Goal: Task Accomplishment & Management: Manage account settings

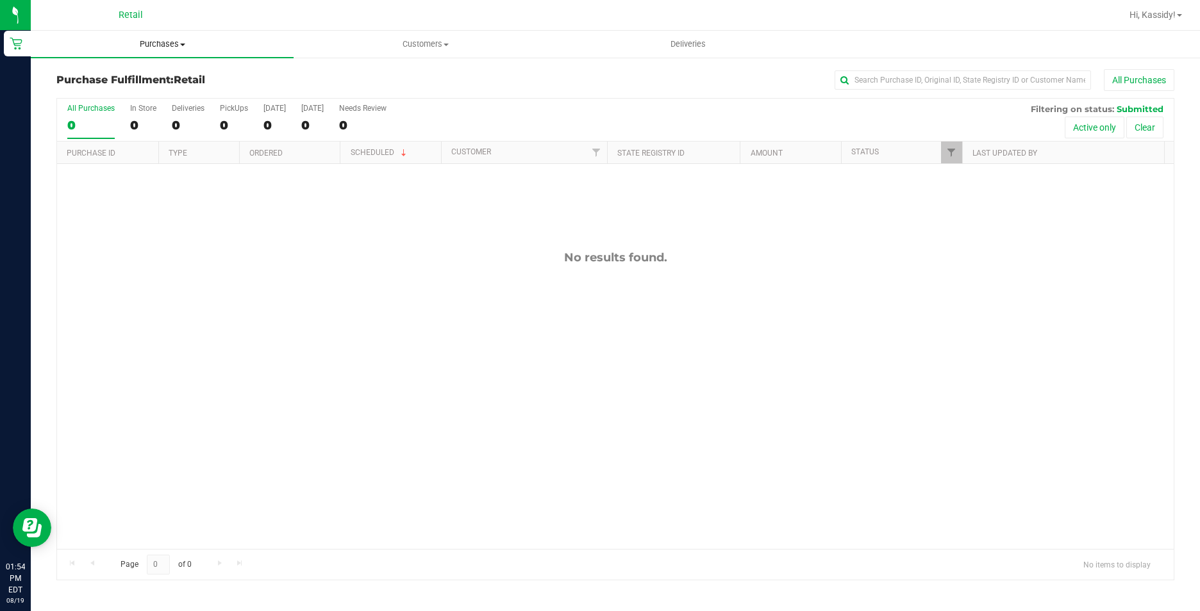
click at [165, 40] on span "Purchases" at bounding box center [162, 44] width 263 height 12
click at [111, 77] on span "Summary of purchases" at bounding box center [96, 77] width 131 height 11
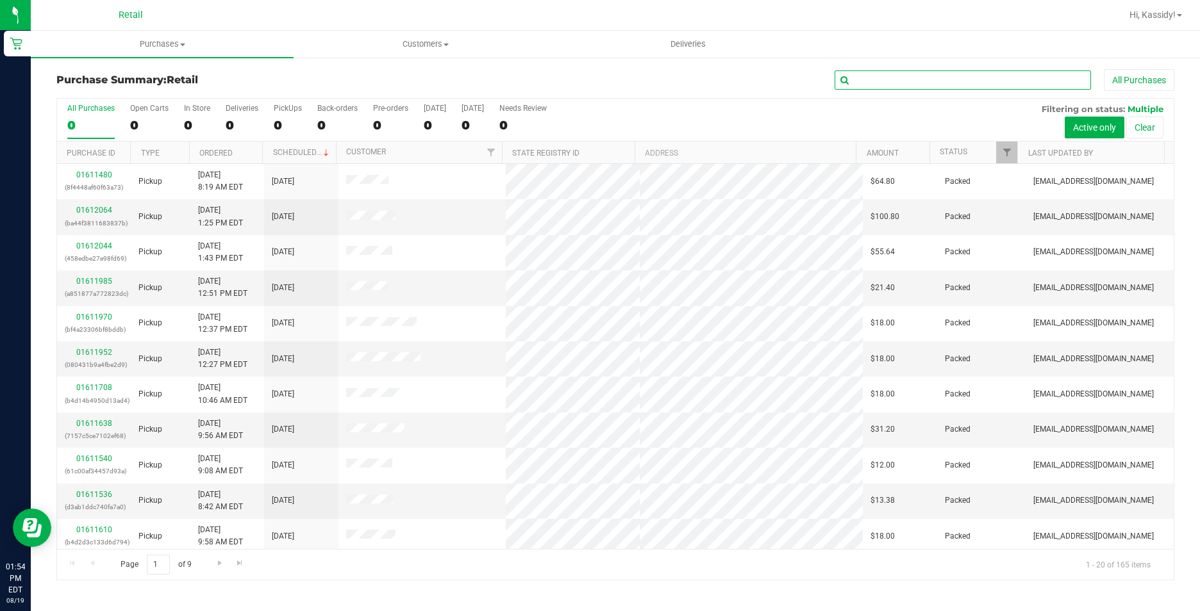
click at [880, 87] on input "text" at bounding box center [962, 79] width 256 height 19
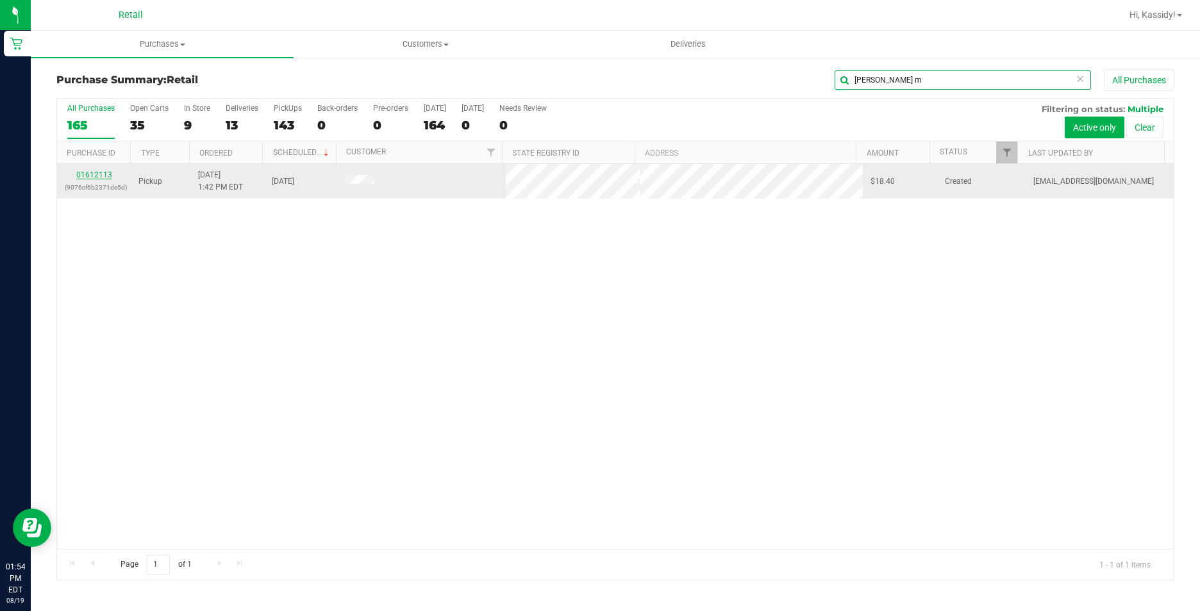
type input "[PERSON_NAME] m"
click at [84, 174] on link "01612113" at bounding box center [94, 174] width 36 height 9
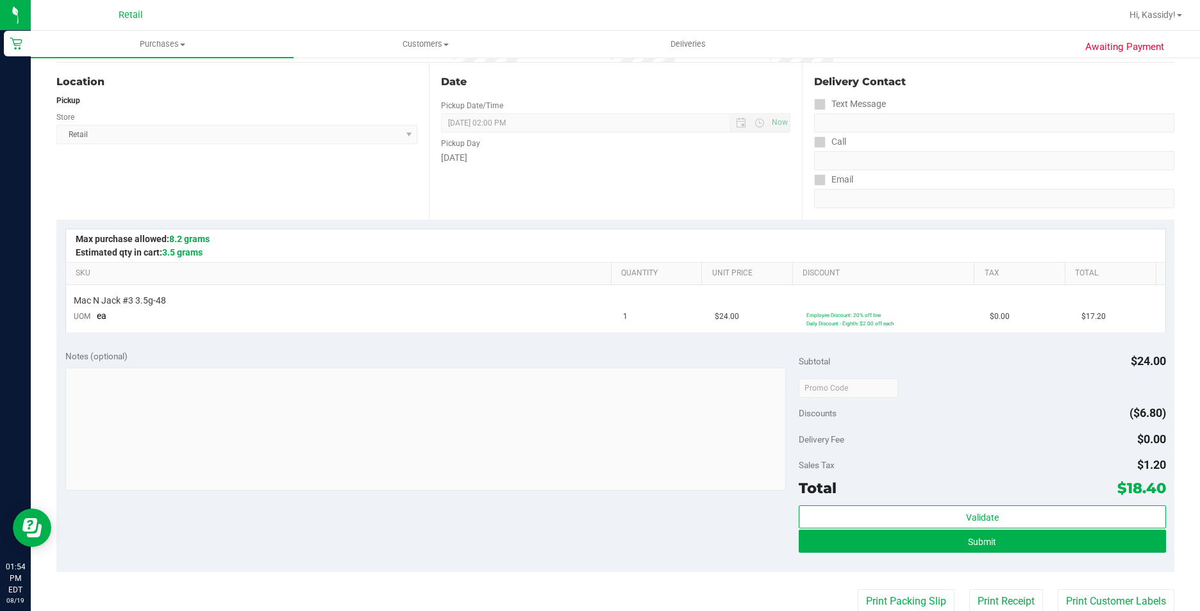
scroll to position [385, 0]
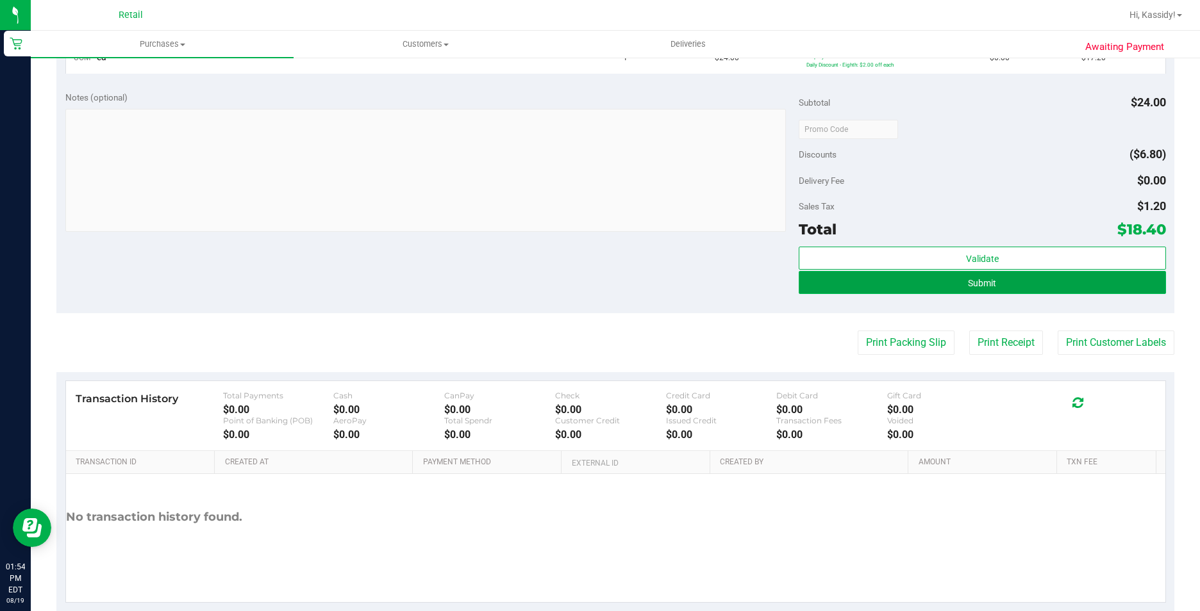
click at [879, 280] on button "Submit" at bounding box center [982, 282] width 367 height 23
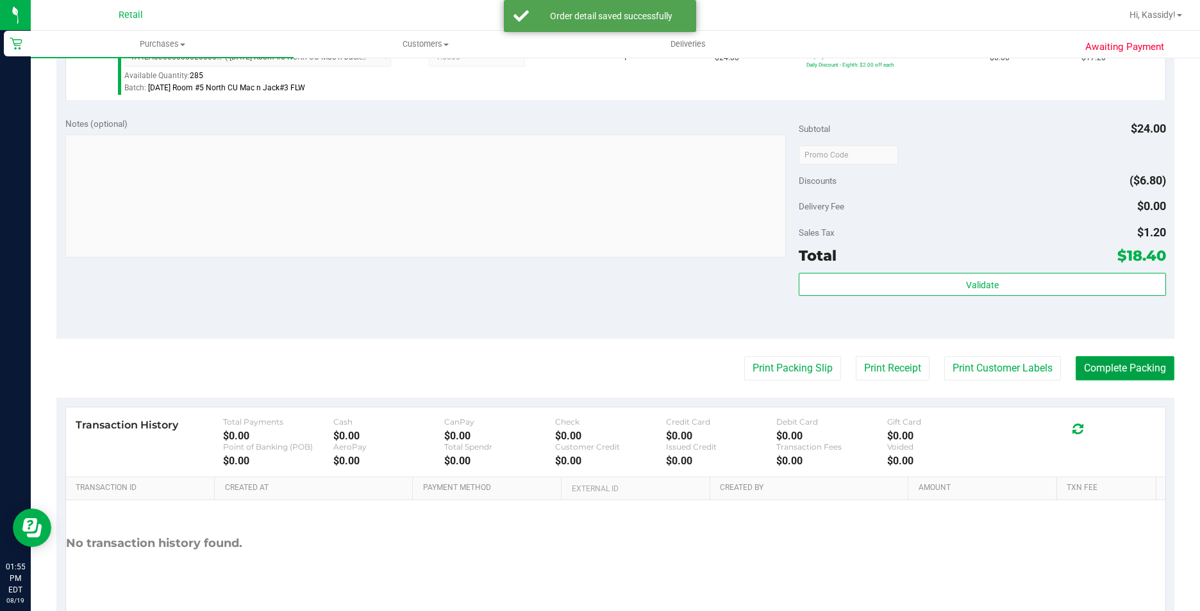
click at [1087, 376] on button "Complete Packing" at bounding box center [1124, 368] width 99 height 24
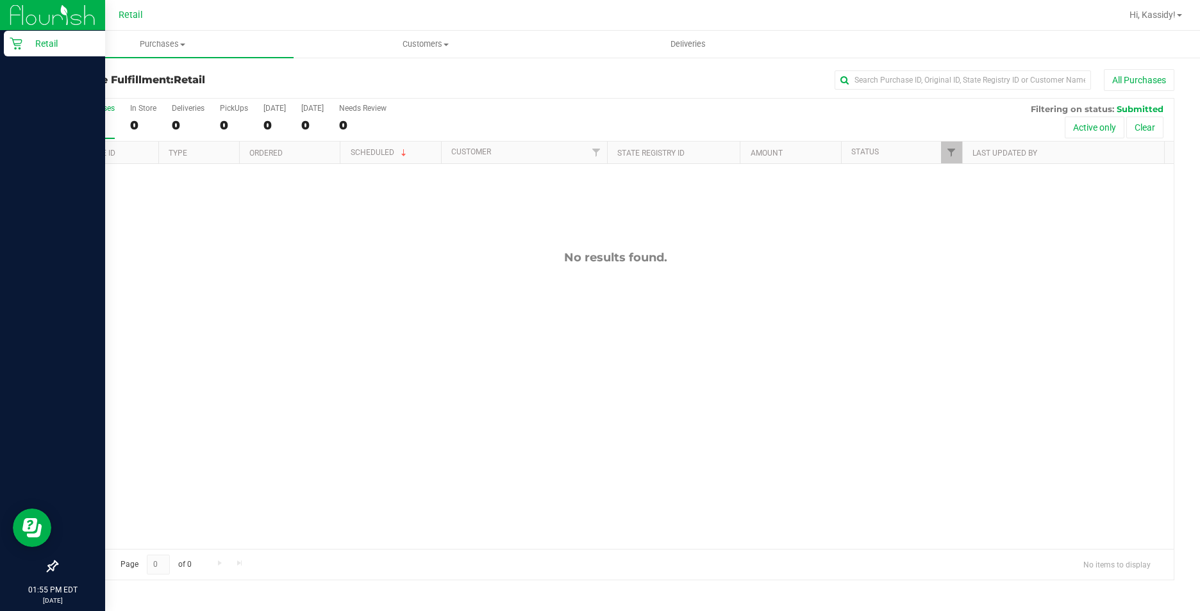
click at [23, 22] on img at bounding box center [53, 15] width 86 height 30
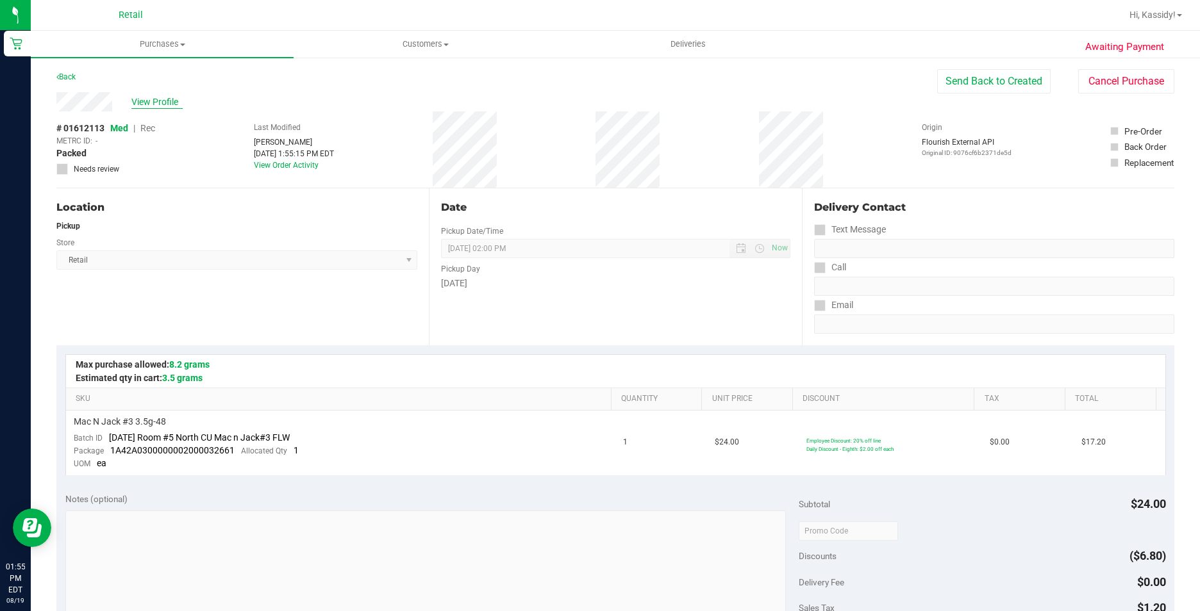
click at [146, 103] on span "View Profile" at bounding box center [156, 101] width 51 height 13
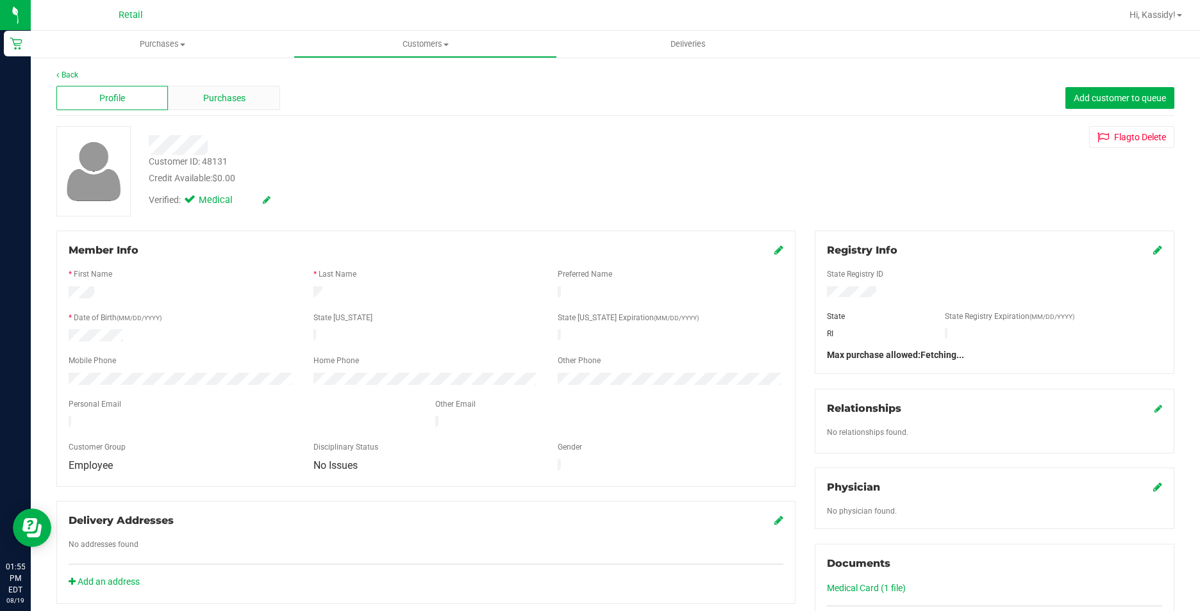
click at [209, 106] on div "Purchases" at bounding box center [224, 98] width 112 height 24
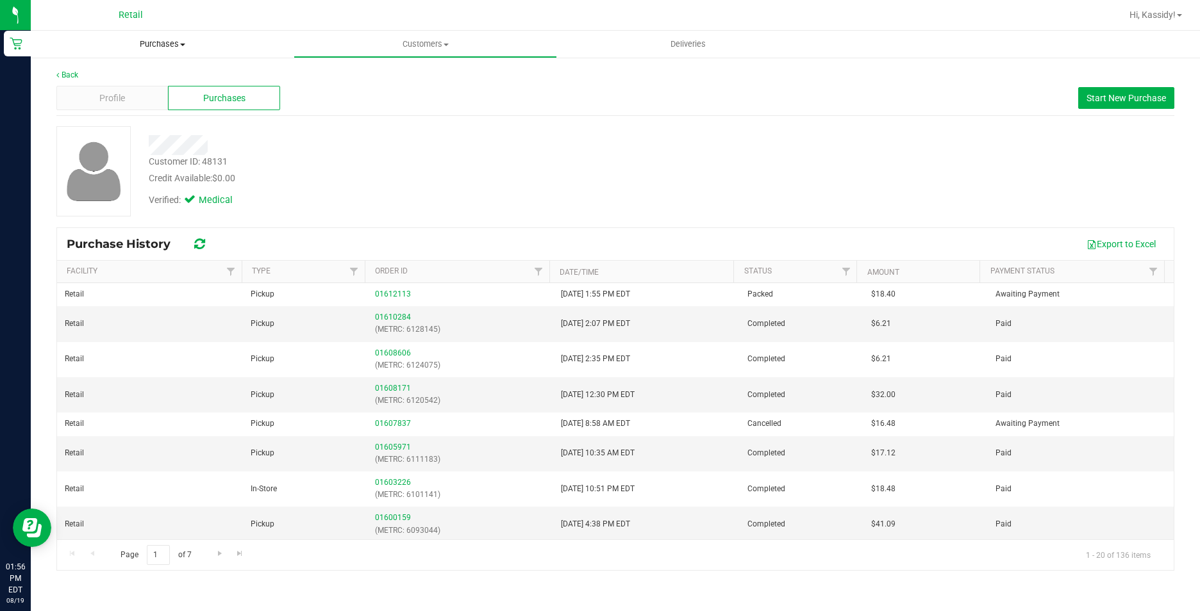
click at [179, 44] on span "Purchases" at bounding box center [162, 44] width 263 height 12
click at [151, 72] on span "Summary of purchases" at bounding box center [96, 77] width 131 height 11
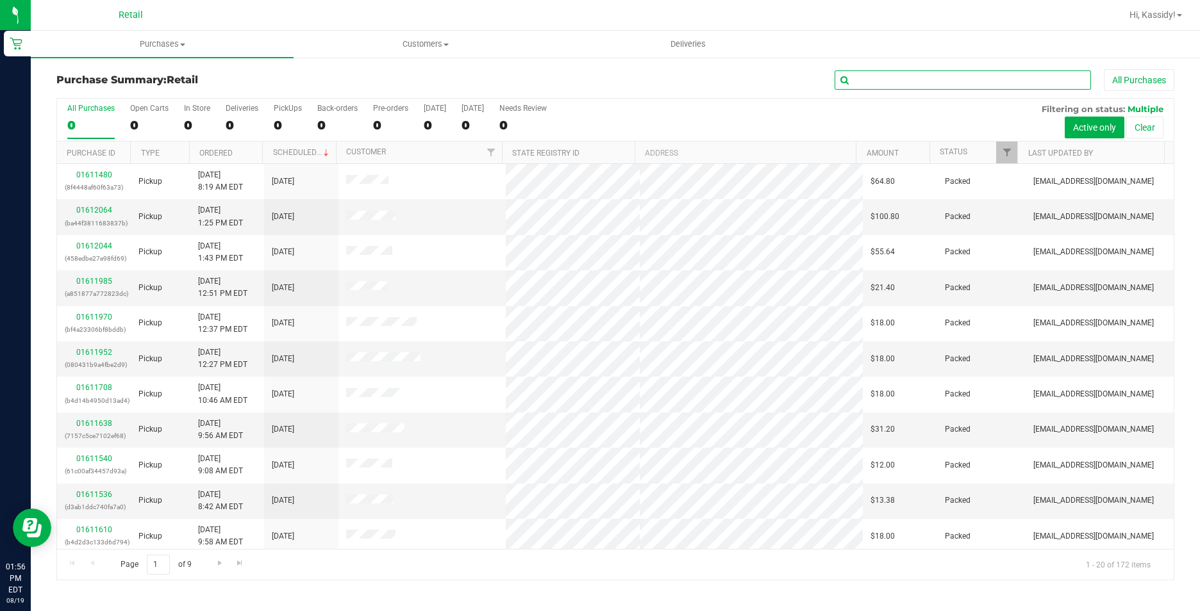
click at [916, 79] on input "text" at bounding box center [962, 79] width 256 height 19
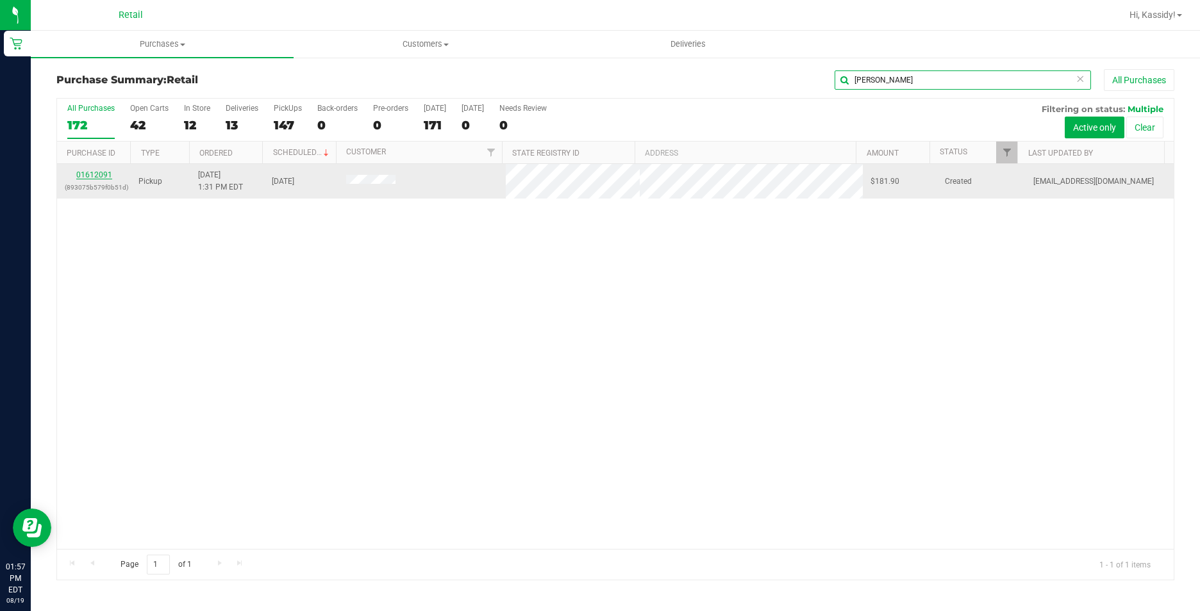
type input "[PERSON_NAME]"
click at [85, 174] on link "01612091" at bounding box center [94, 174] width 36 height 9
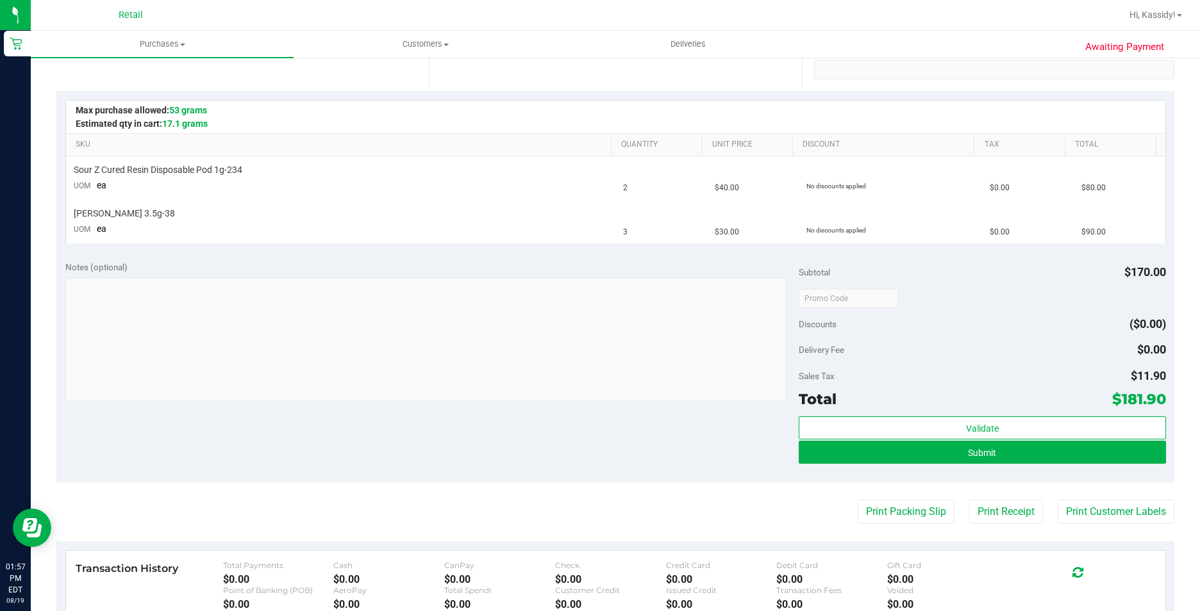
scroll to position [256, 0]
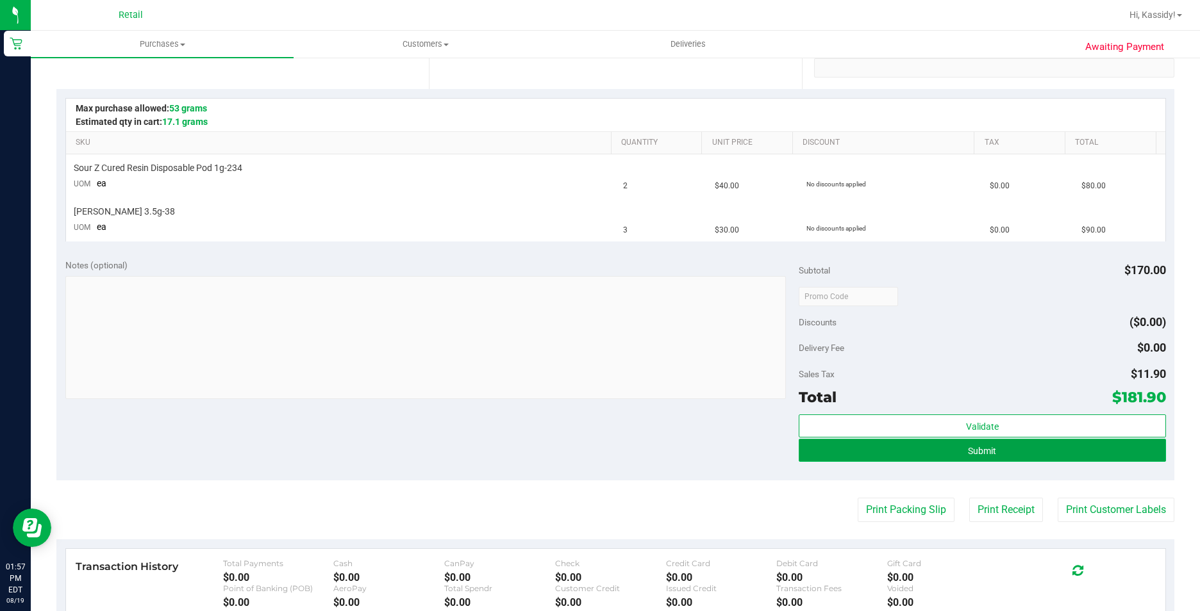
click at [834, 445] on button "Submit" at bounding box center [982, 450] width 367 height 23
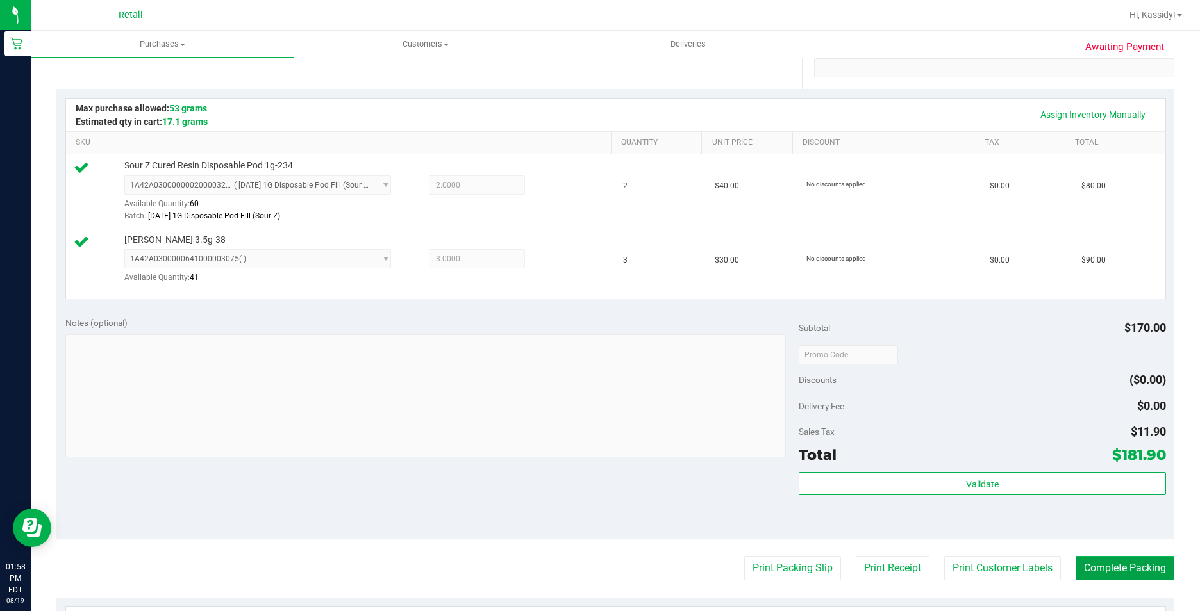
click at [1101, 568] on button "Complete Packing" at bounding box center [1124, 568] width 99 height 24
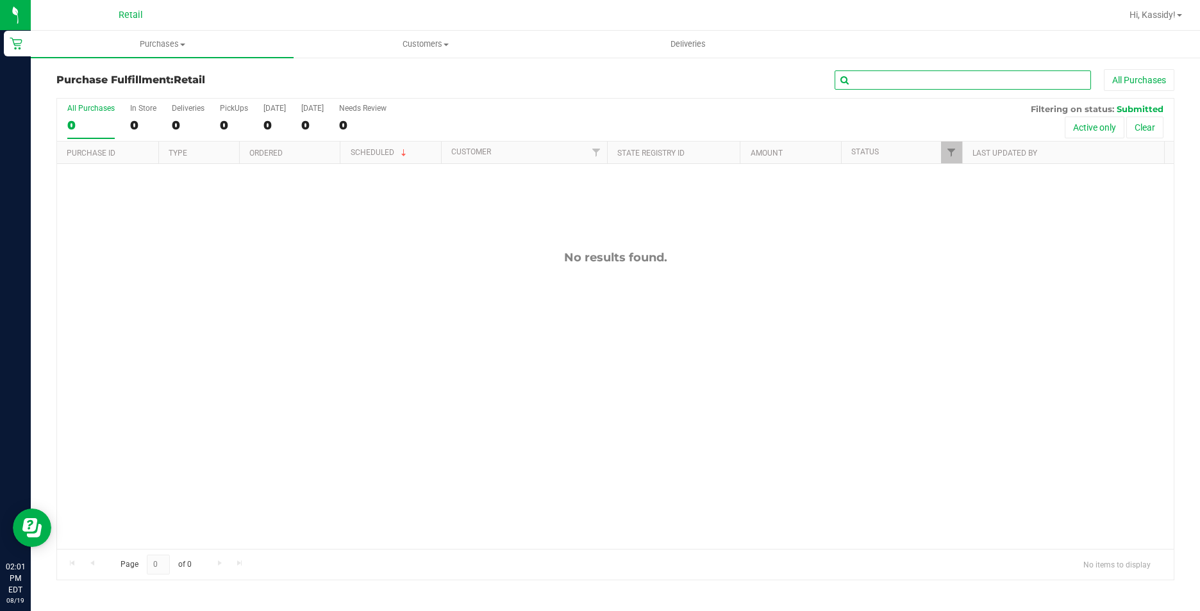
click at [904, 80] on input "text" at bounding box center [962, 79] width 256 height 19
type input "s"
click at [126, 31] on uib-tab-heading "Purchases Summary of purchases Fulfillment All purchases" at bounding box center [162, 44] width 263 height 27
click at [166, 39] on span "Purchases" at bounding box center [162, 44] width 263 height 12
click at [163, 41] on span "Purchases" at bounding box center [162, 44] width 263 height 12
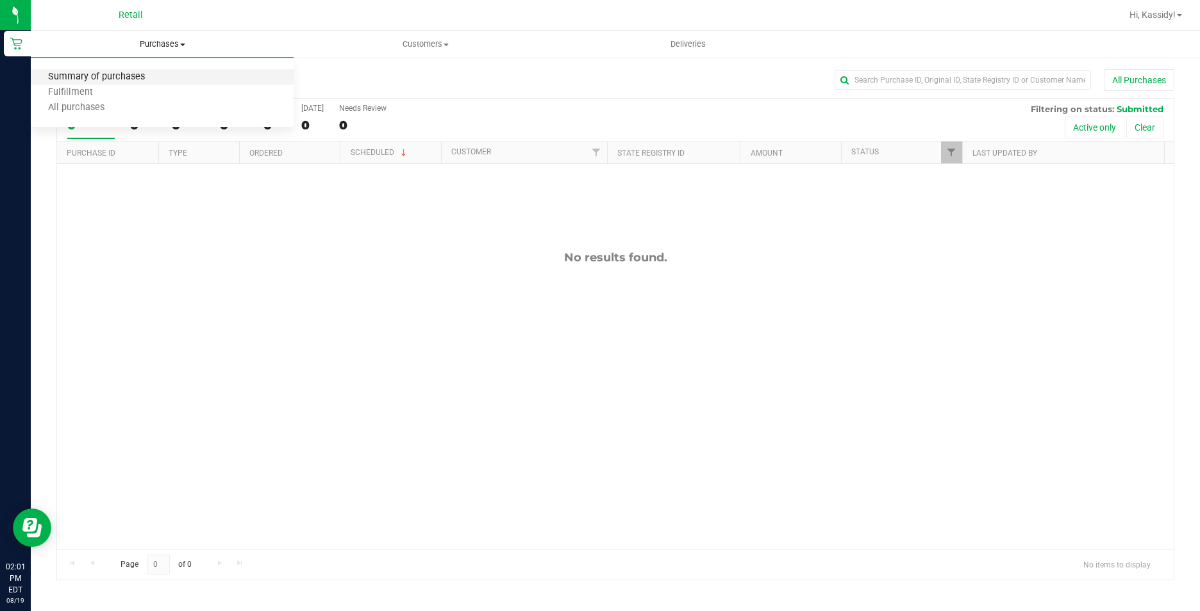
click at [126, 74] on span "Summary of purchases" at bounding box center [96, 77] width 131 height 11
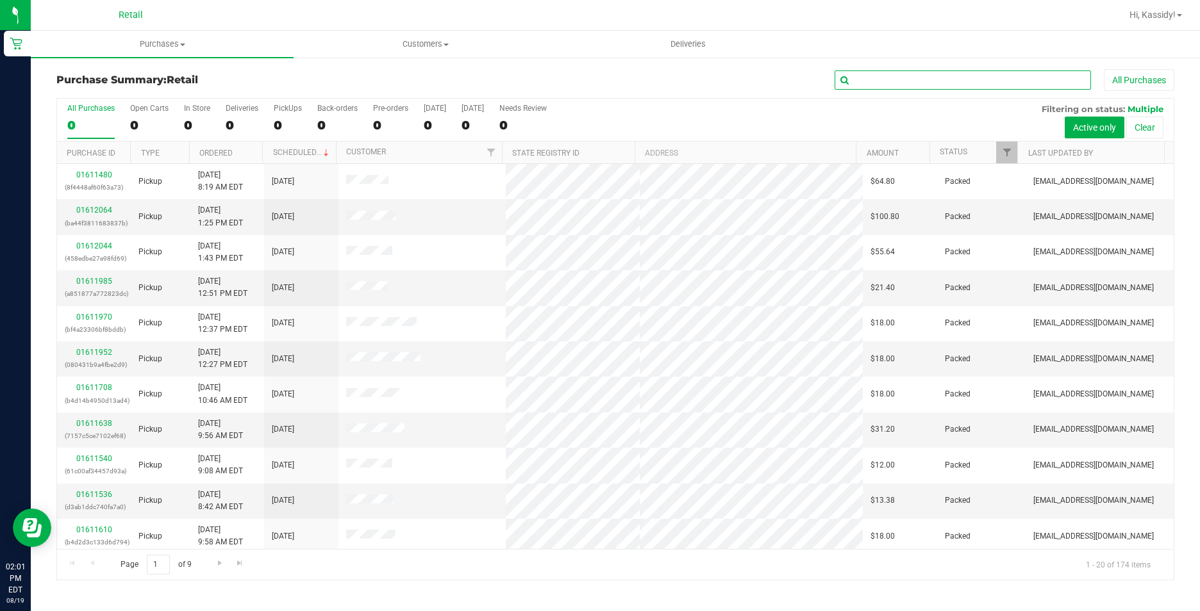
click at [895, 83] on input "text" at bounding box center [962, 79] width 256 height 19
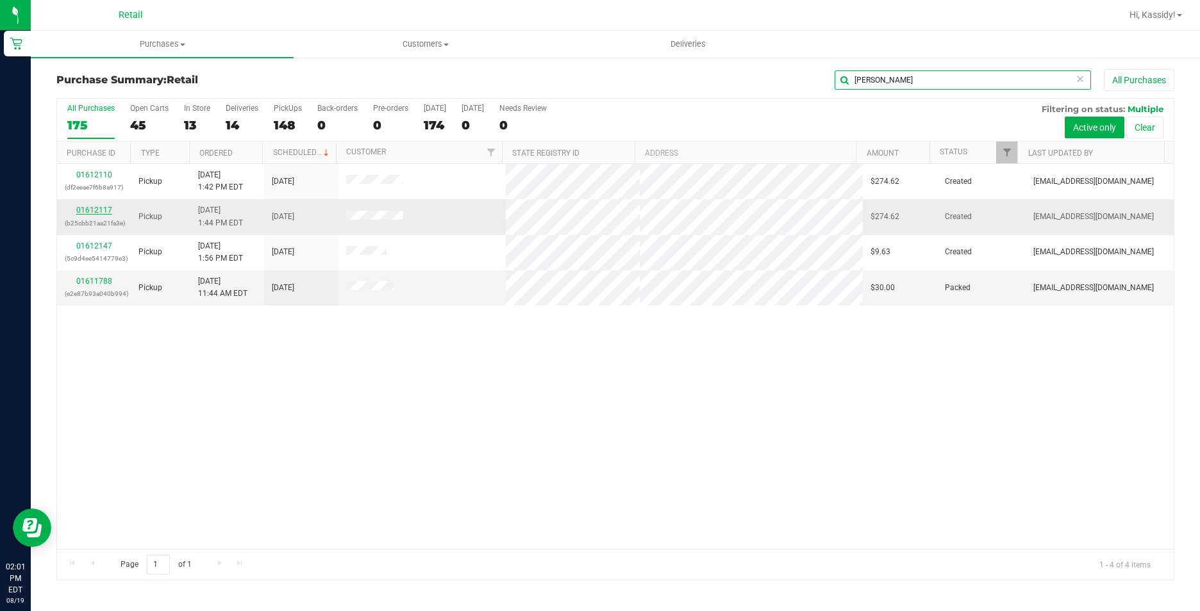
type input "[PERSON_NAME]"
click at [87, 208] on link "01612117" at bounding box center [94, 210] width 36 height 9
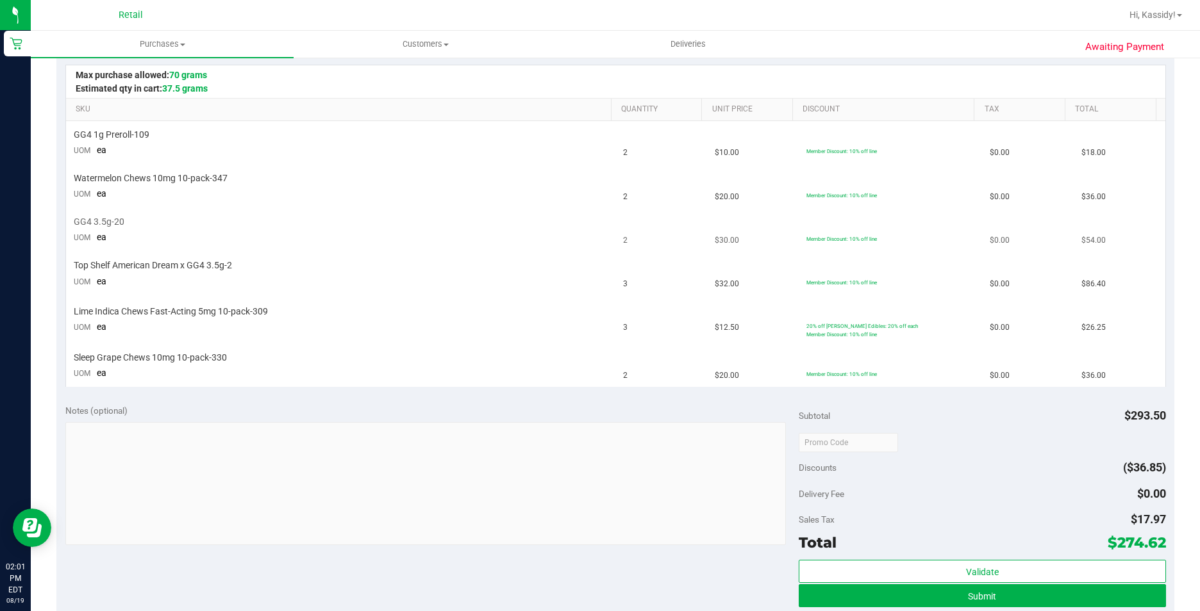
scroll to position [320, 0]
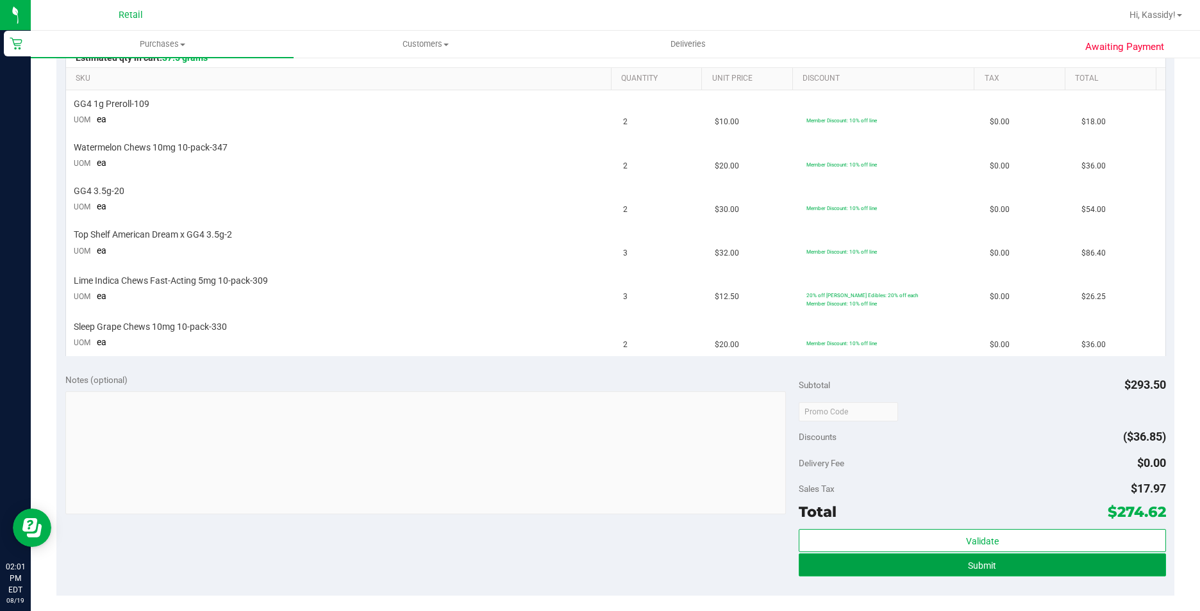
click at [878, 562] on button "Submit" at bounding box center [982, 565] width 367 height 23
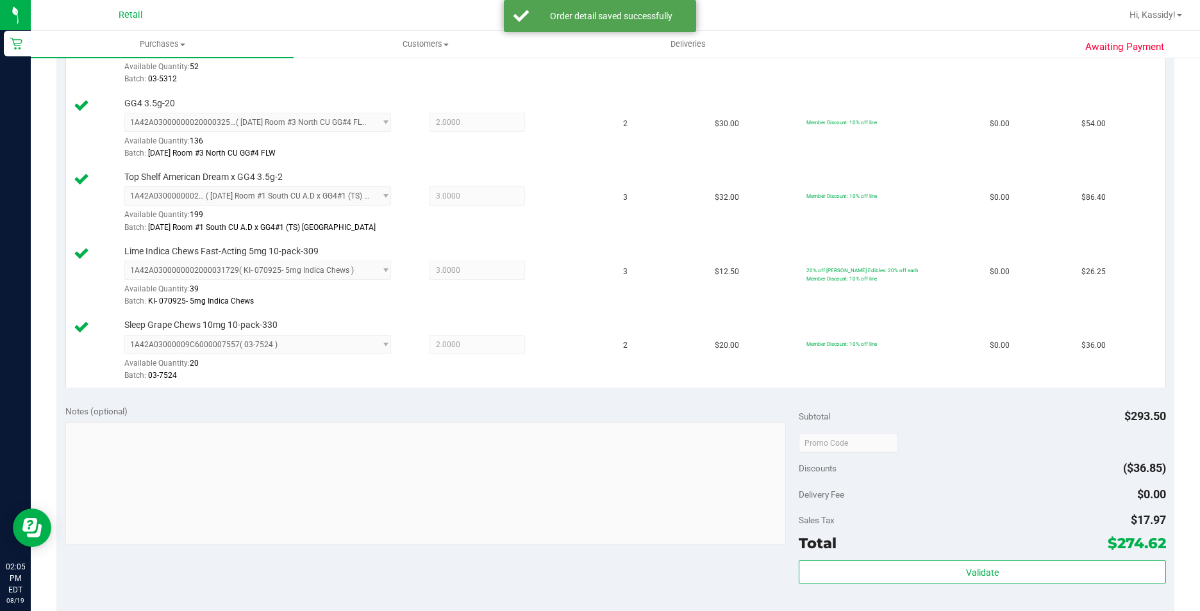
scroll to position [577, 0]
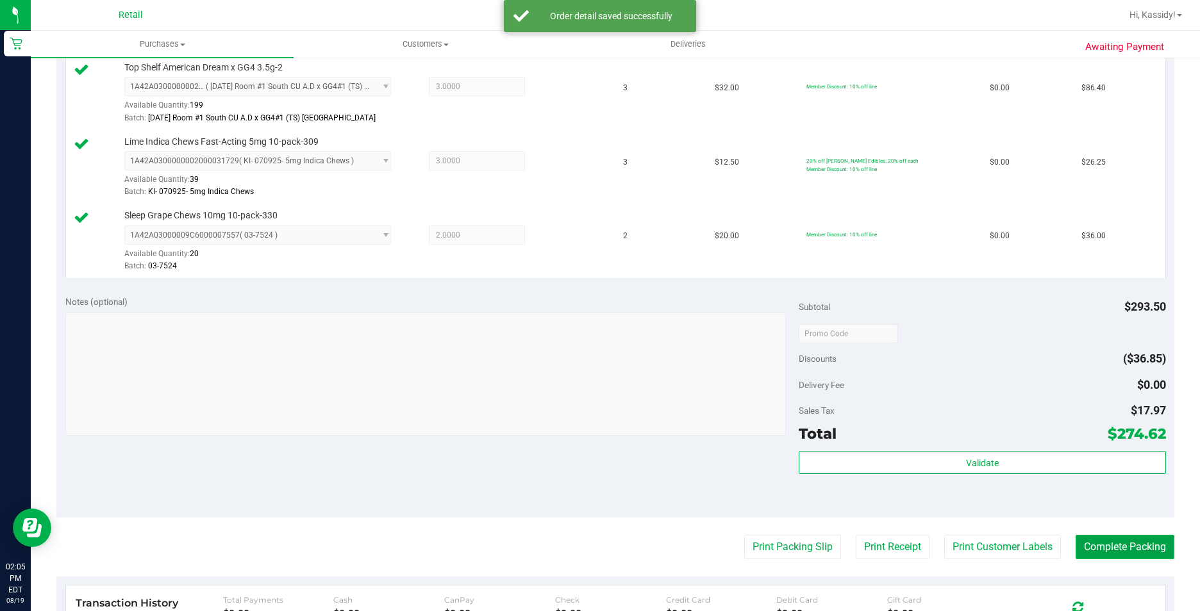
click at [1077, 542] on button "Complete Packing" at bounding box center [1124, 547] width 99 height 24
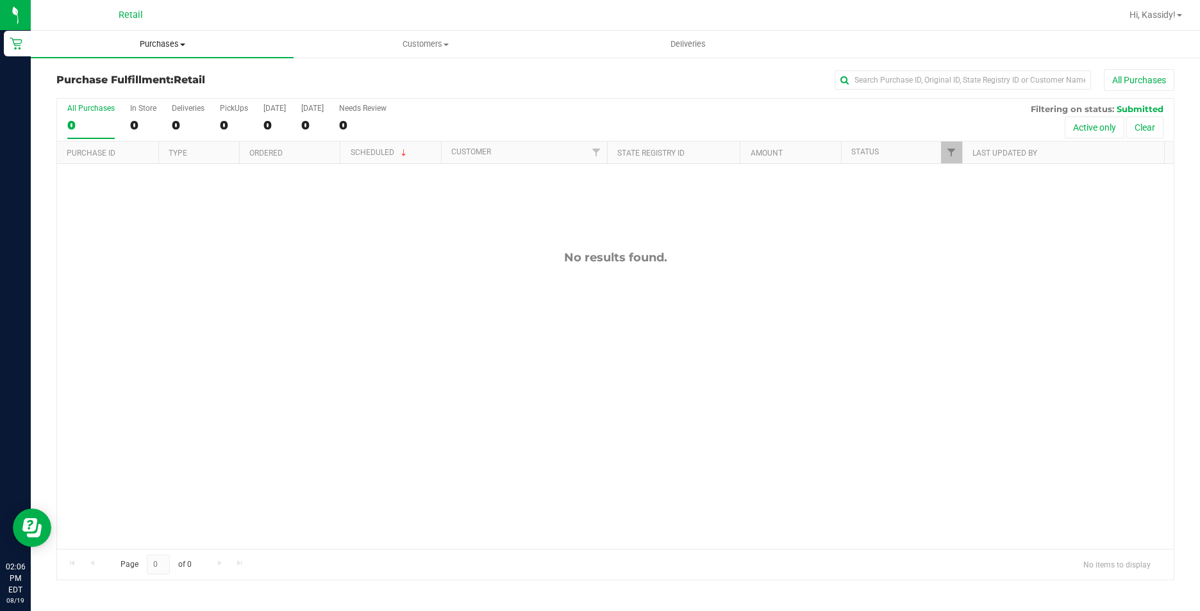
click at [159, 40] on span "Purchases" at bounding box center [162, 44] width 263 height 12
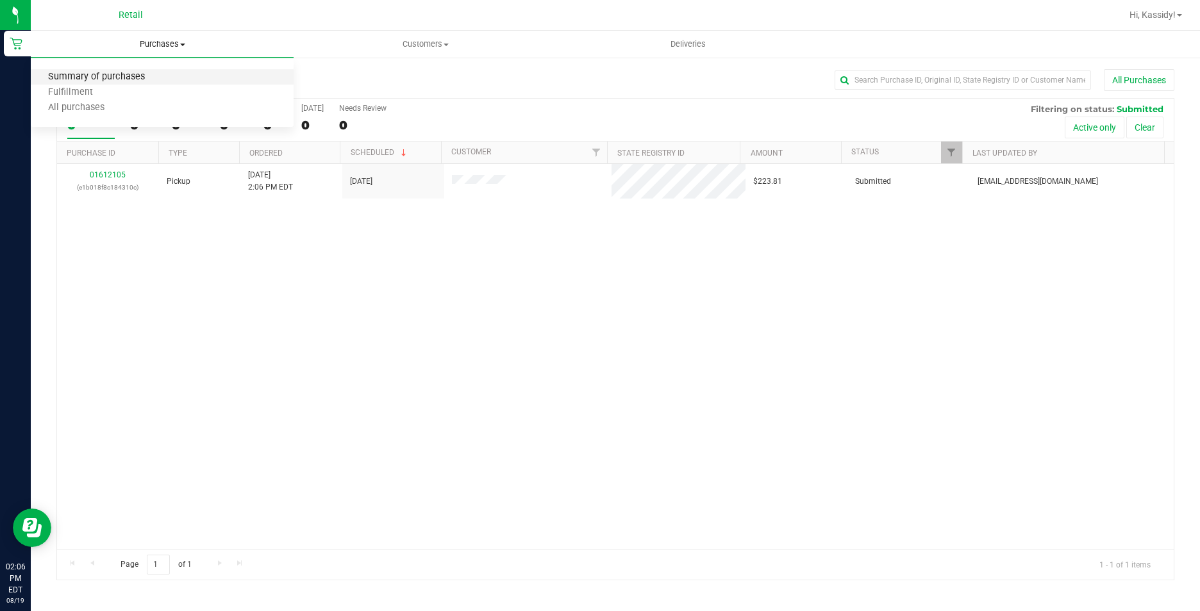
click at [140, 77] on span "Summary of purchases" at bounding box center [96, 77] width 131 height 11
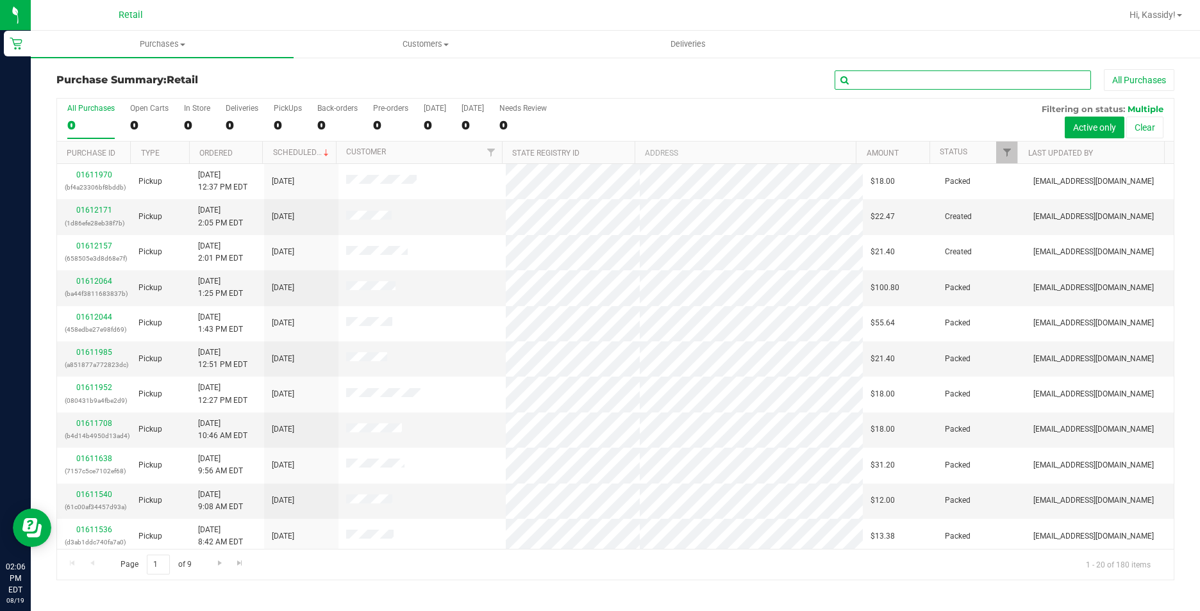
click at [885, 83] on input "text" at bounding box center [962, 79] width 256 height 19
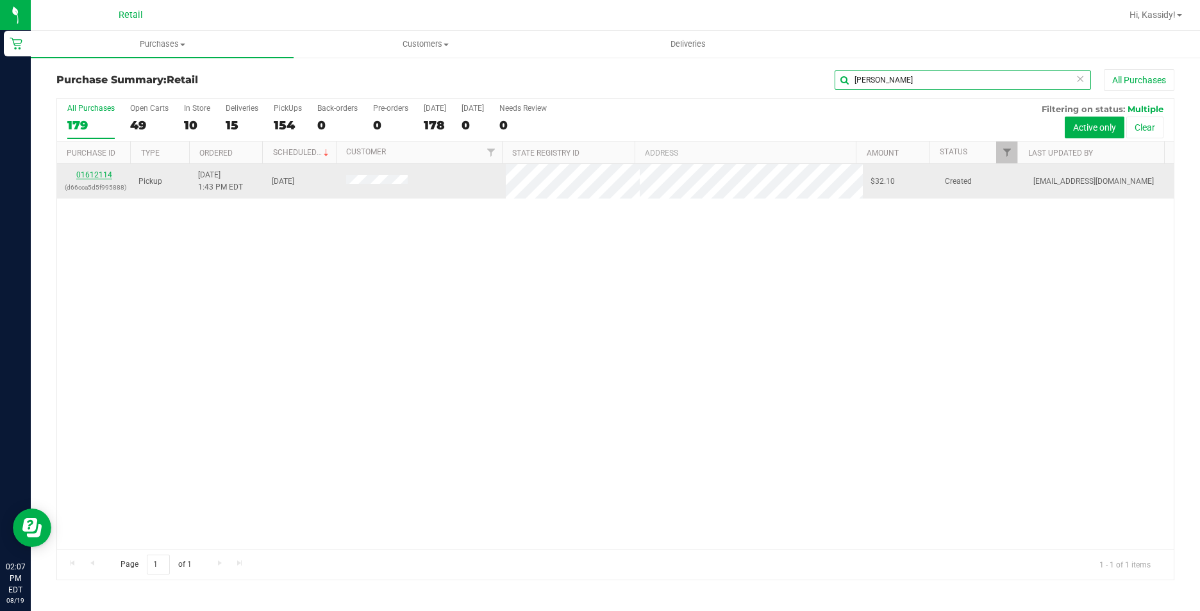
type input "[PERSON_NAME]"
click at [90, 171] on link "01612114" at bounding box center [94, 174] width 36 height 9
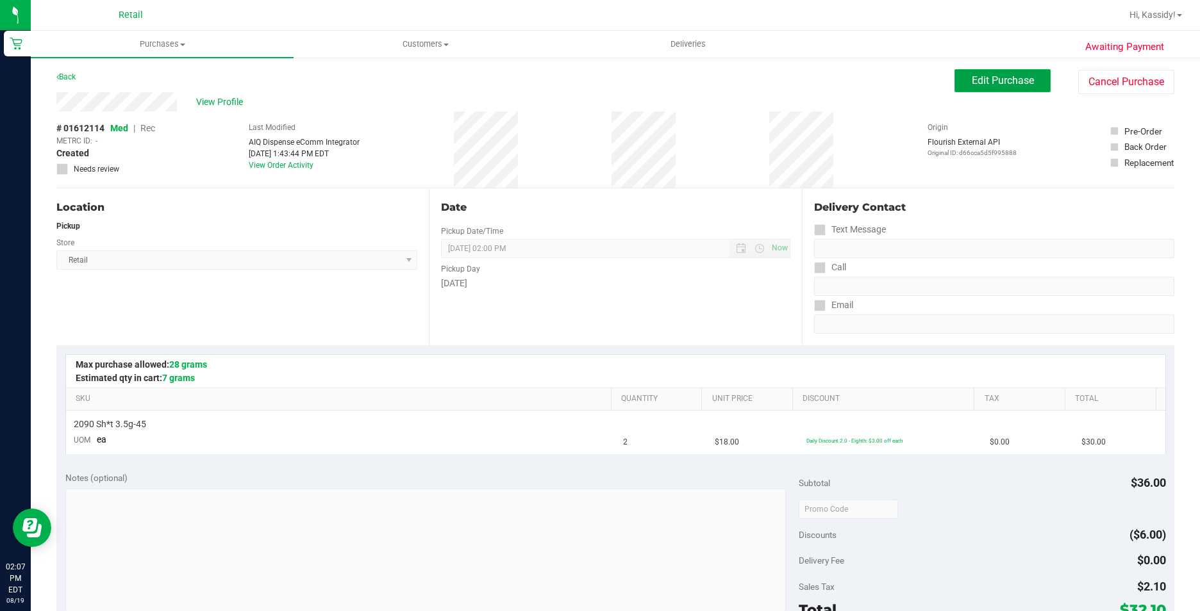
click at [988, 89] on button "Edit Purchase" at bounding box center [1002, 80] width 96 height 23
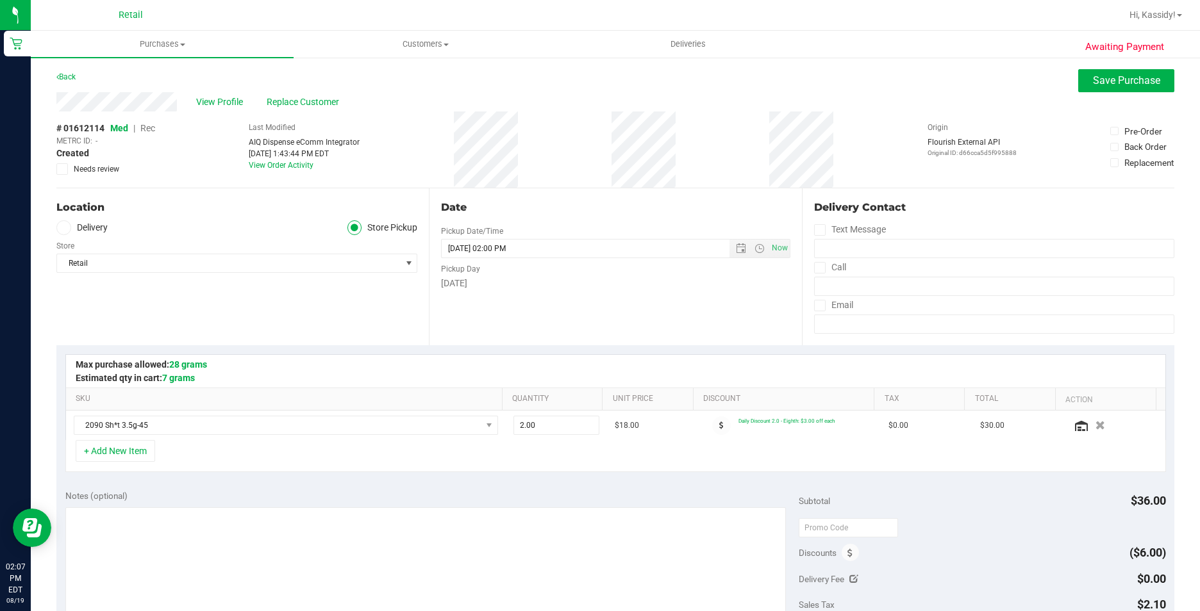
click at [145, 125] on span "Rec" at bounding box center [147, 128] width 15 height 10
click at [1078, 78] on button "Save Purchase" at bounding box center [1126, 80] width 96 height 23
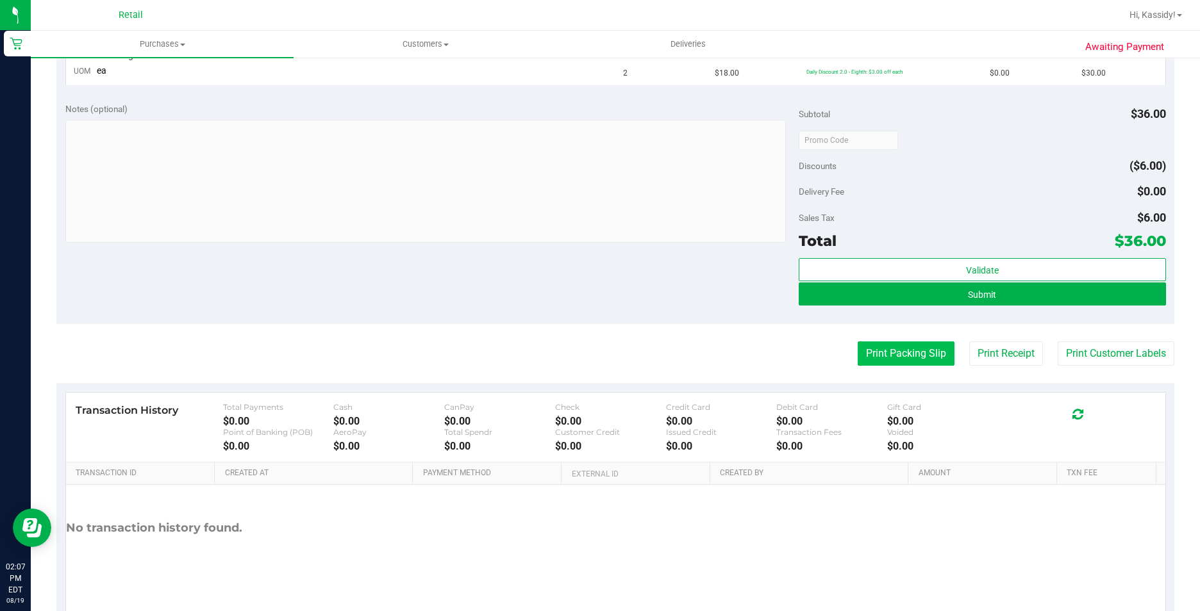
scroll to position [406, 0]
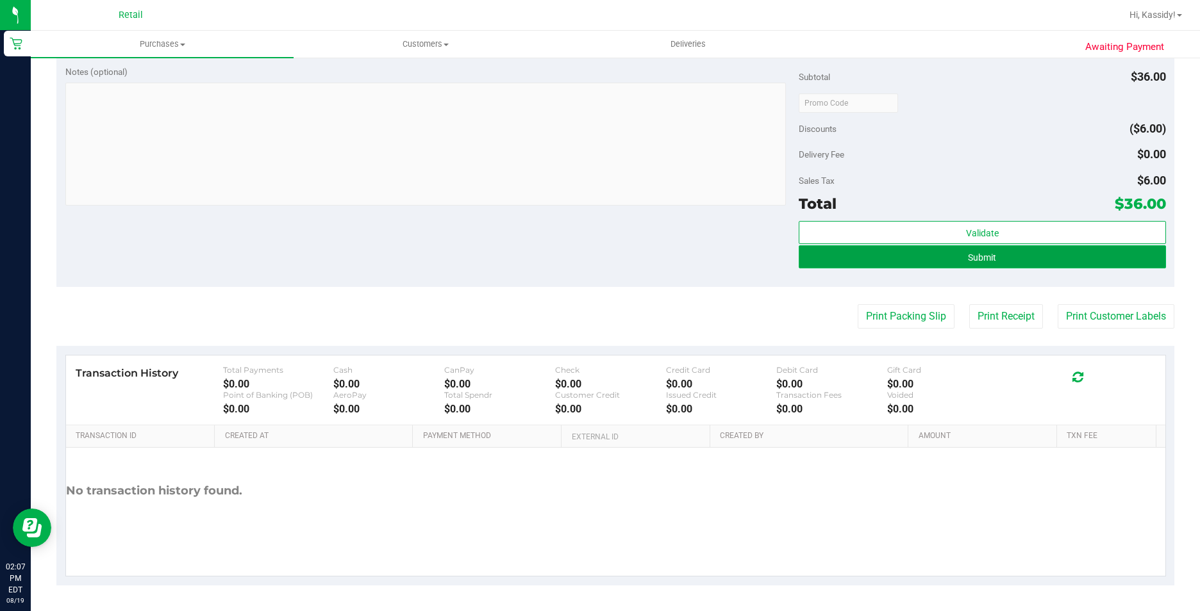
click at [876, 258] on button "Submit" at bounding box center [982, 256] width 367 height 23
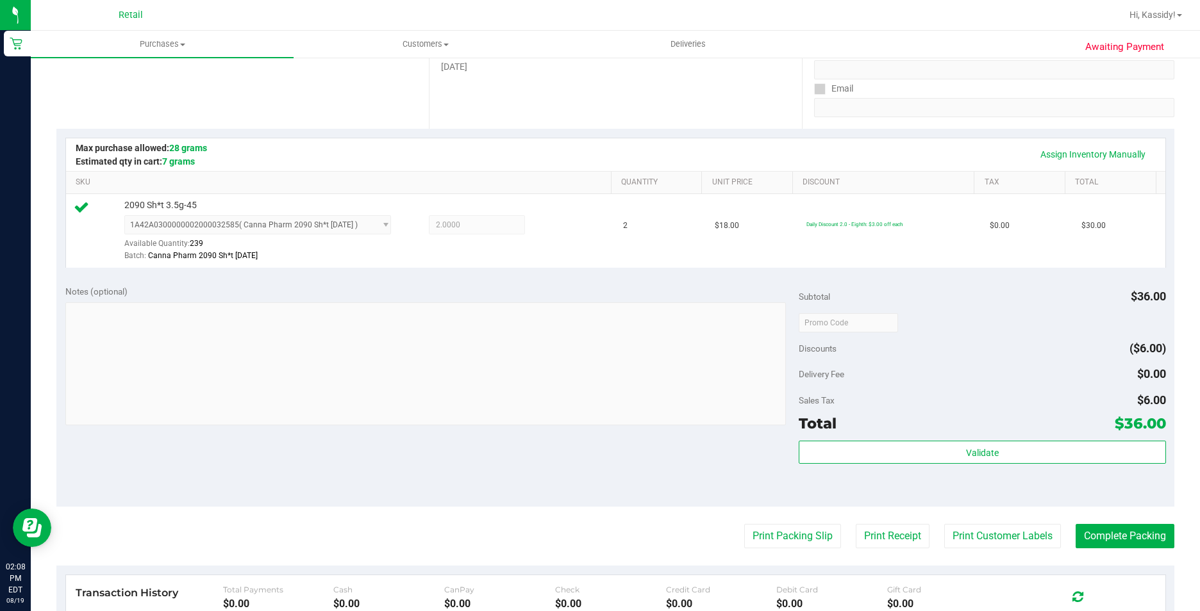
scroll to position [239, 0]
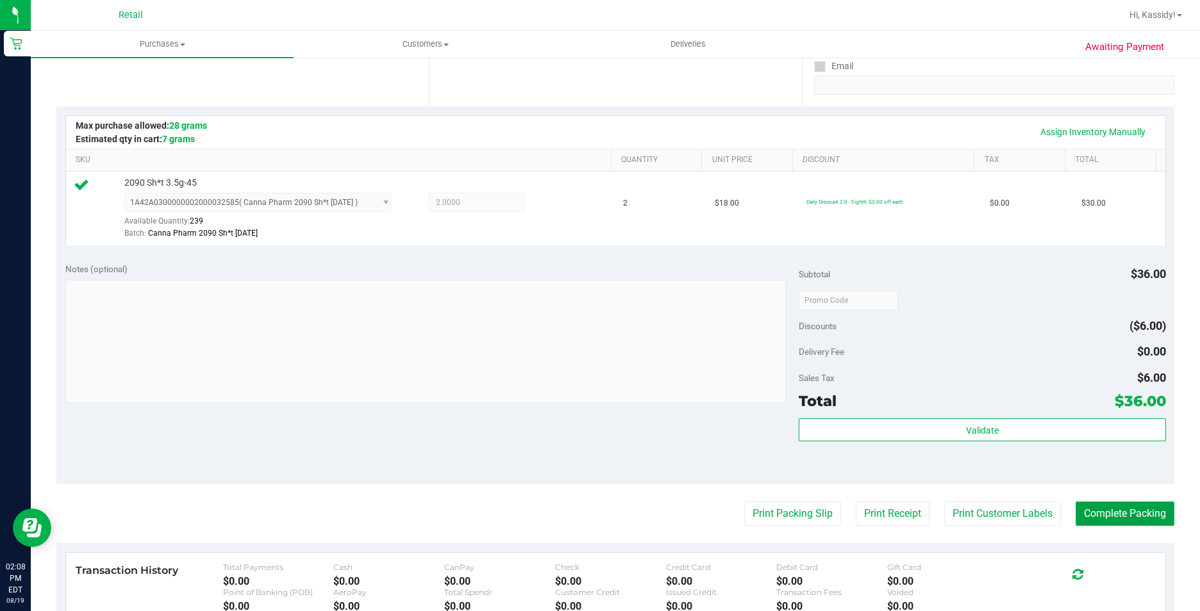
click at [1092, 513] on button "Complete Packing" at bounding box center [1124, 514] width 99 height 24
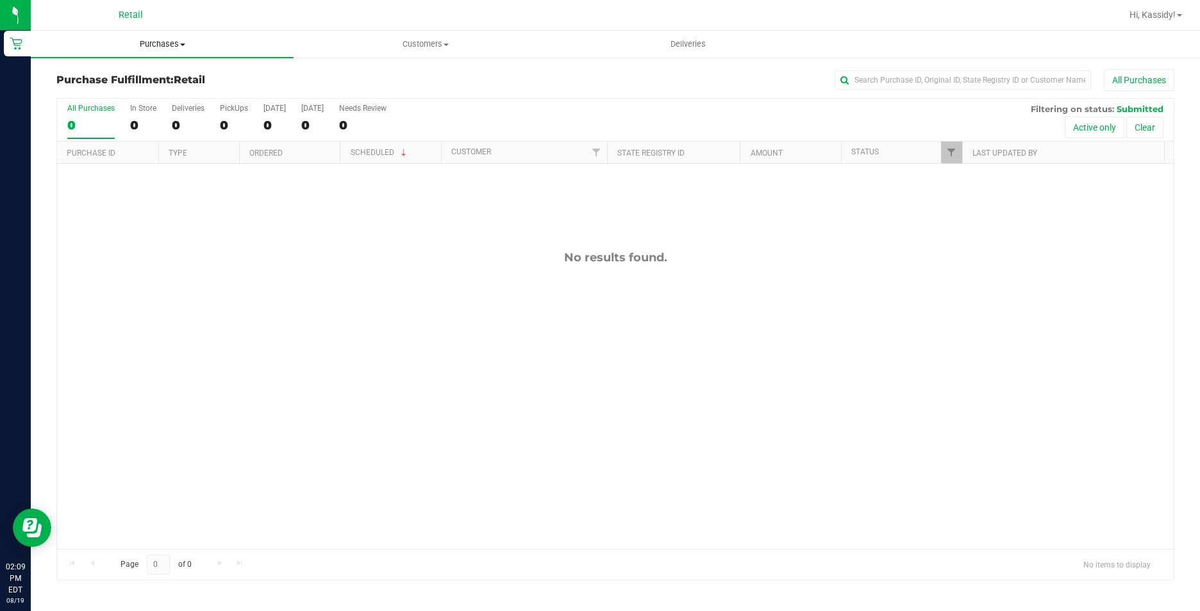
click at [140, 47] on span "Purchases" at bounding box center [162, 44] width 263 height 12
click at [139, 73] on span "Summary of purchases" at bounding box center [96, 77] width 131 height 11
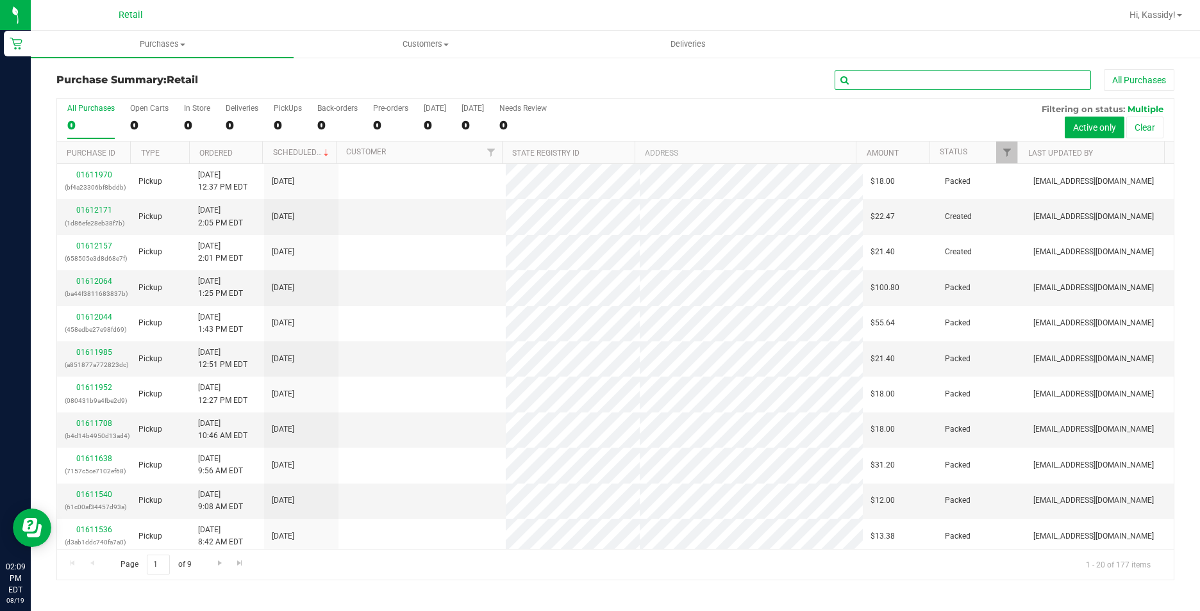
click at [935, 77] on input "text" at bounding box center [962, 79] width 256 height 19
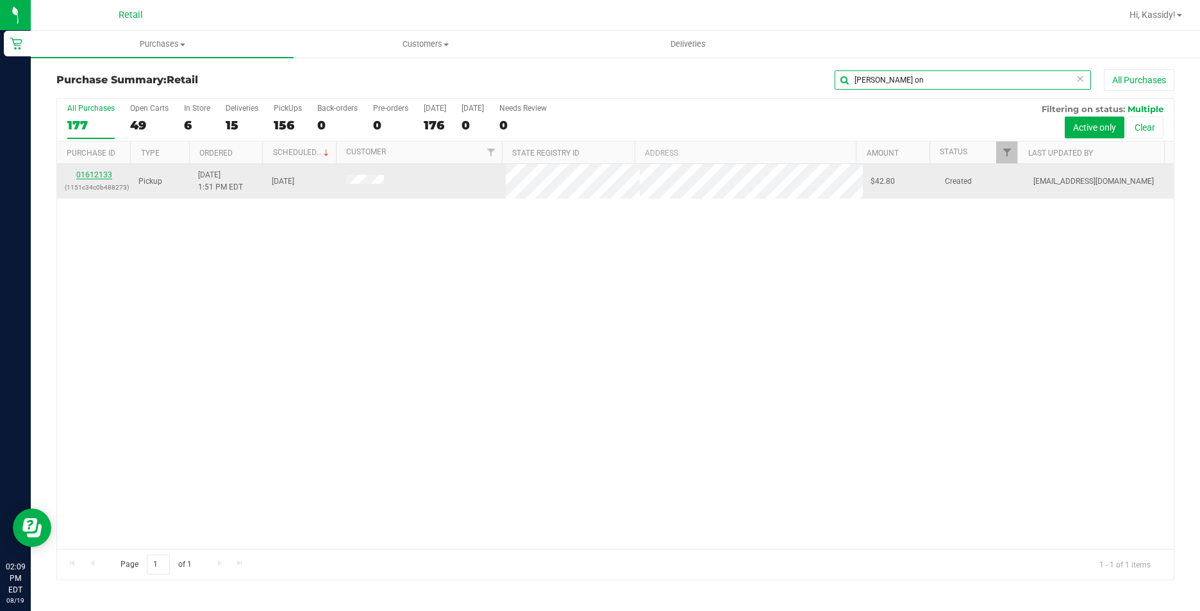
type input "[PERSON_NAME] on"
click at [104, 178] on link "01612133" at bounding box center [94, 174] width 36 height 9
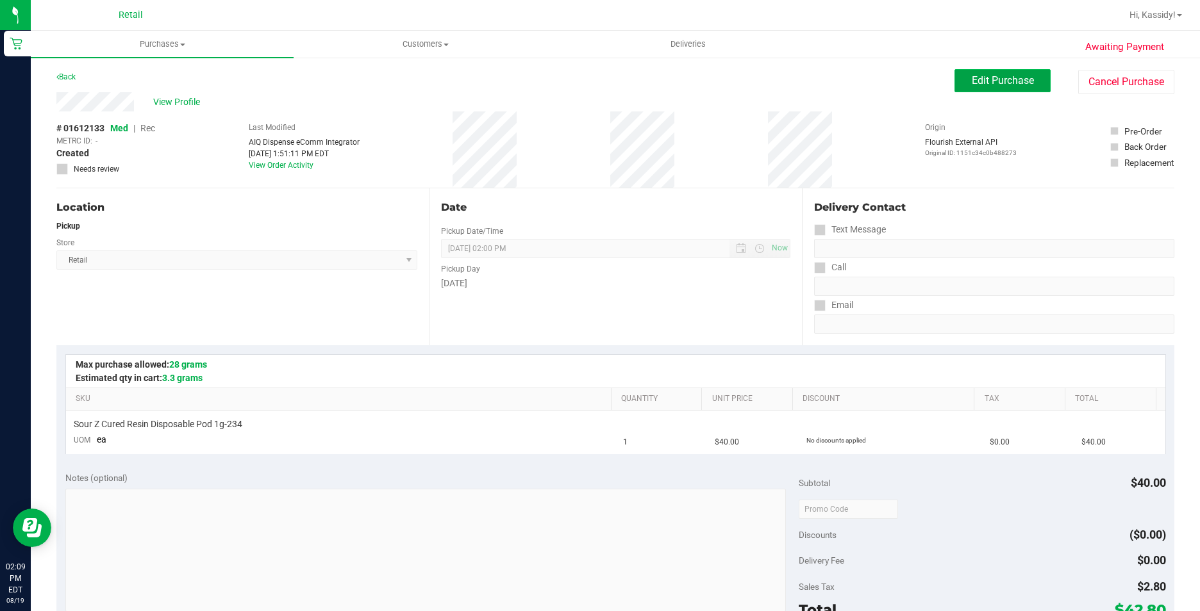
click at [986, 83] on span "Edit Purchase" at bounding box center [1003, 80] width 62 height 12
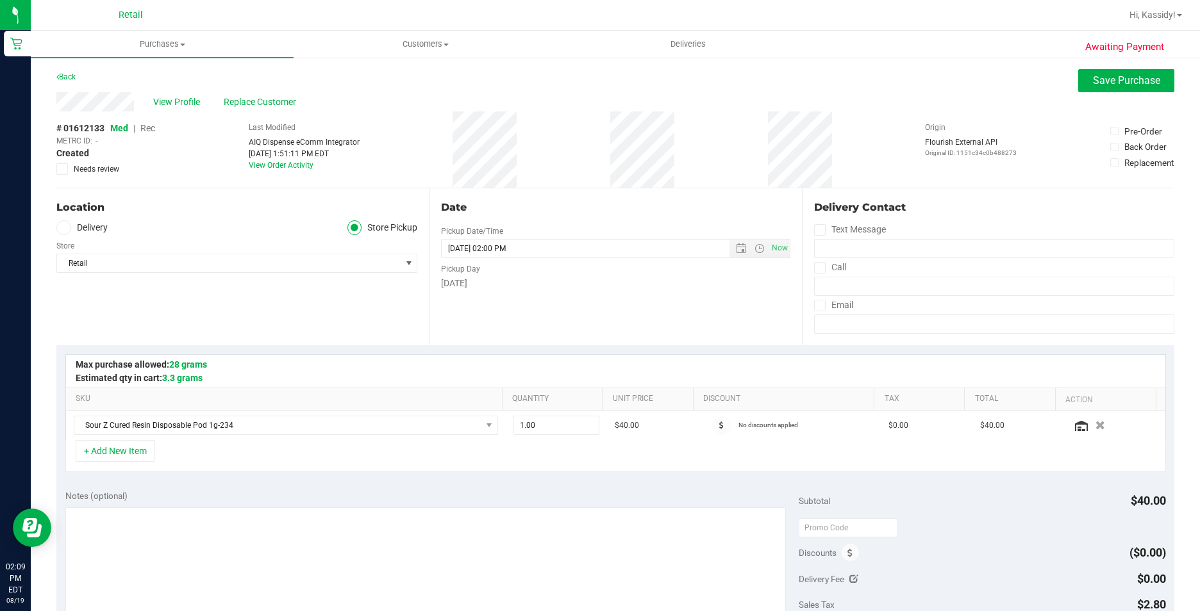
click at [145, 128] on span "Rec" at bounding box center [147, 128] width 15 height 10
click at [1097, 80] on span "Save Purchase" at bounding box center [1126, 80] width 67 height 12
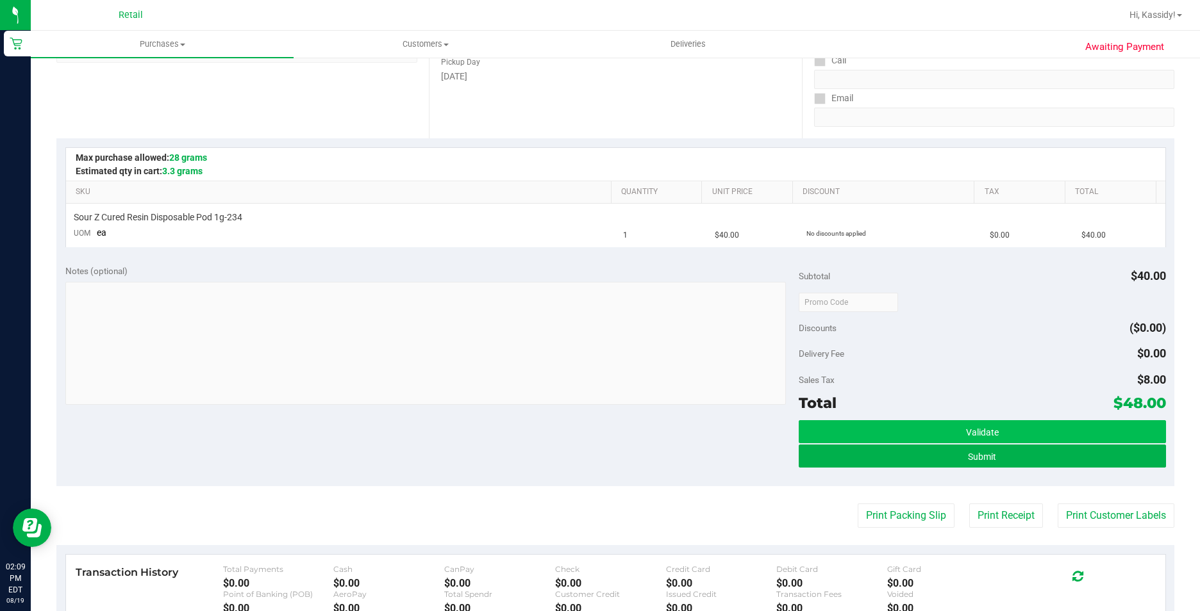
scroll to position [256, 0]
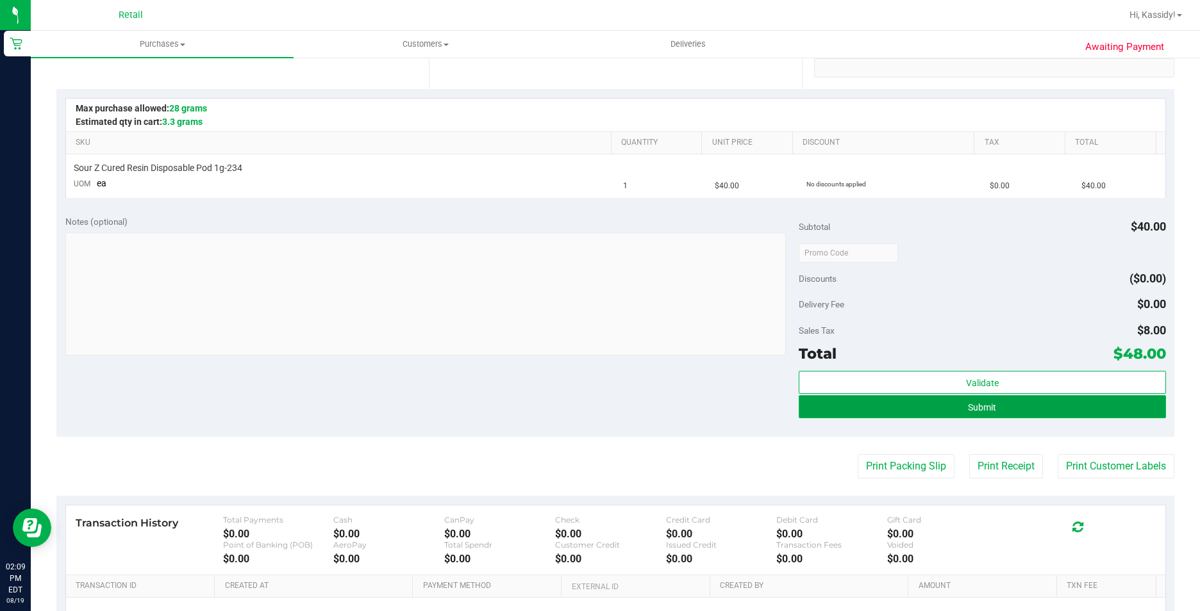
click at [999, 411] on button "Submit" at bounding box center [982, 406] width 367 height 23
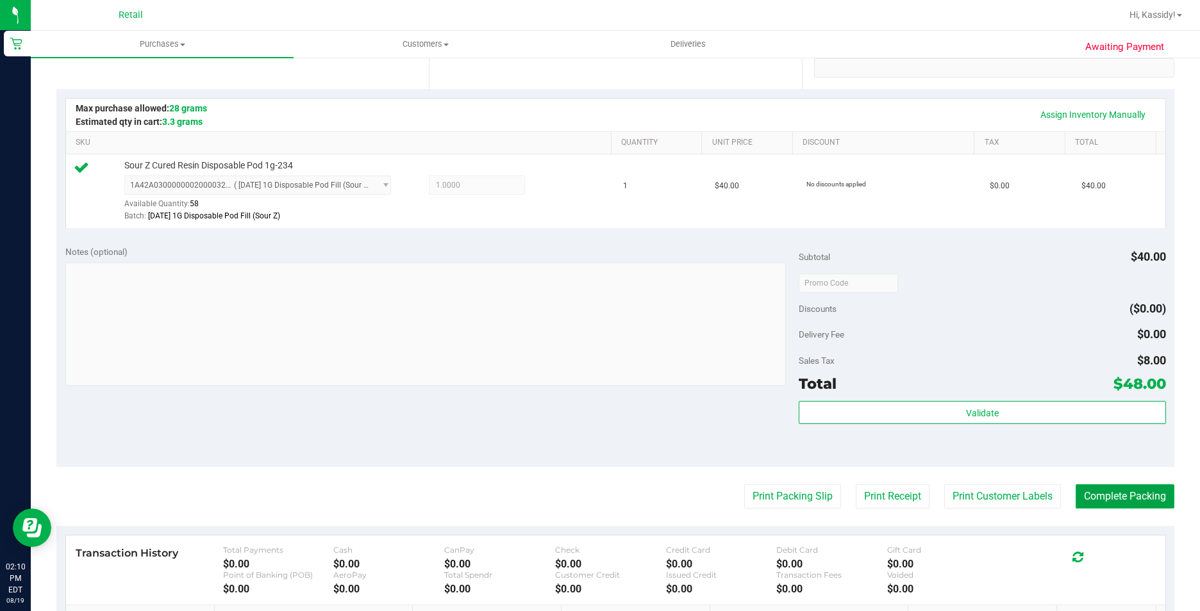
click at [1111, 487] on button "Complete Packing" at bounding box center [1124, 497] width 99 height 24
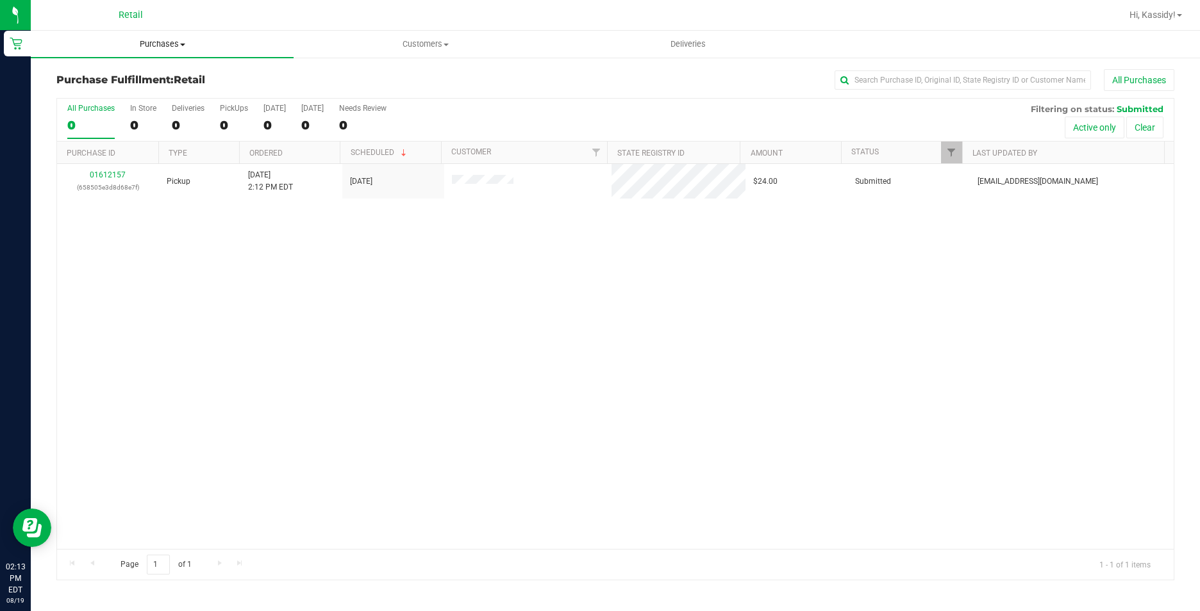
click at [183, 36] on uib-tab-heading "Purchases Summary of purchases Fulfillment All purchases" at bounding box center [162, 44] width 263 height 27
click at [116, 75] on span "Summary of purchases" at bounding box center [96, 77] width 131 height 11
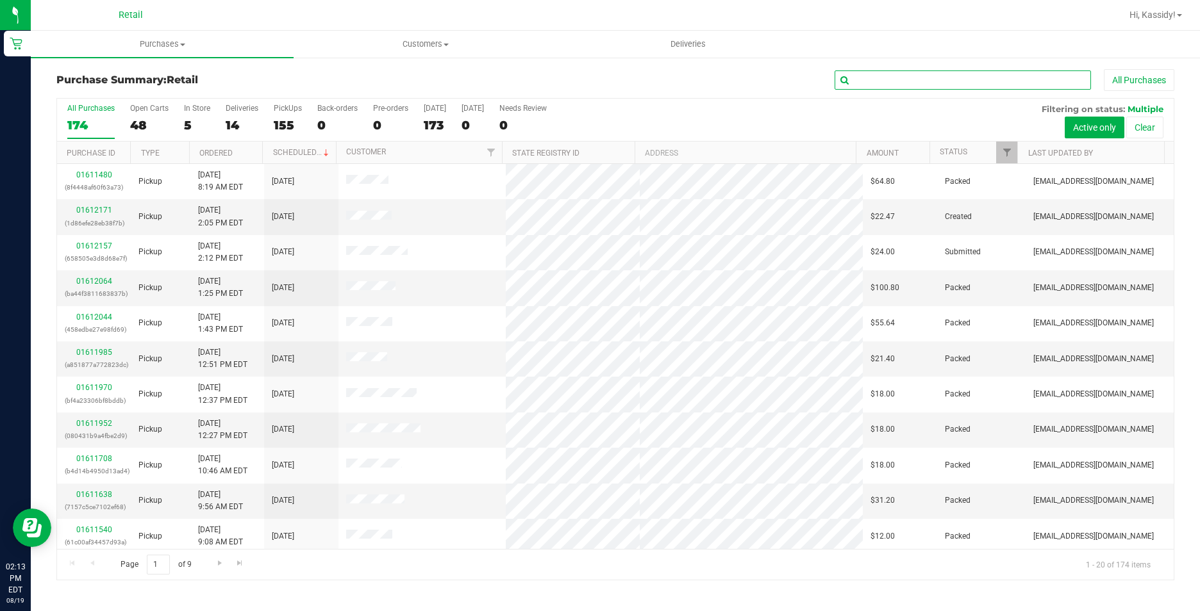
click at [904, 81] on input "text" at bounding box center [962, 79] width 256 height 19
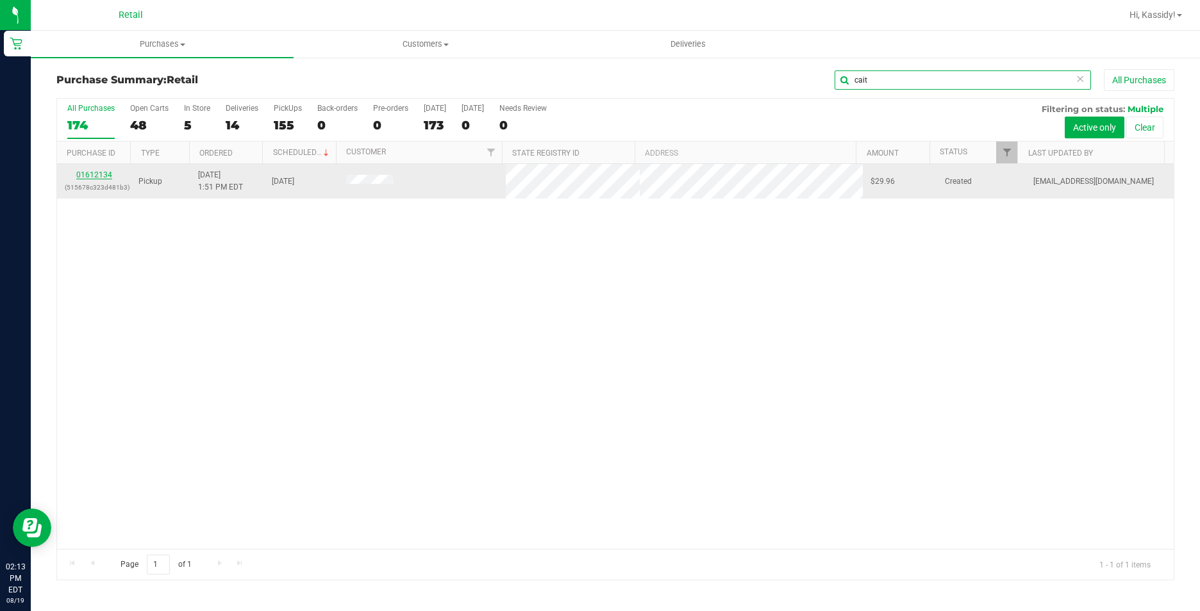
type input "cait"
click at [106, 174] on link "01612134" at bounding box center [94, 174] width 36 height 9
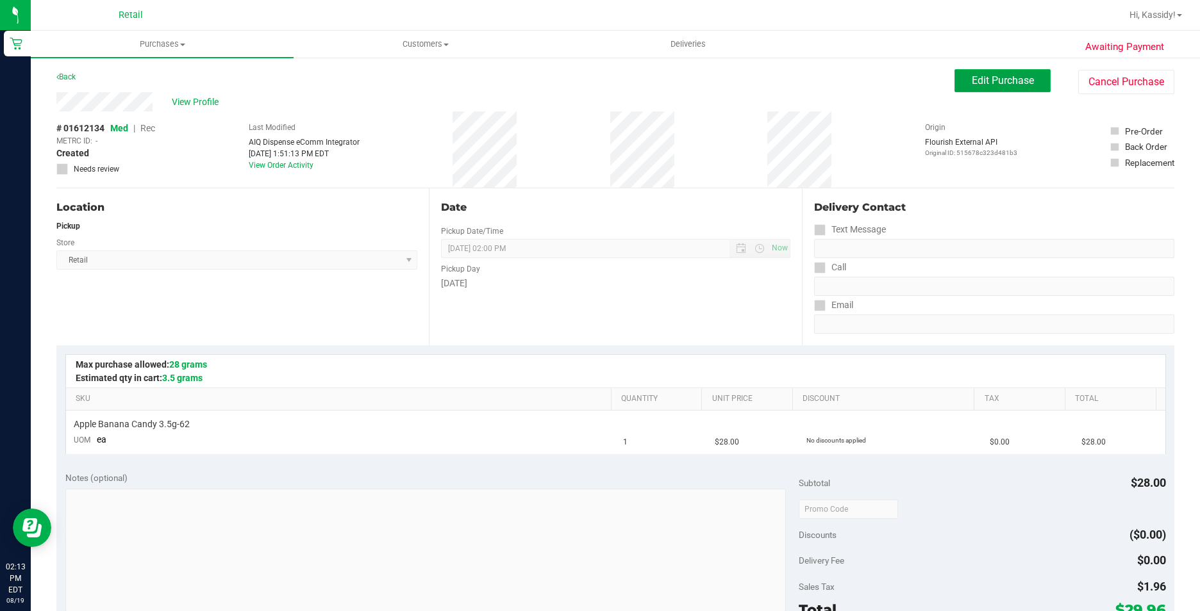
click at [993, 81] on span "Edit Purchase" at bounding box center [1003, 80] width 62 height 12
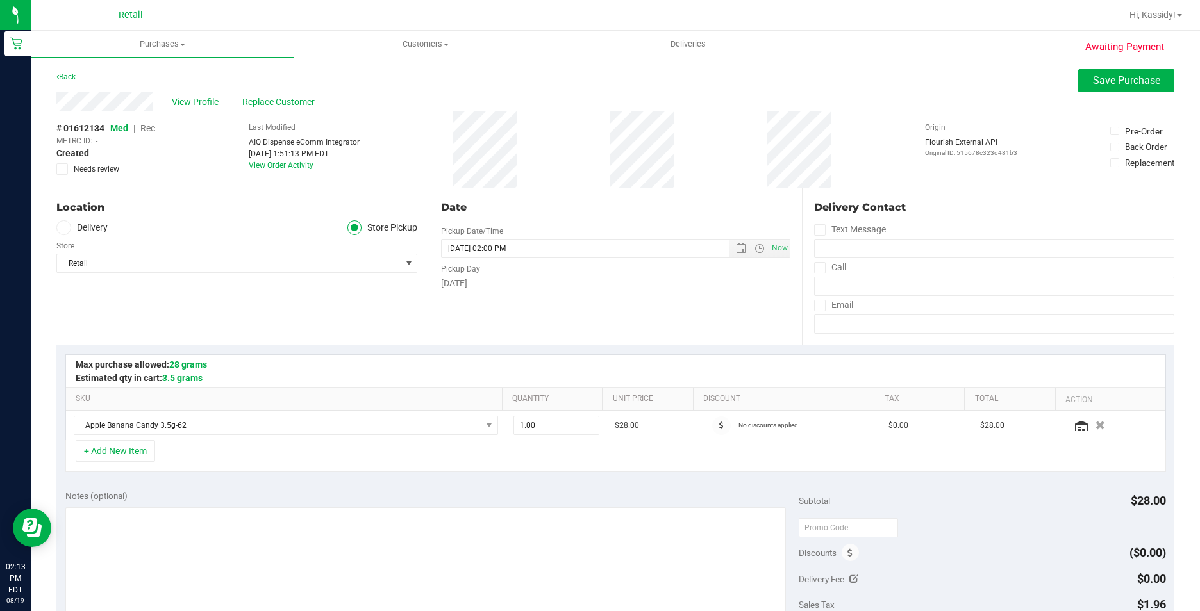
click at [144, 129] on span "Rec" at bounding box center [147, 128] width 15 height 10
click at [1081, 89] on button "Save Purchase" at bounding box center [1126, 80] width 96 height 23
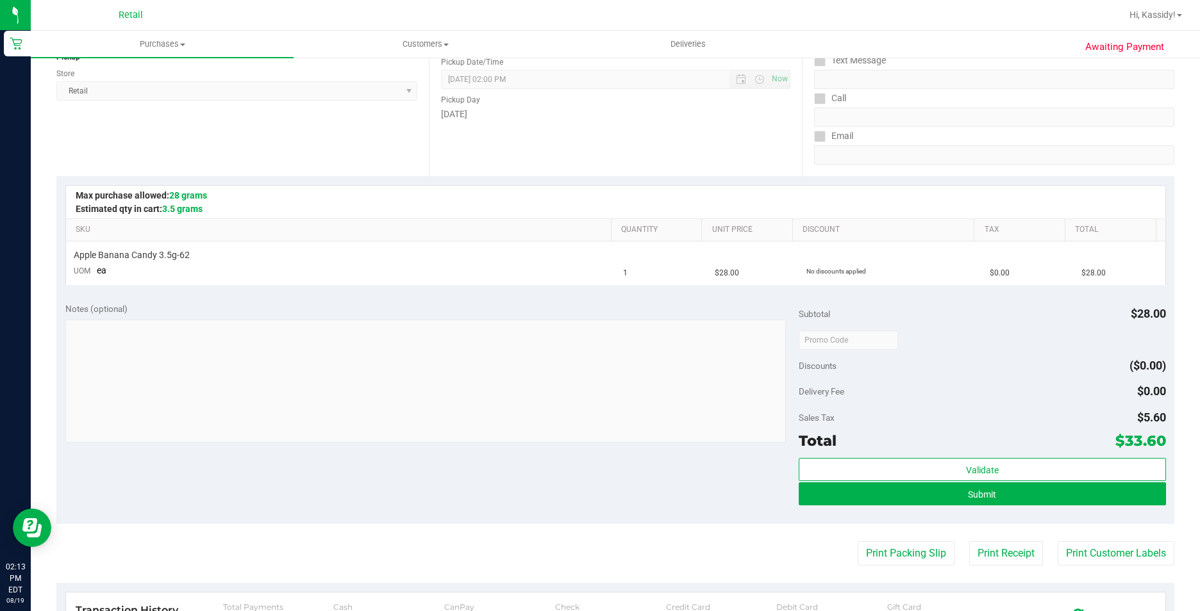
scroll to position [256, 0]
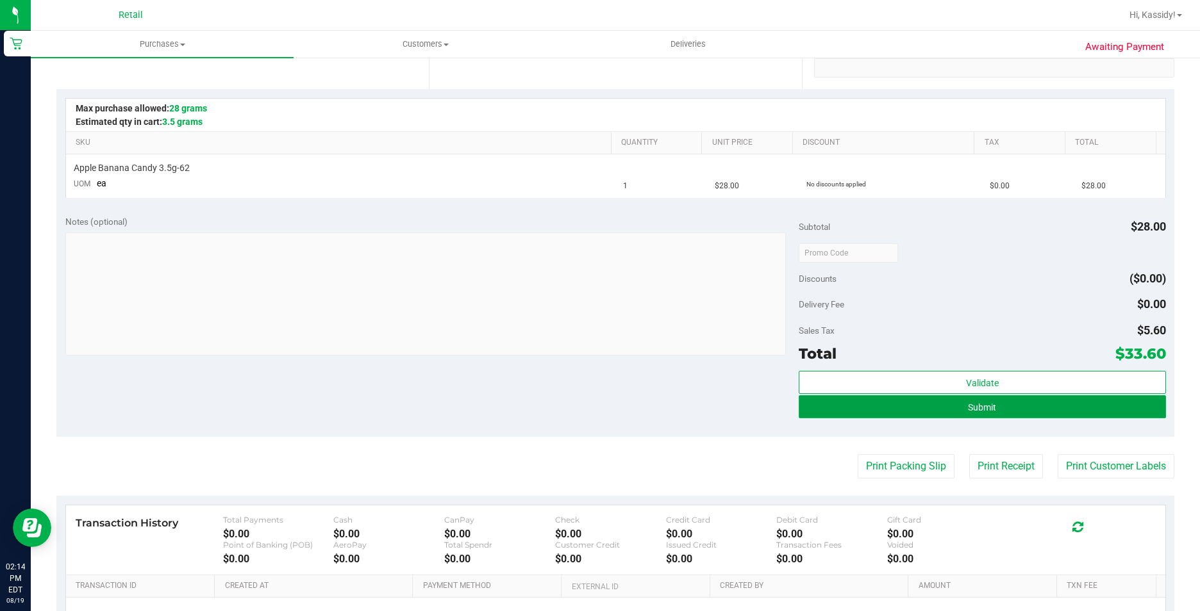
click at [877, 413] on button "Submit" at bounding box center [982, 406] width 367 height 23
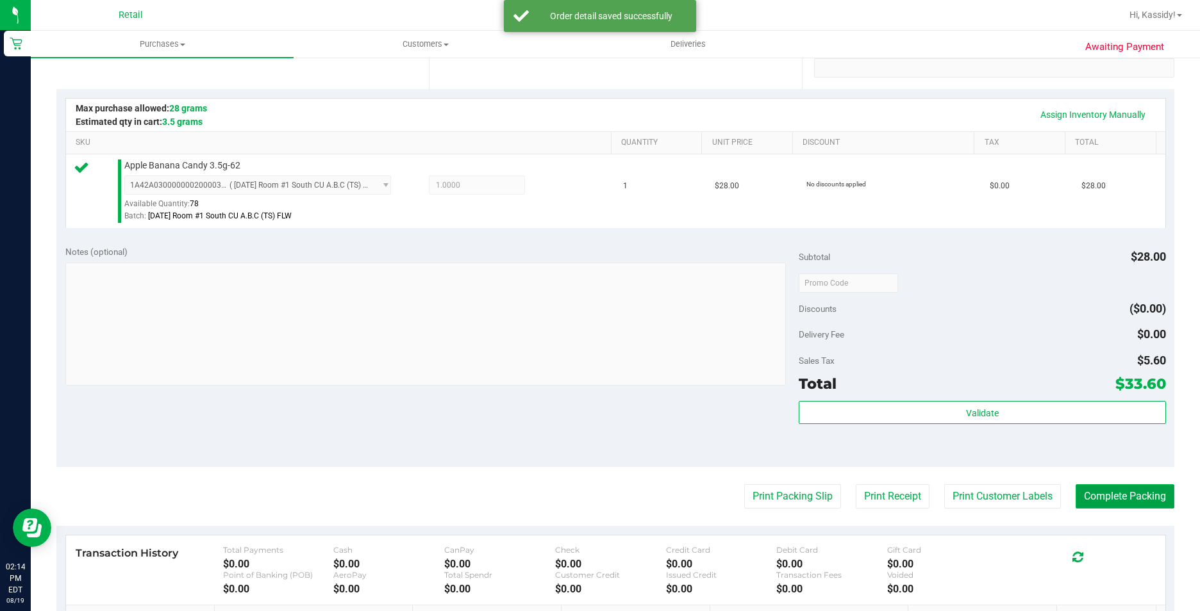
click at [1091, 496] on button "Complete Packing" at bounding box center [1124, 497] width 99 height 24
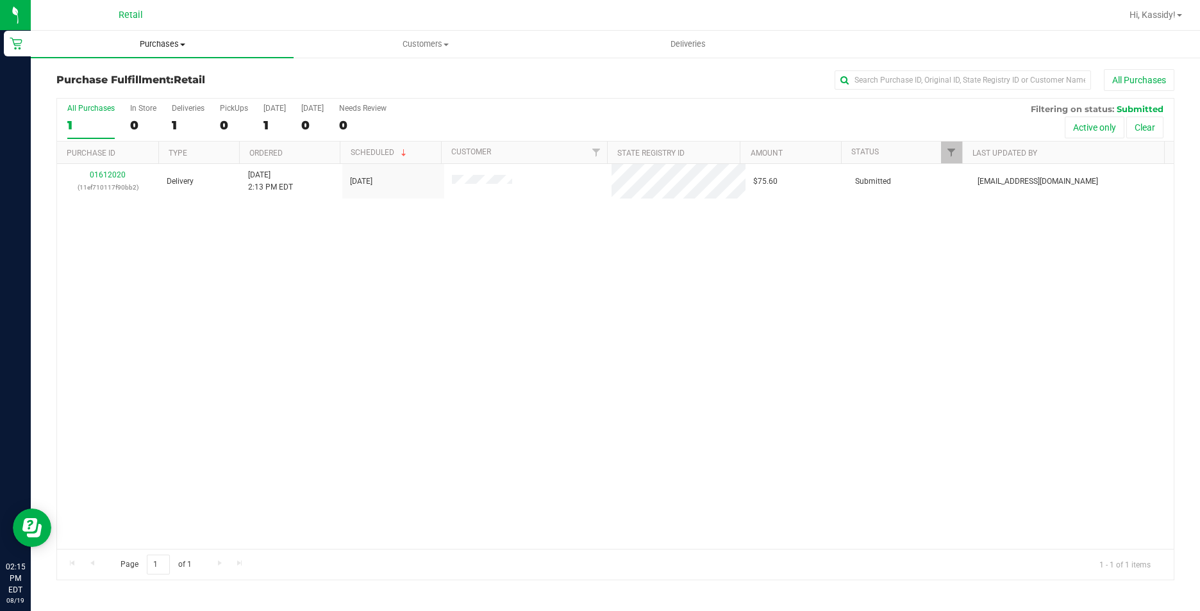
click at [174, 49] on span "Purchases" at bounding box center [162, 44] width 263 height 12
click at [126, 72] on span "Summary of purchases" at bounding box center [96, 77] width 131 height 11
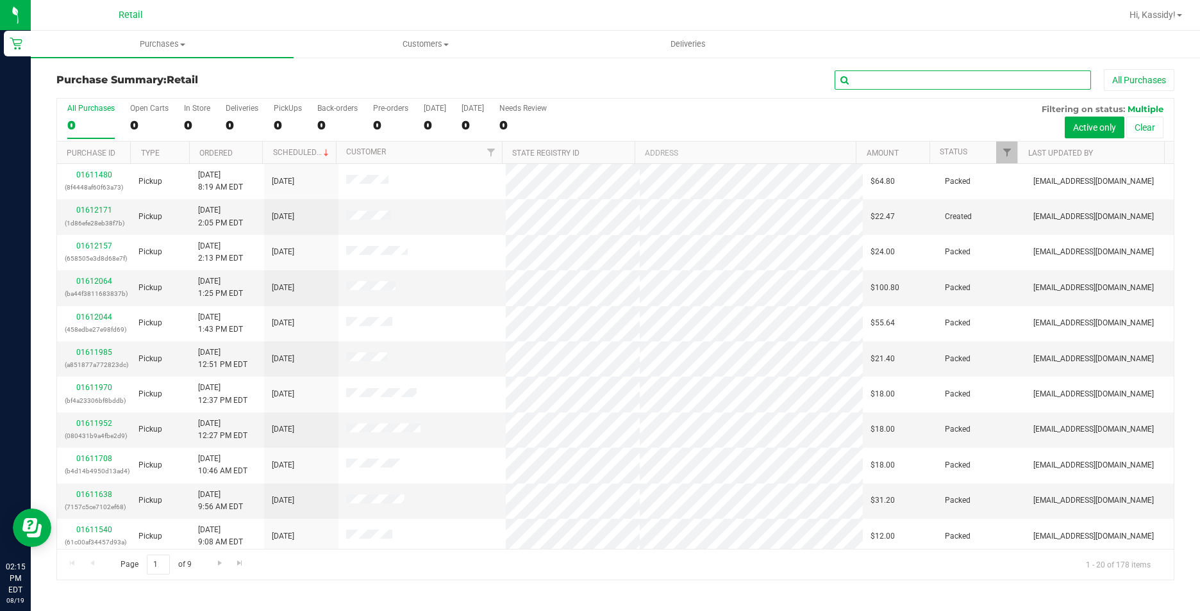
click at [943, 79] on input "text" at bounding box center [962, 79] width 256 height 19
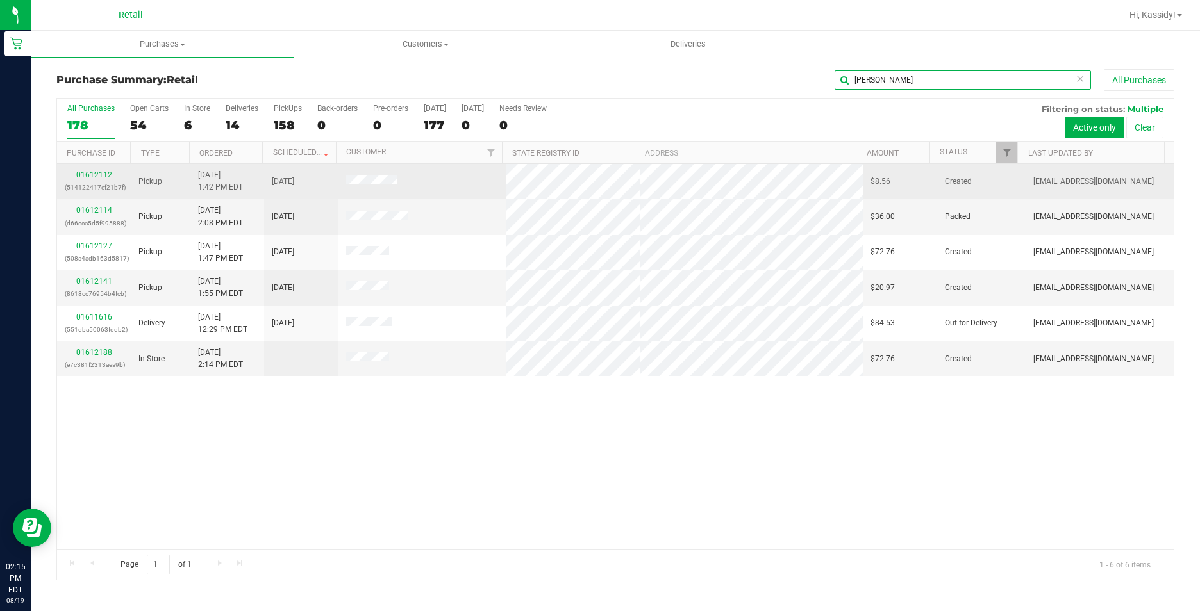
type input "[PERSON_NAME]"
click at [97, 177] on link "01612112" at bounding box center [94, 174] width 36 height 9
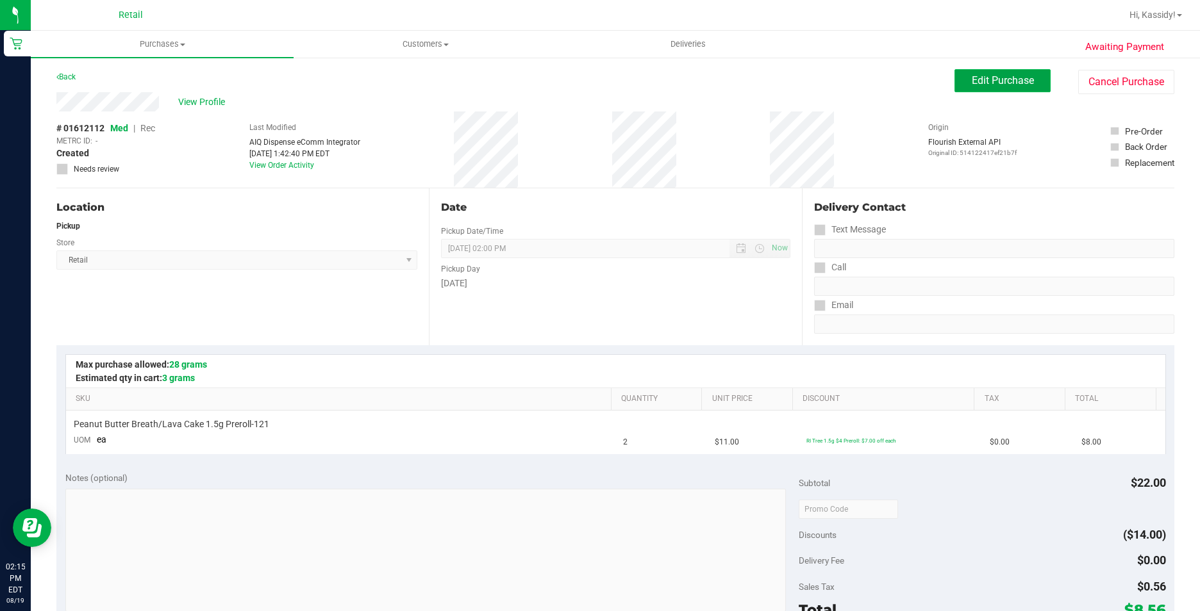
click at [972, 85] on span "Edit Purchase" at bounding box center [1003, 80] width 62 height 12
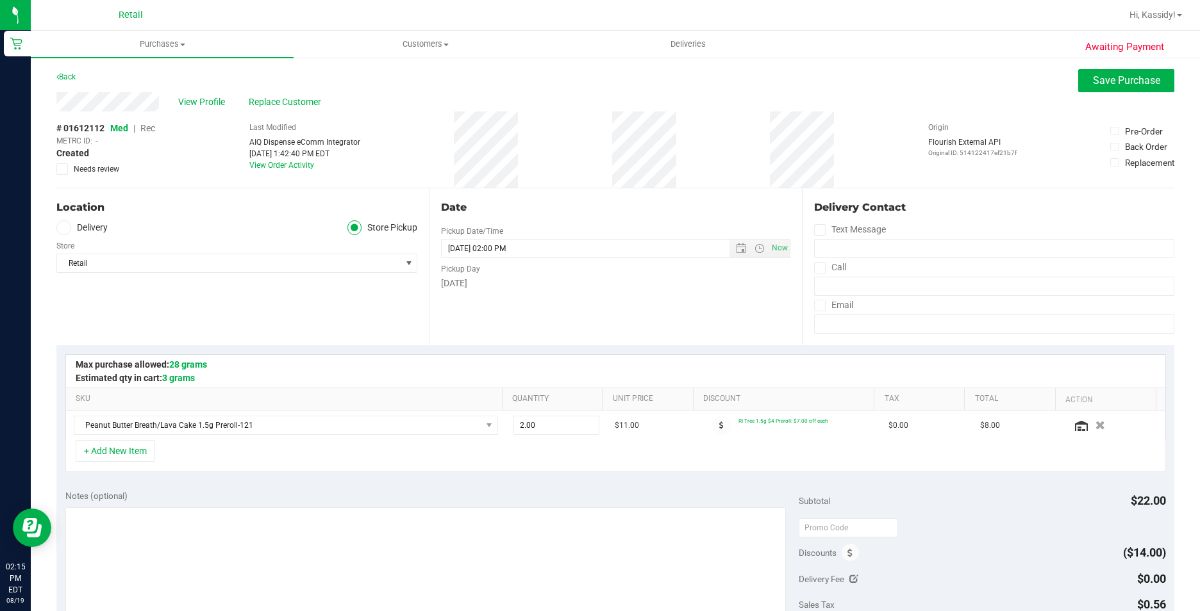
click at [149, 129] on span "Rec" at bounding box center [147, 128] width 15 height 10
click at [1097, 79] on span "Save Purchase" at bounding box center [1126, 80] width 67 height 12
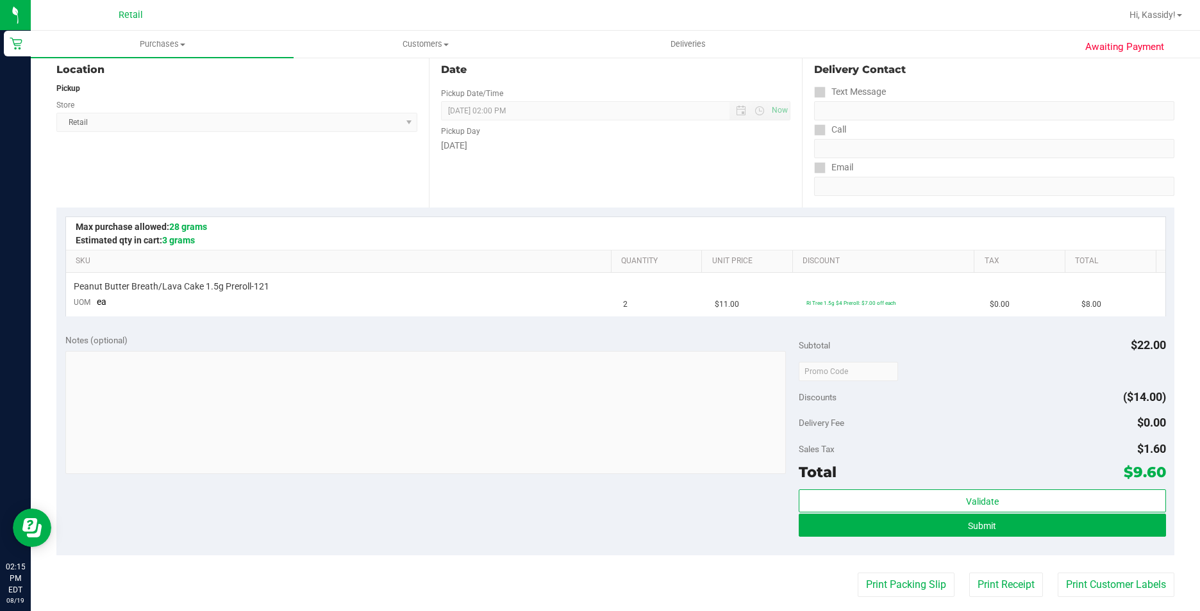
scroll to position [256, 0]
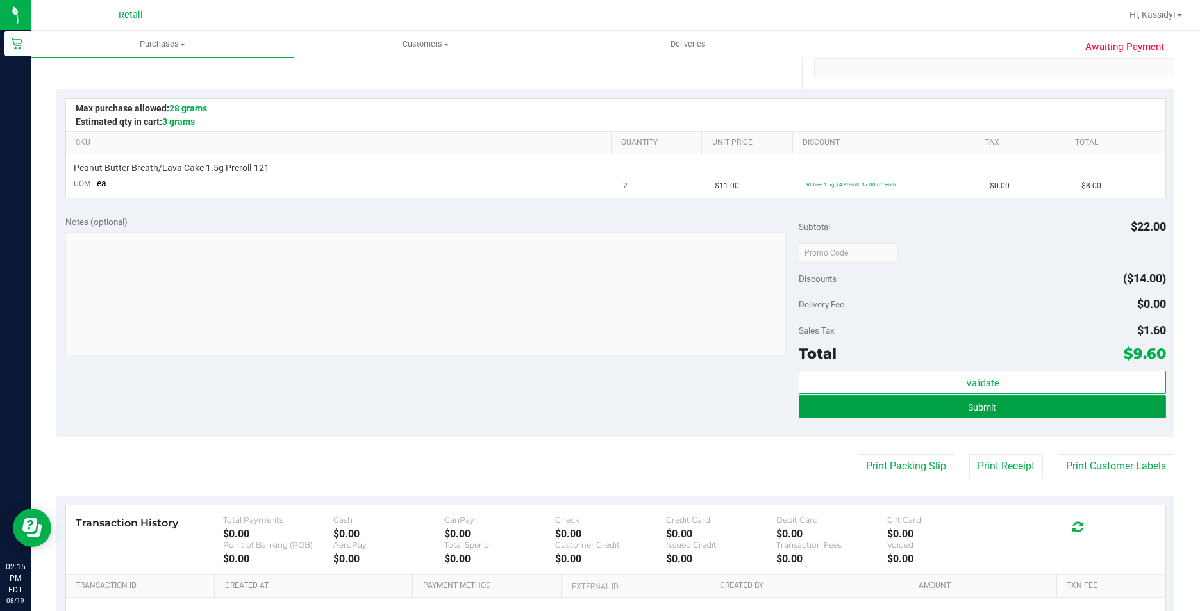
click at [870, 408] on button "Submit" at bounding box center [982, 406] width 367 height 23
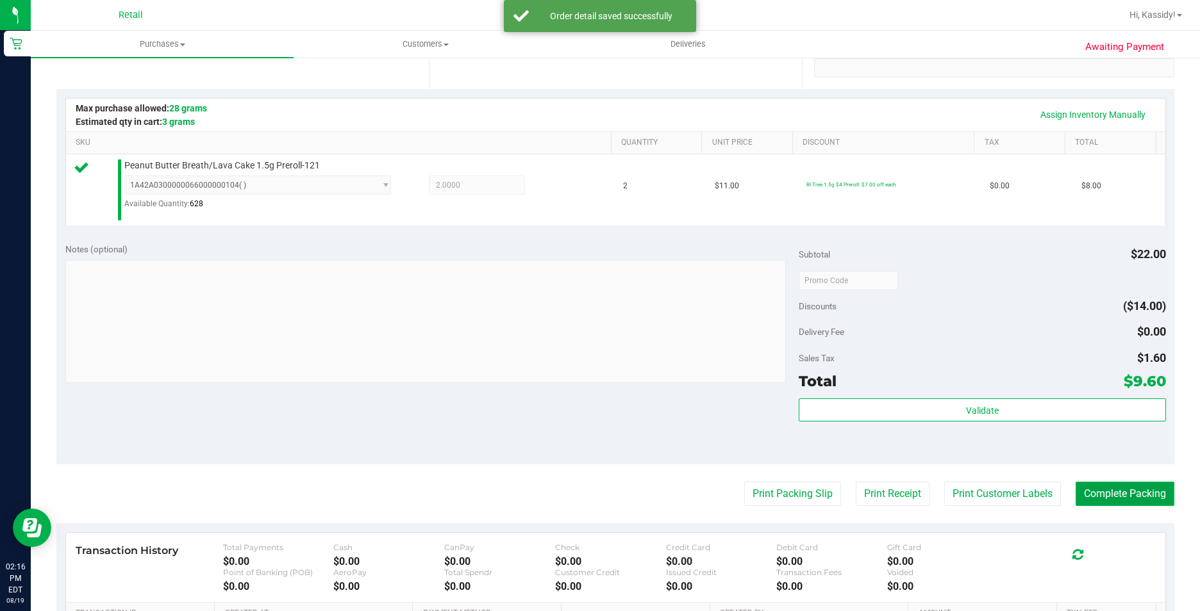
click at [1104, 504] on button "Complete Packing" at bounding box center [1124, 494] width 99 height 24
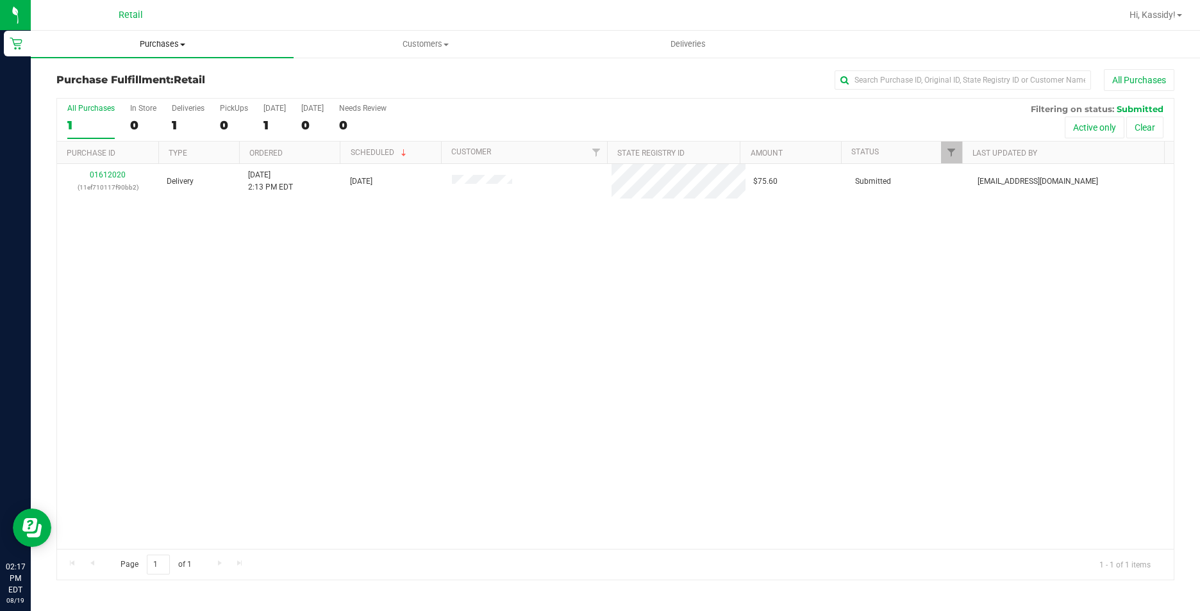
click at [170, 42] on span "Purchases" at bounding box center [162, 44] width 263 height 12
click at [158, 81] on span "Summary of purchases" at bounding box center [96, 77] width 131 height 11
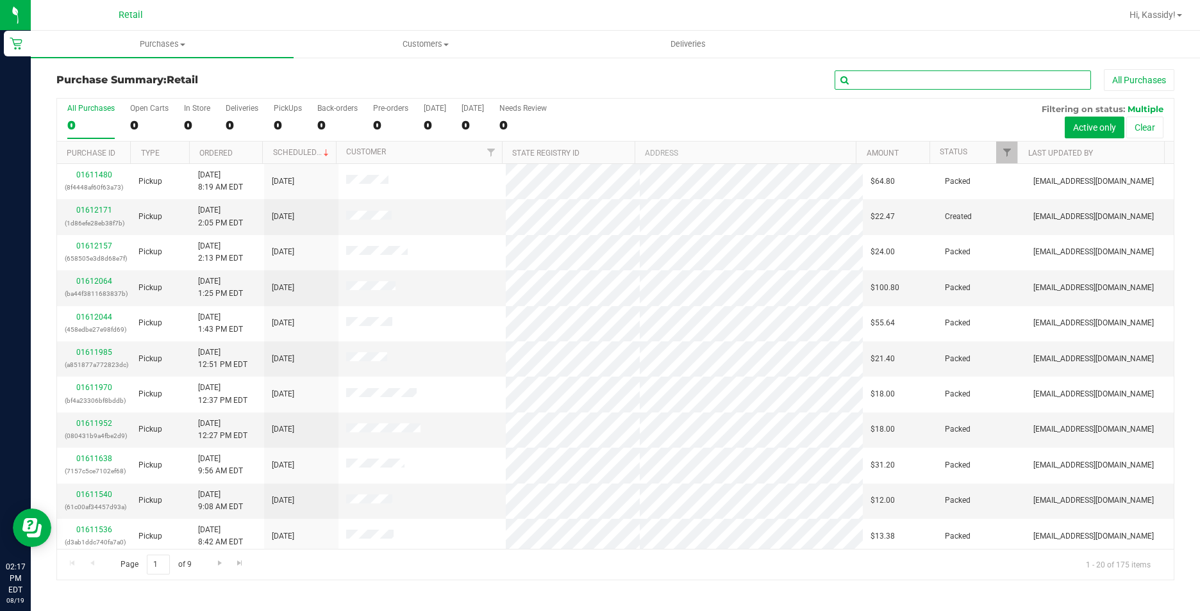
click at [908, 79] on input "text" at bounding box center [962, 79] width 256 height 19
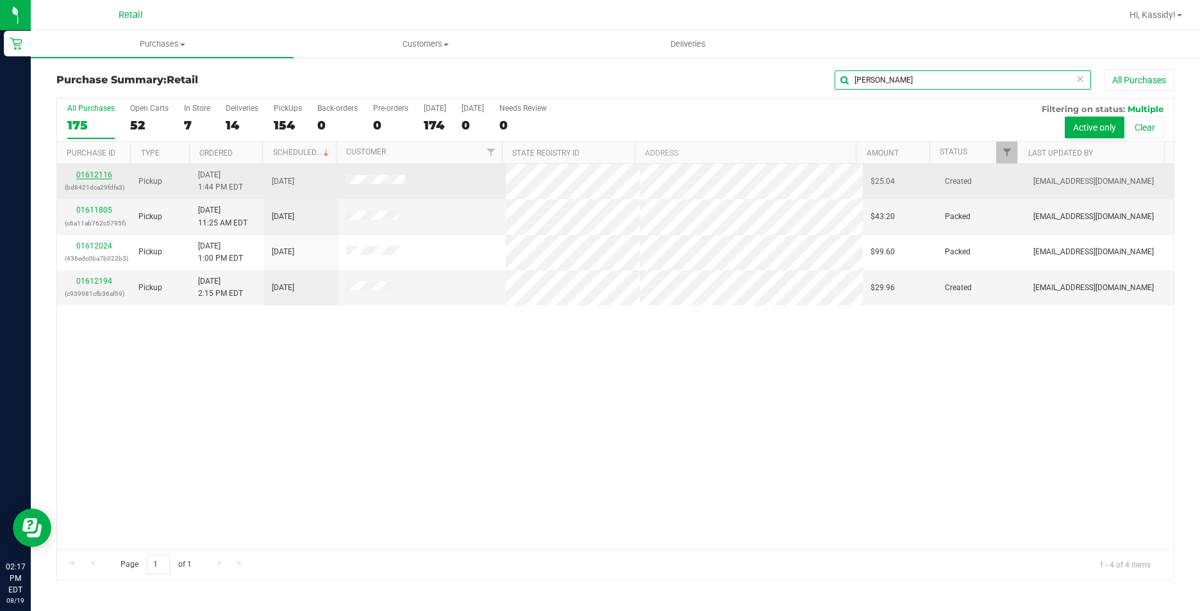
type input "[PERSON_NAME]"
click at [91, 176] on link "01612116" at bounding box center [94, 174] width 36 height 9
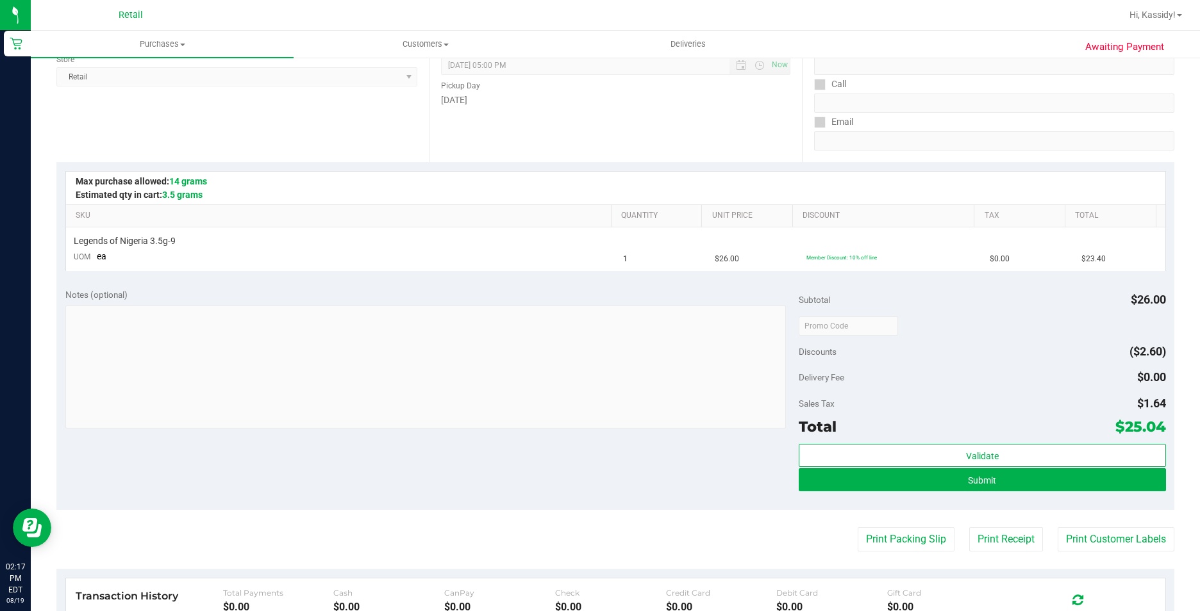
scroll to position [256, 0]
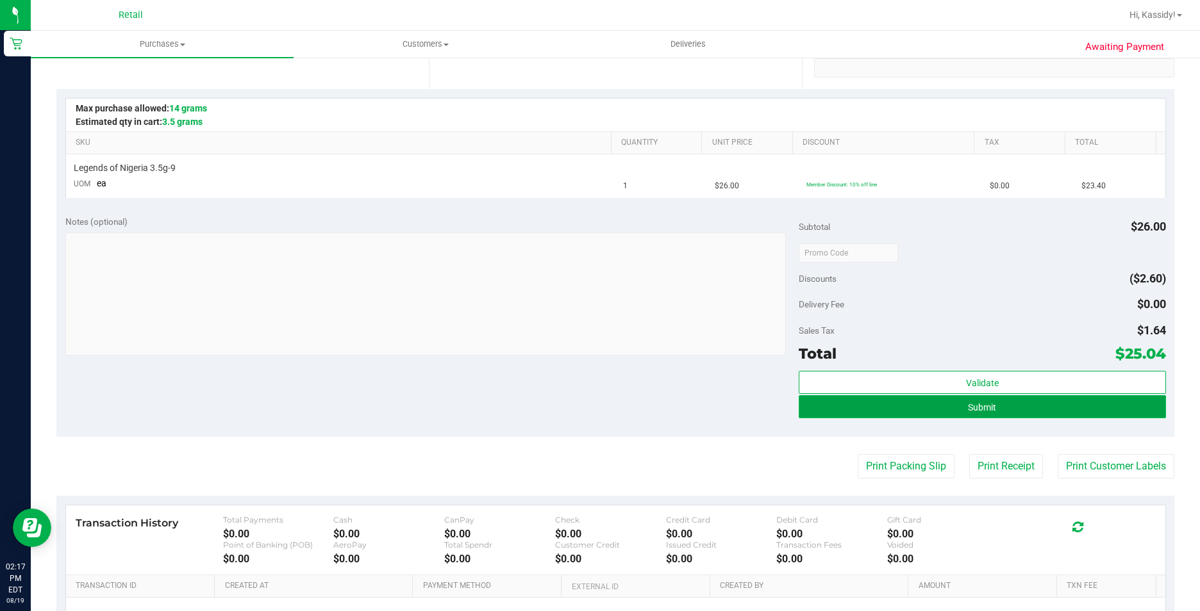
click at [892, 406] on button "Submit" at bounding box center [982, 406] width 367 height 23
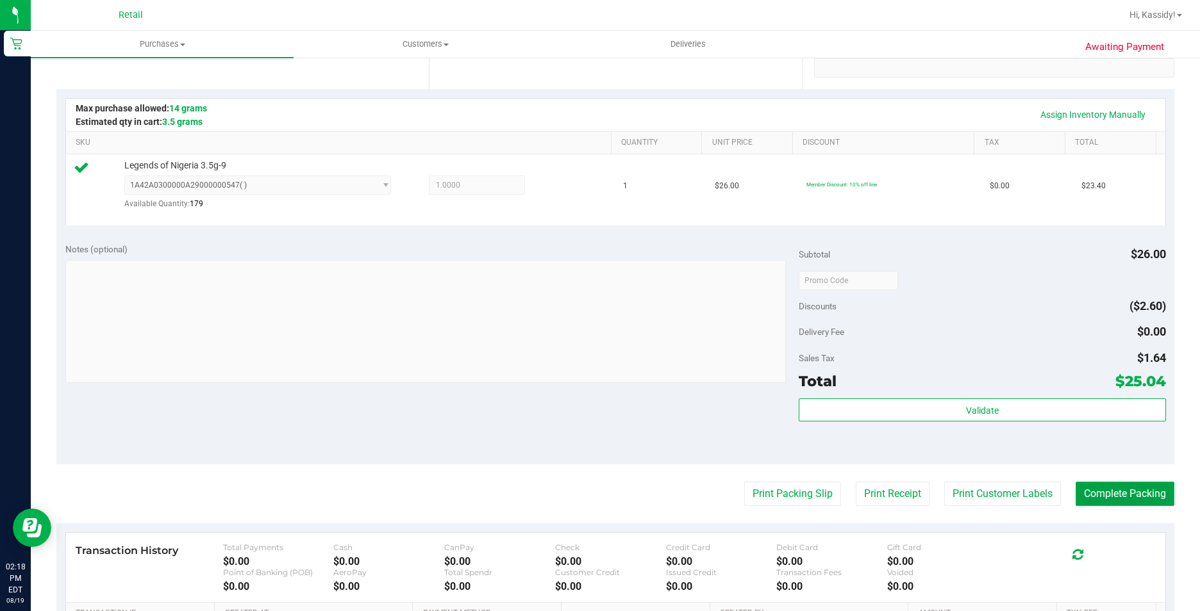
click at [1103, 497] on button "Complete Packing" at bounding box center [1124, 494] width 99 height 24
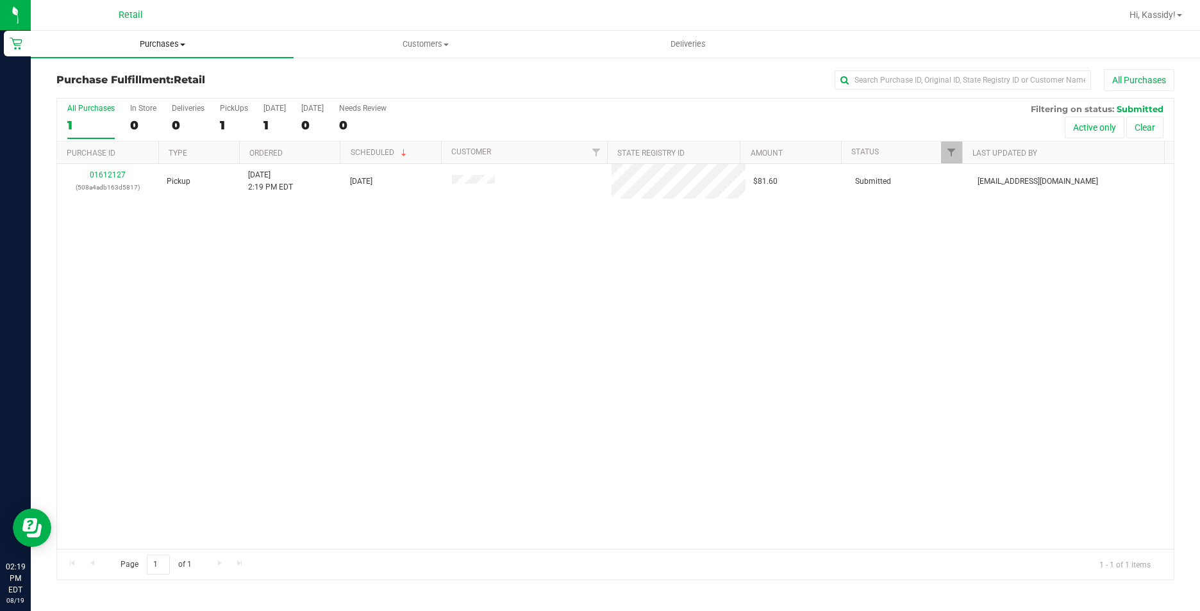
click at [151, 42] on span "Purchases" at bounding box center [162, 44] width 263 height 12
click at [122, 83] on span "Summary of purchases" at bounding box center [96, 77] width 131 height 11
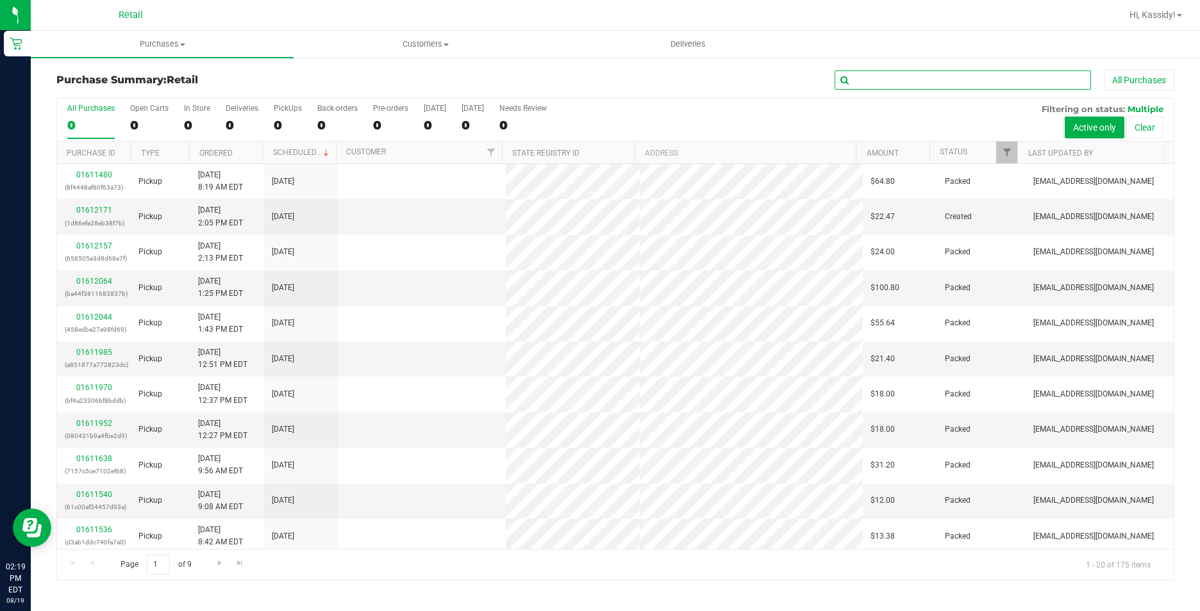
click at [859, 82] on input "text" at bounding box center [962, 79] width 256 height 19
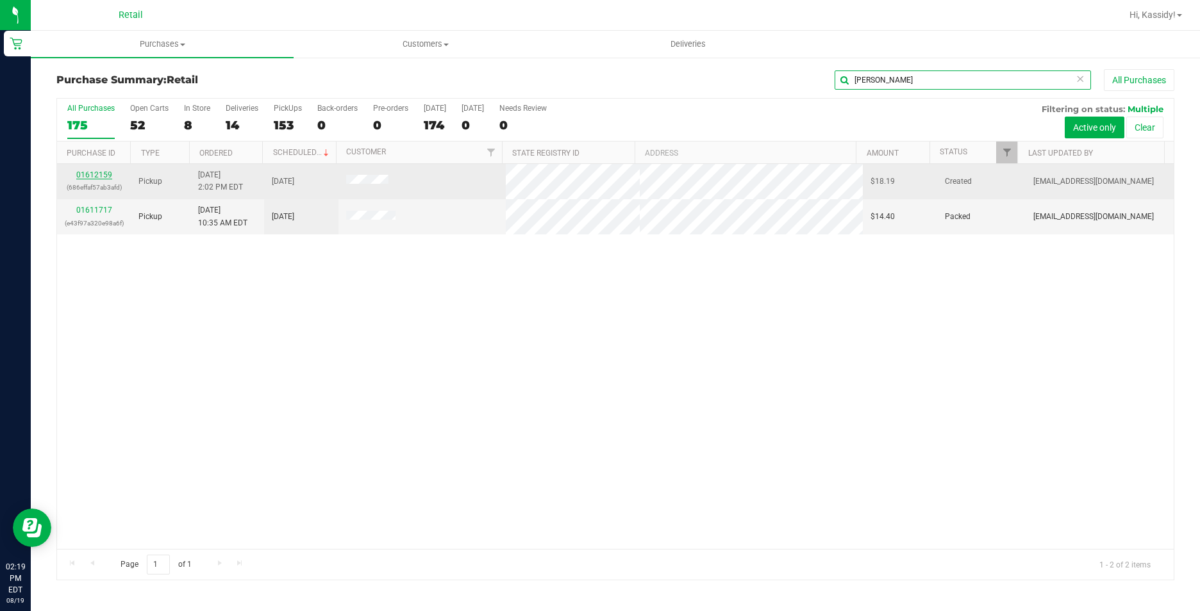
type input "[PERSON_NAME]"
click at [100, 172] on link "01612159" at bounding box center [94, 174] width 36 height 9
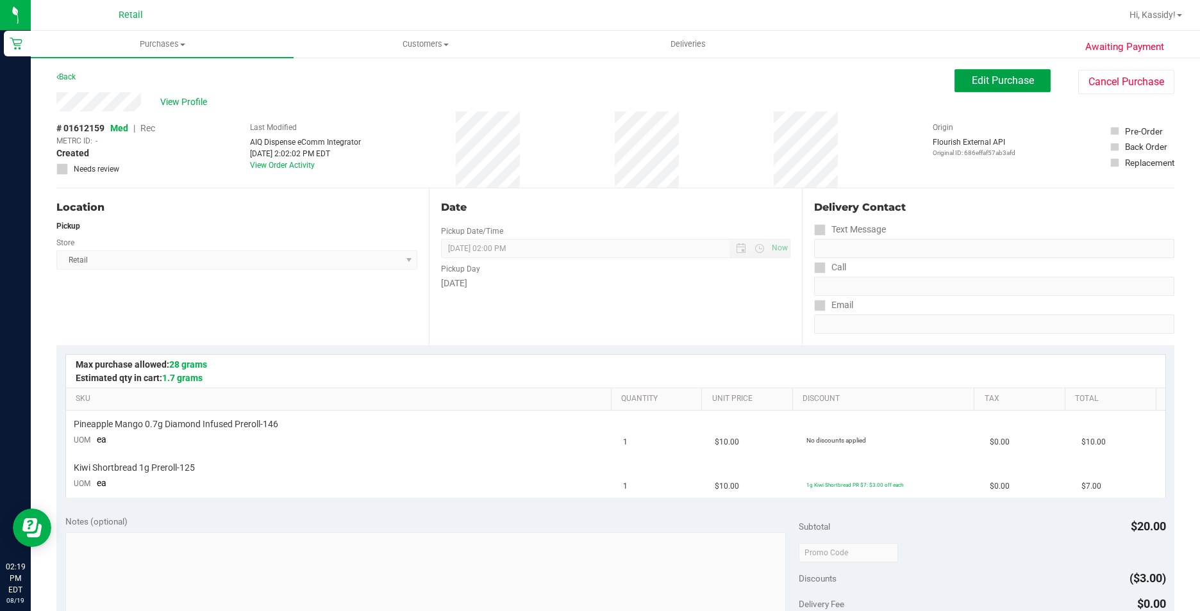
click at [959, 83] on button "Edit Purchase" at bounding box center [1002, 80] width 96 height 23
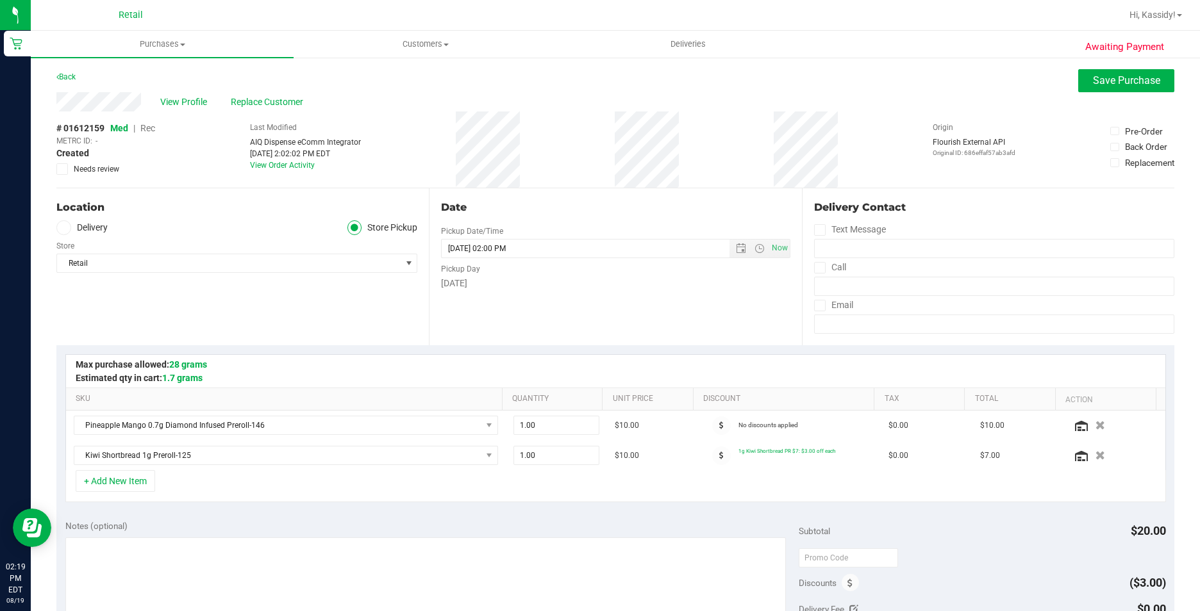
click at [152, 133] on span "Rec" at bounding box center [147, 128] width 15 height 10
click at [1120, 79] on span "Save Purchase" at bounding box center [1126, 80] width 67 height 12
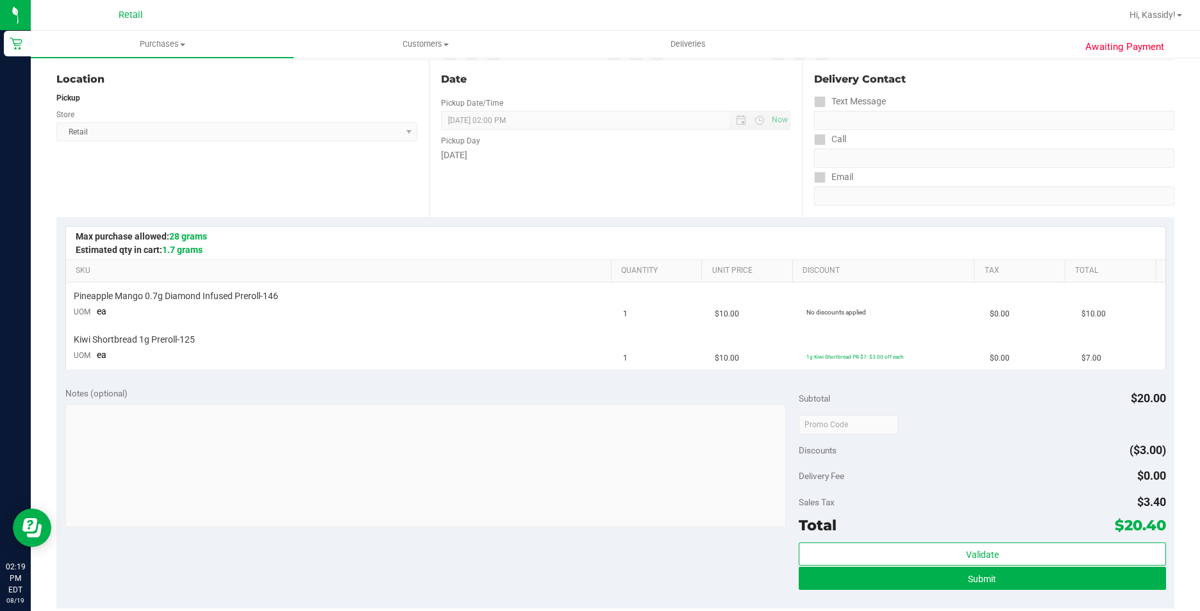
scroll to position [192, 0]
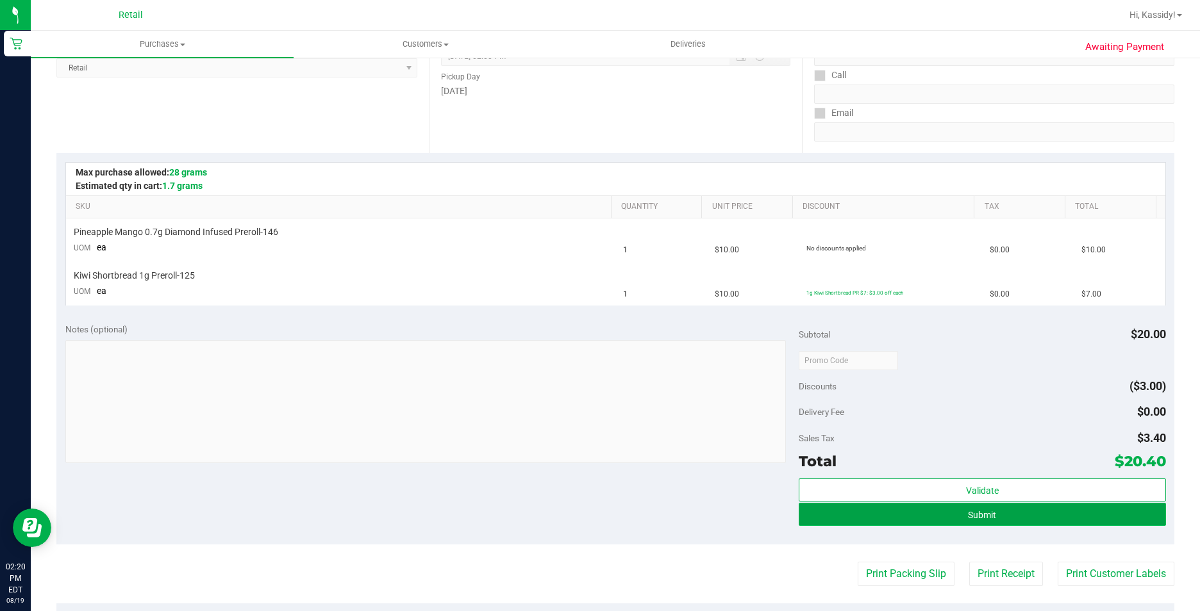
click at [944, 524] on button "Submit" at bounding box center [982, 514] width 367 height 23
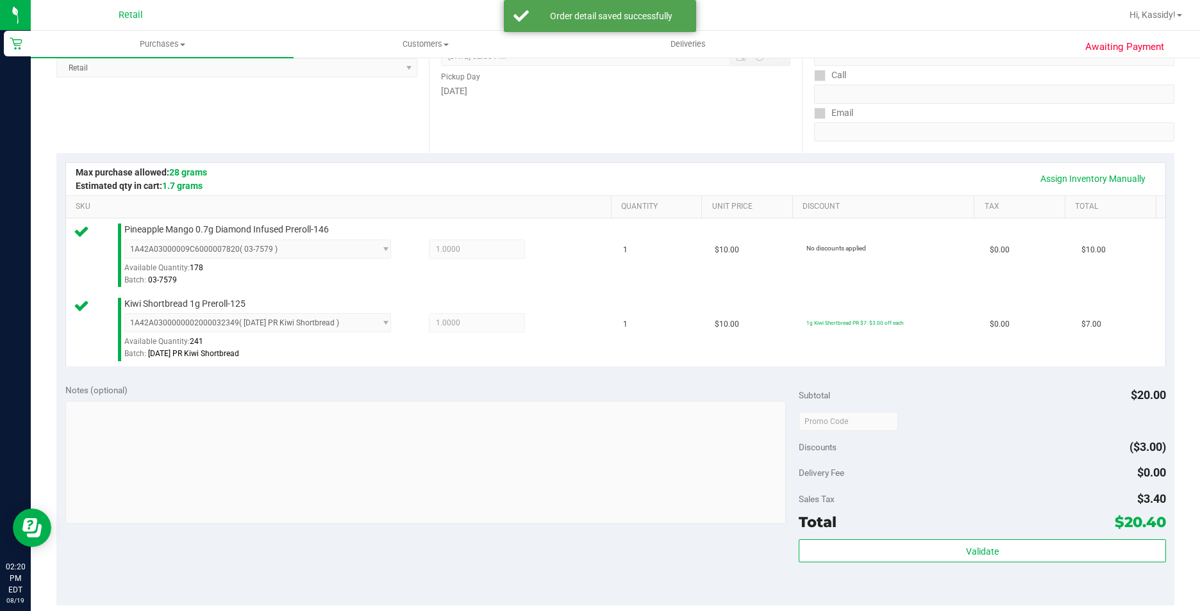
scroll to position [385, 0]
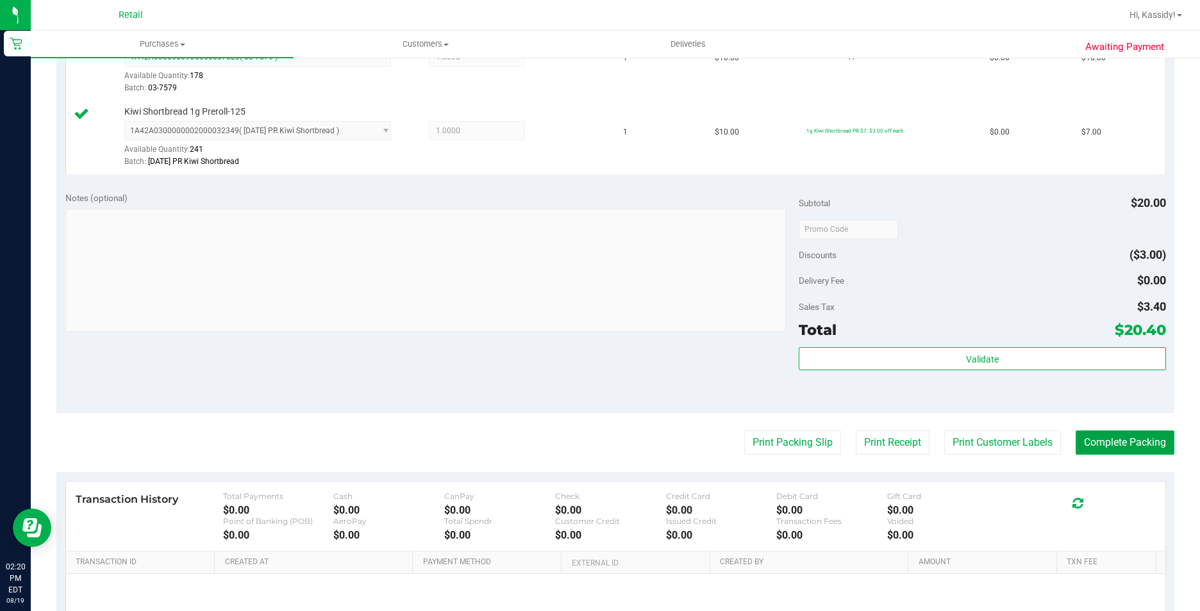
click at [1124, 449] on button "Complete Packing" at bounding box center [1124, 443] width 99 height 24
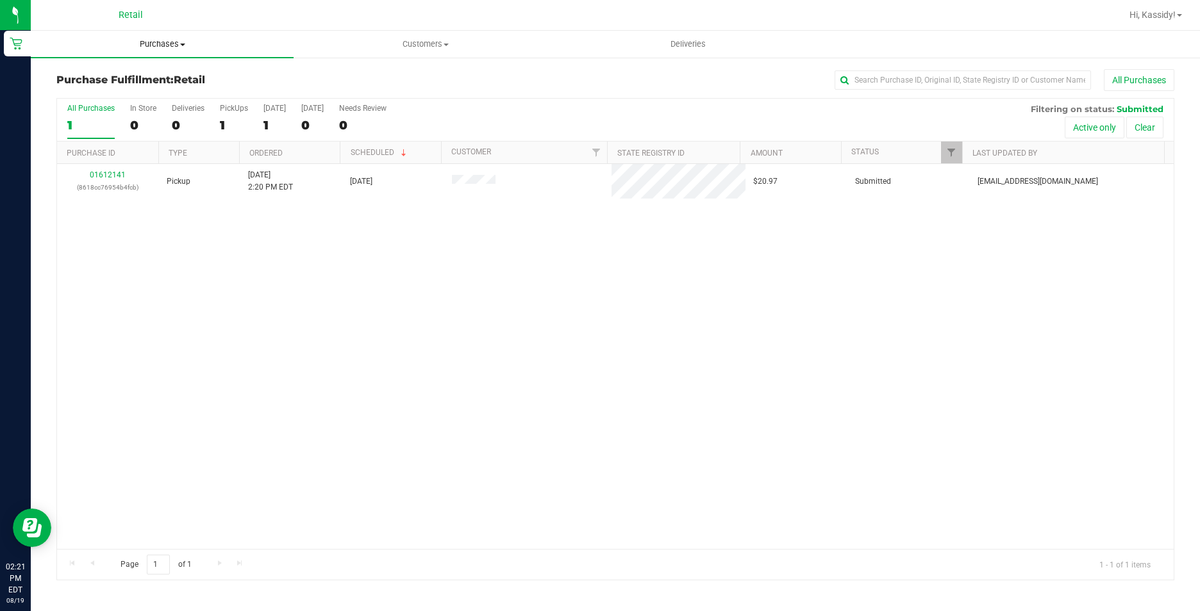
click at [149, 43] on span "Purchases" at bounding box center [162, 44] width 263 height 12
click at [134, 78] on span "Summary of purchases" at bounding box center [96, 77] width 131 height 11
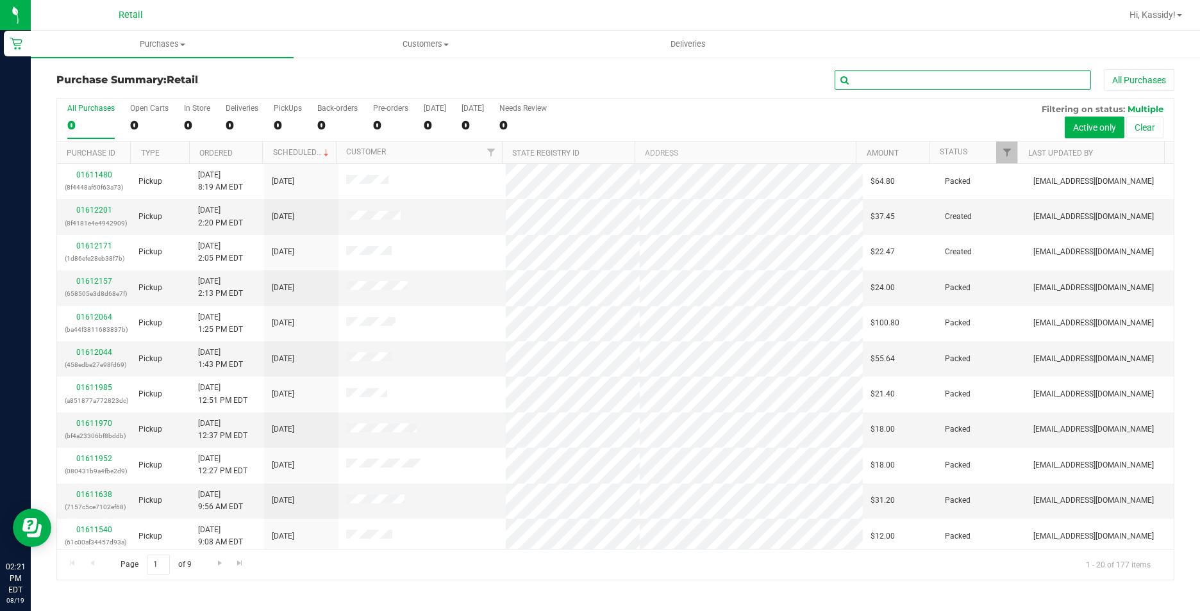
click at [916, 79] on input "text" at bounding box center [962, 79] width 256 height 19
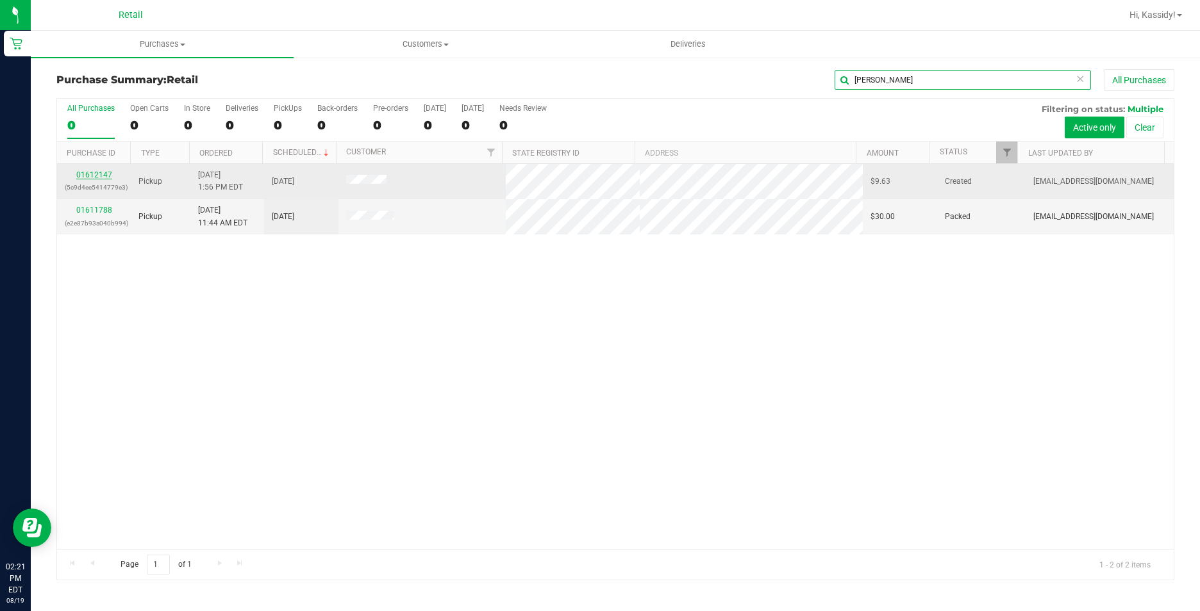
type input "[PERSON_NAME]"
click at [100, 178] on link "01612147" at bounding box center [94, 174] width 36 height 9
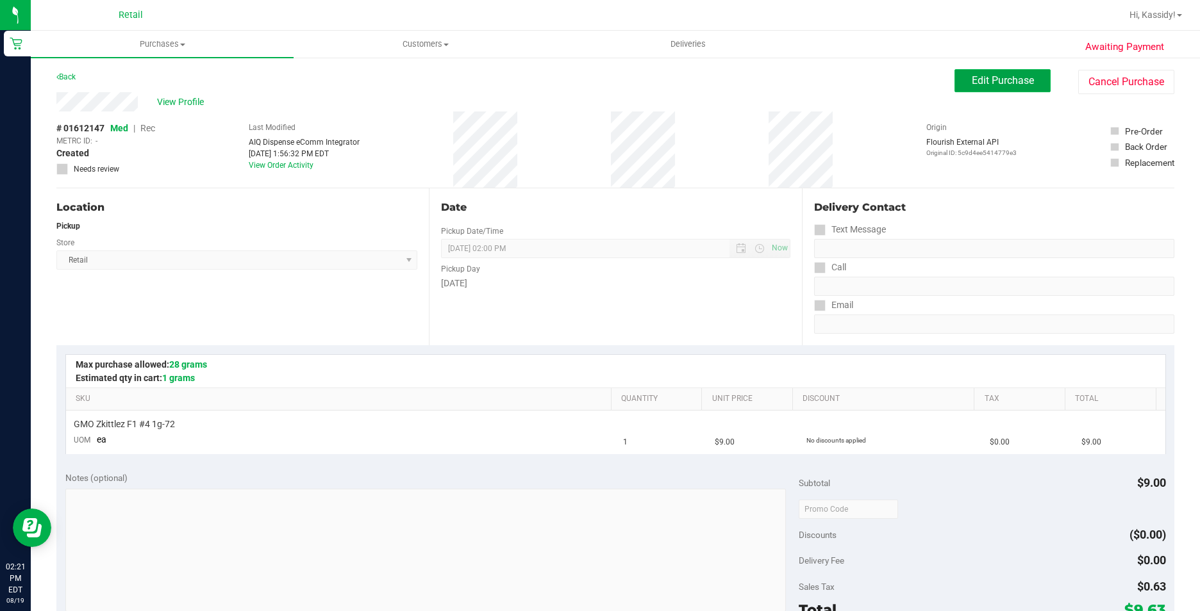
click at [1018, 76] on span "Edit Purchase" at bounding box center [1003, 80] width 62 height 12
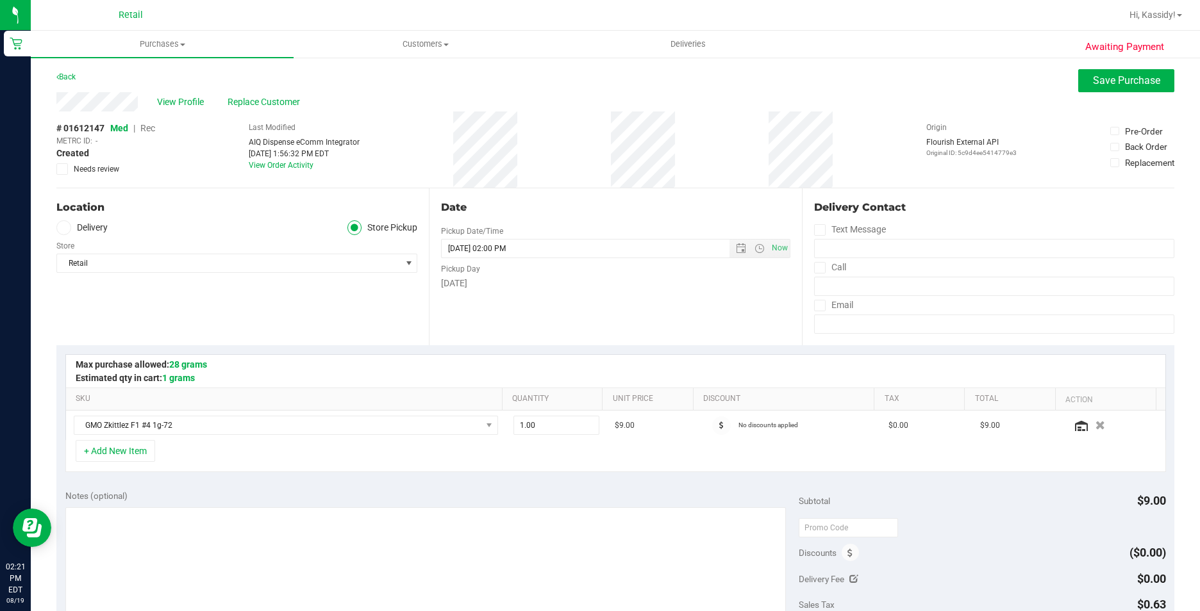
click at [149, 129] on span "Rec" at bounding box center [147, 128] width 15 height 10
click at [1078, 74] on button "Save Purchase" at bounding box center [1126, 80] width 96 height 23
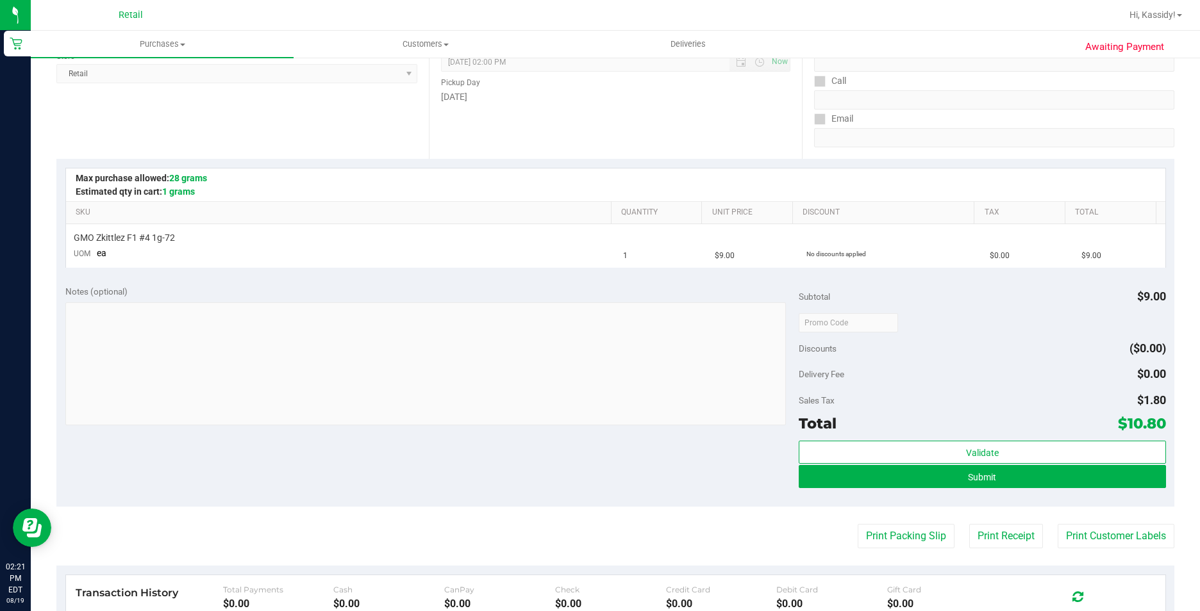
scroll to position [192, 0]
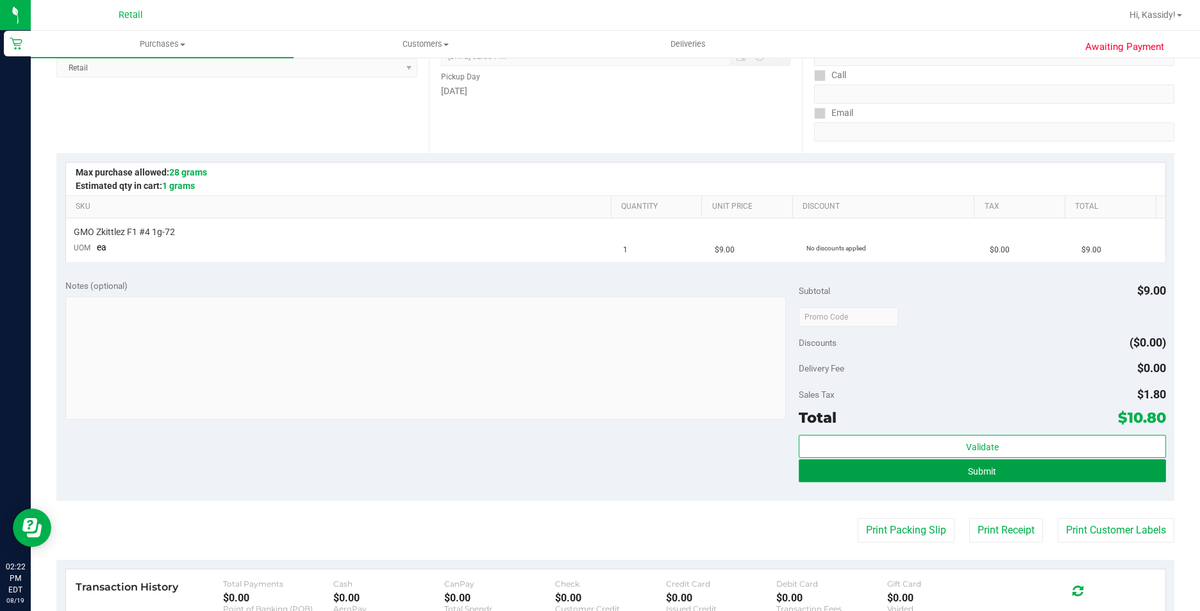
click at [972, 477] on button "Submit" at bounding box center [982, 471] width 367 height 23
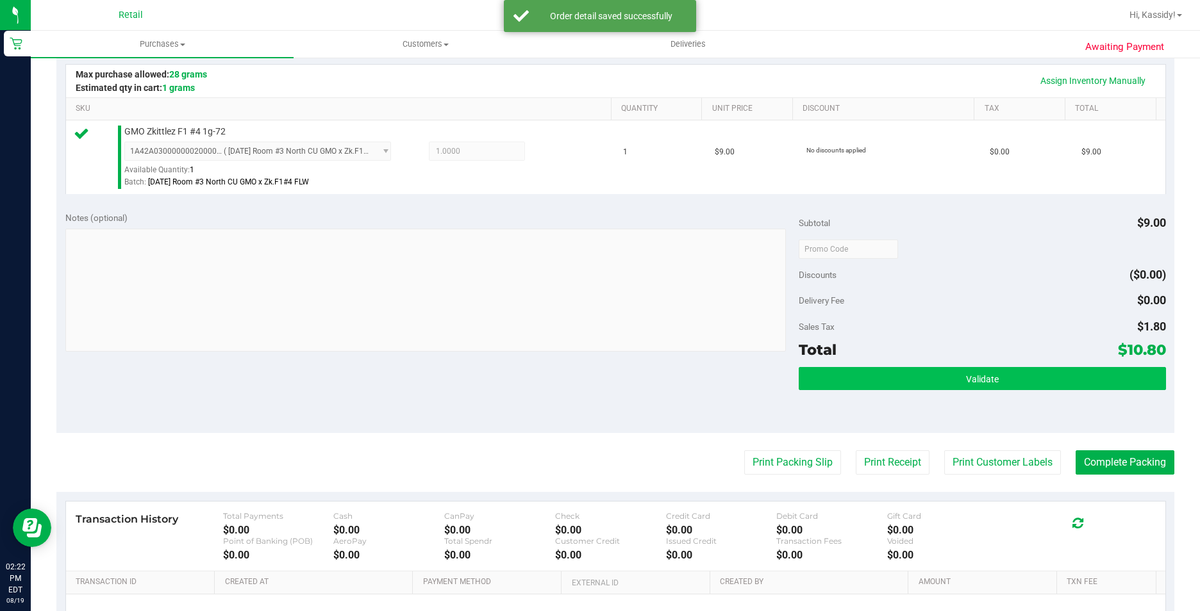
scroll to position [320, 0]
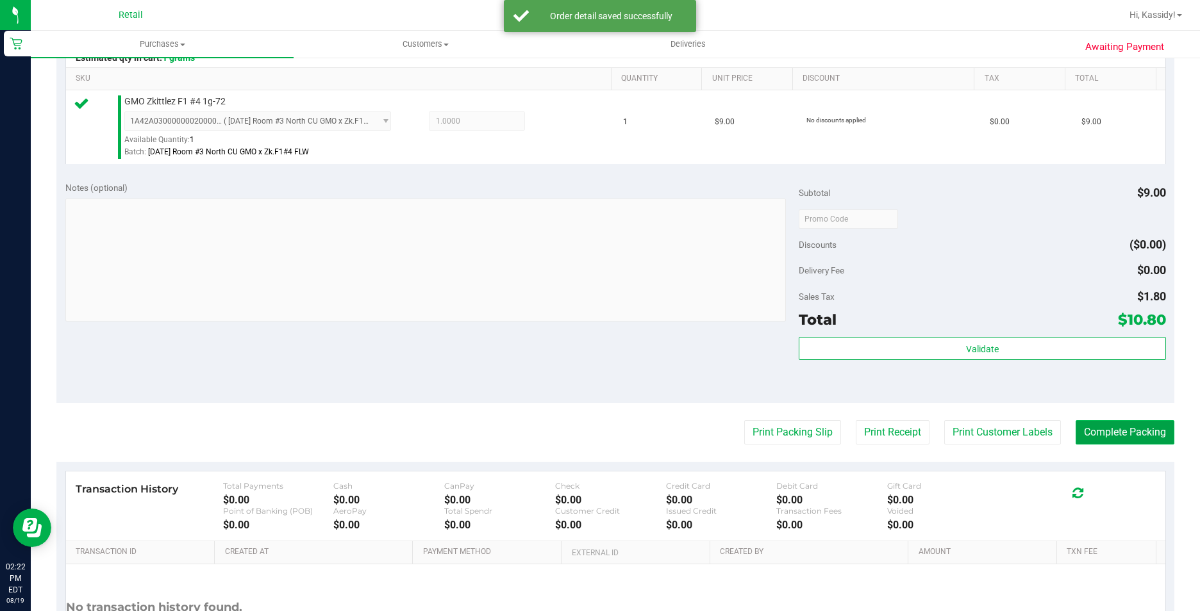
click at [1113, 429] on button "Complete Packing" at bounding box center [1124, 432] width 99 height 24
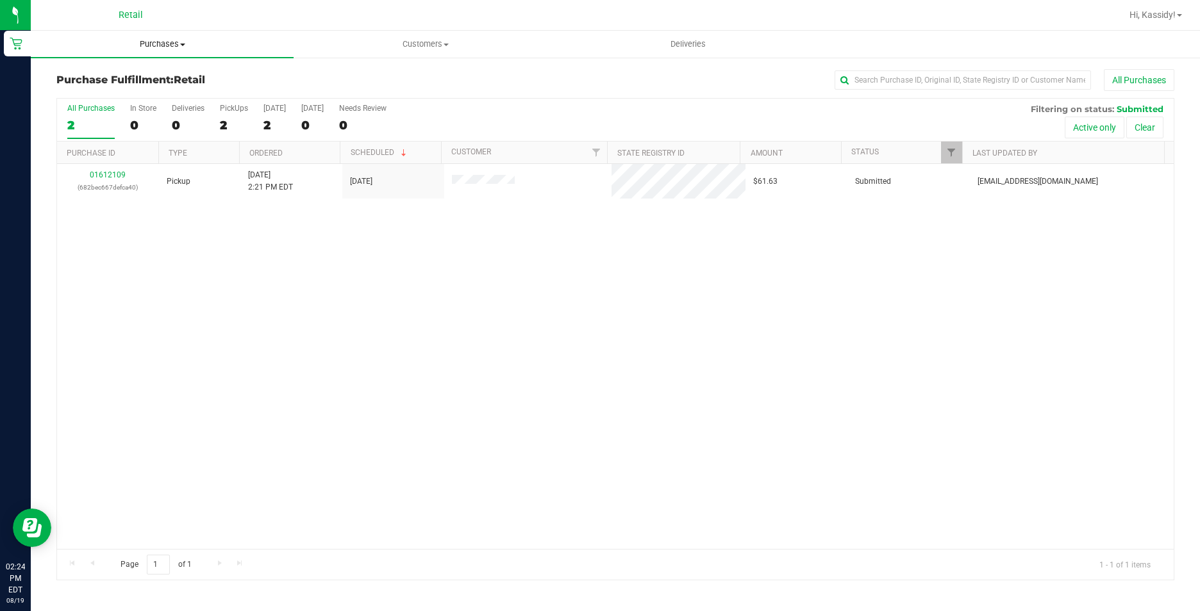
click at [166, 48] on span "Purchases" at bounding box center [162, 44] width 263 height 12
click at [133, 75] on span "Summary of purchases" at bounding box center [96, 77] width 131 height 11
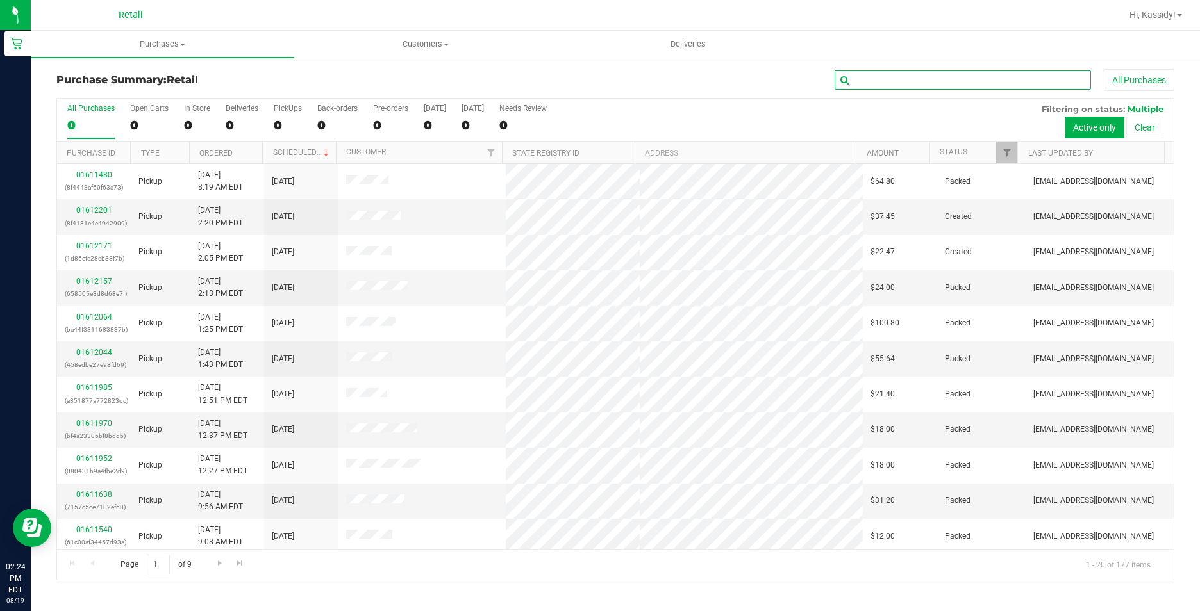
click at [886, 72] on input "text" at bounding box center [962, 79] width 256 height 19
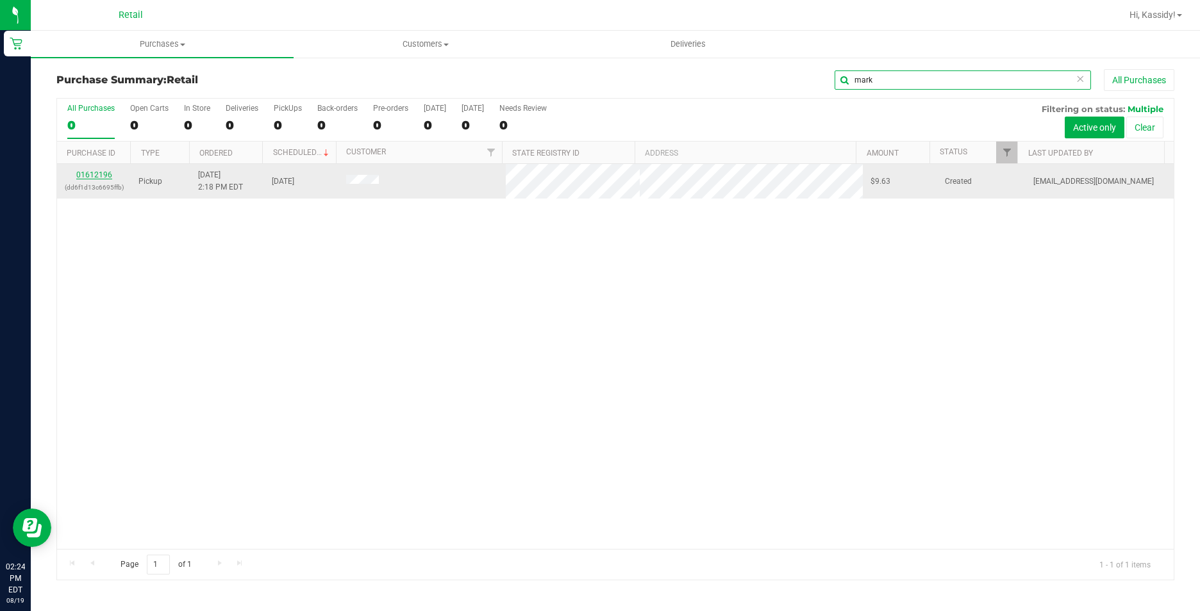
type input "mark"
click at [102, 176] on link "01612196" at bounding box center [94, 174] width 36 height 9
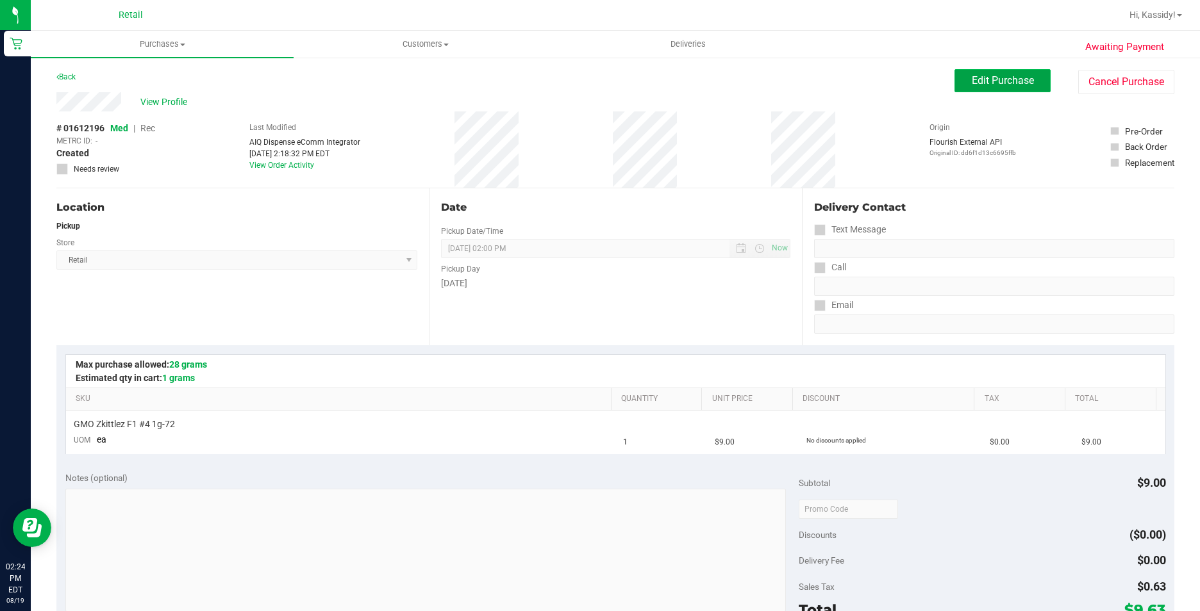
click at [997, 75] on span "Edit Purchase" at bounding box center [1003, 80] width 62 height 12
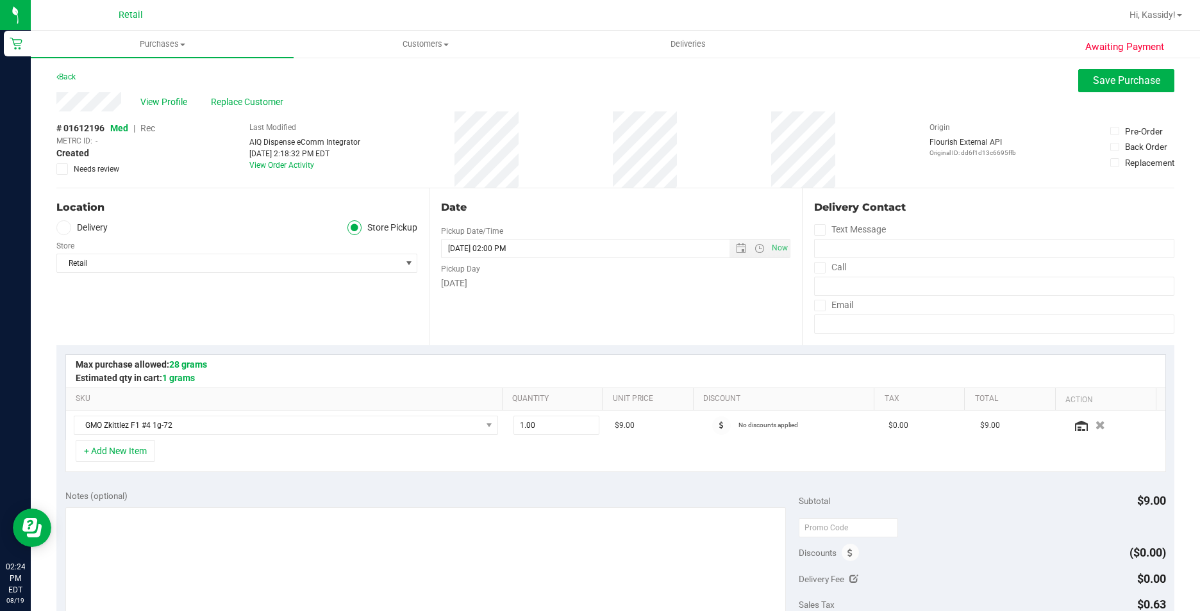
click at [146, 128] on span "Rec" at bounding box center [147, 128] width 15 height 10
click at [1119, 84] on span "Save Purchase" at bounding box center [1126, 80] width 67 height 12
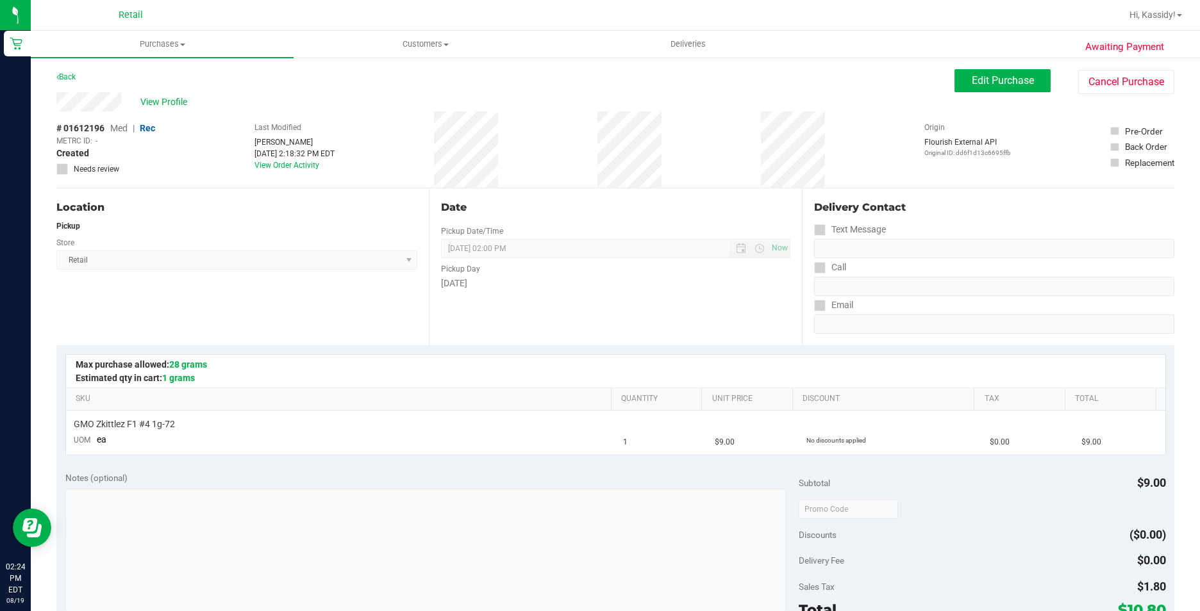
scroll to position [256, 0]
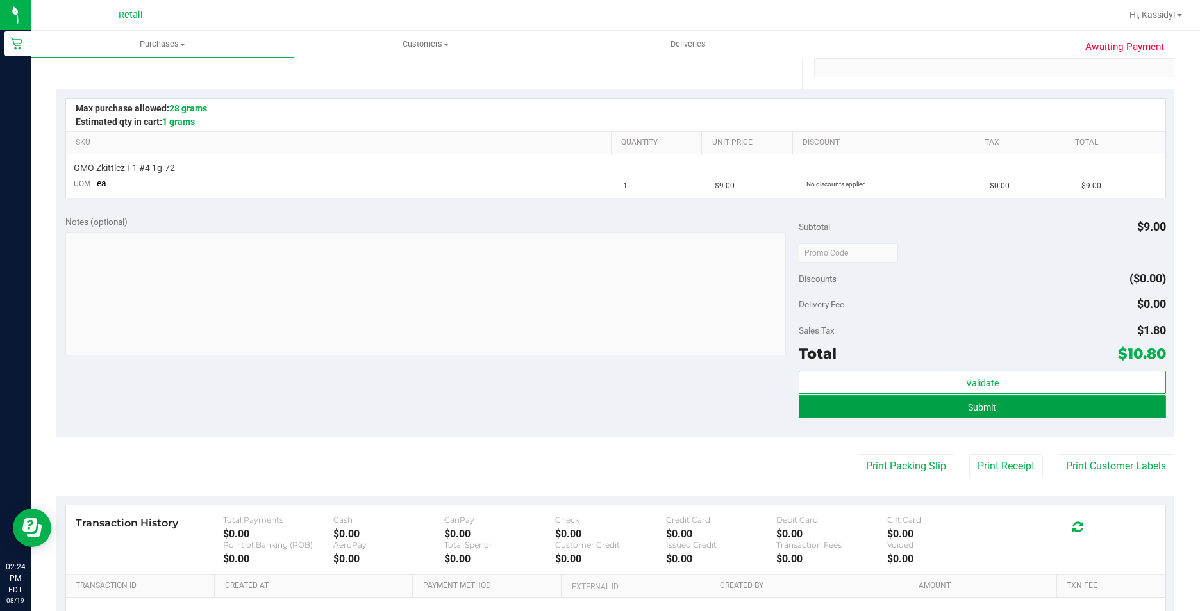
click at [979, 402] on span "Submit" at bounding box center [982, 407] width 28 height 10
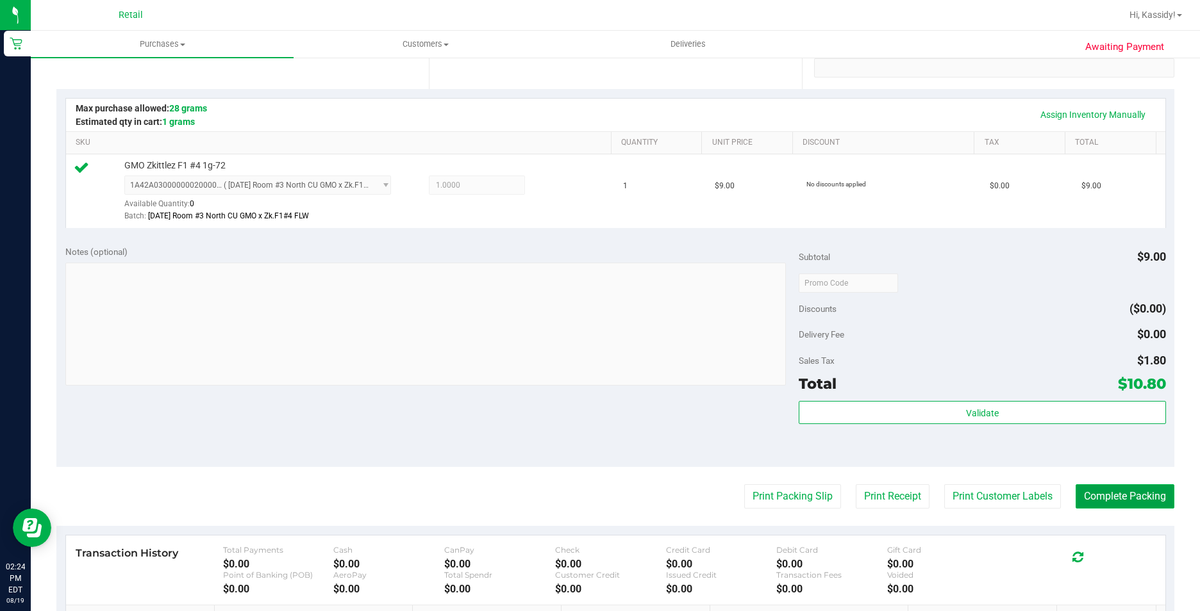
click at [1090, 497] on button "Complete Packing" at bounding box center [1124, 497] width 99 height 24
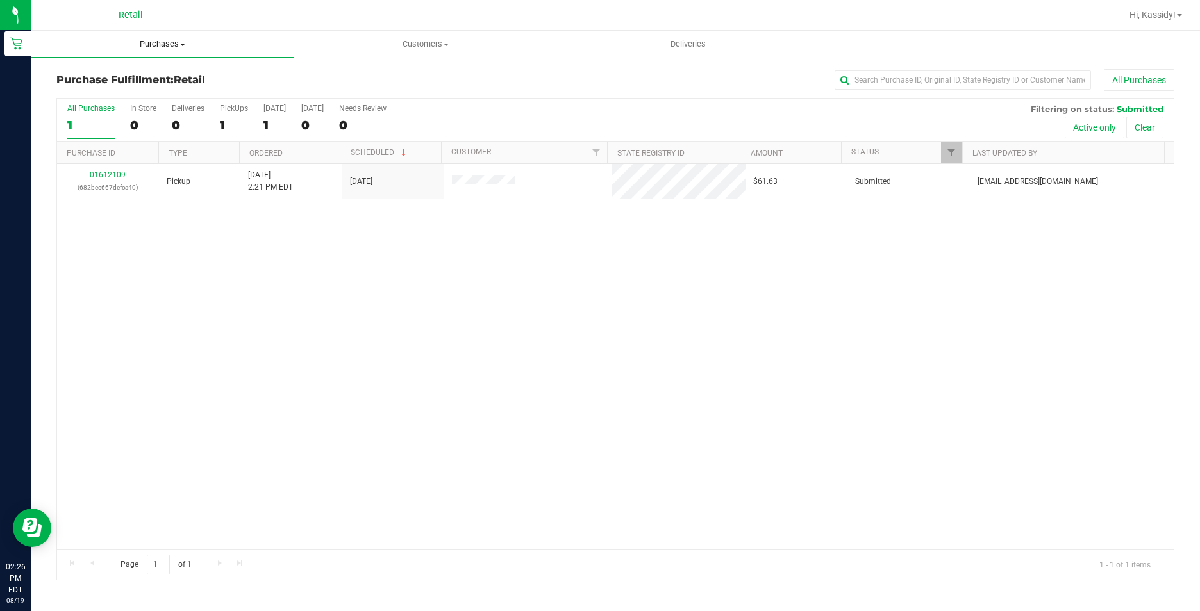
click at [151, 45] on span "Purchases" at bounding box center [162, 44] width 263 height 12
click at [154, 76] on span "Summary of purchases" at bounding box center [96, 77] width 131 height 11
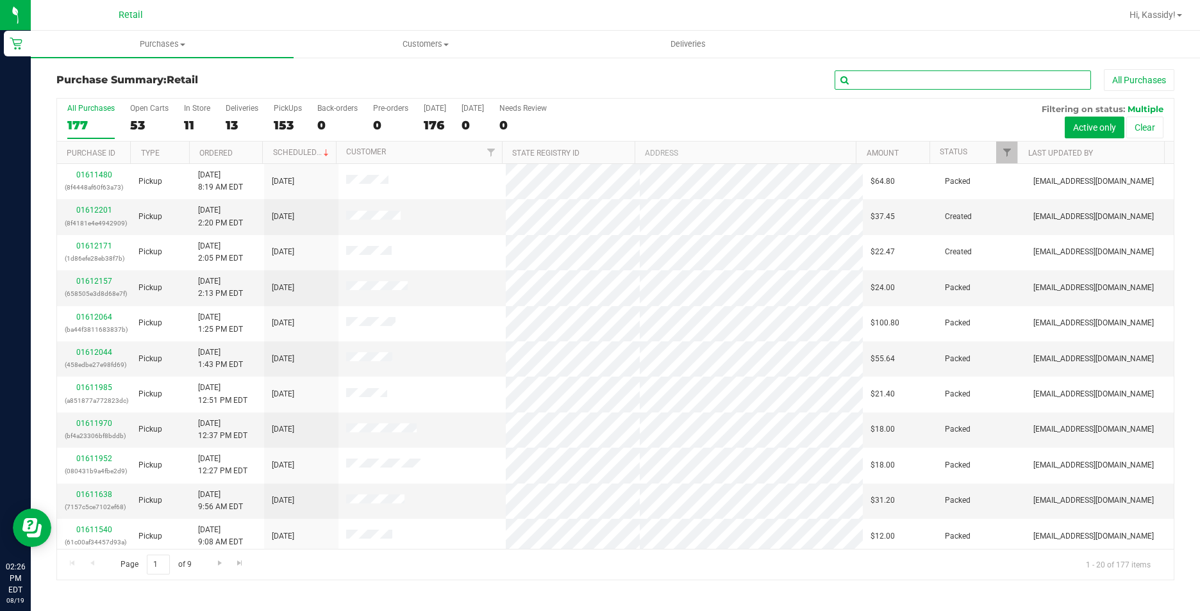
click at [970, 72] on input "text" at bounding box center [962, 79] width 256 height 19
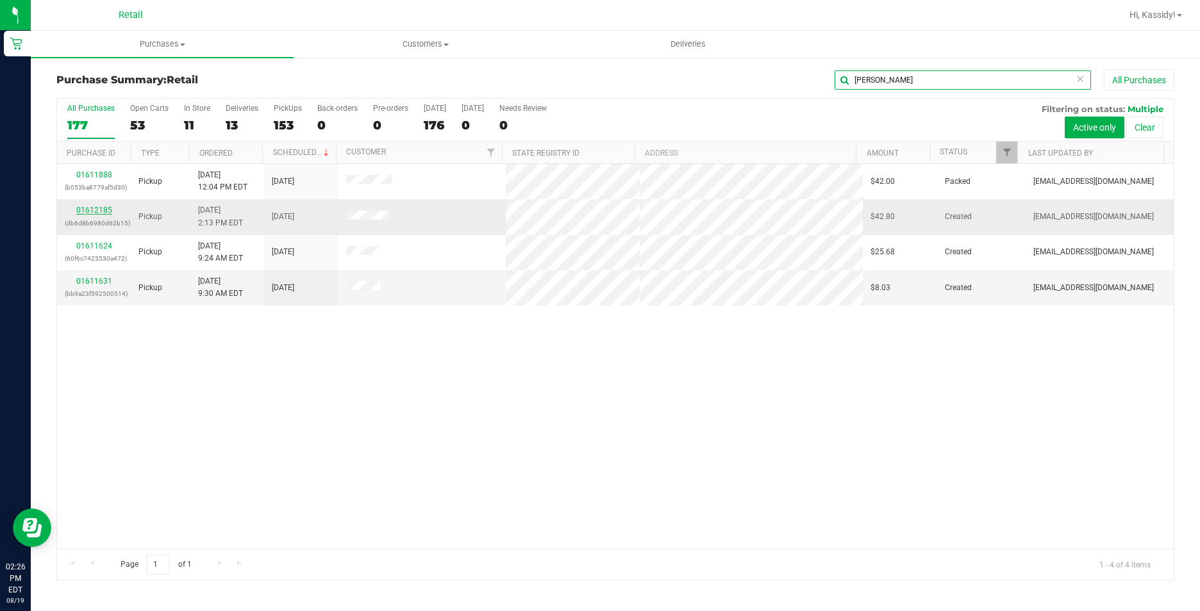
type input "[PERSON_NAME]"
click at [90, 211] on link "01612185" at bounding box center [94, 210] width 36 height 9
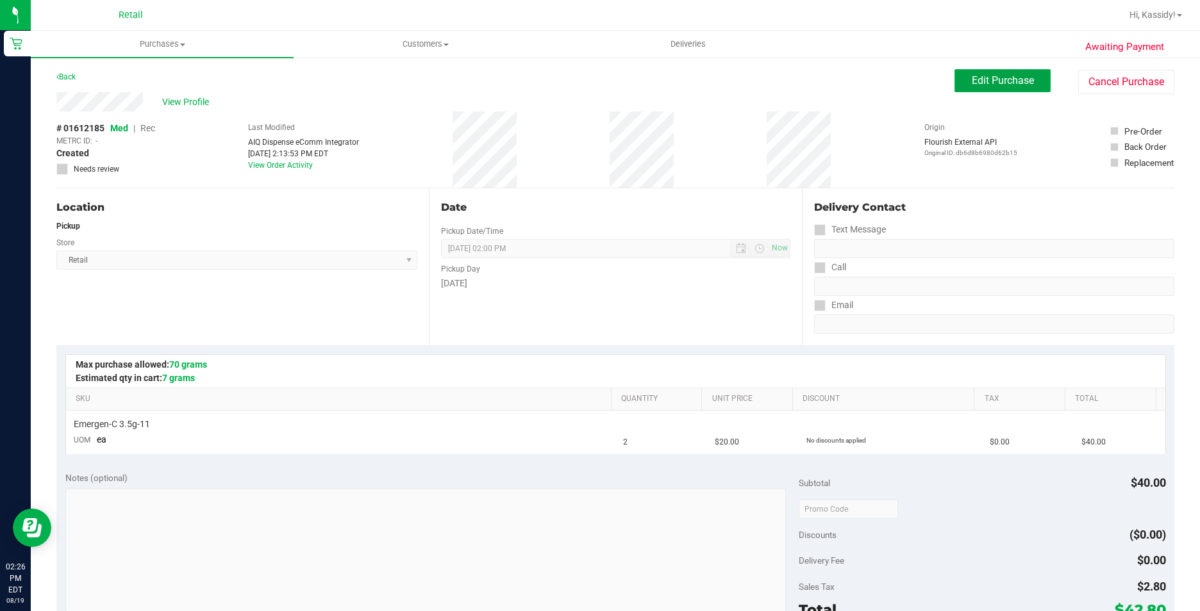
click at [978, 82] on span "Edit Purchase" at bounding box center [1003, 80] width 62 height 12
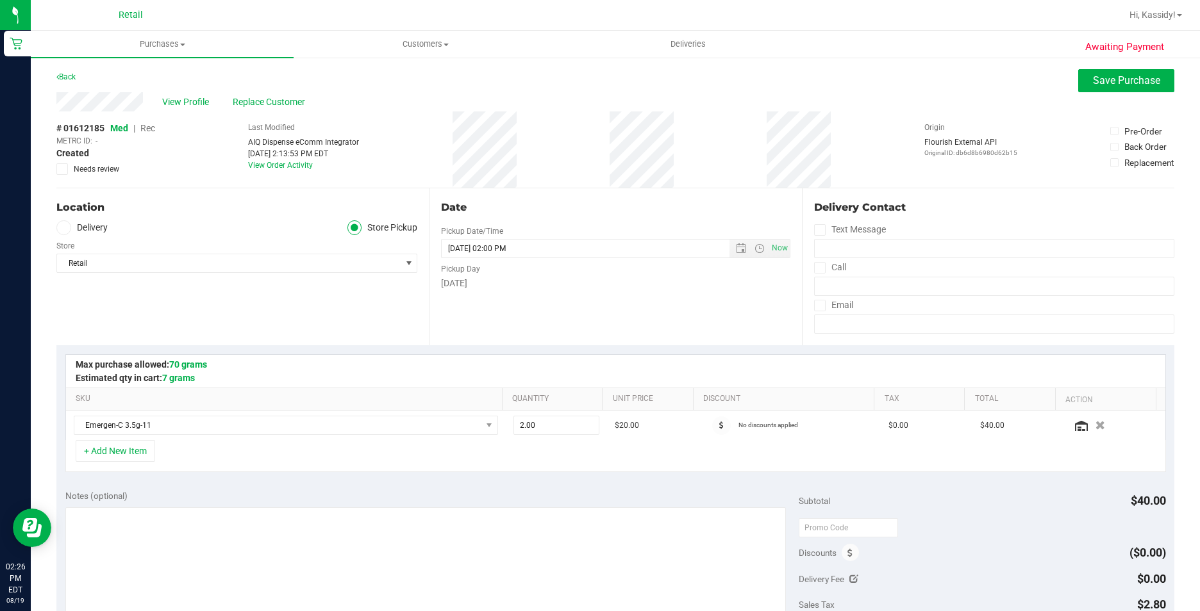
click at [151, 128] on span "Rec" at bounding box center [147, 128] width 15 height 10
click at [1078, 72] on button "Save Purchase" at bounding box center [1126, 80] width 96 height 23
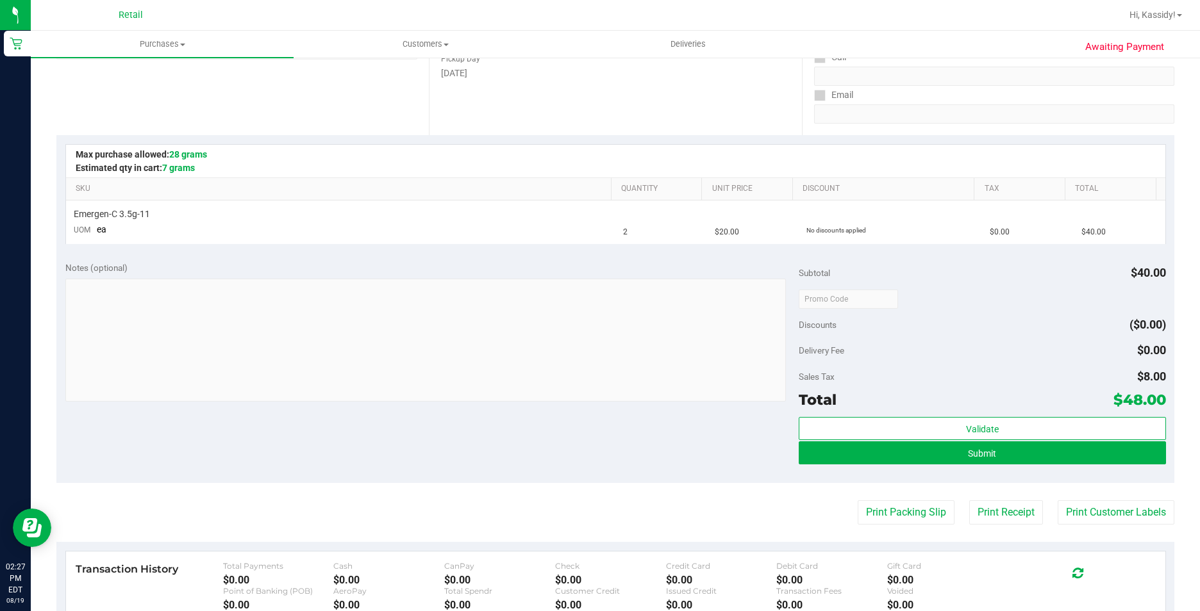
scroll to position [256, 0]
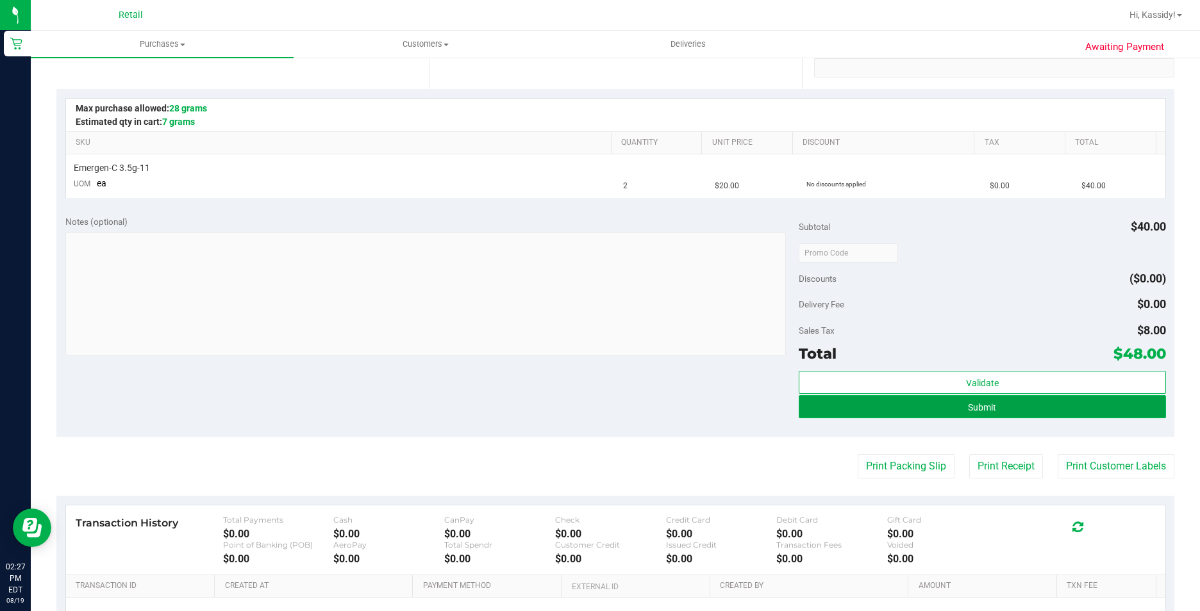
click at [934, 412] on button "Submit" at bounding box center [982, 406] width 367 height 23
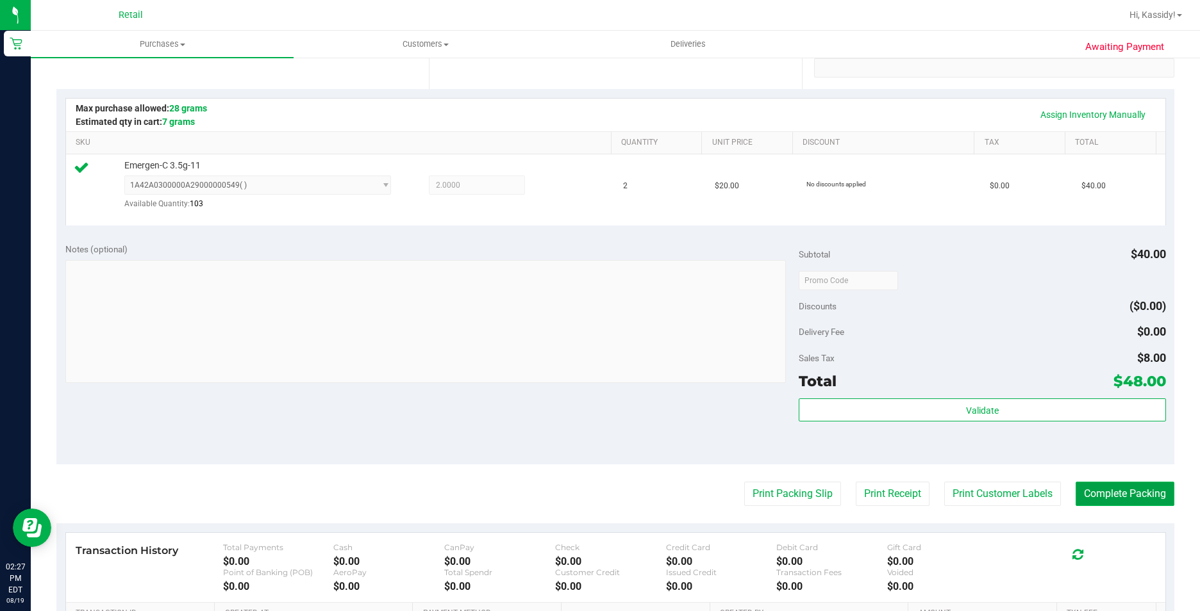
click at [1075, 491] on button "Complete Packing" at bounding box center [1124, 494] width 99 height 24
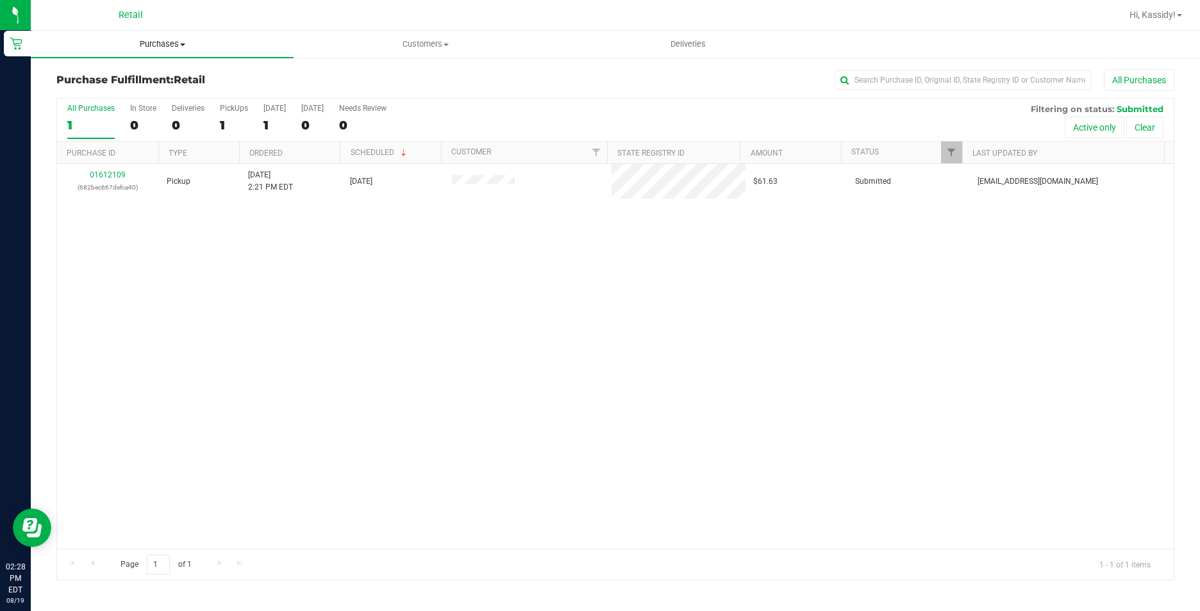
click at [159, 40] on span "Purchases" at bounding box center [162, 44] width 263 height 12
click at [145, 74] on span "Summary of purchases" at bounding box center [96, 77] width 131 height 11
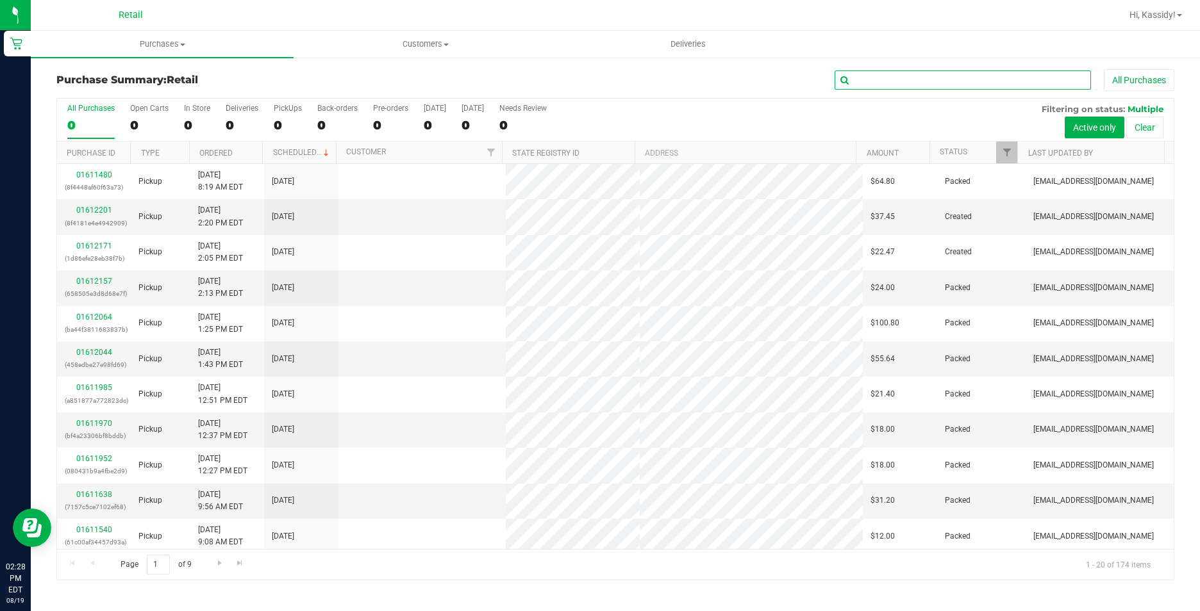
click at [870, 81] on input "text" at bounding box center [962, 79] width 256 height 19
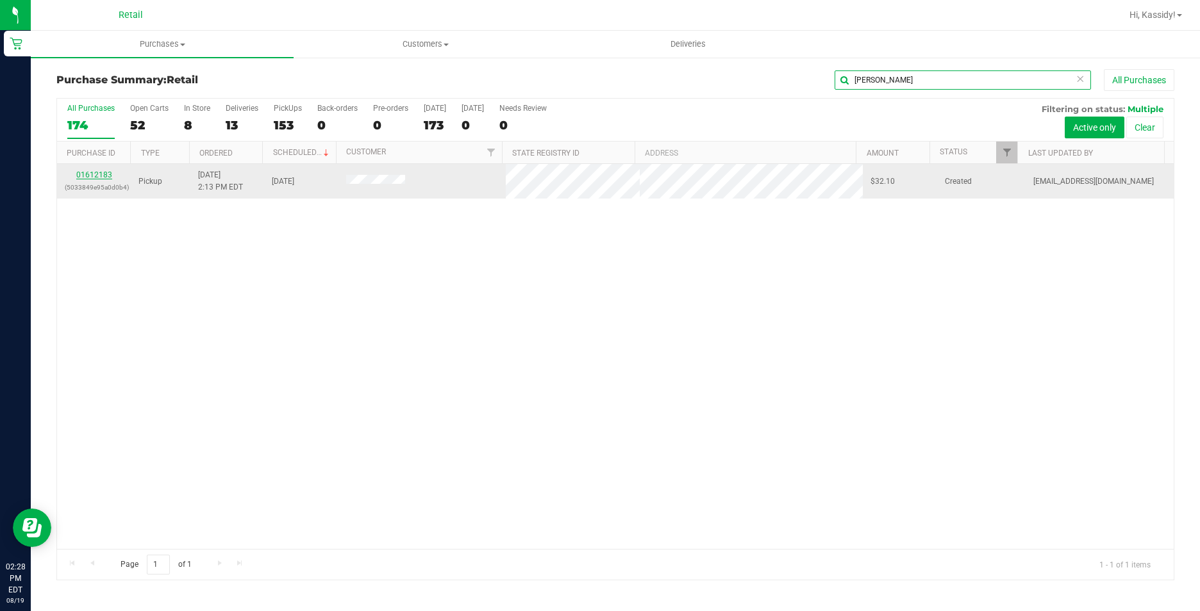
type input "[PERSON_NAME]"
click at [99, 173] on link "01612183" at bounding box center [94, 174] width 36 height 9
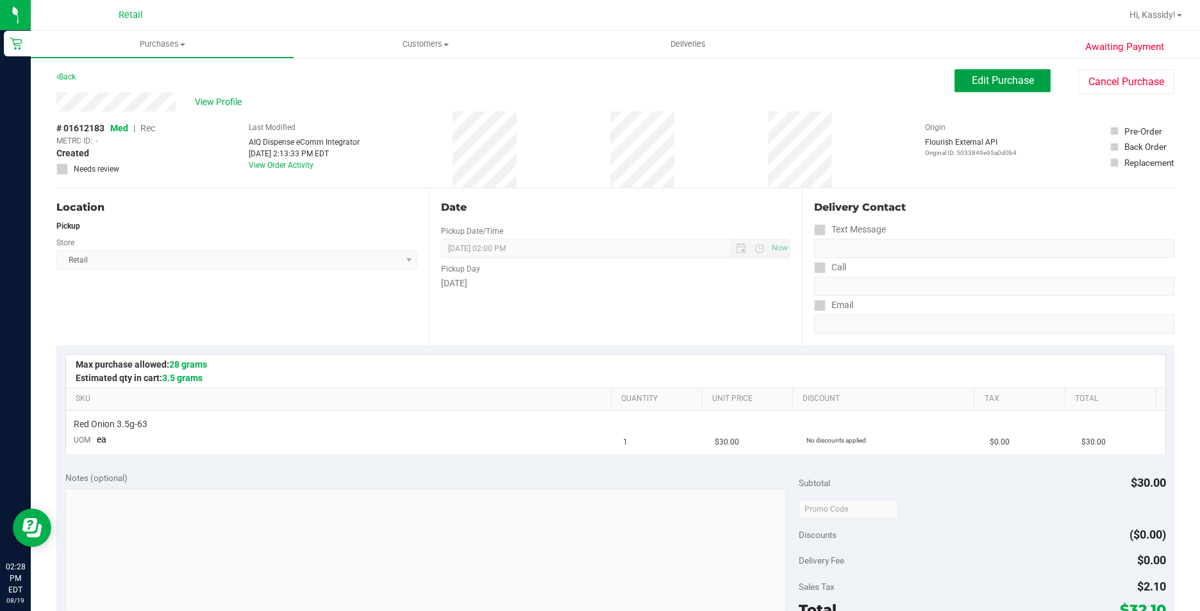
click at [981, 81] on span "Edit Purchase" at bounding box center [1003, 80] width 62 height 12
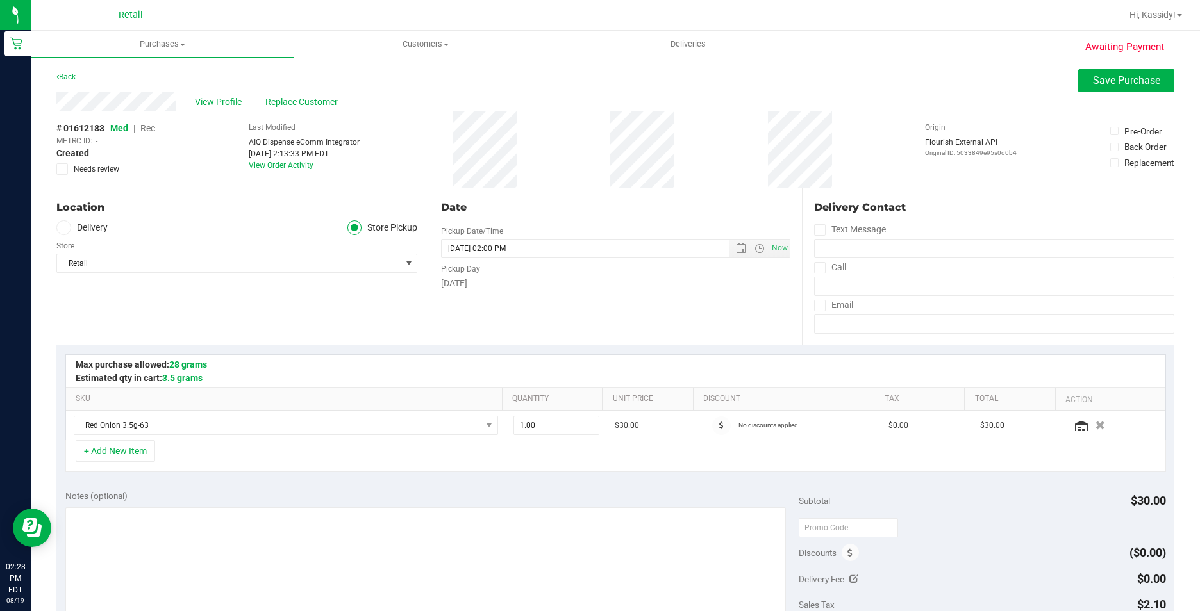
click at [151, 128] on span "Rec" at bounding box center [147, 128] width 15 height 10
click at [1097, 89] on button "Save Purchase" at bounding box center [1126, 80] width 96 height 23
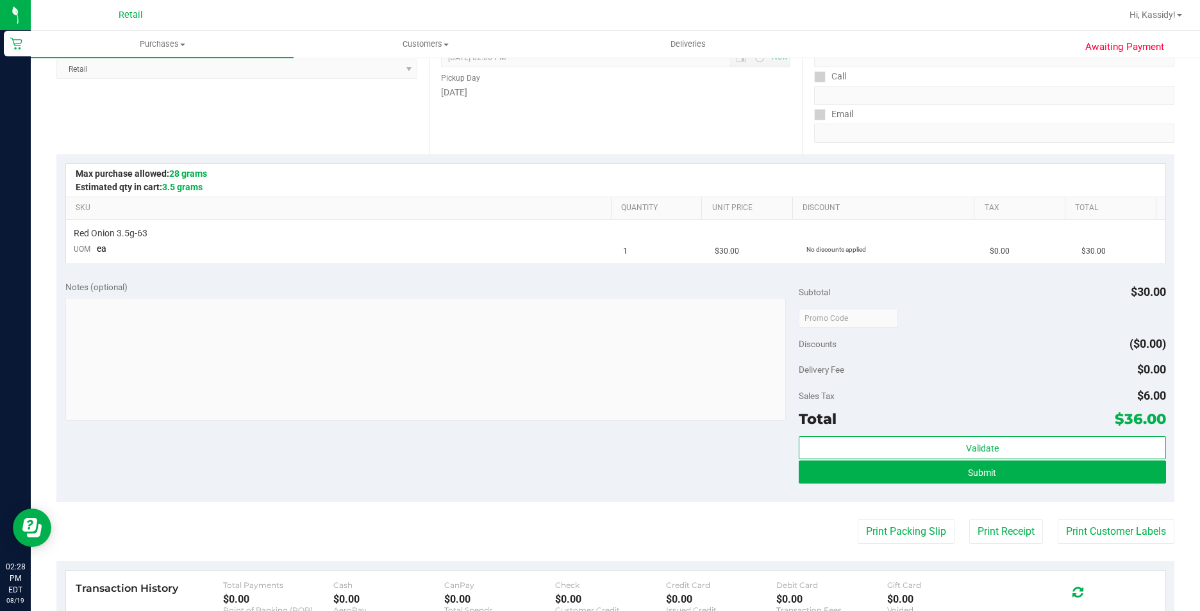
scroll to position [256, 0]
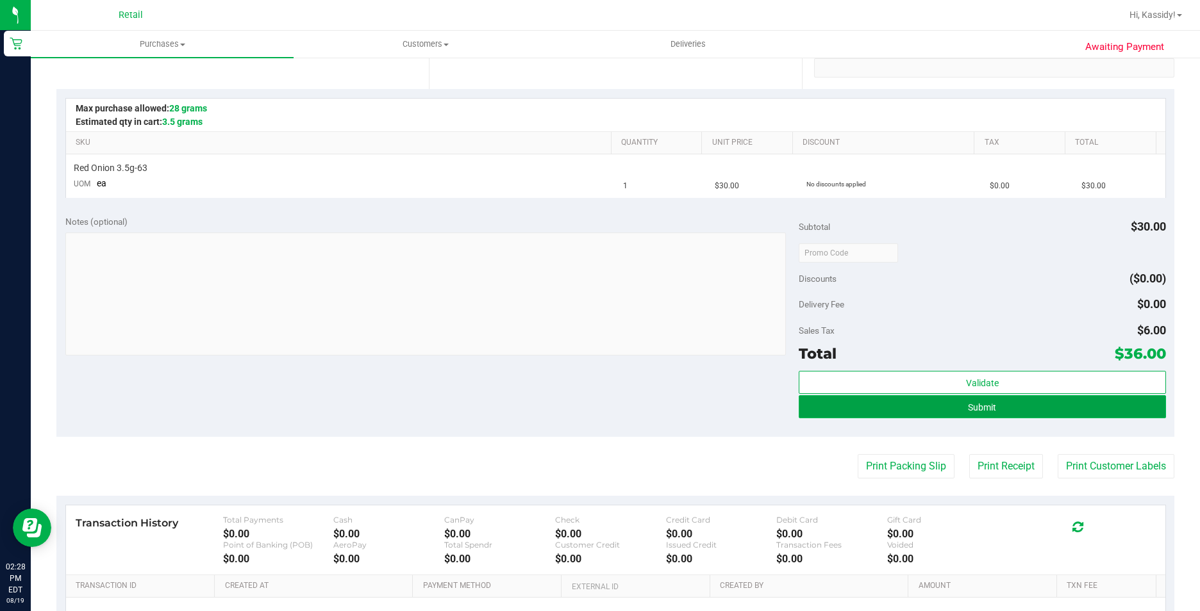
click at [893, 413] on button "Submit" at bounding box center [982, 406] width 367 height 23
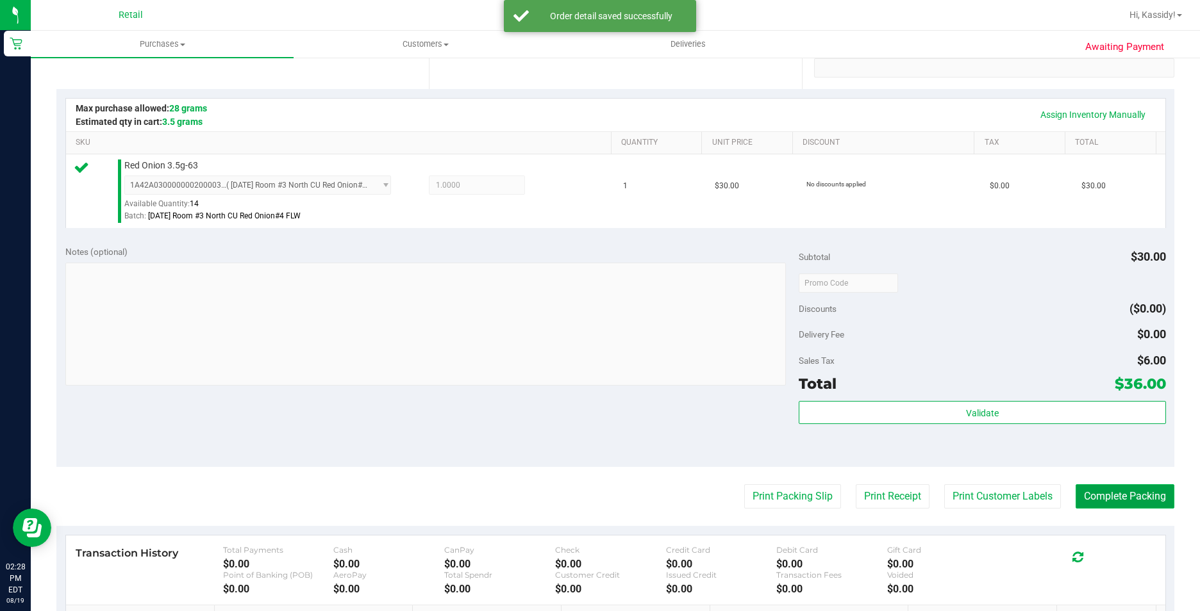
click at [1152, 496] on button "Complete Packing" at bounding box center [1124, 497] width 99 height 24
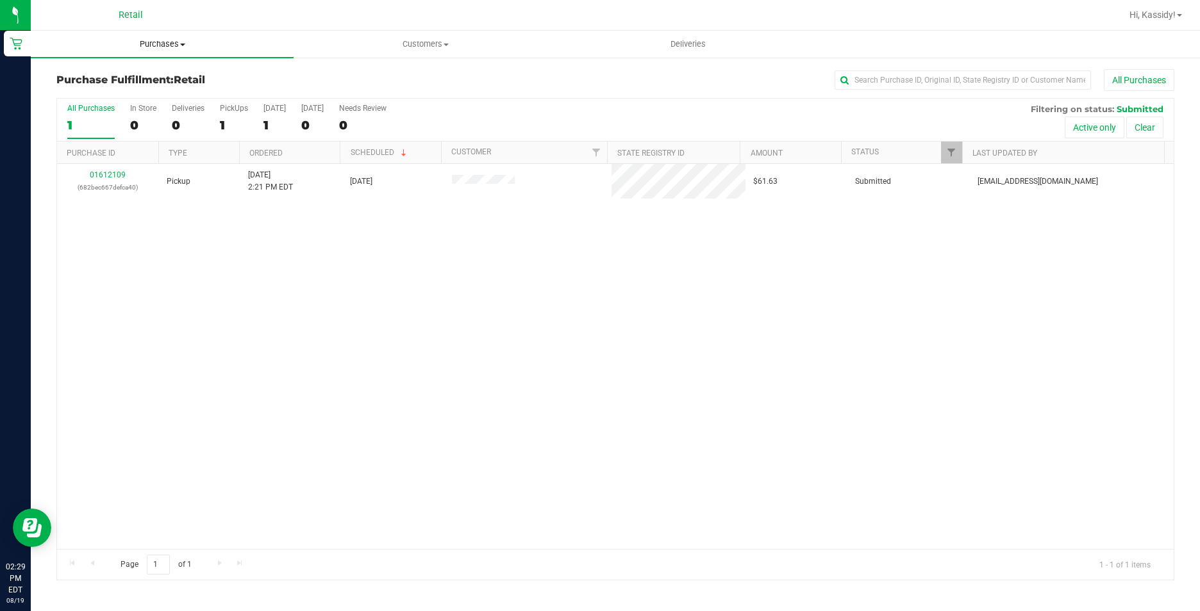
click at [163, 52] on uib-tab-heading "Purchases Summary of purchases Fulfillment All purchases" at bounding box center [162, 44] width 263 height 27
click at [154, 74] on span "Summary of purchases" at bounding box center [96, 77] width 131 height 11
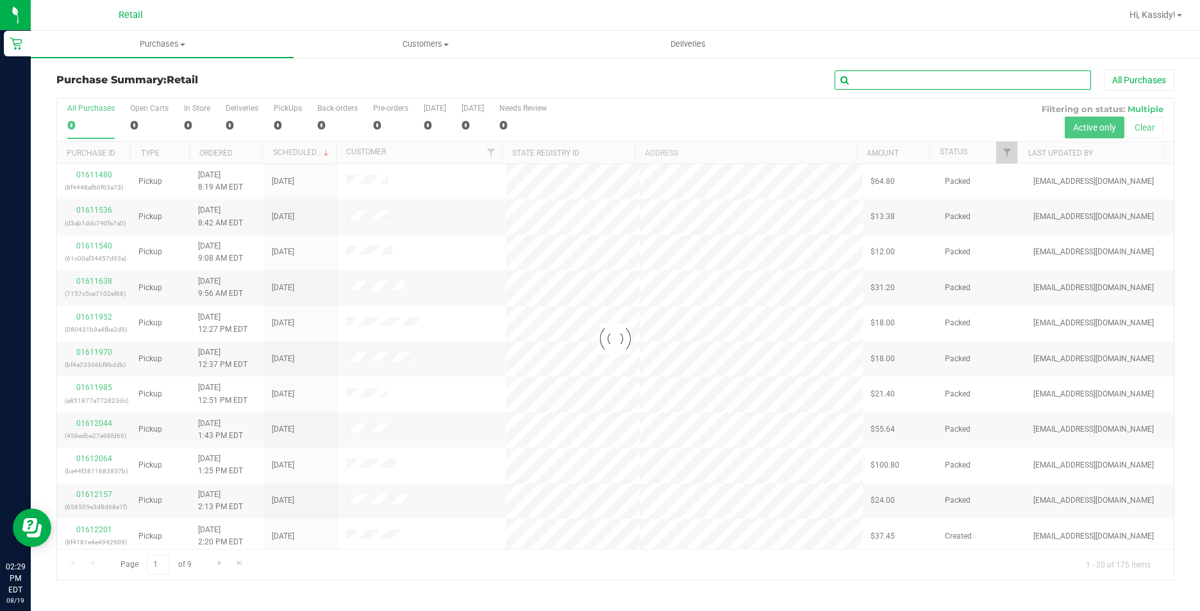
click at [884, 78] on input "text" at bounding box center [962, 79] width 256 height 19
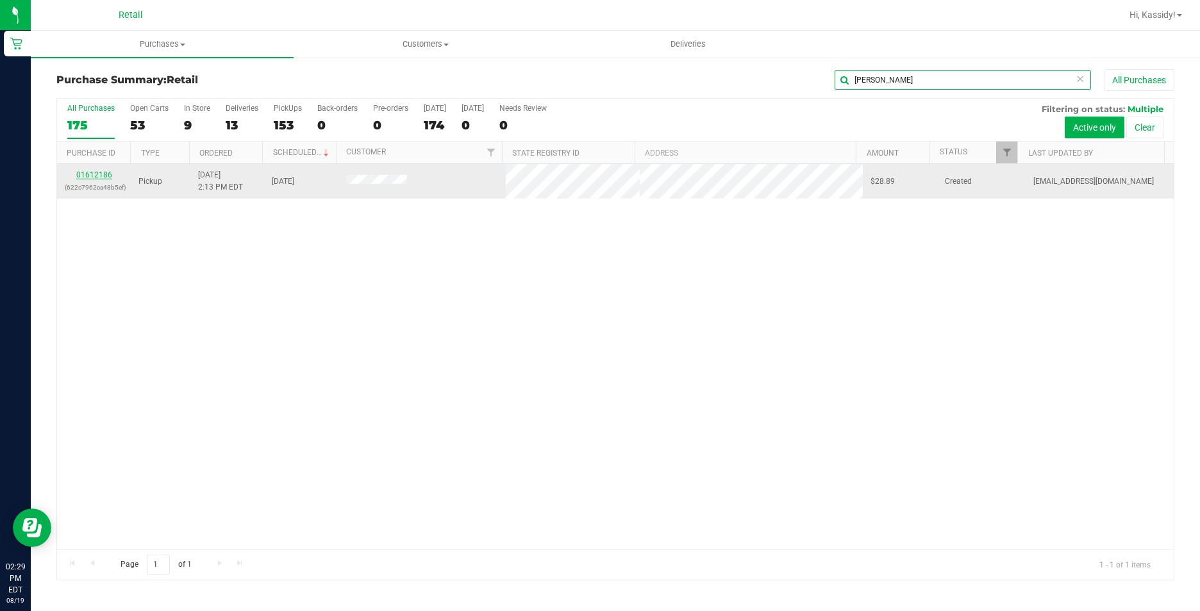
type input "[PERSON_NAME]"
click at [84, 170] on link "01612186" at bounding box center [94, 174] width 36 height 9
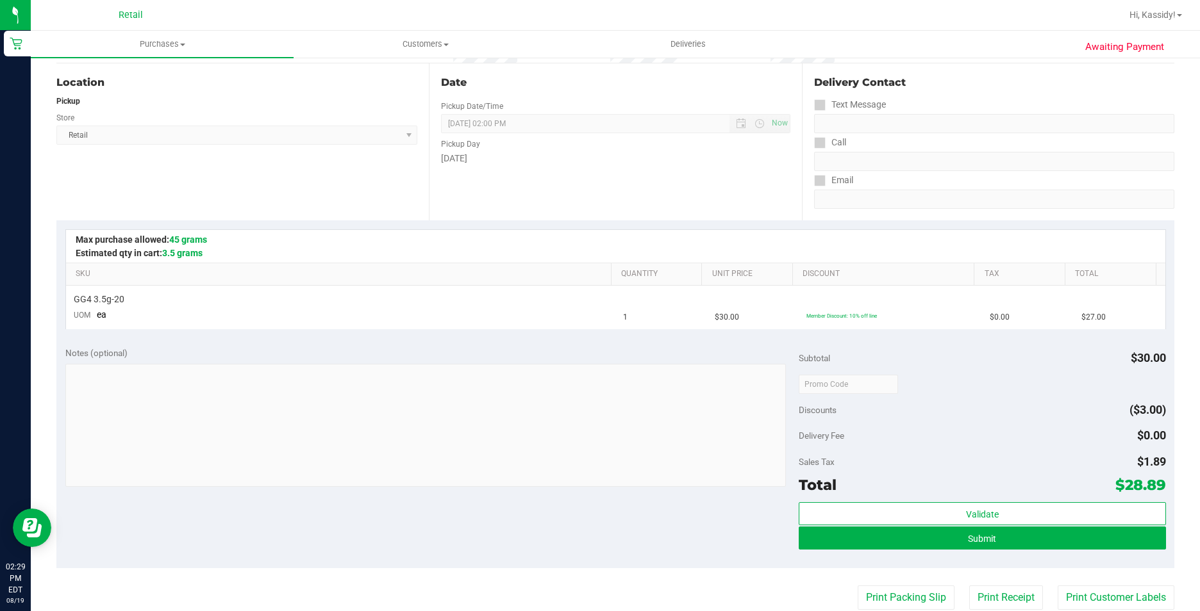
scroll to position [128, 0]
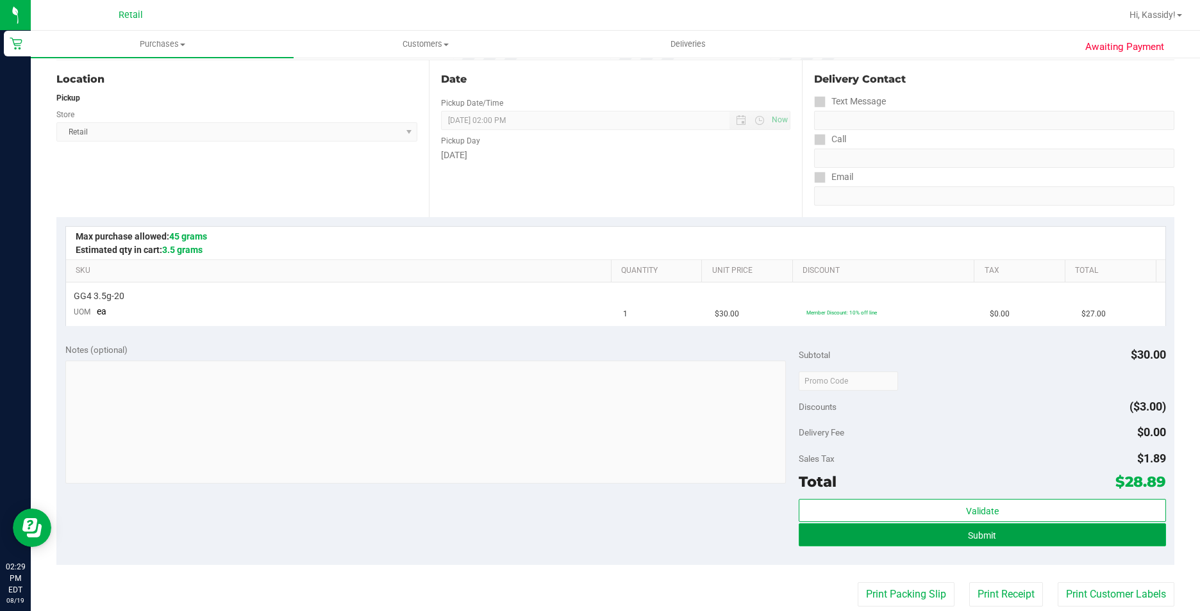
click at [857, 541] on button "Submit" at bounding box center [982, 535] width 367 height 23
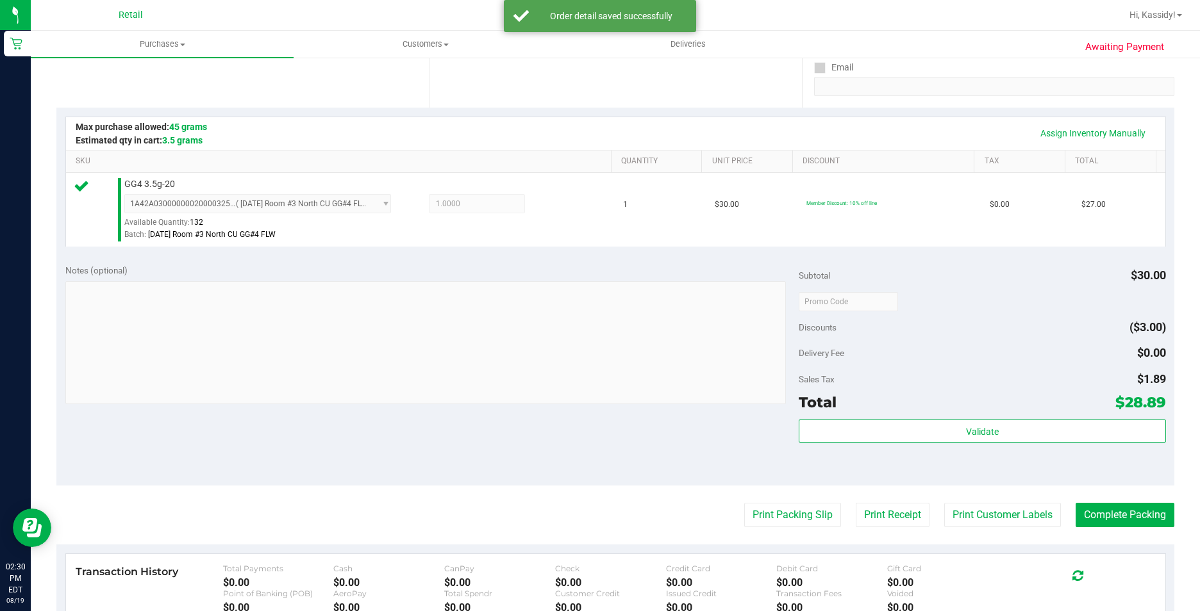
scroll to position [256, 0]
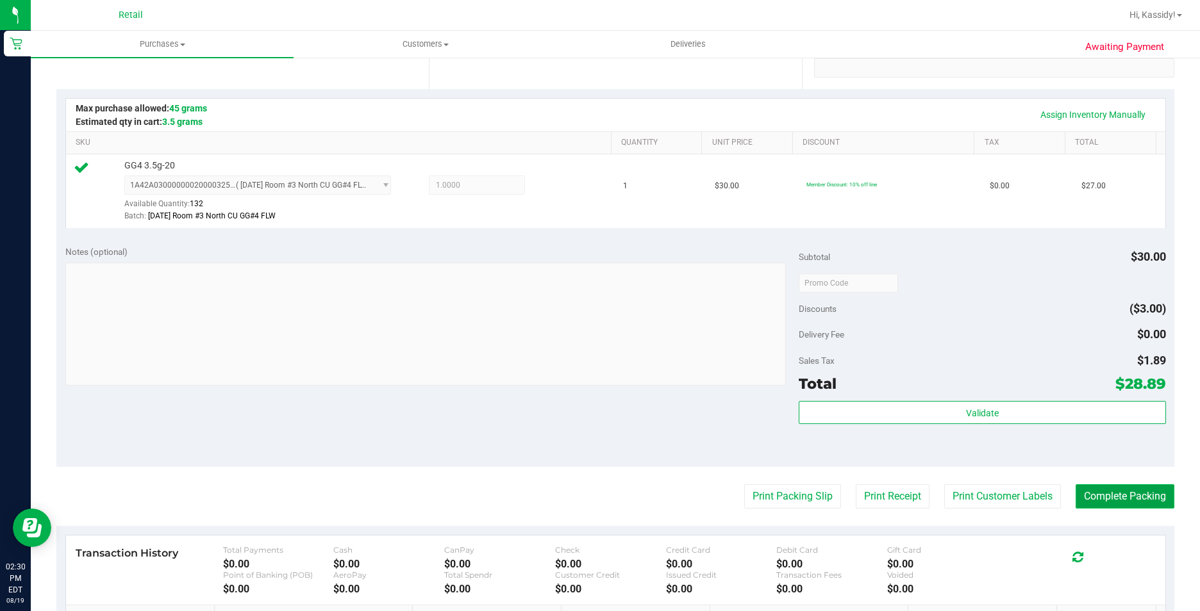
click at [1116, 488] on button "Complete Packing" at bounding box center [1124, 497] width 99 height 24
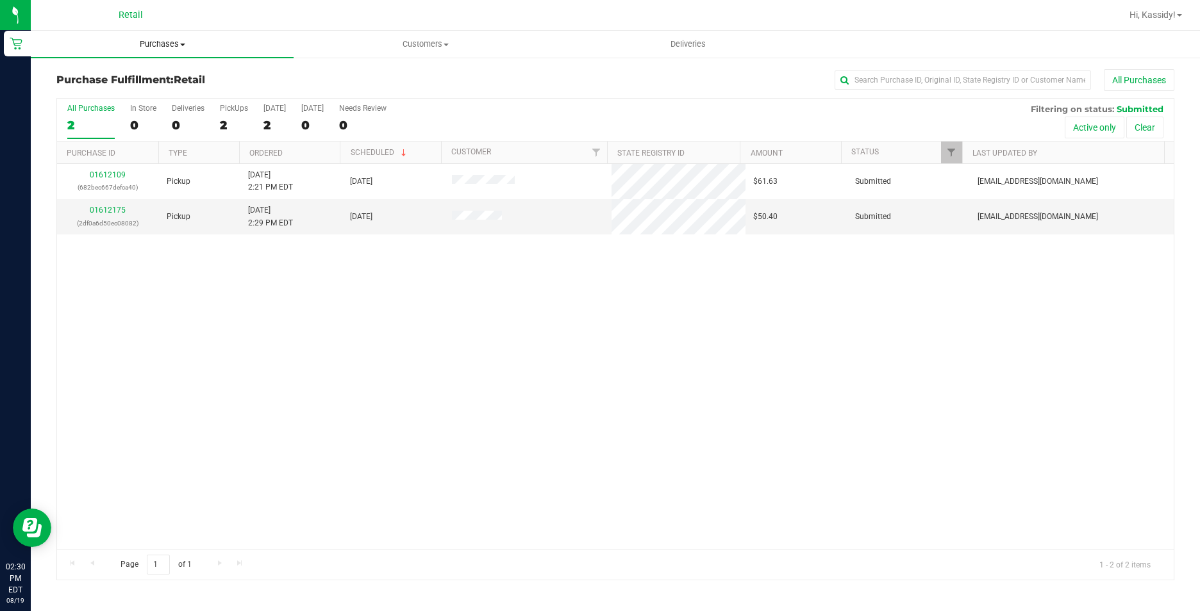
click at [160, 41] on span "Purchases" at bounding box center [162, 44] width 263 height 12
click at [133, 78] on span "Summary of purchases" at bounding box center [96, 77] width 131 height 11
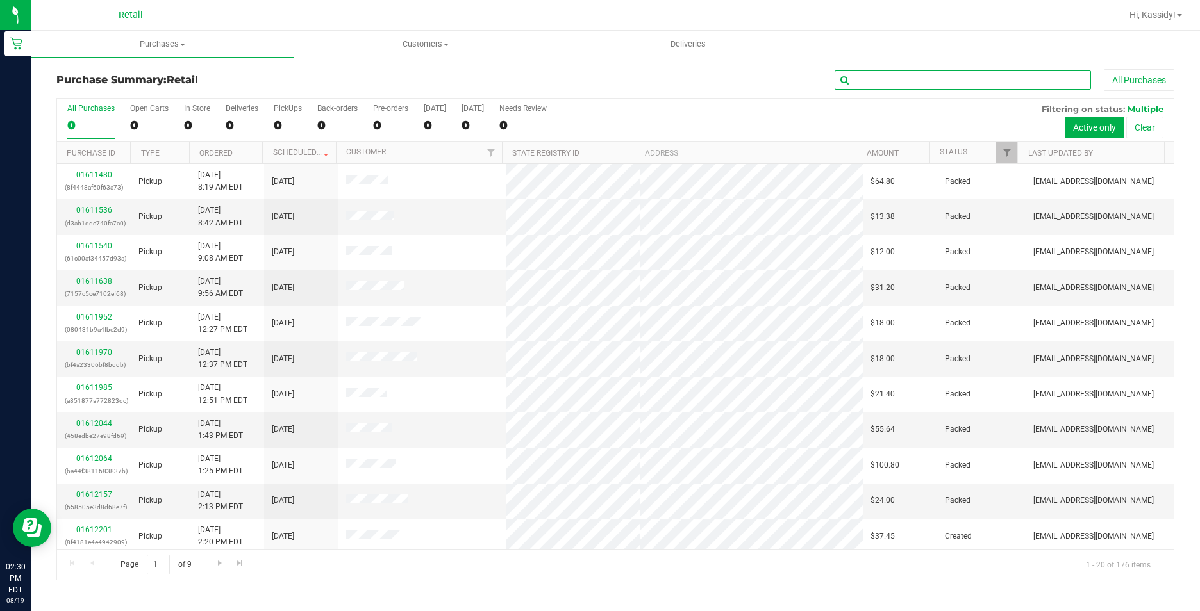
click at [931, 87] on input "text" at bounding box center [962, 79] width 256 height 19
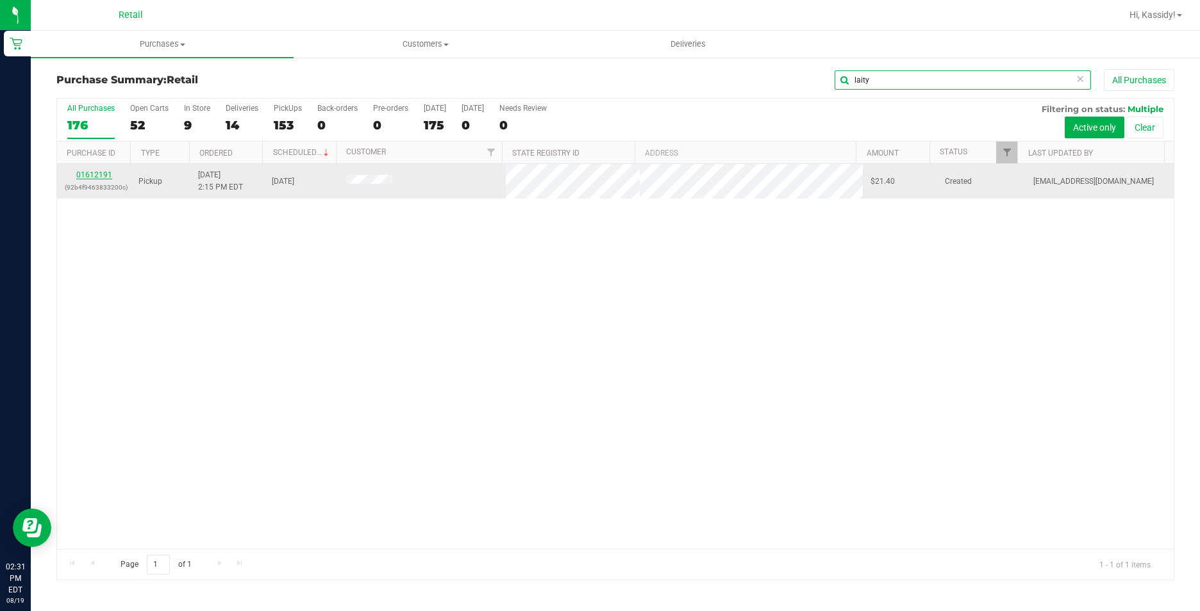
type input "laity"
click at [91, 172] on link "01612191" at bounding box center [94, 174] width 36 height 9
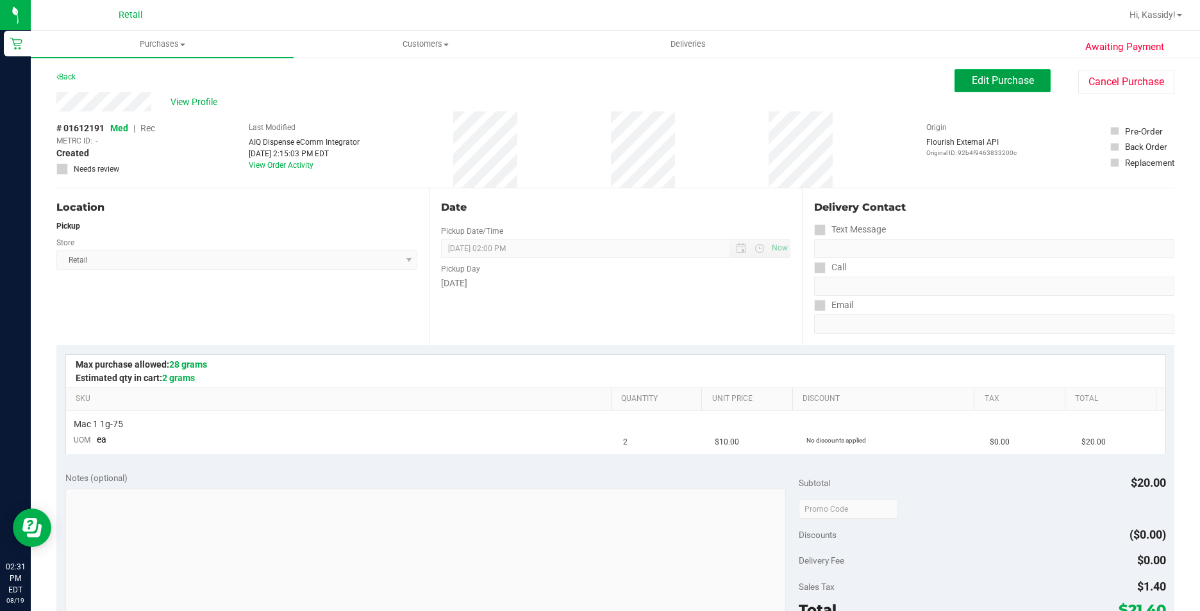
click at [1001, 81] on span "Edit Purchase" at bounding box center [1003, 80] width 62 height 12
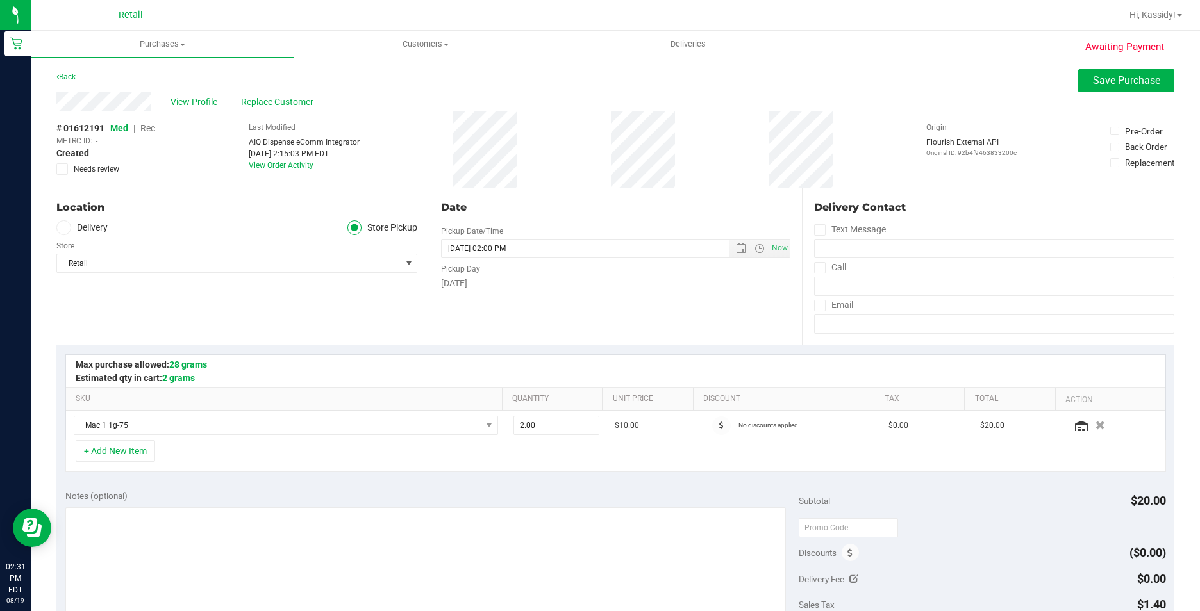
click at [145, 128] on span "Rec" at bounding box center [147, 128] width 15 height 10
click at [1088, 87] on button "Save Purchase" at bounding box center [1126, 80] width 96 height 23
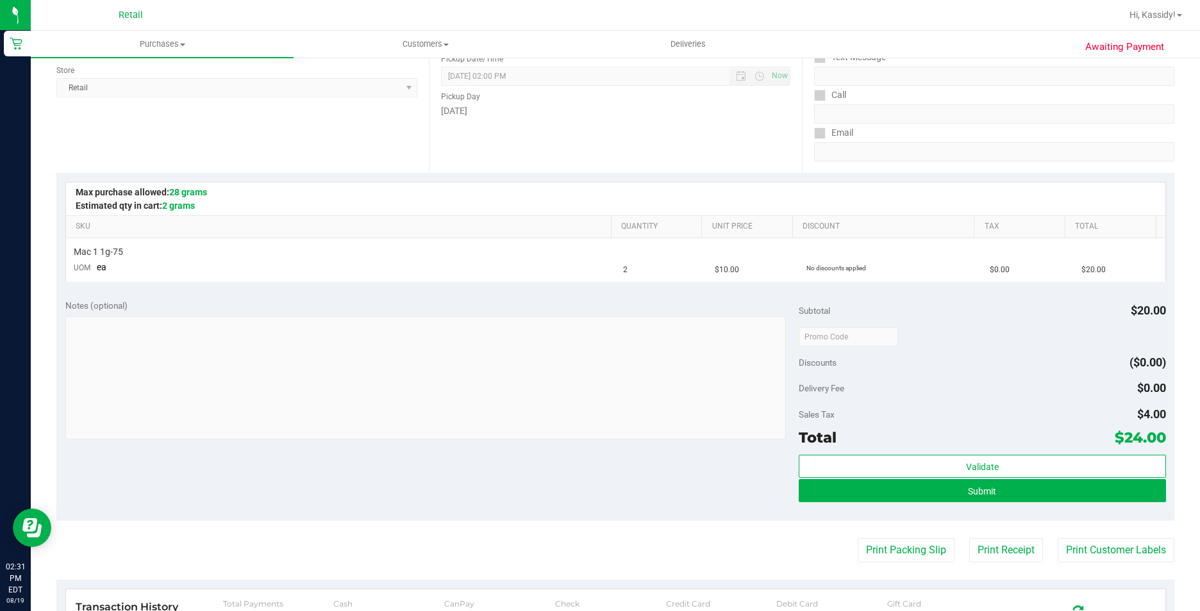
scroll to position [192, 0]
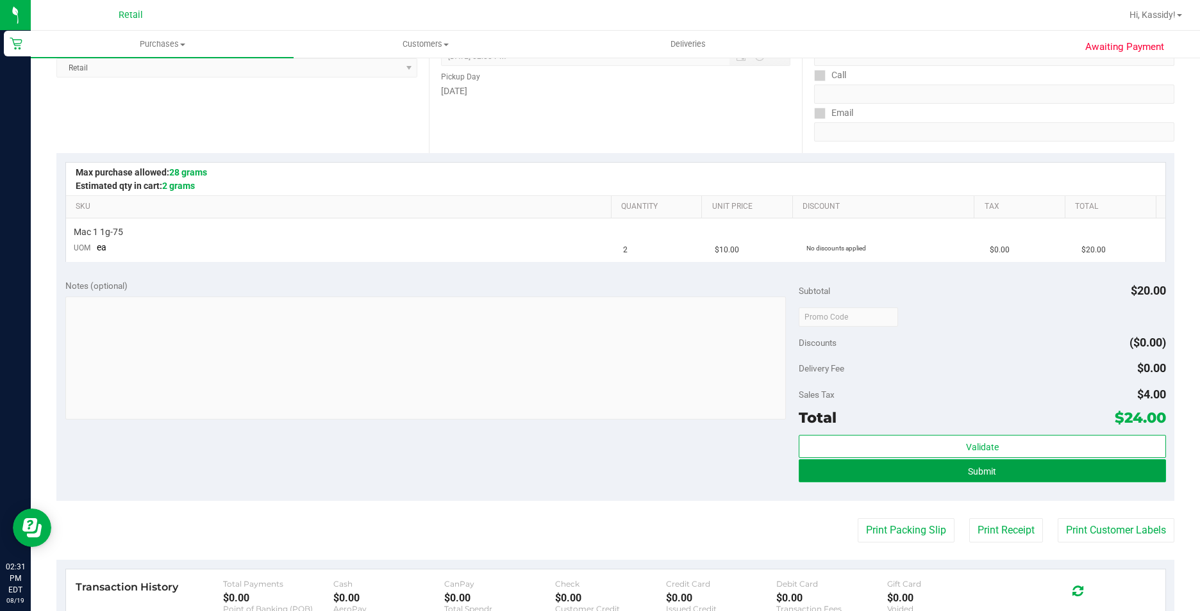
click at [872, 462] on button "Submit" at bounding box center [982, 471] width 367 height 23
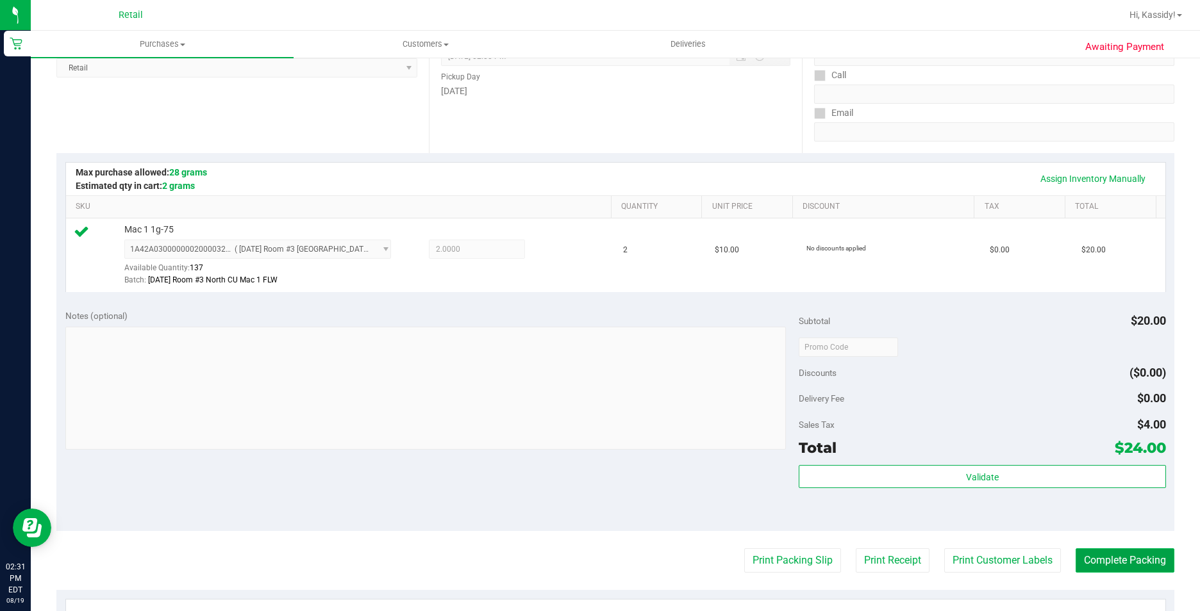
click at [1128, 568] on button "Complete Packing" at bounding box center [1124, 561] width 99 height 24
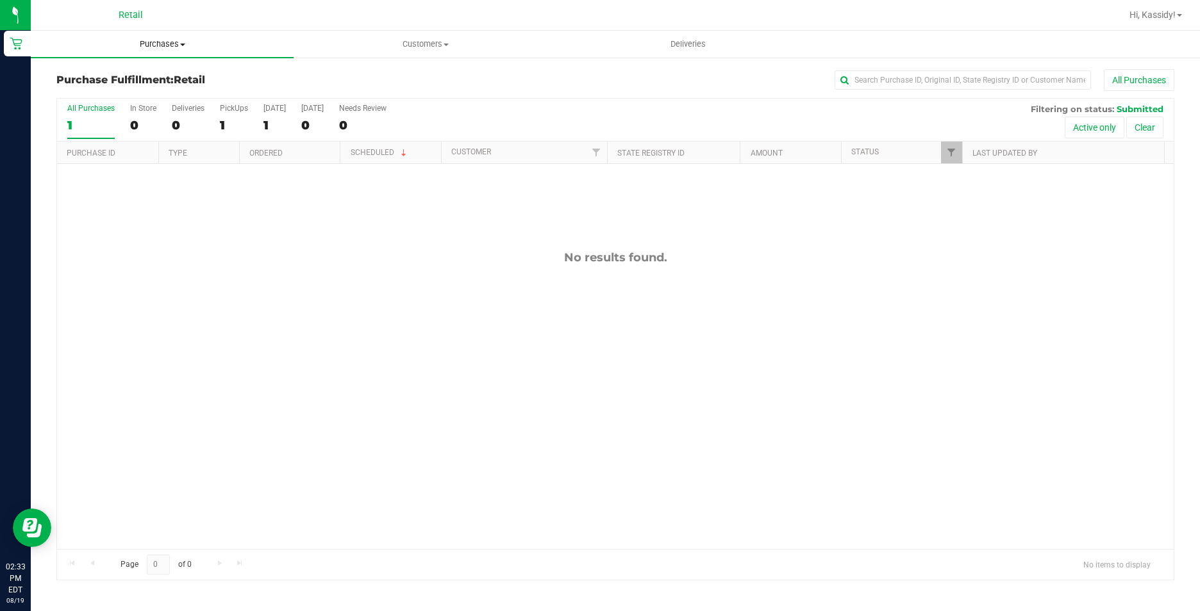
click at [149, 42] on span "Purchases" at bounding box center [162, 44] width 263 height 12
click at [95, 83] on span "Summary of purchases" at bounding box center [96, 77] width 131 height 11
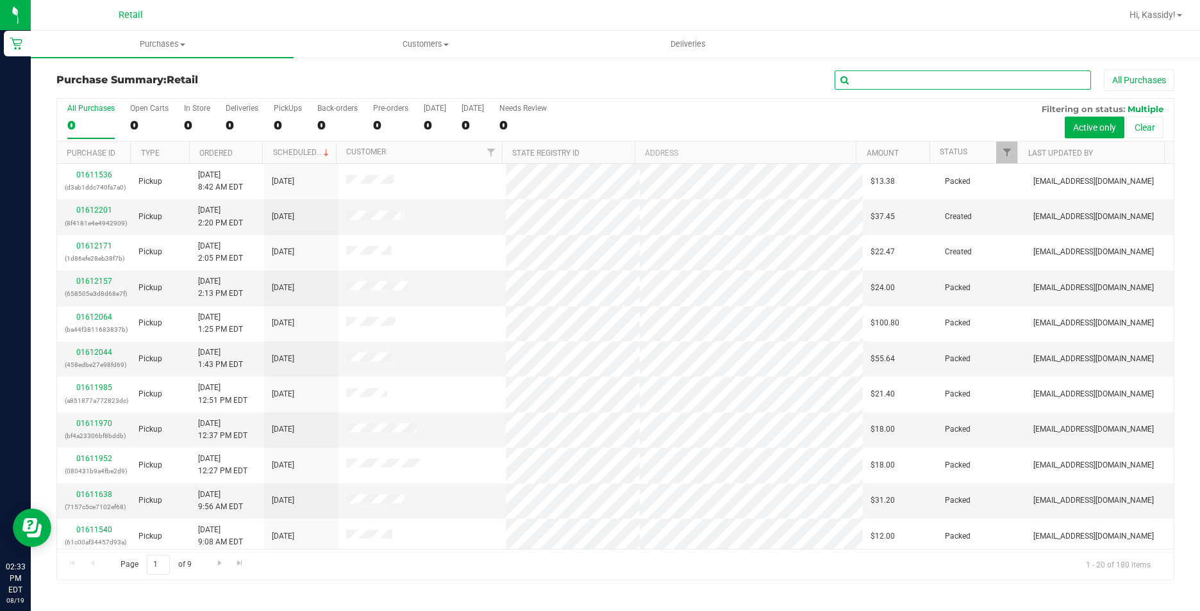
click at [916, 86] on input "text" at bounding box center [962, 79] width 256 height 19
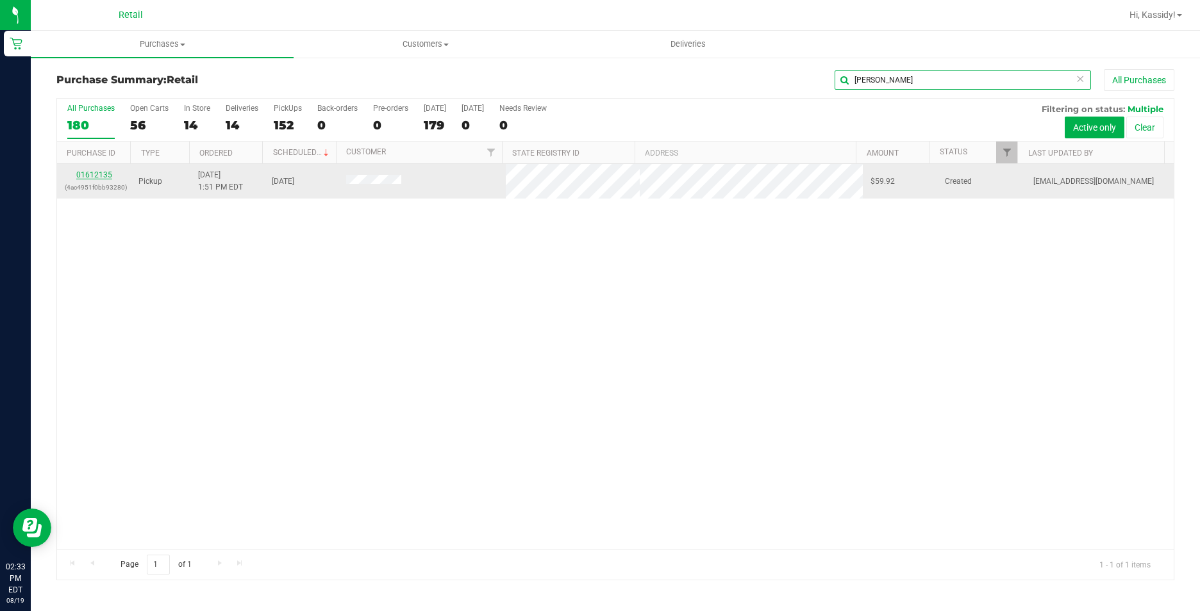
type input "[PERSON_NAME]"
click at [99, 176] on link "01612135" at bounding box center [94, 174] width 36 height 9
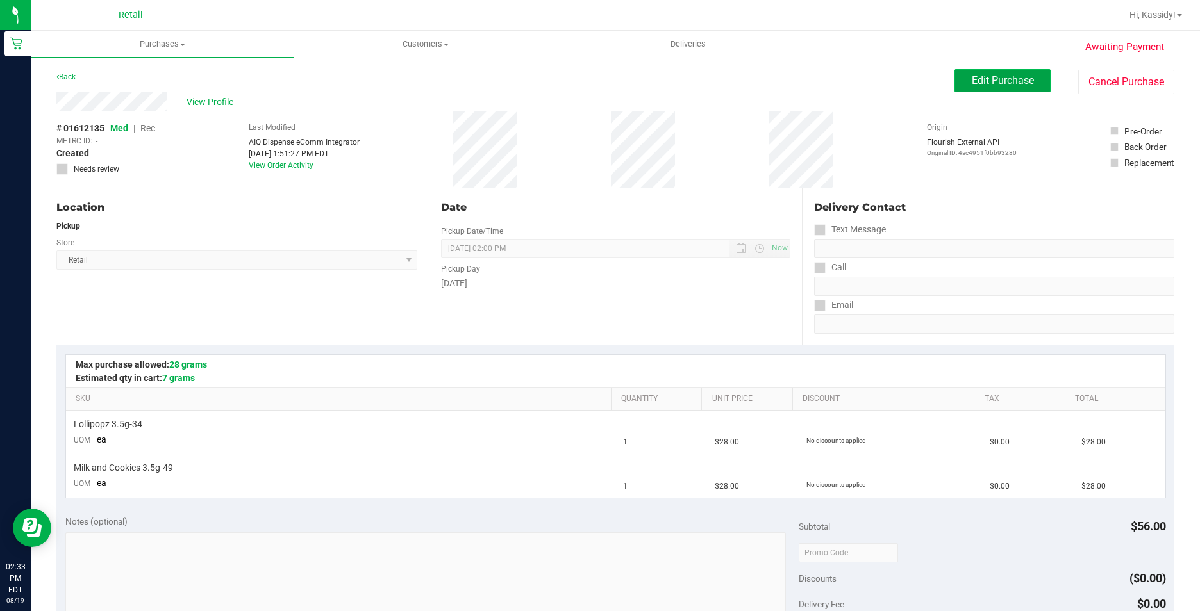
click at [1016, 76] on span "Edit Purchase" at bounding box center [1003, 80] width 62 height 12
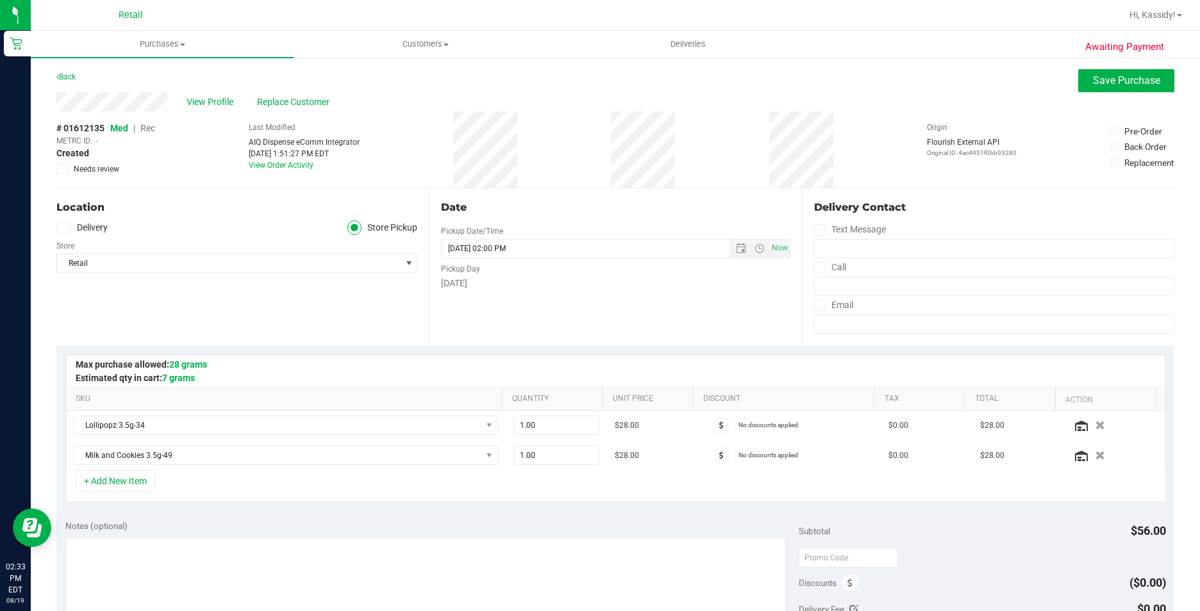
click at [151, 132] on span "Rec" at bounding box center [147, 128] width 15 height 10
click at [1105, 89] on button "Save Purchase" at bounding box center [1126, 80] width 96 height 23
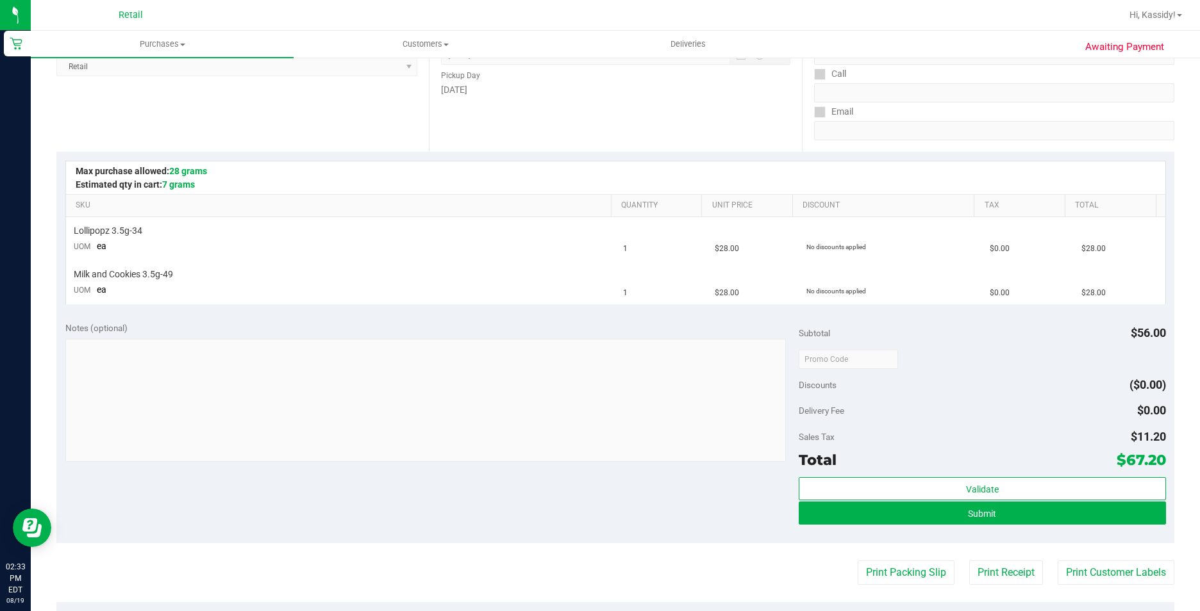
scroll to position [256, 0]
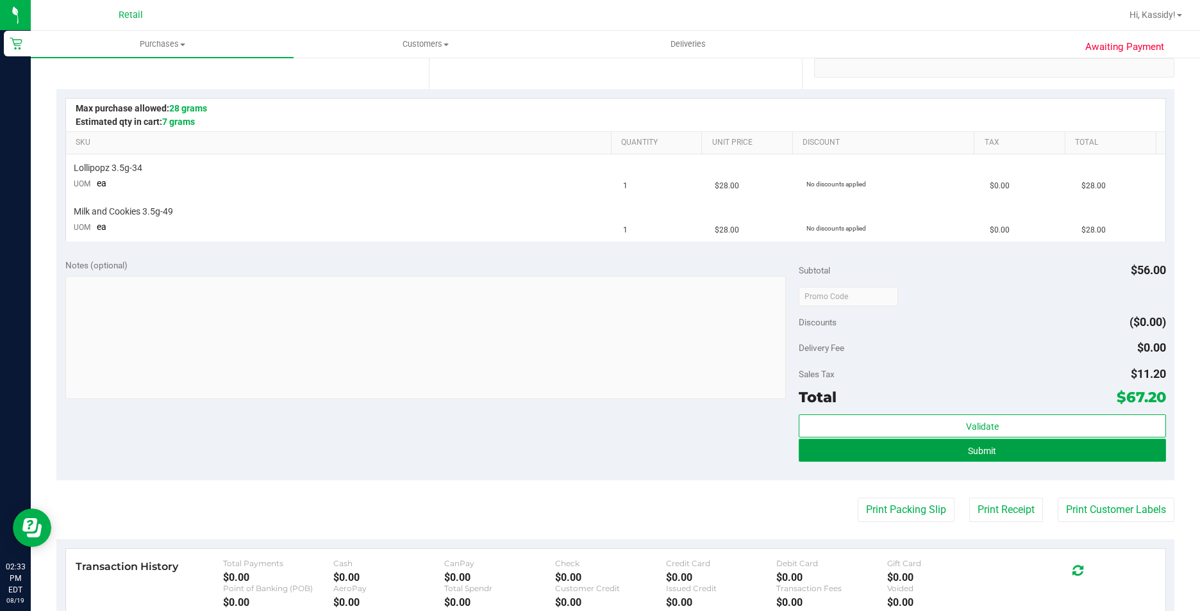
click at [820, 455] on button "Submit" at bounding box center [982, 450] width 367 height 23
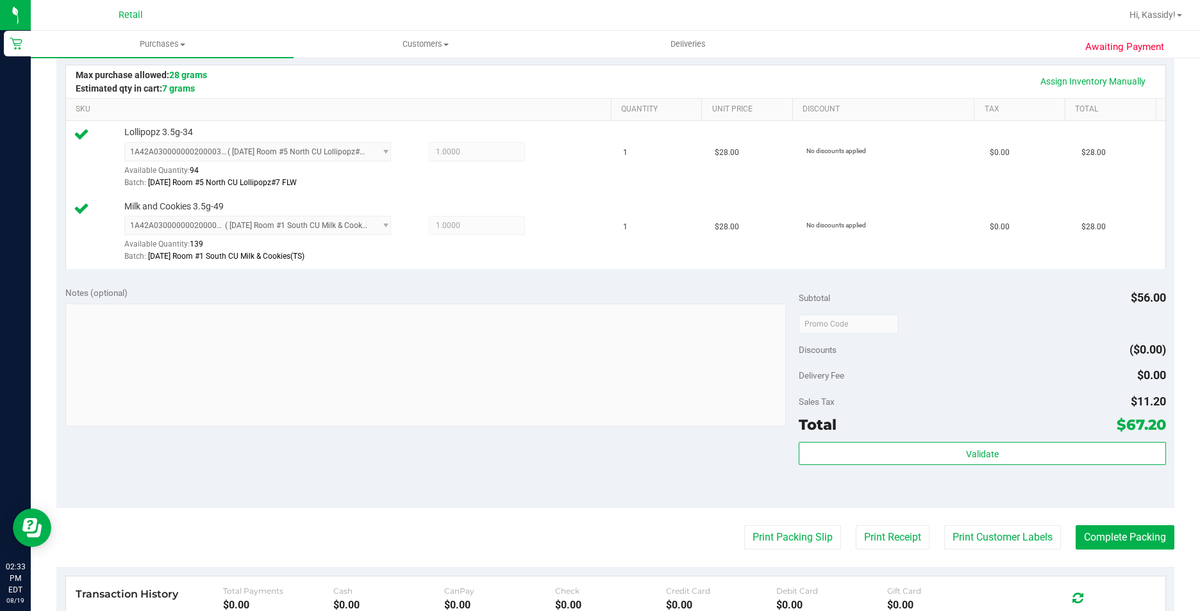
scroll to position [320, 0]
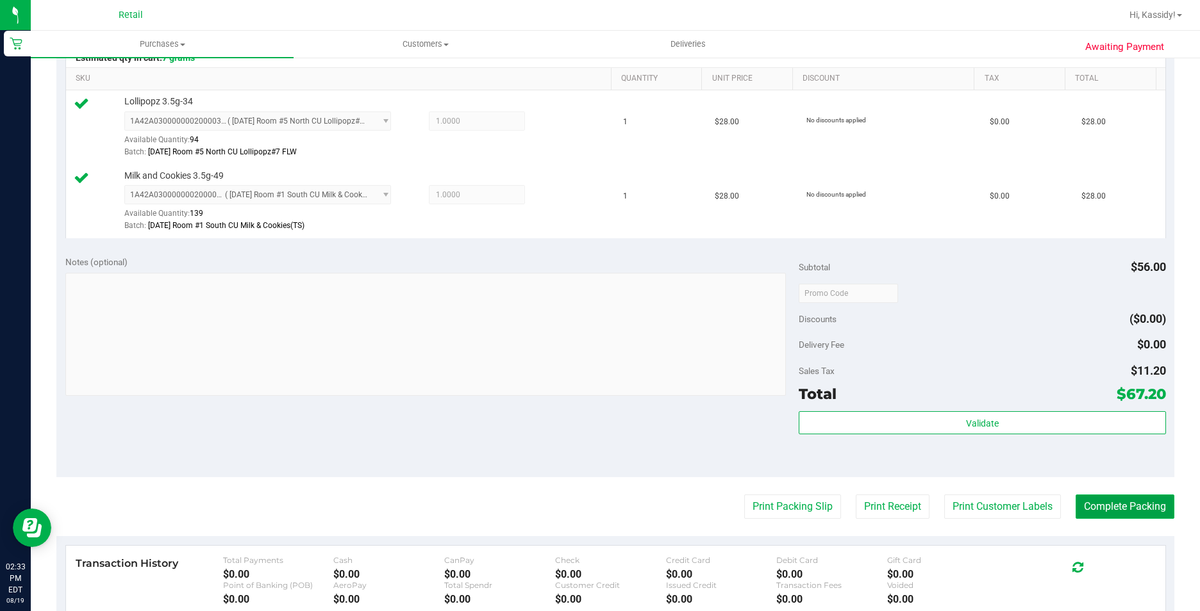
click at [1108, 502] on button "Complete Packing" at bounding box center [1124, 507] width 99 height 24
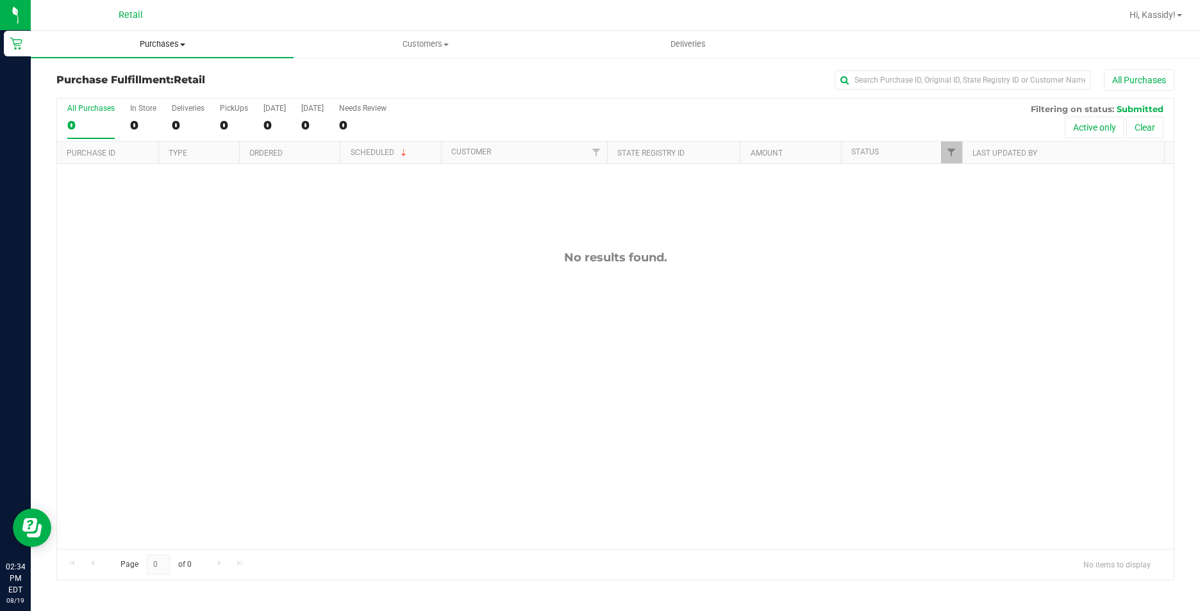
click at [127, 39] on span "Purchases" at bounding box center [162, 44] width 263 height 12
click at [137, 68] on ul "Summary of purchases Fulfillment All purchases" at bounding box center [162, 92] width 263 height 69
click at [147, 47] on span "Purchases" at bounding box center [162, 44] width 263 height 12
click at [113, 74] on span "Summary of purchases" at bounding box center [96, 77] width 131 height 11
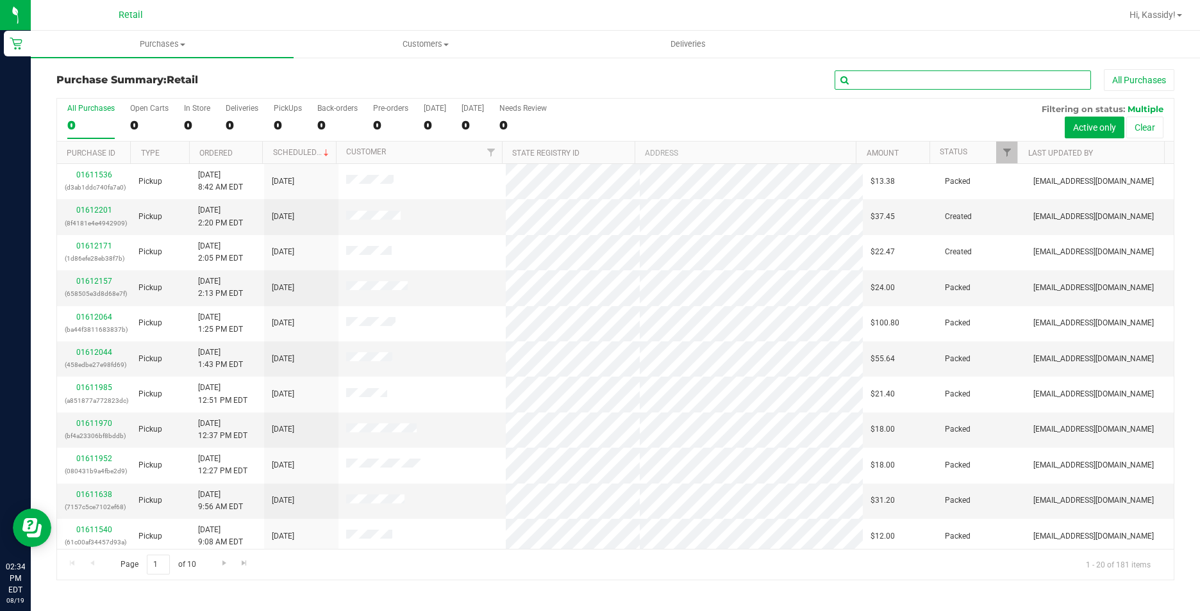
click at [881, 78] on input "text" at bounding box center [962, 79] width 256 height 19
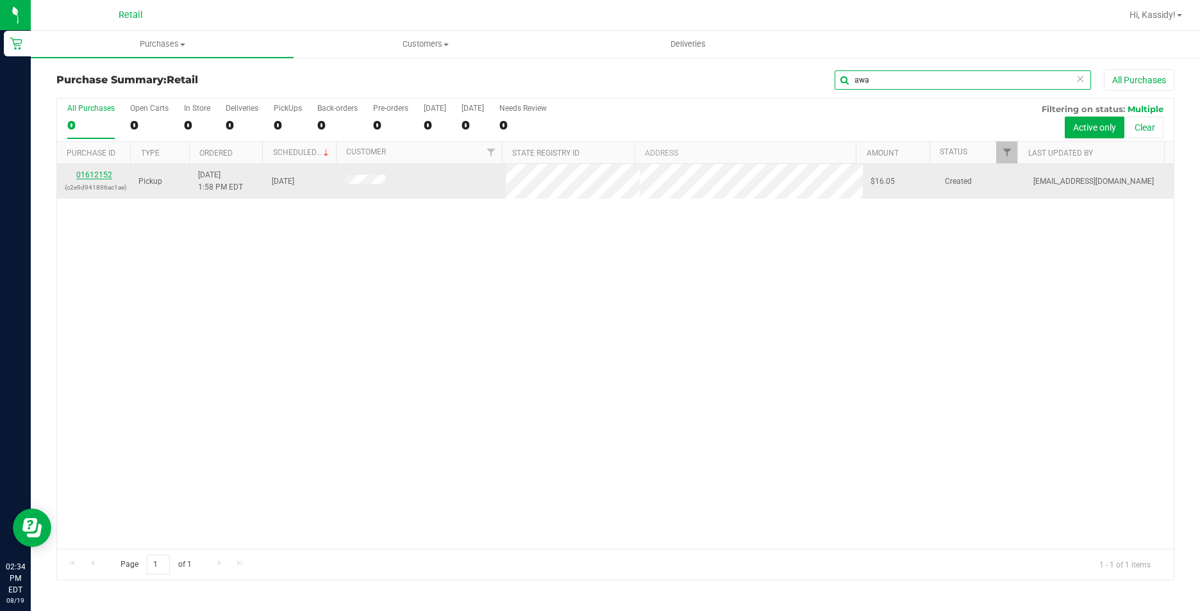
type input "awa"
click at [90, 172] on link "01612152" at bounding box center [94, 174] width 36 height 9
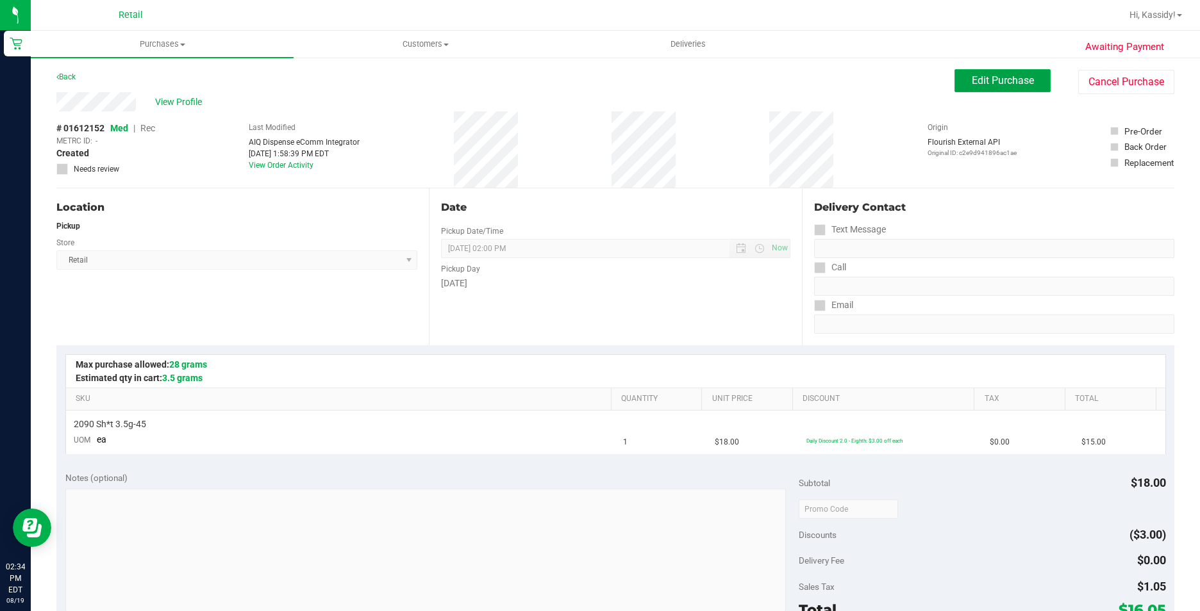
click at [974, 78] on span "Edit Purchase" at bounding box center [1003, 80] width 62 height 12
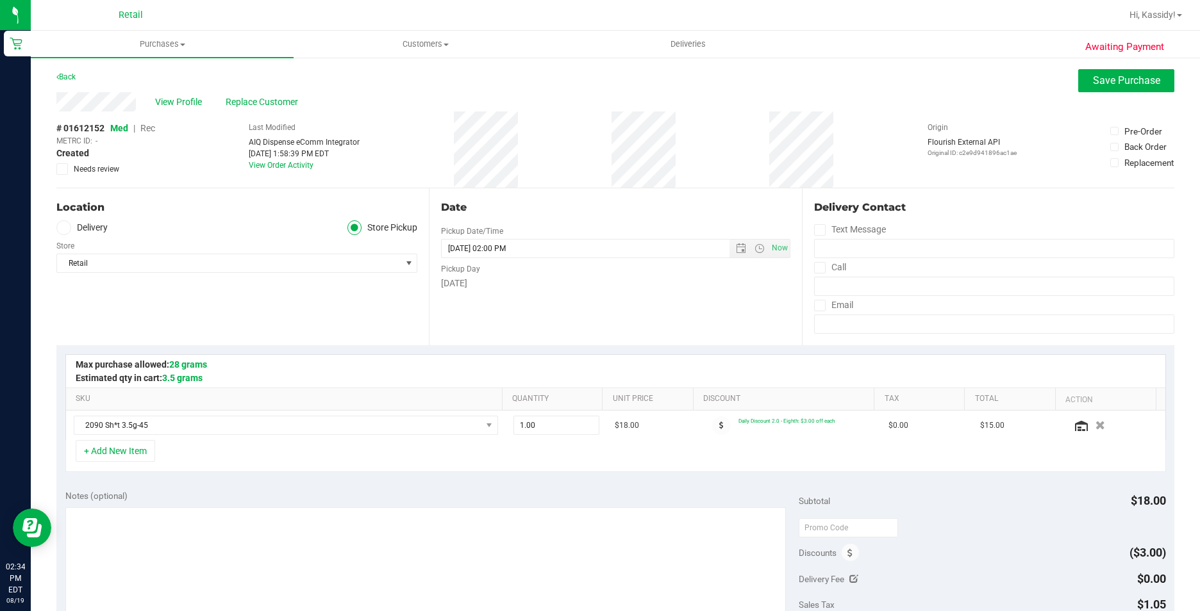
click at [149, 128] on span "Rec" at bounding box center [147, 128] width 15 height 10
click at [1114, 87] on button "Save Purchase" at bounding box center [1126, 80] width 96 height 23
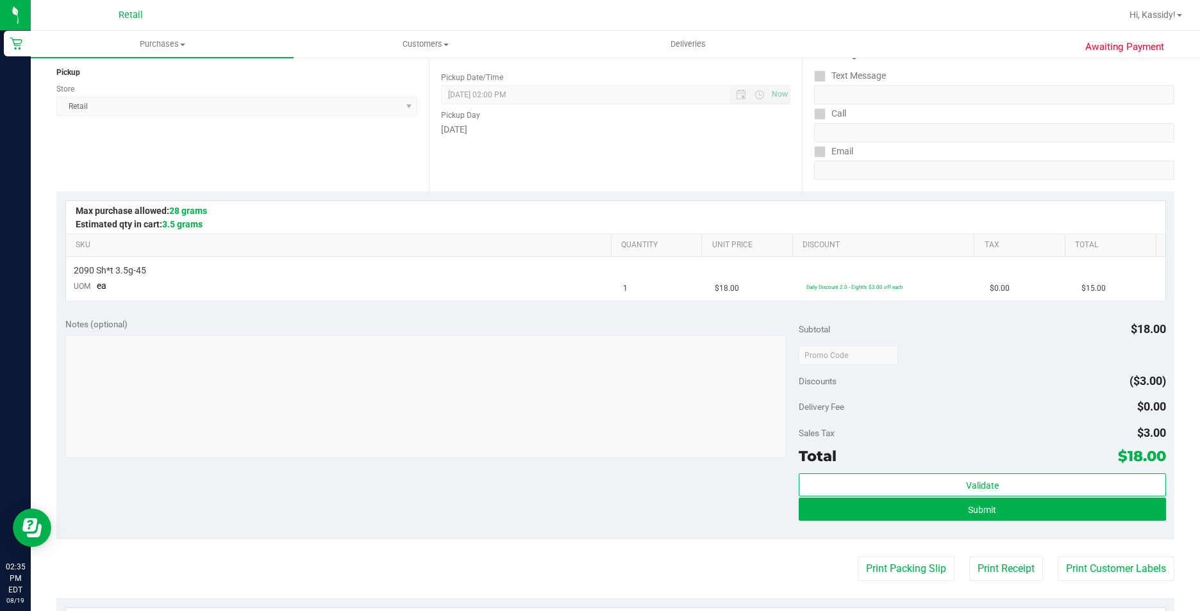
scroll to position [192, 0]
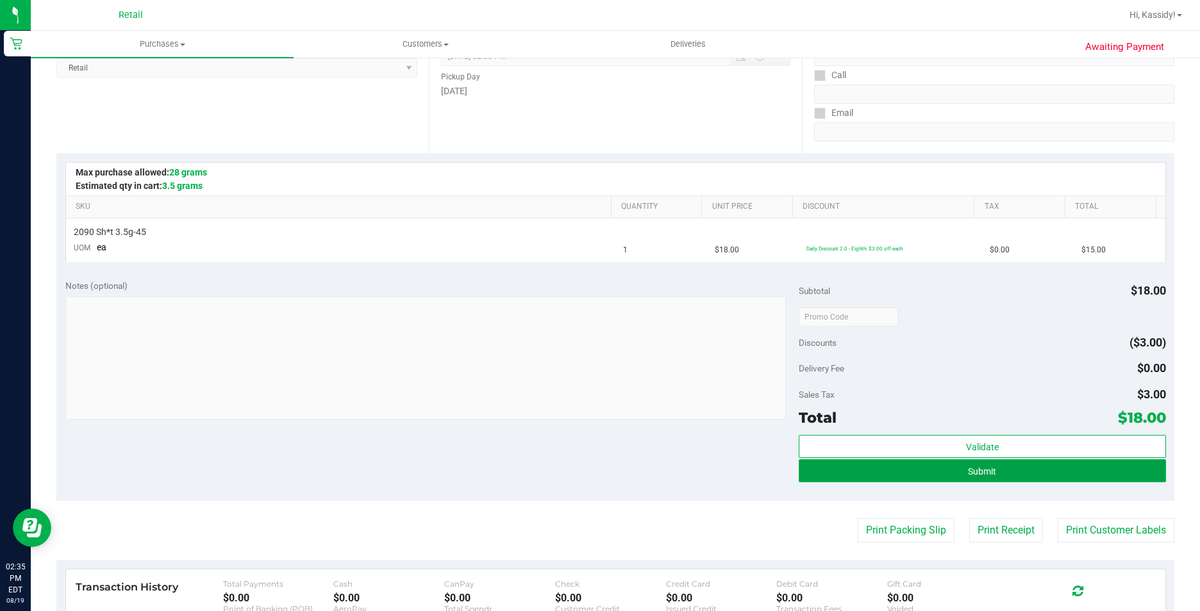
click at [949, 480] on button "Submit" at bounding box center [982, 471] width 367 height 23
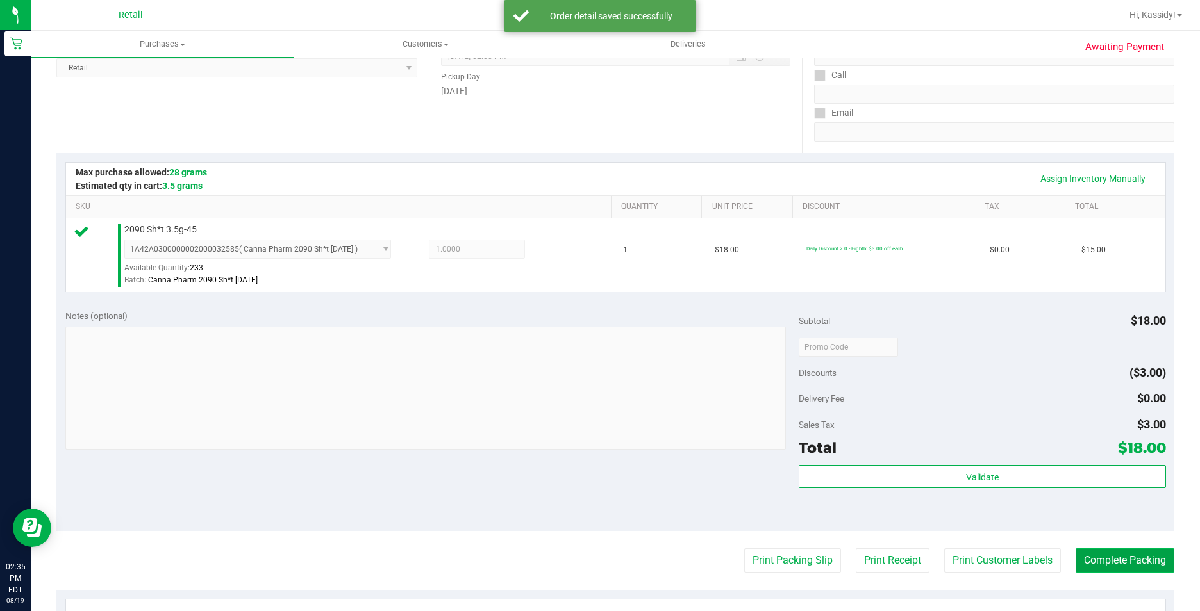
click at [1091, 563] on button "Complete Packing" at bounding box center [1124, 561] width 99 height 24
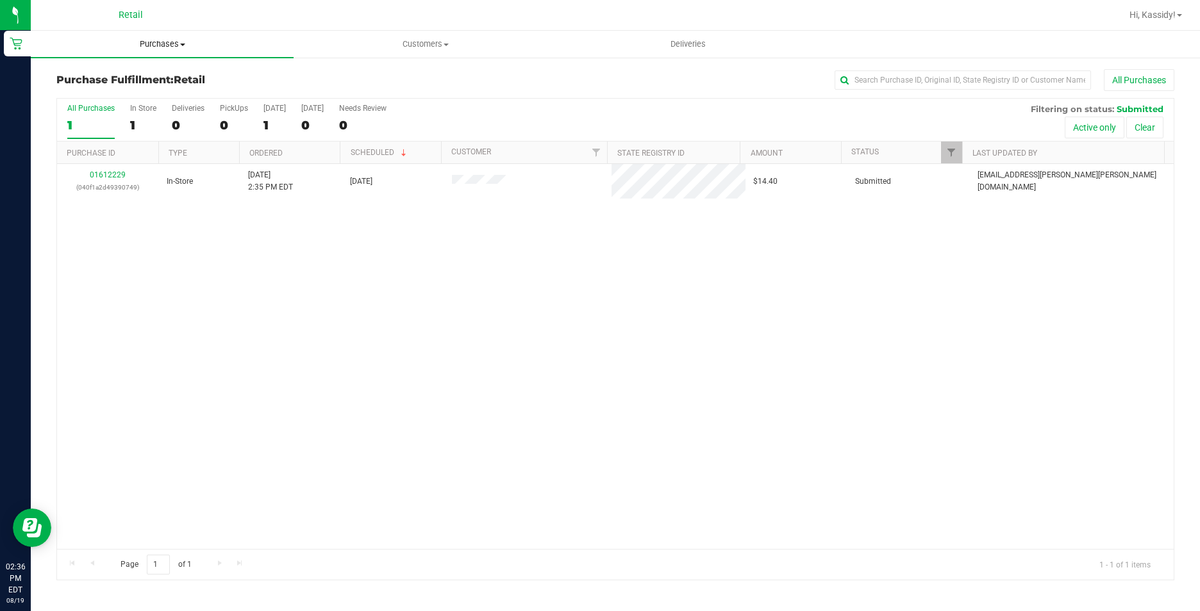
click at [158, 46] on span "Purchases" at bounding box center [162, 44] width 263 height 12
click at [137, 83] on span "Summary of purchases" at bounding box center [96, 77] width 131 height 11
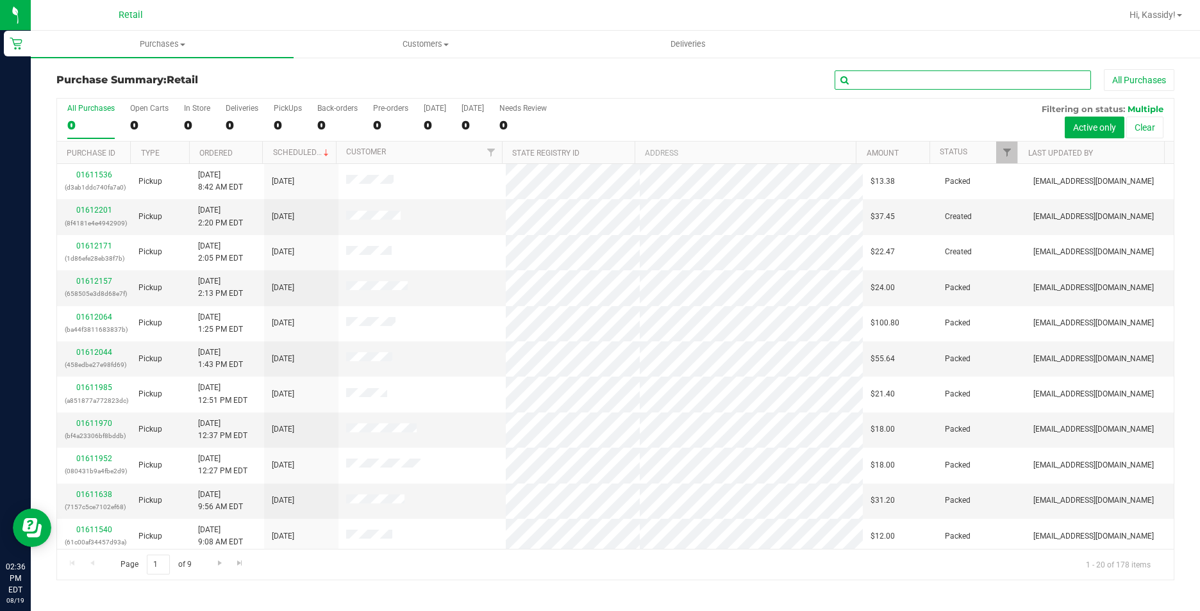
click at [882, 83] on input "text" at bounding box center [962, 79] width 256 height 19
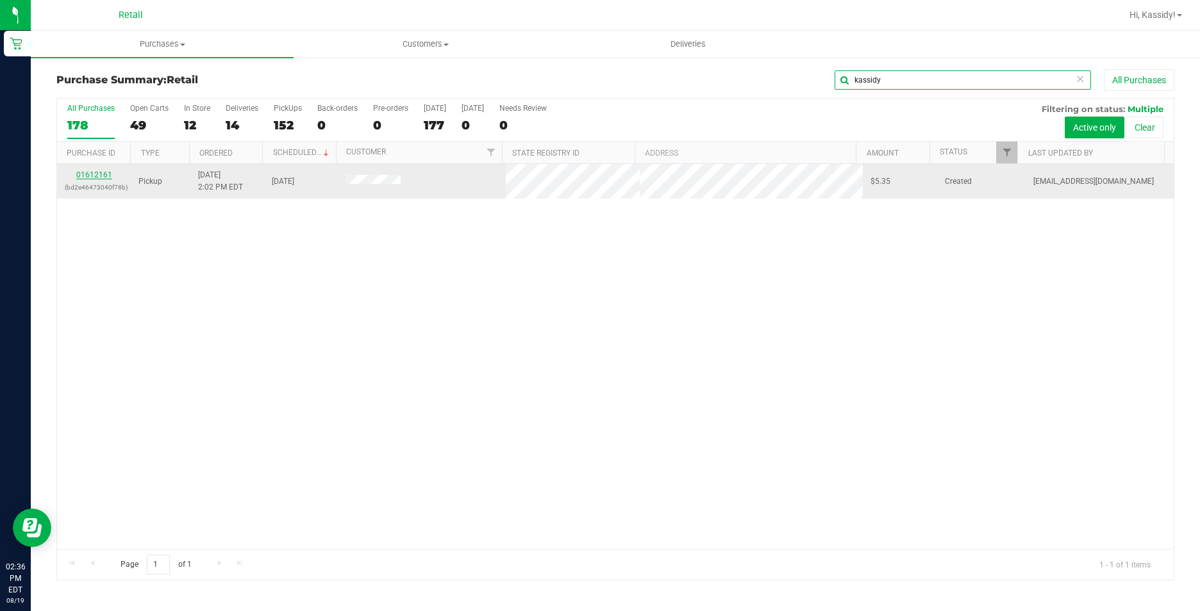
type input "kassidy"
click at [92, 178] on link "01612161" at bounding box center [94, 174] width 36 height 9
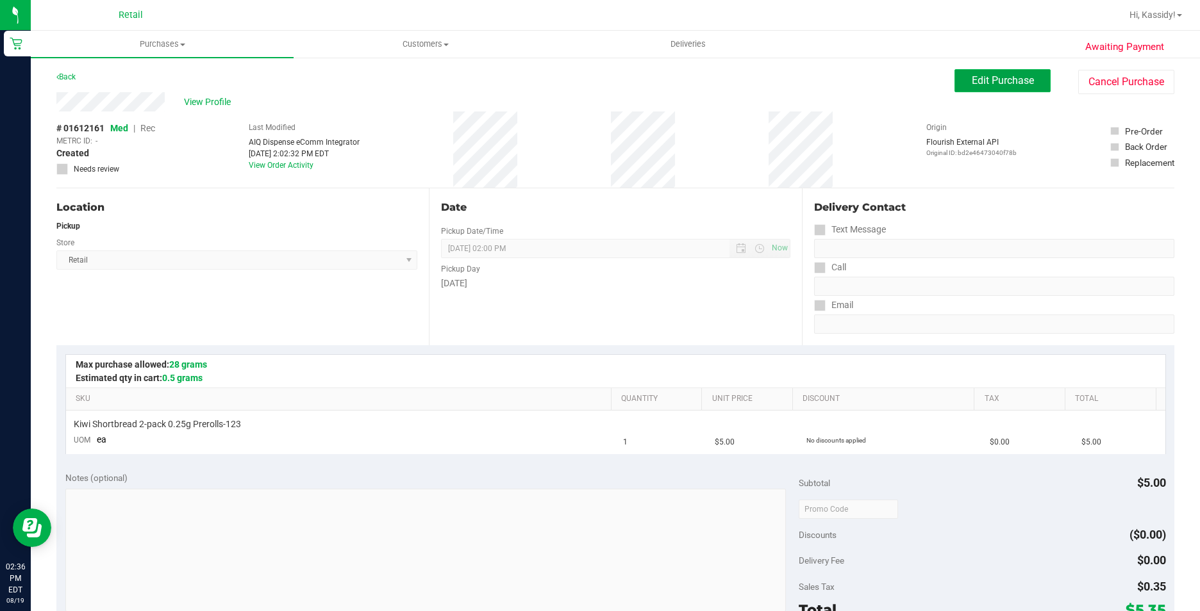
click at [984, 75] on span "Edit Purchase" at bounding box center [1003, 80] width 62 height 12
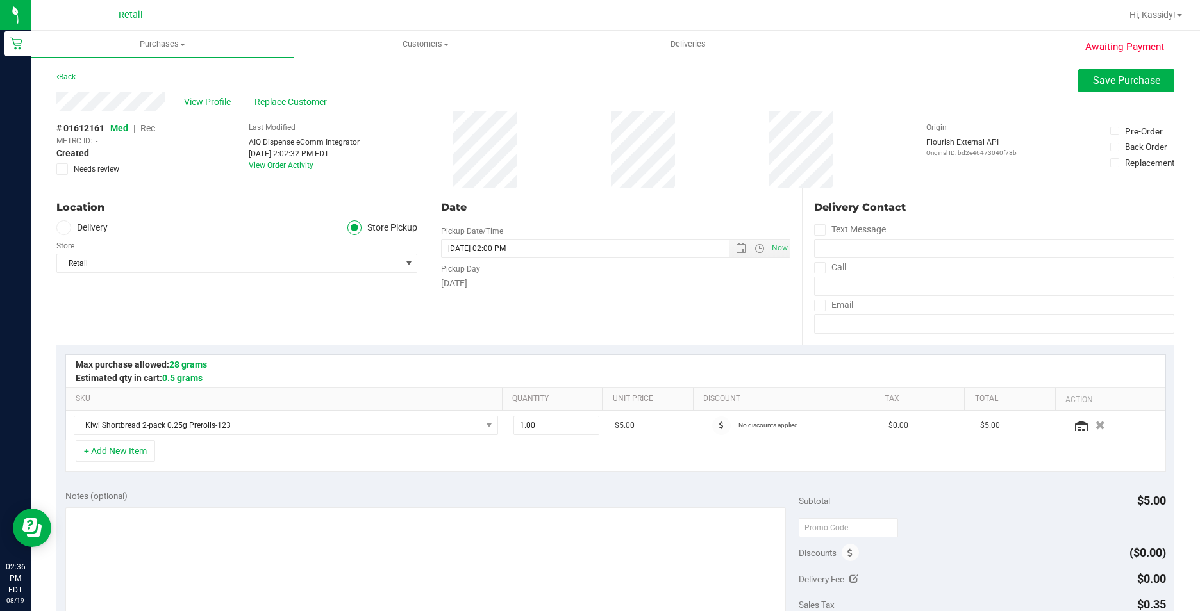
click at [149, 128] on span "Rec" at bounding box center [147, 128] width 15 height 10
click at [1113, 81] on span "Save Purchase" at bounding box center [1126, 80] width 67 height 12
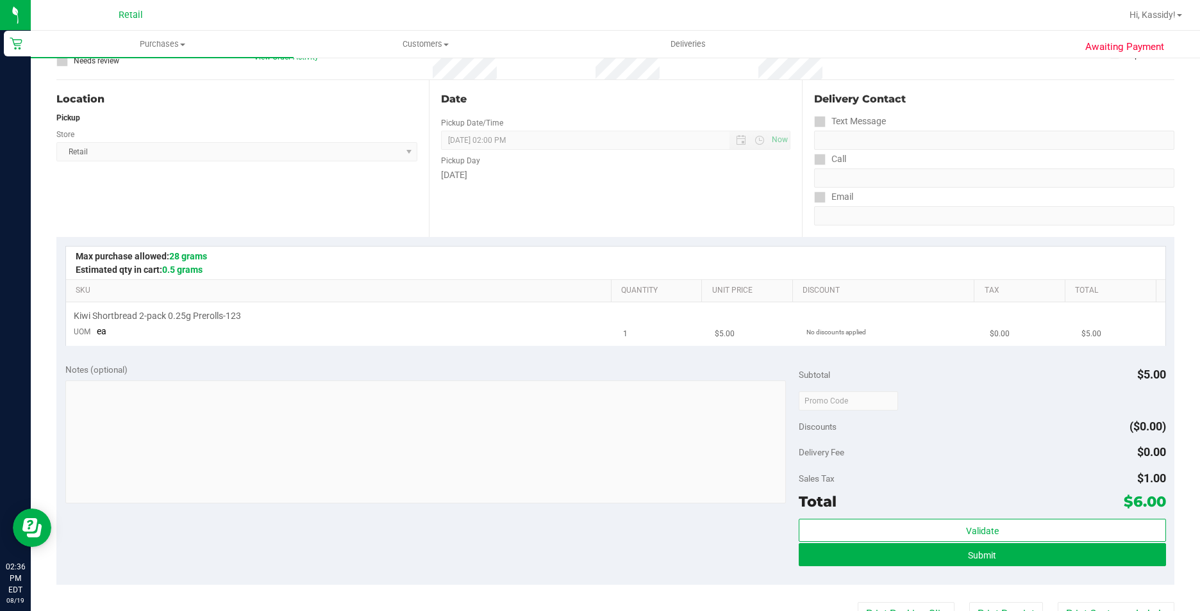
scroll to position [128, 0]
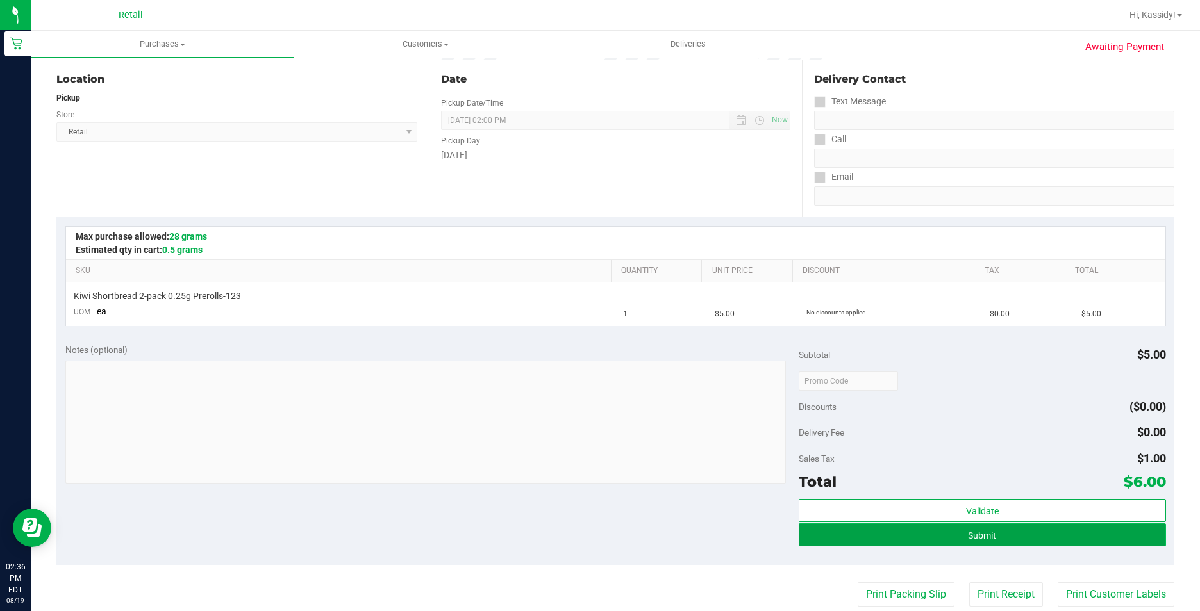
click at [952, 536] on button "Submit" at bounding box center [982, 535] width 367 height 23
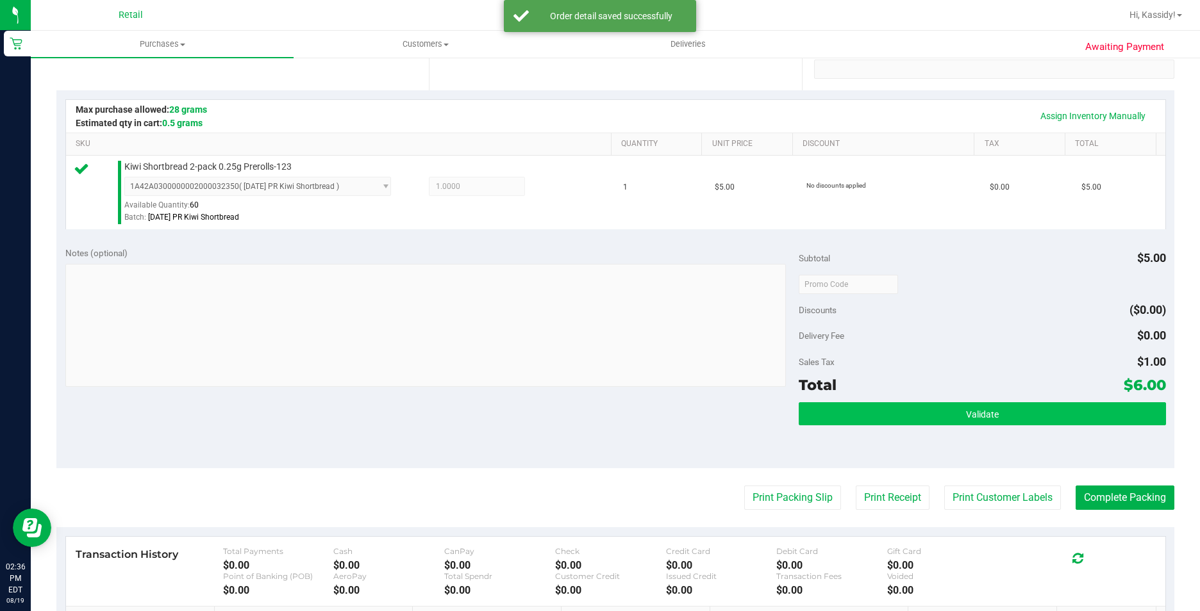
scroll to position [256, 0]
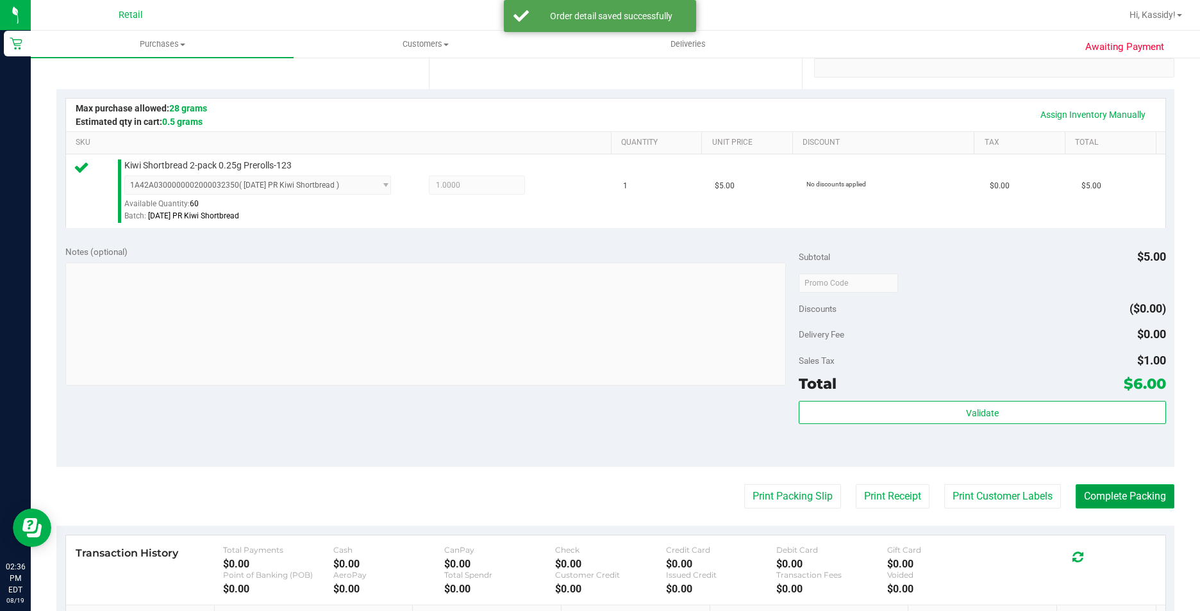
click at [1136, 497] on button "Complete Packing" at bounding box center [1124, 497] width 99 height 24
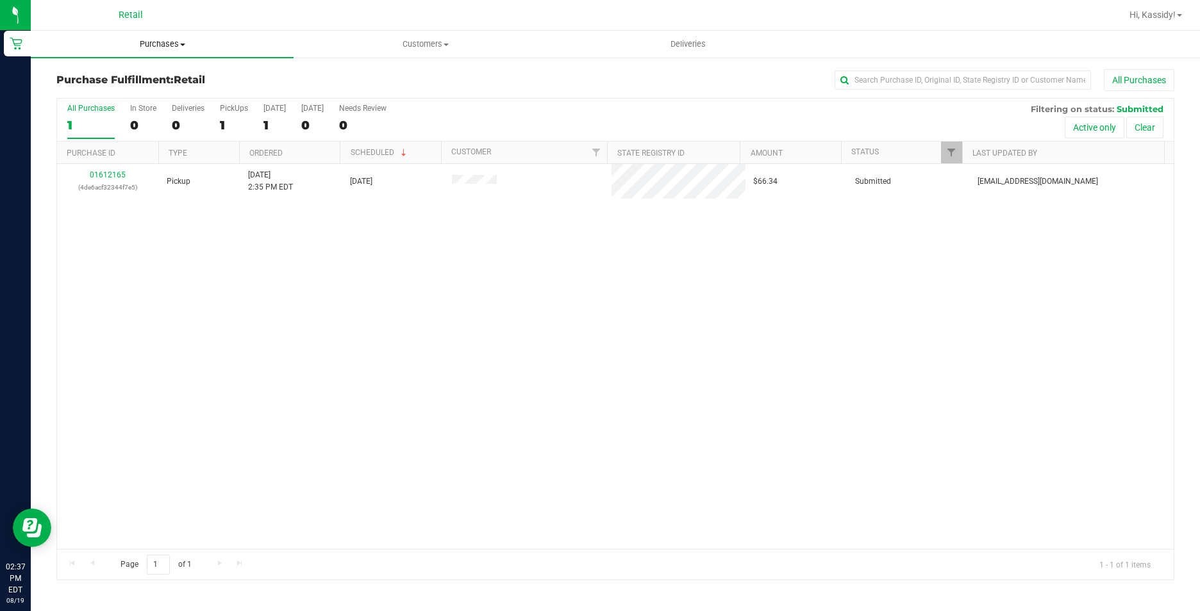
click at [153, 54] on uib-tab-heading "Purchases Summary of purchases Fulfillment All purchases" at bounding box center [162, 44] width 263 height 27
click at [148, 72] on span "Summary of purchases" at bounding box center [96, 77] width 131 height 11
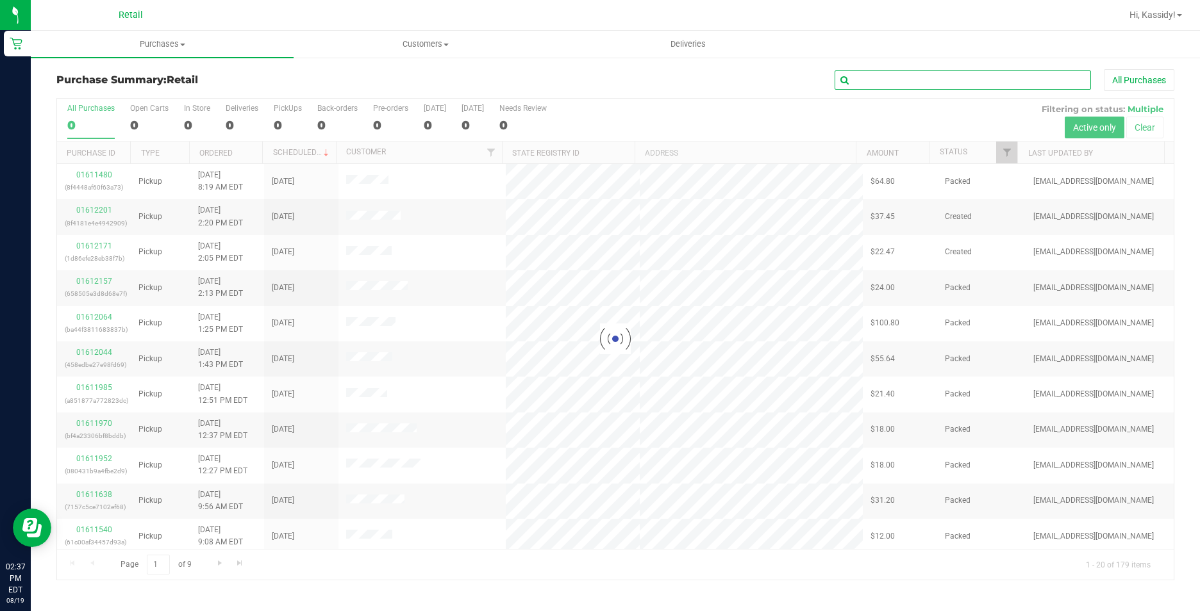
click at [889, 81] on input "text" at bounding box center [962, 79] width 256 height 19
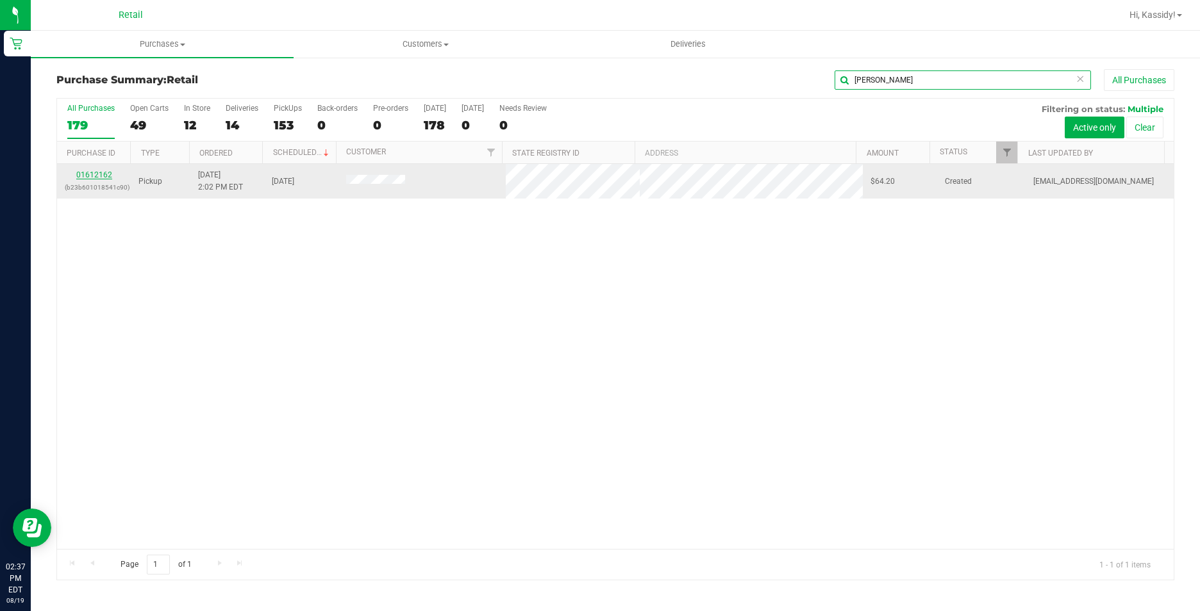
type input "[PERSON_NAME]"
click at [106, 172] on link "01612162" at bounding box center [94, 174] width 36 height 9
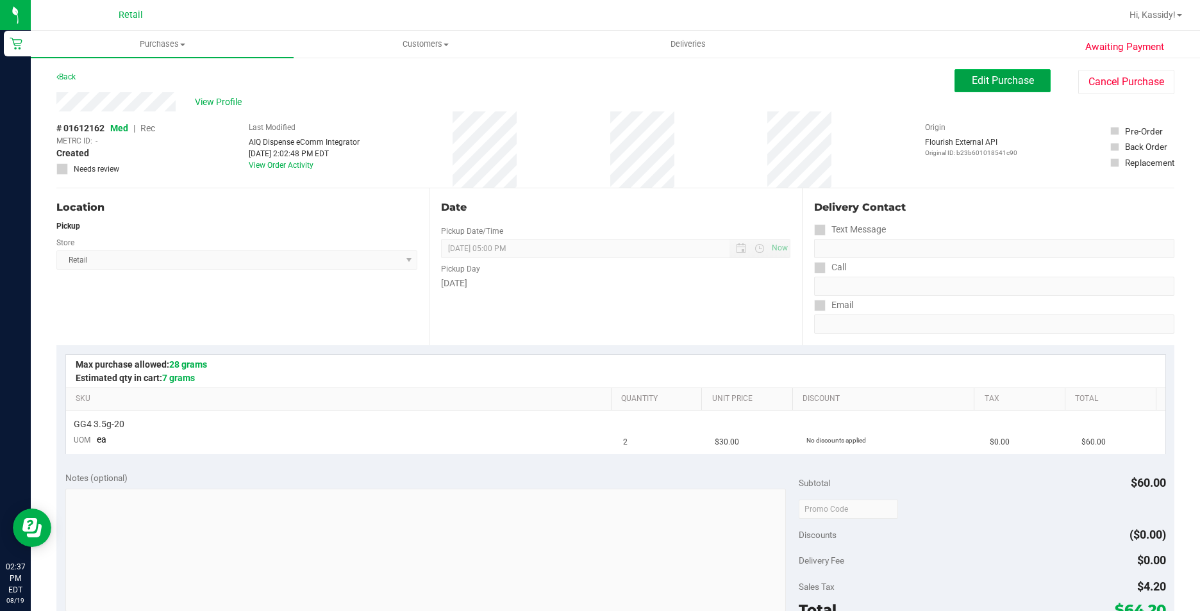
click at [1008, 81] on span "Edit Purchase" at bounding box center [1003, 80] width 62 height 12
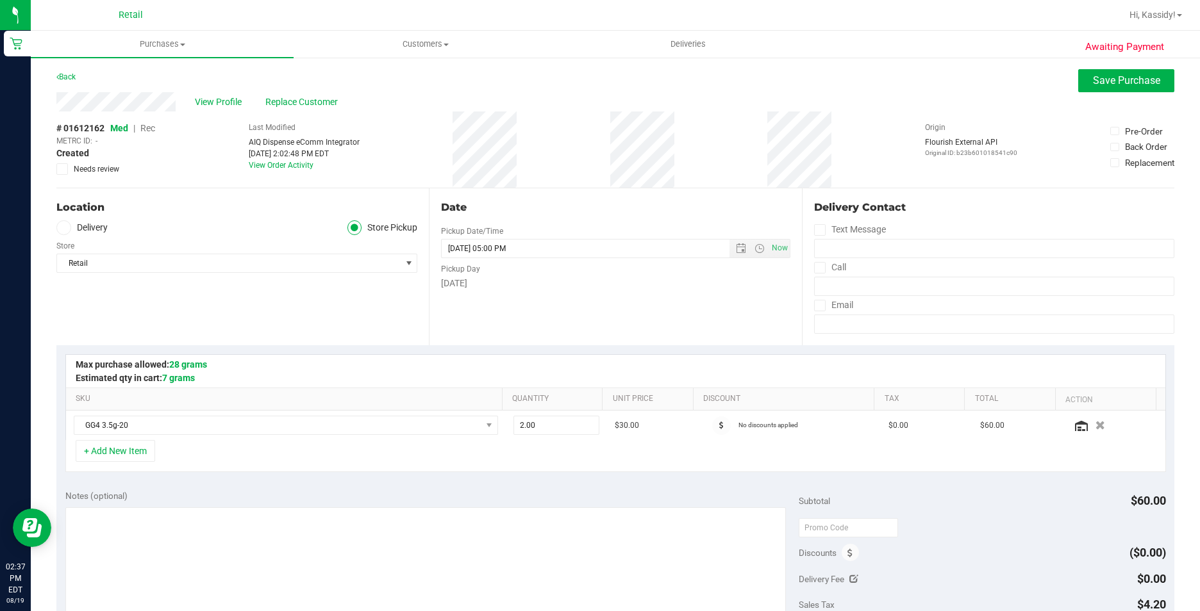
click at [152, 129] on span "Rec" at bounding box center [147, 128] width 15 height 10
click at [1129, 77] on span "Save Purchase" at bounding box center [1126, 80] width 67 height 12
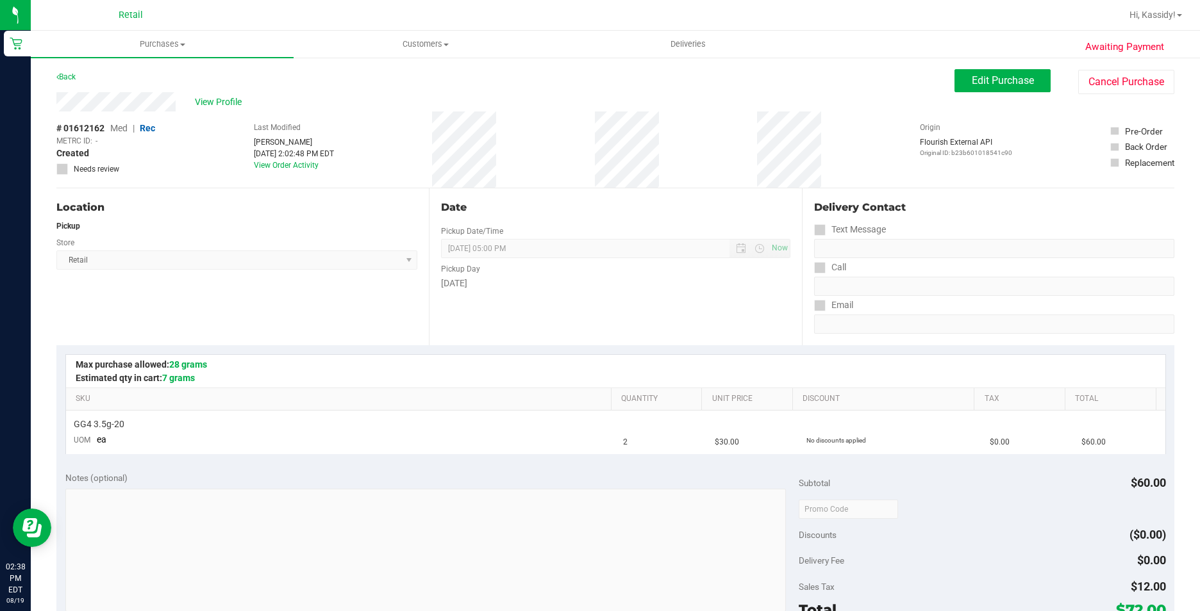
scroll to position [256, 0]
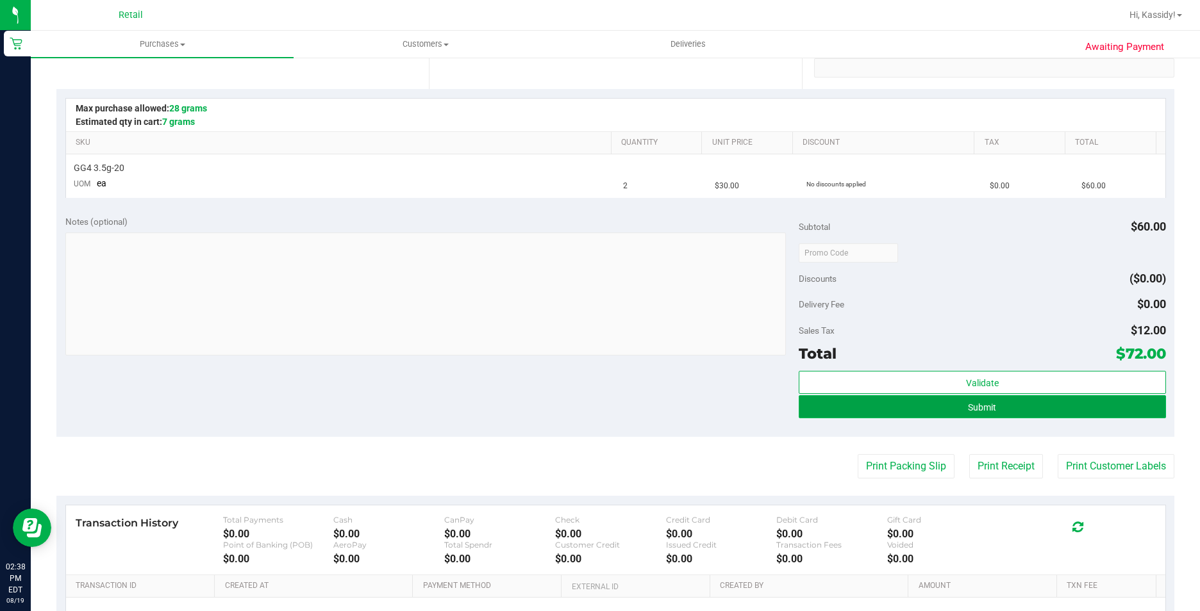
click at [938, 410] on button "Submit" at bounding box center [982, 406] width 367 height 23
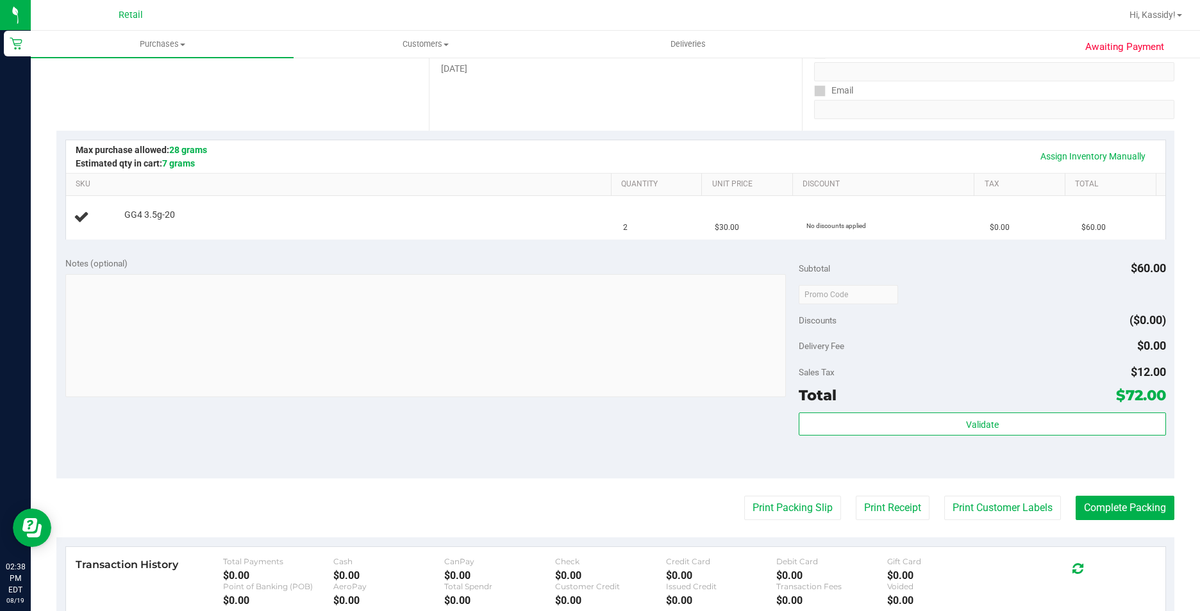
scroll to position [192, 0]
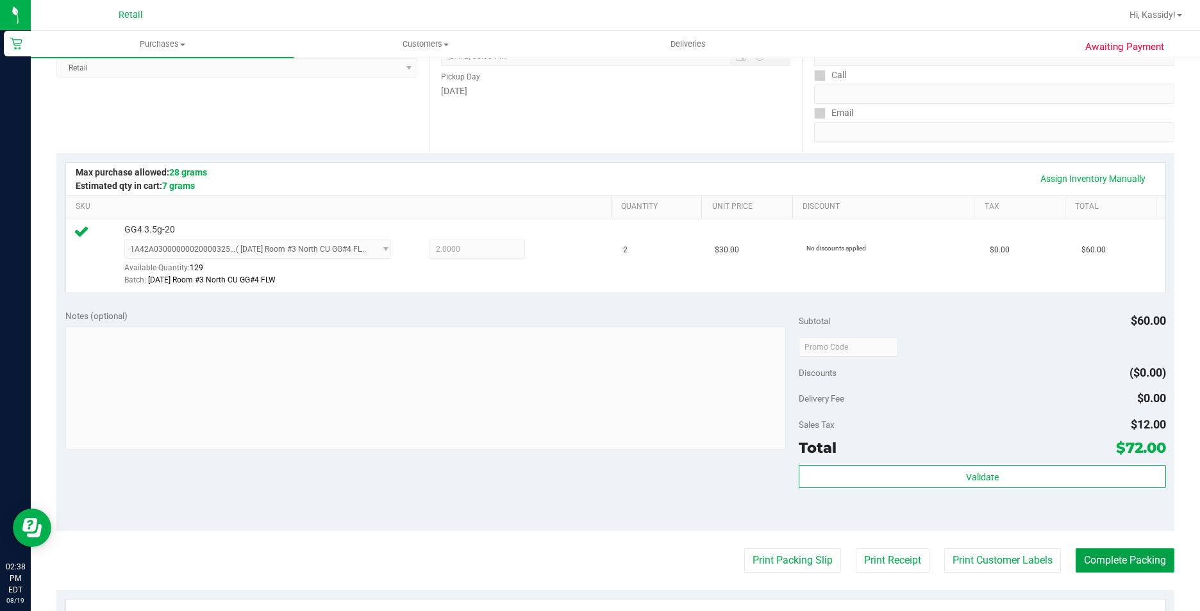
click at [1112, 564] on button "Complete Packing" at bounding box center [1124, 561] width 99 height 24
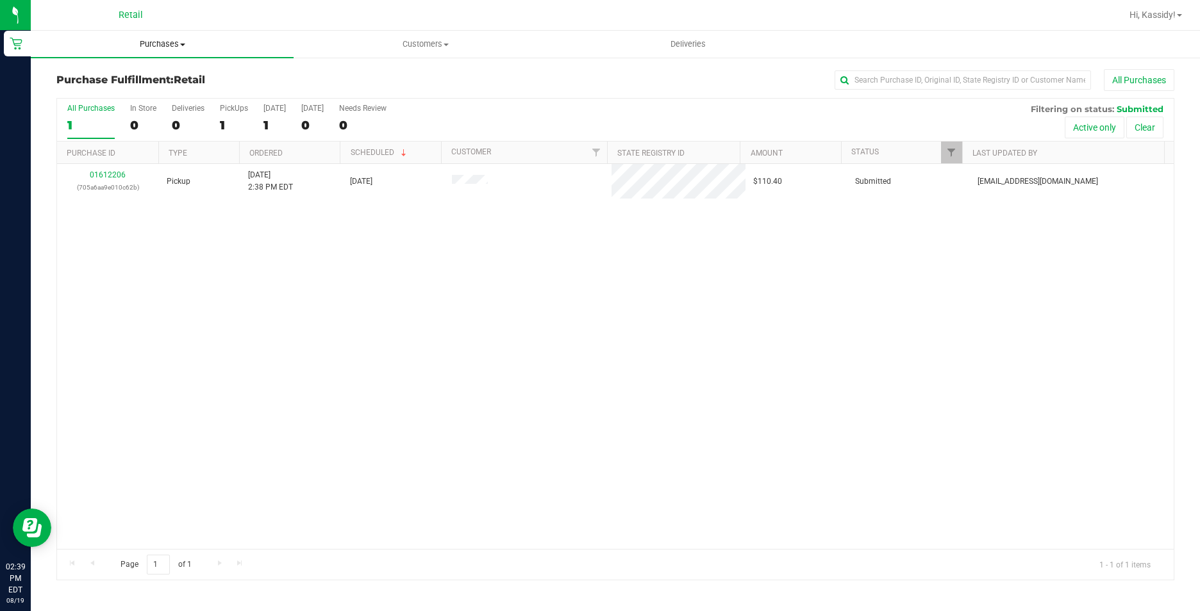
click at [177, 51] on uib-tab-heading "Purchases Summary of purchases Fulfillment All purchases" at bounding box center [162, 44] width 263 height 27
click at [163, 83] on li "Summary of purchases" at bounding box center [162, 77] width 263 height 15
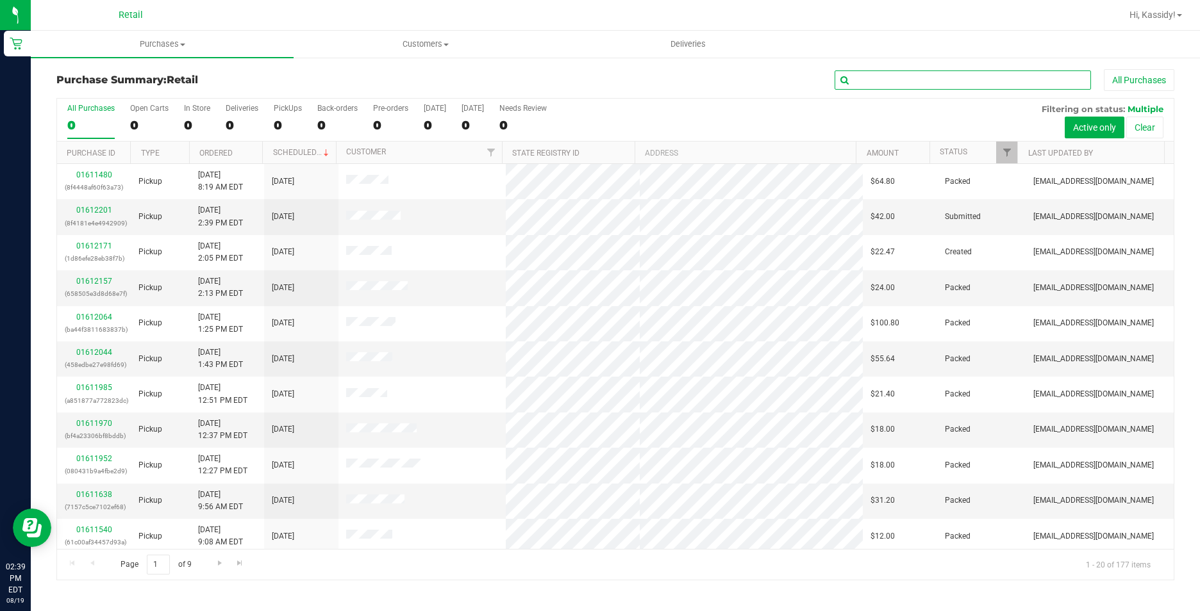
click at [907, 73] on input "text" at bounding box center [962, 79] width 256 height 19
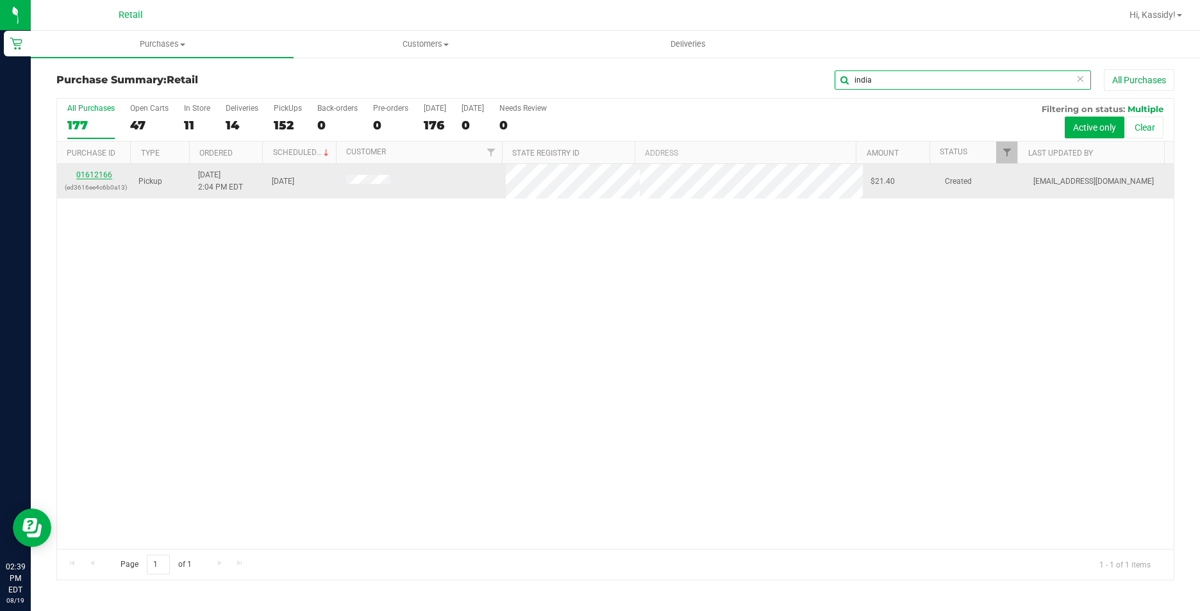
type input "india"
click at [78, 173] on link "01612166" at bounding box center [94, 174] width 36 height 9
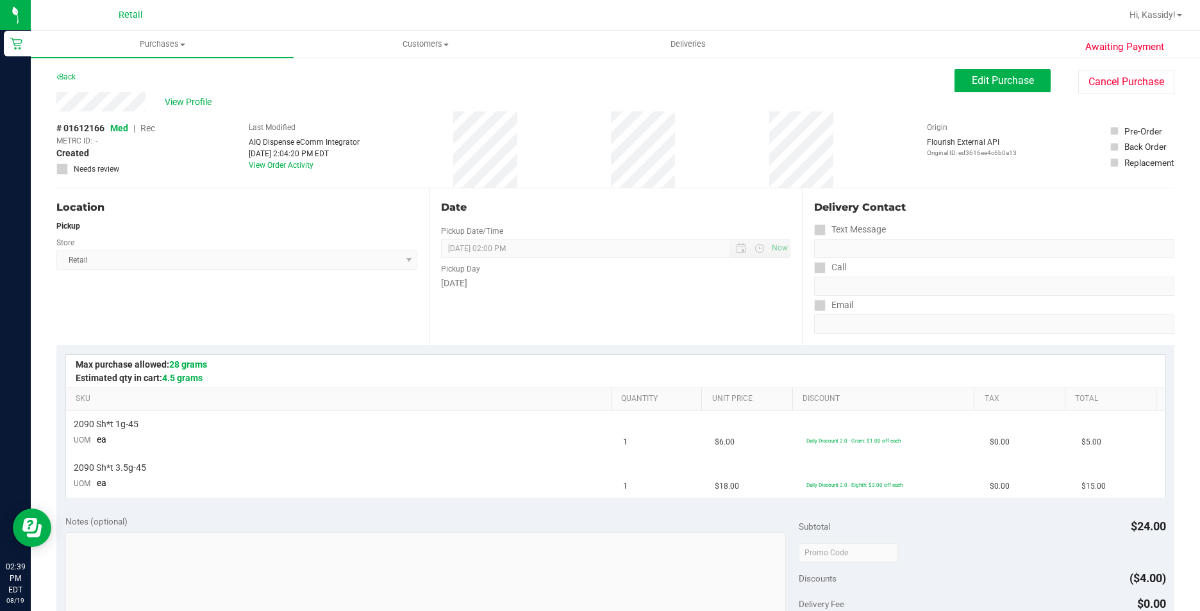
click at [937, 79] on div "Back Edit Purchase Cancel Purchase" at bounding box center [615, 80] width 1118 height 23
click at [954, 79] on button "Edit Purchase" at bounding box center [1002, 80] width 96 height 23
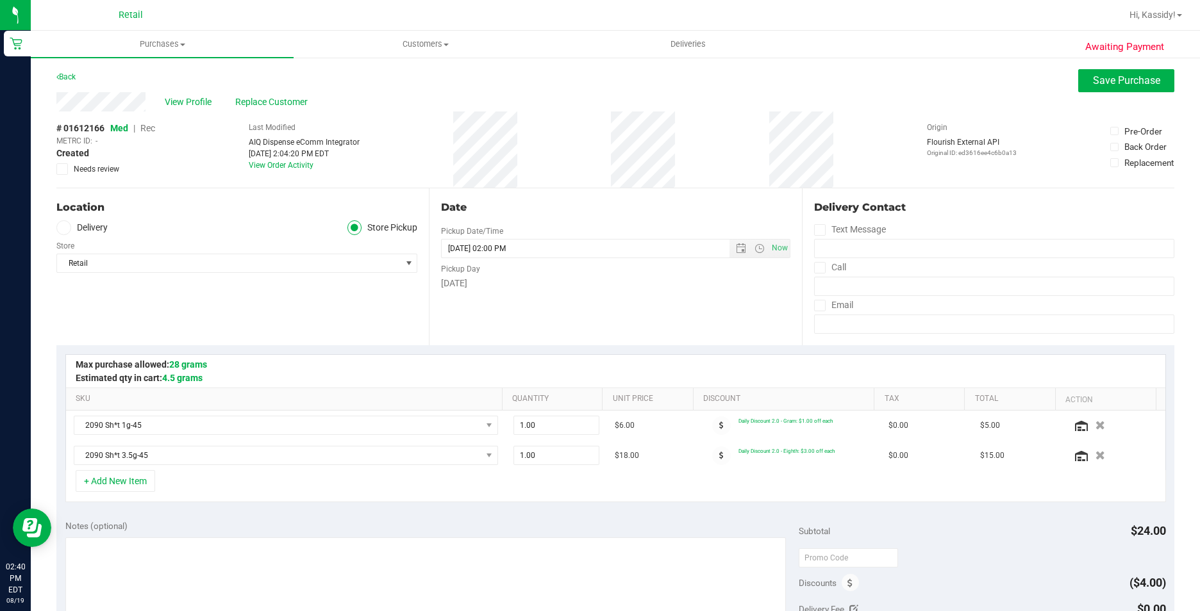
click at [147, 130] on span "Rec" at bounding box center [147, 128] width 15 height 10
click at [1110, 77] on span "Save Purchase" at bounding box center [1126, 80] width 67 height 12
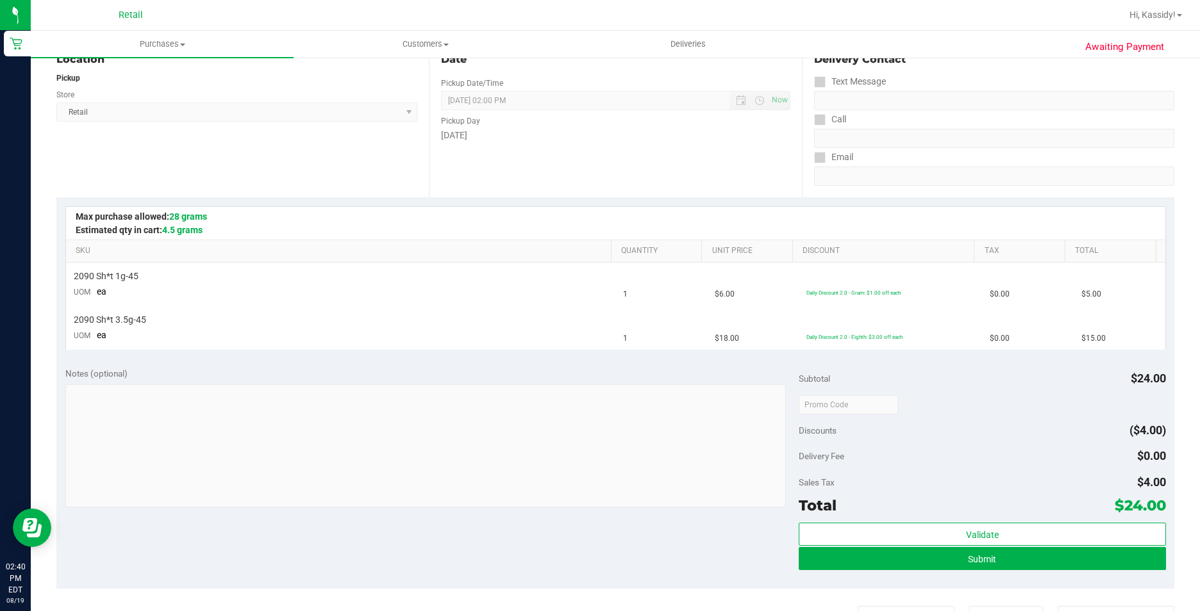
scroll to position [192, 0]
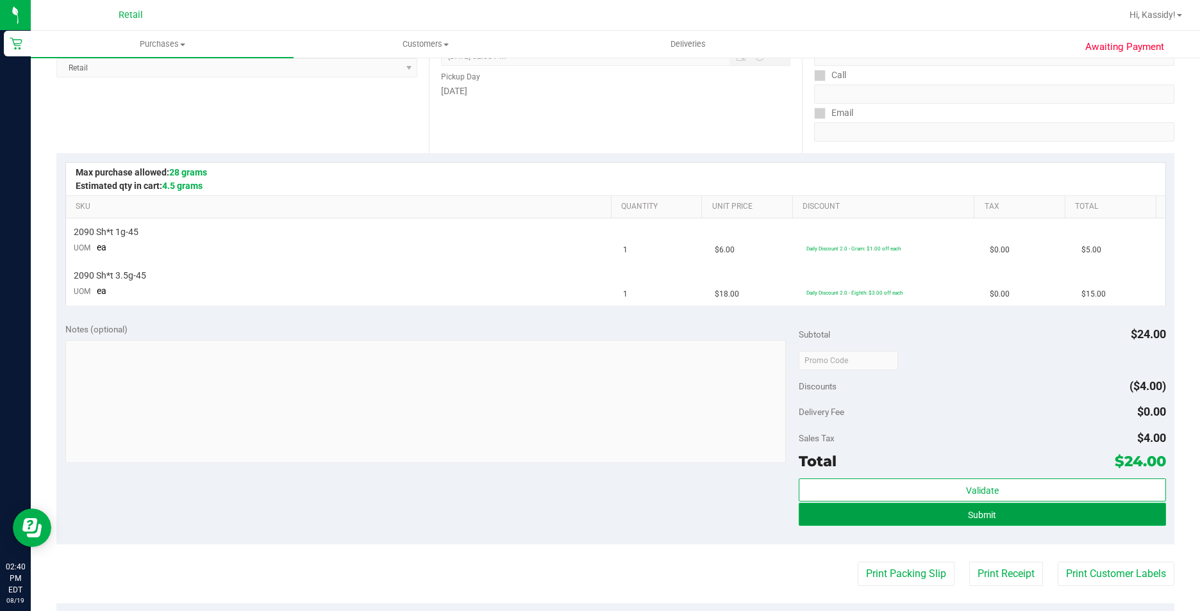
click at [887, 513] on button "Submit" at bounding box center [982, 514] width 367 height 23
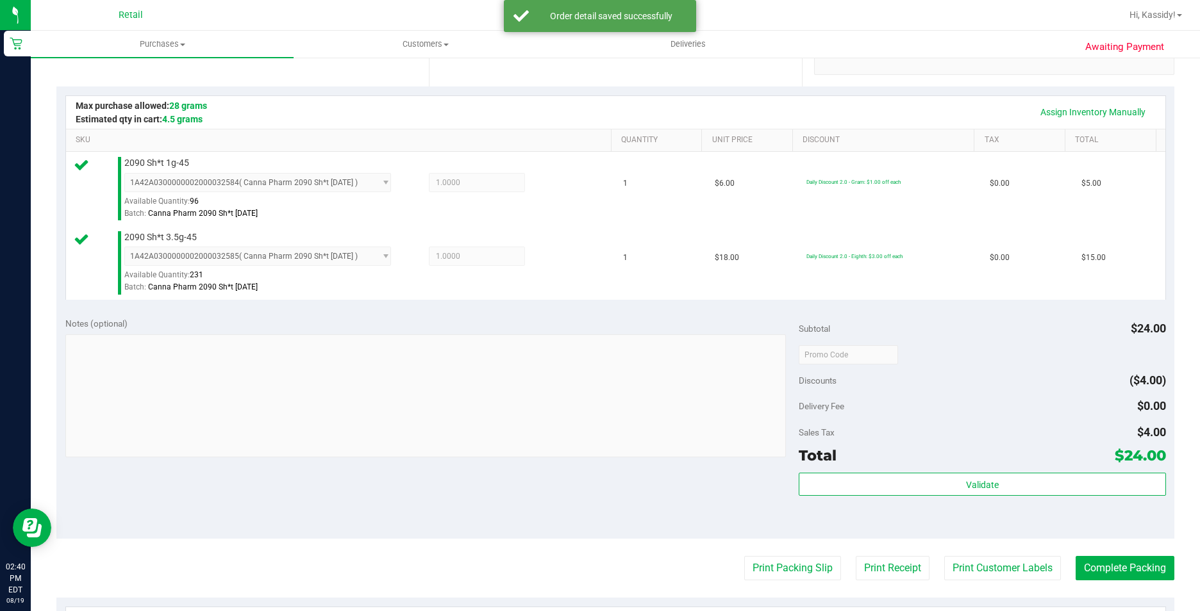
scroll to position [385, 0]
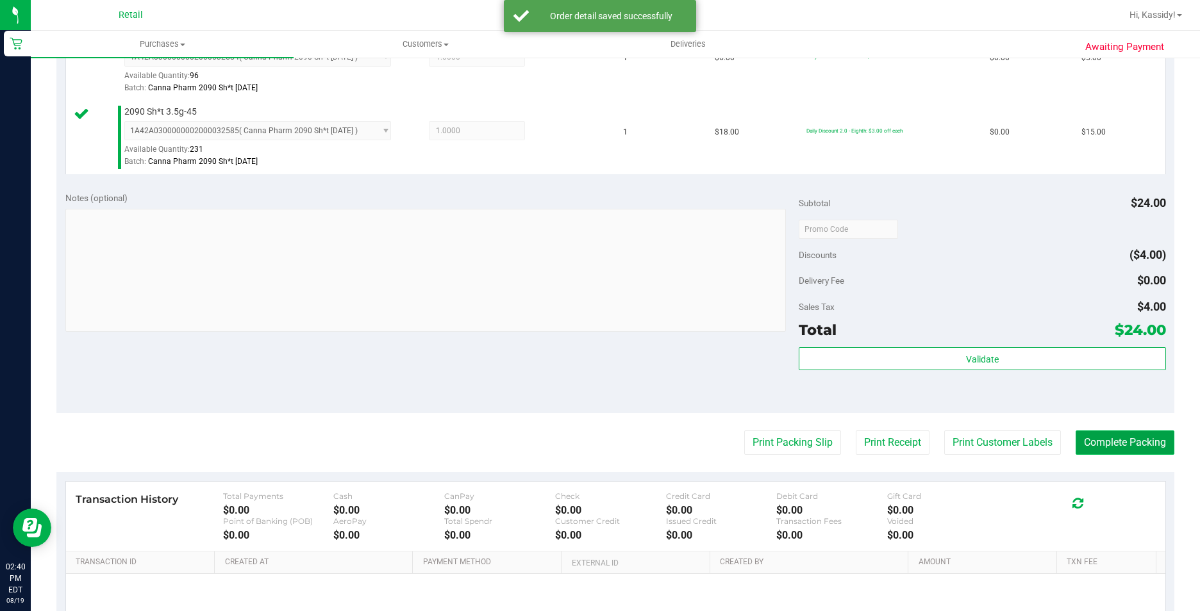
click at [1088, 445] on button "Complete Packing" at bounding box center [1124, 443] width 99 height 24
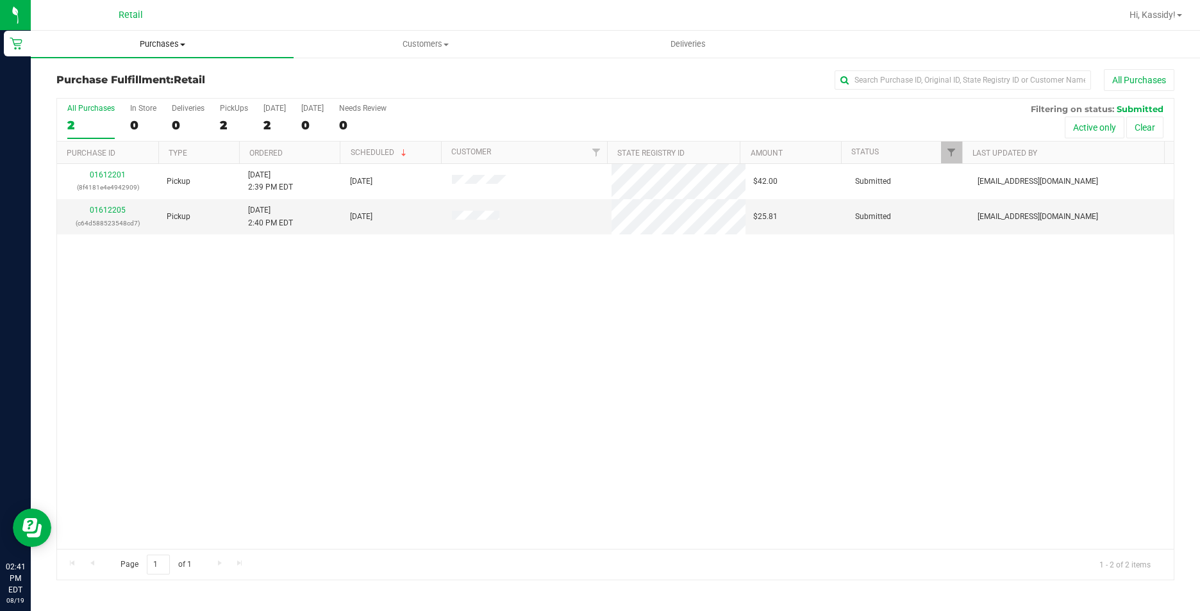
click at [173, 41] on span "Purchases" at bounding box center [162, 44] width 263 height 12
click at [160, 74] on li "Summary of purchases" at bounding box center [162, 77] width 263 height 15
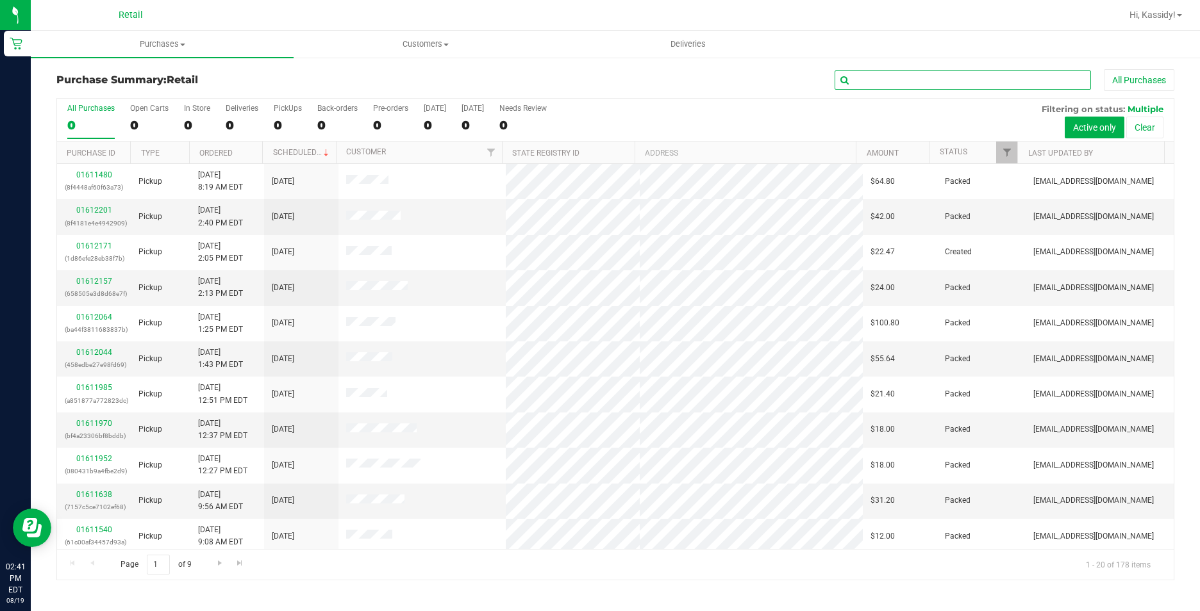
click at [886, 74] on input "text" at bounding box center [962, 79] width 256 height 19
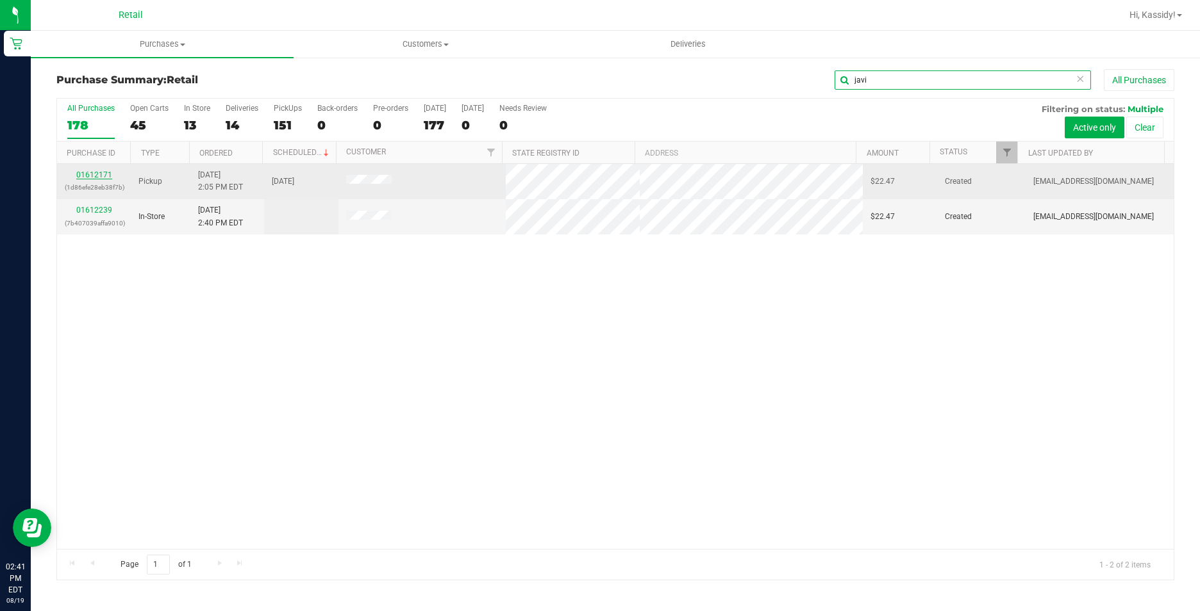
type input "javi"
click at [94, 177] on link "01612171" at bounding box center [94, 174] width 36 height 9
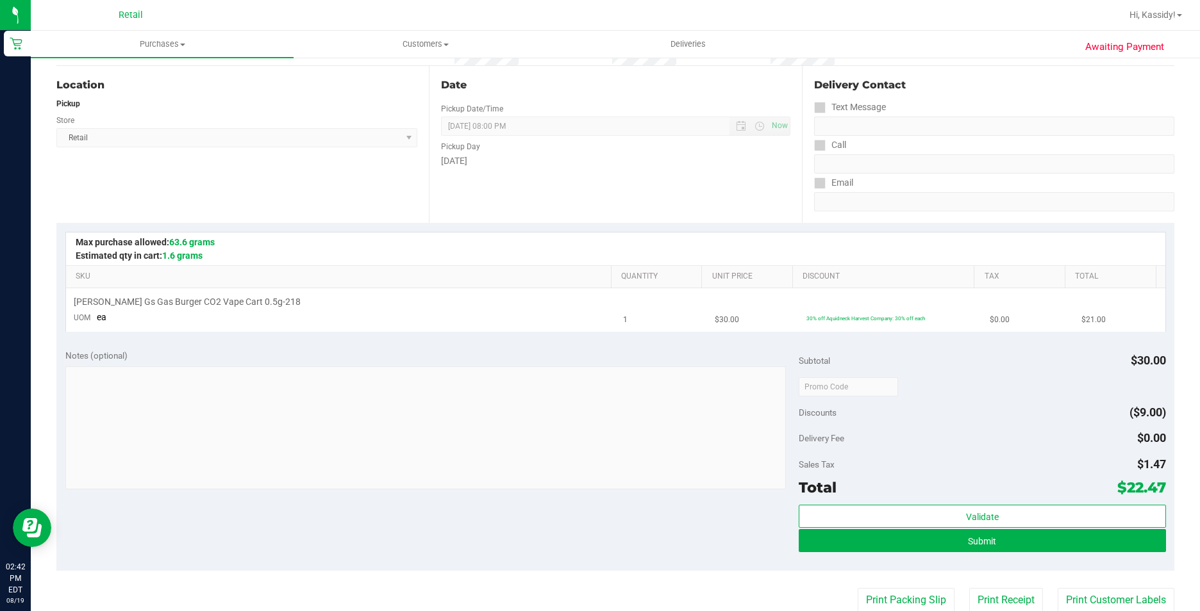
scroll to position [128, 0]
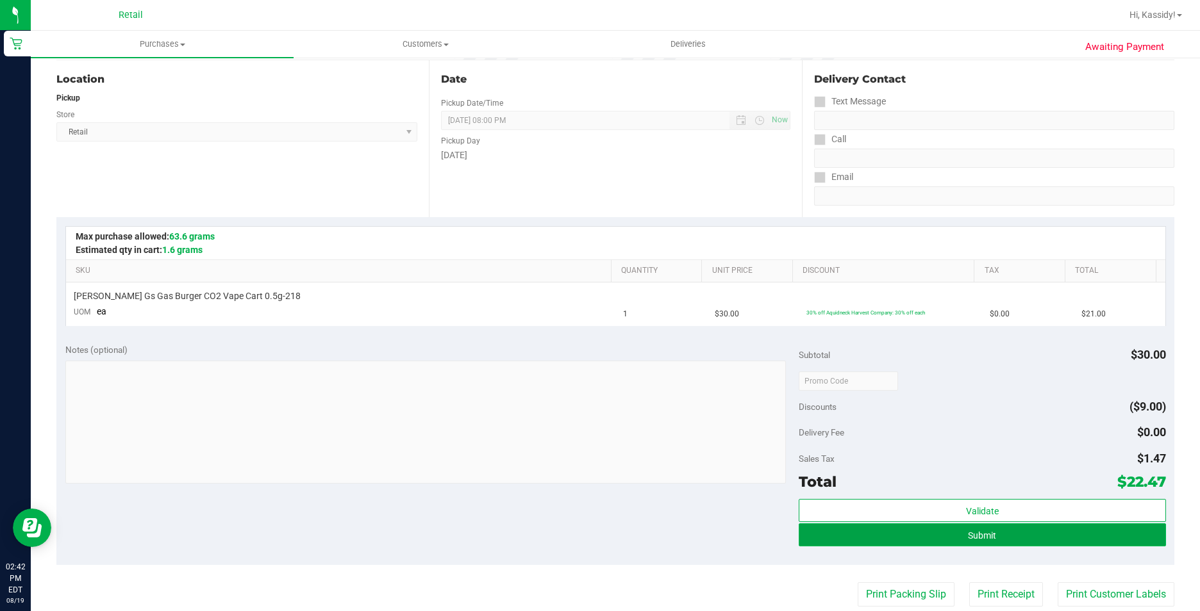
click at [922, 527] on button "Submit" at bounding box center [982, 535] width 367 height 23
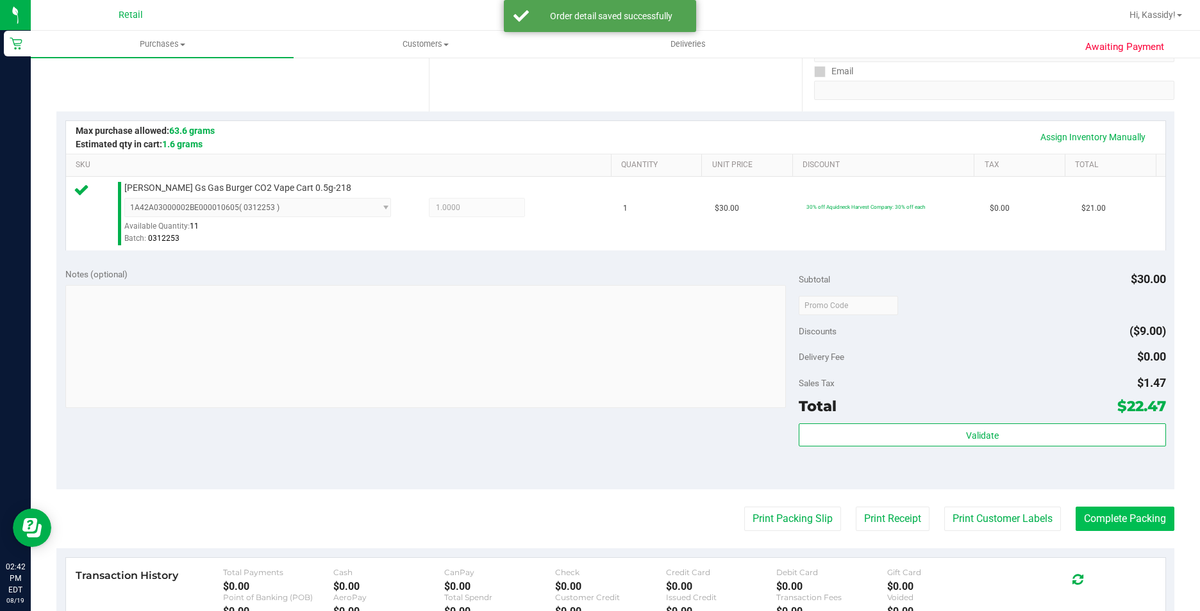
scroll to position [256, 0]
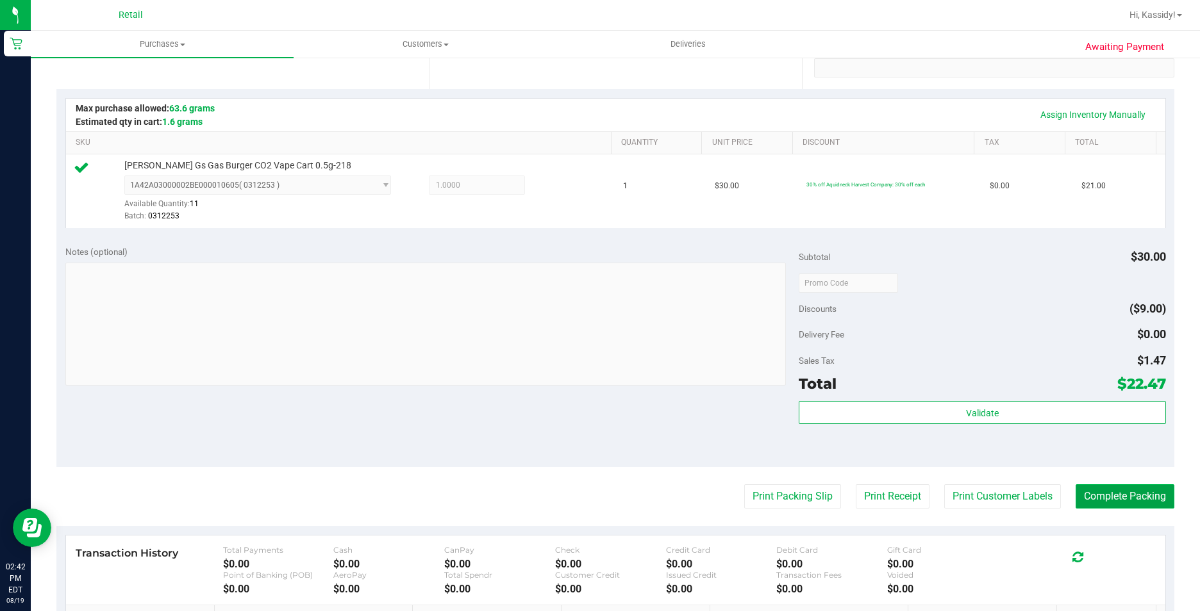
click at [1149, 495] on button "Complete Packing" at bounding box center [1124, 497] width 99 height 24
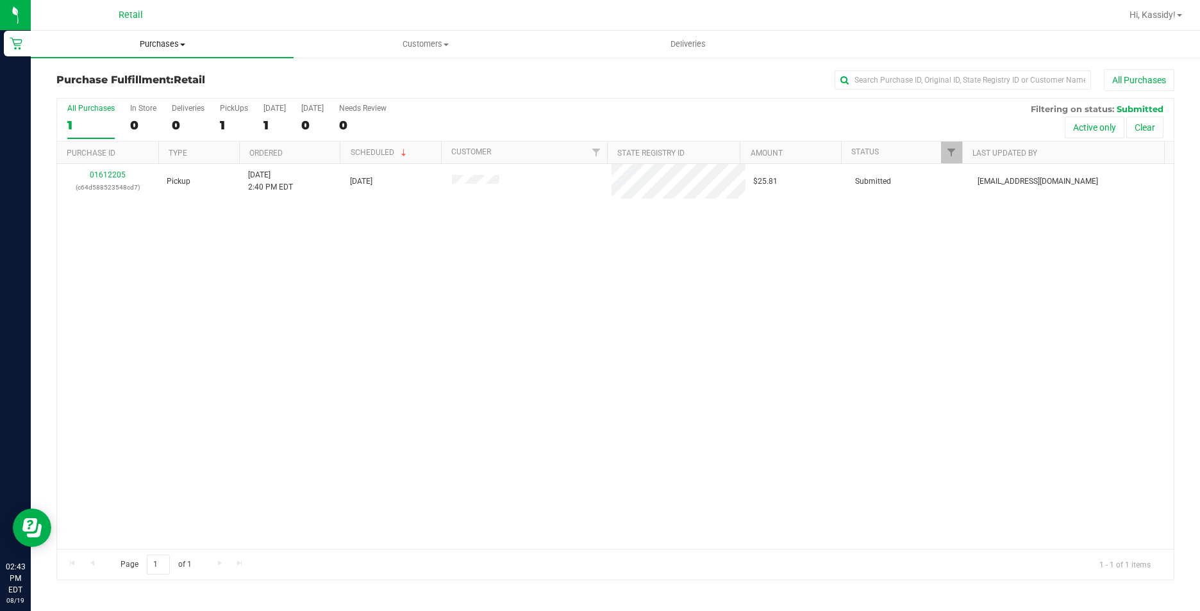
click at [153, 48] on span "Purchases" at bounding box center [162, 44] width 263 height 12
click at [152, 85] on li "Summary of purchases" at bounding box center [162, 77] width 263 height 15
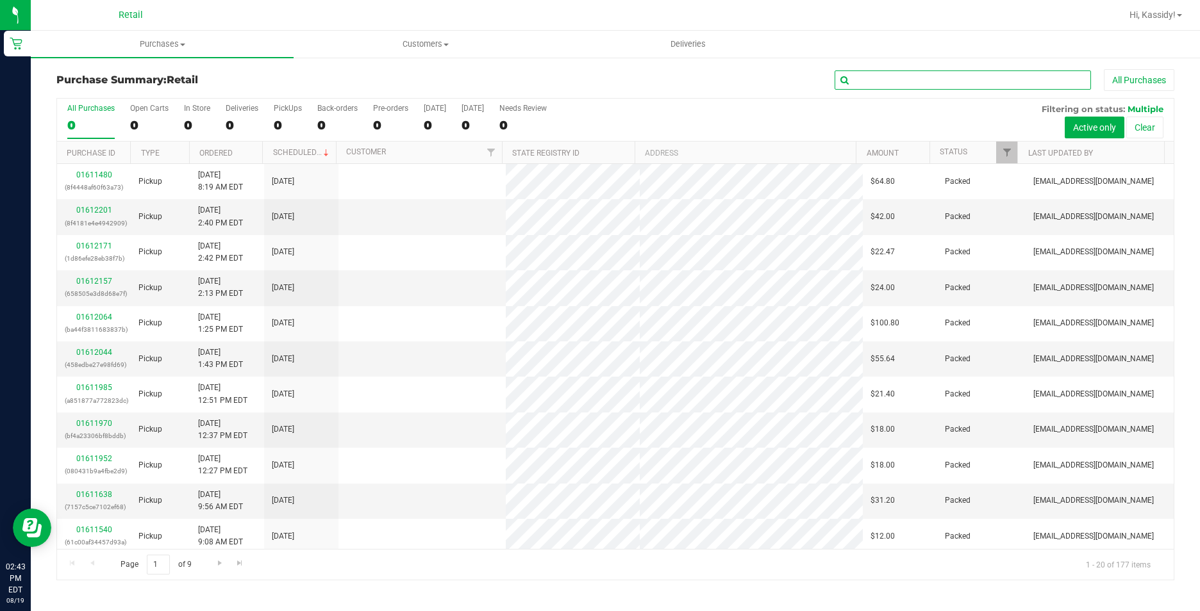
click at [890, 80] on input "text" at bounding box center [962, 79] width 256 height 19
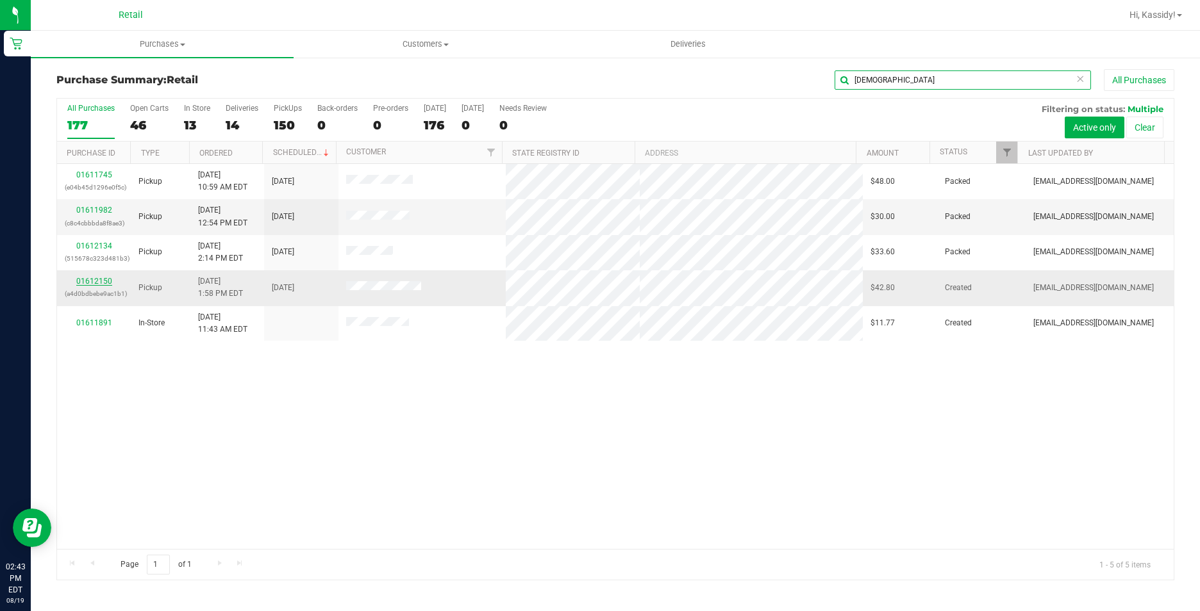
type input "[DEMOGRAPHIC_DATA]"
click at [97, 278] on link "01612150" at bounding box center [94, 281] width 36 height 9
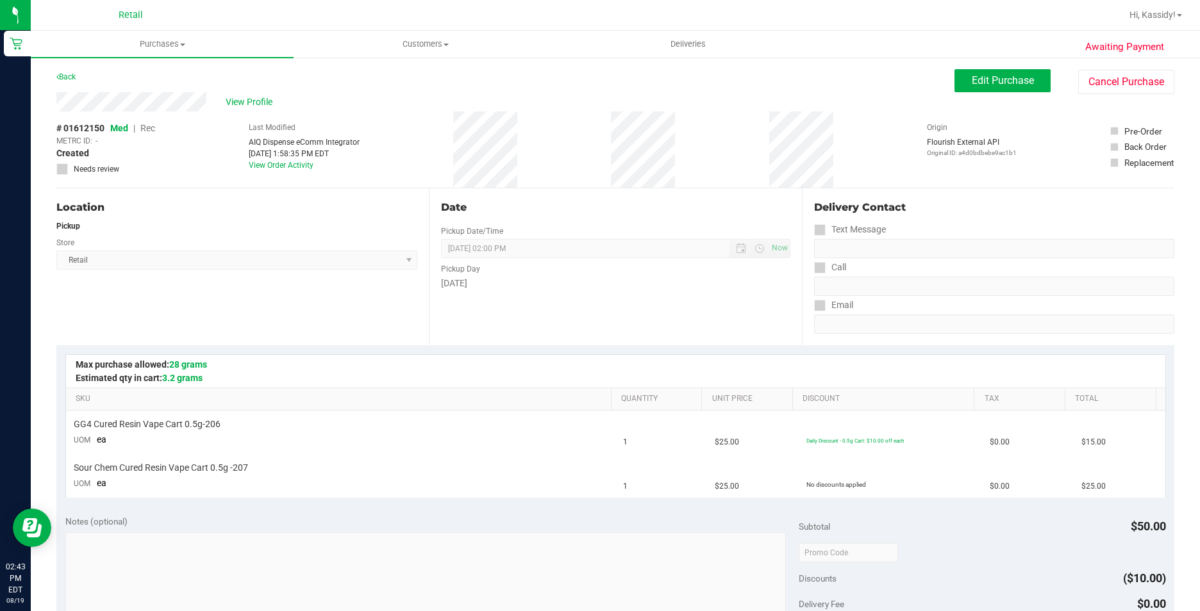
click at [940, 87] on div "Back Edit Purchase Cancel Purchase" at bounding box center [615, 80] width 1118 height 23
click at [958, 87] on button "Edit Purchase" at bounding box center [1002, 80] width 96 height 23
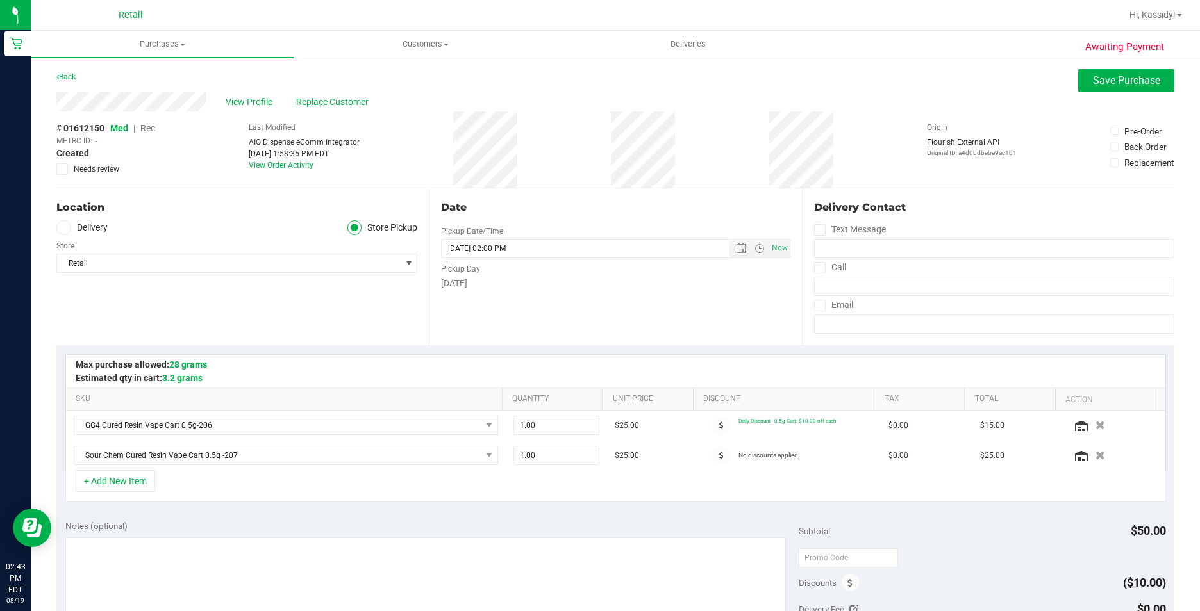
click at [150, 127] on span "Rec" at bounding box center [147, 128] width 15 height 10
click at [1093, 81] on span "Save Purchase" at bounding box center [1126, 80] width 67 height 12
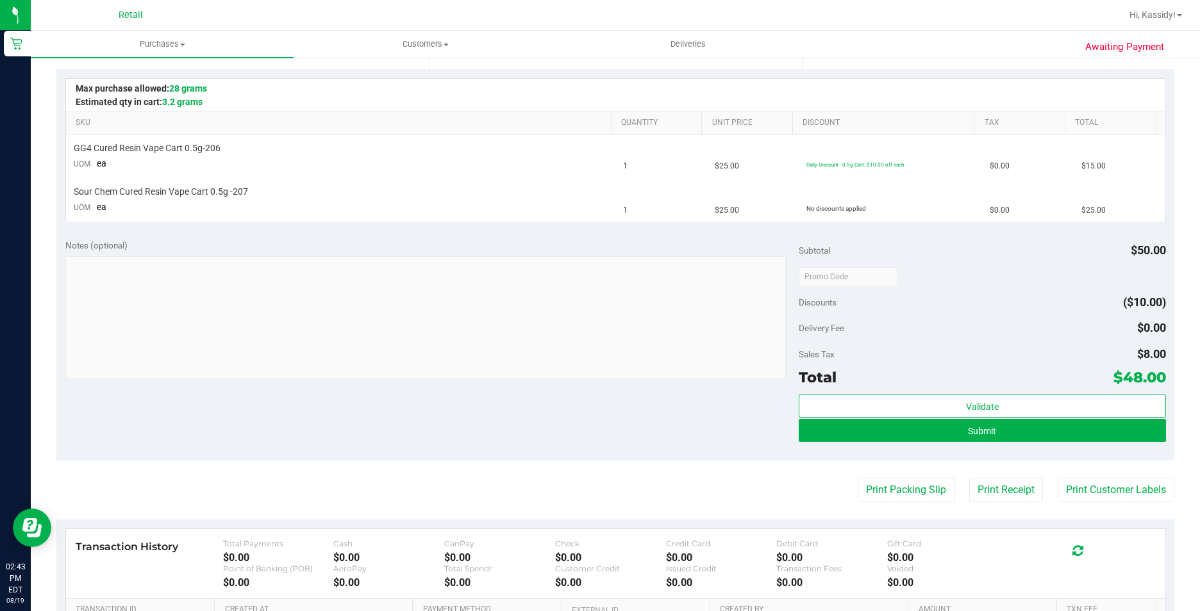
scroll to position [320, 0]
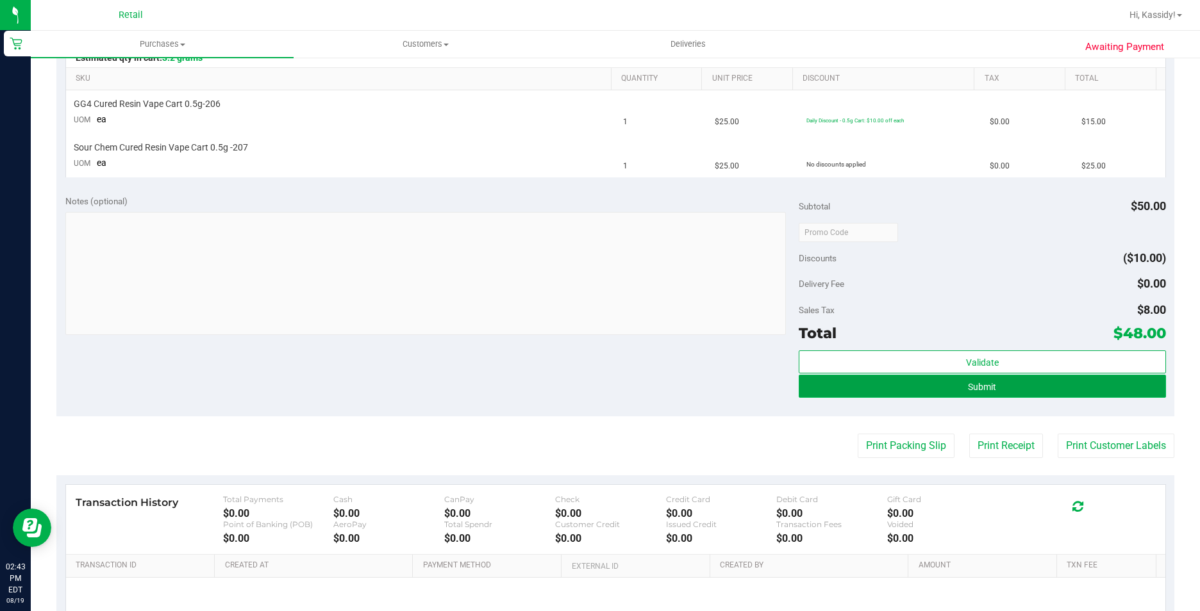
click at [924, 395] on button "Submit" at bounding box center [982, 386] width 367 height 23
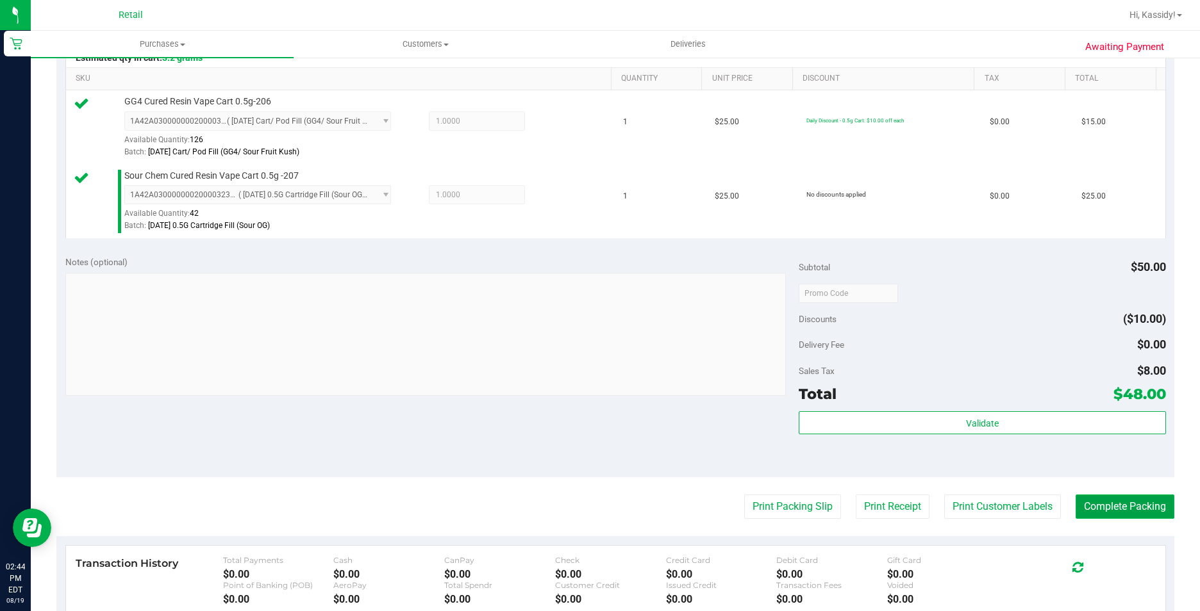
click at [1107, 514] on button "Complete Packing" at bounding box center [1124, 507] width 99 height 24
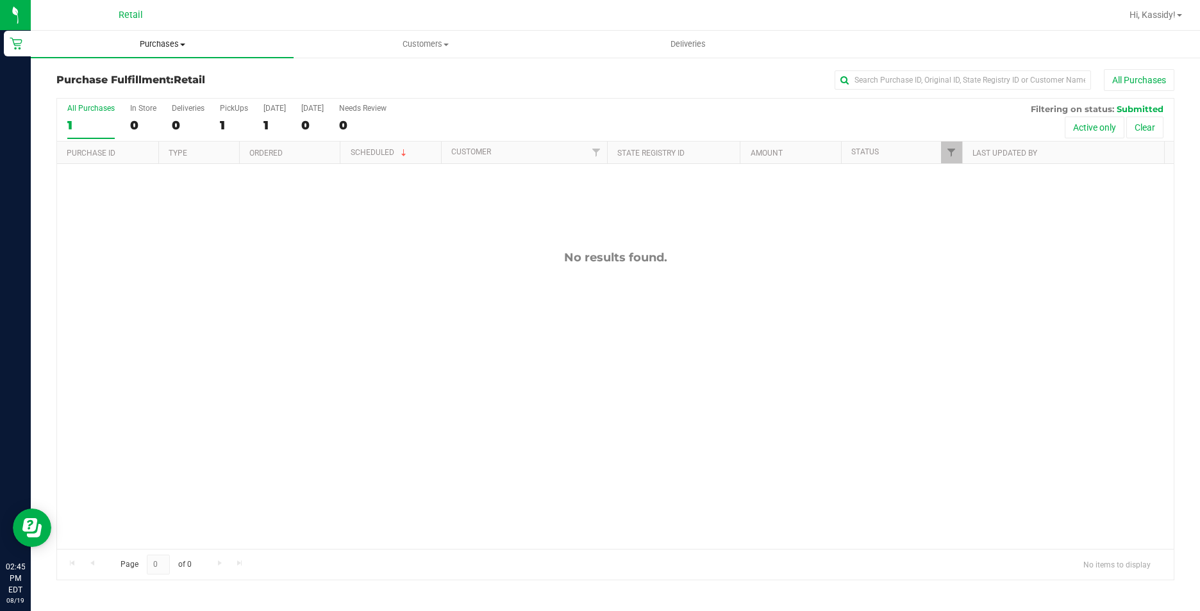
click at [155, 56] on uib-tab-heading "Purchases Summary of purchases Fulfillment All purchases" at bounding box center [162, 44] width 263 height 27
click at [150, 84] on li "Summary of purchases" at bounding box center [162, 77] width 263 height 15
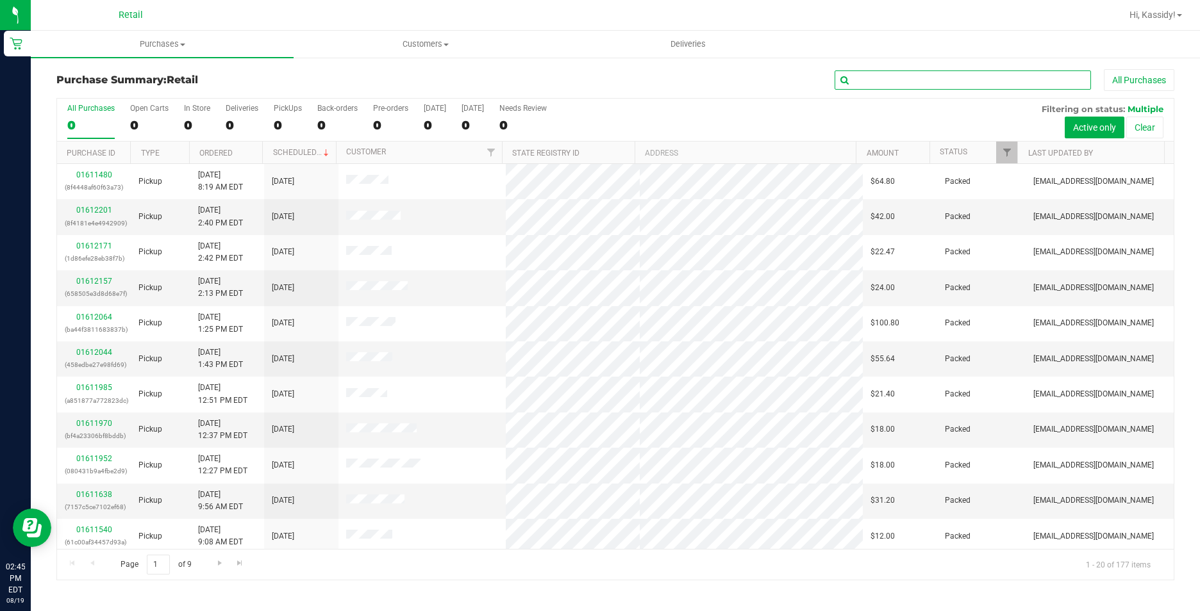
click at [906, 88] on input "text" at bounding box center [962, 79] width 256 height 19
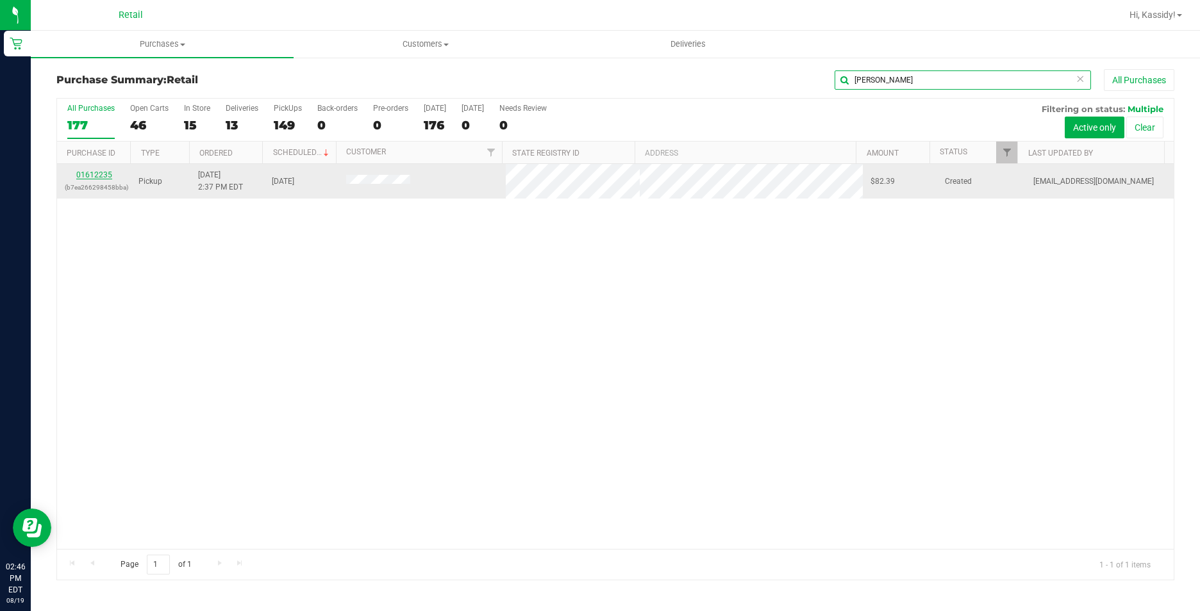
type input "[PERSON_NAME]"
click at [87, 178] on link "01612235" at bounding box center [94, 174] width 36 height 9
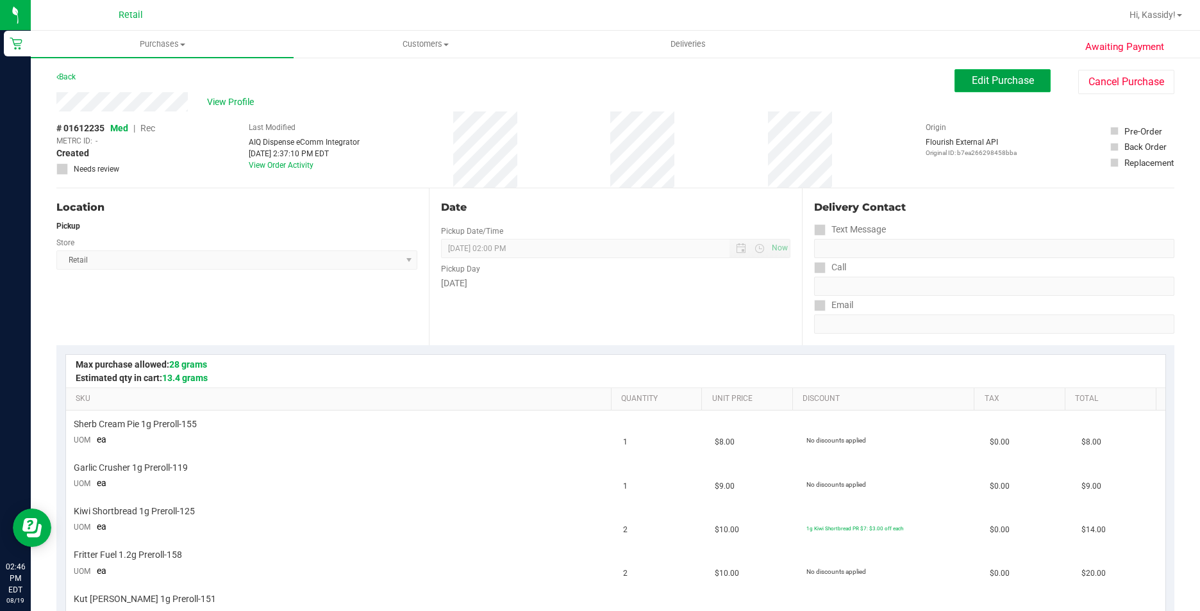
click at [997, 80] on span "Edit Purchase" at bounding box center [1003, 80] width 62 height 12
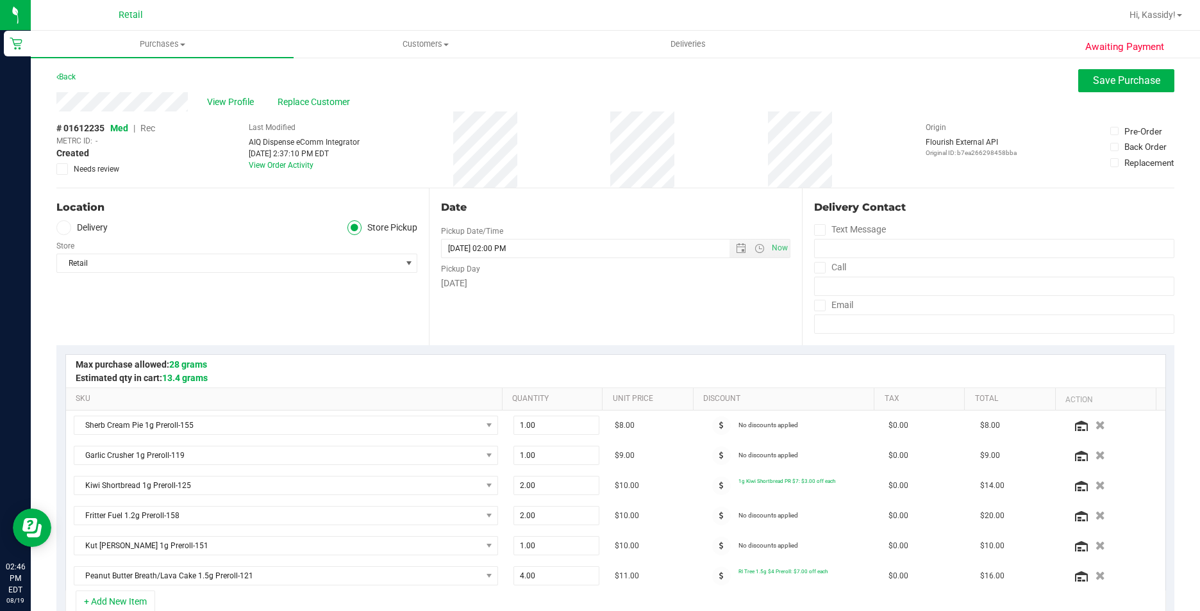
click at [147, 124] on span "Rec" at bounding box center [147, 128] width 15 height 10
click at [1095, 78] on span "Save Purchase" at bounding box center [1126, 80] width 67 height 12
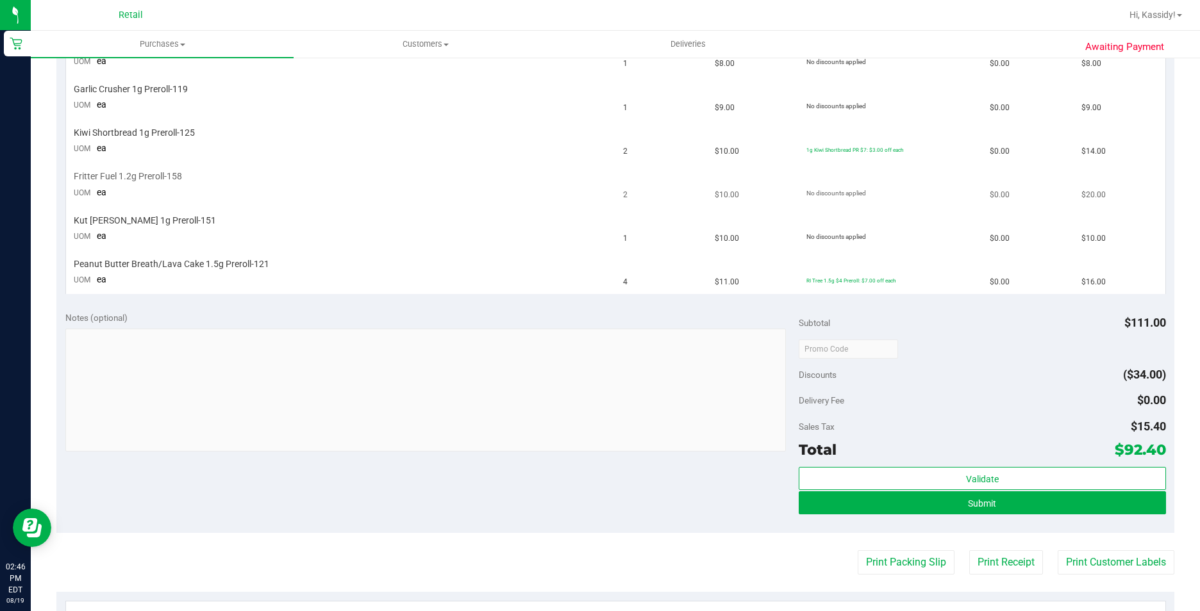
scroll to position [385, 0]
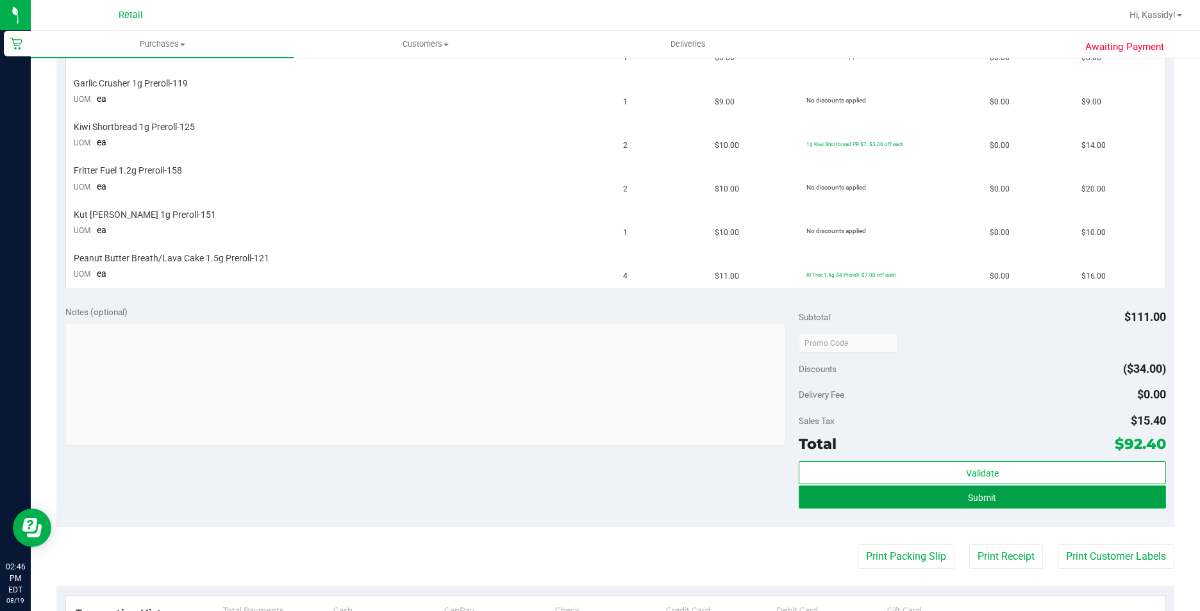
click at [953, 493] on button "Submit" at bounding box center [982, 497] width 367 height 23
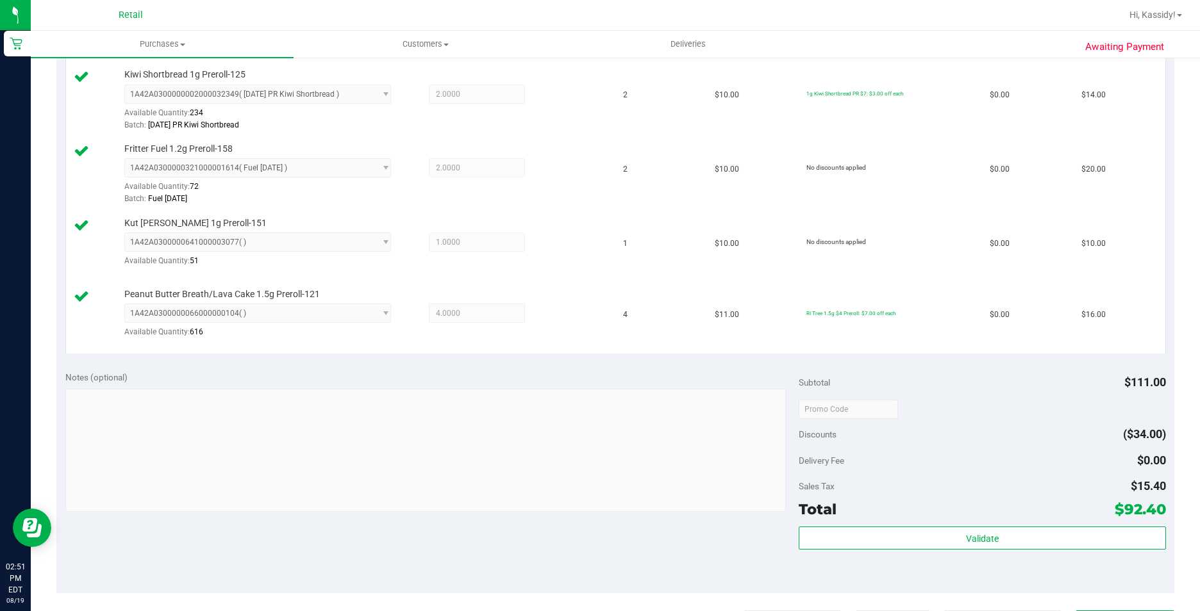
scroll to position [557, 0]
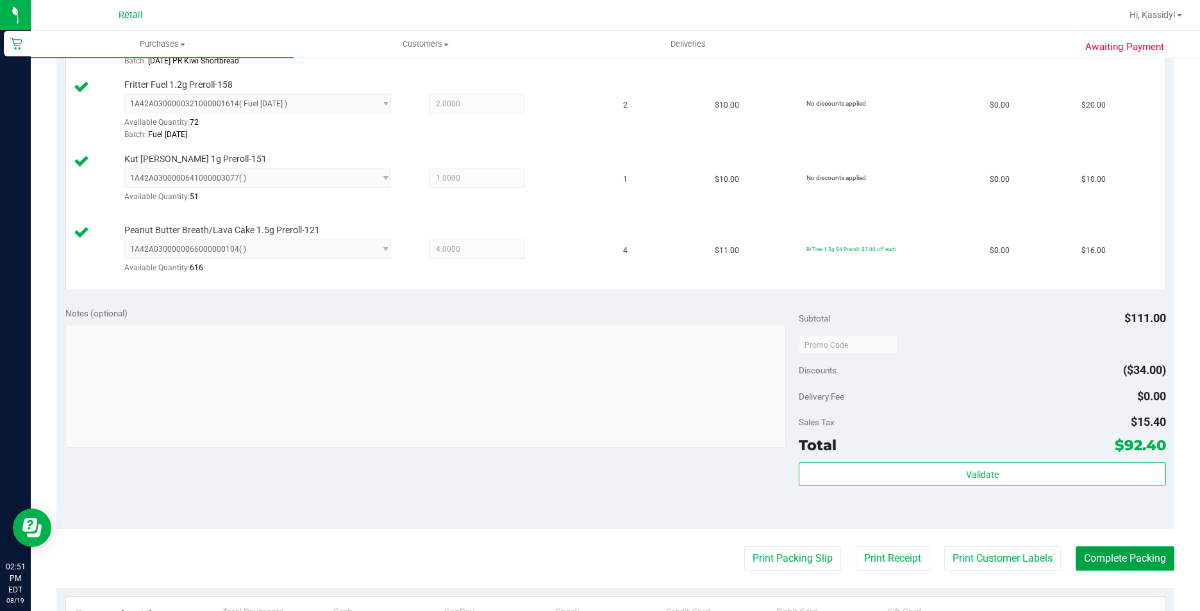
click at [1098, 553] on button "Complete Packing" at bounding box center [1124, 559] width 99 height 24
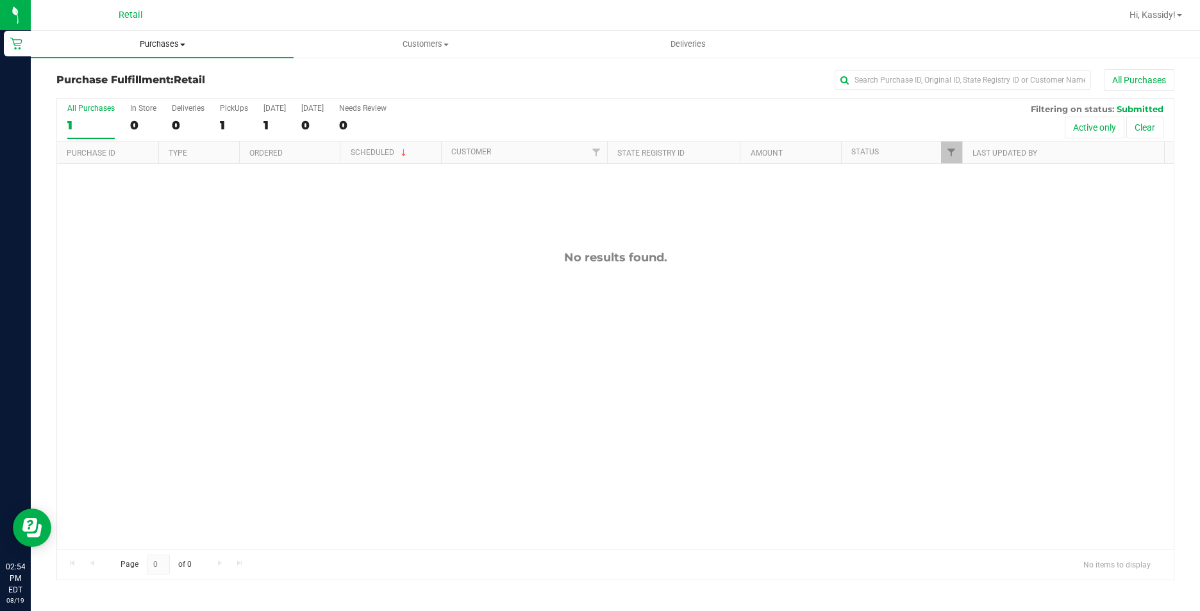
click at [142, 32] on uib-tab-heading "Purchases Summary of purchases Fulfillment All purchases" at bounding box center [162, 44] width 263 height 27
click at [135, 78] on span "Summary of purchases" at bounding box center [96, 77] width 131 height 11
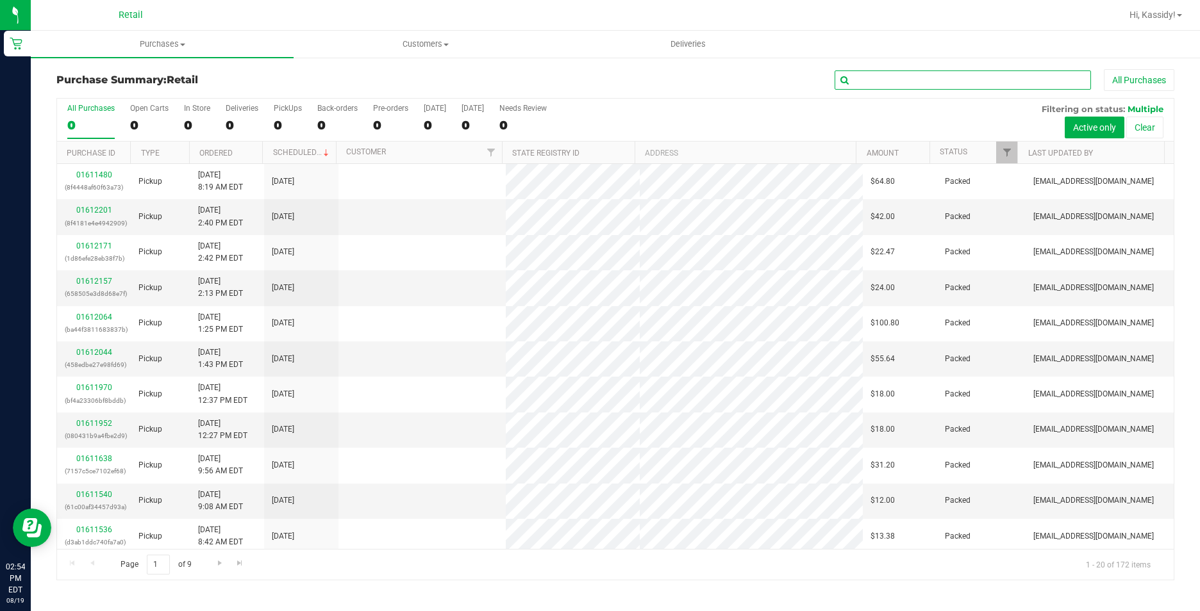
click at [875, 78] on input "text" at bounding box center [962, 79] width 256 height 19
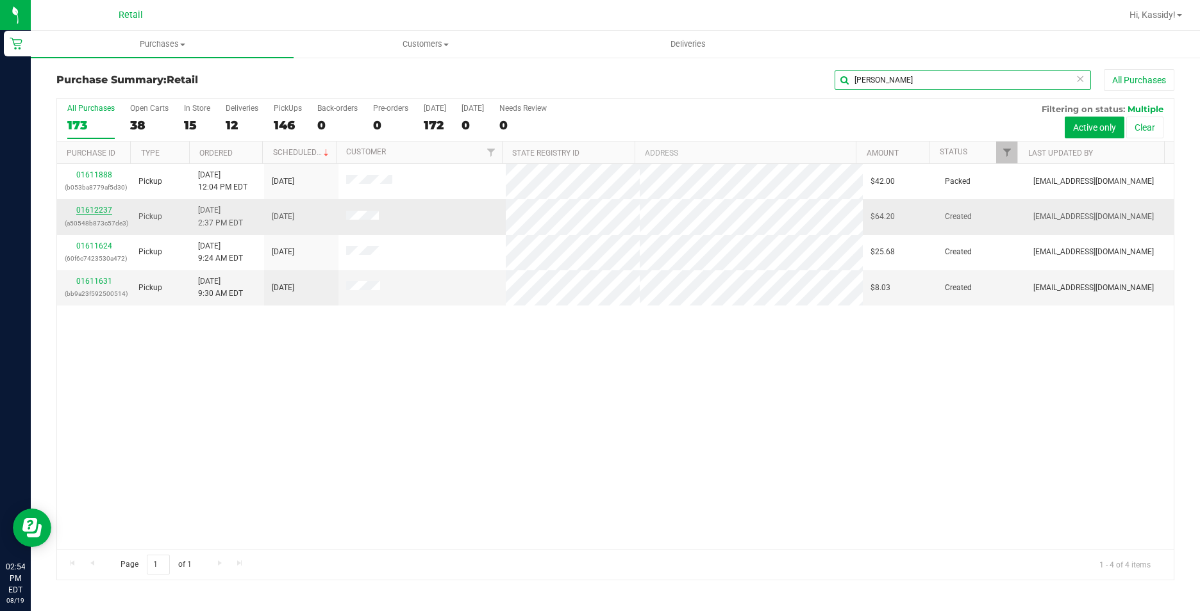
type input "[PERSON_NAME]"
click at [93, 213] on link "01612237" at bounding box center [94, 210] width 36 height 9
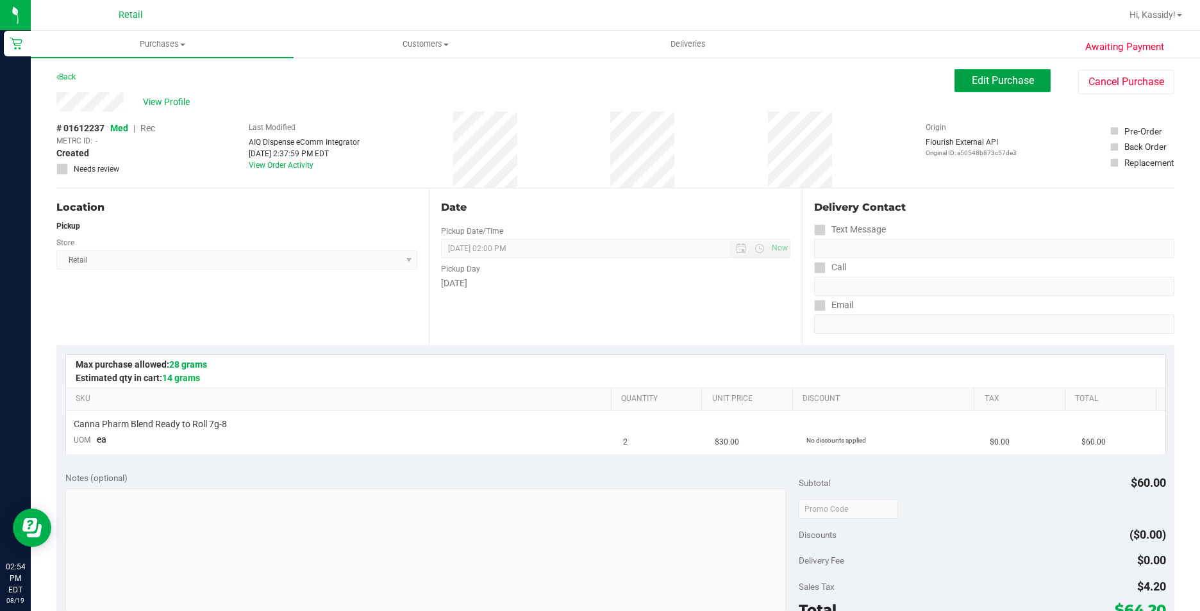
click at [992, 73] on button "Edit Purchase" at bounding box center [1002, 80] width 96 height 23
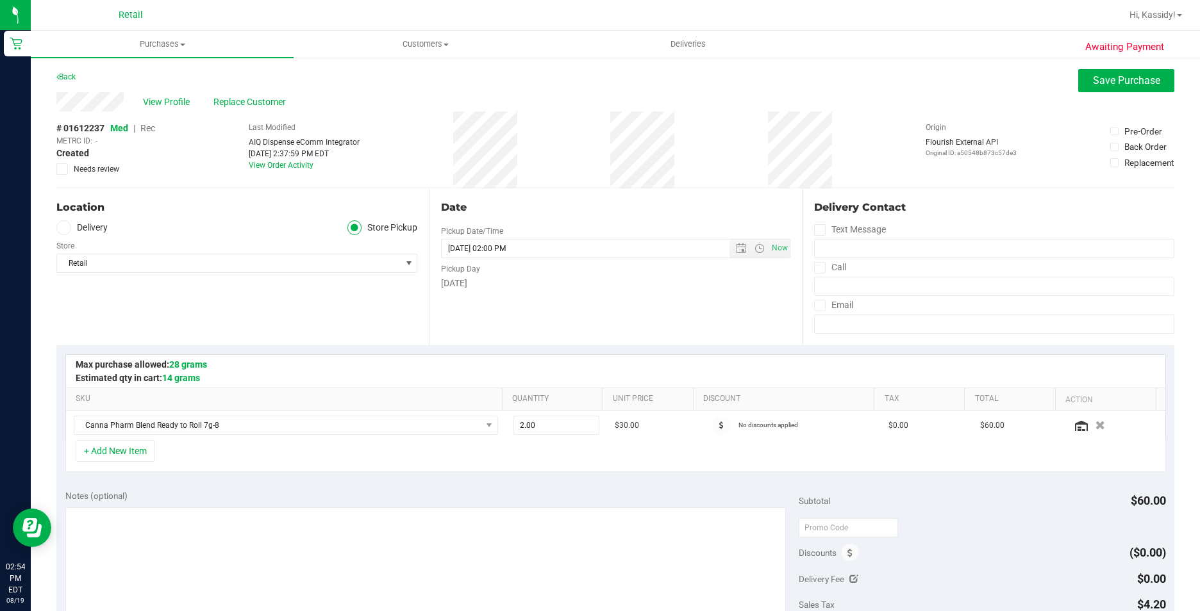
click at [145, 131] on span "Rec" at bounding box center [147, 128] width 15 height 10
click at [1090, 88] on button "Save Purchase" at bounding box center [1126, 80] width 96 height 23
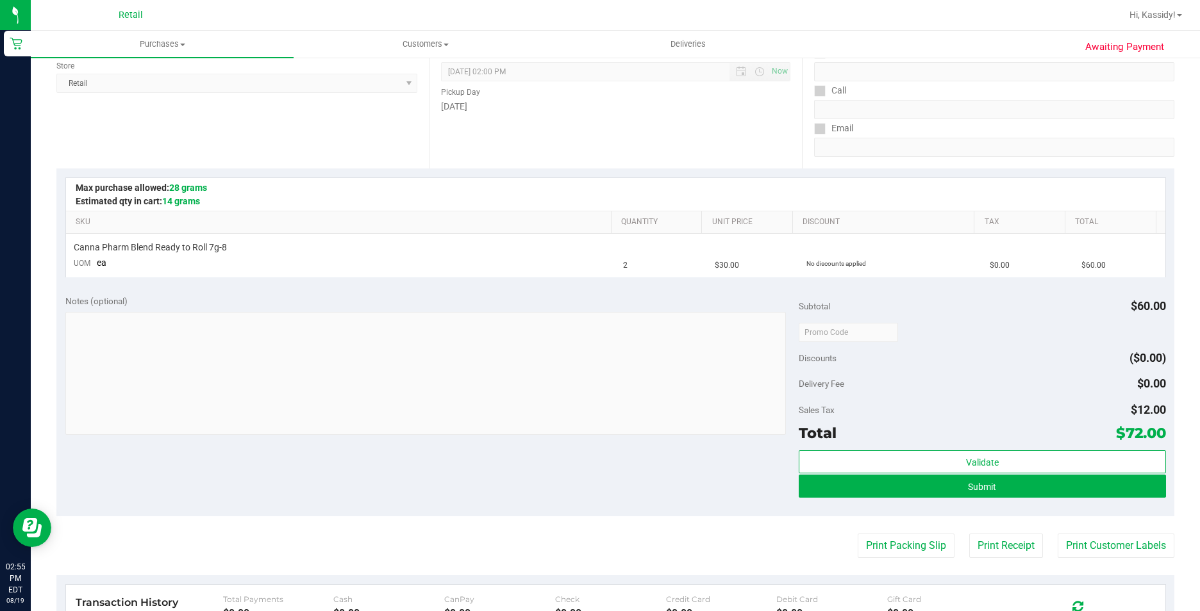
scroll to position [192, 0]
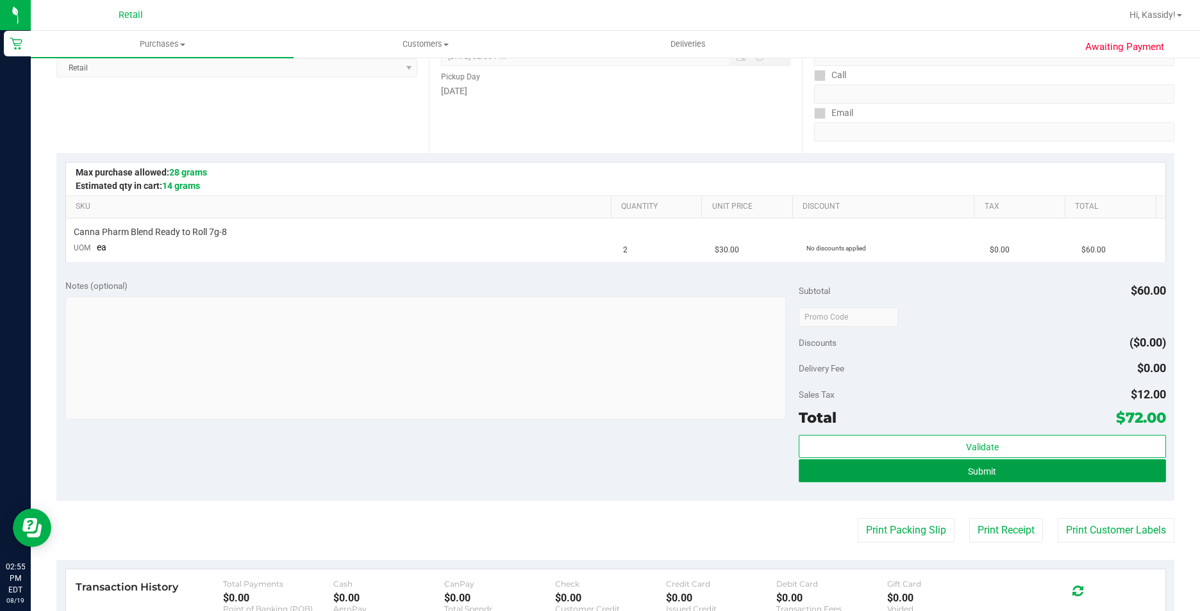
click at [933, 474] on button "Submit" at bounding box center [982, 471] width 367 height 23
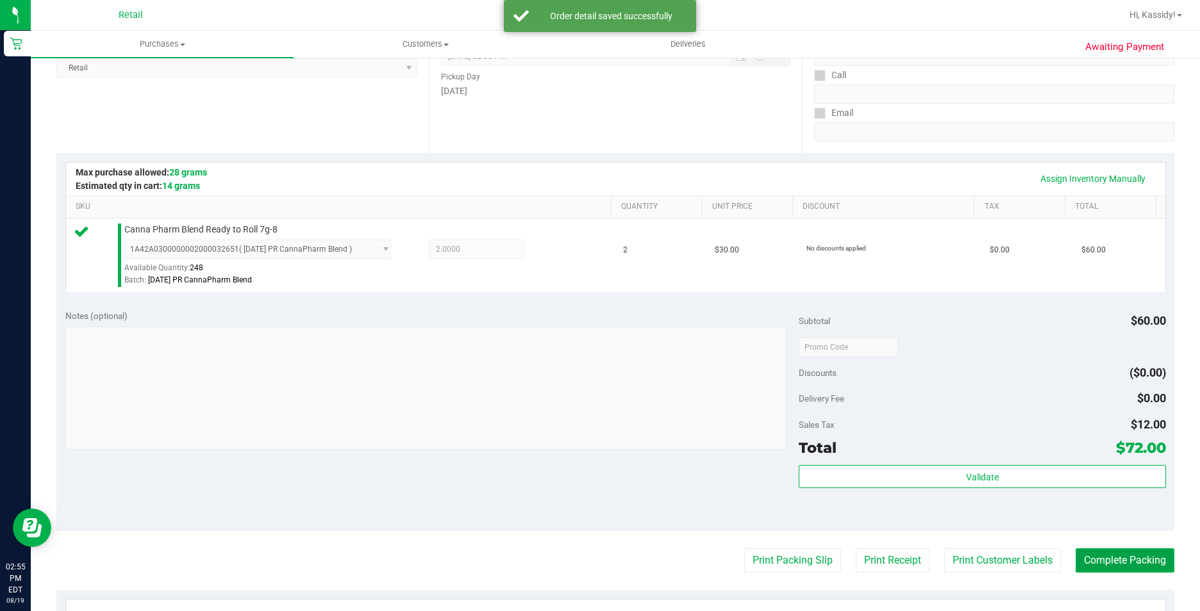
click at [1084, 556] on button "Complete Packing" at bounding box center [1124, 561] width 99 height 24
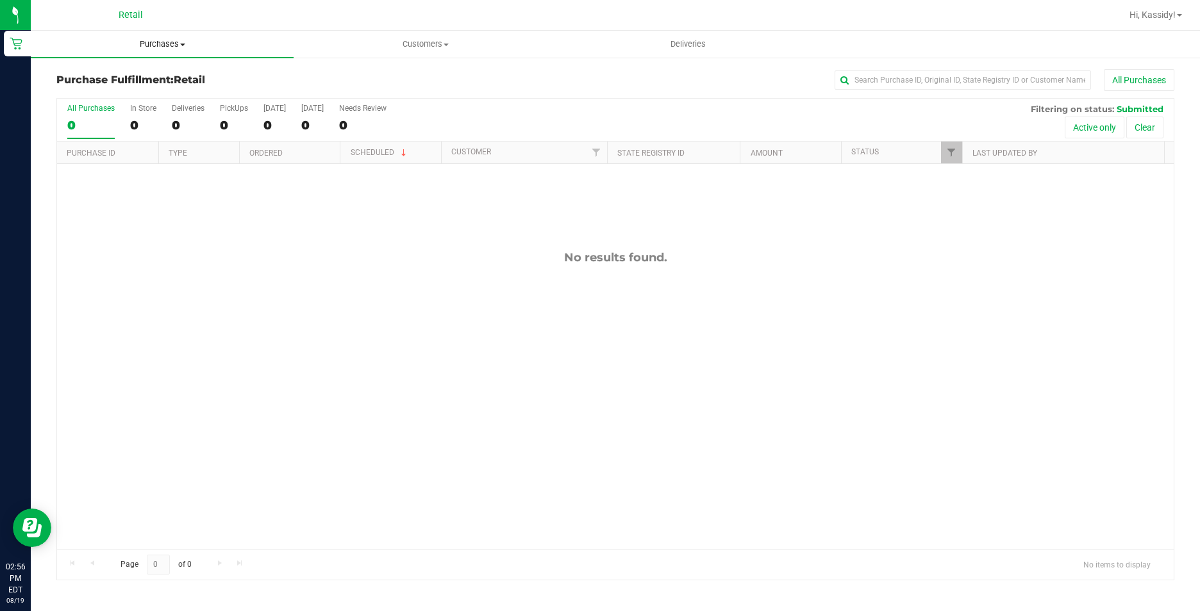
click at [174, 47] on span "Purchases" at bounding box center [162, 44] width 263 height 12
click at [158, 75] on span "Summary of purchases" at bounding box center [96, 77] width 131 height 11
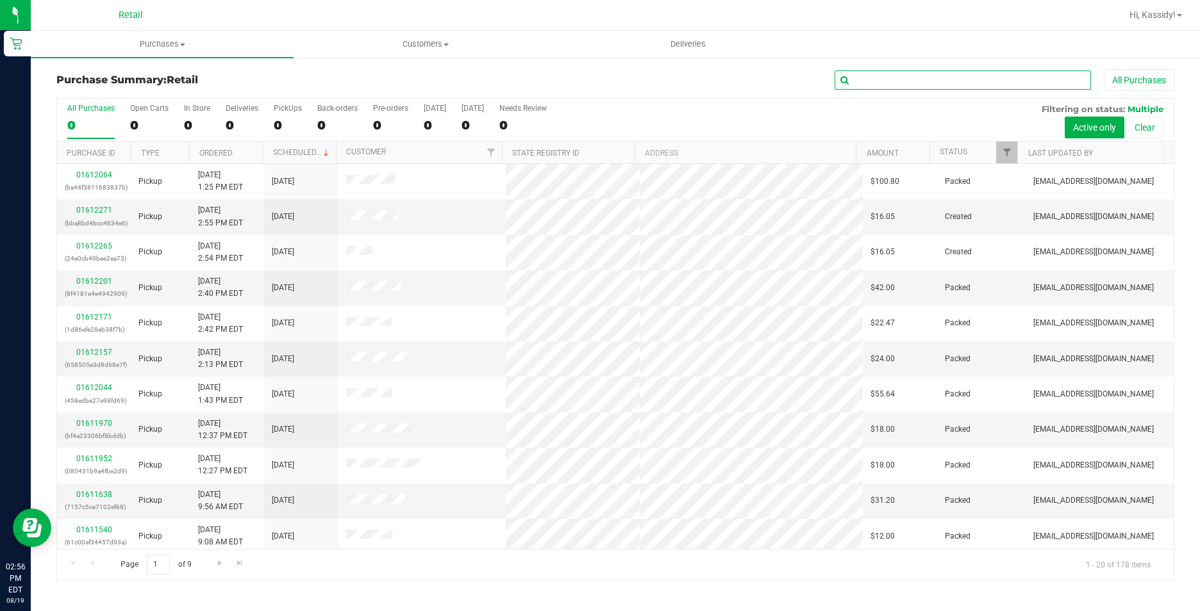
click at [896, 79] on input "text" at bounding box center [962, 79] width 256 height 19
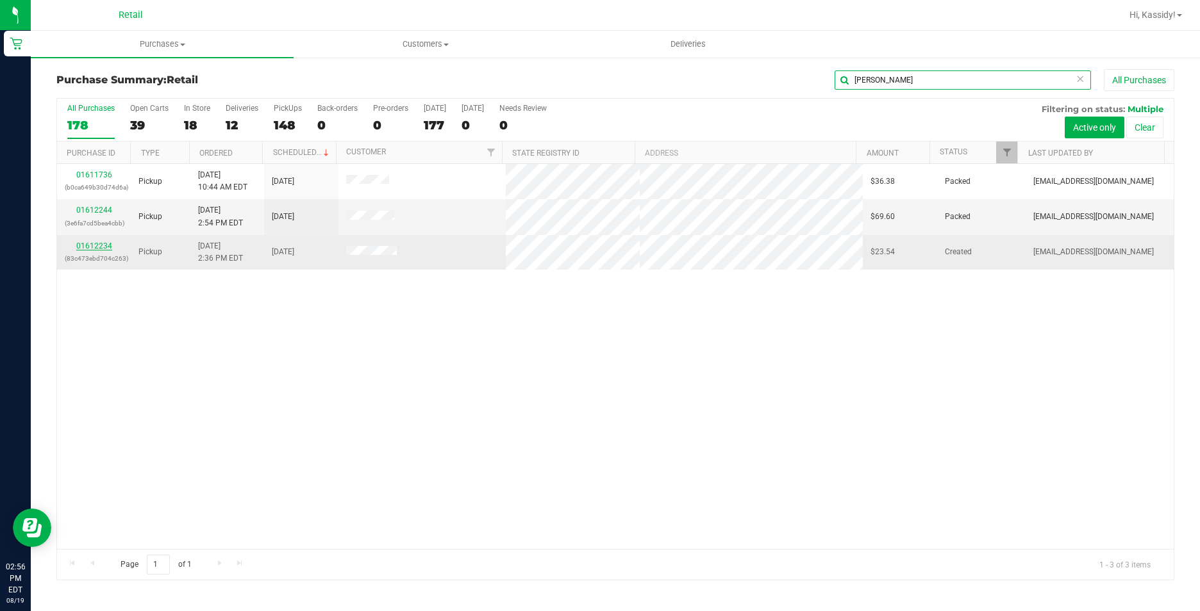
type input "[PERSON_NAME]"
click at [104, 244] on link "01612234" at bounding box center [94, 246] width 36 height 9
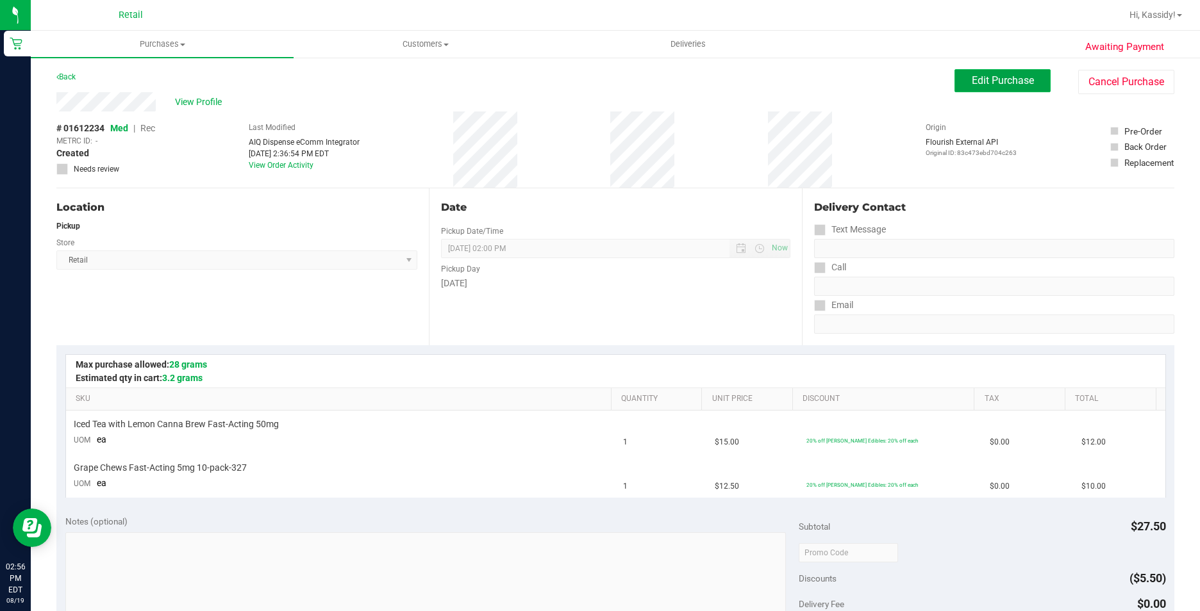
click at [1018, 78] on span "Edit Purchase" at bounding box center [1003, 80] width 62 height 12
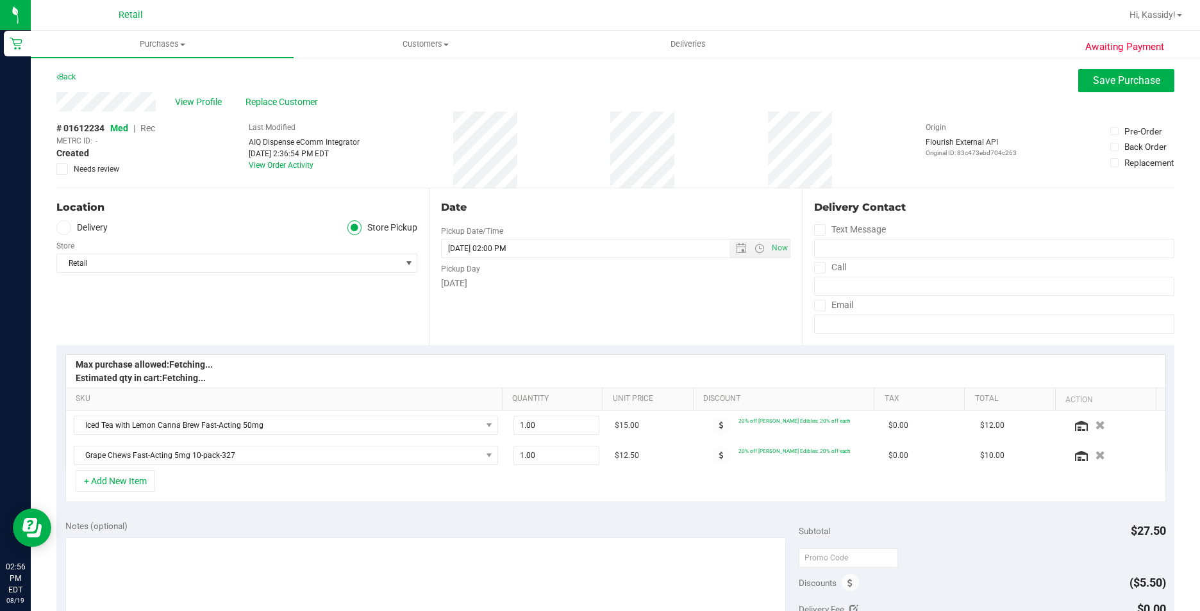
click at [151, 129] on span "Rec" at bounding box center [147, 128] width 15 height 10
click at [1111, 81] on span "Save Purchase" at bounding box center [1126, 80] width 67 height 12
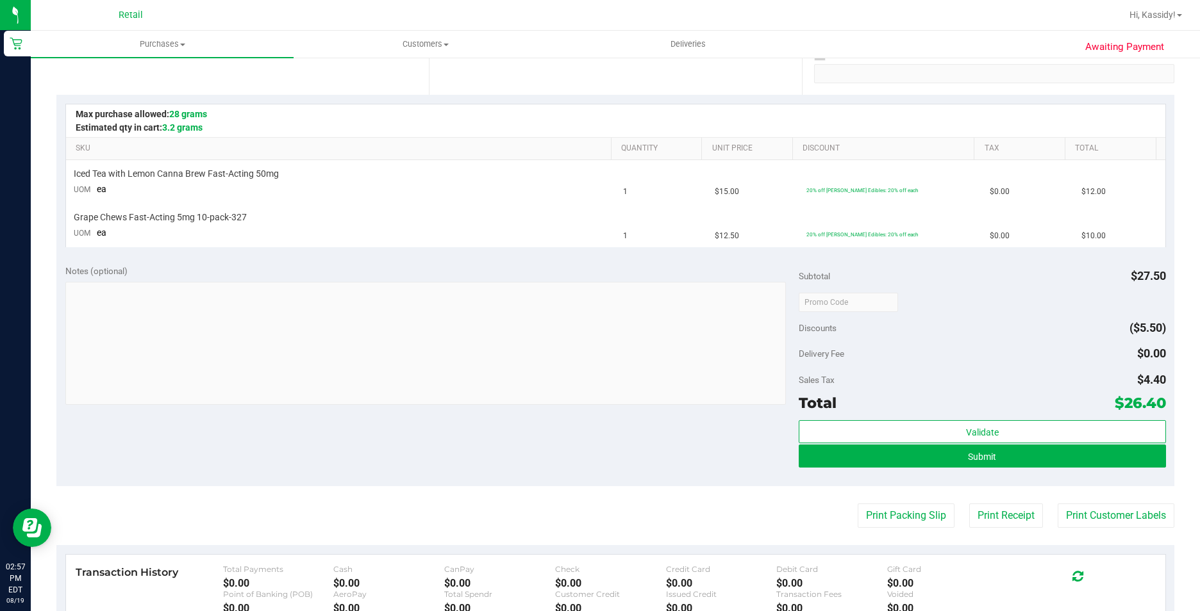
scroll to position [256, 0]
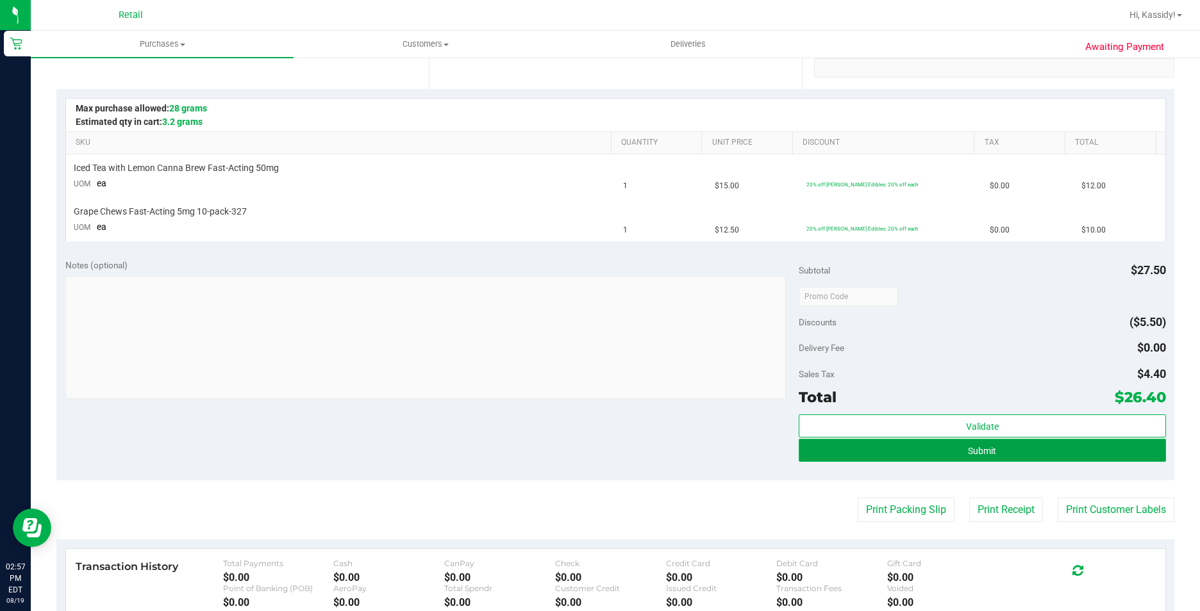
click at [927, 450] on button "Submit" at bounding box center [982, 450] width 367 height 23
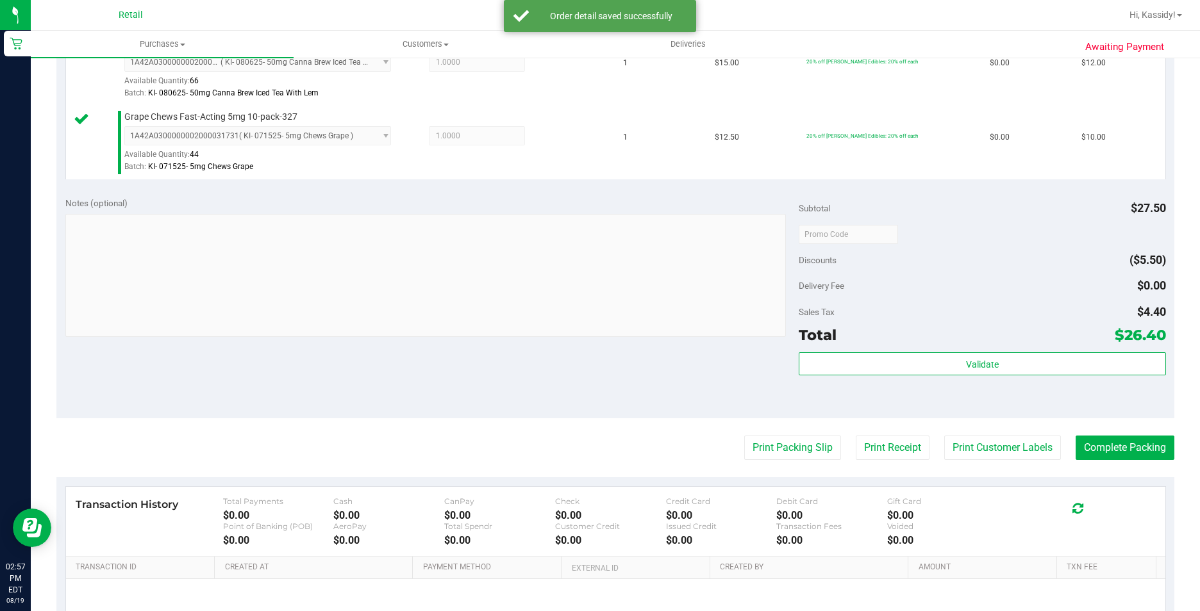
scroll to position [385, 0]
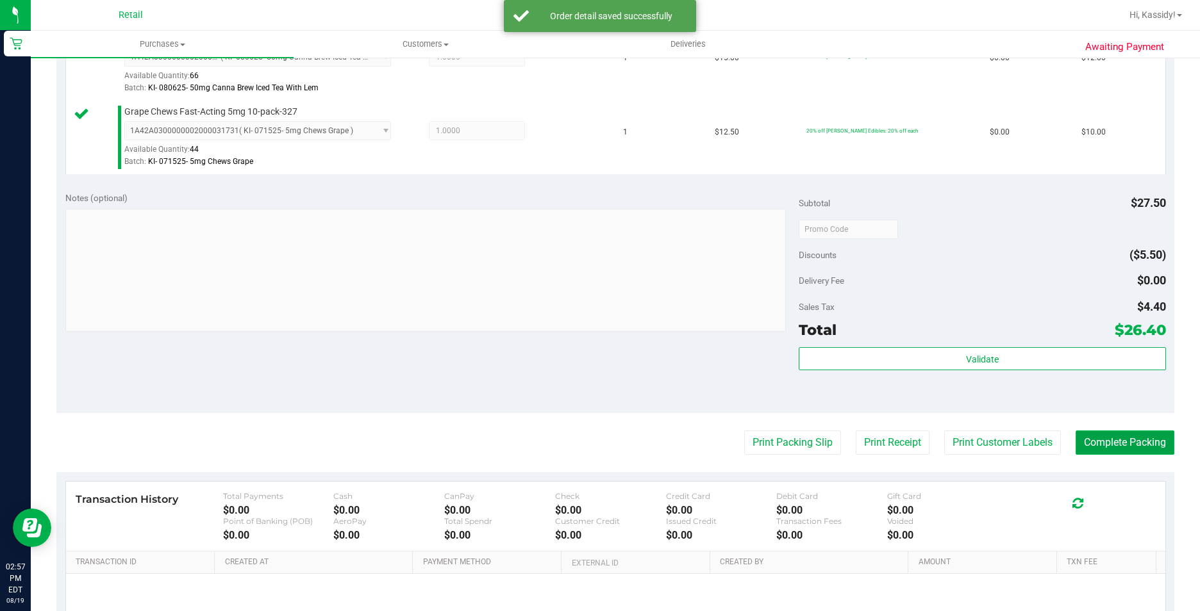
click at [1119, 454] on button "Complete Packing" at bounding box center [1124, 443] width 99 height 24
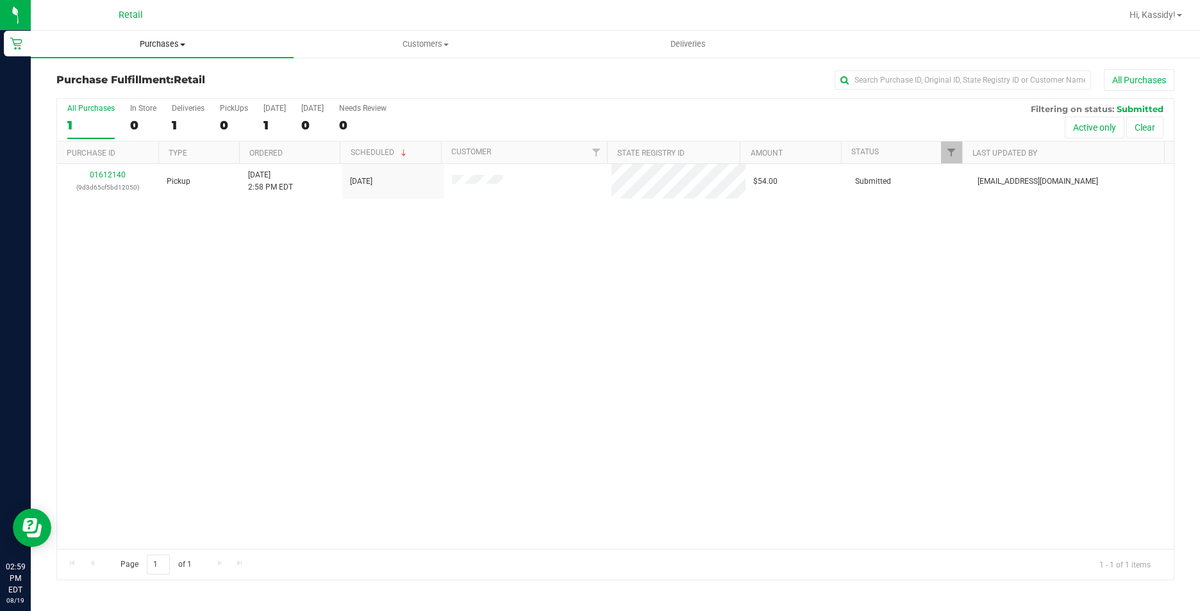
click at [156, 40] on span "Purchases" at bounding box center [162, 44] width 263 height 12
click at [162, 70] on li "Summary of purchases" at bounding box center [162, 77] width 263 height 15
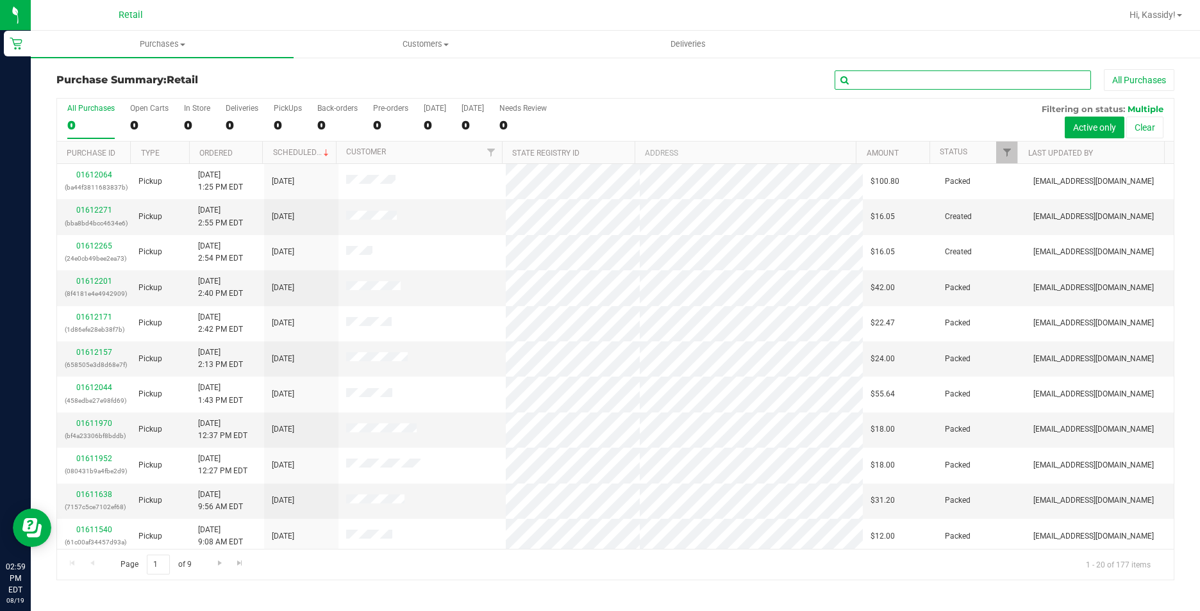
click at [880, 75] on input "text" at bounding box center [962, 79] width 256 height 19
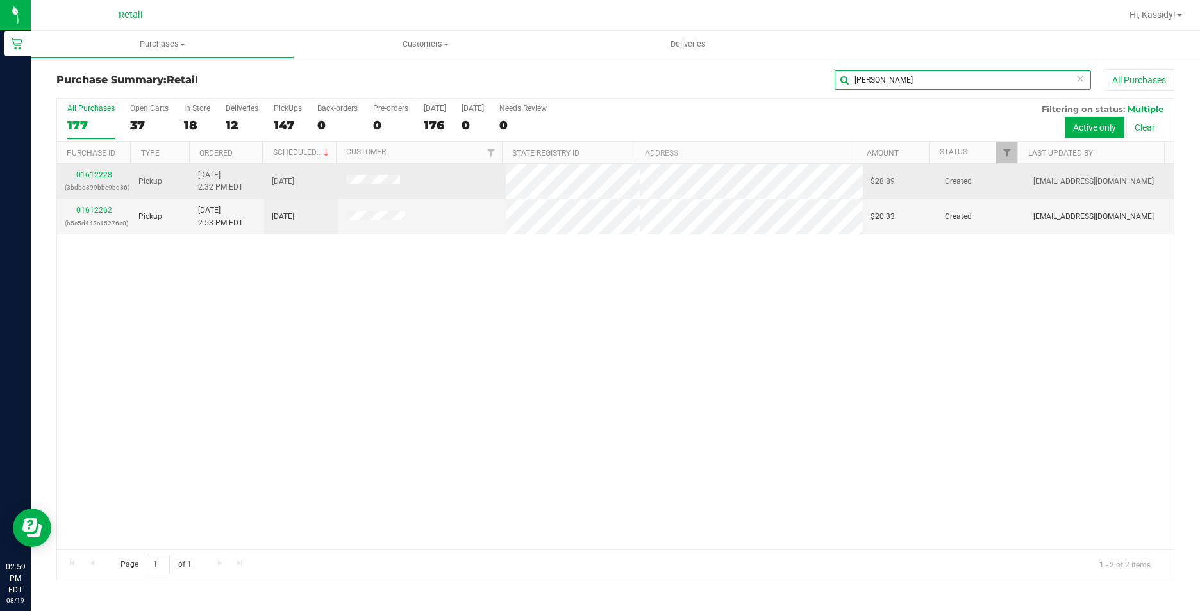
type input "[PERSON_NAME]"
click at [109, 174] on link "01612228" at bounding box center [94, 174] width 36 height 9
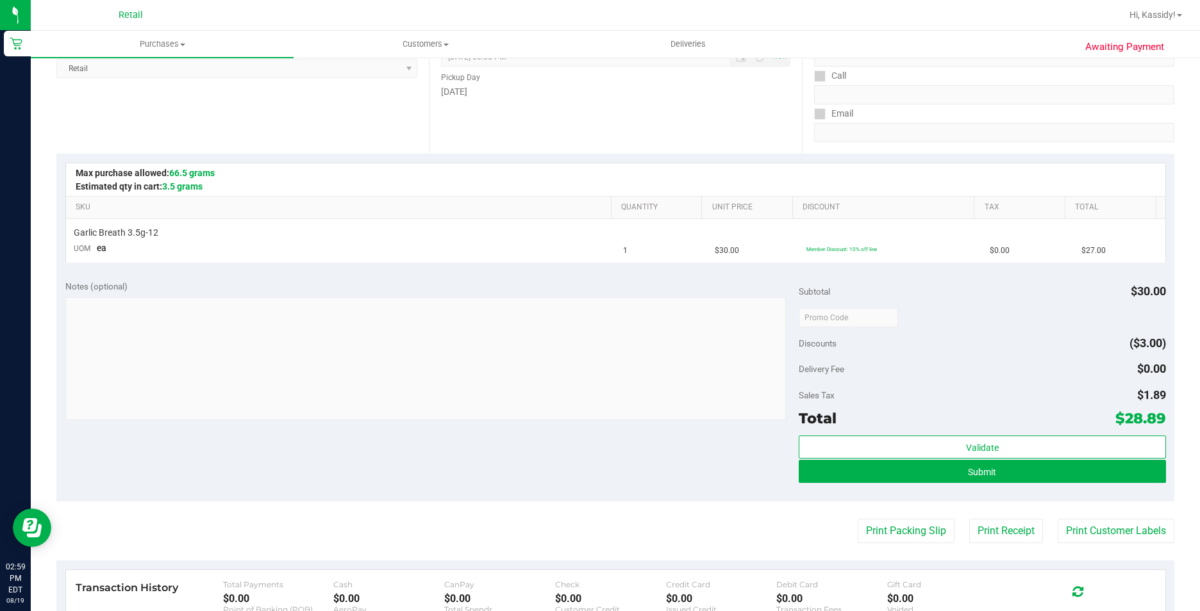
scroll to position [192, 0]
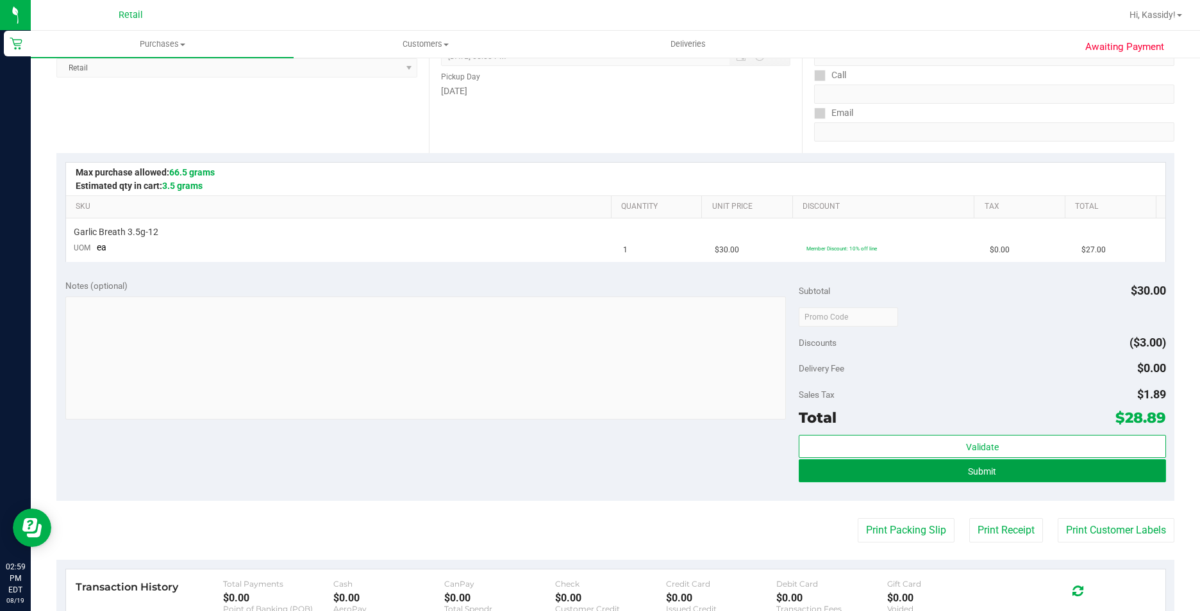
click at [888, 477] on button "Submit" at bounding box center [982, 471] width 367 height 23
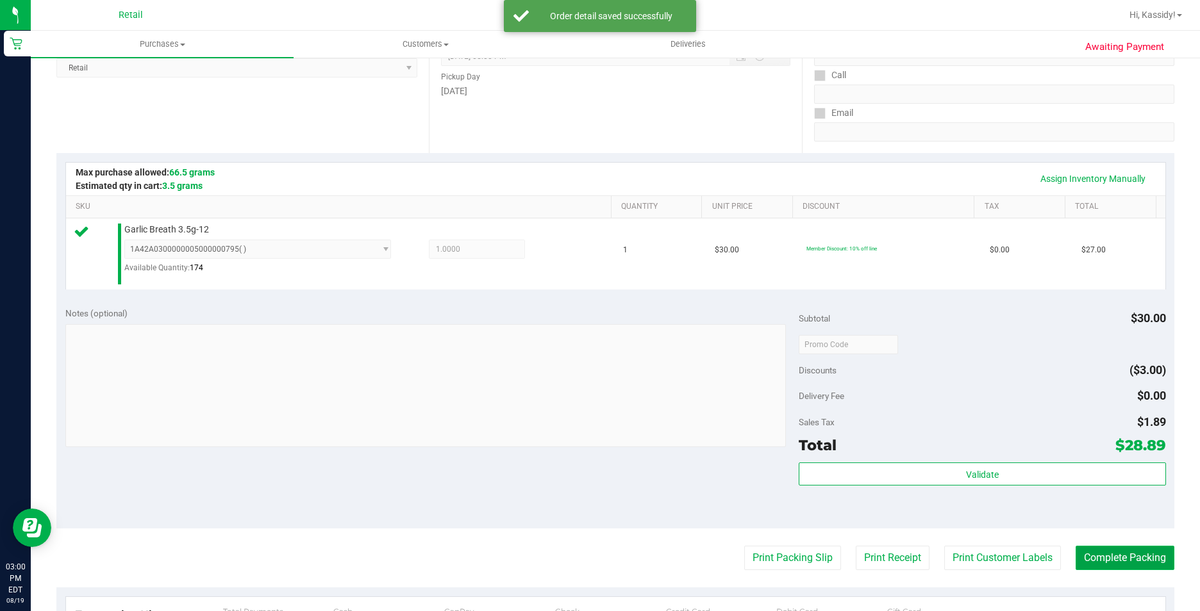
click at [1082, 567] on button "Complete Packing" at bounding box center [1124, 558] width 99 height 24
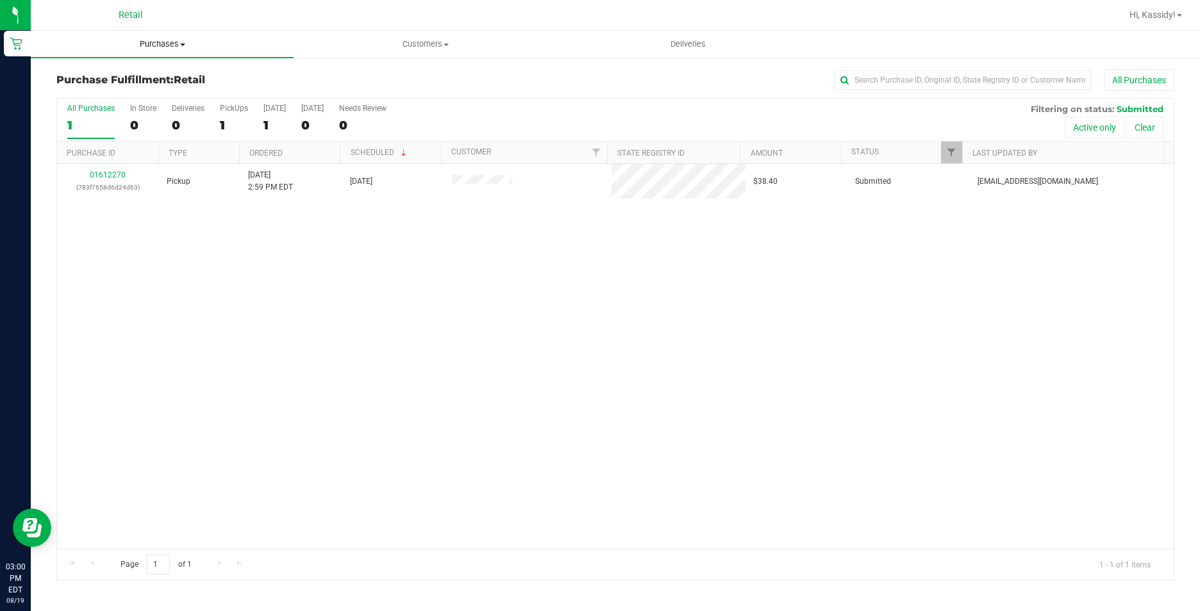
click at [176, 39] on span "Purchases" at bounding box center [162, 44] width 263 height 12
click at [160, 81] on span "Summary of purchases" at bounding box center [96, 77] width 131 height 11
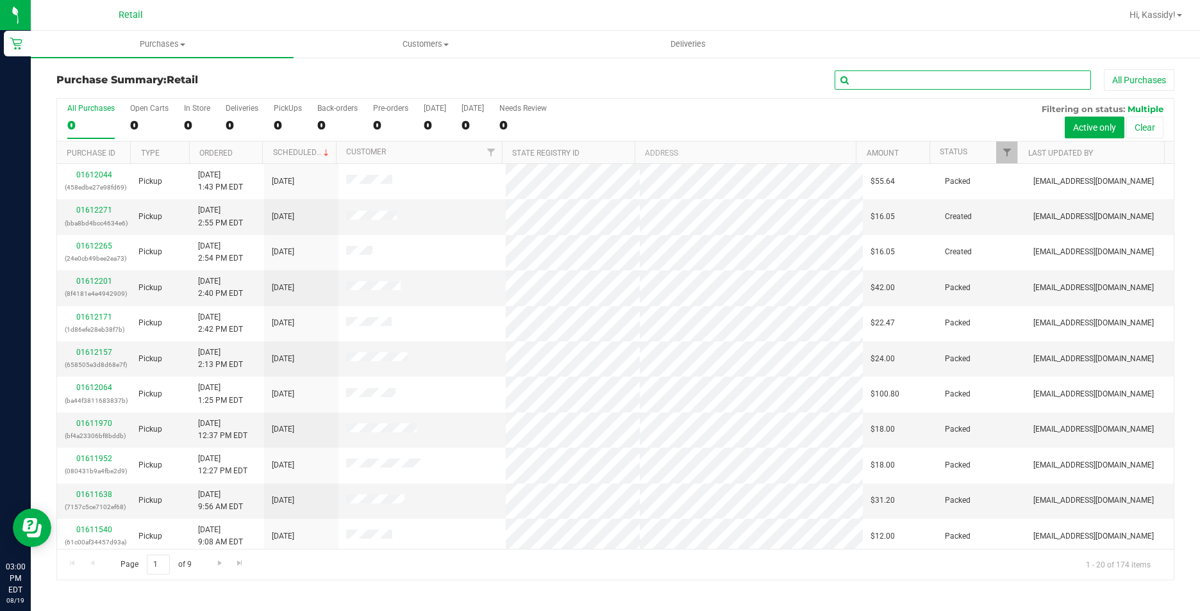
click at [893, 74] on input "text" at bounding box center [962, 79] width 256 height 19
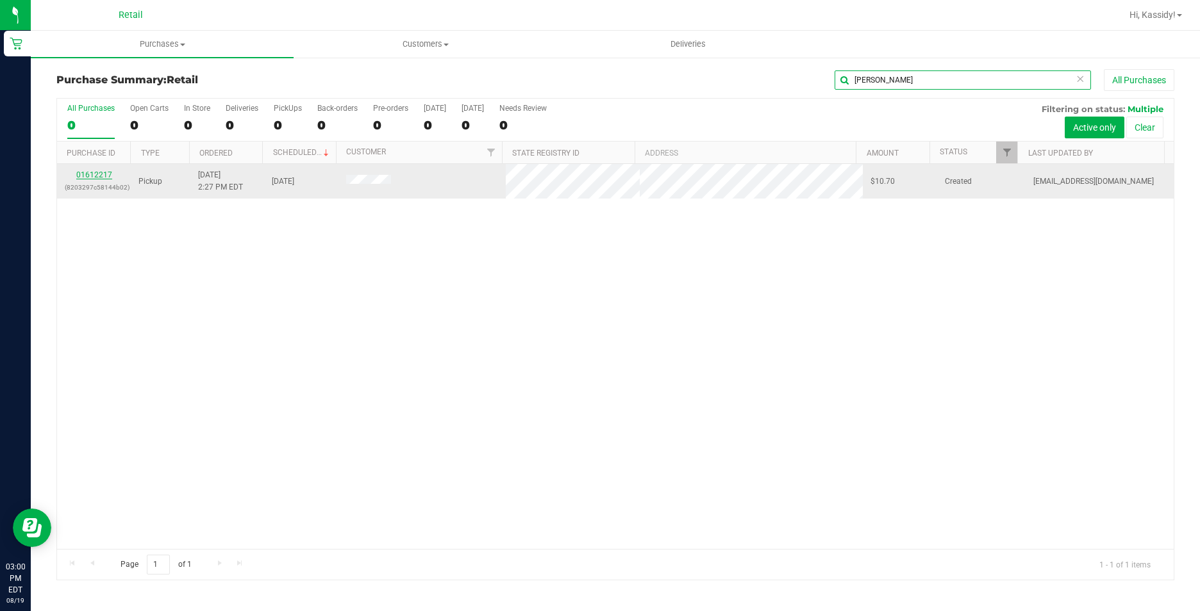
type input "[PERSON_NAME]"
click at [88, 172] on link "01612217" at bounding box center [94, 174] width 36 height 9
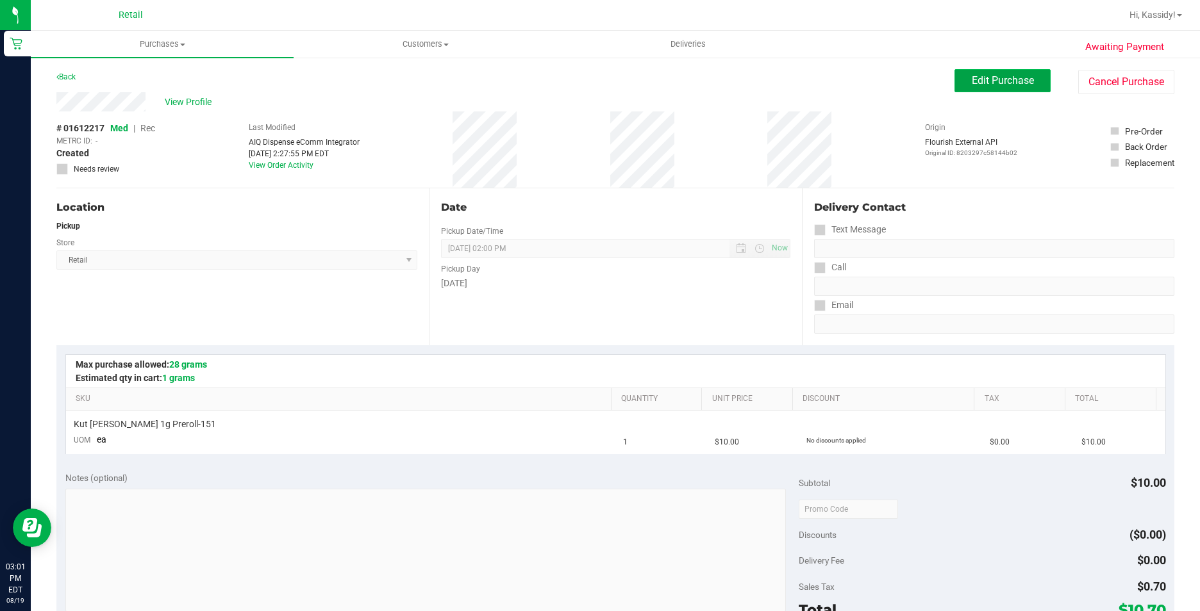
click at [954, 88] on button "Edit Purchase" at bounding box center [1002, 80] width 96 height 23
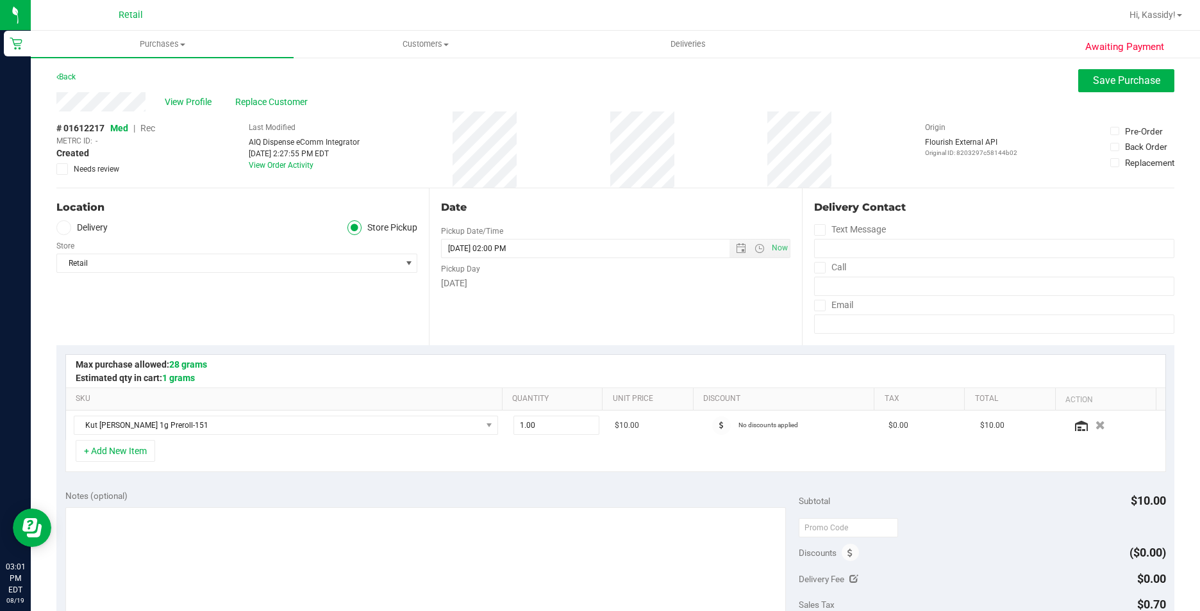
click at [150, 128] on span "Rec" at bounding box center [147, 128] width 15 height 10
click at [1113, 82] on span "Save Purchase" at bounding box center [1126, 80] width 67 height 12
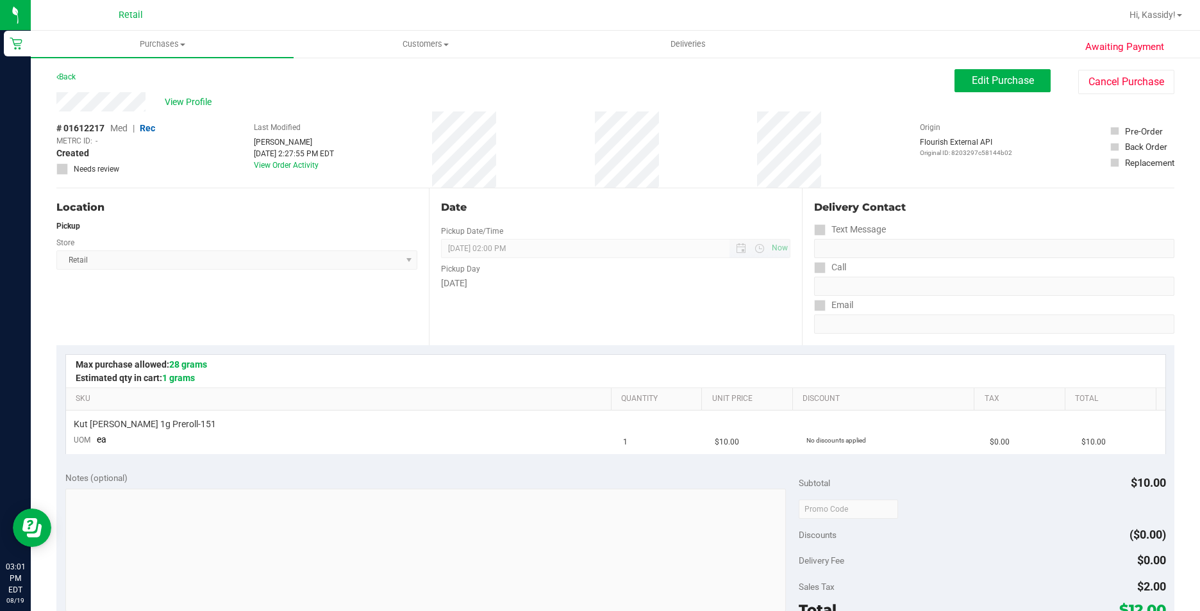
scroll to position [128, 0]
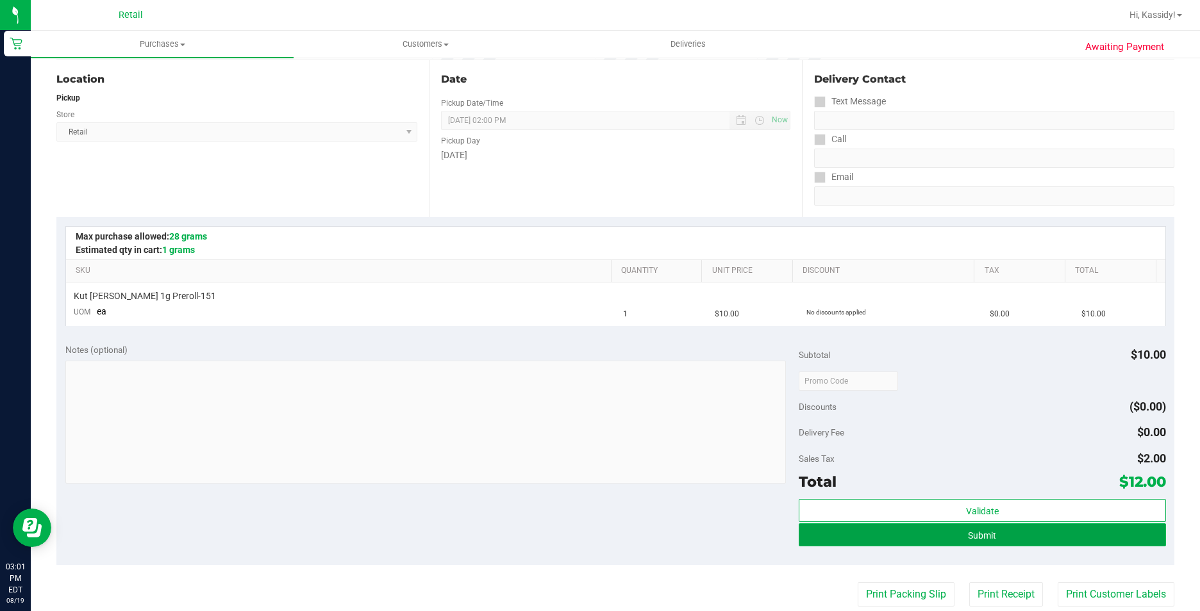
click at [855, 532] on button "Submit" at bounding box center [982, 535] width 367 height 23
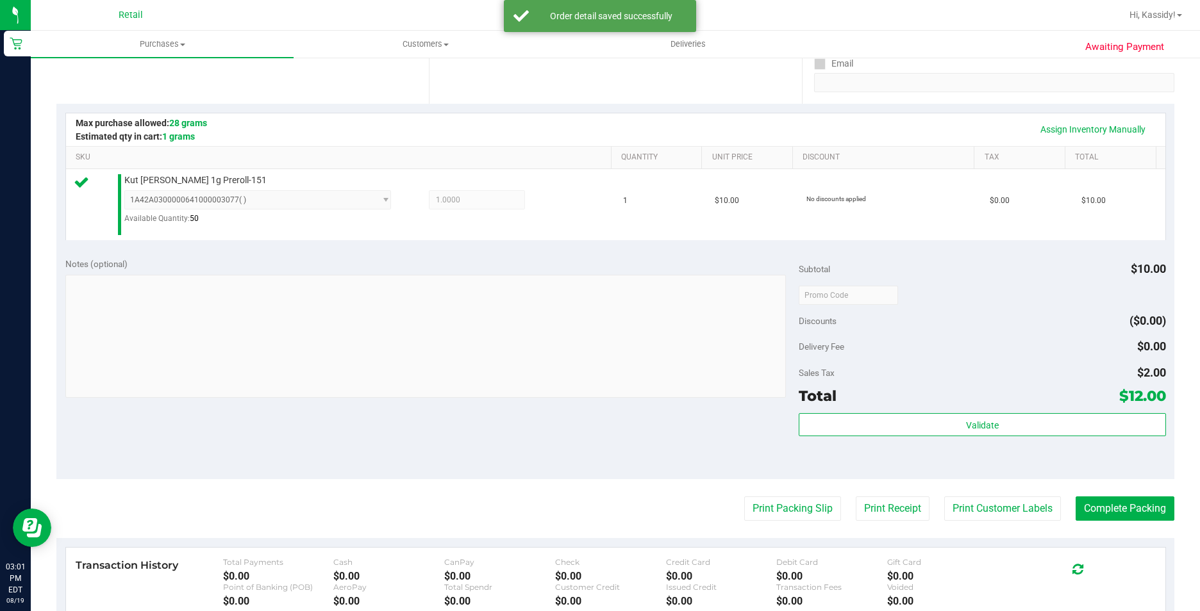
scroll to position [256, 0]
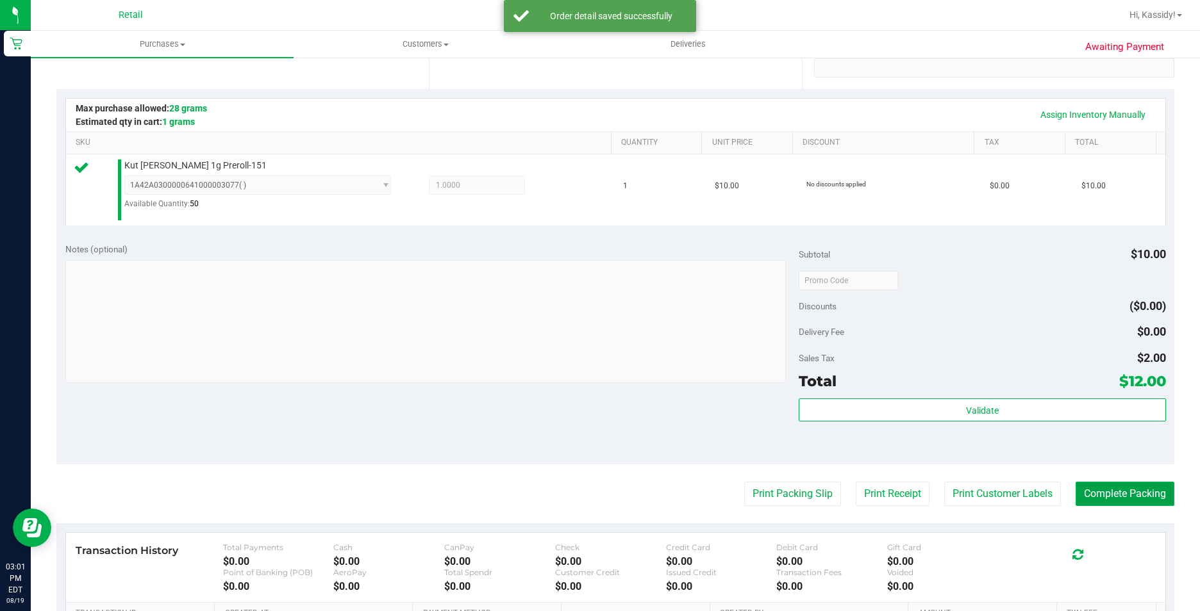
click at [1084, 498] on button "Complete Packing" at bounding box center [1124, 494] width 99 height 24
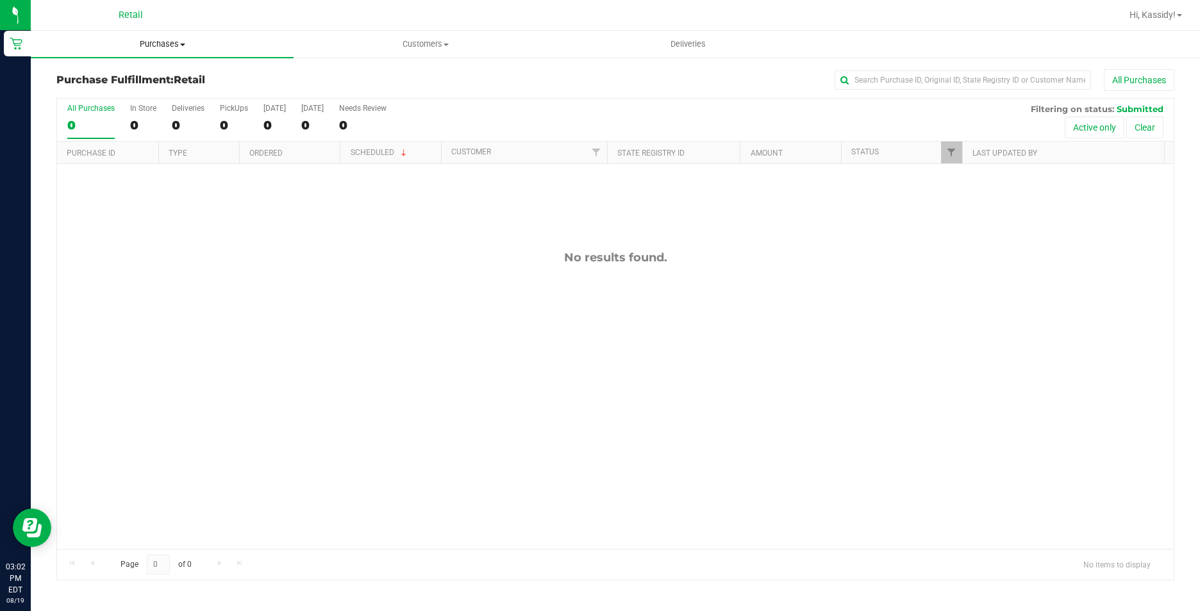
click at [151, 41] on span "Purchases" at bounding box center [162, 44] width 263 height 12
click at [140, 77] on span "Summary of purchases" at bounding box center [96, 77] width 131 height 11
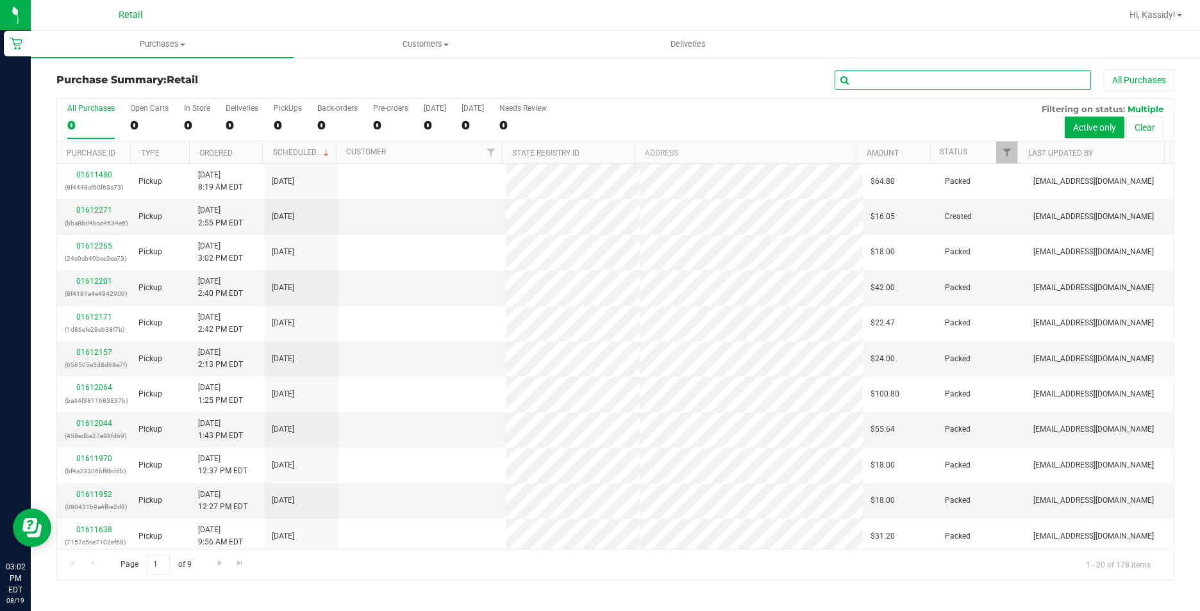
click at [982, 78] on input "text" at bounding box center [962, 79] width 256 height 19
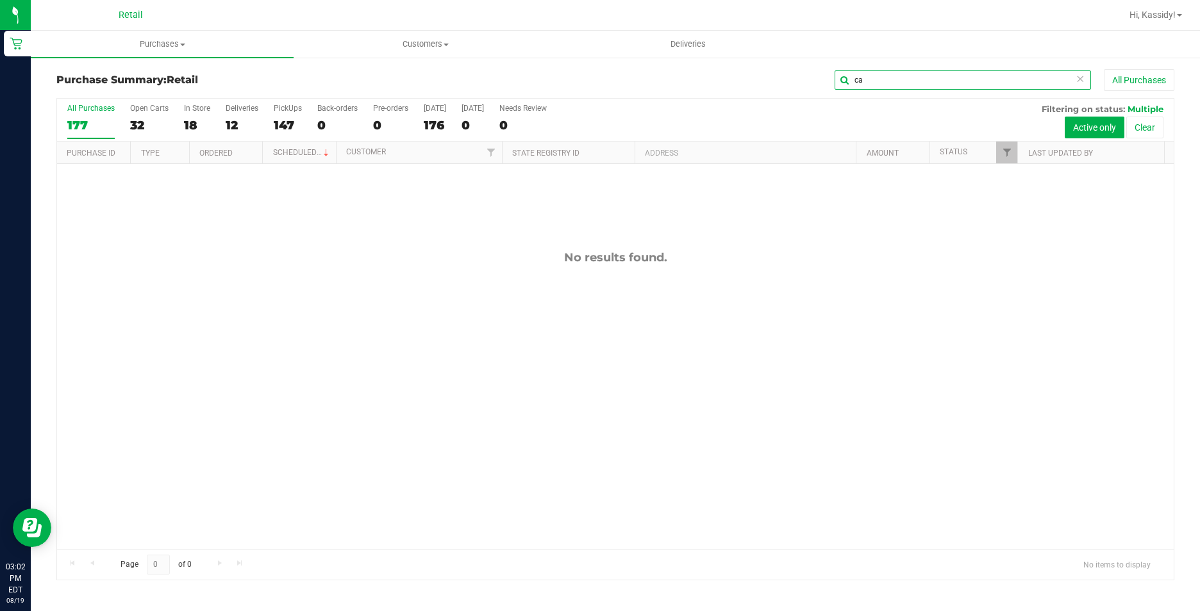
type input "c"
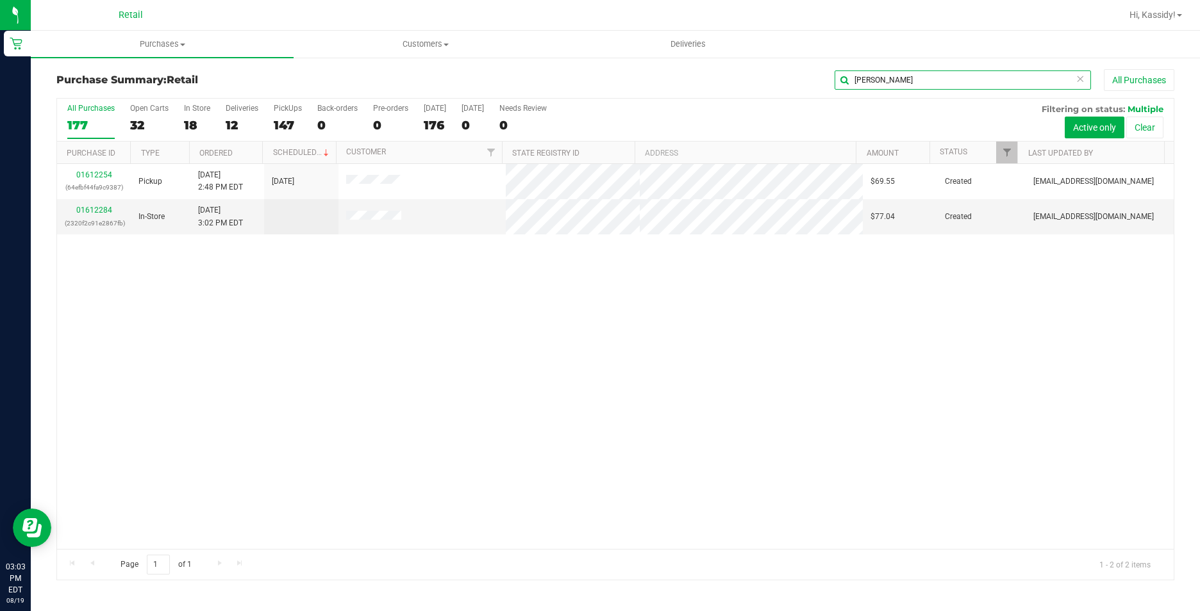
type input "[PERSON_NAME]"
click at [101, 171] on link "01612254" at bounding box center [94, 174] width 36 height 9
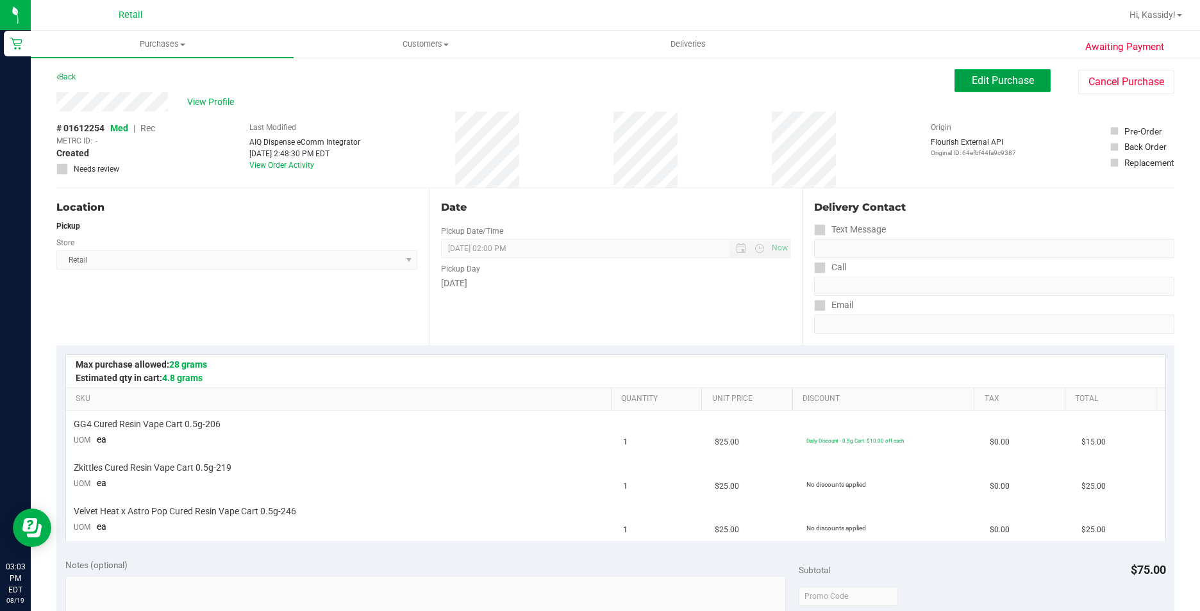
click at [988, 86] on span "Edit Purchase" at bounding box center [1003, 80] width 62 height 12
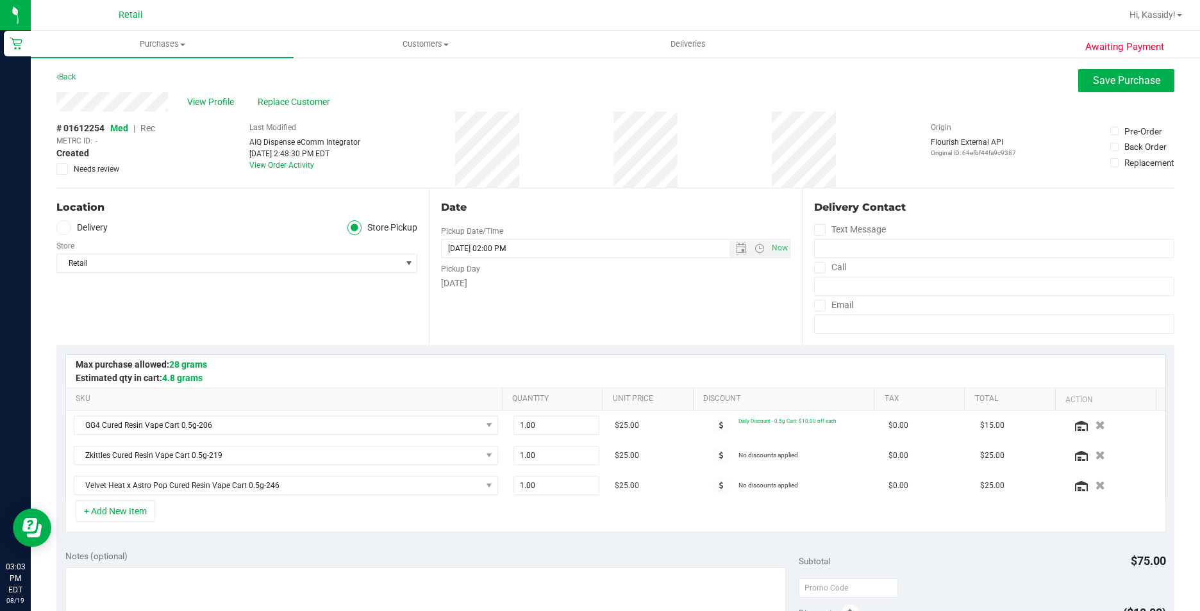
click at [151, 131] on span "Rec" at bounding box center [147, 128] width 15 height 10
click at [1102, 83] on span "Save Purchase" at bounding box center [1126, 80] width 67 height 12
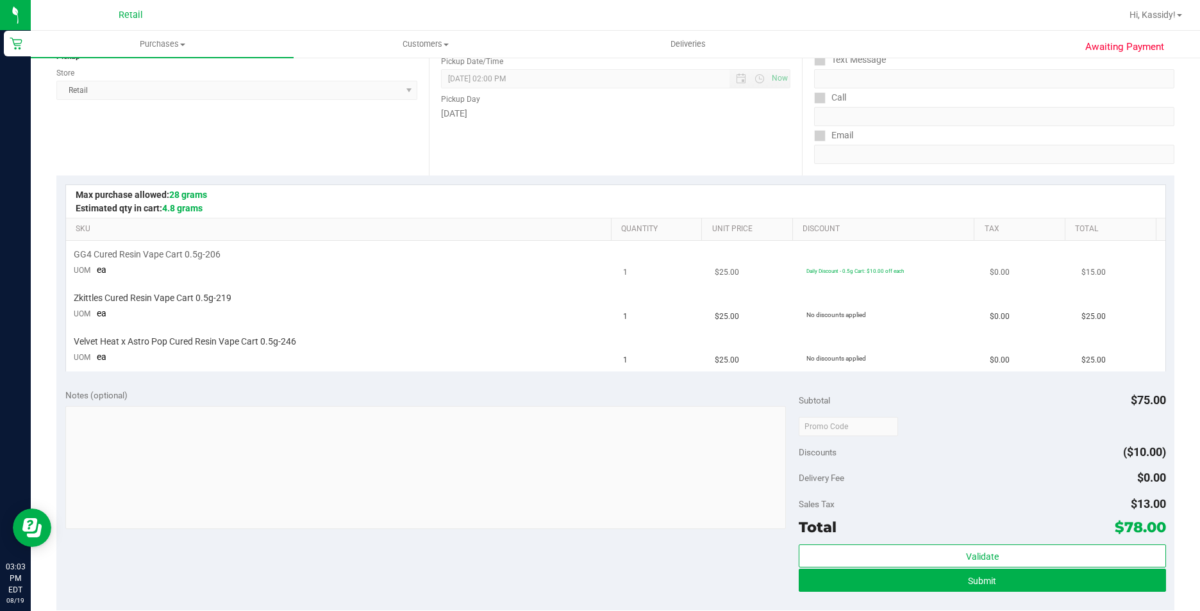
scroll to position [192, 0]
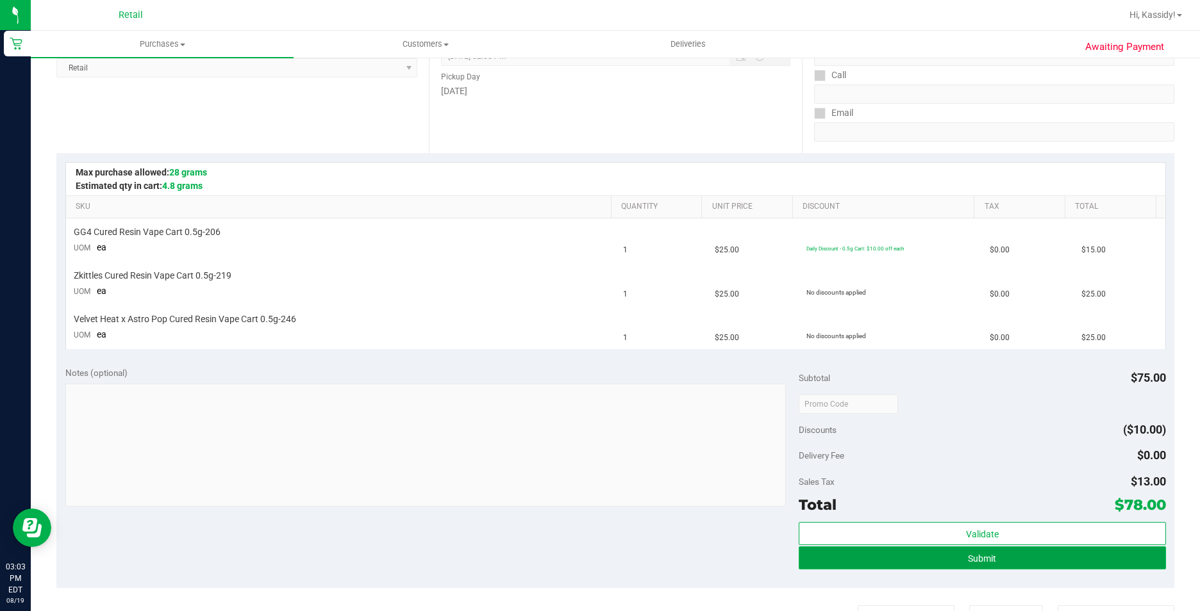
click at [1030, 556] on button "Submit" at bounding box center [982, 558] width 367 height 23
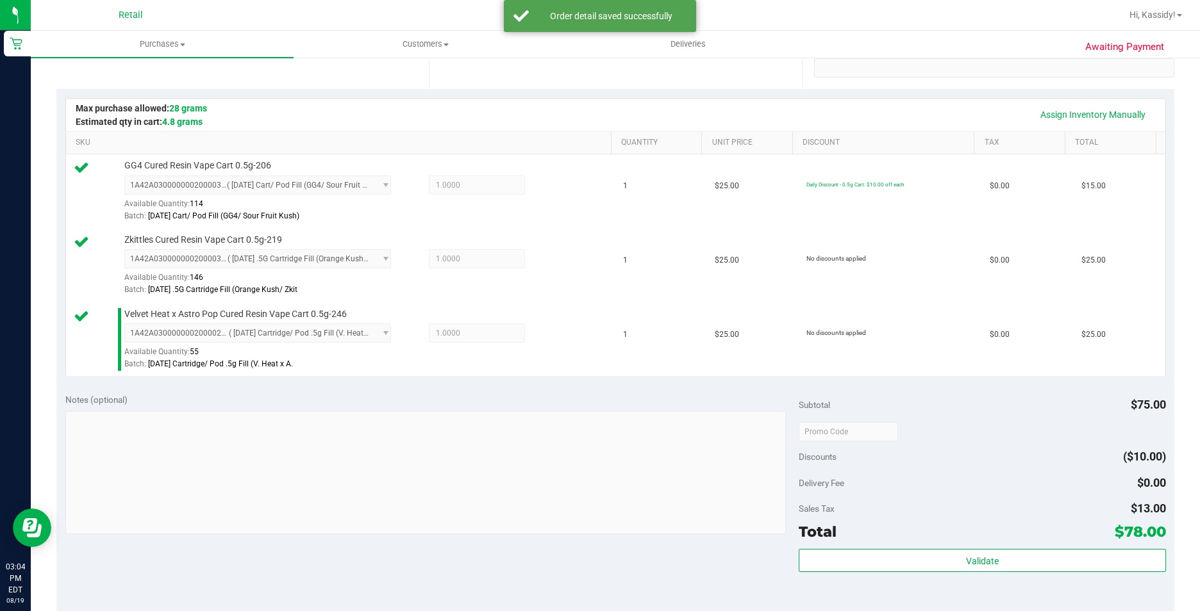
scroll to position [320, 0]
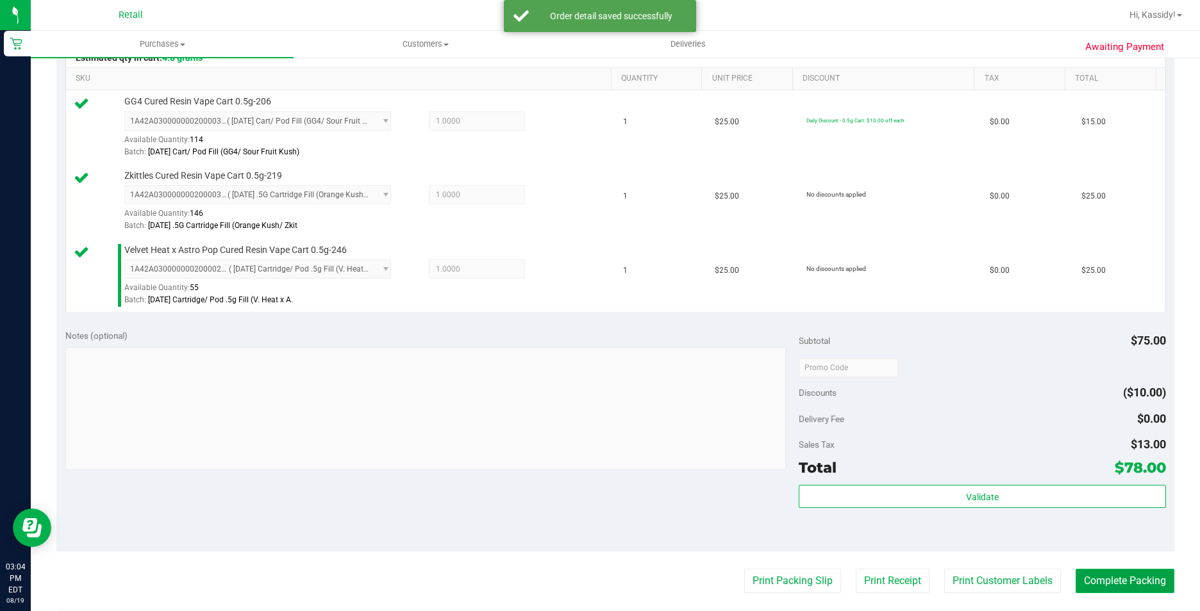
click at [1090, 586] on button "Complete Packing" at bounding box center [1124, 581] width 99 height 24
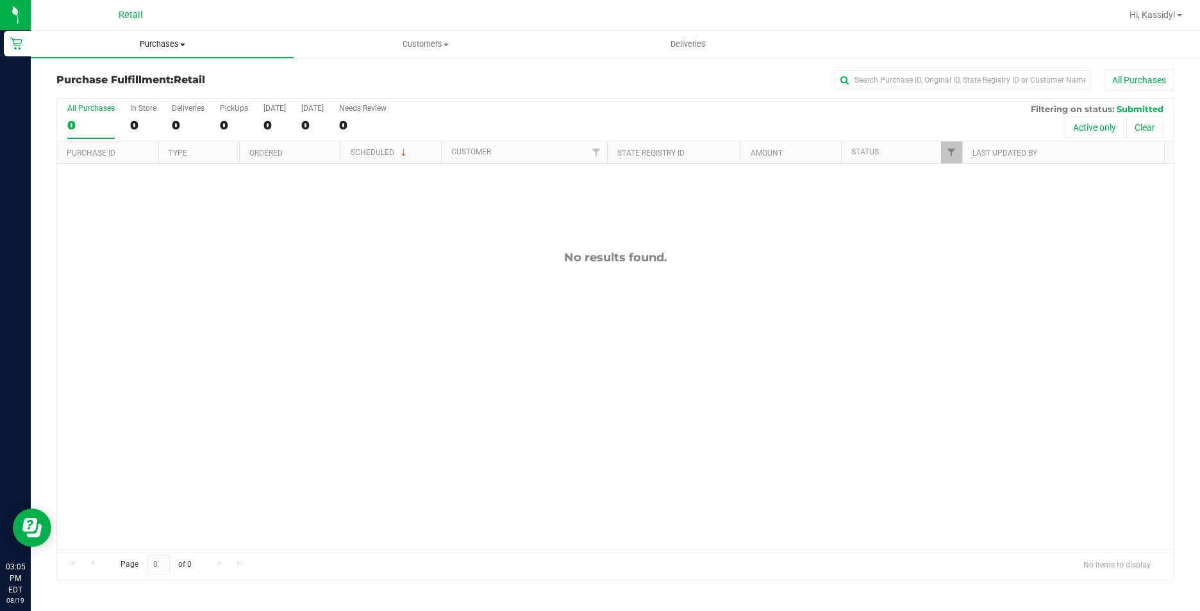
click at [181, 42] on span "Purchases" at bounding box center [162, 44] width 263 height 12
click at [160, 76] on li "Summary of purchases" at bounding box center [162, 77] width 263 height 15
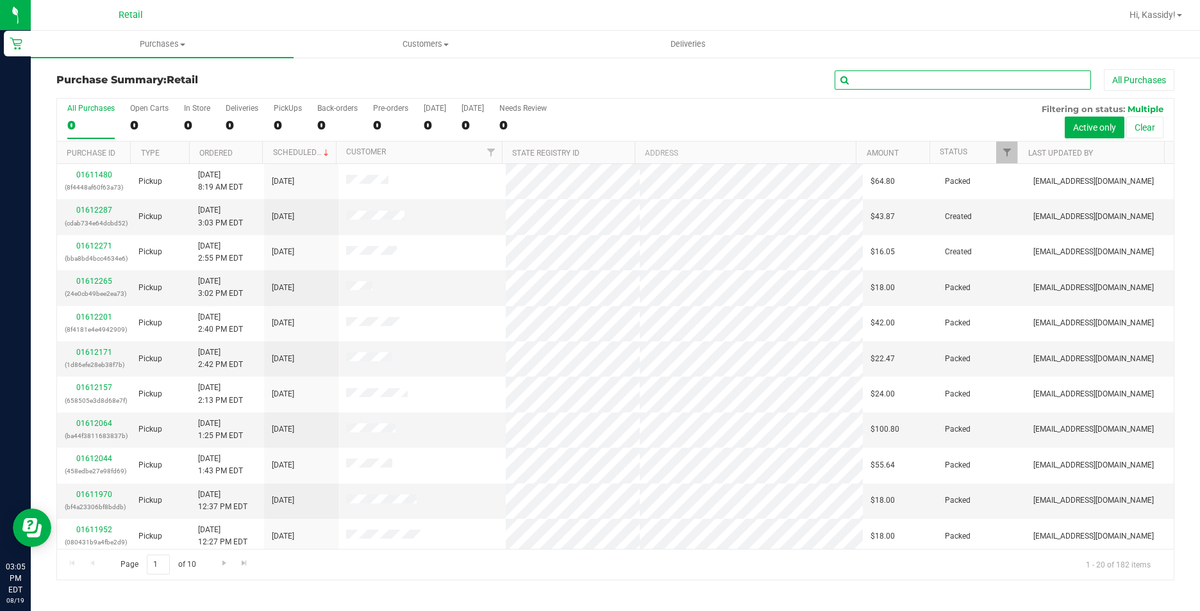
click at [895, 85] on input "text" at bounding box center [962, 79] width 256 height 19
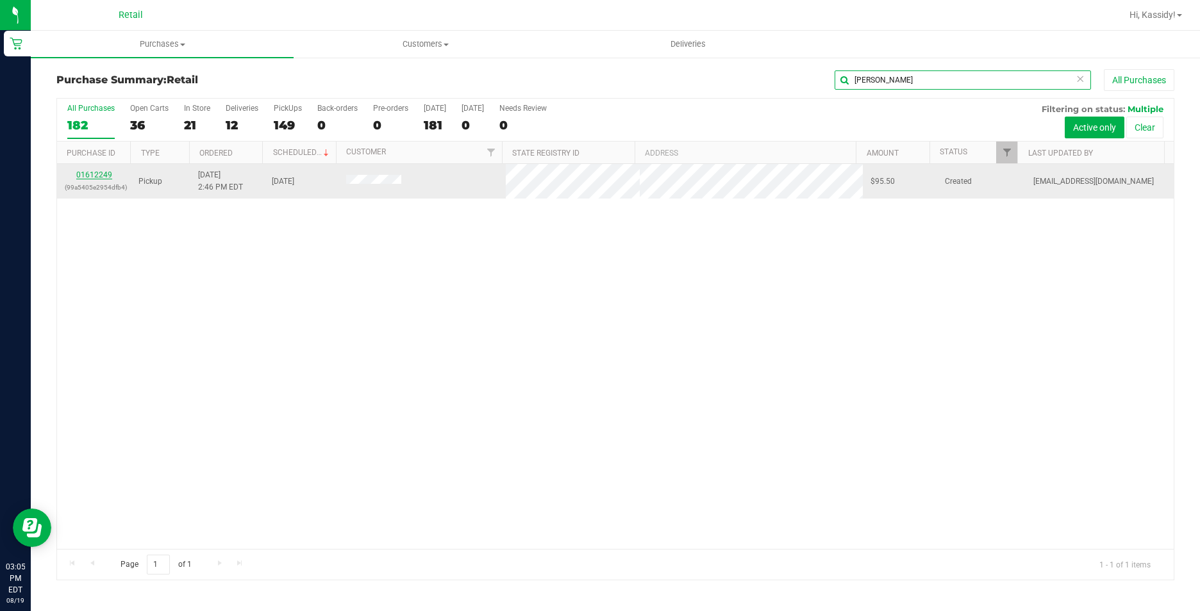
type input "[PERSON_NAME]"
click at [95, 178] on link "01612249" at bounding box center [94, 174] width 36 height 9
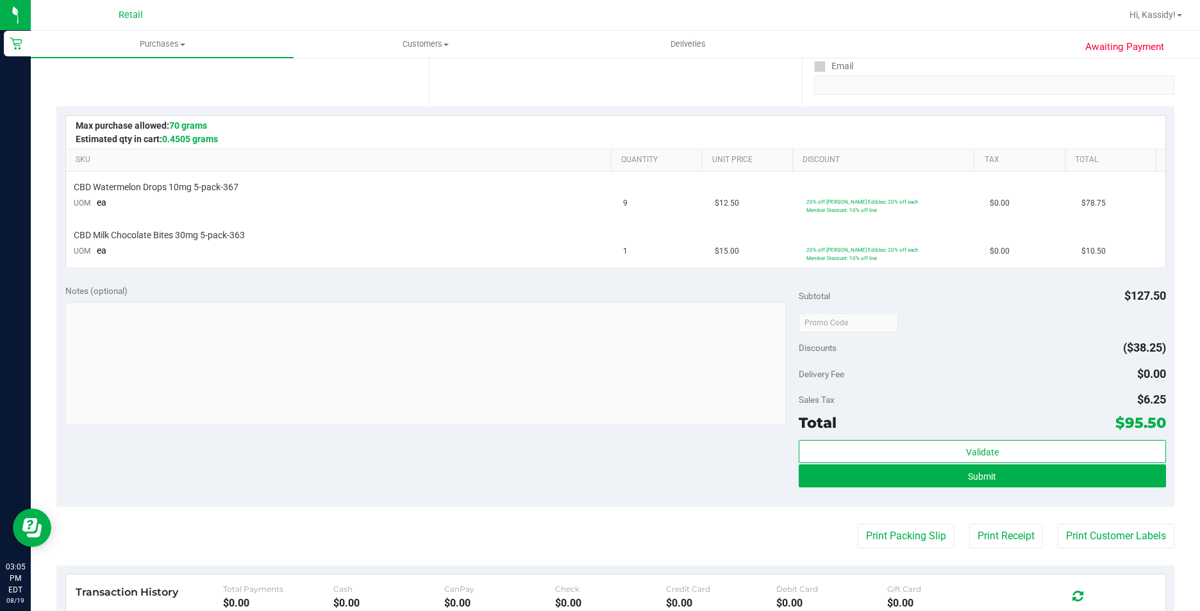
scroll to position [256, 0]
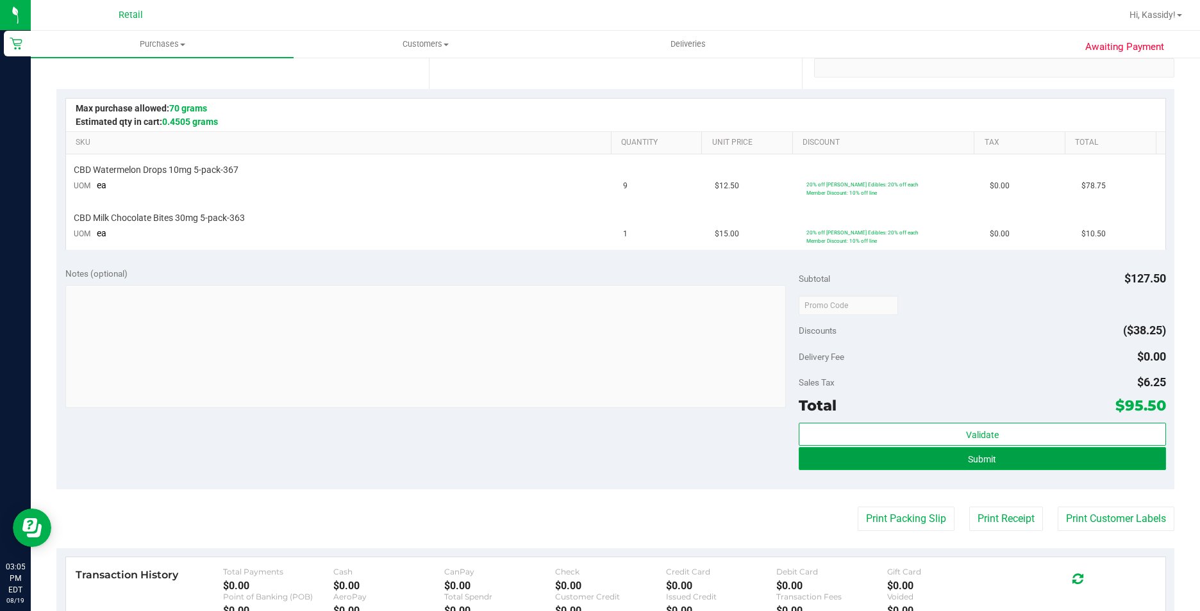
click at [888, 457] on button "Submit" at bounding box center [982, 458] width 367 height 23
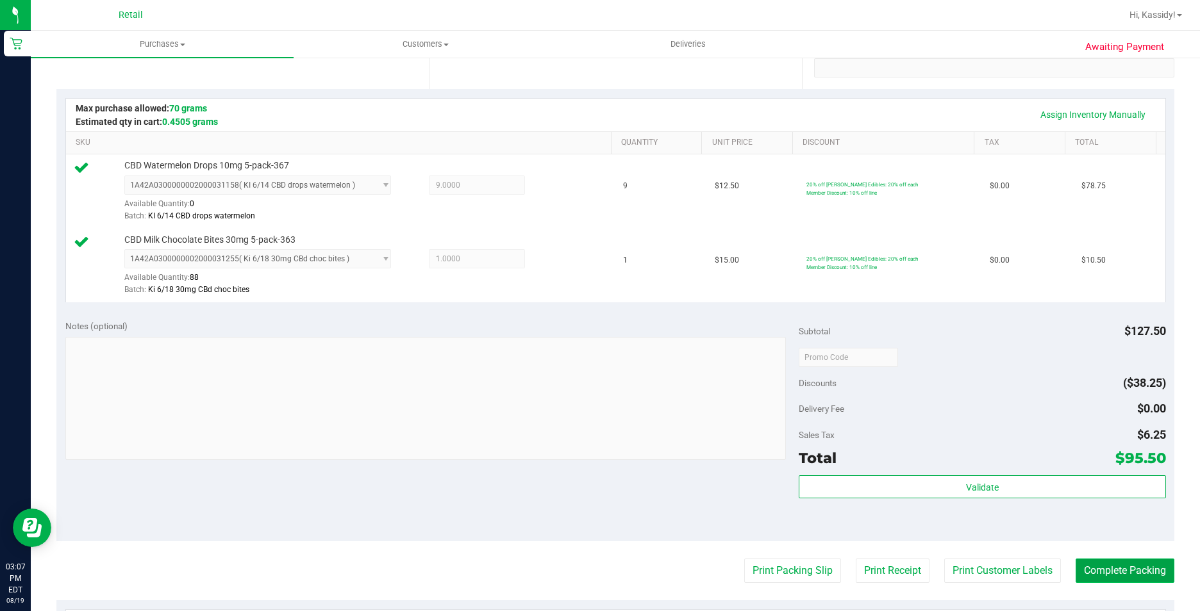
click at [1079, 574] on button "Complete Packing" at bounding box center [1124, 571] width 99 height 24
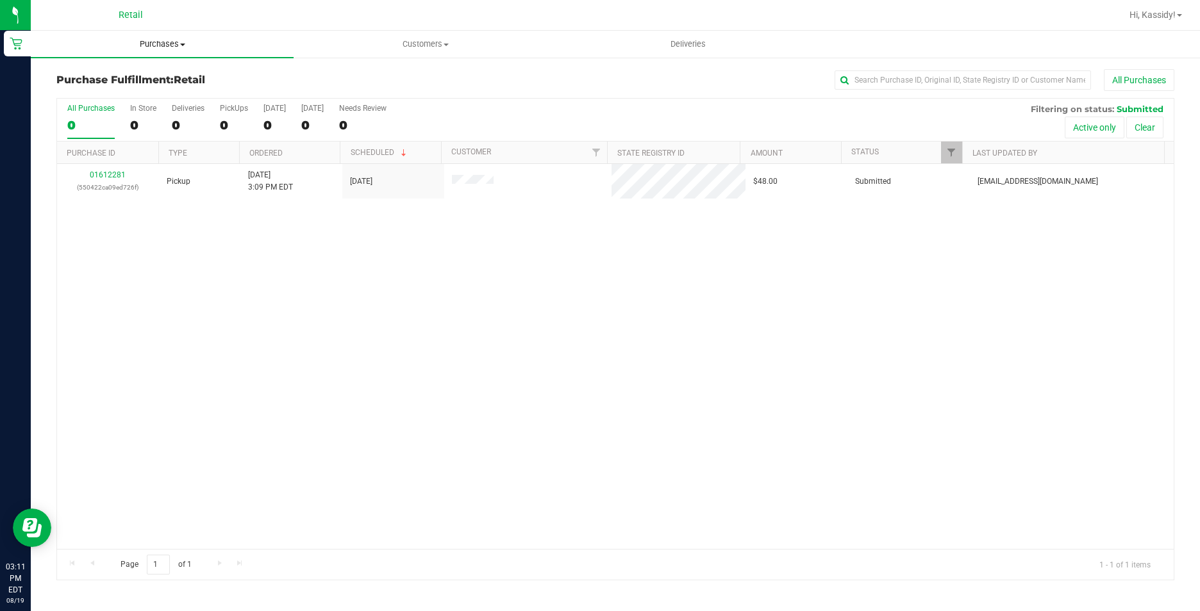
click at [182, 35] on uib-tab-heading "Purchases Summary of purchases Fulfillment All purchases" at bounding box center [162, 44] width 263 height 27
click at [165, 72] on li "Summary of purchases" at bounding box center [162, 77] width 263 height 15
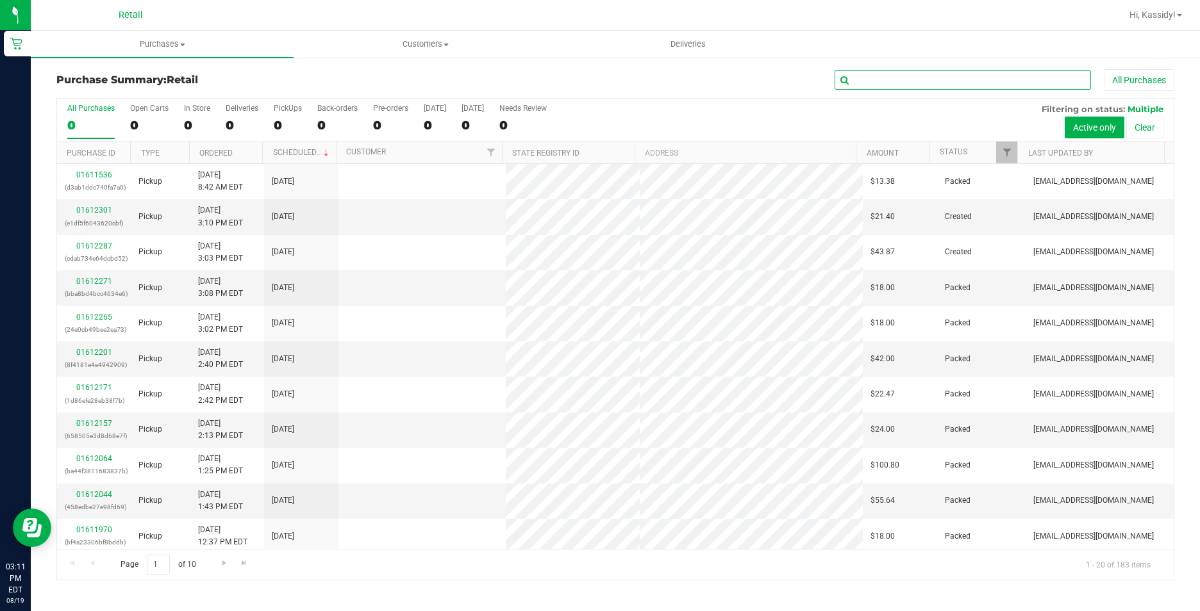
click at [953, 78] on input "text" at bounding box center [962, 79] width 256 height 19
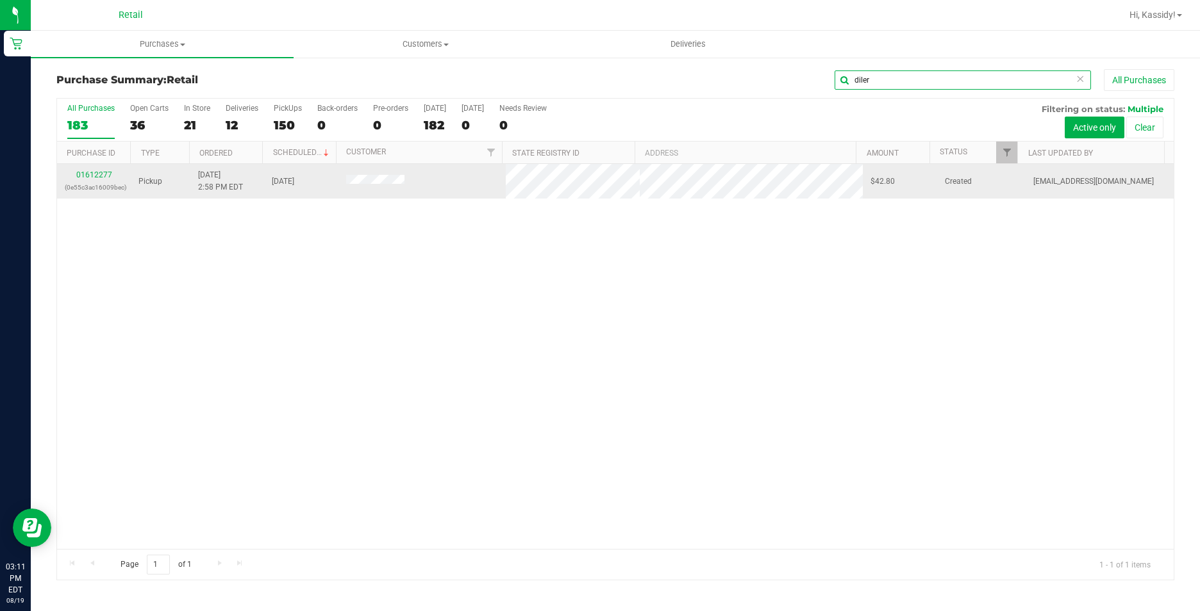
type input "diler"
click at [90, 170] on div "01612277 (0e55c3ac16009bec)" at bounding box center [94, 181] width 58 height 24
click at [97, 169] on td "01612277 (0e55c3ac16009bec)" at bounding box center [94, 181] width 74 height 35
click at [95, 177] on link "01612277" at bounding box center [94, 174] width 36 height 9
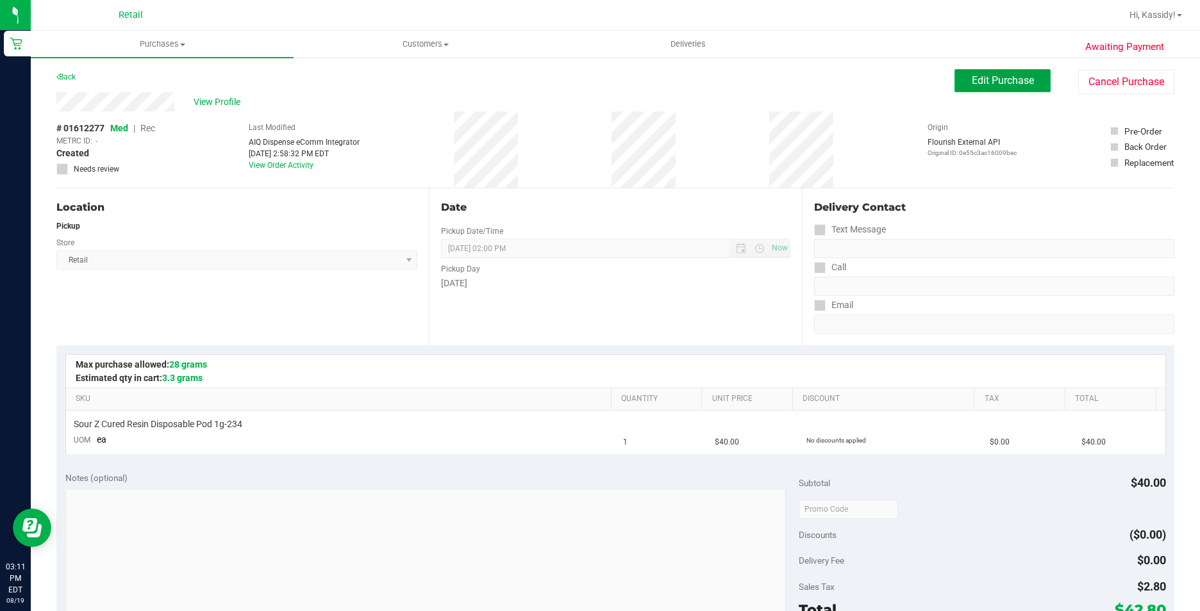
click at [973, 83] on span "Edit Purchase" at bounding box center [1003, 80] width 62 height 12
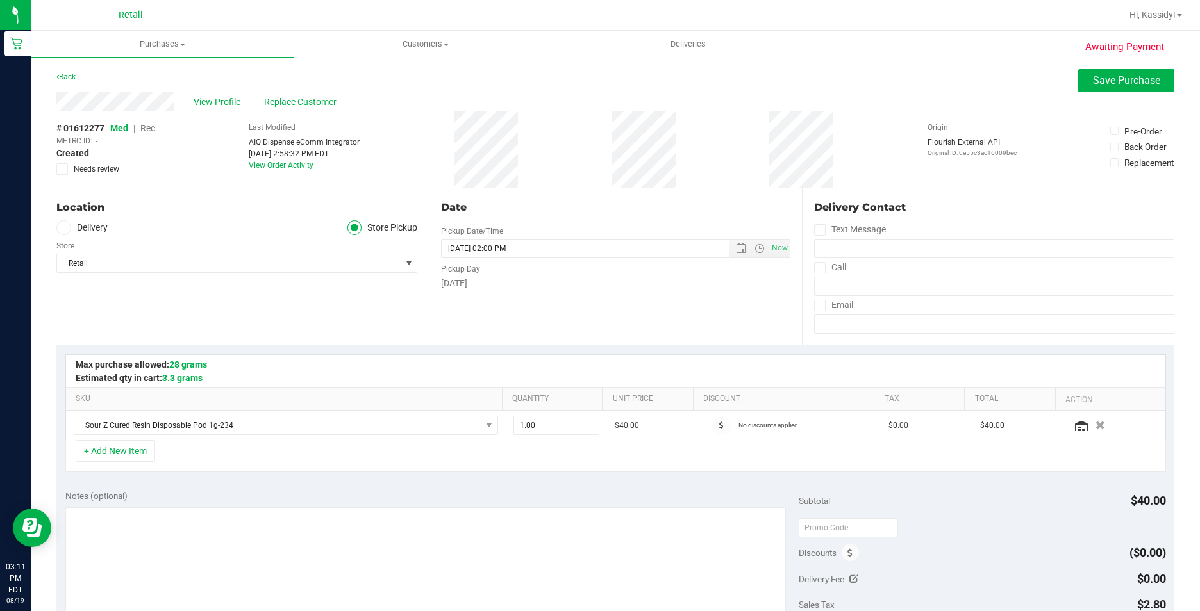
click at [154, 129] on span "Rec" at bounding box center [147, 128] width 15 height 10
click at [1078, 78] on button "Save Purchase" at bounding box center [1126, 80] width 96 height 23
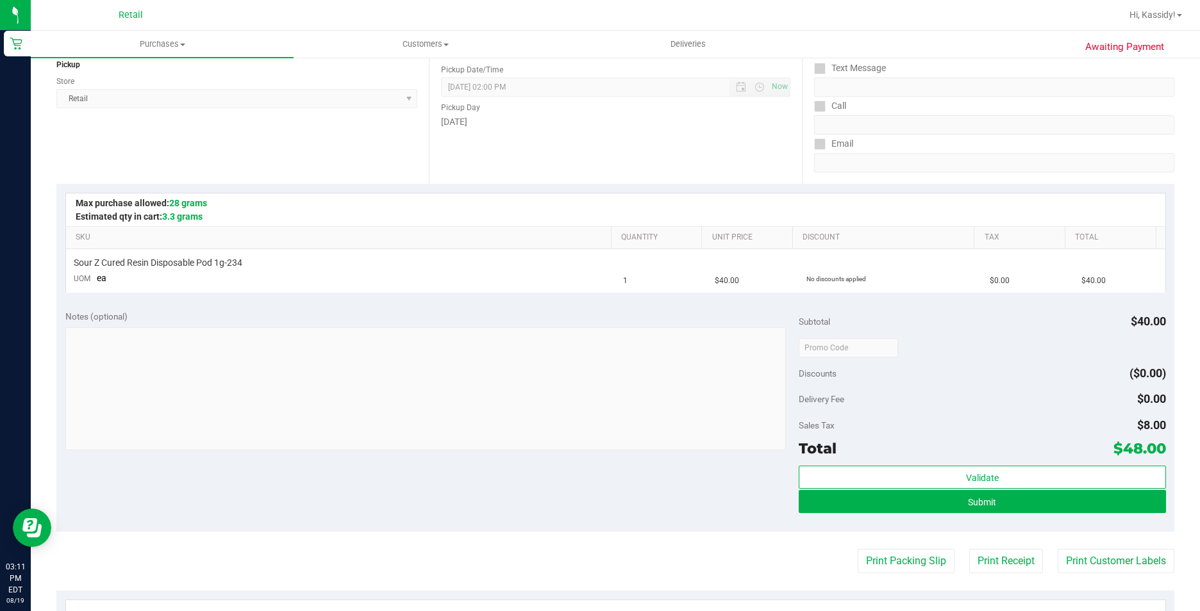
scroll to position [192, 0]
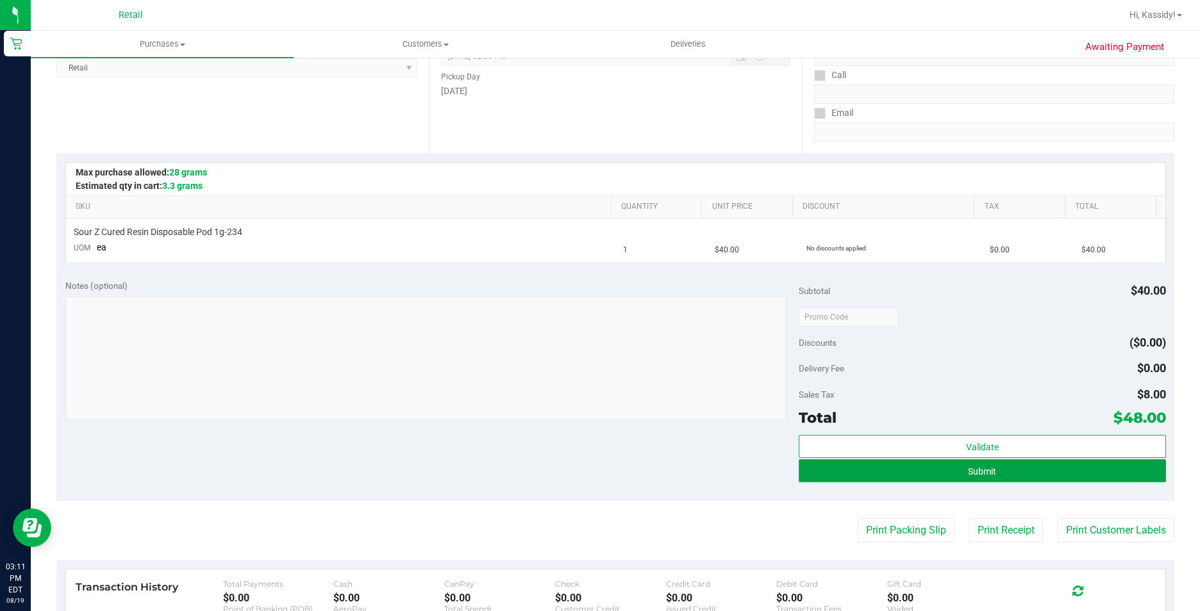
click at [831, 471] on button "Submit" at bounding box center [982, 471] width 367 height 23
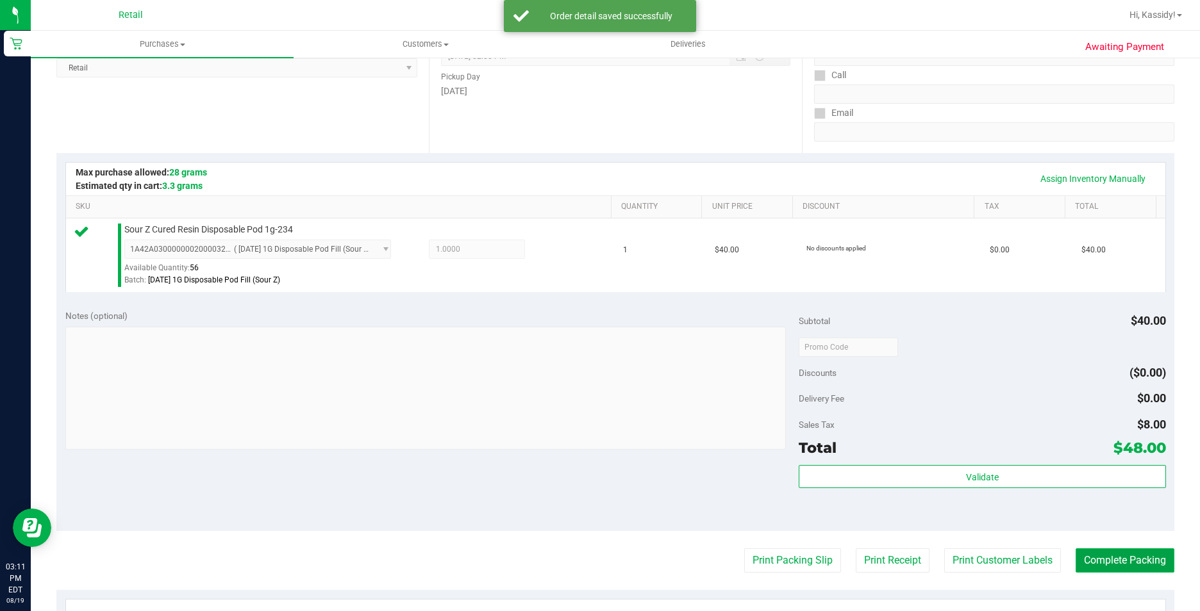
click at [1086, 568] on button "Complete Packing" at bounding box center [1124, 561] width 99 height 24
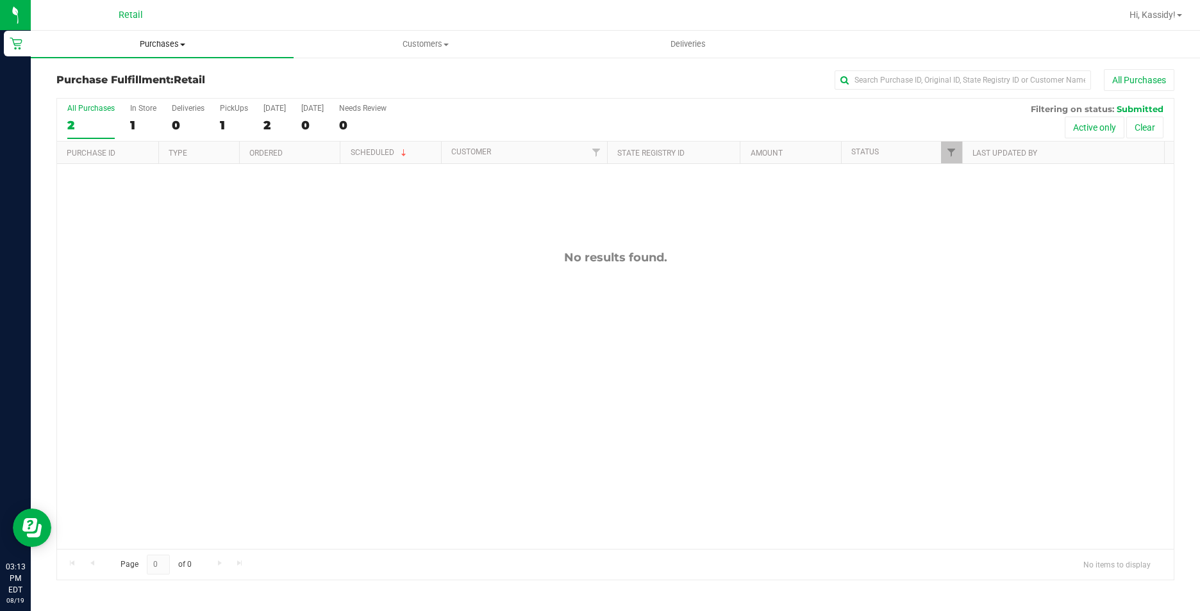
click at [140, 44] on span "Purchases" at bounding box center [162, 44] width 263 height 12
click at [149, 82] on span "Summary of purchases" at bounding box center [96, 77] width 131 height 11
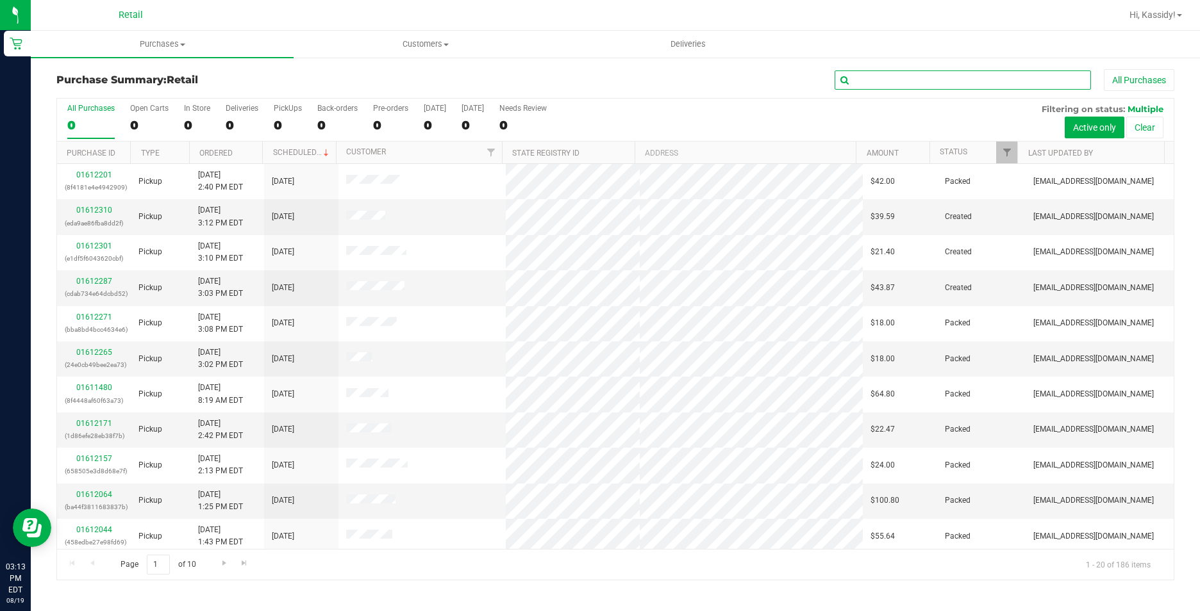
click at [884, 77] on input "text" at bounding box center [962, 79] width 256 height 19
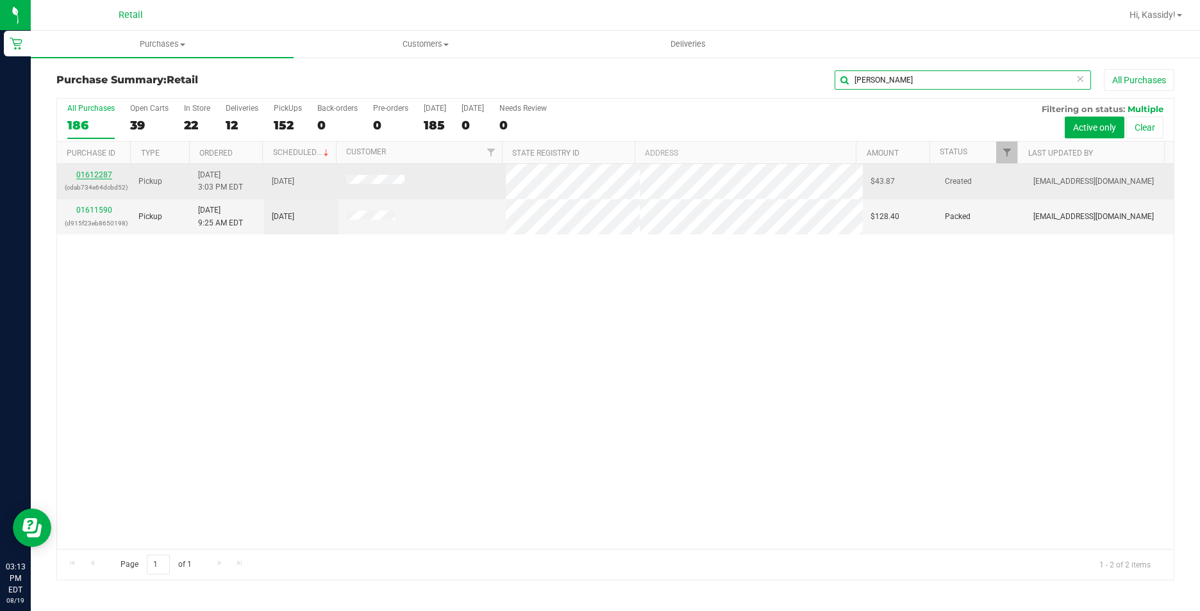
type input "[PERSON_NAME]"
click at [106, 178] on link "01612287" at bounding box center [94, 174] width 36 height 9
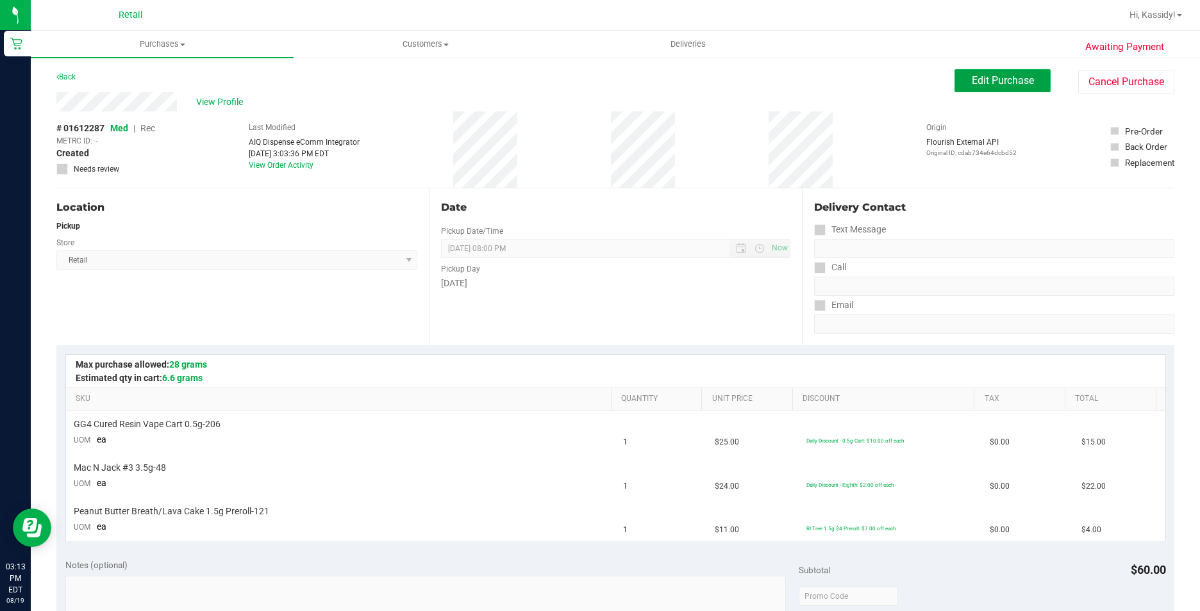
click at [972, 80] on span "Edit Purchase" at bounding box center [1003, 80] width 62 height 12
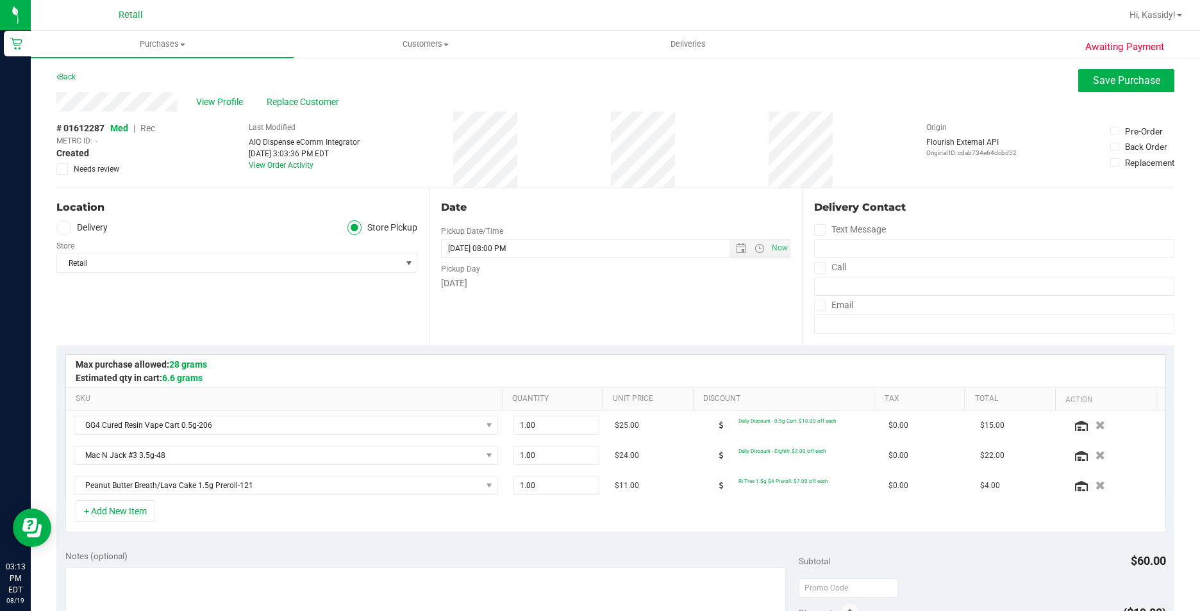
click at [150, 127] on span "Rec" at bounding box center [147, 128] width 15 height 10
click at [1100, 77] on span "Save Purchase" at bounding box center [1126, 80] width 67 height 12
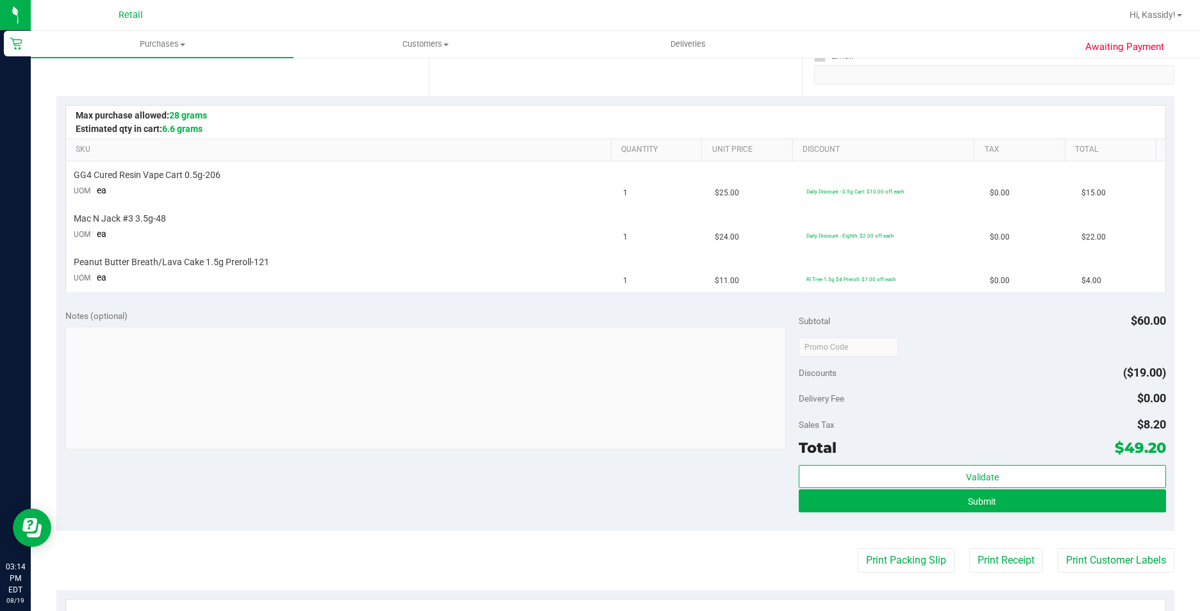
scroll to position [256, 0]
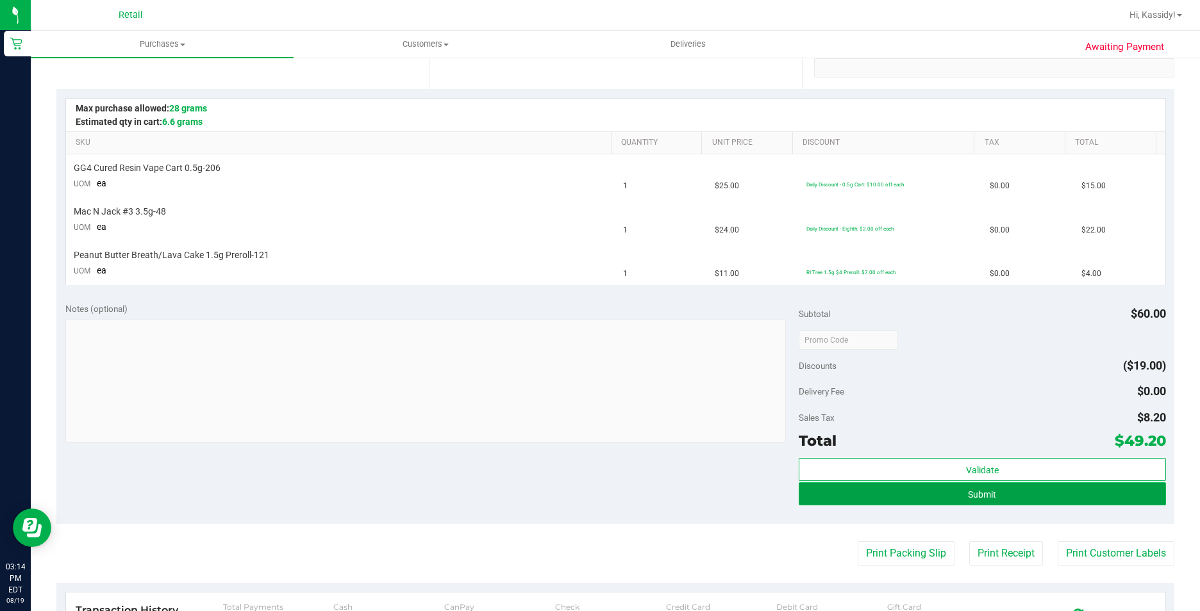
click at [908, 492] on button "Submit" at bounding box center [982, 494] width 367 height 23
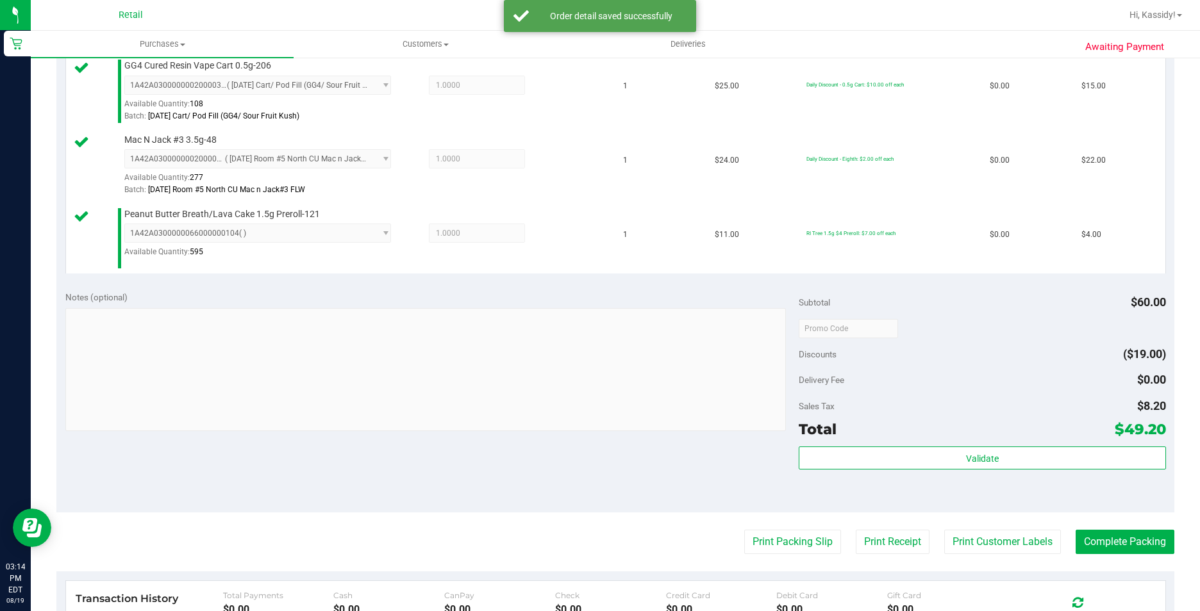
scroll to position [385, 0]
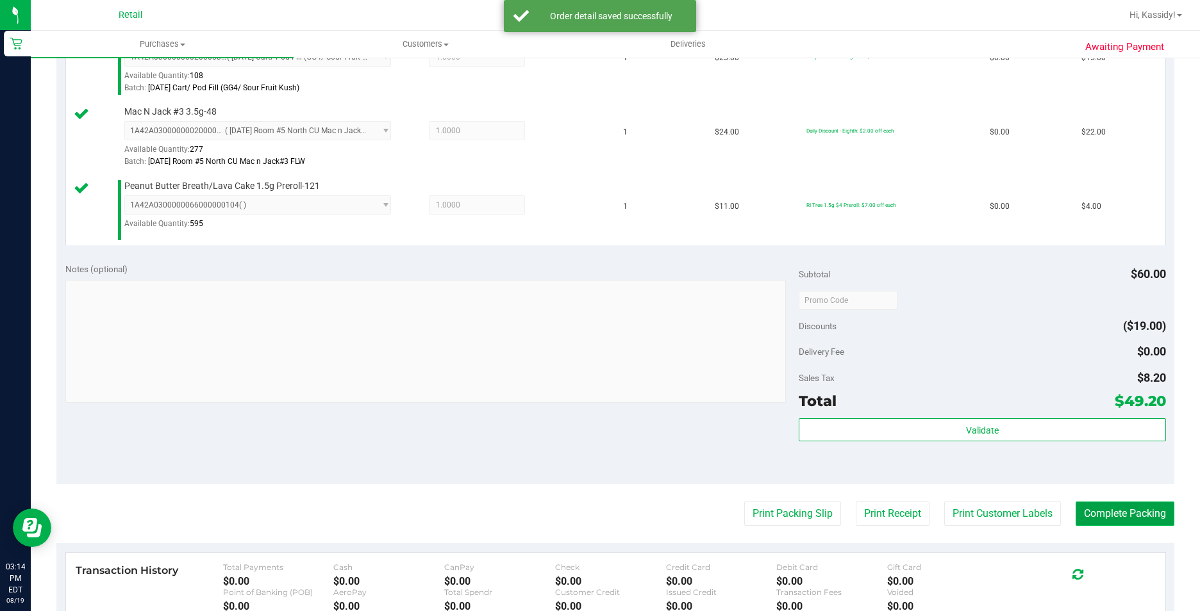
click at [1112, 508] on button "Complete Packing" at bounding box center [1124, 514] width 99 height 24
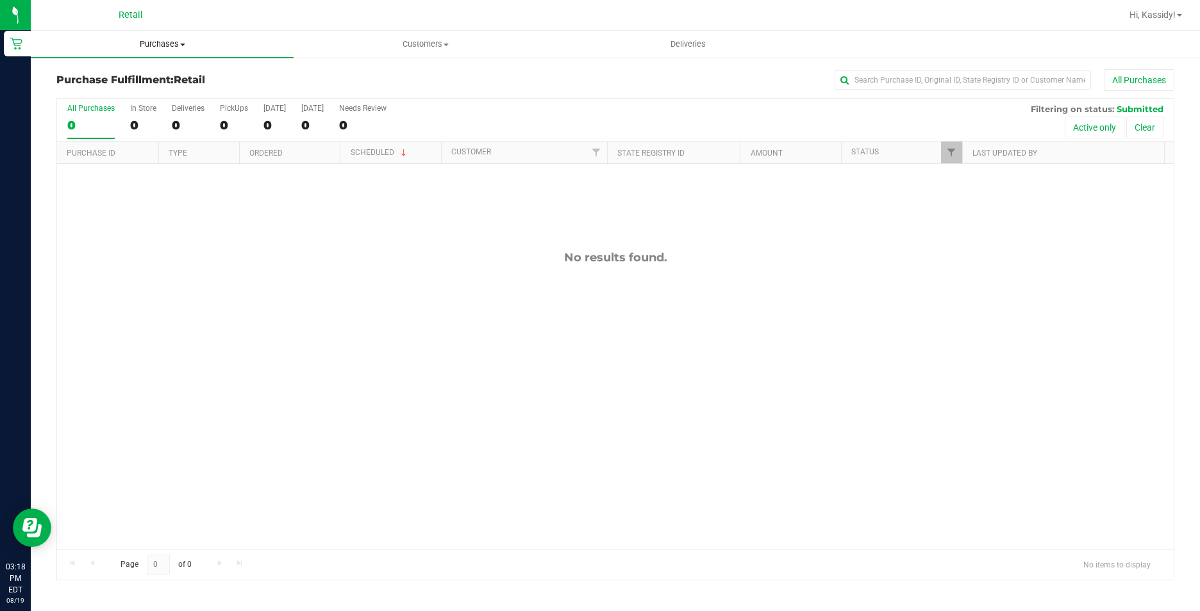
click at [160, 47] on span "Purchases" at bounding box center [162, 44] width 263 height 12
click at [163, 76] on li "Summary of purchases" at bounding box center [162, 77] width 263 height 15
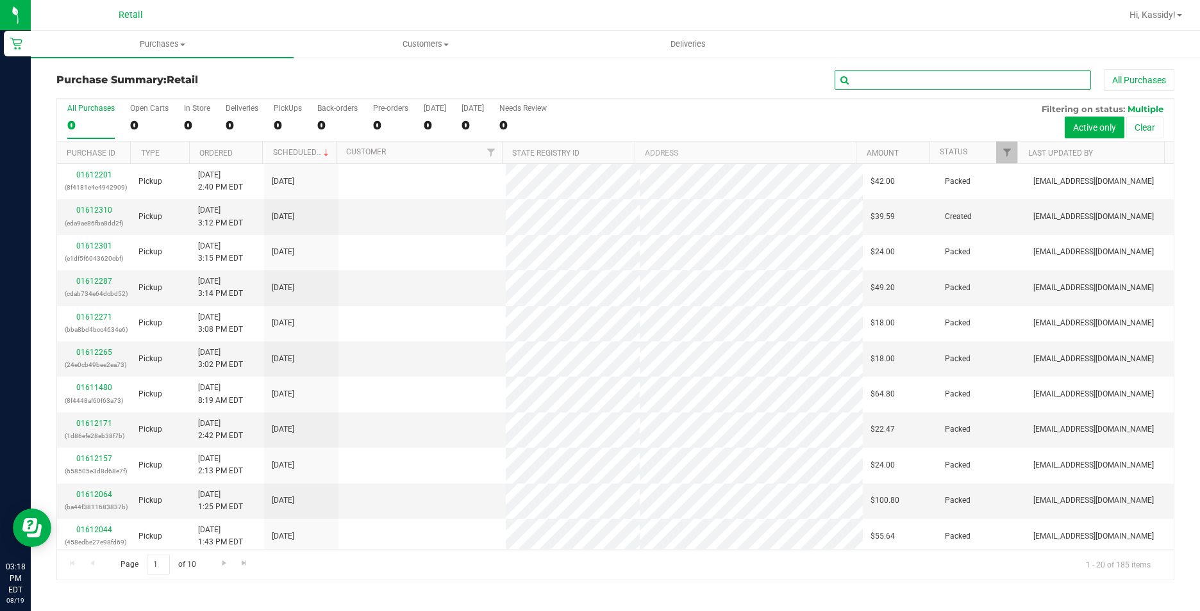
click at [884, 83] on input "text" at bounding box center [962, 79] width 256 height 19
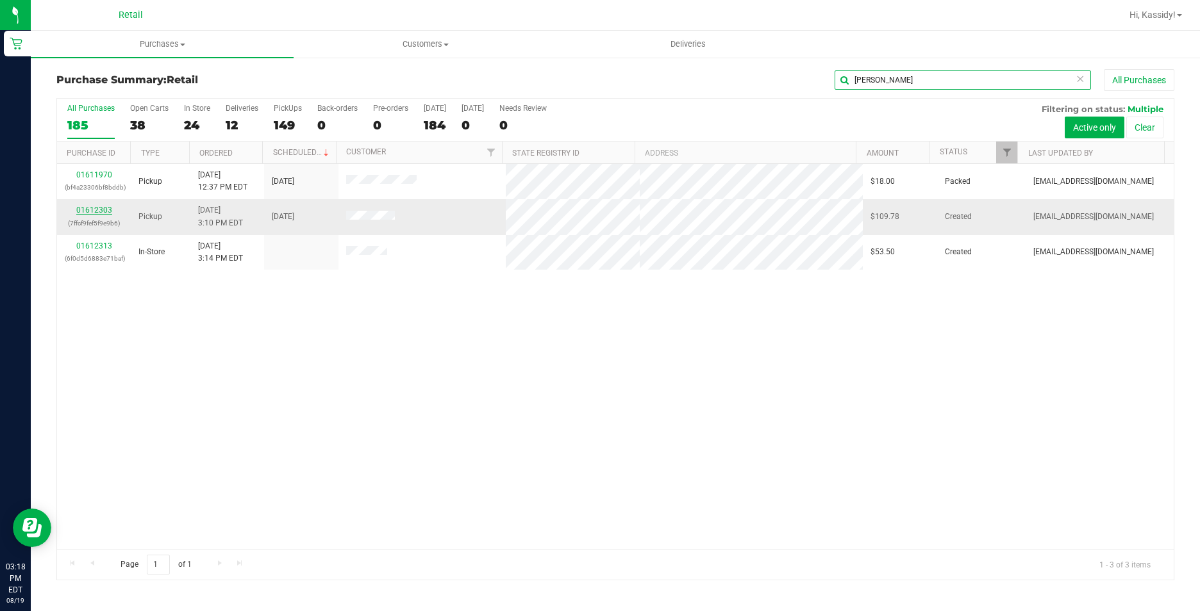
type input "[PERSON_NAME]"
click at [108, 211] on link "01612303" at bounding box center [94, 210] width 36 height 9
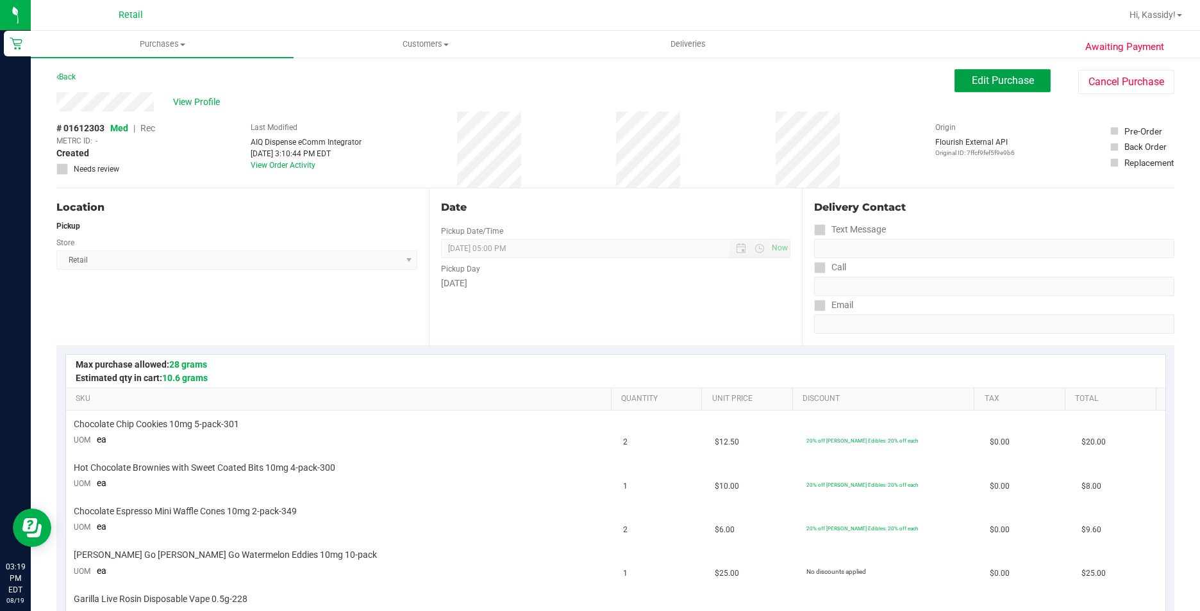
click at [955, 74] on button "Edit Purchase" at bounding box center [1002, 80] width 96 height 23
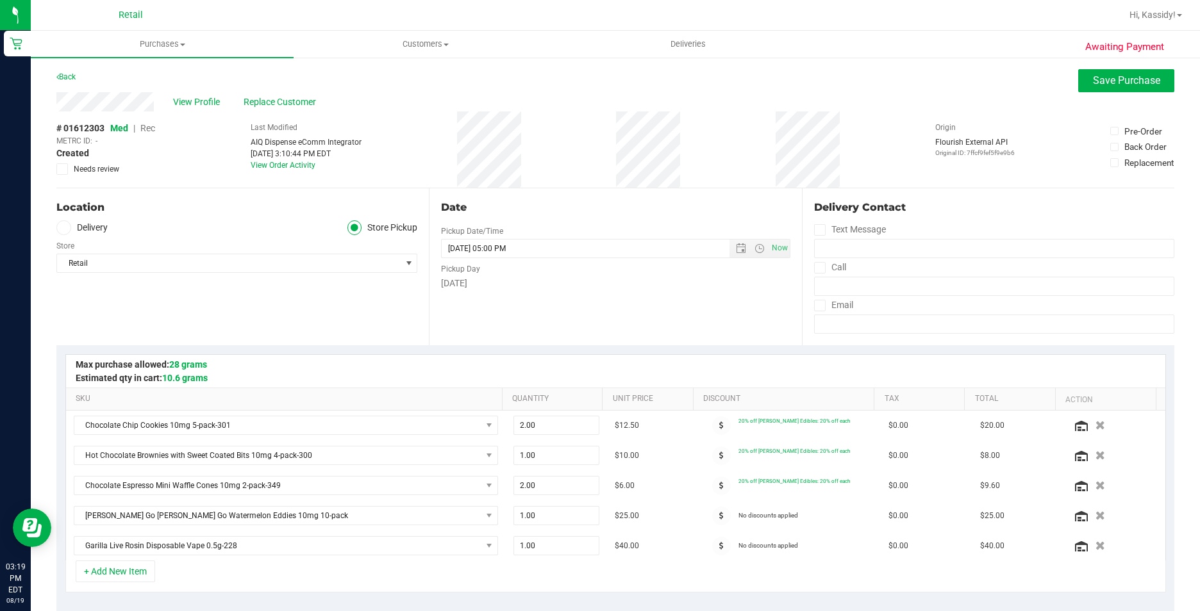
click at [151, 128] on span "Rec" at bounding box center [147, 128] width 15 height 10
click at [1078, 88] on button "Save Purchase" at bounding box center [1126, 80] width 96 height 23
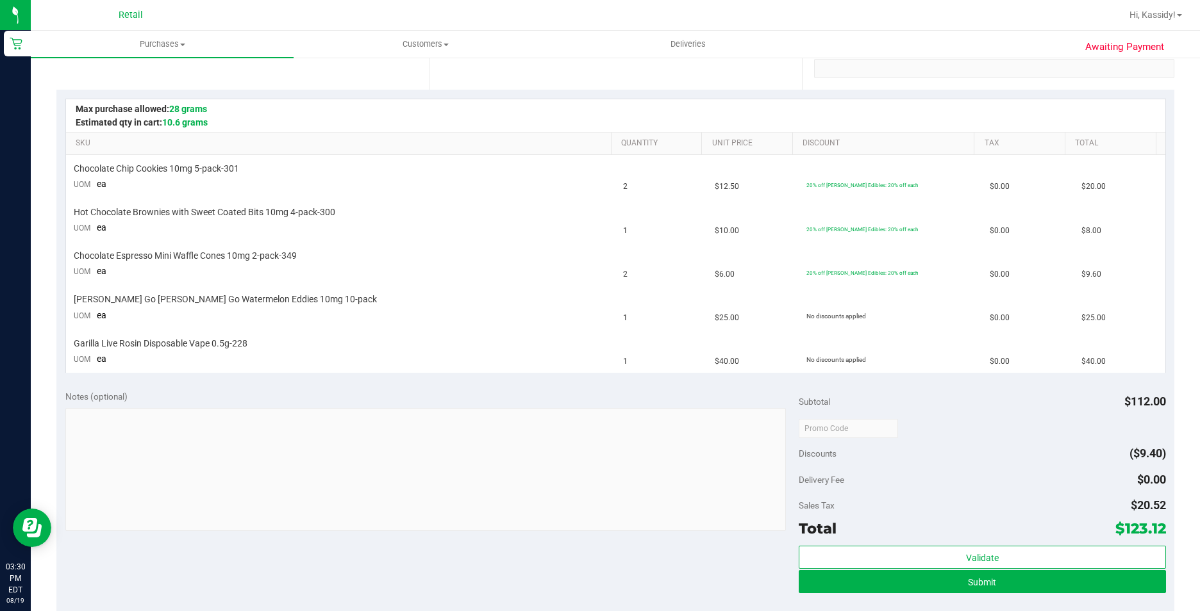
scroll to position [256, 0]
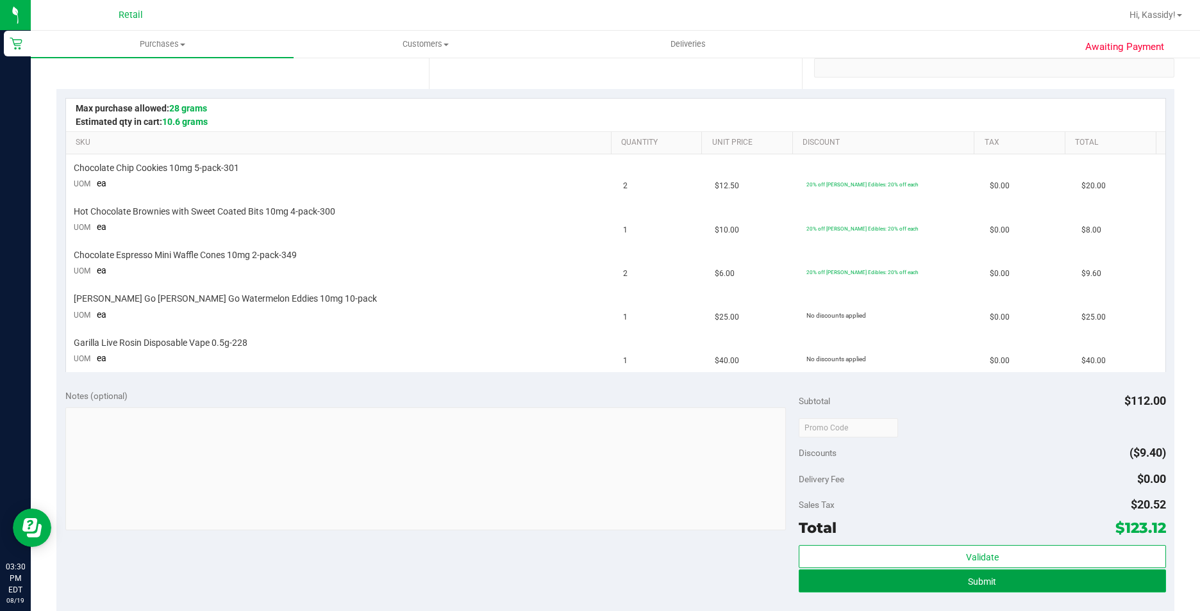
click at [822, 581] on button "Submit" at bounding box center [982, 581] width 367 height 23
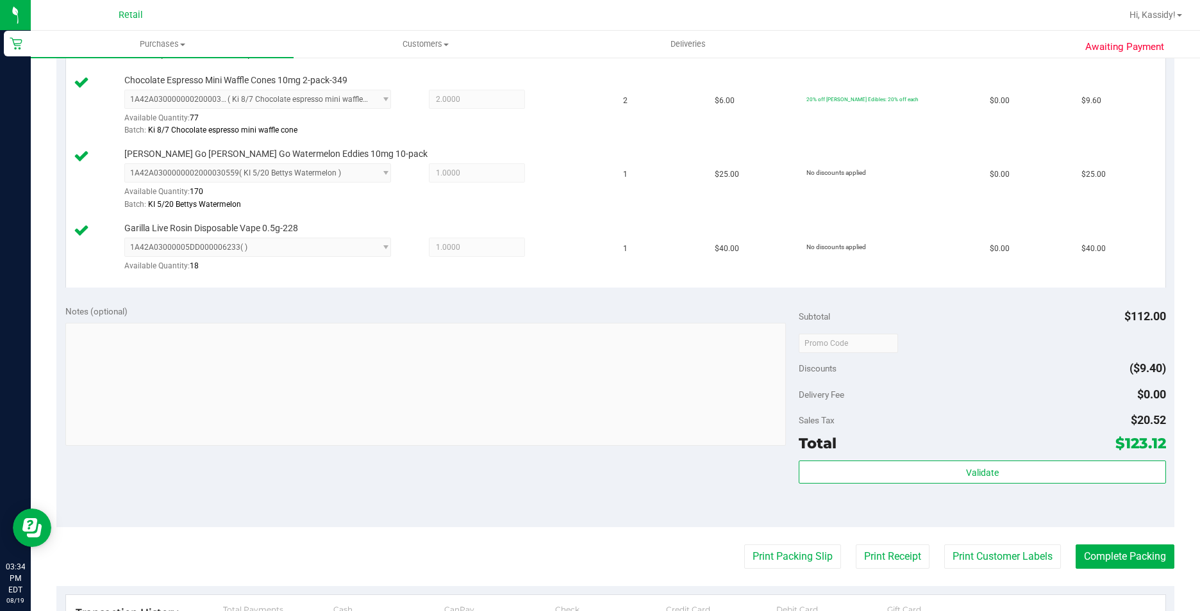
scroll to position [513, 0]
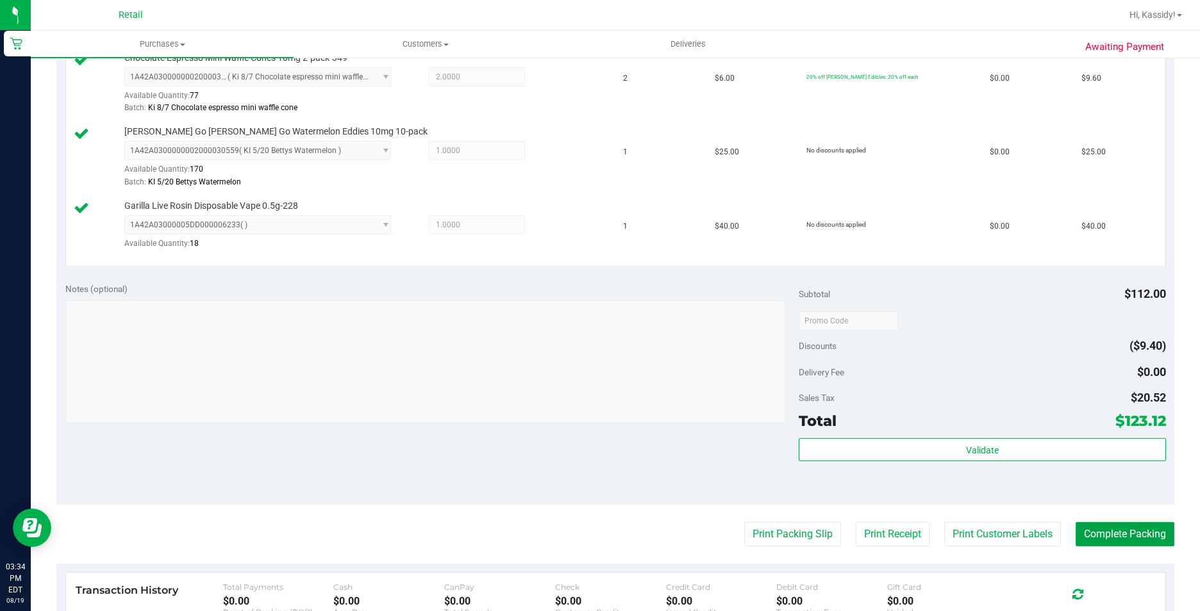
click at [1127, 530] on button "Complete Packing" at bounding box center [1124, 534] width 99 height 24
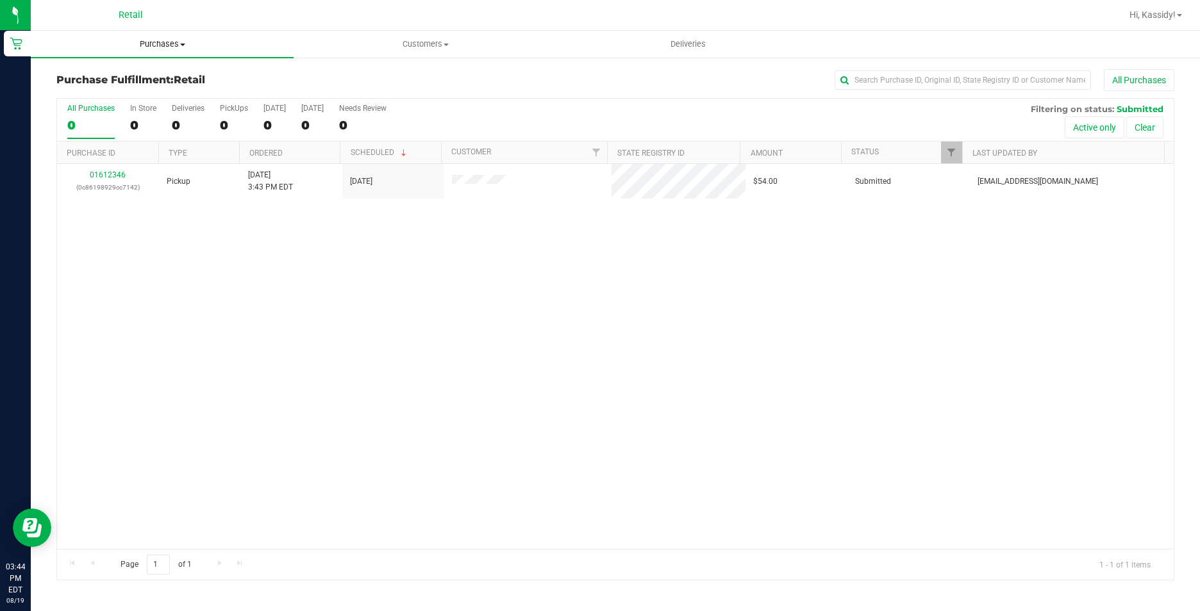
click at [167, 38] on span "Purchases" at bounding box center [162, 44] width 263 height 12
click at [167, 76] on li "Summary of purchases" at bounding box center [162, 77] width 263 height 15
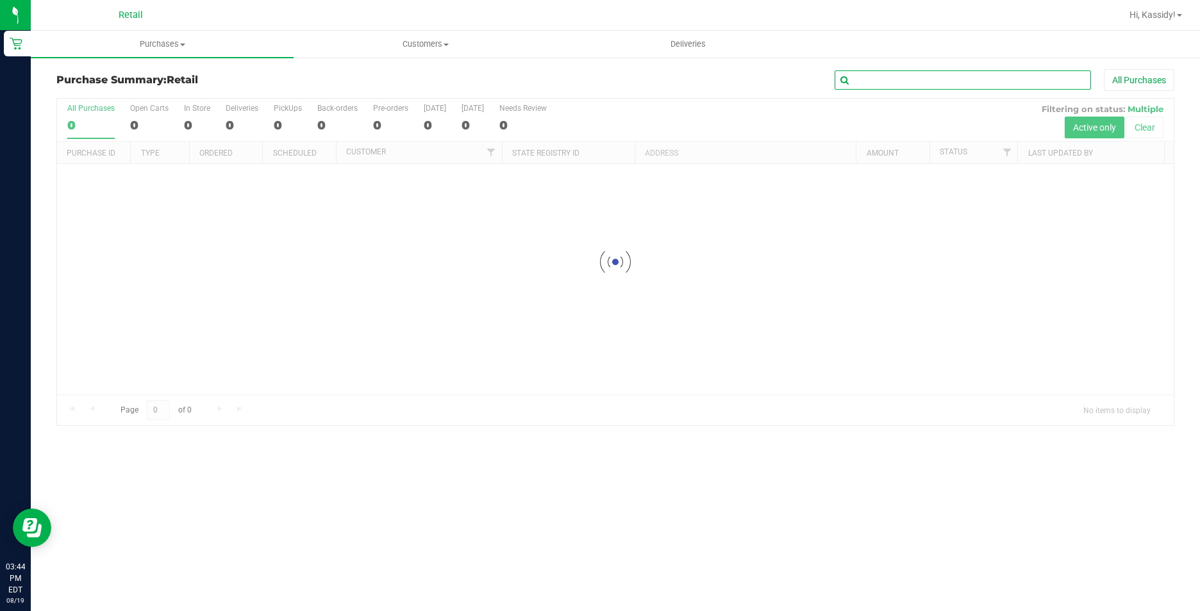
click at [899, 77] on input "text" at bounding box center [962, 79] width 256 height 19
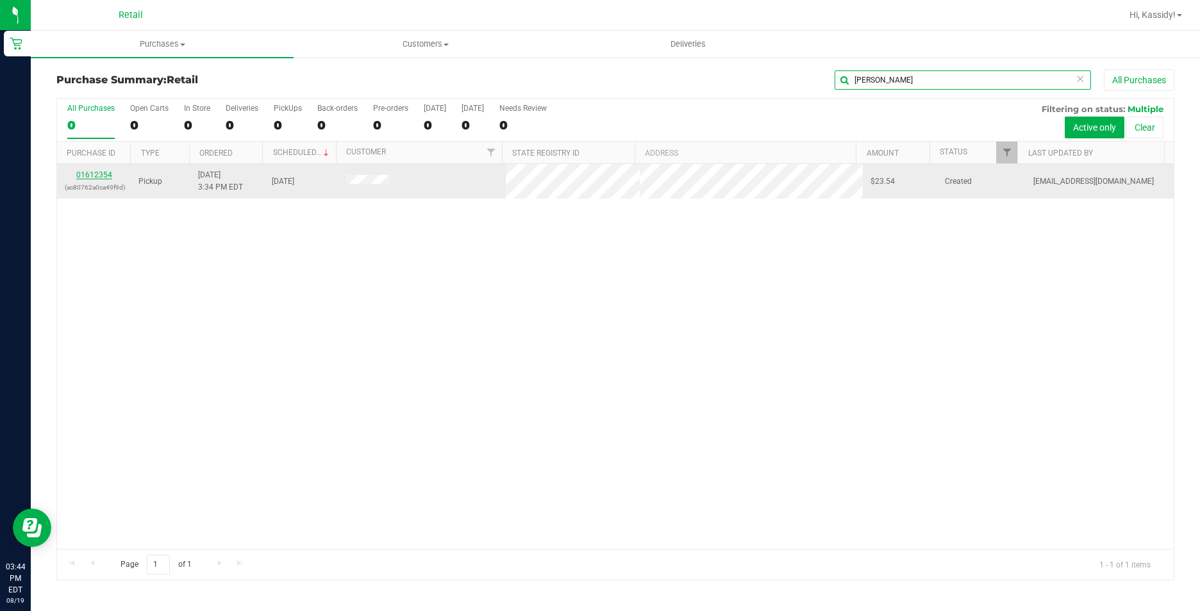
type input "[PERSON_NAME]"
click at [92, 178] on link "01612354" at bounding box center [94, 174] width 36 height 9
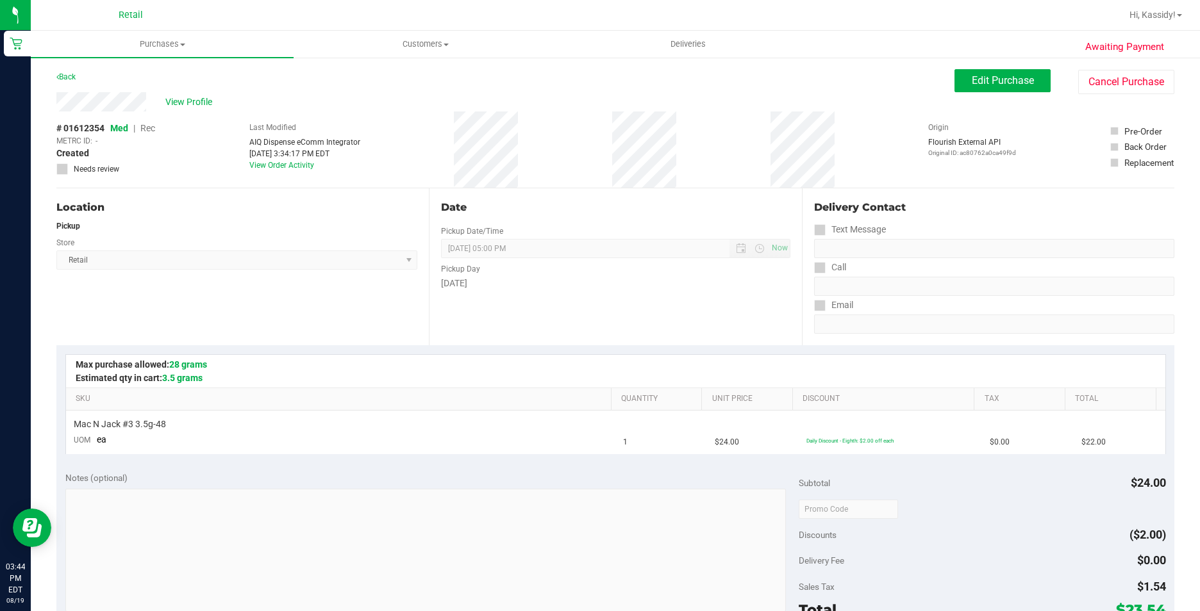
click at [943, 93] on div "View Profile" at bounding box center [505, 101] width 898 height 19
click at [956, 90] on button "Edit Purchase" at bounding box center [1002, 80] width 96 height 23
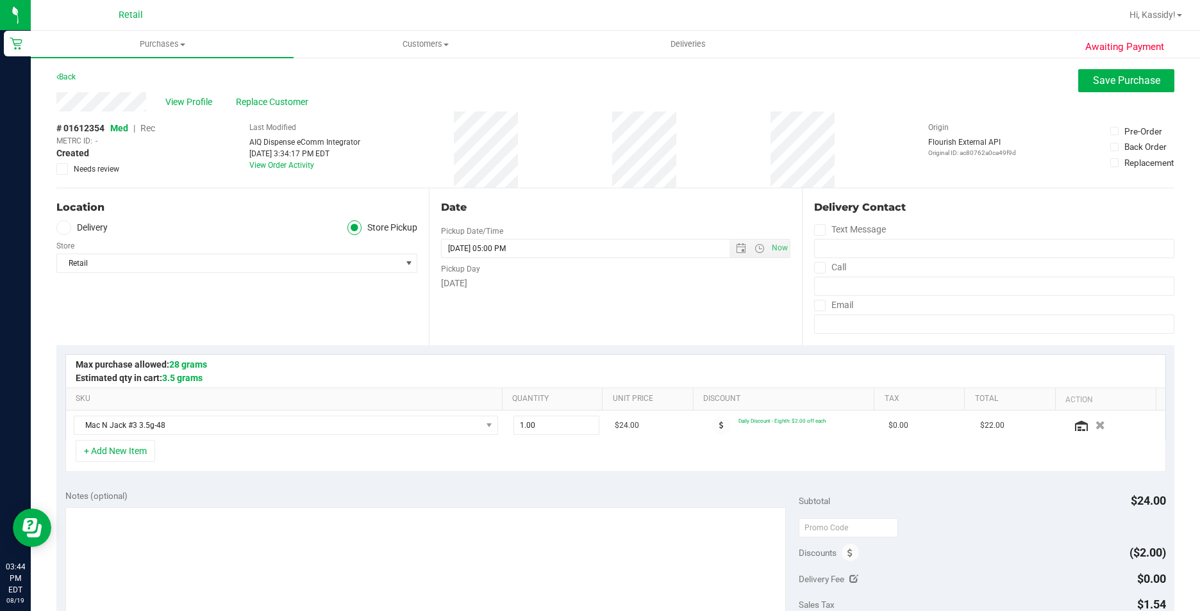
click at [145, 128] on span "Rec" at bounding box center [147, 128] width 15 height 10
click at [1078, 76] on button "Save Purchase" at bounding box center [1126, 80] width 96 height 23
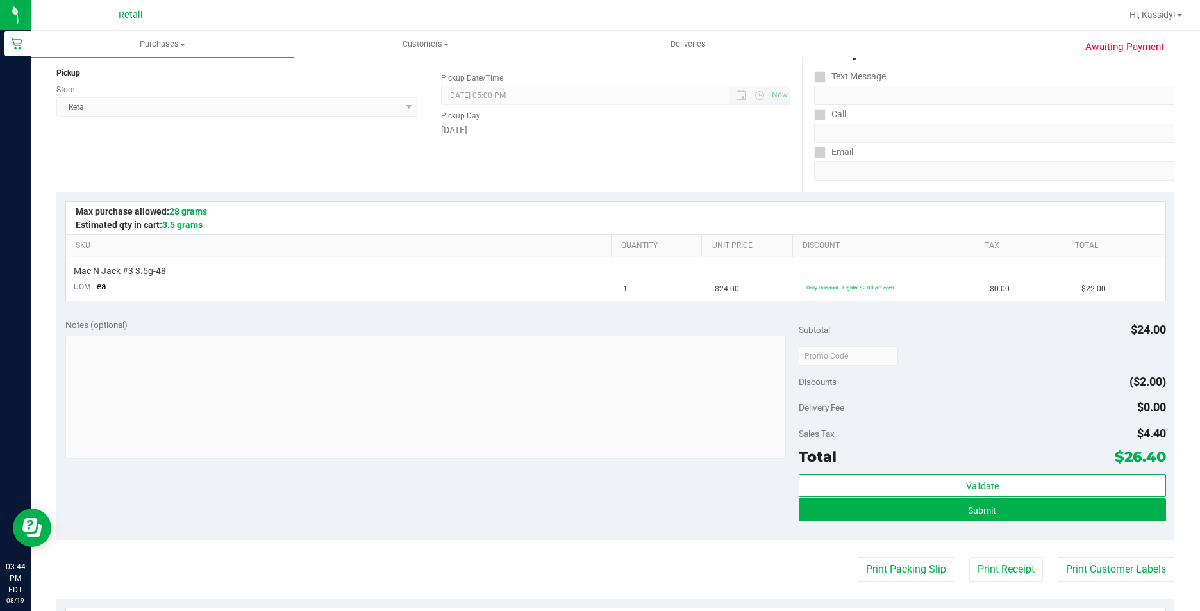
scroll to position [192, 0]
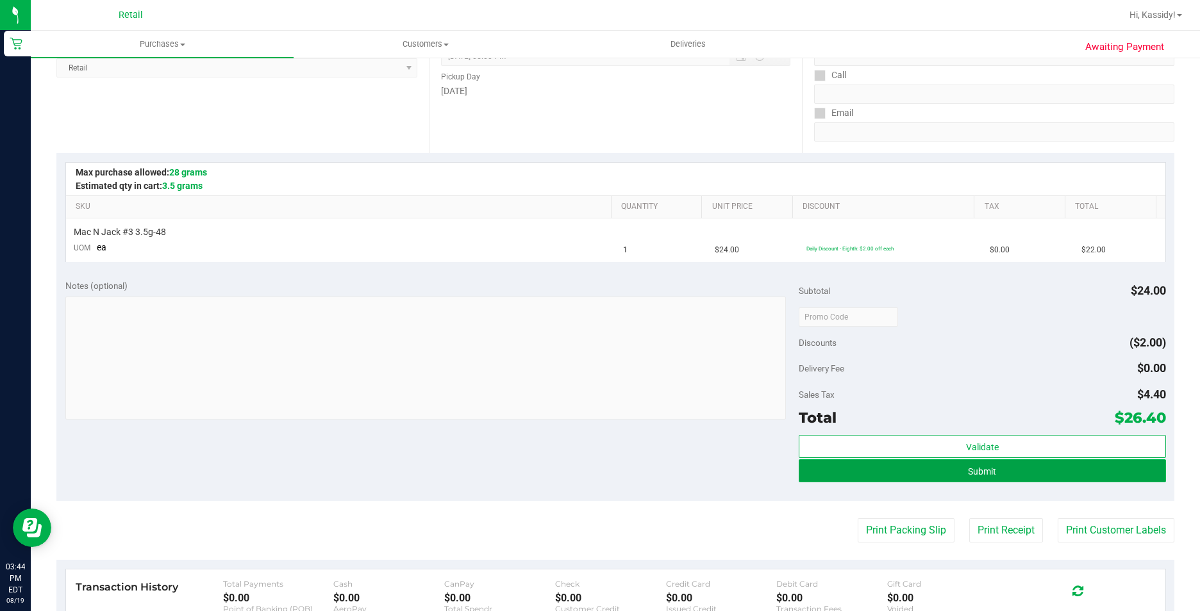
click at [799, 468] on button "Submit" at bounding box center [982, 471] width 367 height 23
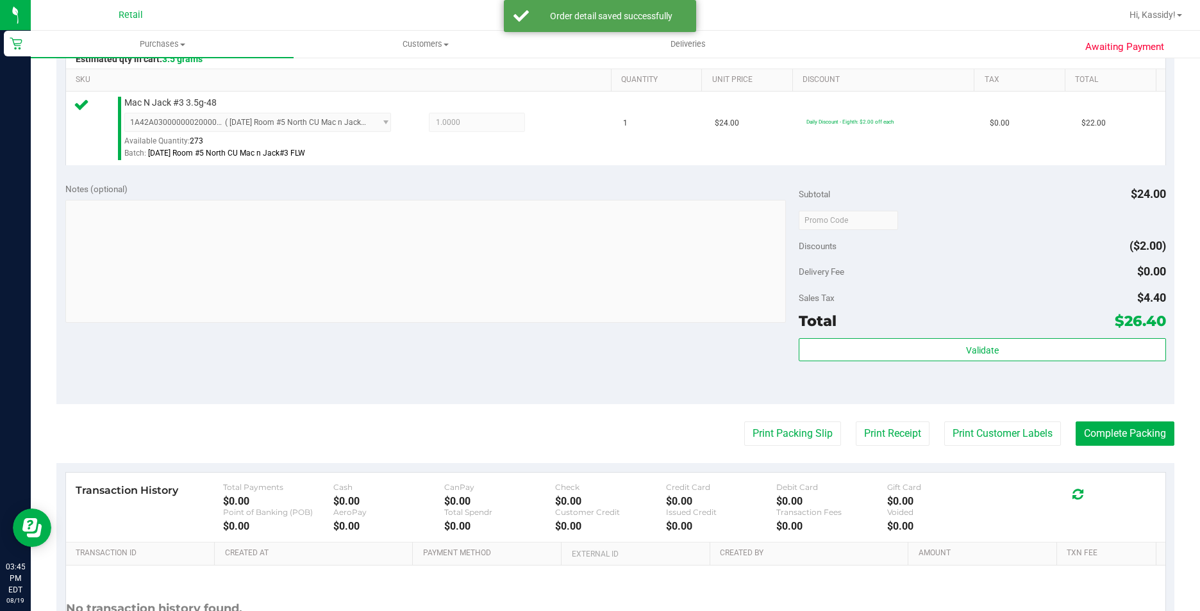
scroll to position [320, 0]
click at [1104, 436] on button "Complete Packing" at bounding box center [1124, 432] width 99 height 24
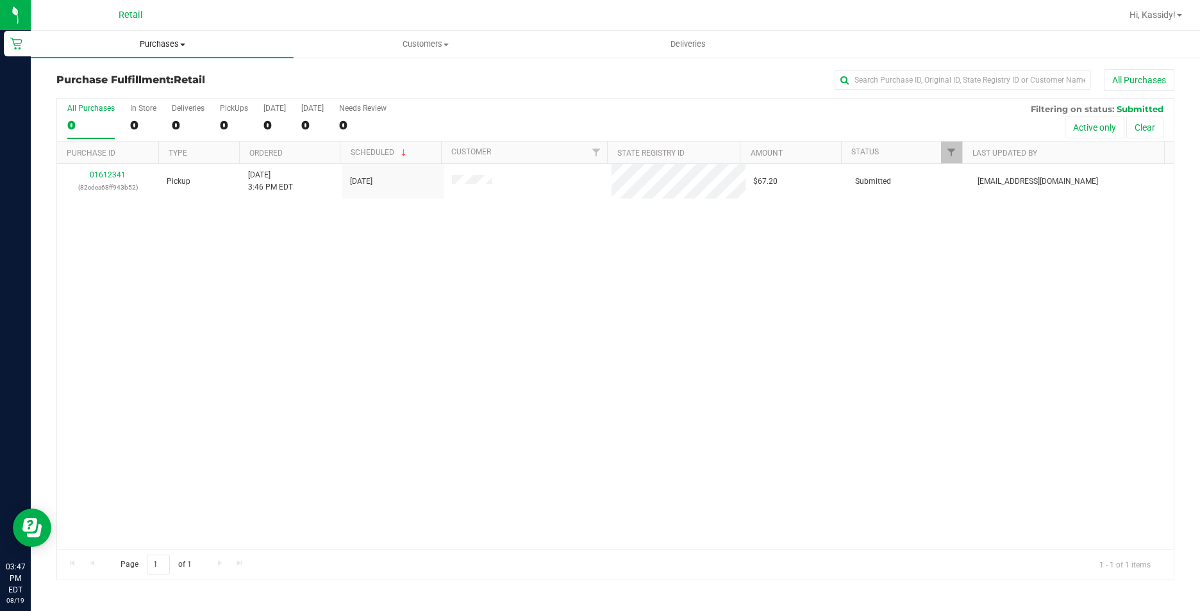
click at [153, 48] on span "Purchases" at bounding box center [162, 44] width 263 height 12
click at [132, 83] on li "Summary of purchases" at bounding box center [162, 77] width 263 height 15
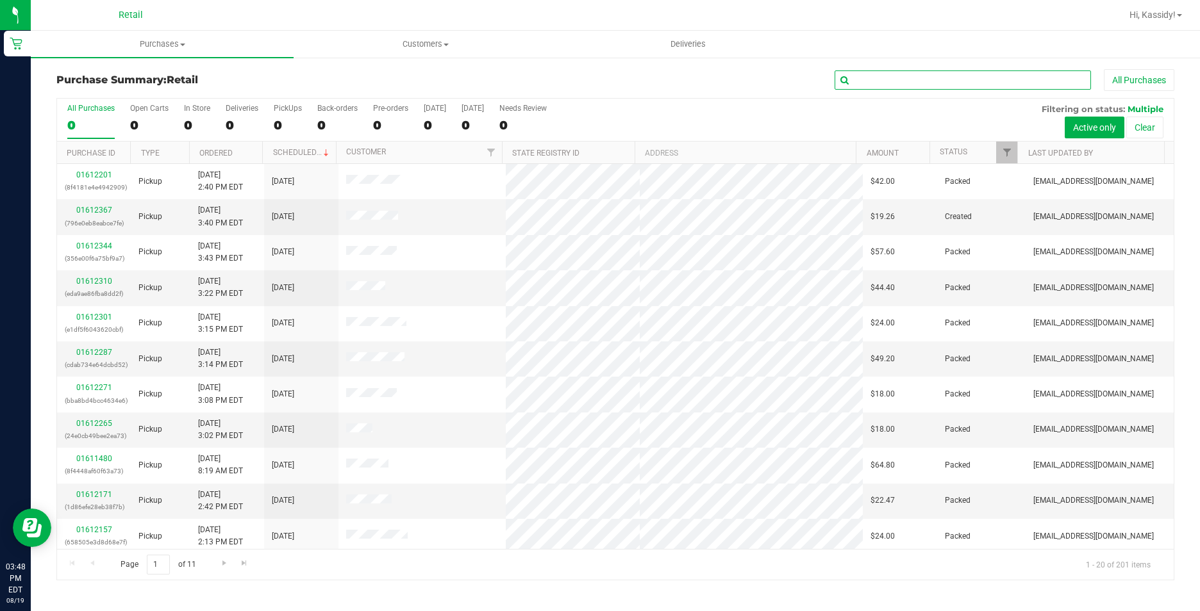
click at [899, 79] on input "text" at bounding box center [962, 79] width 256 height 19
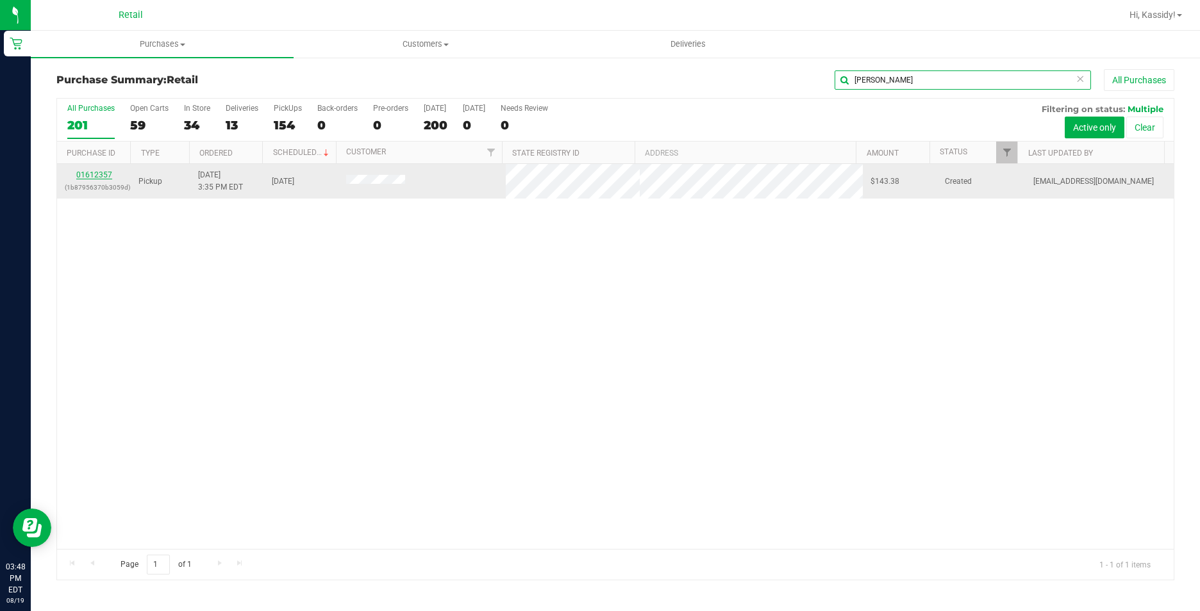
type input "[PERSON_NAME]"
click at [99, 175] on link "01612357" at bounding box center [94, 174] width 36 height 9
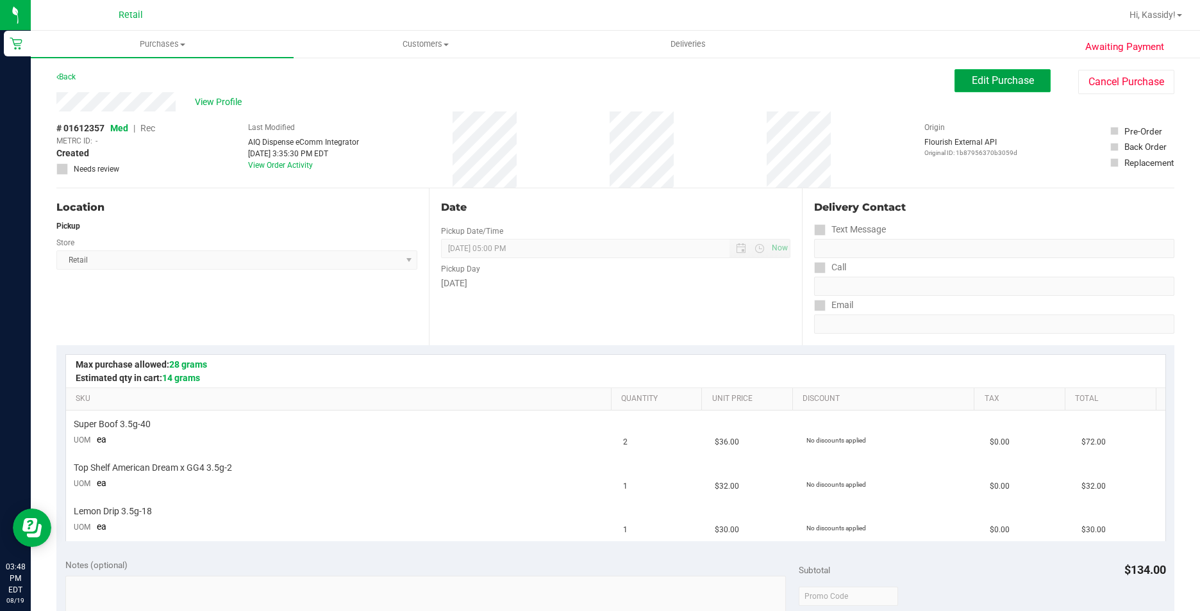
click at [999, 88] on button "Edit Purchase" at bounding box center [1002, 80] width 96 height 23
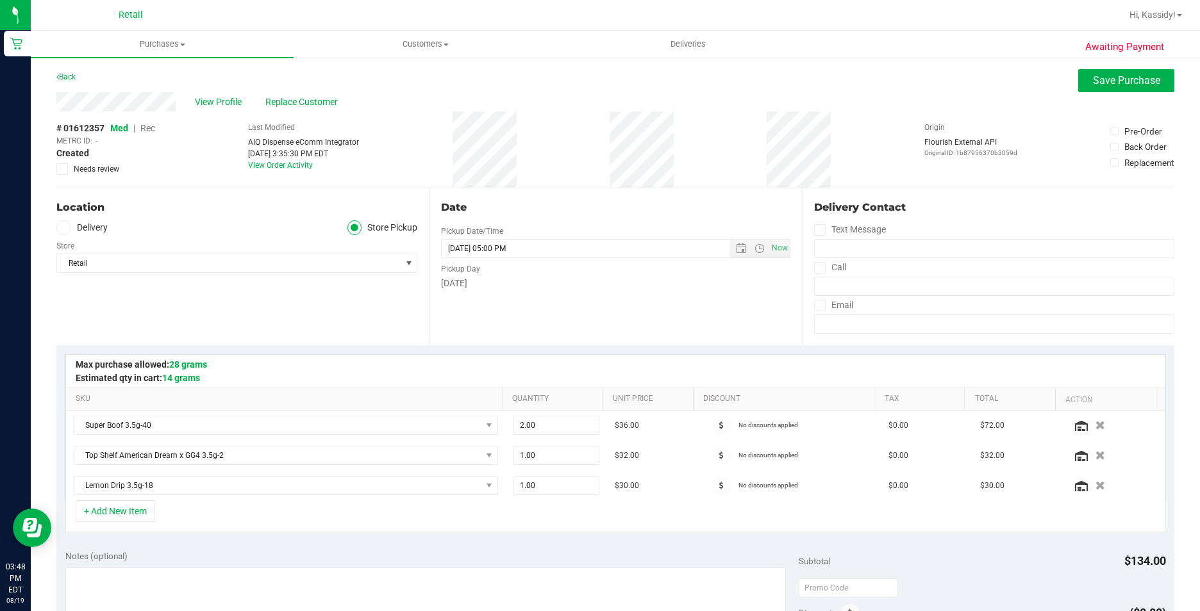
click at [153, 131] on span "Rec" at bounding box center [147, 128] width 15 height 10
click at [140, 129] on span "Med | Rec" at bounding box center [132, 128] width 45 height 10
click at [1088, 91] on button "Save Purchase" at bounding box center [1126, 80] width 96 height 23
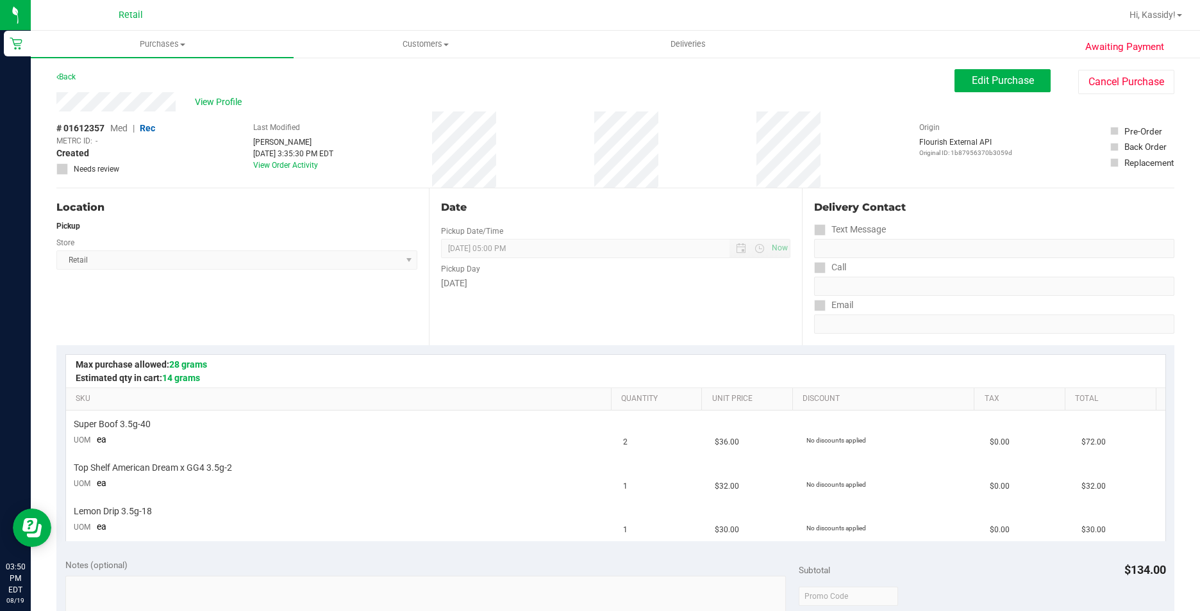
click at [975, 98] on div "View Profile # 01612357 Med | Rec METRC ID: - Created Needs review Last Modifie…" at bounding box center [615, 140] width 1118 height 96
click at [975, 92] on button "Edit Purchase" at bounding box center [1002, 80] width 96 height 23
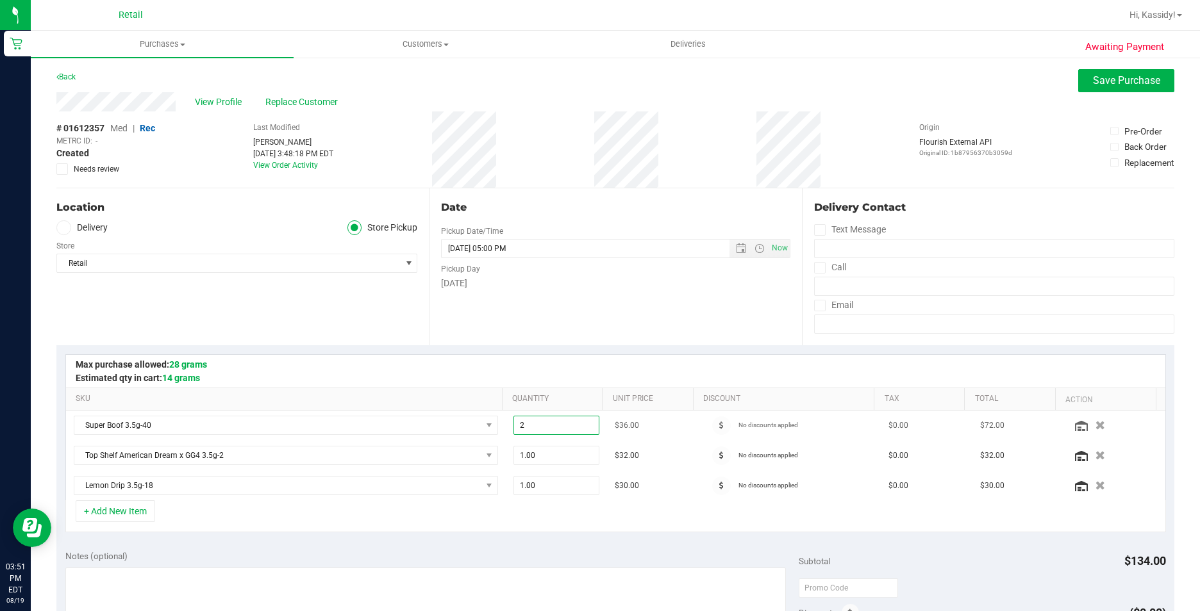
click at [547, 435] on span "2.00 2" at bounding box center [556, 425] width 86 height 19
type input "1"
click at [552, 459] on span "1.00 1" at bounding box center [556, 455] width 86 height 19
type input "2"
click at [1099, 74] on button "Save Purchase" at bounding box center [1126, 80] width 96 height 23
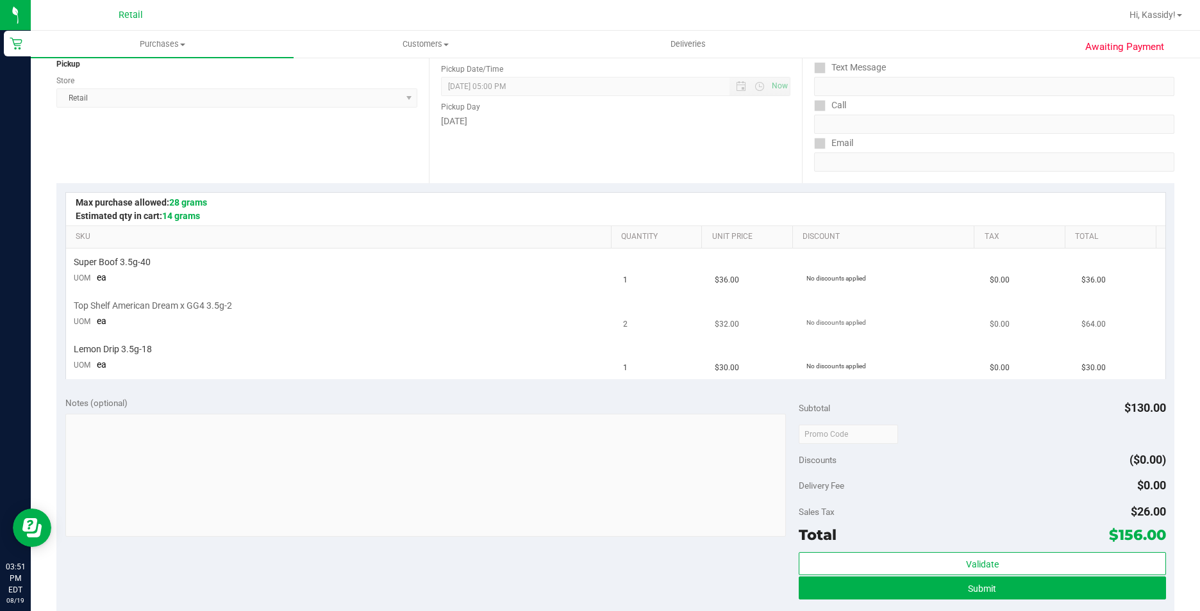
scroll to position [192, 0]
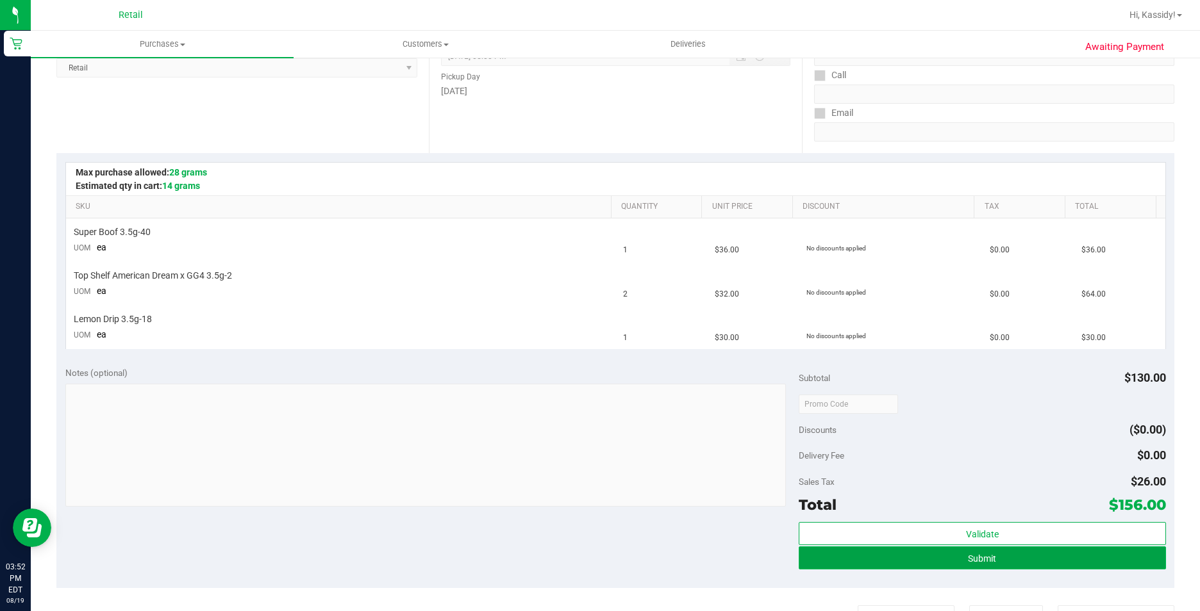
click at [867, 550] on button "Submit" at bounding box center [982, 558] width 367 height 23
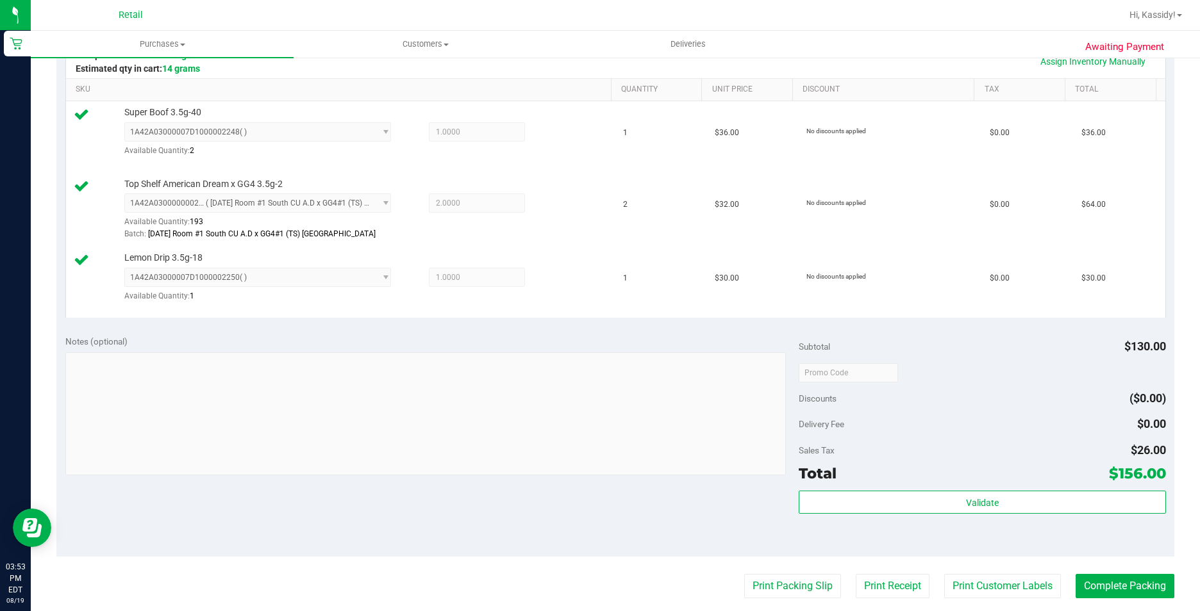
scroll to position [320, 0]
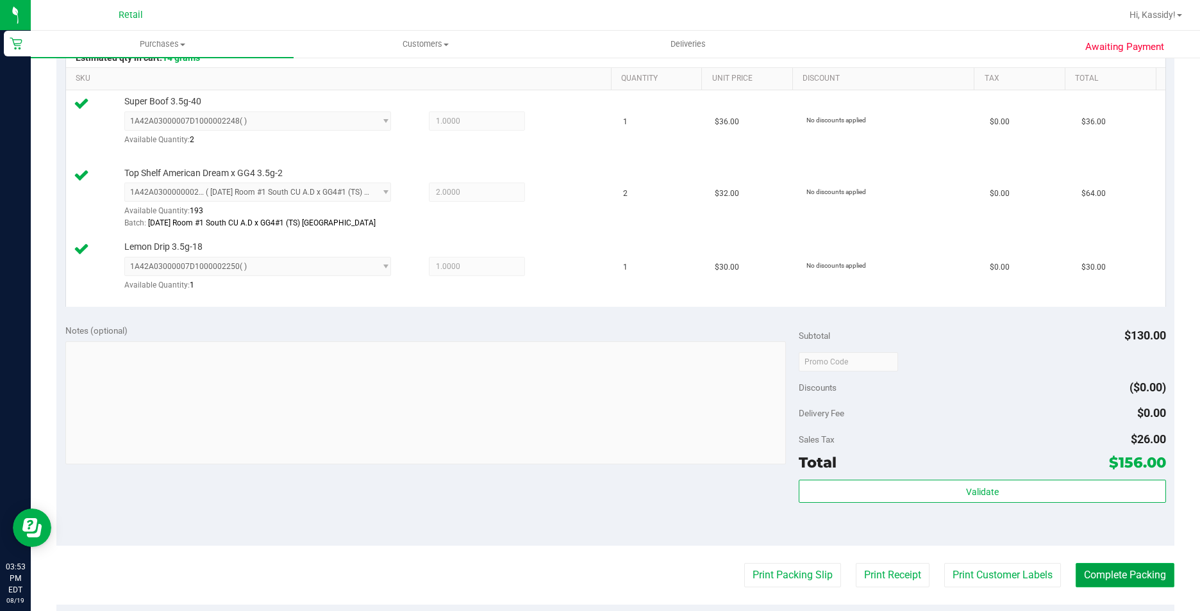
click at [1088, 569] on button "Complete Packing" at bounding box center [1124, 575] width 99 height 24
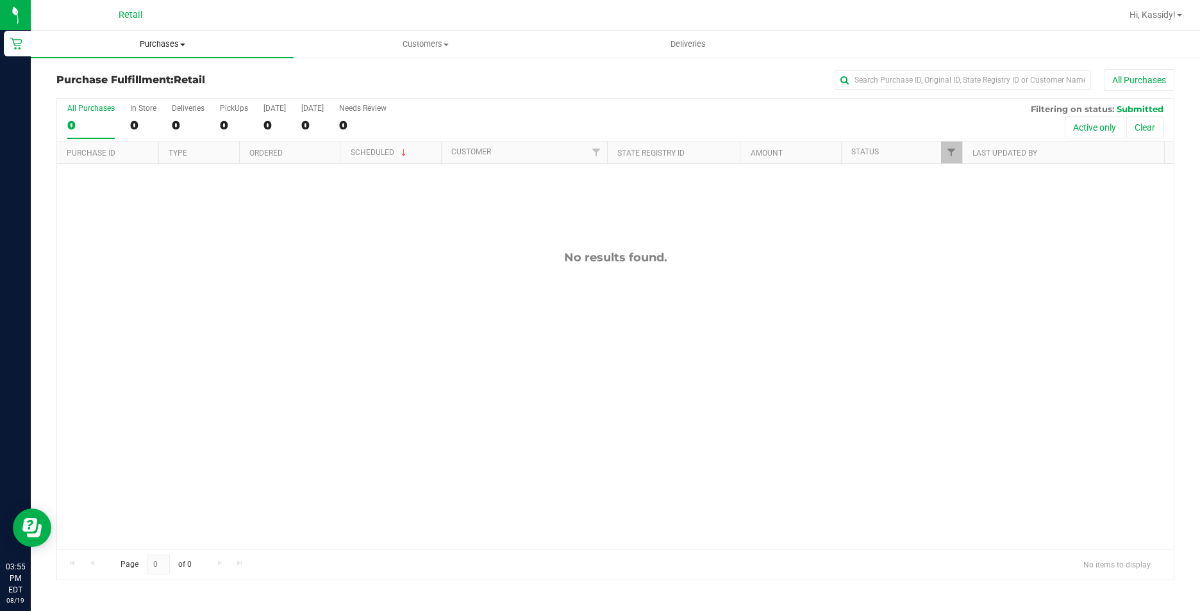
click at [153, 37] on uib-tab-heading "Purchases Summary of purchases Fulfillment All purchases" at bounding box center [162, 44] width 263 height 27
click at [155, 72] on span "Summary of purchases" at bounding box center [96, 77] width 131 height 11
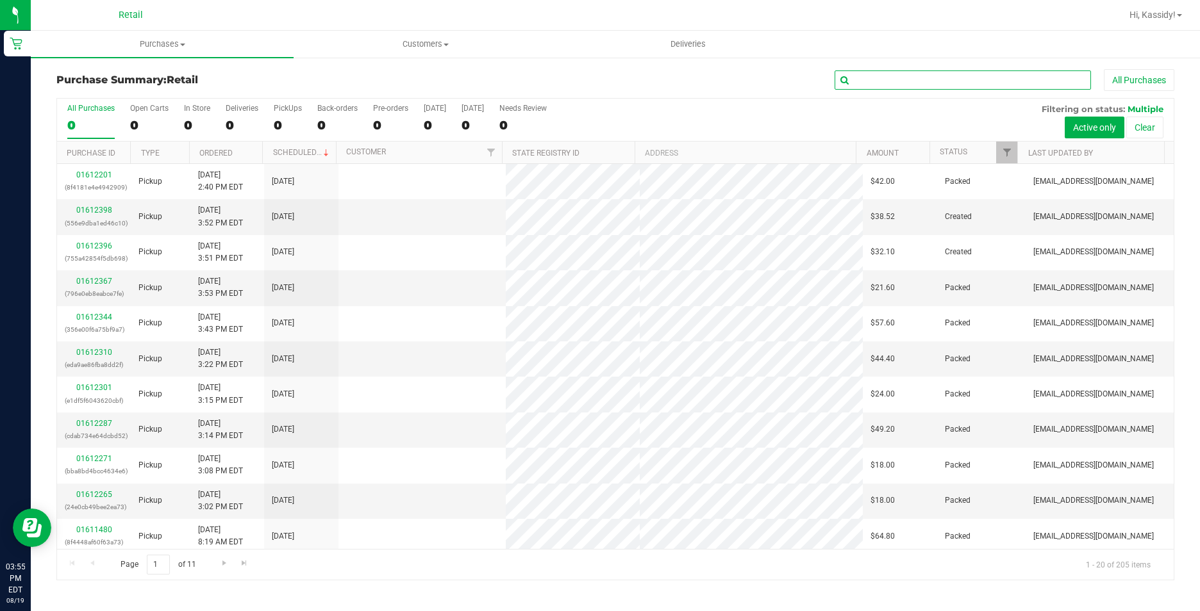
click at [898, 83] on input "text" at bounding box center [962, 79] width 256 height 19
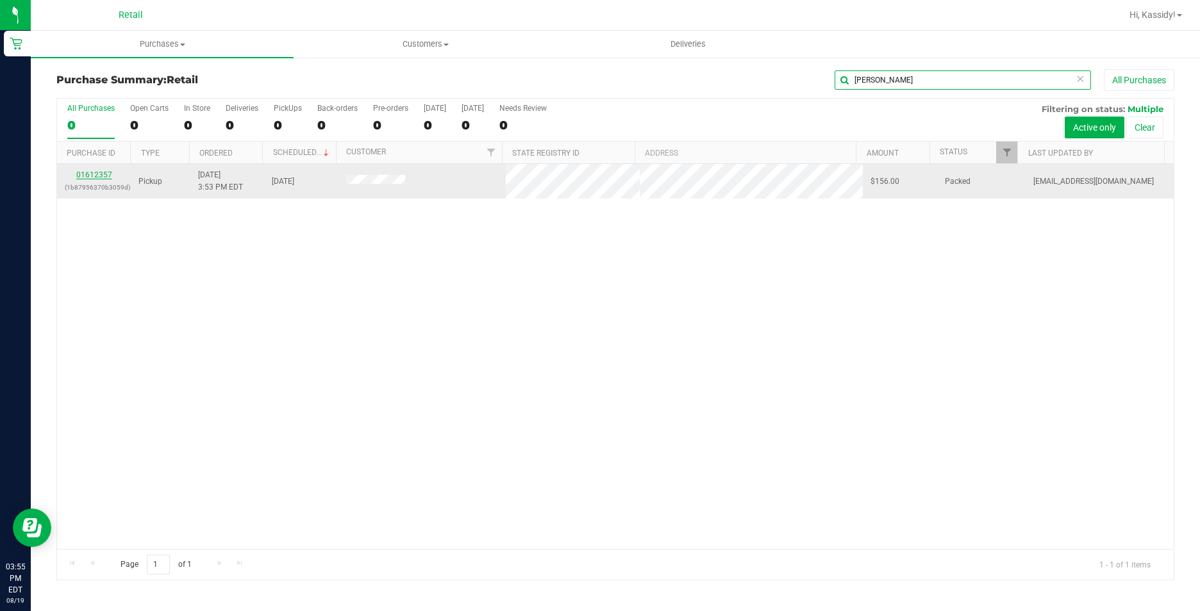
type input "[PERSON_NAME]"
click at [77, 173] on link "01612357" at bounding box center [94, 174] width 36 height 9
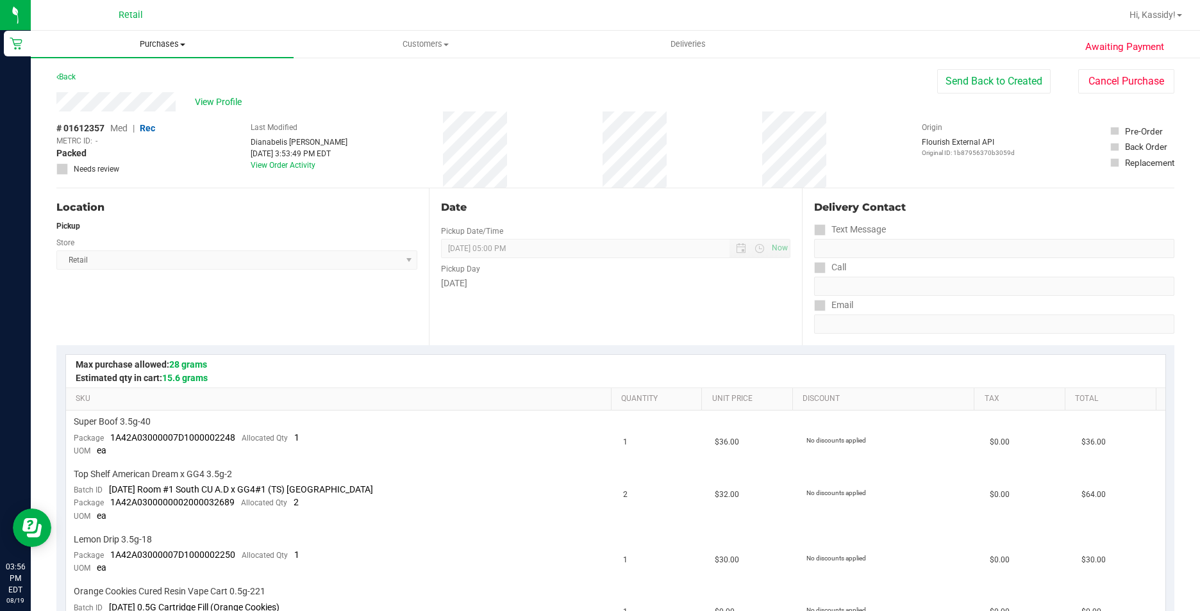
click at [171, 52] on uib-tab-heading "Purchases Summary of purchases Fulfillment All purchases" at bounding box center [162, 44] width 263 height 27
click at [162, 74] on li "Summary of purchases" at bounding box center [162, 77] width 263 height 15
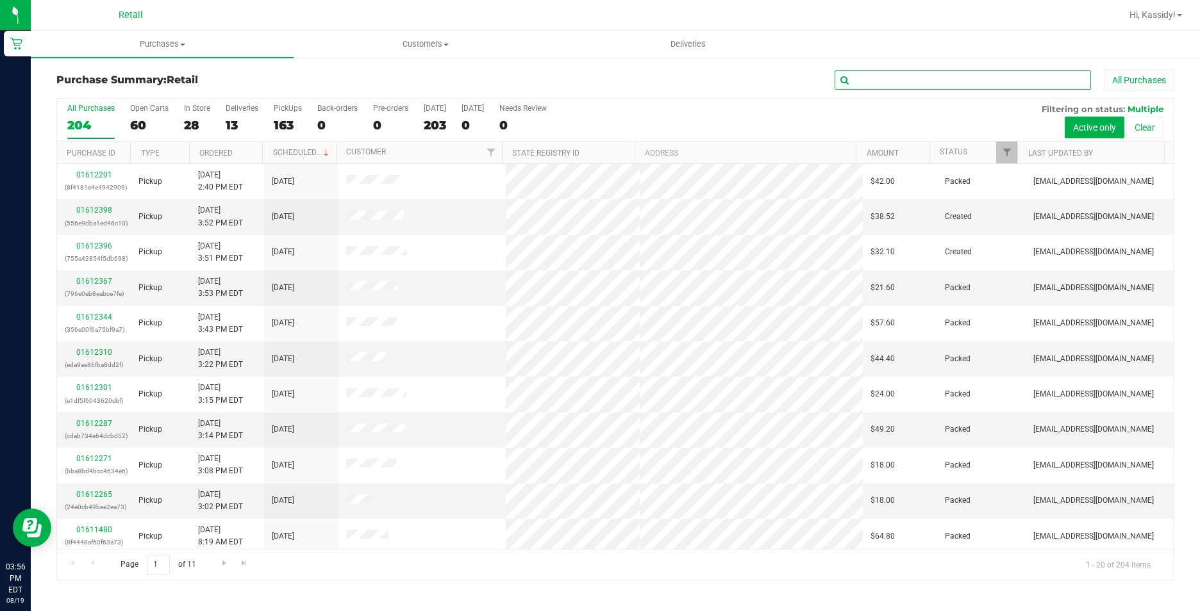
click at [956, 74] on input "text" at bounding box center [962, 79] width 256 height 19
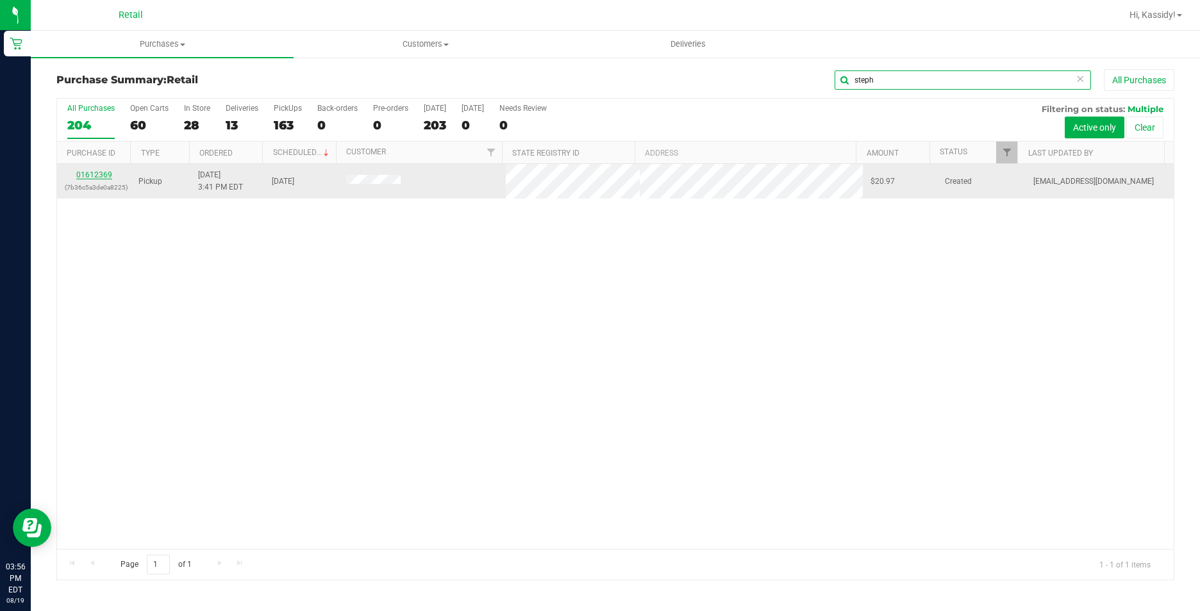
type input "steph"
click at [99, 179] on link "01612369" at bounding box center [94, 174] width 36 height 9
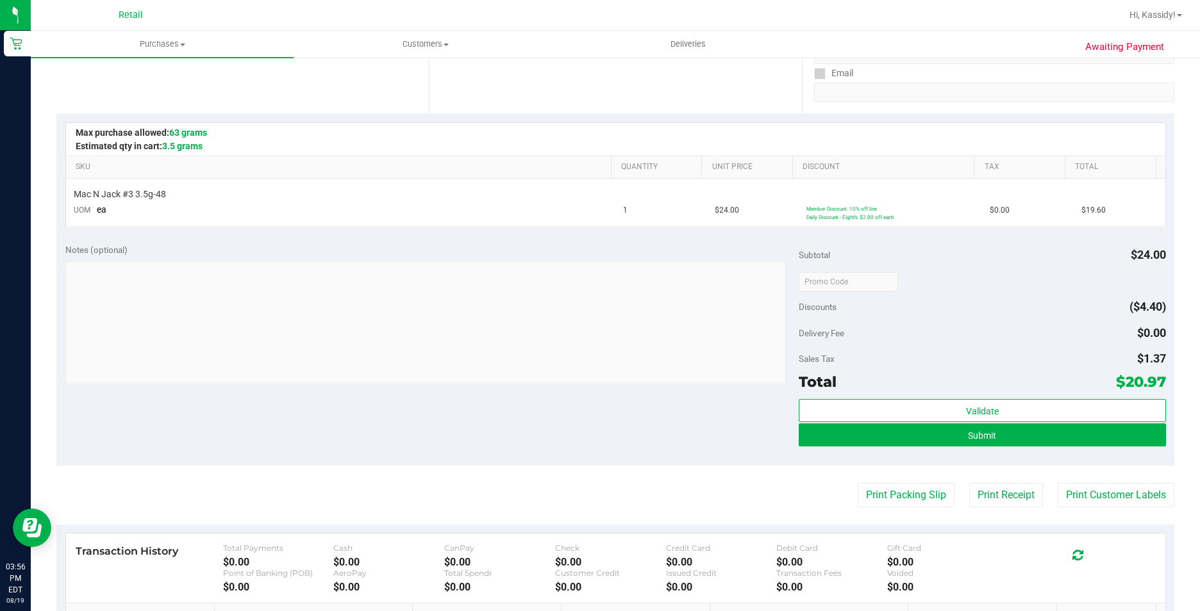
scroll to position [256, 0]
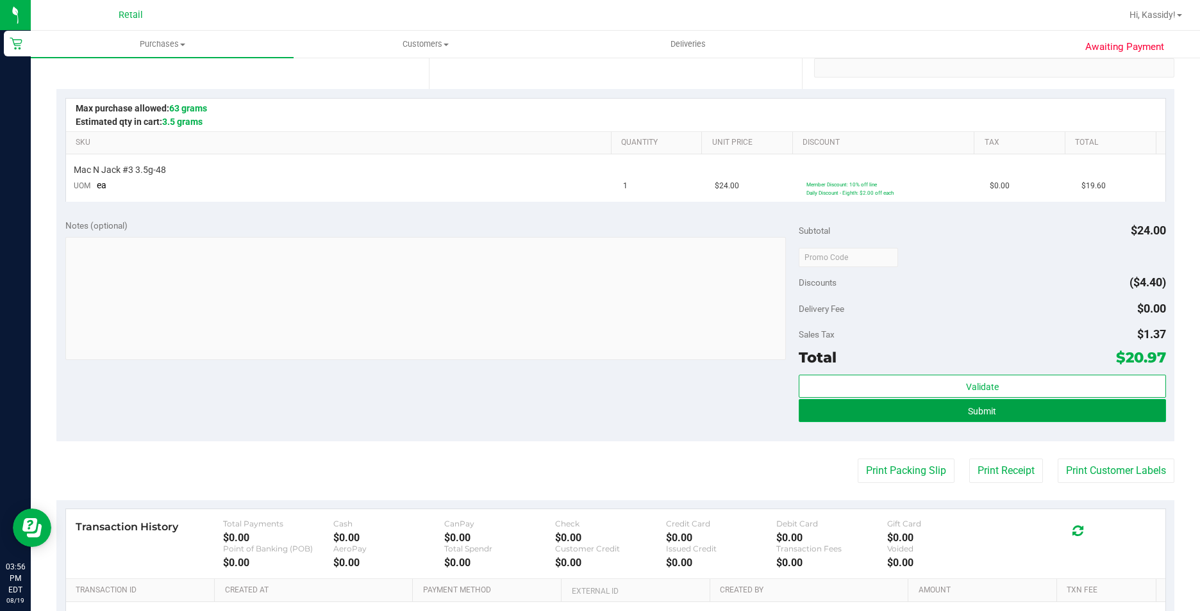
click at [836, 415] on button "Submit" at bounding box center [982, 410] width 367 height 23
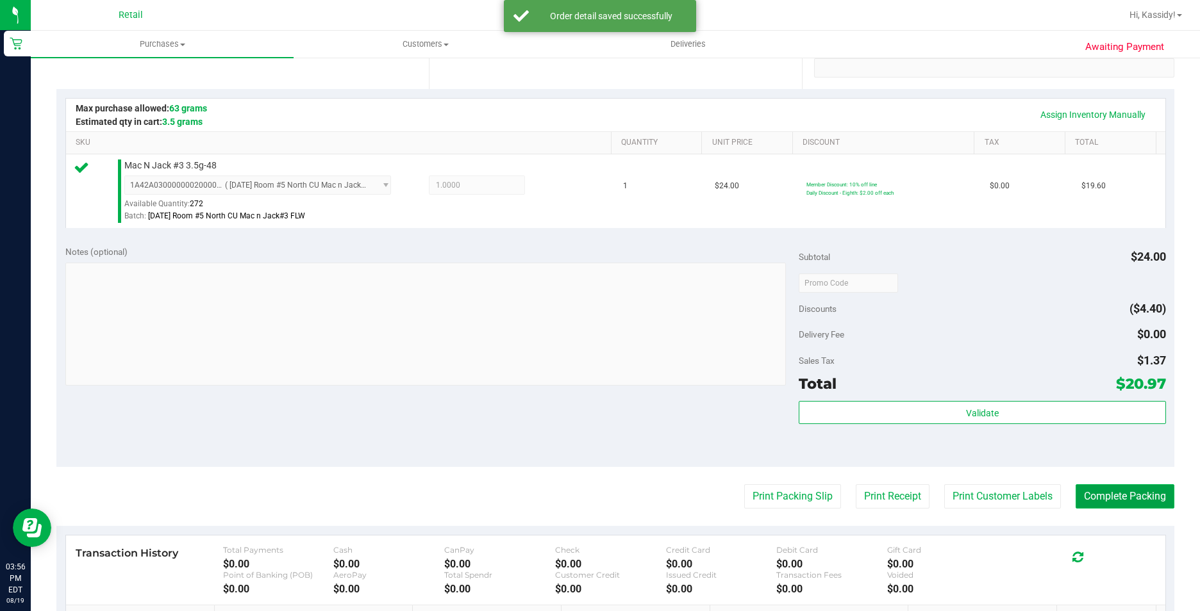
click at [1115, 496] on button "Complete Packing" at bounding box center [1124, 497] width 99 height 24
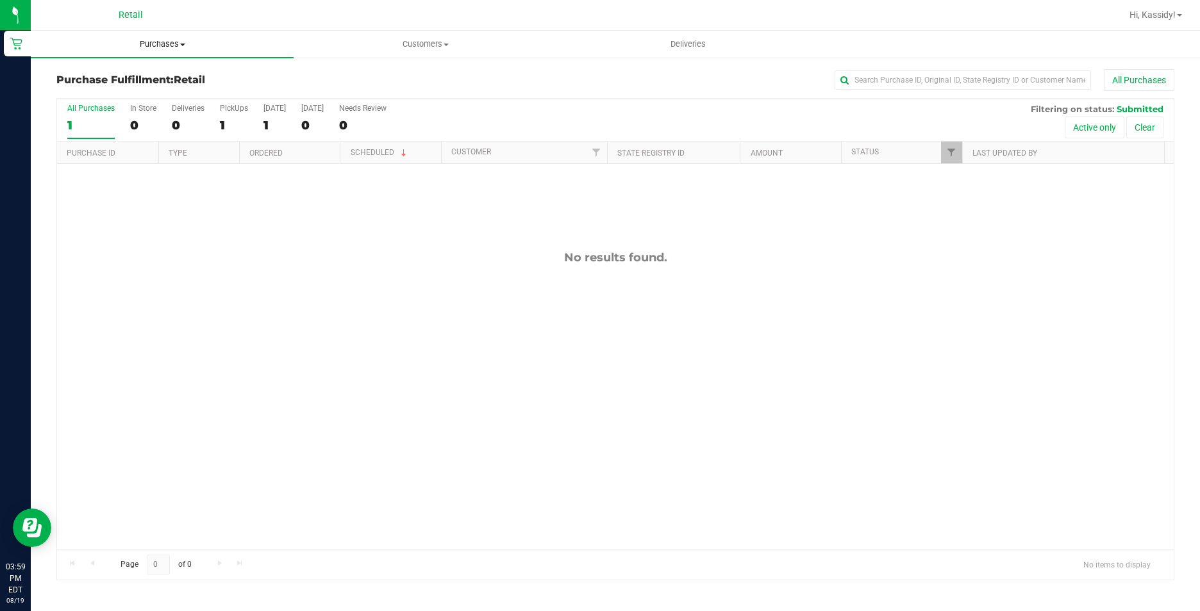
click at [140, 52] on uib-tab-heading "Purchases Summary of purchases Fulfillment All purchases" at bounding box center [162, 44] width 263 height 27
click at [135, 76] on span "Summary of purchases" at bounding box center [96, 77] width 131 height 11
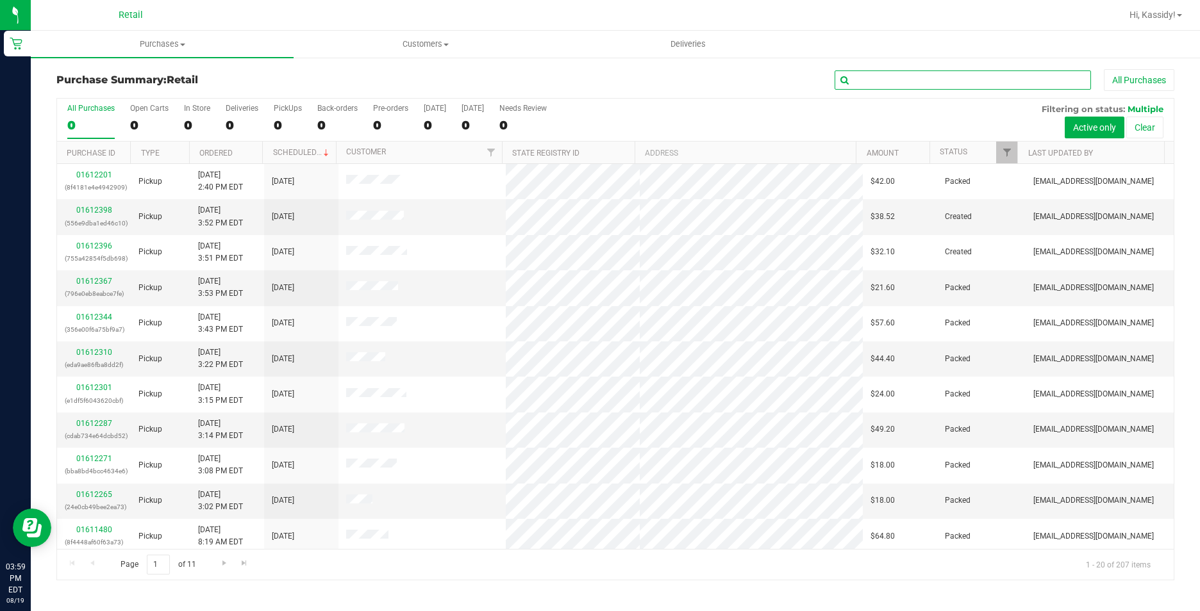
click at [890, 77] on input "text" at bounding box center [962, 79] width 256 height 19
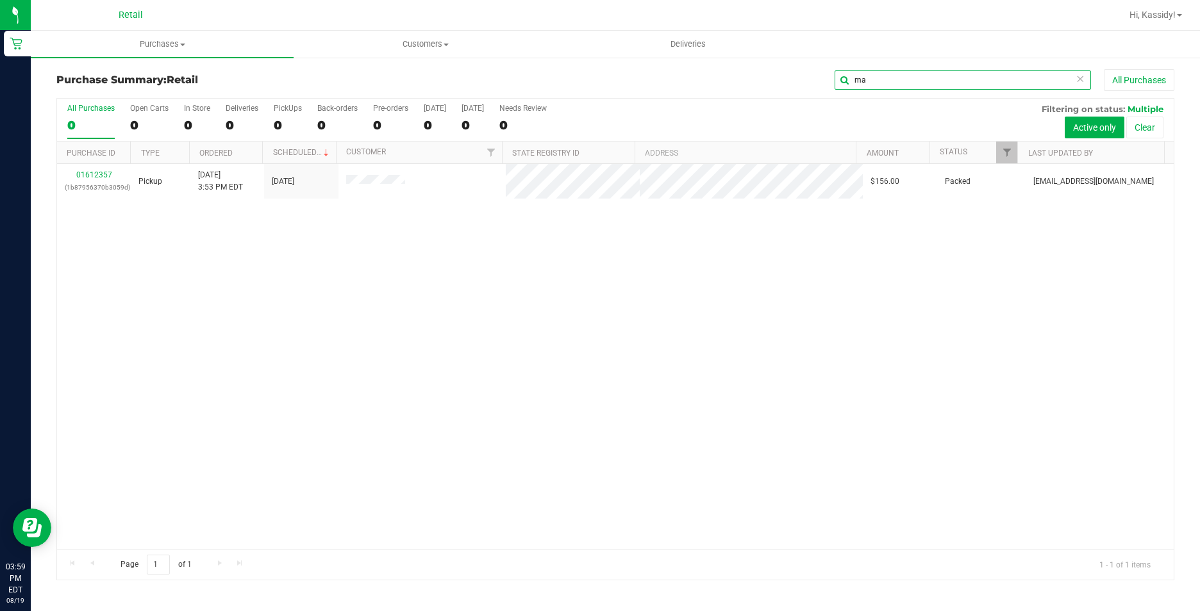
type input "m"
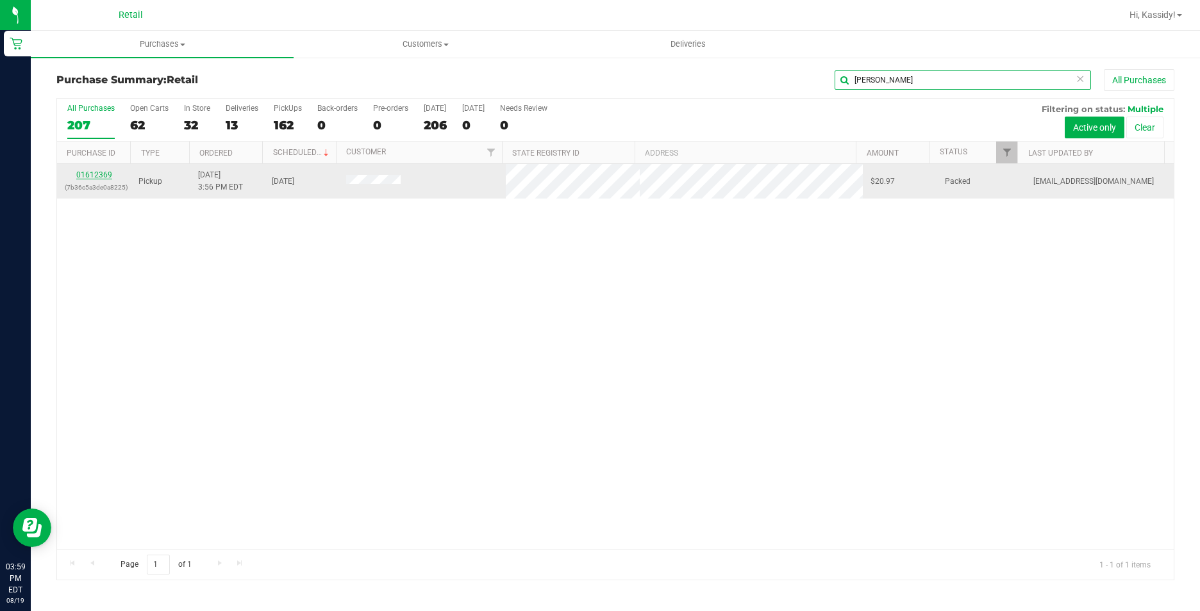
type input "[PERSON_NAME]"
click at [78, 172] on link "01612369" at bounding box center [94, 174] width 36 height 9
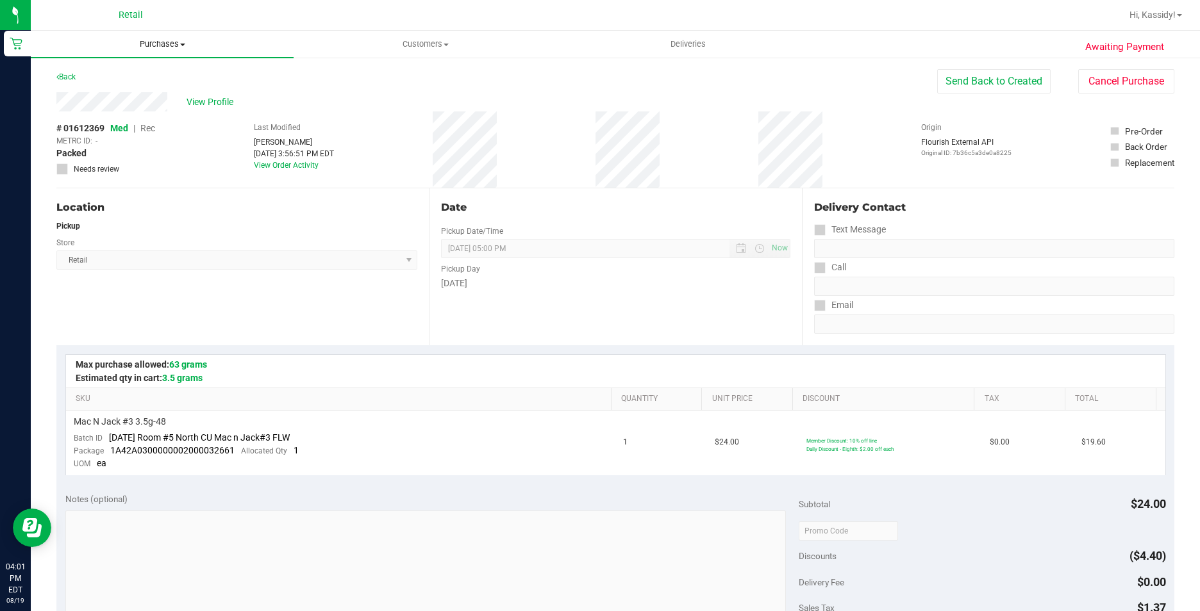
click at [166, 37] on uib-tab-heading "Purchases Summary of purchases Fulfillment All purchases" at bounding box center [162, 44] width 263 height 27
click at [147, 79] on span "Summary of purchases" at bounding box center [96, 77] width 131 height 11
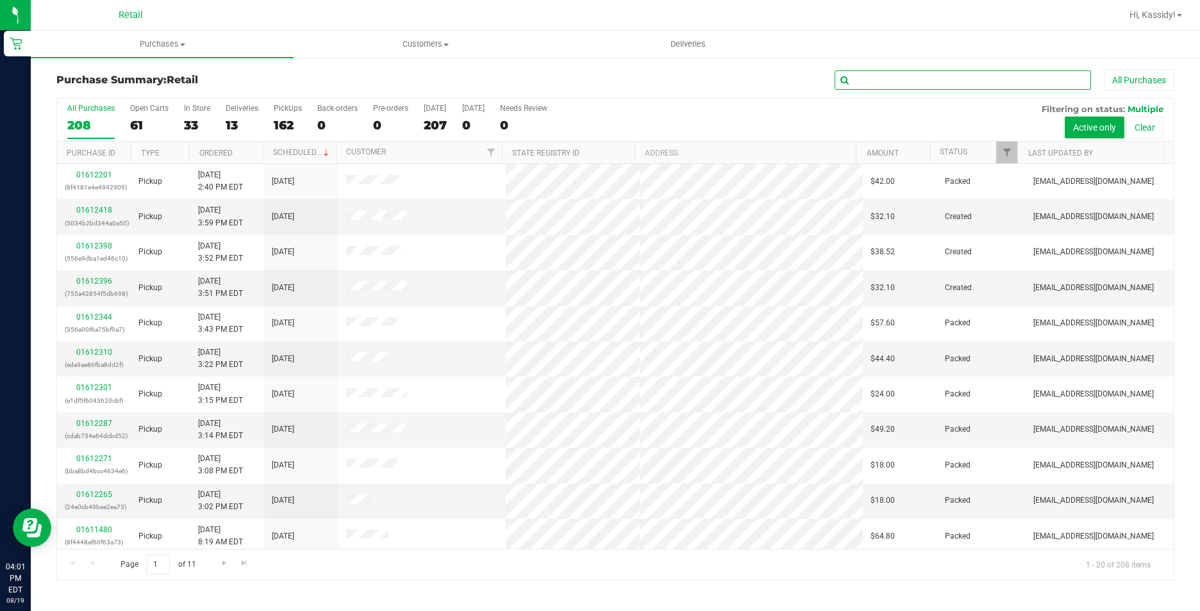
click at [917, 83] on input "text" at bounding box center [962, 79] width 256 height 19
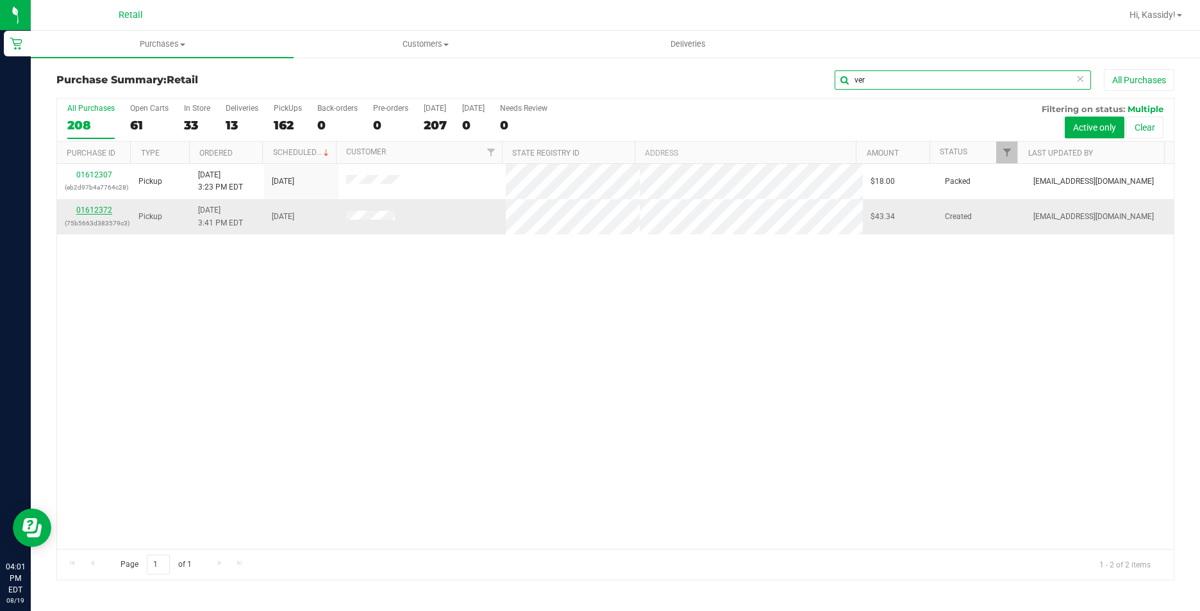
type input "ver"
click at [89, 213] on link "01612372" at bounding box center [94, 210] width 36 height 9
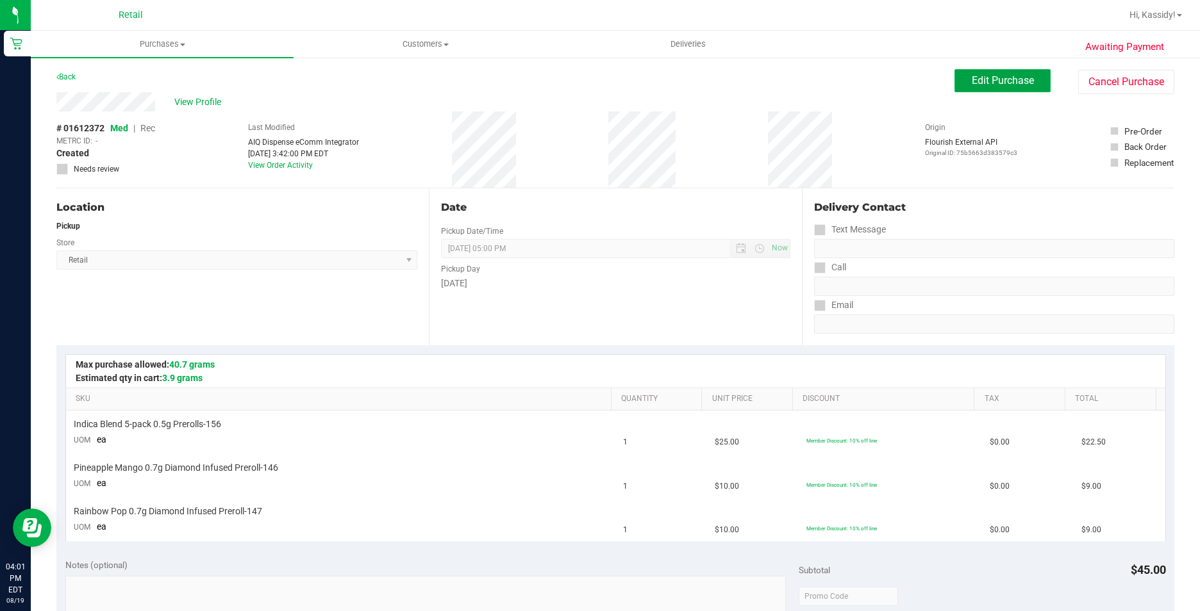
click at [965, 87] on button "Edit Purchase" at bounding box center [1002, 80] width 96 height 23
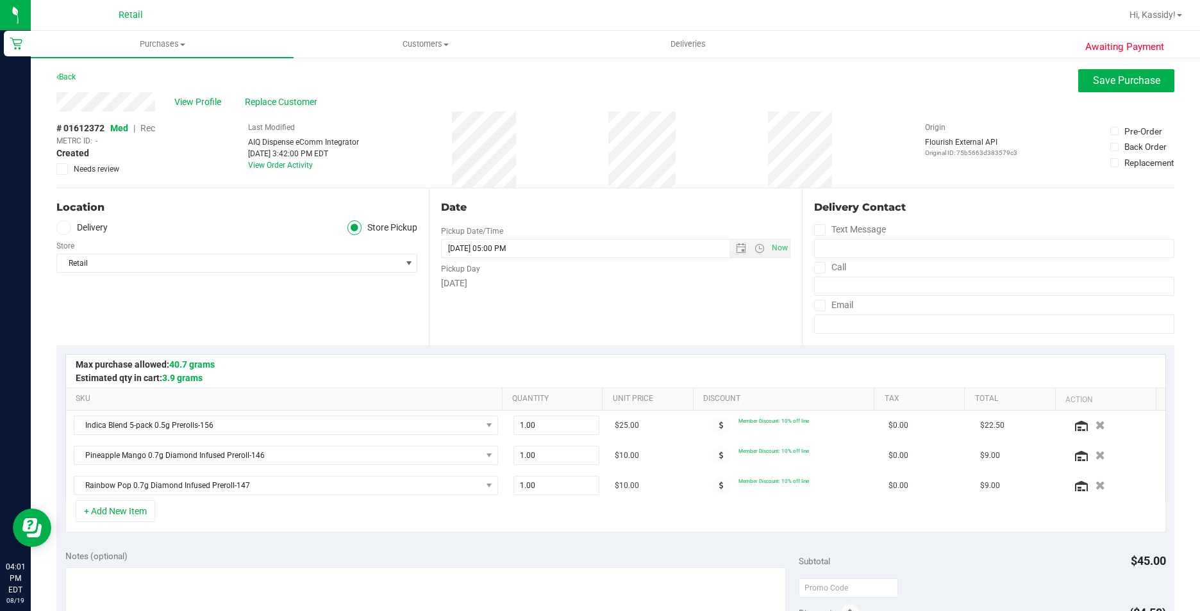
click at [145, 132] on span "Rec" at bounding box center [147, 128] width 15 height 10
click at [124, 130] on span "Med" at bounding box center [118, 128] width 17 height 10
click at [1082, 74] on button "Save Purchase" at bounding box center [1126, 80] width 96 height 23
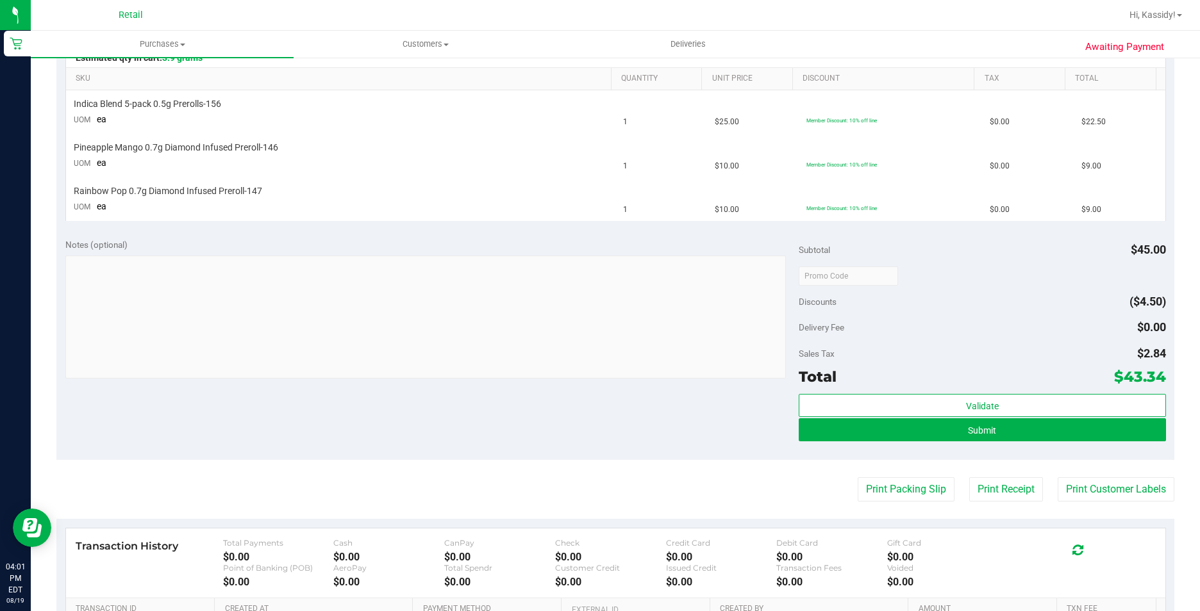
scroll to position [256, 0]
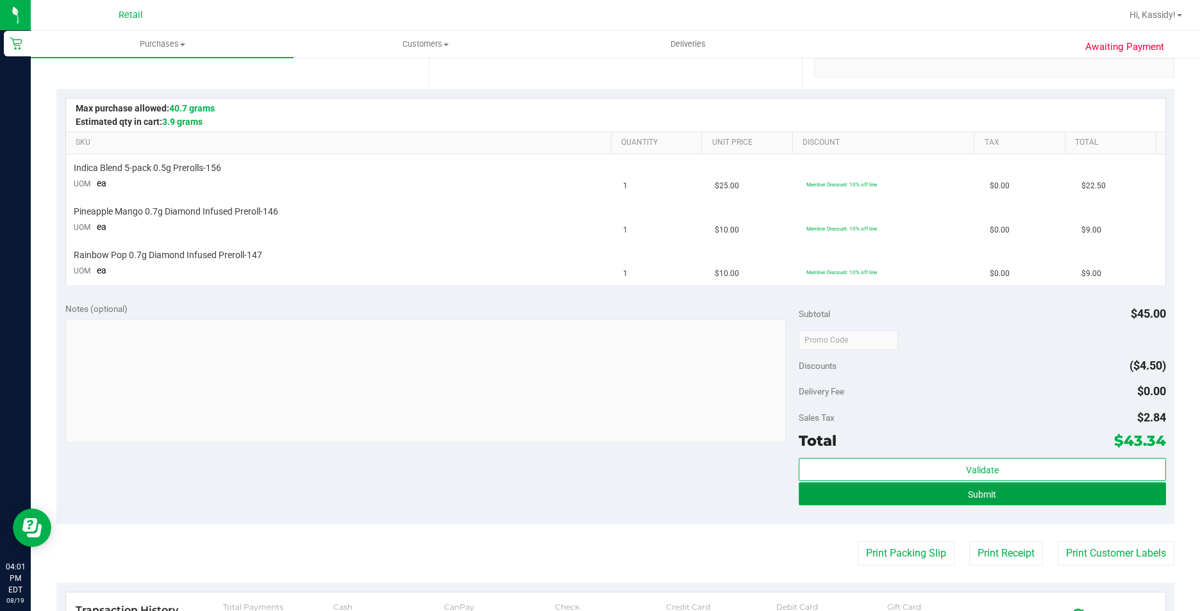
click at [876, 483] on button "Submit" at bounding box center [982, 494] width 367 height 23
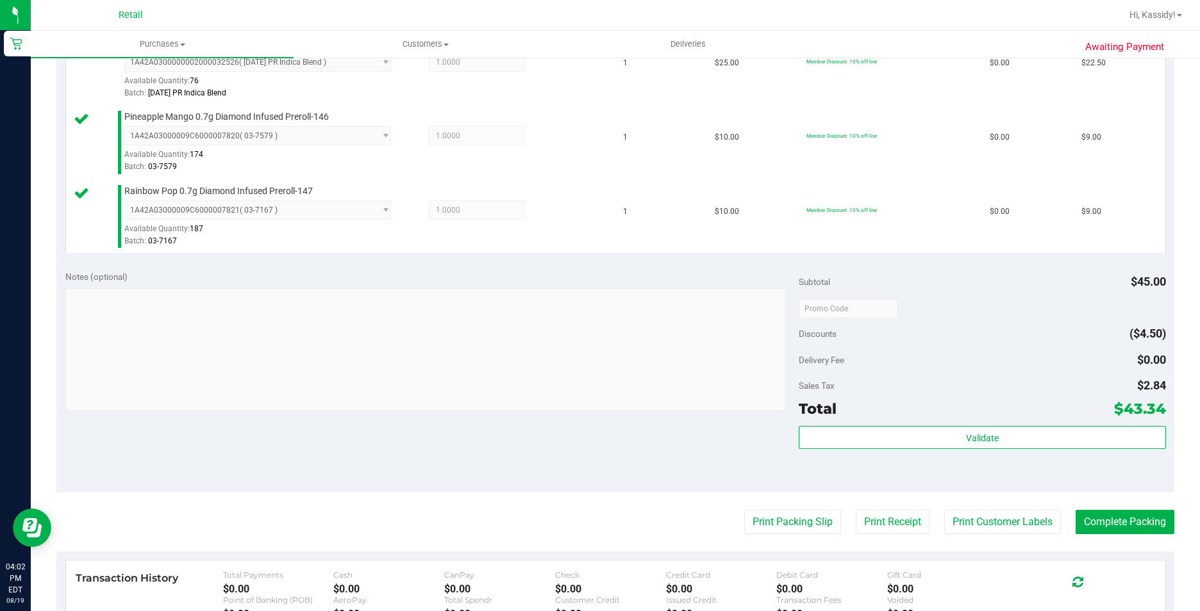
scroll to position [385, 0]
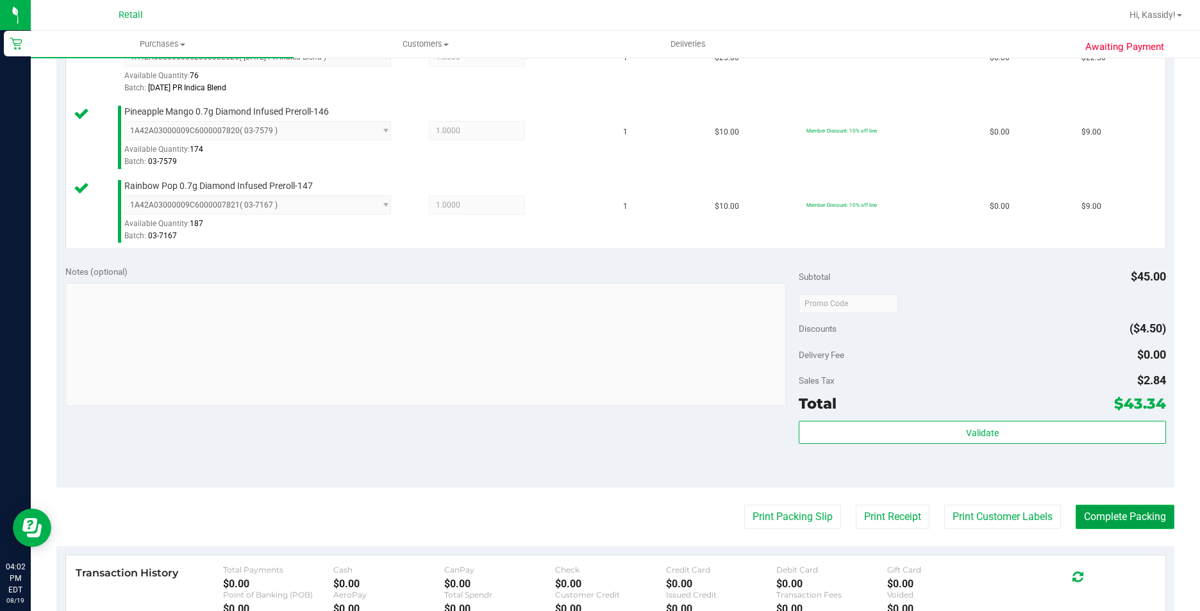
click at [1082, 518] on button "Complete Packing" at bounding box center [1124, 517] width 99 height 24
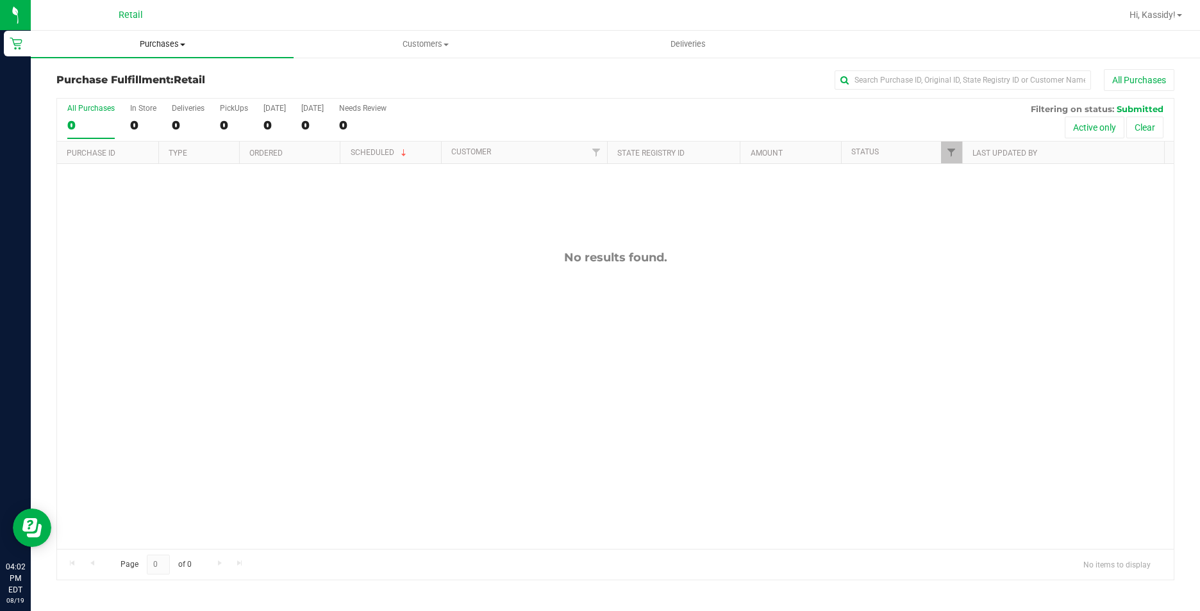
click at [203, 42] on span "Purchases" at bounding box center [162, 44] width 263 height 12
click at [162, 74] on li "Summary of purchases" at bounding box center [162, 77] width 263 height 15
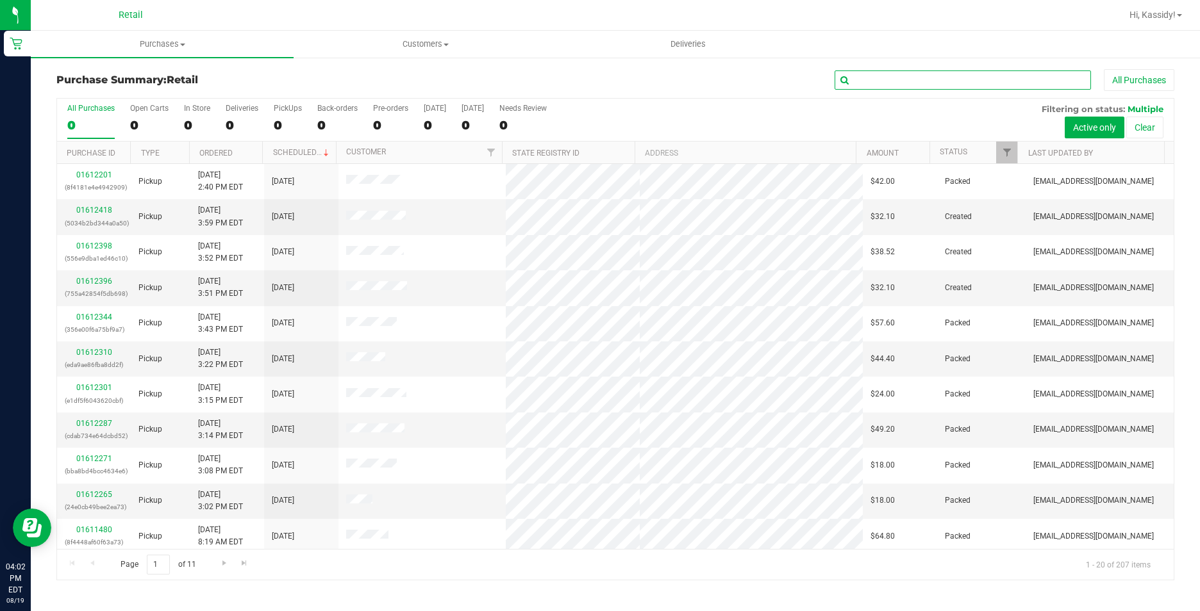
click at [986, 72] on input "text" at bounding box center [962, 79] width 256 height 19
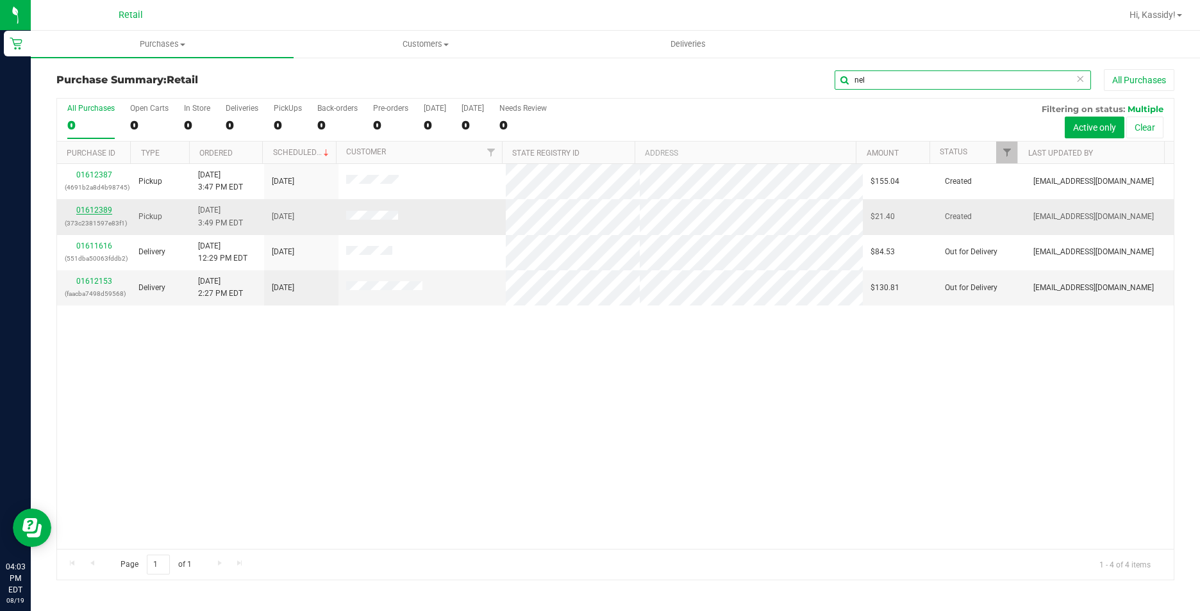
type input "nel"
click at [98, 212] on link "01612389" at bounding box center [94, 210] width 36 height 9
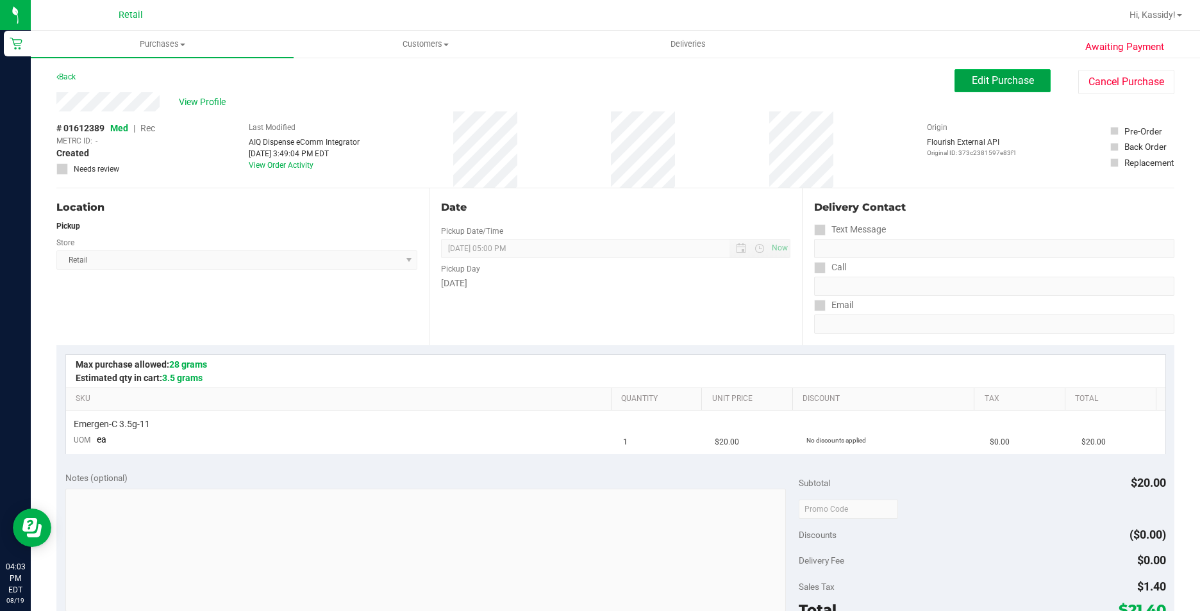
click at [979, 72] on button "Edit Purchase" at bounding box center [1002, 80] width 96 height 23
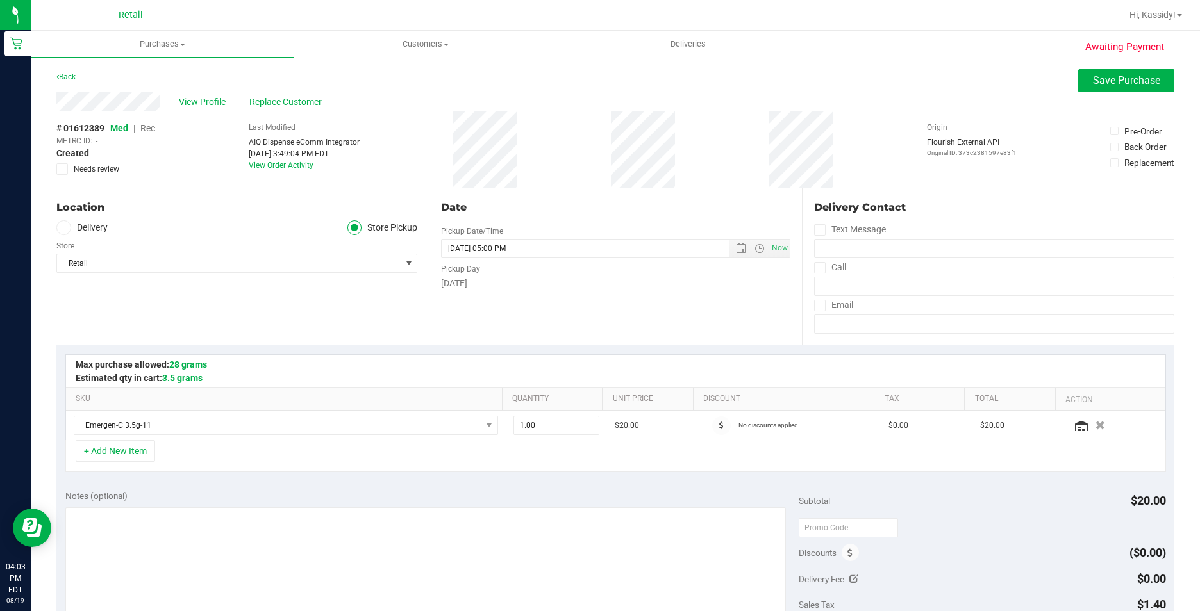
click at [144, 128] on span "Rec" at bounding box center [147, 128] width 15 height 10
drag, startPoint x: 1134, startPoint y: 84, endPoint x: 1111, endPoint y: 94, distance: 25.2
click at [1132, 84] on span "Save Purchase" at bounding box center [1126, 80] width 67 height 12
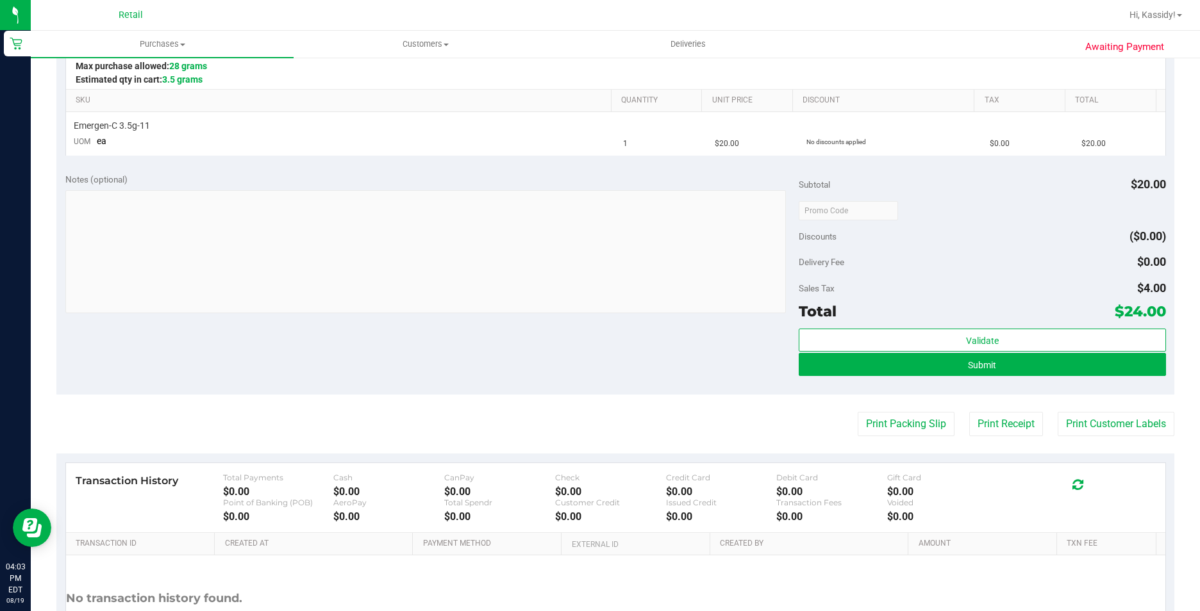
scroll to position [320, 0]
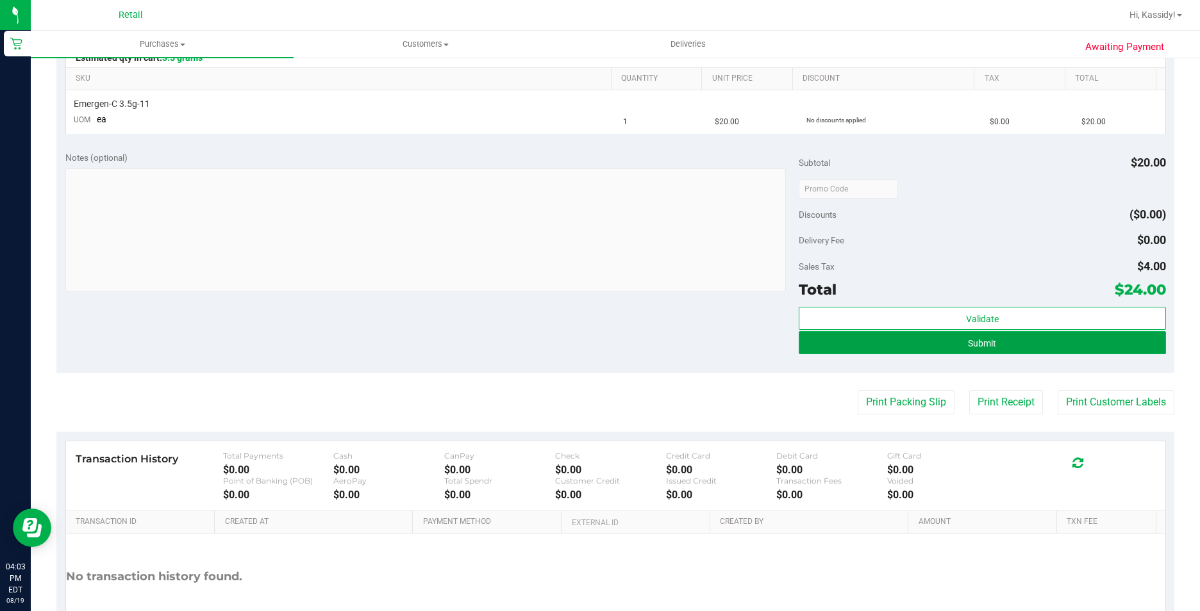
click at [869, 342] on button "Submit" at bounding box center [982, 342] width 367 height 23
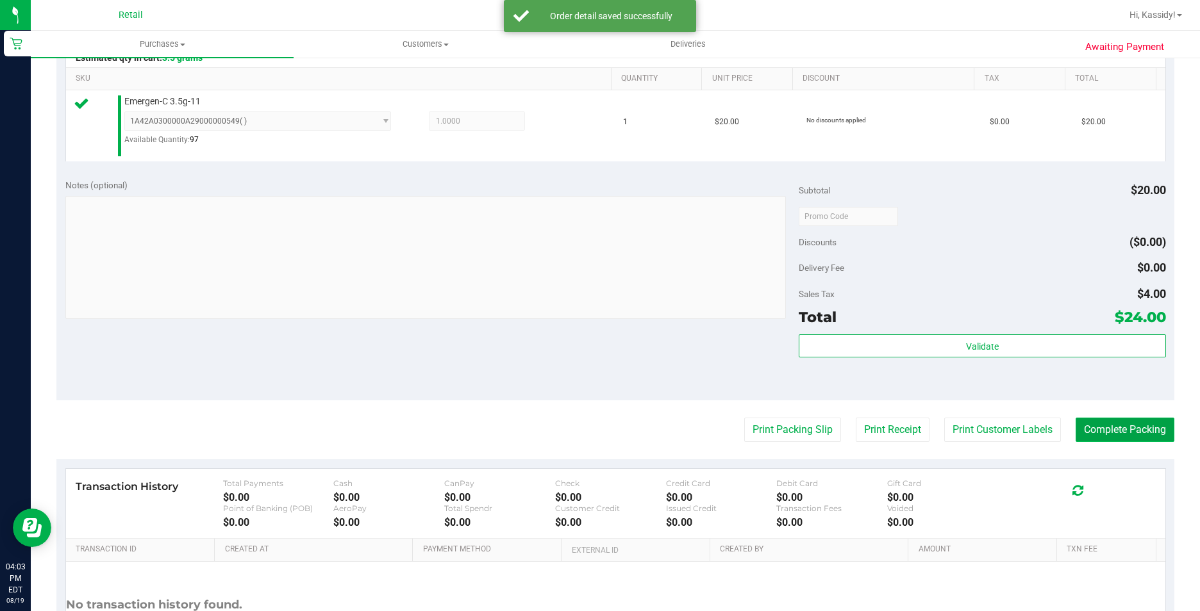
click at [1084, 424] on button "Complete Packing" at bounding box center [1124, 430] width 99 height 24
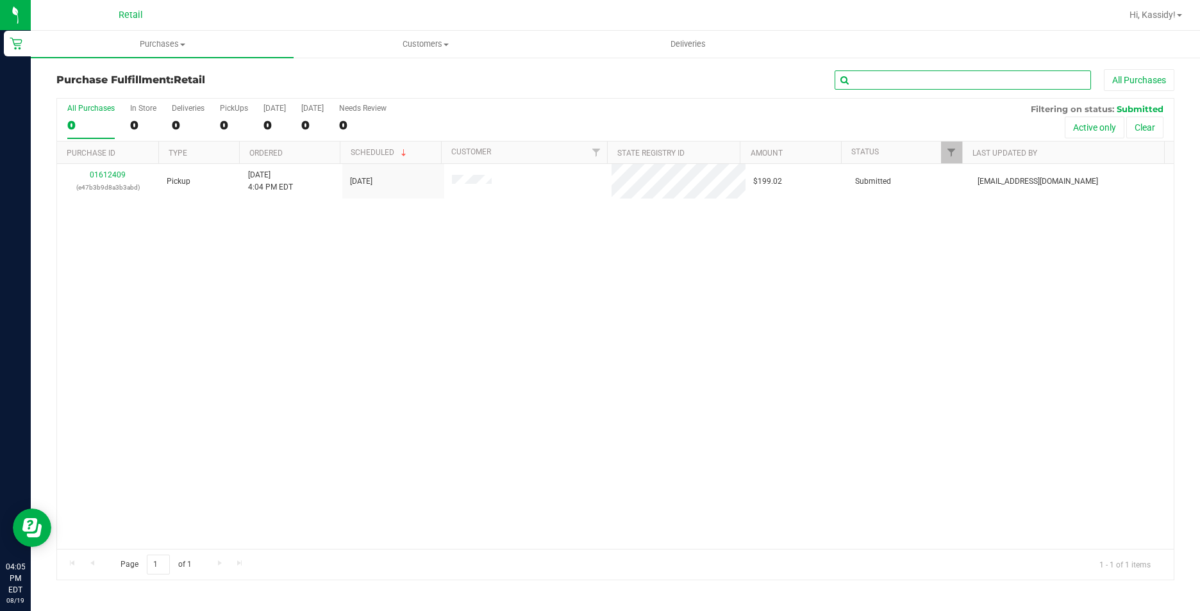
click at [871, 88] on input "text" at bounding box center [962, 79] width 256 height 19
type input "anth"
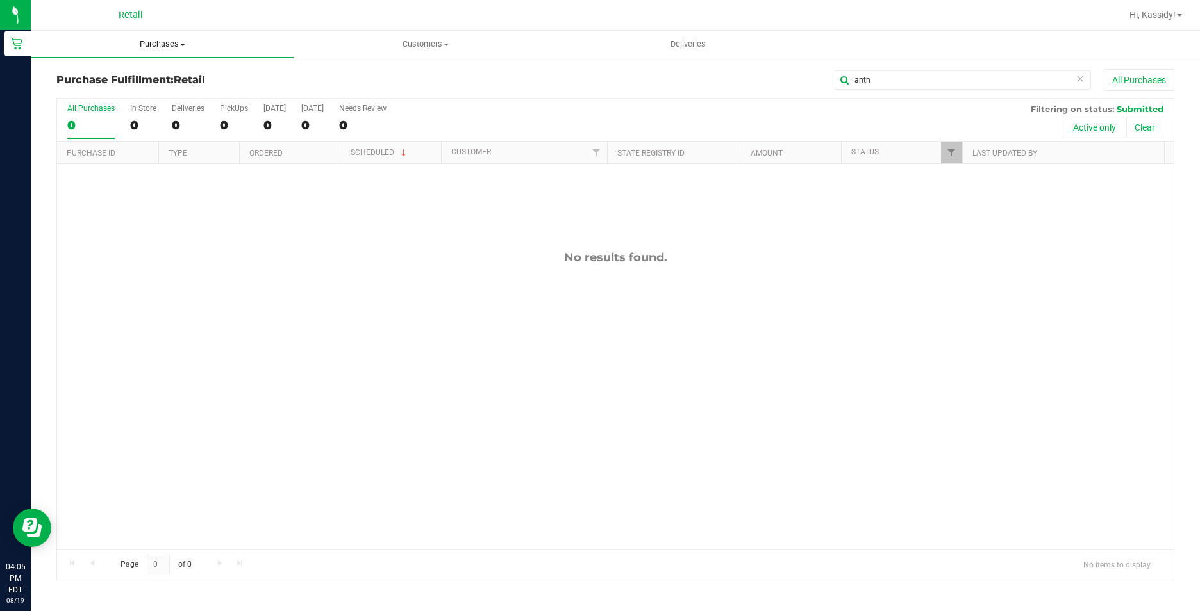
click at [149, 46] on span "Purchases" at bounding box center [162, 44] width 263 height 12
click at [152, 81] on span "Summary of purchases" at bounding box center [96, 77] width 131 height 11
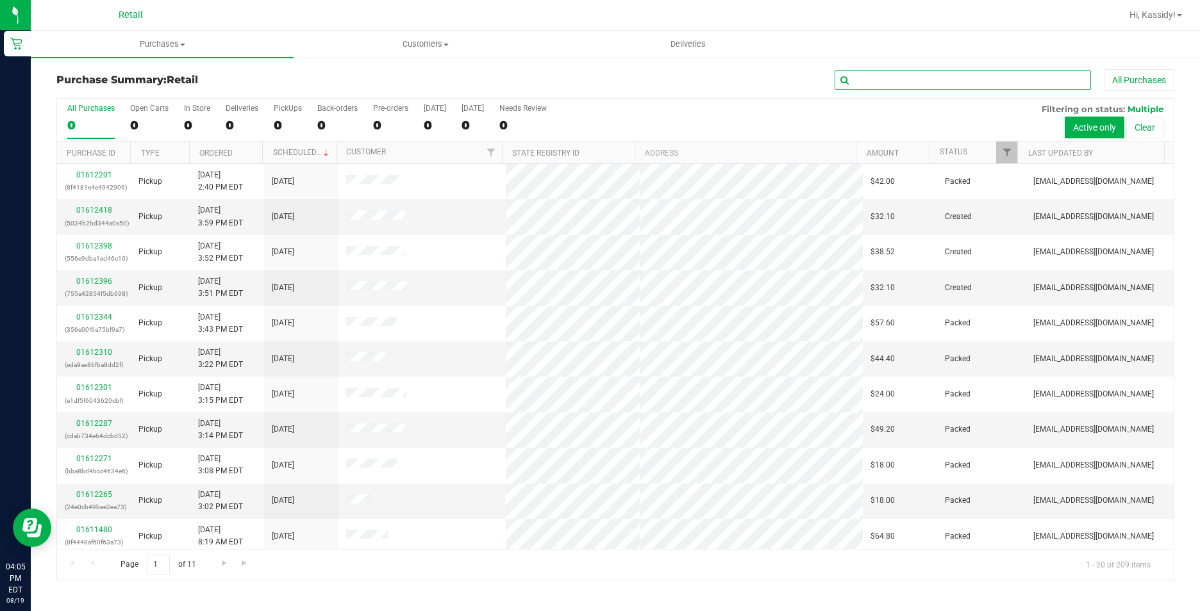
click at [892, 79] on input "text" at bounding box center [962, 79] width 256 height 19
type input "anth"
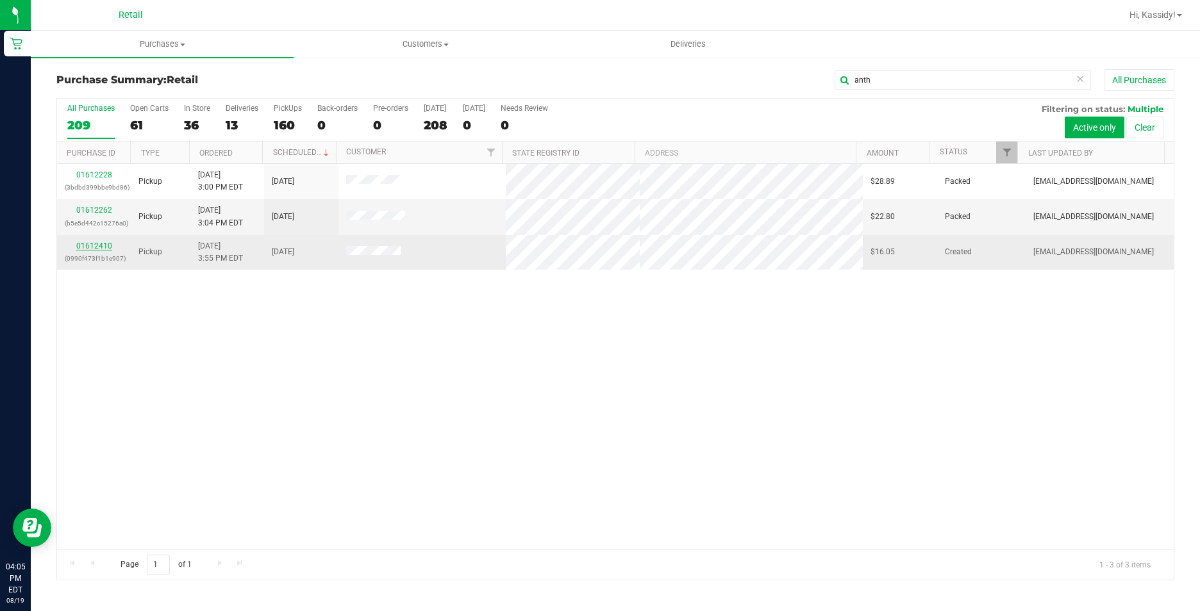
type input "anth"
click at [97, 243] on link "01612410" at bounding box center [94, 246] width 36 height 9
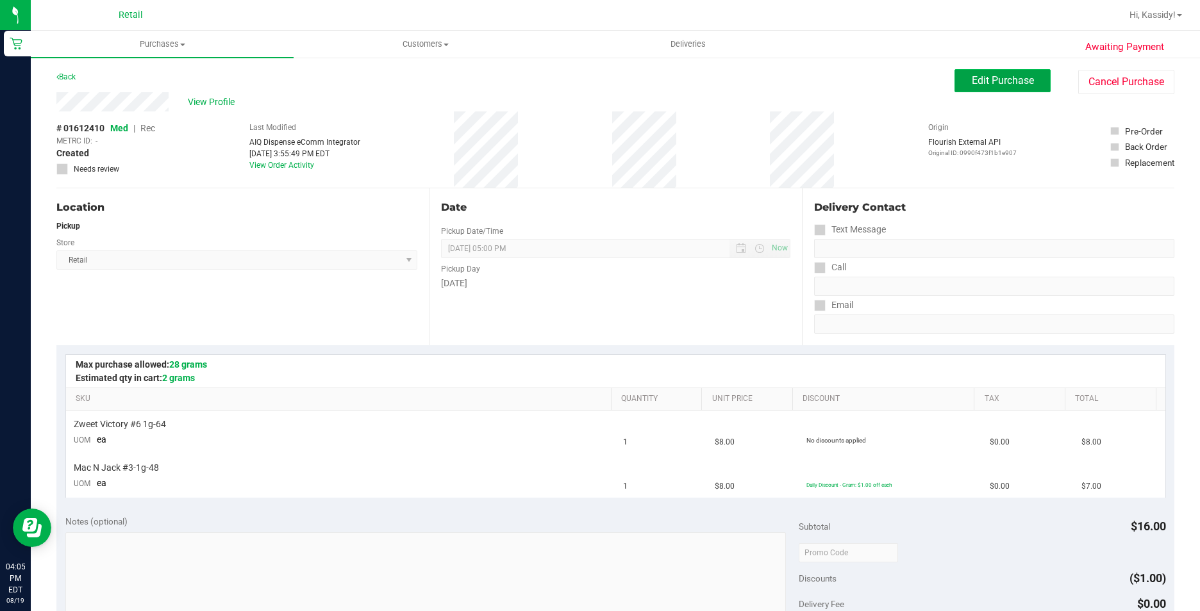
click at [977, 91] on button "Edit Purchase" at bounding box center [1002, 80] width 96 height 23
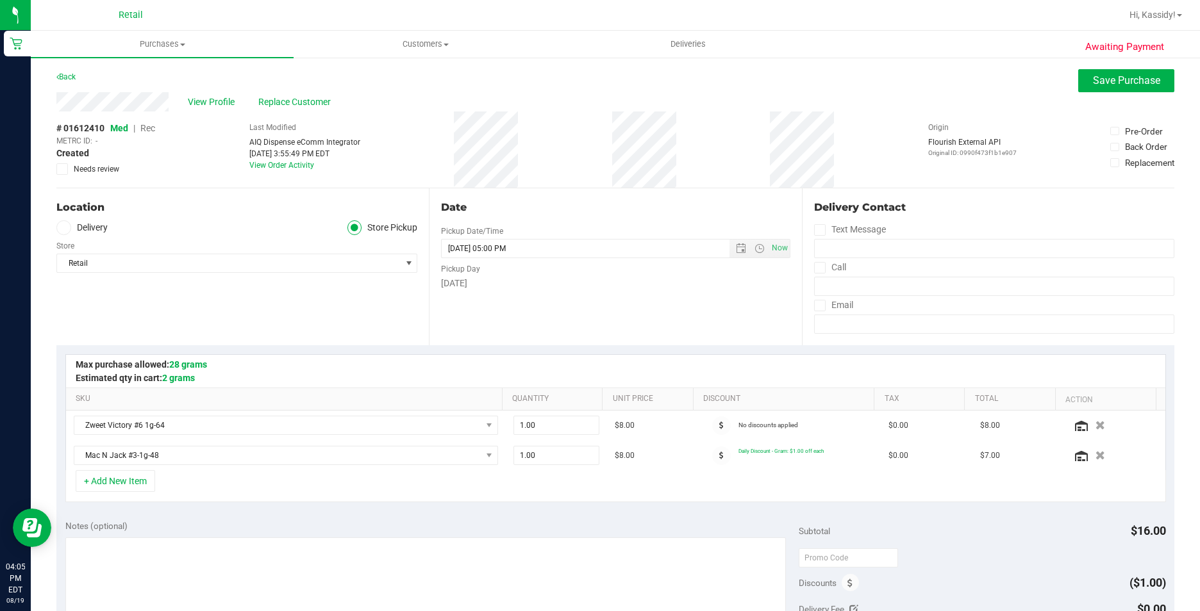
click at [149, 127] on span "Rec" at bounding box center [147, 128] width 15 height 10
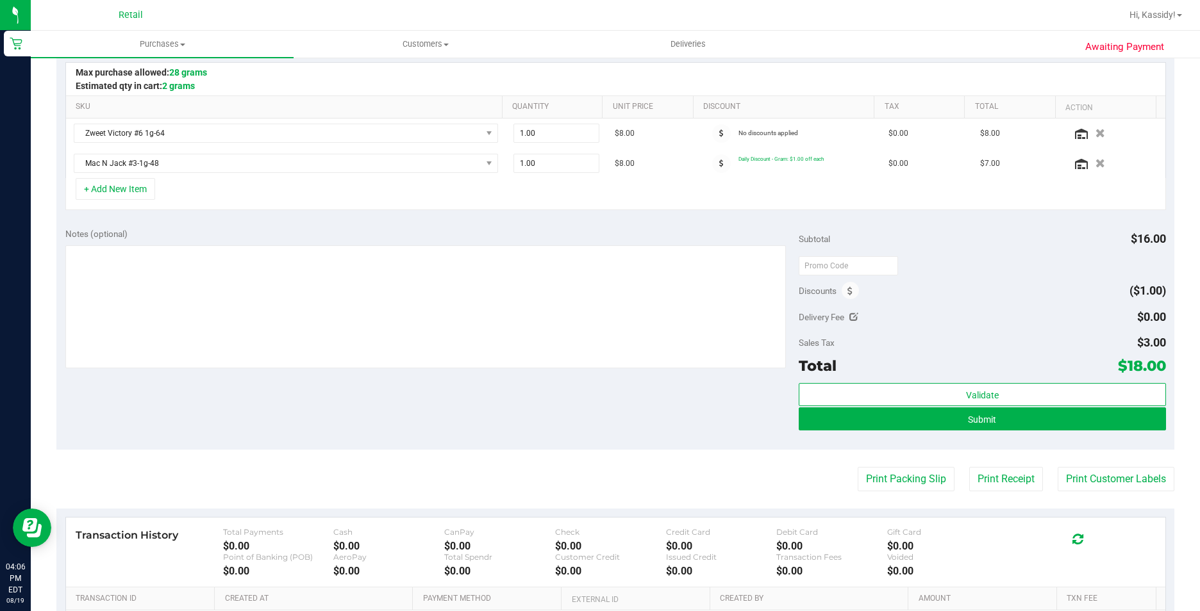
scroll to position [385, 0]
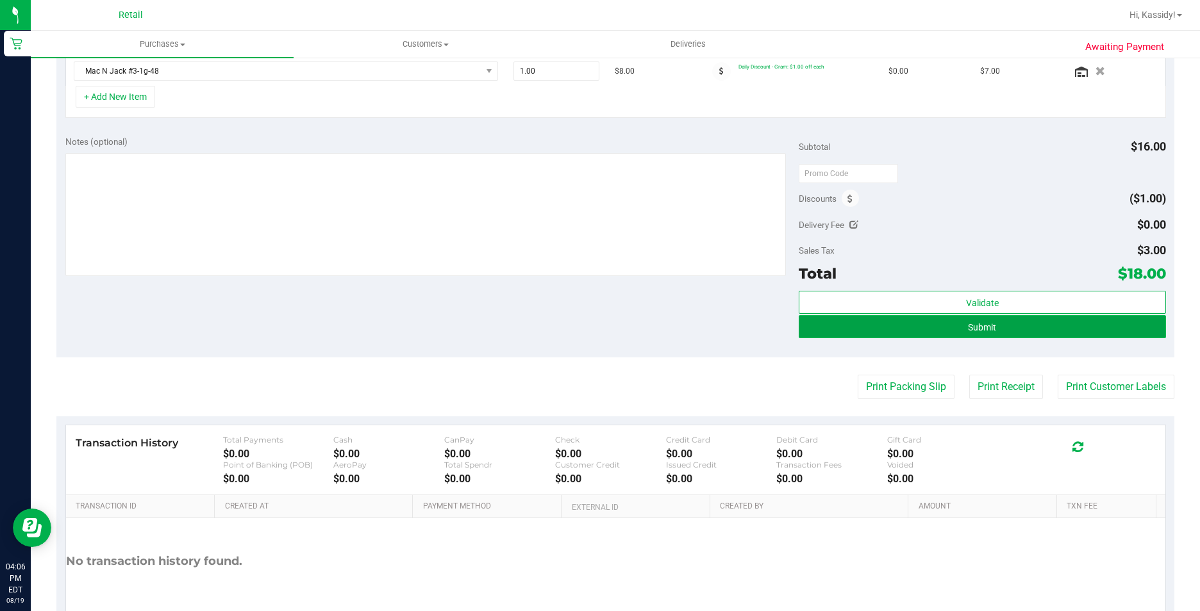
click at [834, 336] on button "Submit" at bounding box center [982, 326] width 367 height 23
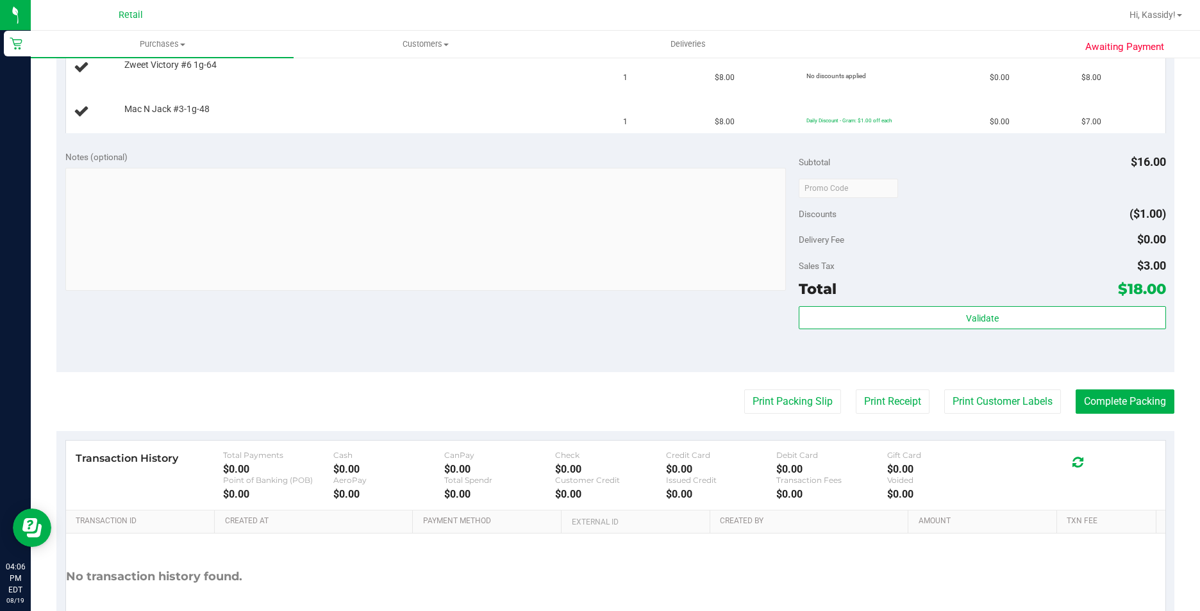
scroll to position [236, 0]
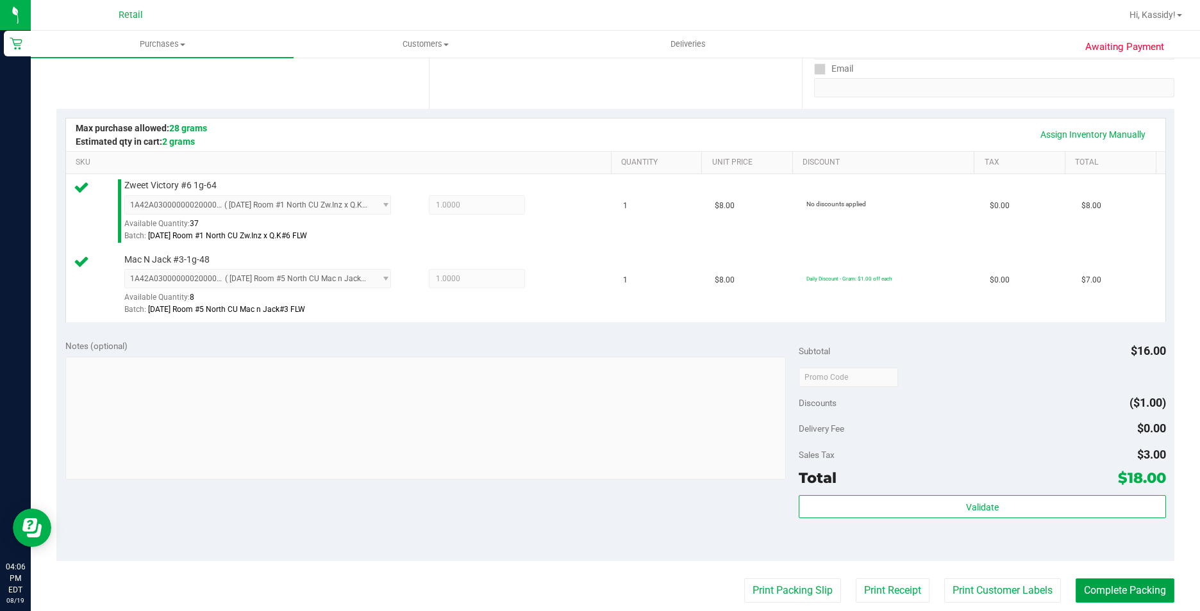
click at [1086, 580] on button "Complete Packing" at bounding box center [1124, 591] width 99 height 24
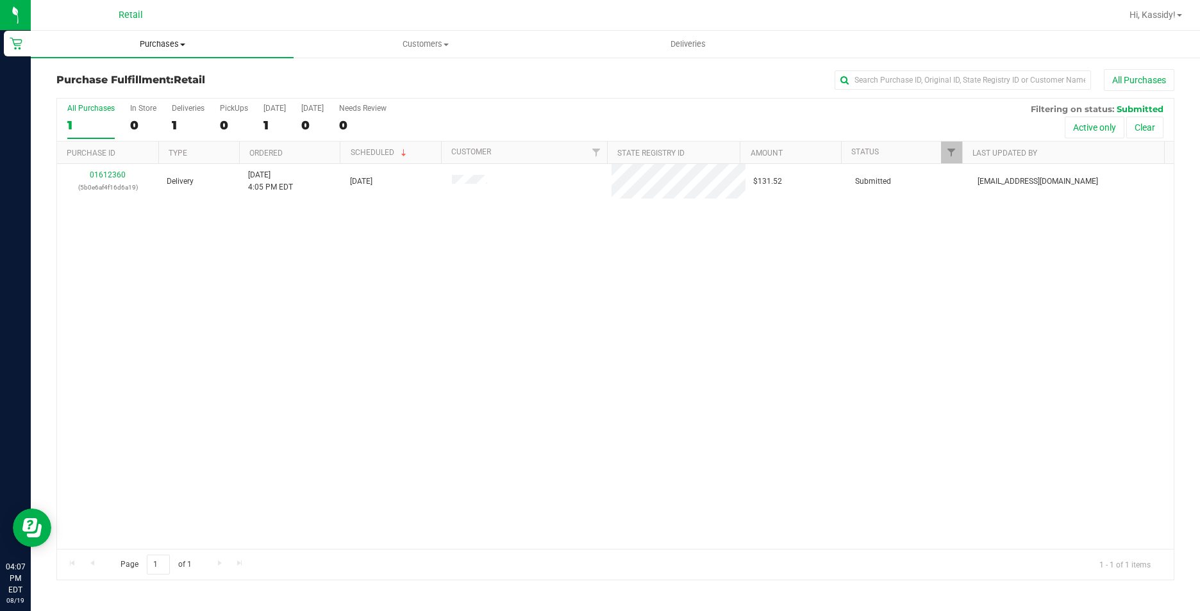
click at [171, 40] on span "Purchases" at bounding box center [162, 44] width 263 height 12
click at [158, 79] on span "Summary of purchases" at bounding box center [96, 77] width 131 height 11
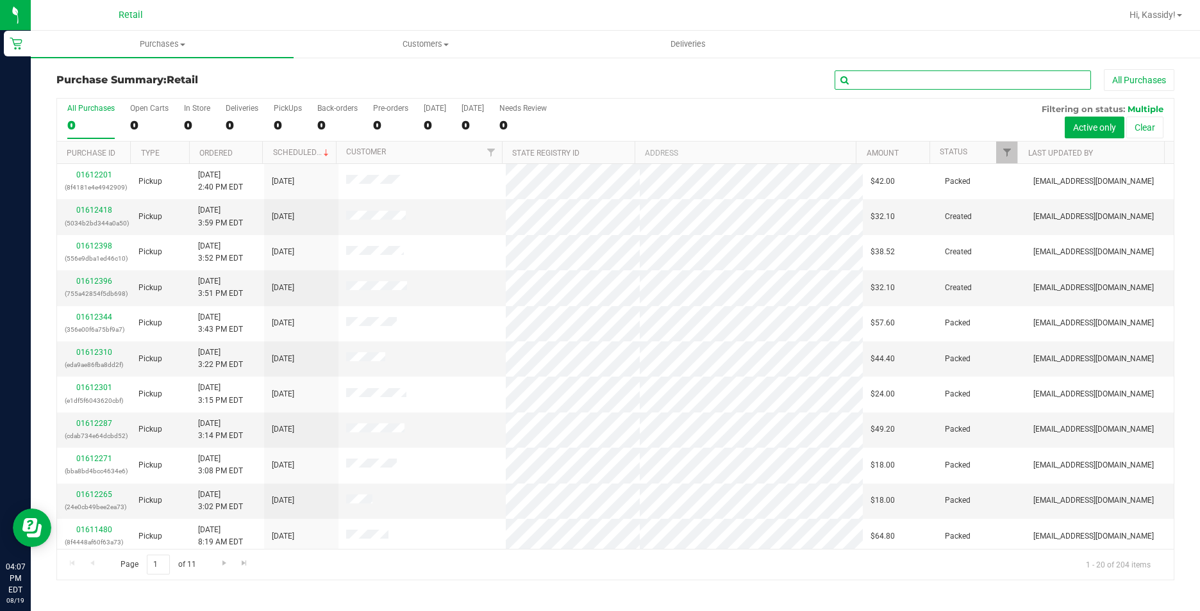
click at [909, 76] on input "text" at bounding box center [962, 79] width 256 height 19
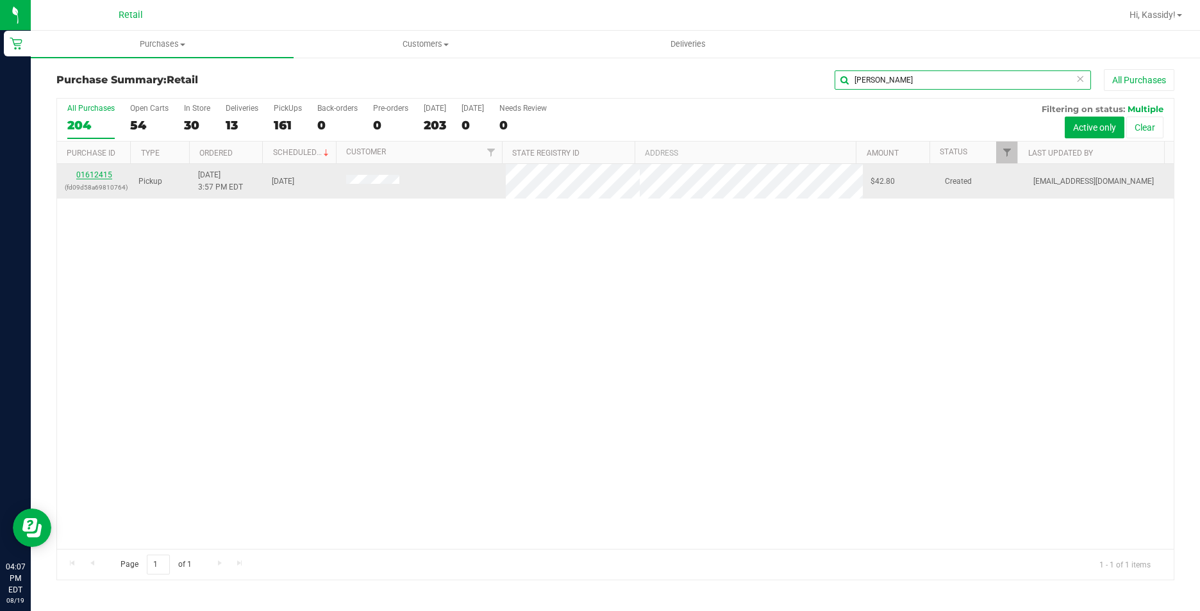
type input "wilfred"
click at [87, 172] on link "01612415" at bounding box center [94, 174] width 36 height 9
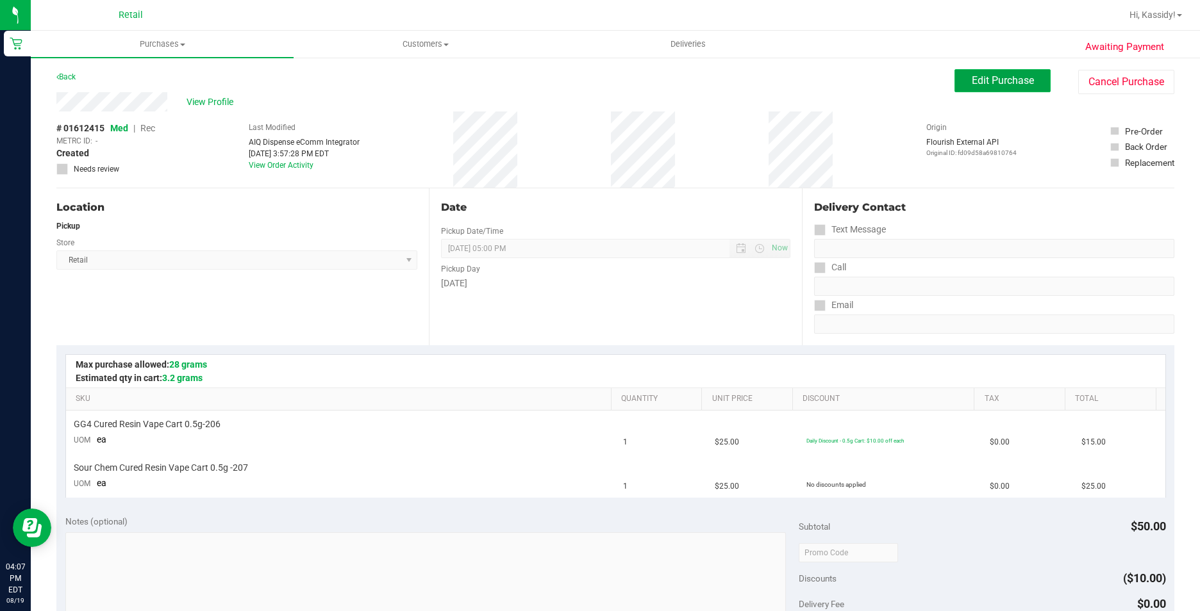
click at [994, 76] on span "Edit Purchase" at bounding box center [1003, 80] width 62 height 12
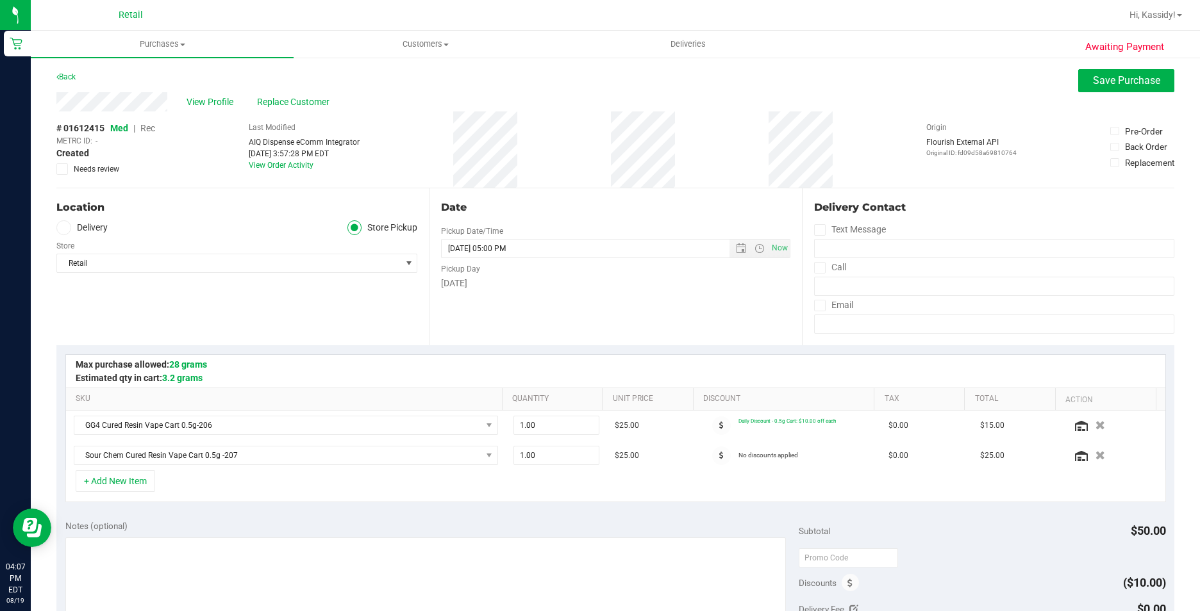
click at [149, 127] on span "Rec" at bounding box center [147, 128] width 15 height 10
click at [1116, 78] on span "Save Purchase" at bounding box center [1126, 80] width 67 height 12
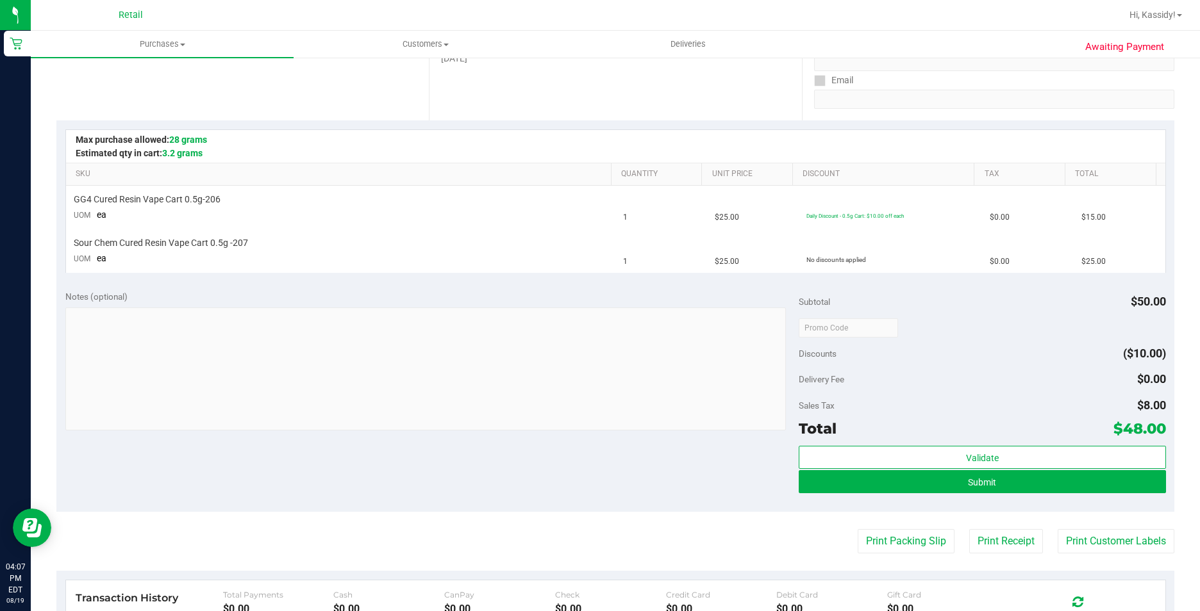
scroll to position [256, 0]
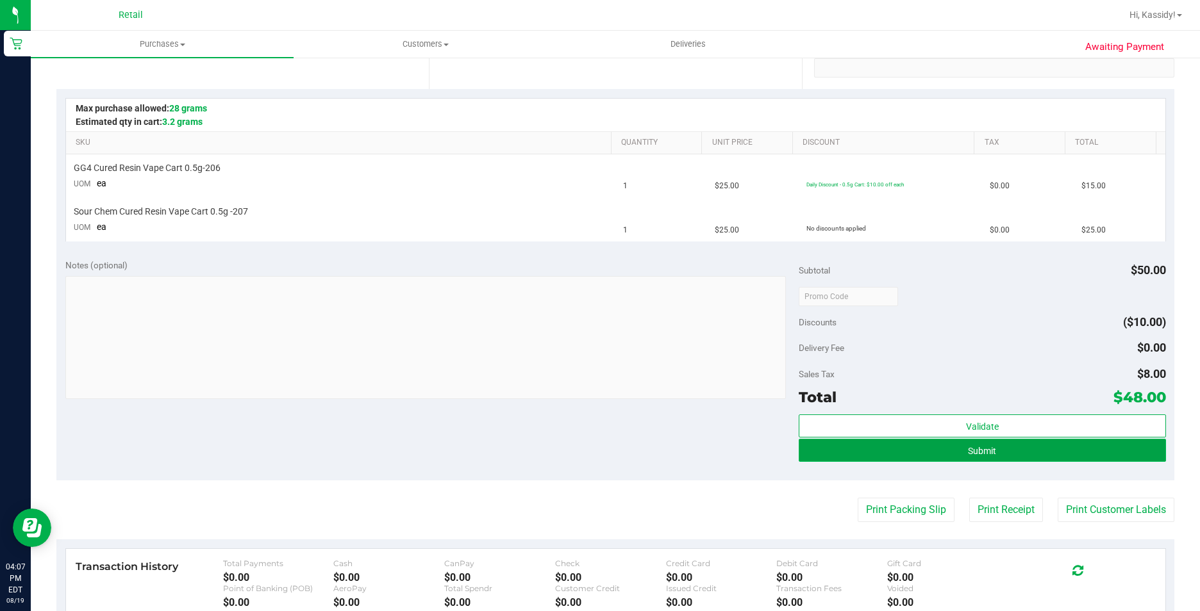
click at [850, 451] on button "Submit" at bounding box center [982, 450] width 367 height 23
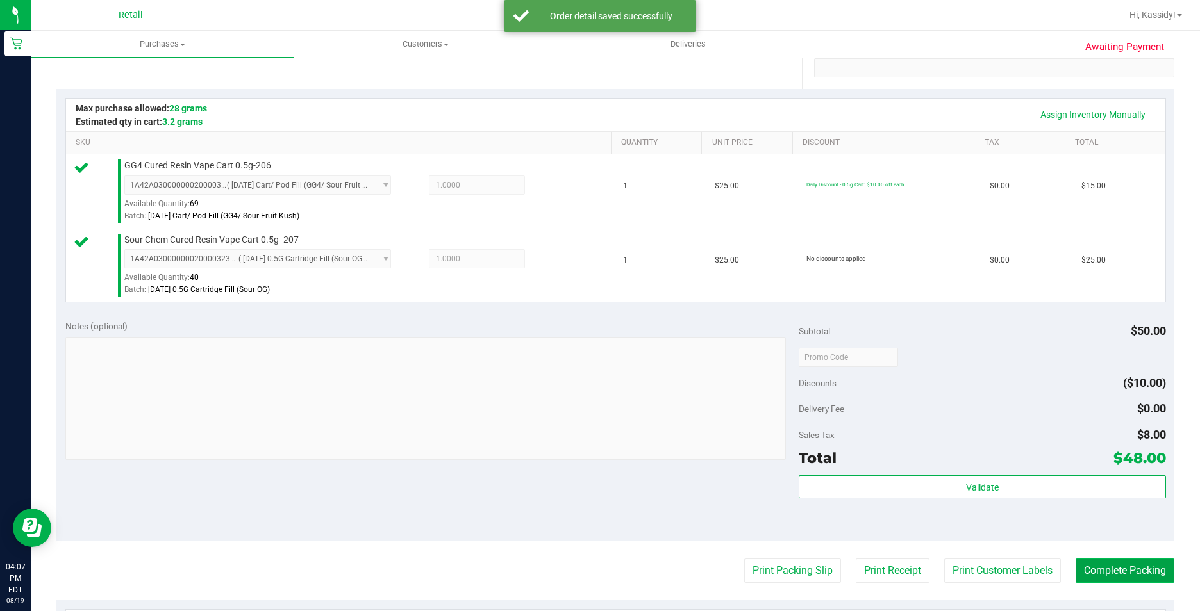
click at [1075, 565] on button "Complete Packing" at bounding box center [1124, 571] width 99 height 24
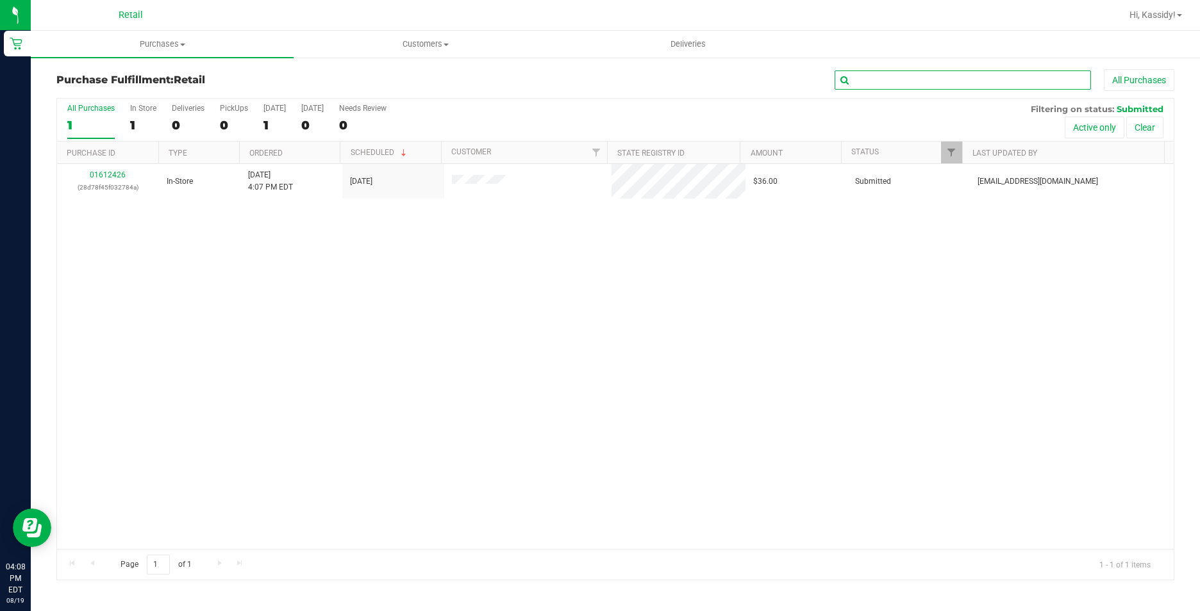
click at [905, 85] on input "text" at bounding box center [962, 79] width 256 height 19
type input "alejandro"
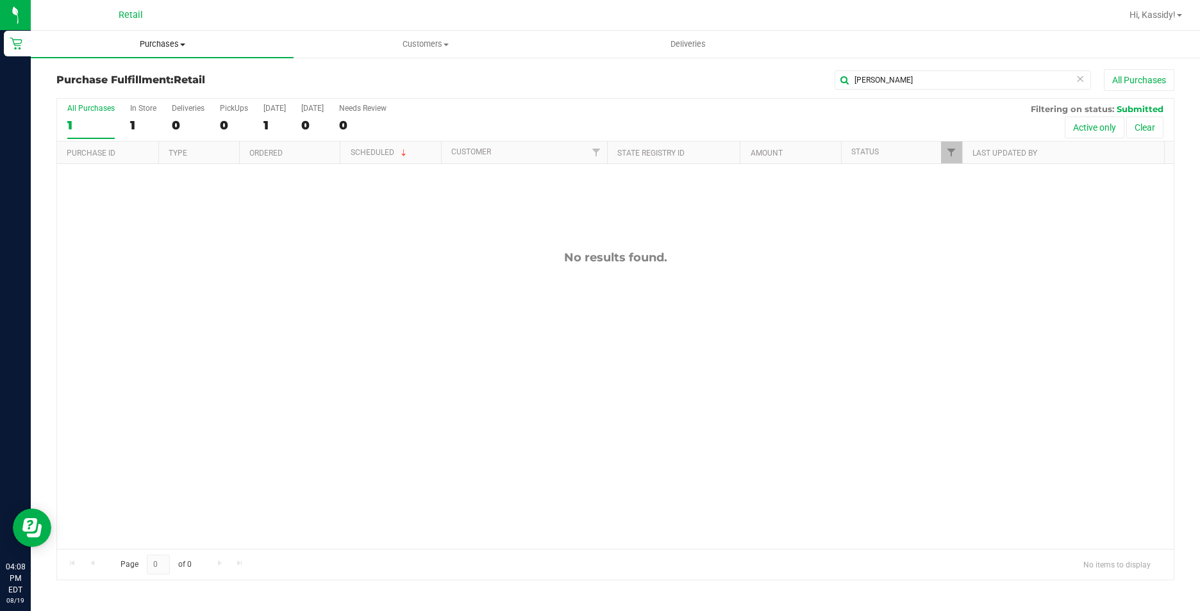
click at [178, 53] on uib-tab-heading "Purchases Summary of purchases Fulfillment All purchases" at bounding box center [162, 44] width 263 height 27
click at [154, 79] on span "Summary of purchases" at bounding box center [96, 77] width 131 height 11
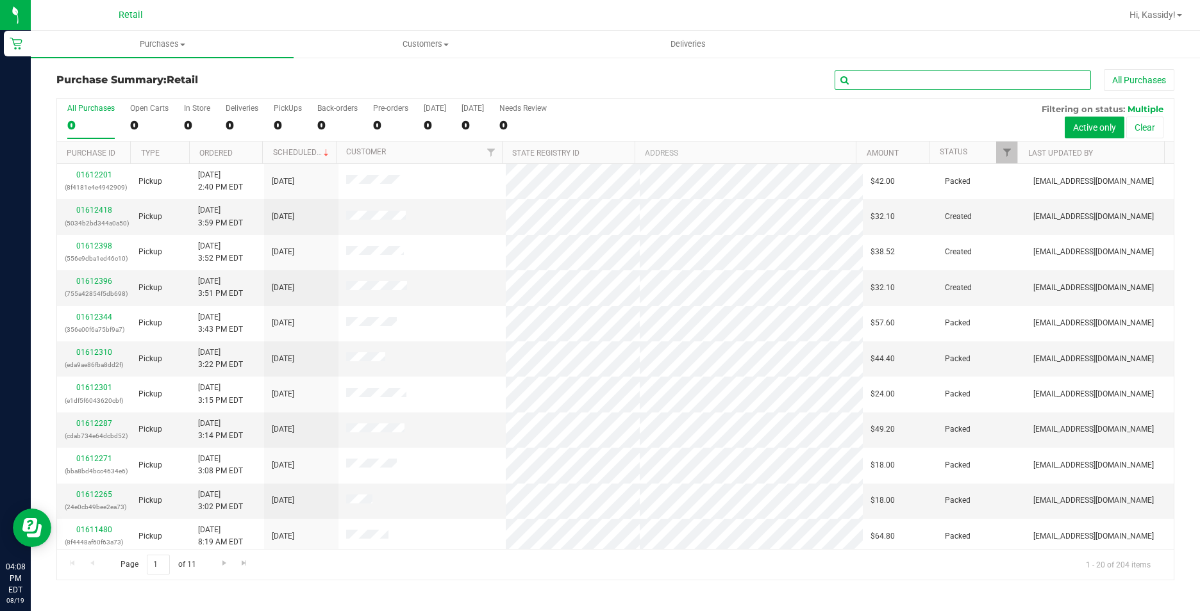
click at [867, 77] on input "text" at bounding box center [962, 79] width 256 height 19
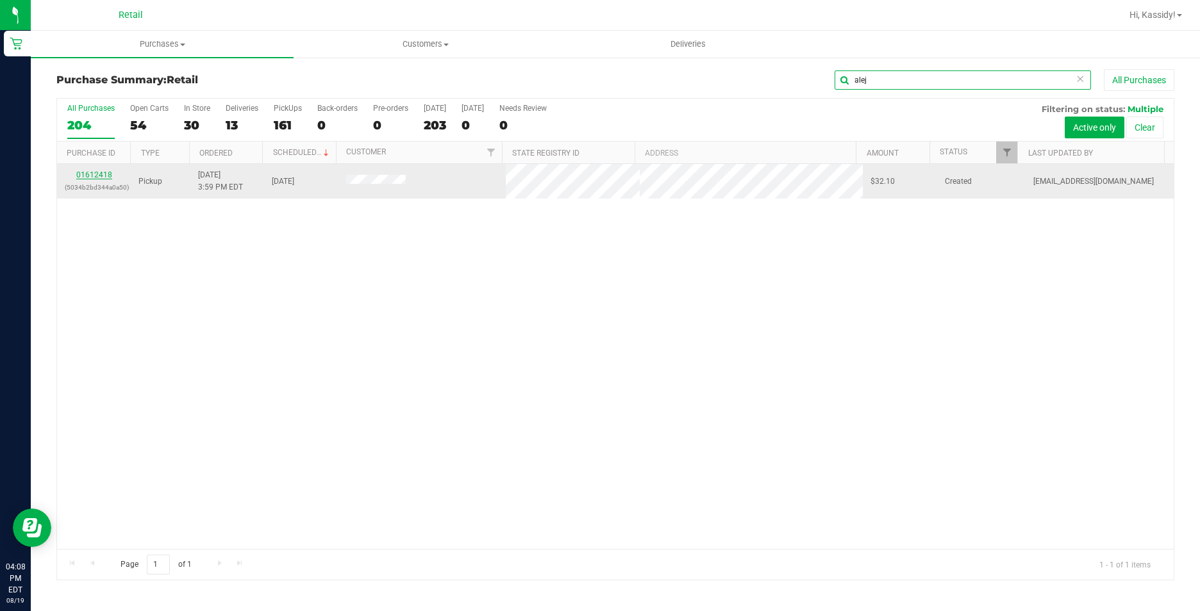
type input "alej"
click at [87, 171] on link "01612418" at bounding box center [94, 174] width 36 height 9
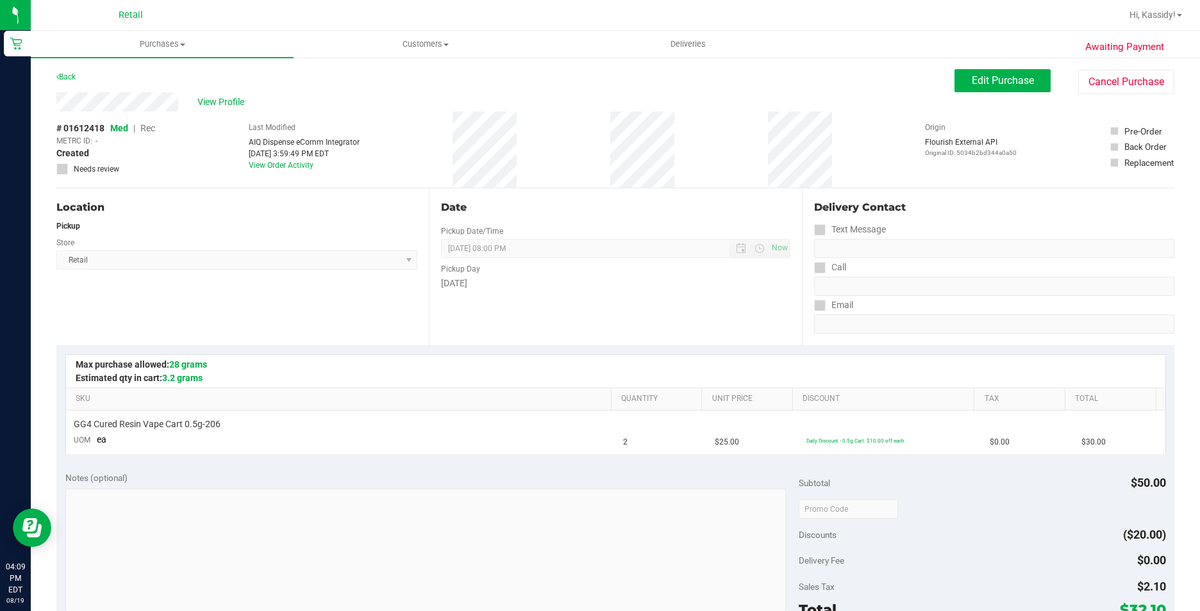
click at [950, 66] on div "Awaiting Payment Back Edit Purchase Cancel Purchase View Profile # 01612418 Med…" at bounding box center [615, 536] width 1169 height 961
click at [954, 76] on button "Edit Purchase" at bounding box center [1002, 80] width 96 height 23
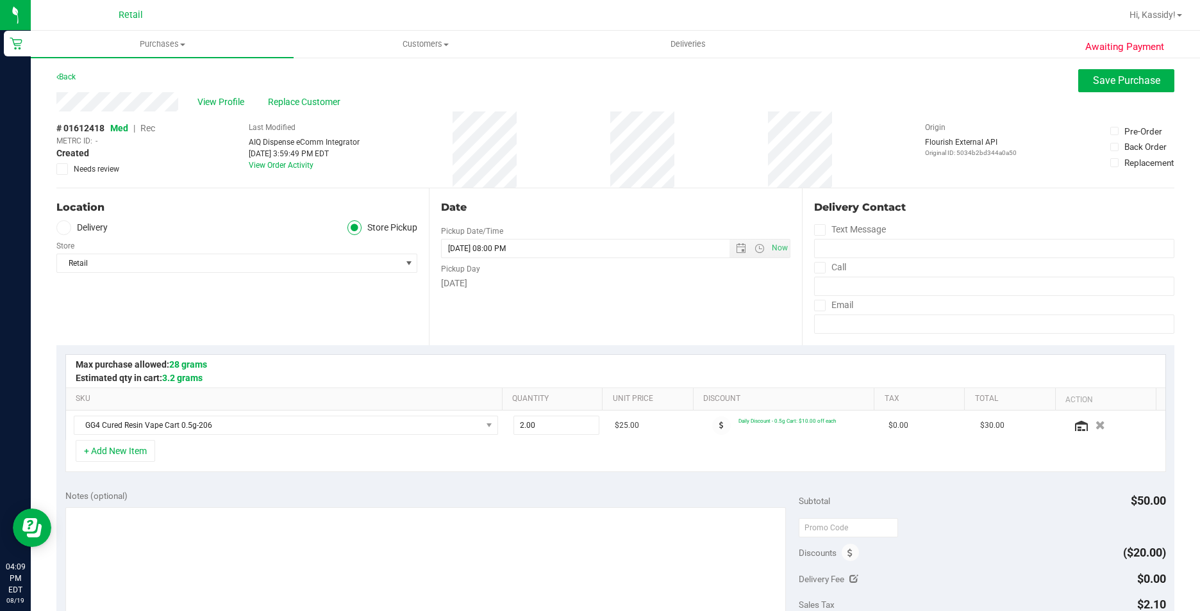
click at [151, 131] on span "Rec" at bounding box center [147, 128] width 15 height 10
click at [1108, 78] on span "Save Purchase" at bounding box center [1126, 80] width 67 height 12
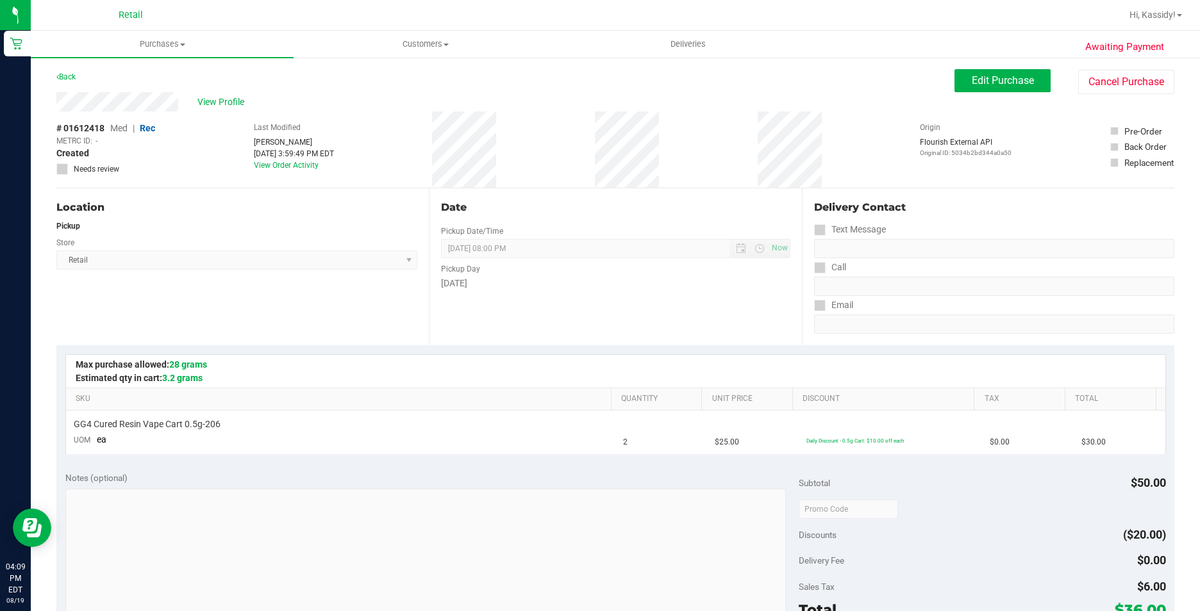
scroll to position [192, 0]
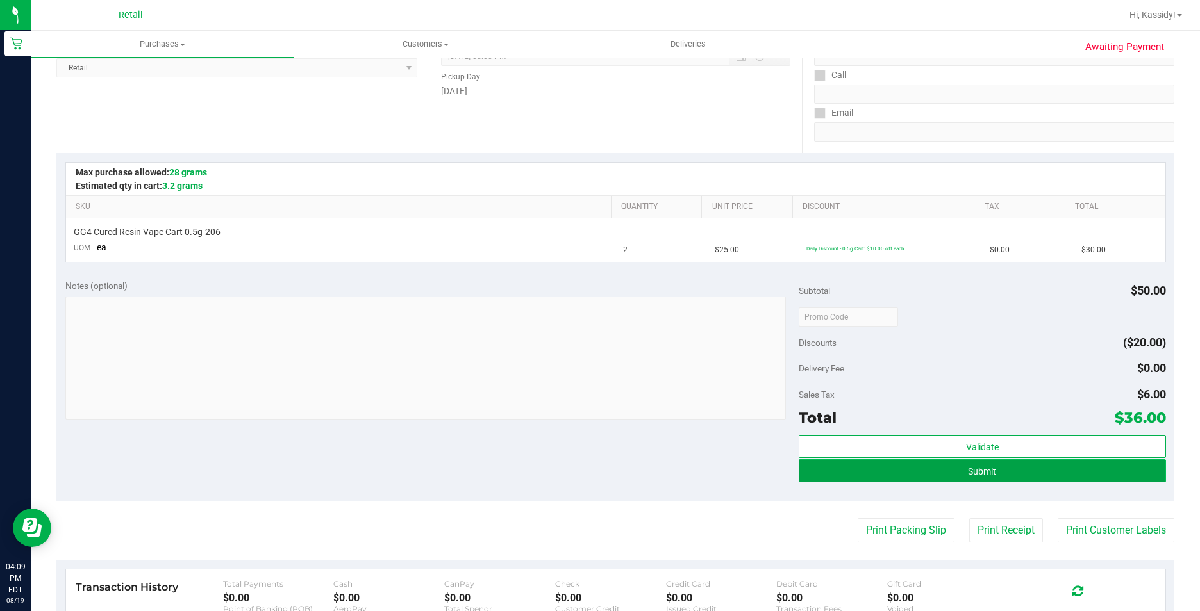
click at [820, 473] on button "Submit" at bounding box center [982, 471] width 367 height 23
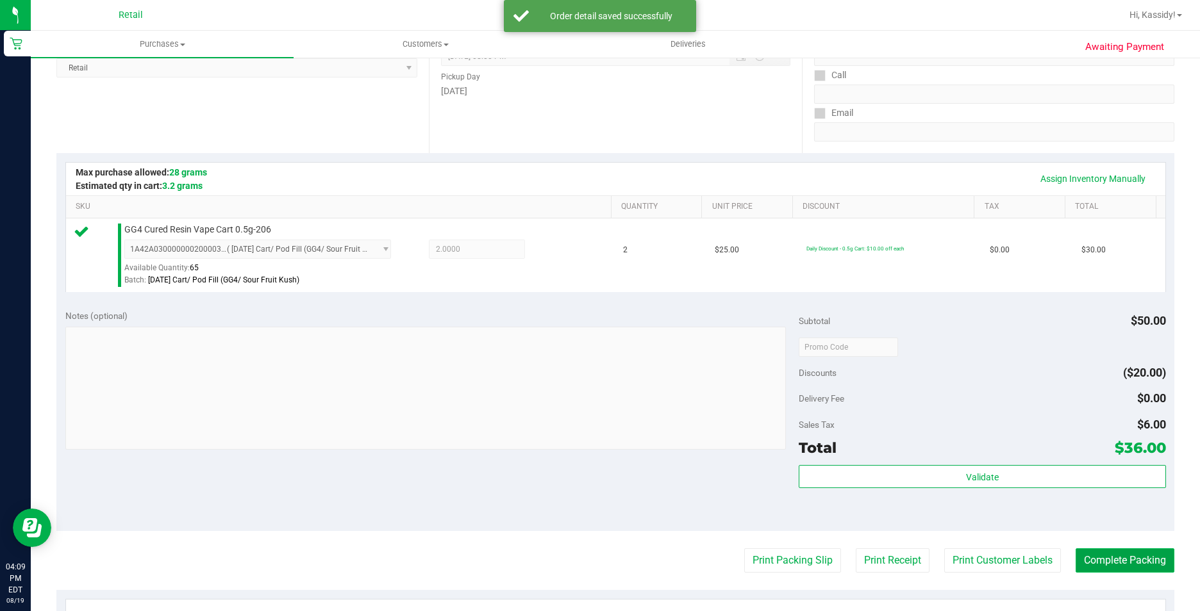
click at [1107, 554] on button "Complete Packing" at bounding box center [1124, 561] width 99 height 24
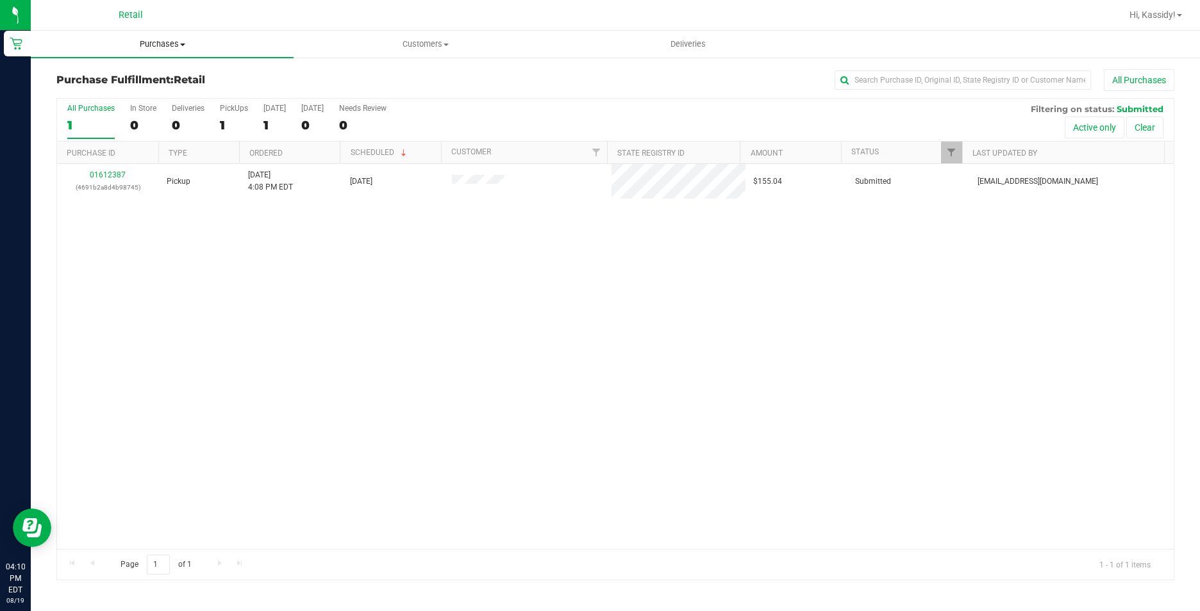
click at [189, 39] on span "Purchases" at bounding box center [162, 44] width 263 height 12
click at [178, 81] on li "Summary of purchases" at bounding box center [162, 77] width 263 height 15
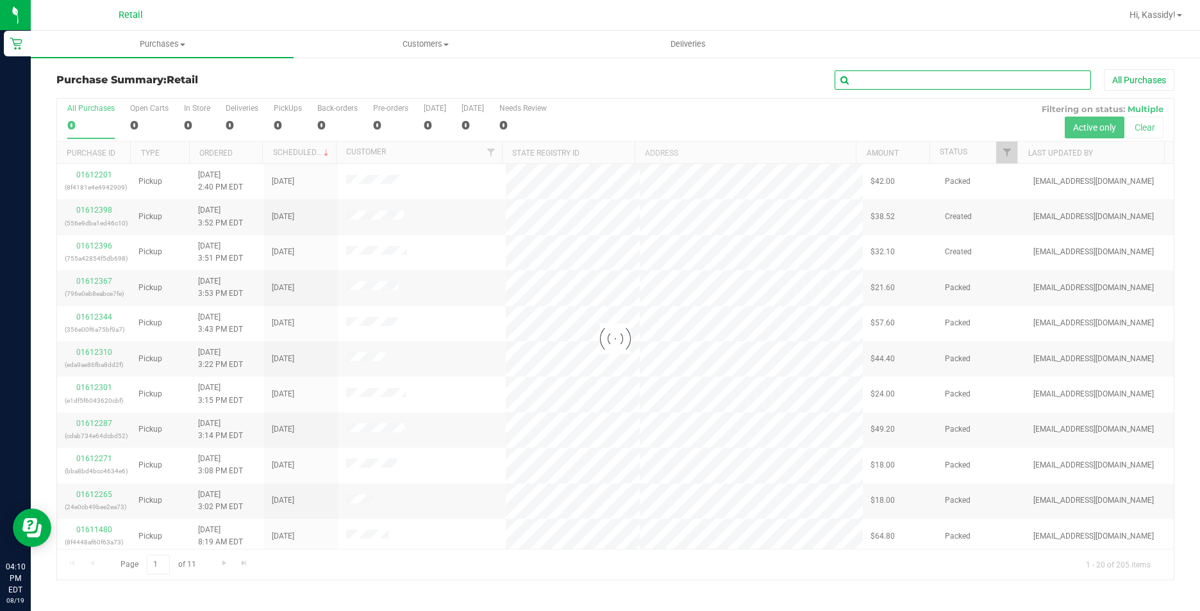
click at [921, 79] on input "text" at bounding box center [962, 79] width 256 height 19
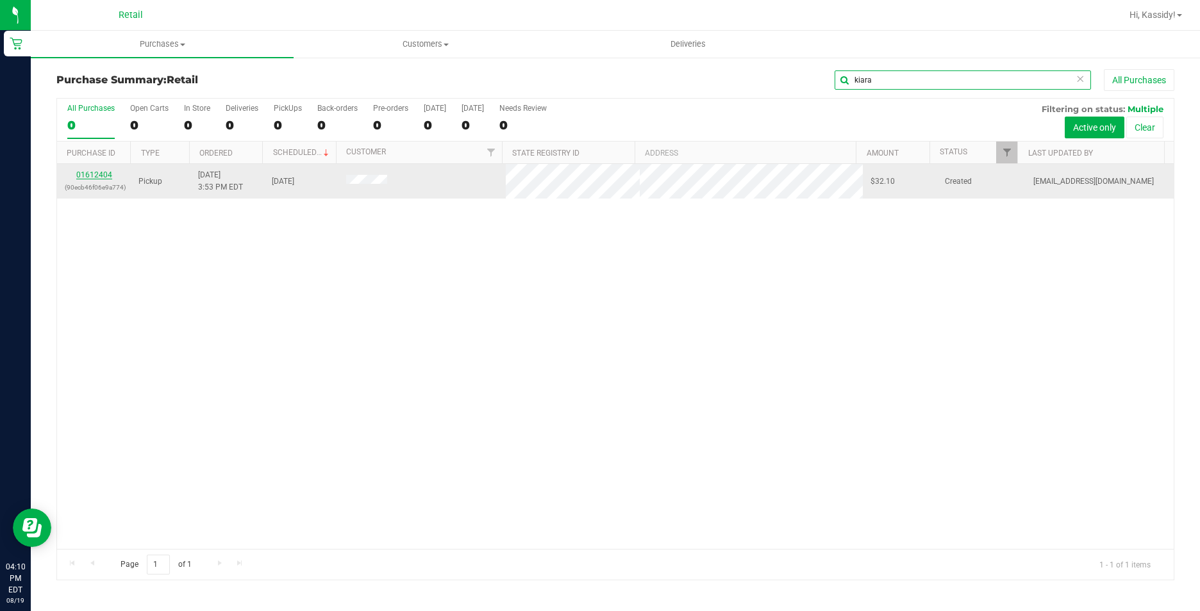
type input "kiara"
click at [101, 172] on link "01612404" at bounding box center [94, 174] width 36 height 9
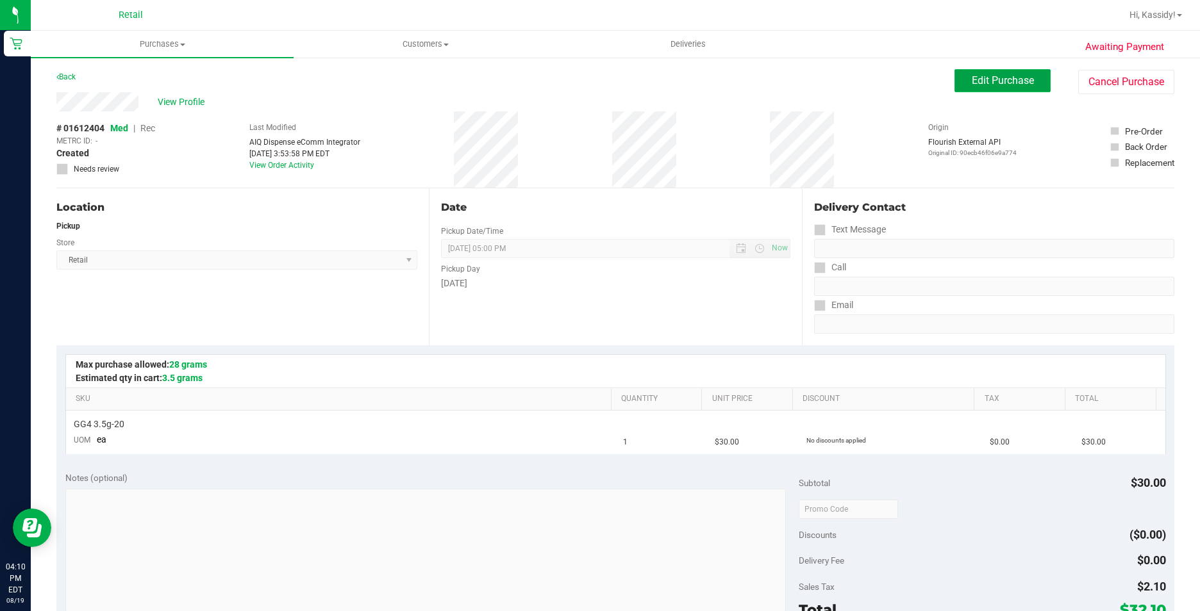
click at [991, 74] on button "Edit Purchase" at bounding box center [1002, 80] width 96 height 23
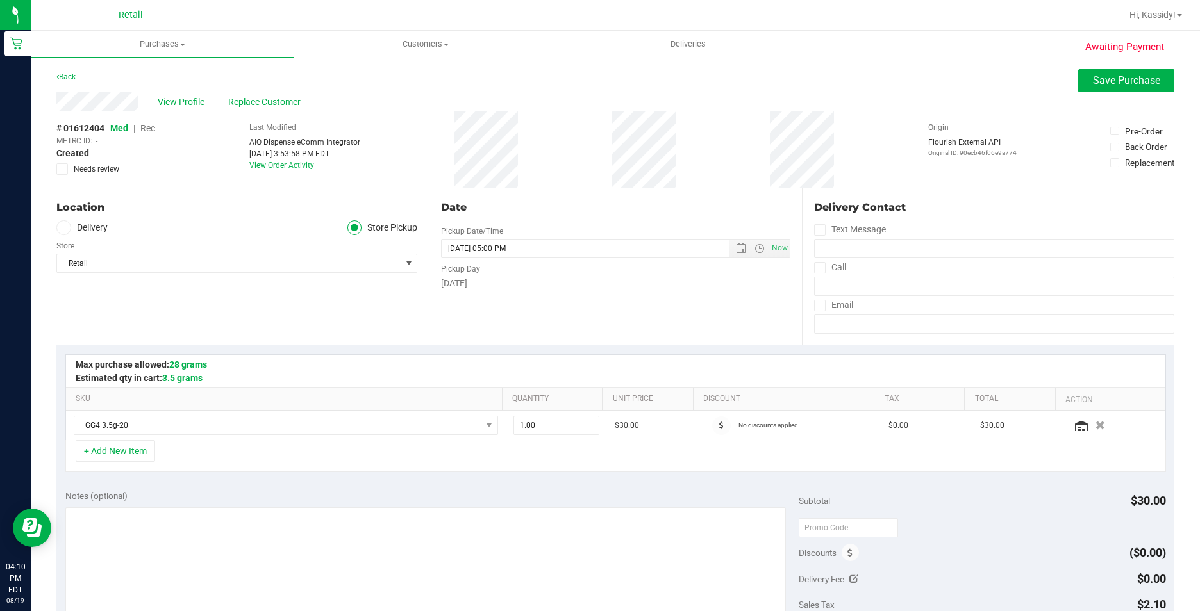
click at [149, 130] on span "Rec" at bounding box center [147, 128] width 15 height 10
click at [1101, 83] on span "Save Purchase" at bounding box center [1126, 80] width 67 height 12
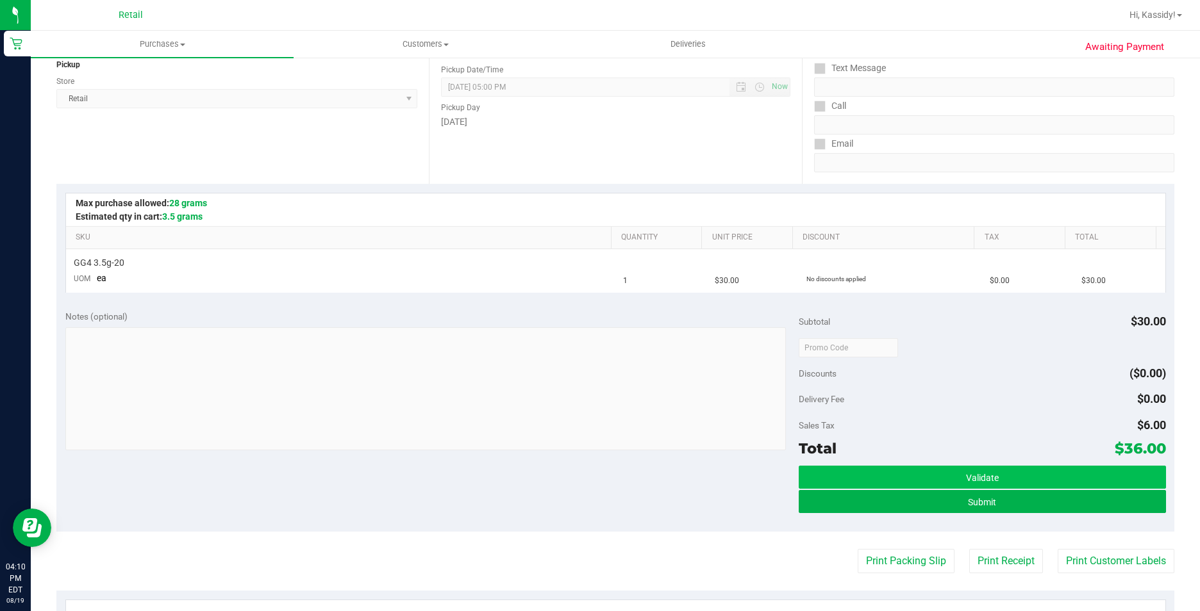
scroll to position [192, 0]
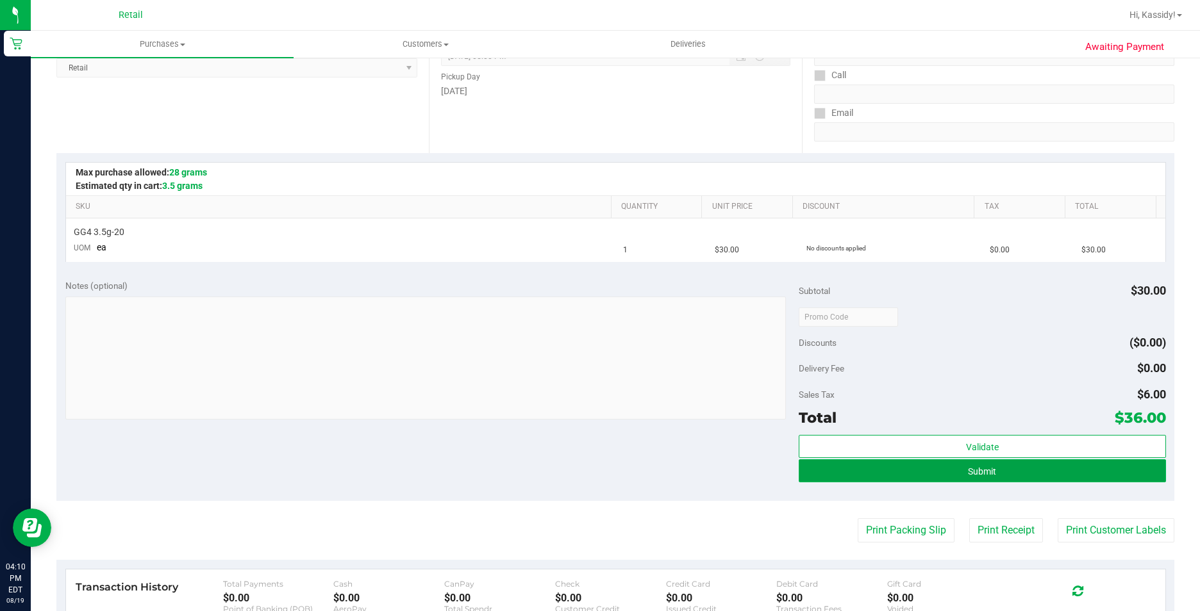
click at [891, 468] on button "Submit" at bounding box center [982, 471] width 367 height 23
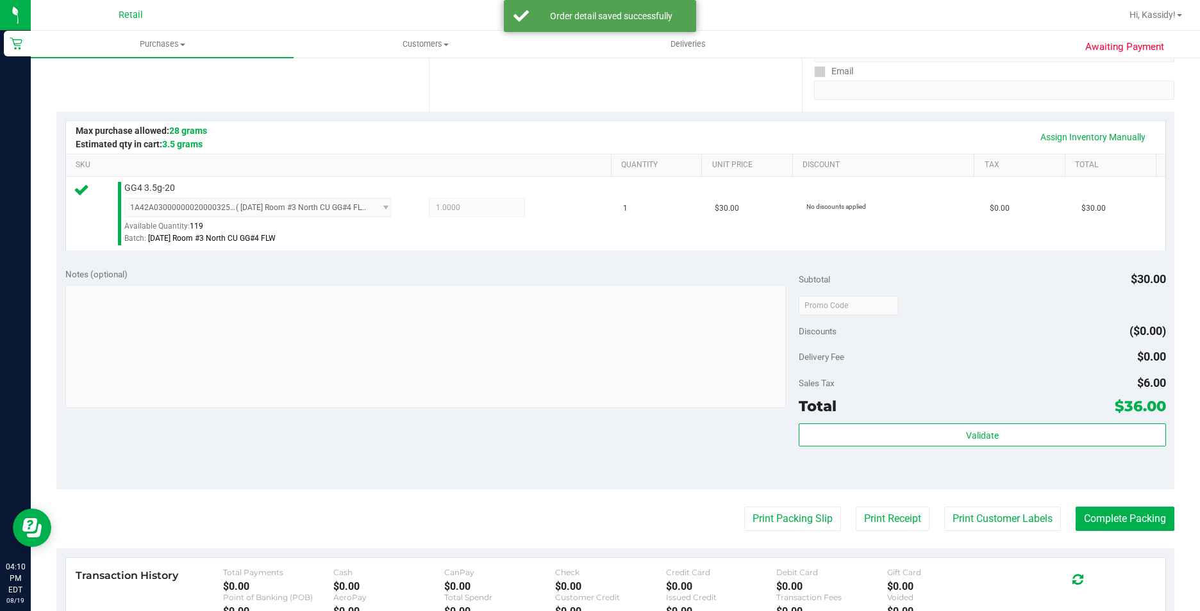
scroll to position [256, 0]
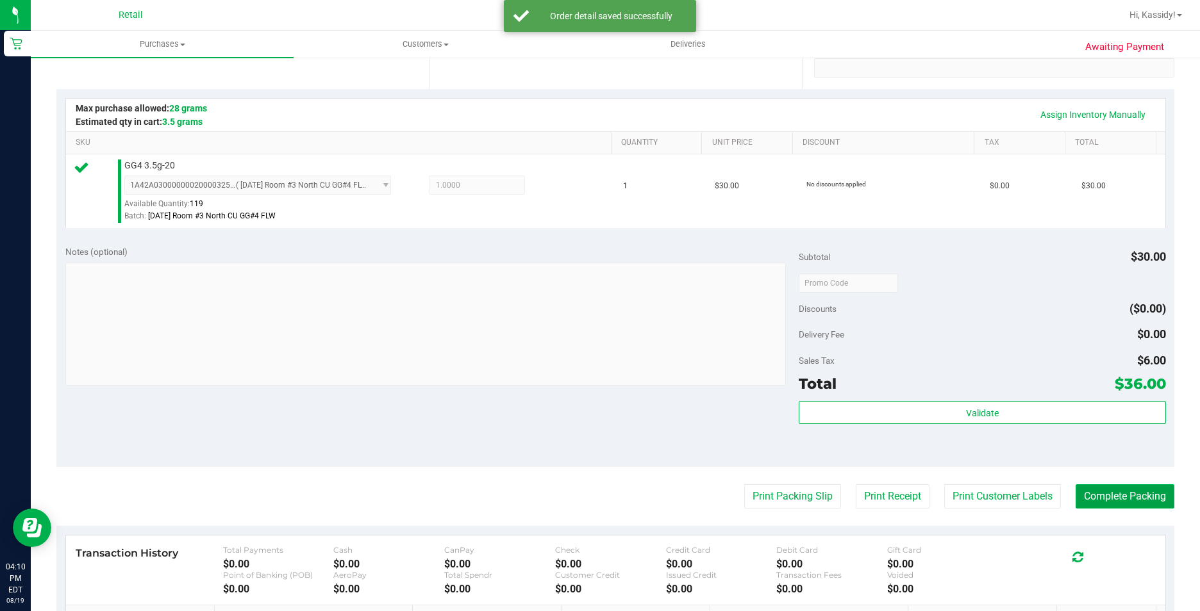
click at [1077, 493] on button "Complete Packing" at bounding box center [1124, 497] width 99 height 24
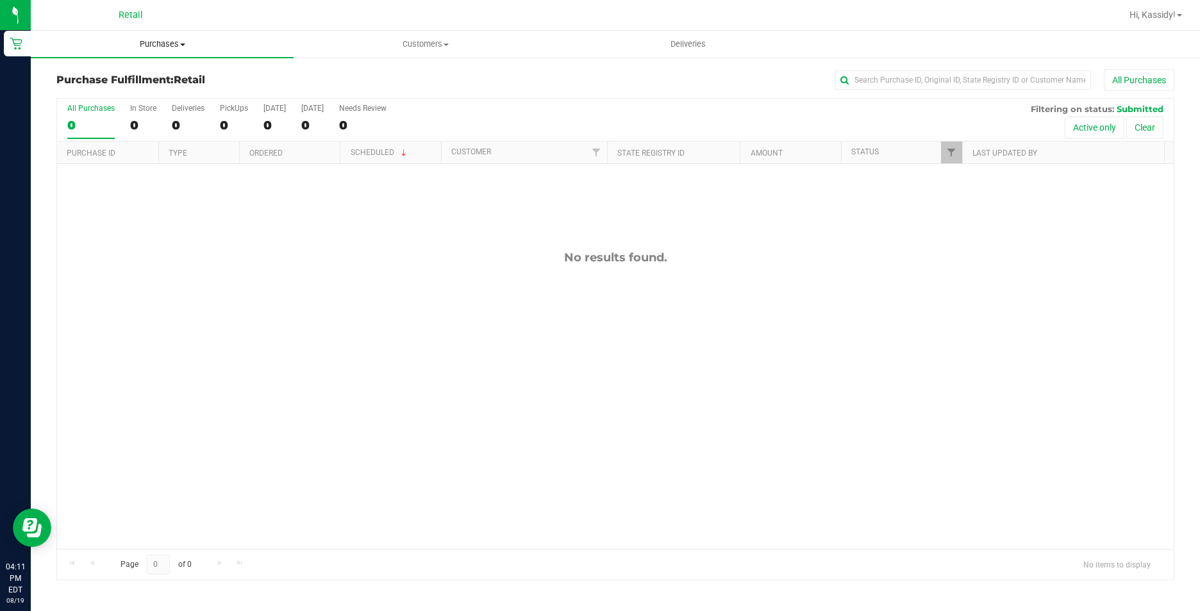
click at [128, 47] on span "Purchases" at bounding box center [162, 44] width 263 height 12
click at [165, 76] on li "Summary of purchases" at bounding box center [162, 77] width 263 height 15
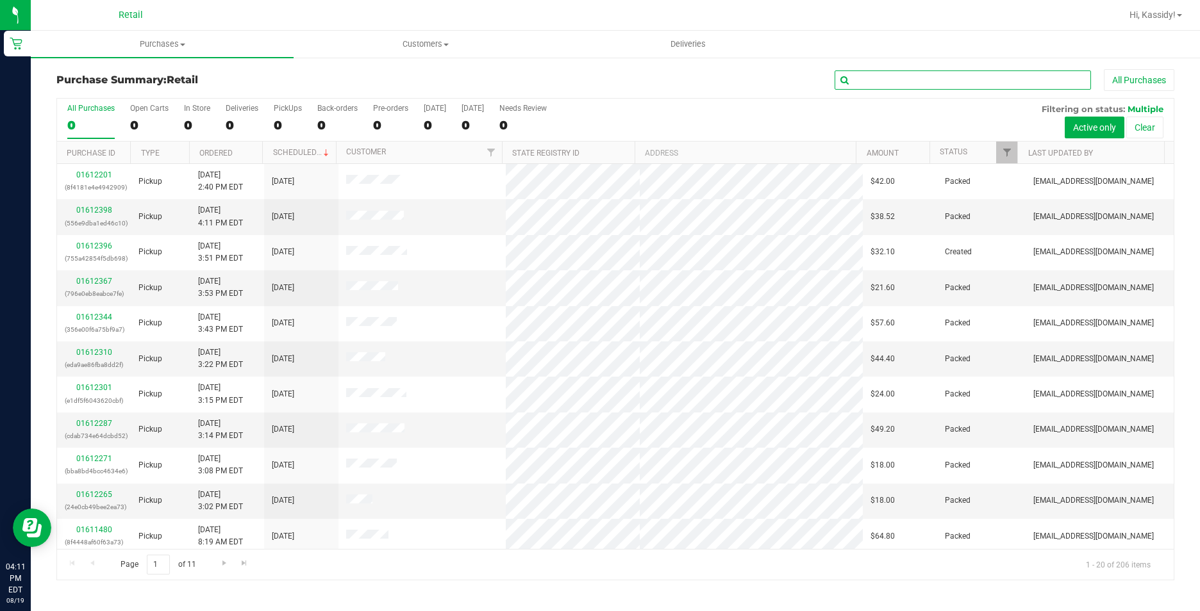
click at [892, 79] on input "text" at bounding box center [962, 79] width 256 height 19
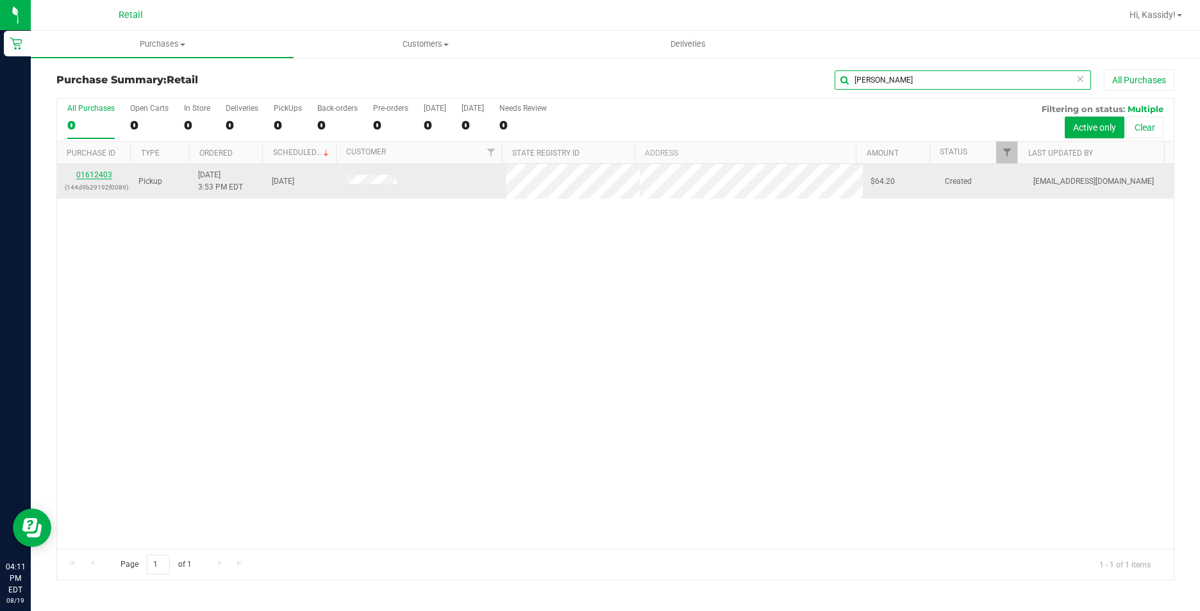
type input "joel"
click at [108, 172] on link "01612403" at bounding box center [94, 174] width 36 height 9
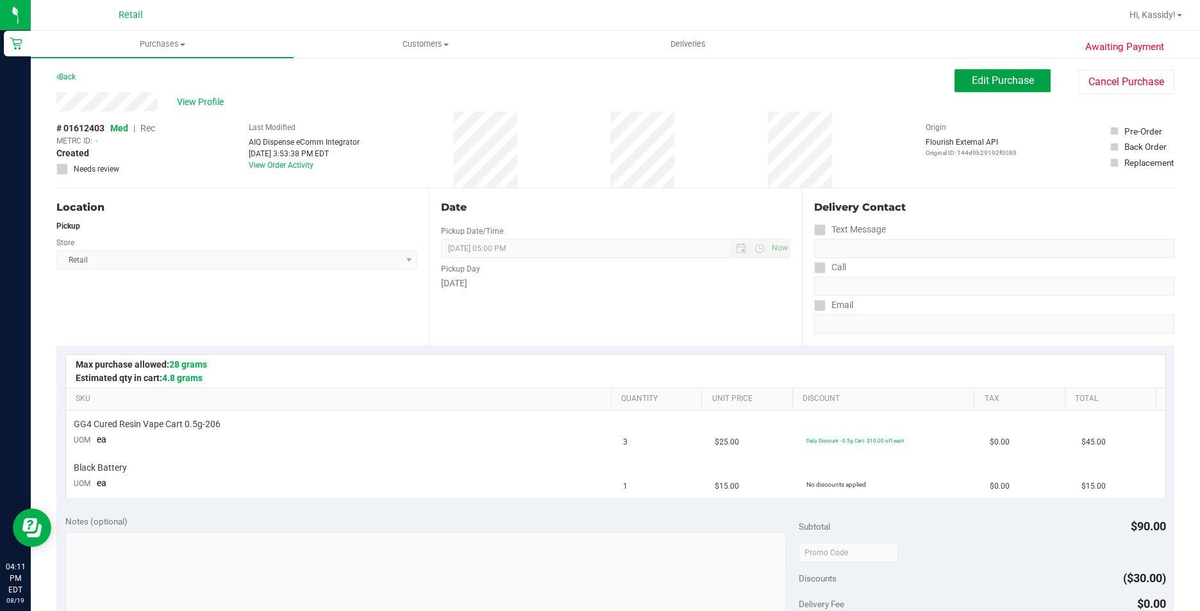
click at [1004, 83] on span "Edit Purchase" at bounding box center [1003, 80] width 62 height 12
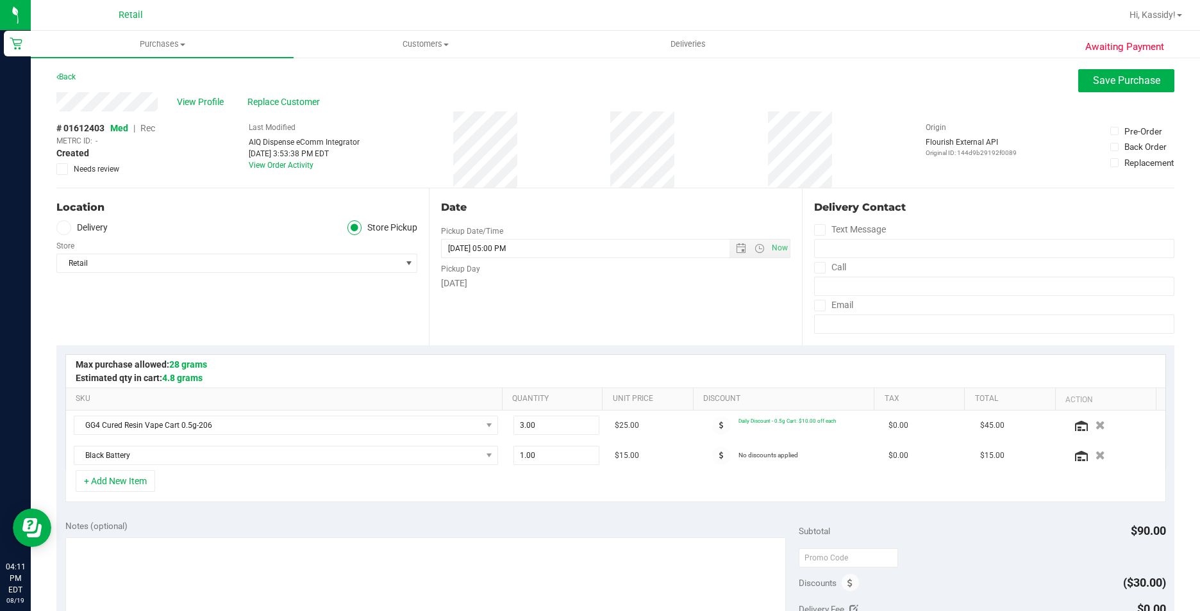
click at [144, 127] on span "Rec" at bounding box center [147, 128] width 15 height 10
click at [1082, 77] on button "Save Purchase" at bounding box center [1126, 80] width 96 height 23
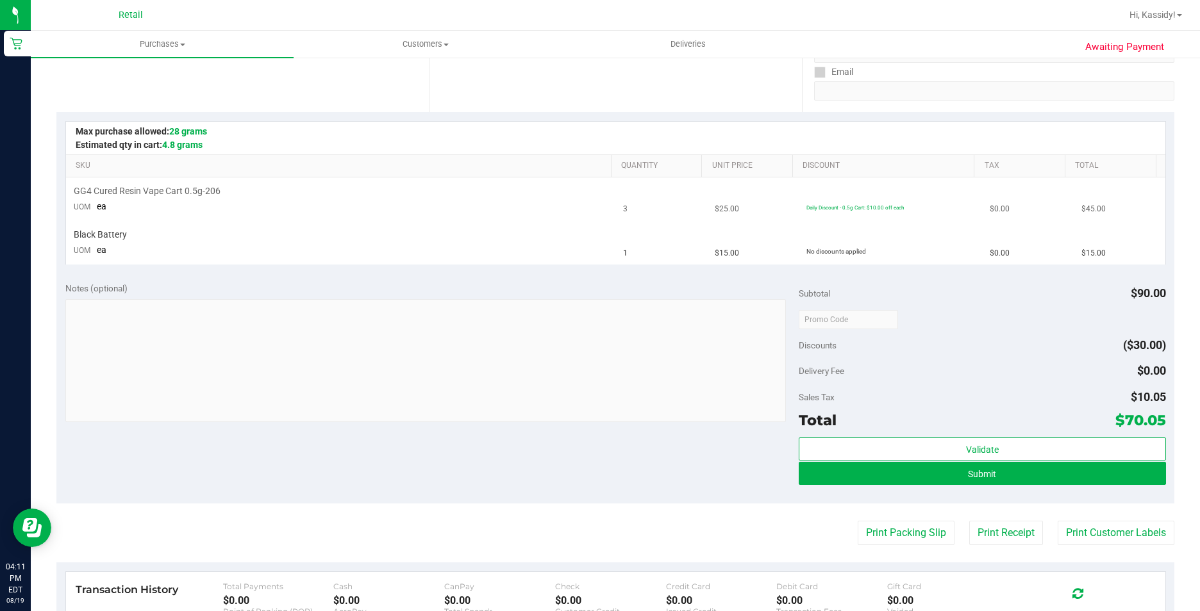
scroll to position [256, 0]
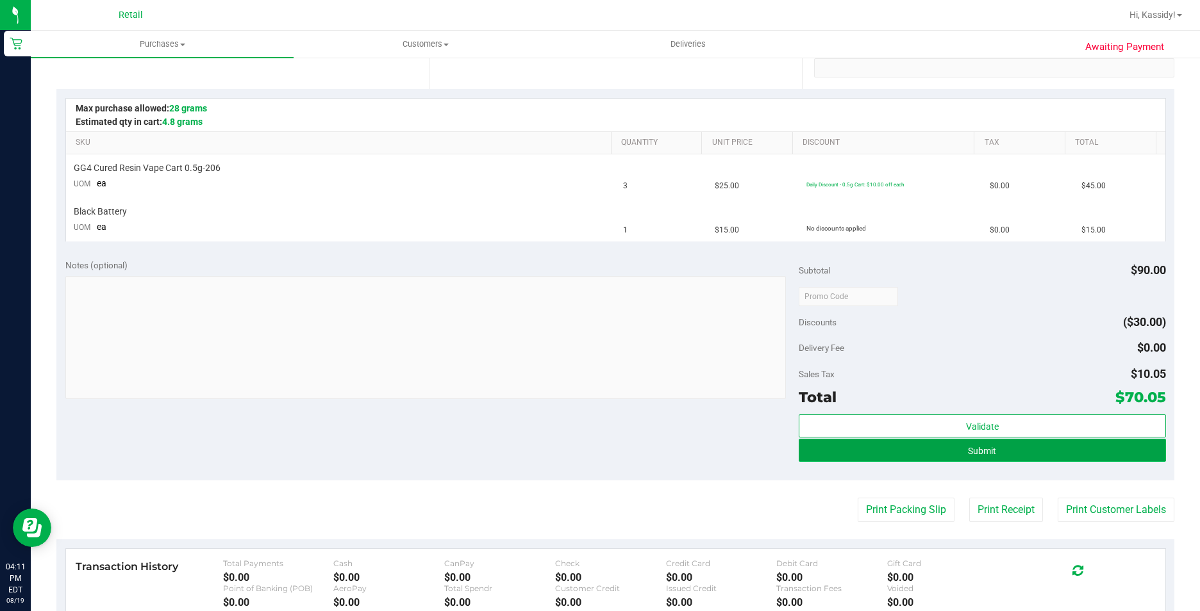
click at [856, 455] on button "Submit" at bounding box center [982, 450] width 367 height 23
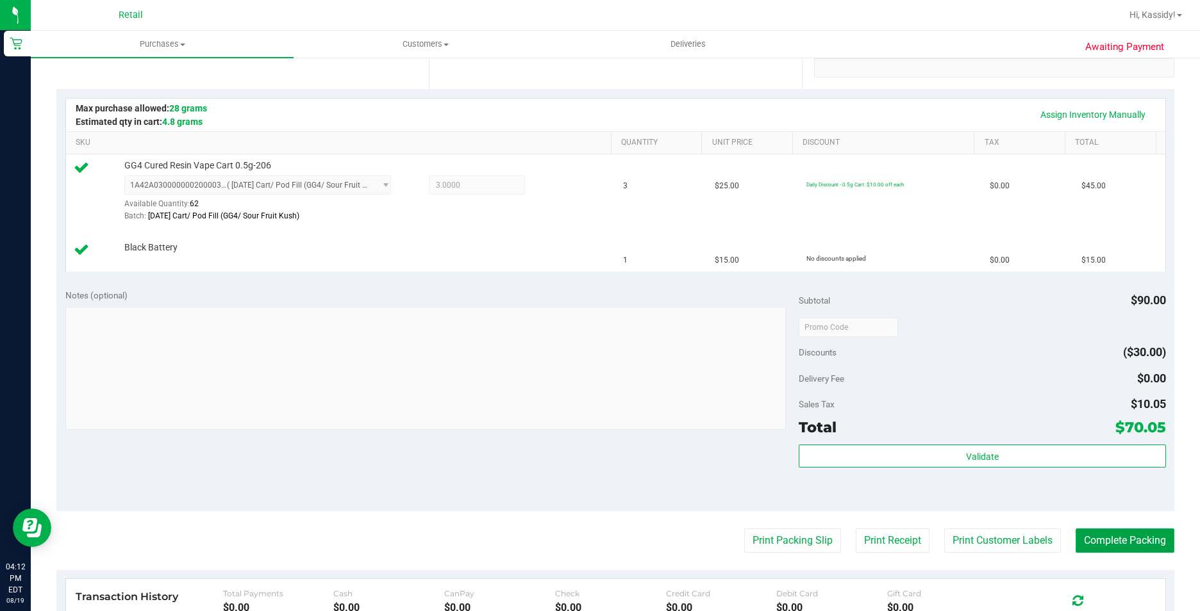
click at [1116, 543] on button "Complete Packing" at bounding box center [1124, 541] width 99 height 24
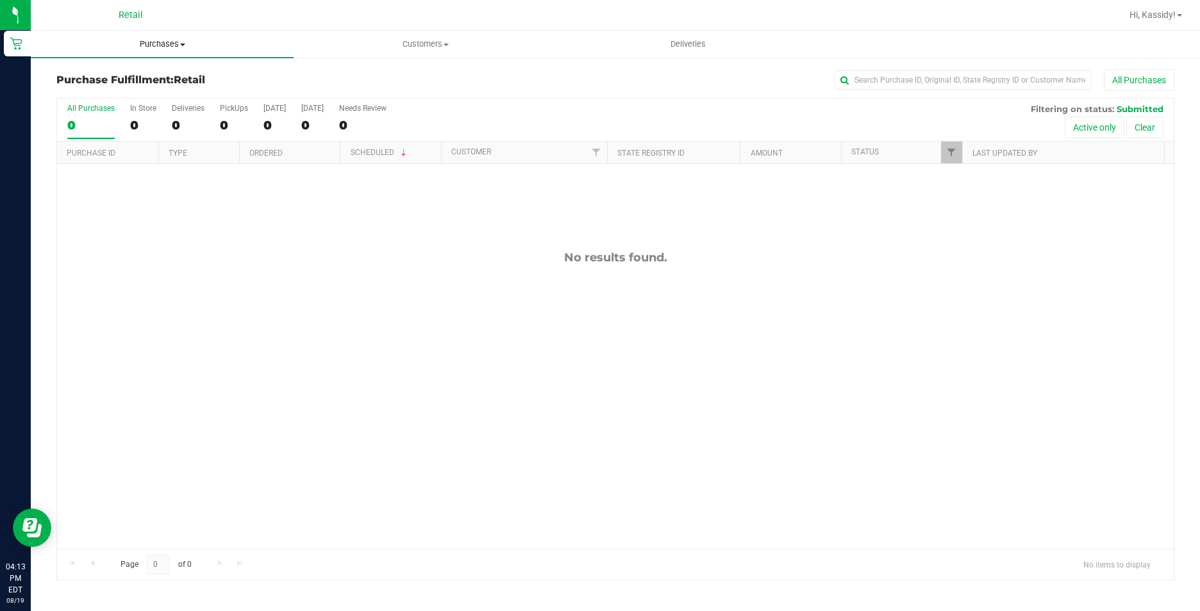
click at [156, 38] on uib-tab-heading "Purchases Summary of purchases Fulfillment All purchases" at bounding box center [162, 44] width 263 height 27
click at [144, 73] on span "Summary of purchases" at bounding box center [96, 77] width 131 height 11
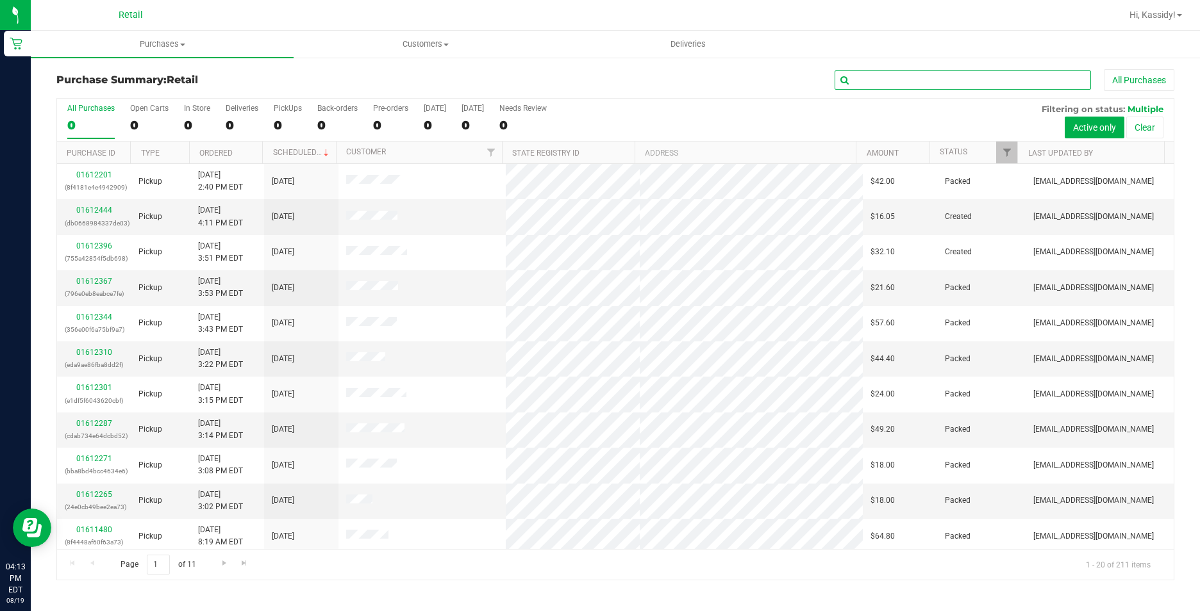
click at [879, 84] on input "text" at bounding box center [962, 79] width 256 height 19
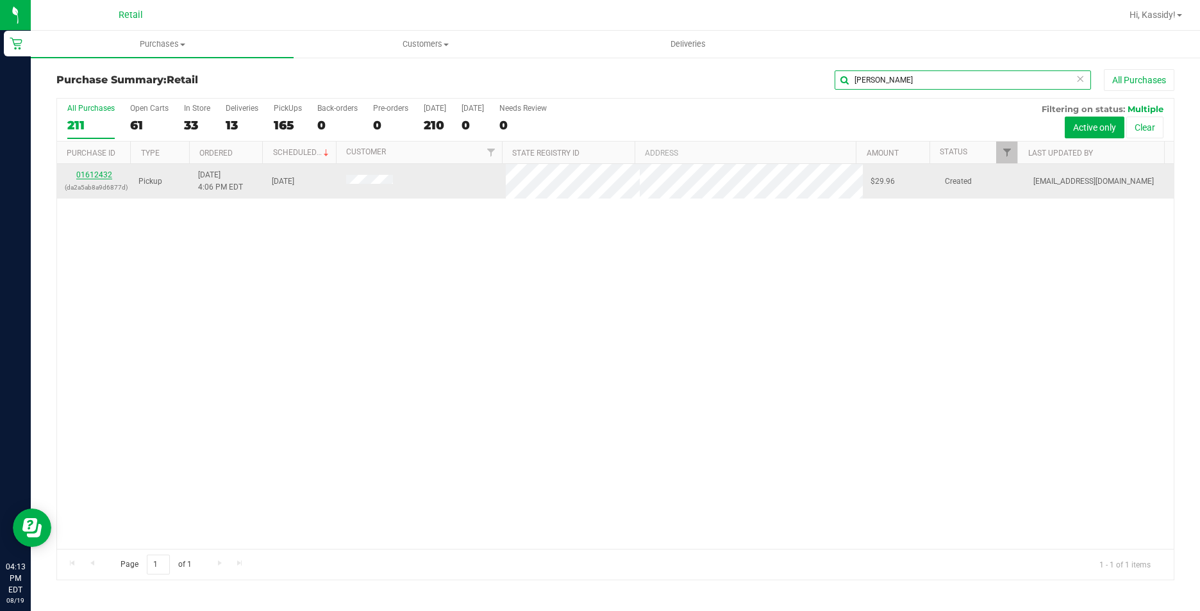
type input "priscilla"
click at [85, 174] on link "01612432" at bounding box center [94, 174] width 36 height 9
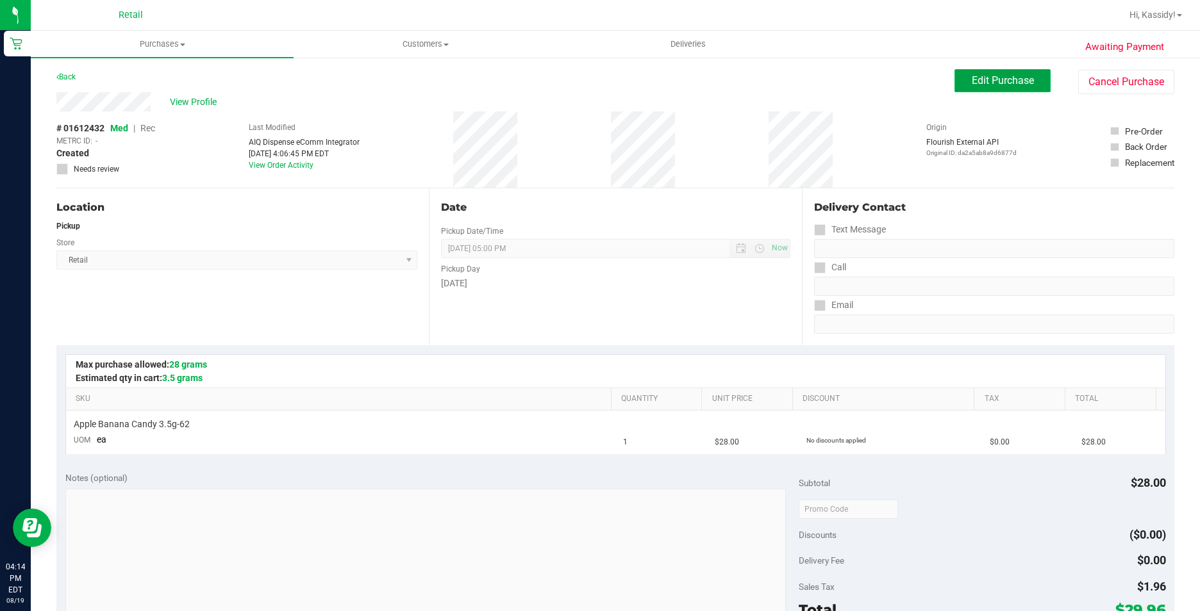
click at [997, 84] on span "Edit Purchase" at bounding box center [1003, 80] width 62 height 12
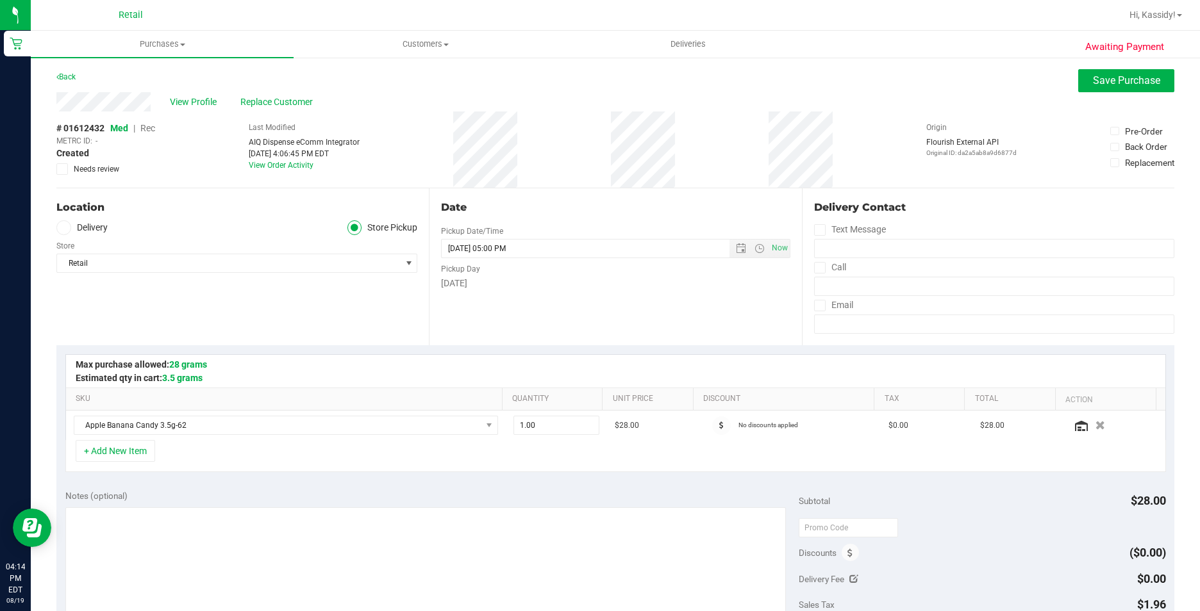
click at [145, 127] on span "Rec" at bounding box center [147, 128] width 15 height 10
click at [1122, 83] on span "Save Purchase" at bounding box center [1126, 80] width 67 height 12
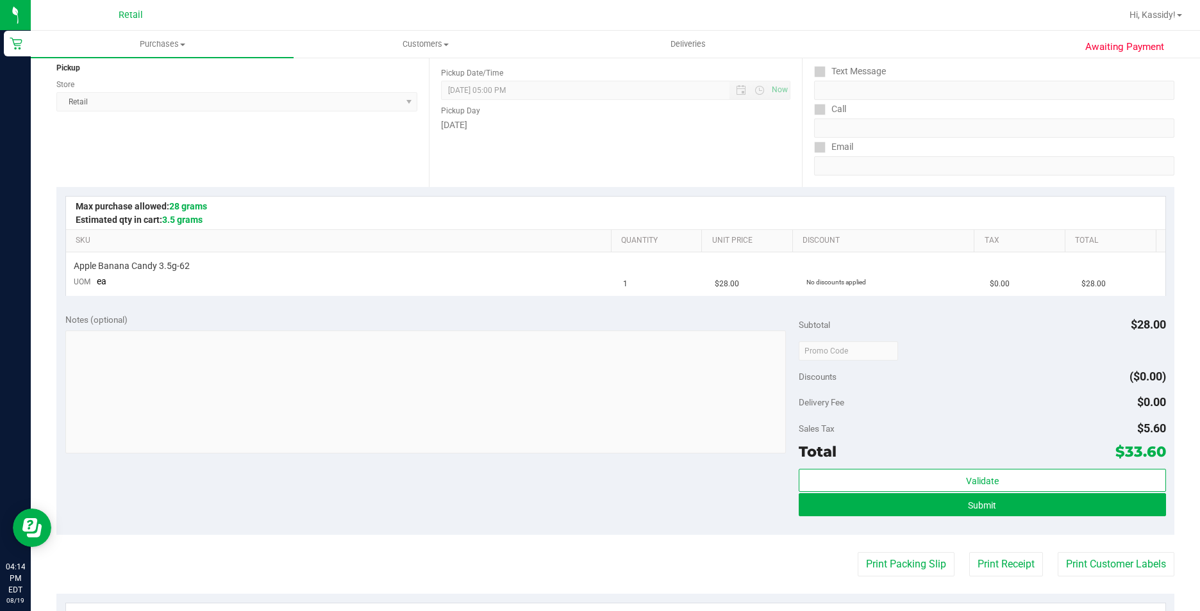
scroll to position [192, 0]
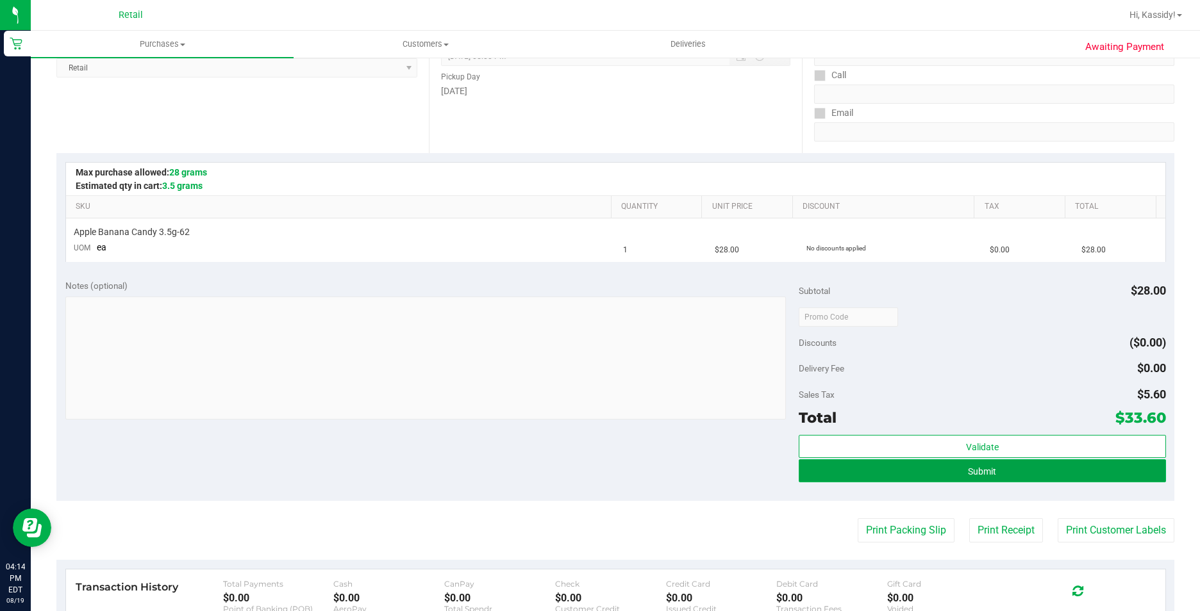
click at [865, 469] on button "Submit" at bounding box center [982, 471] width 367 height 23
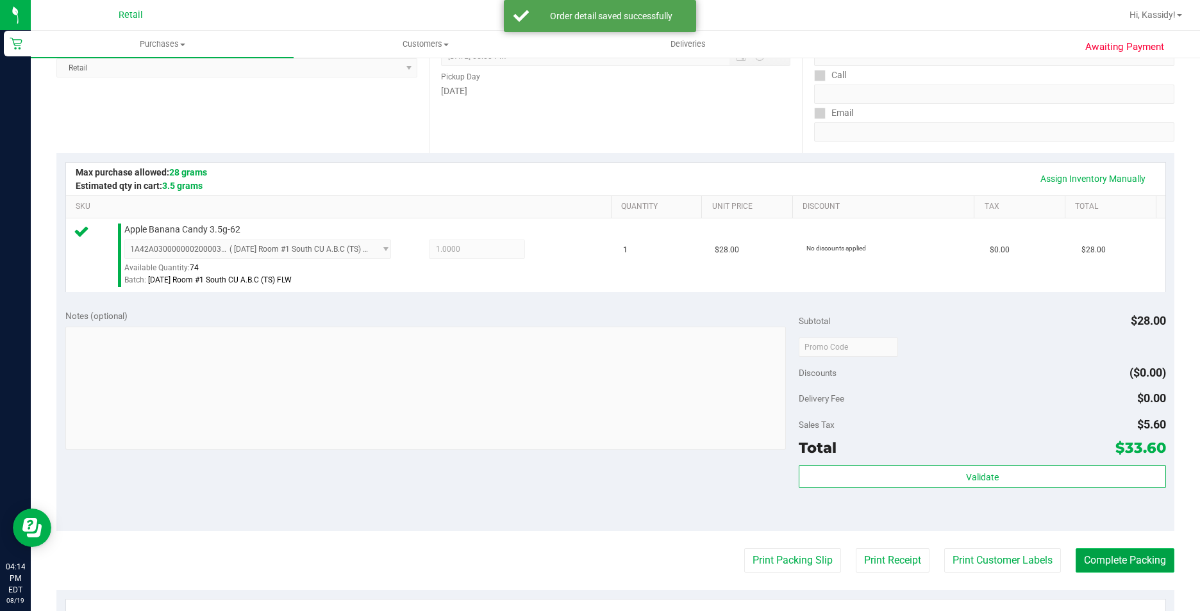
click at [1107, 562] on button "Complete Packing" at bounding box center [1124, 561] width 99 height 24
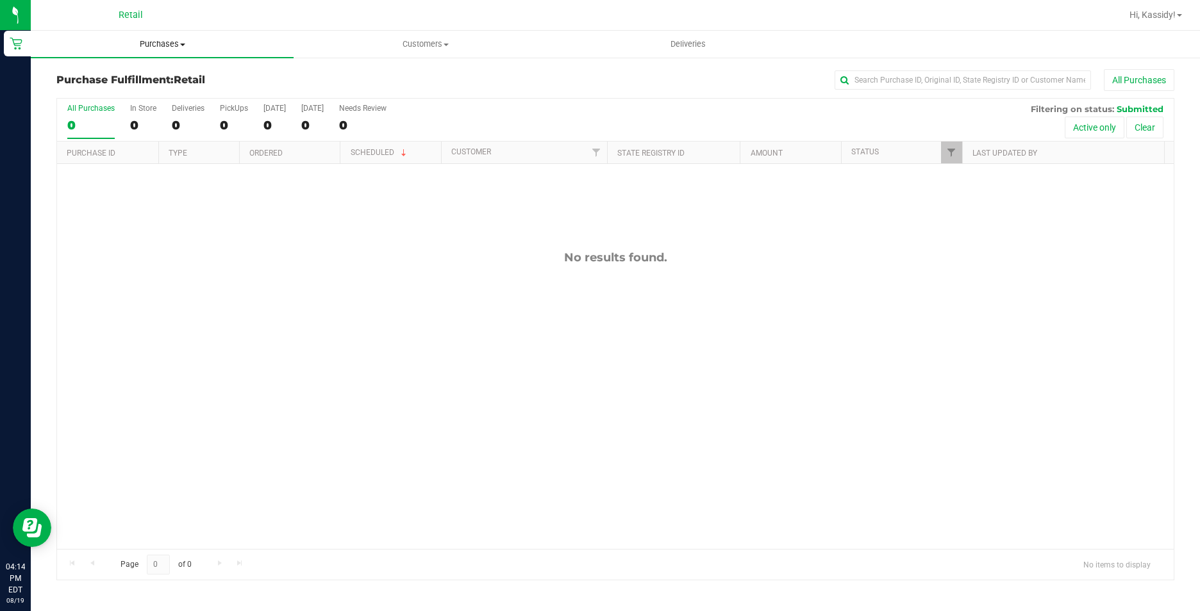
click at [169, 47] on span "Purchases" at bounding box center [162, 44] width 263 height 12
click at [203, 77] on li "Summary of purchases" at bounding box center [162, 77] width 263 height 15
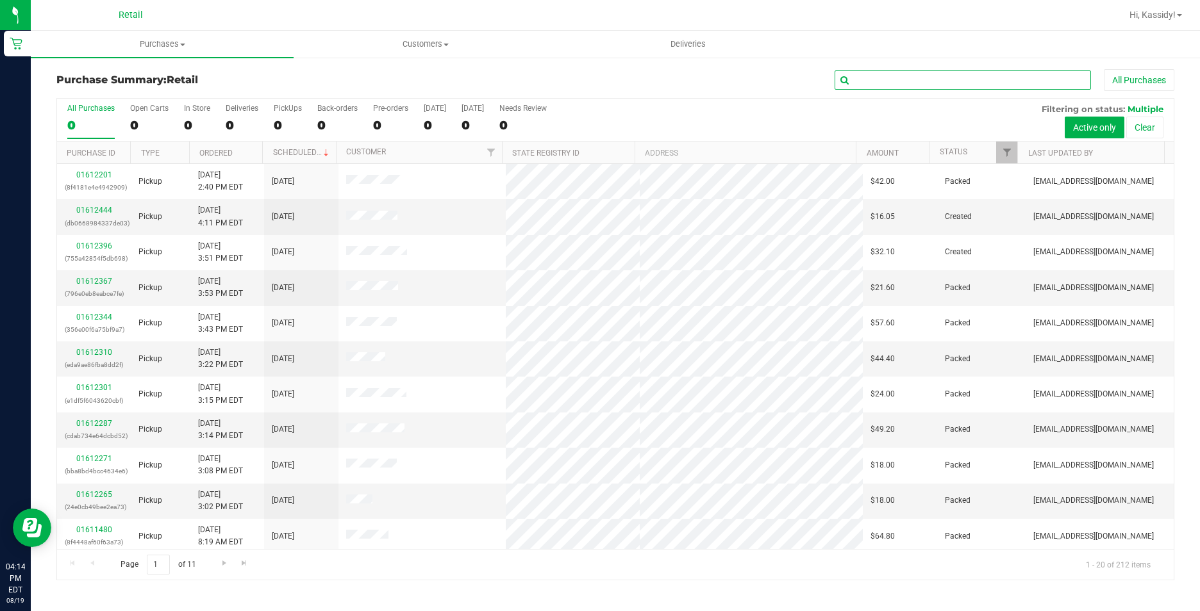
click at [921, 79] on input "text" at bounding box center [962, 79] width 256 height 19
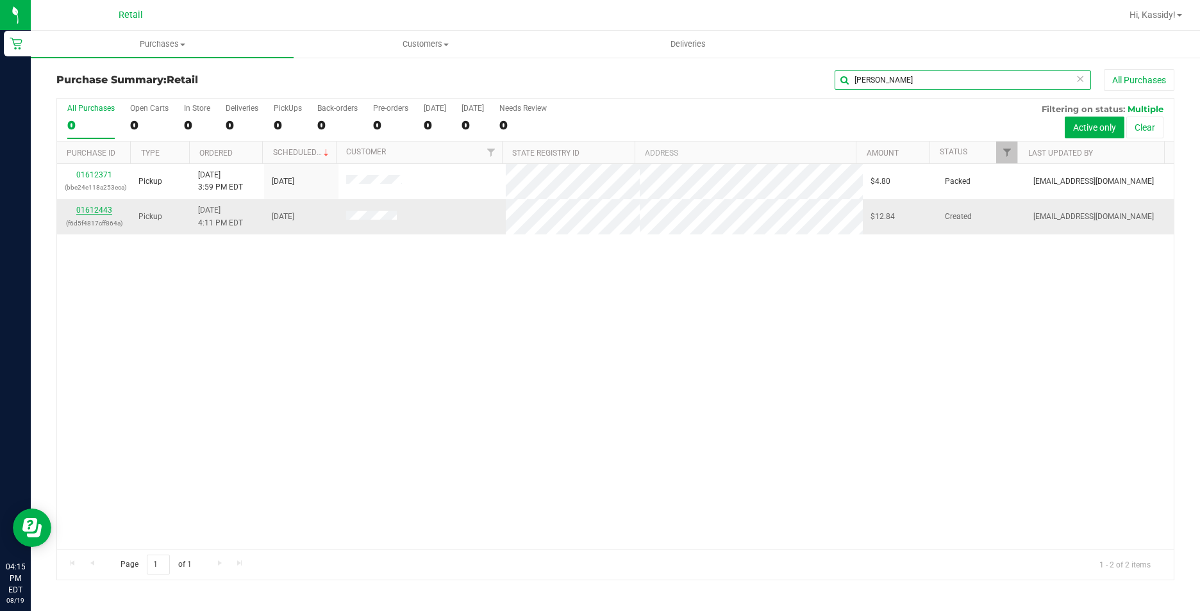
type input "jere"
click at [79, 209] on link "01612443" at bounding box center [94, 210] width 36 height 9
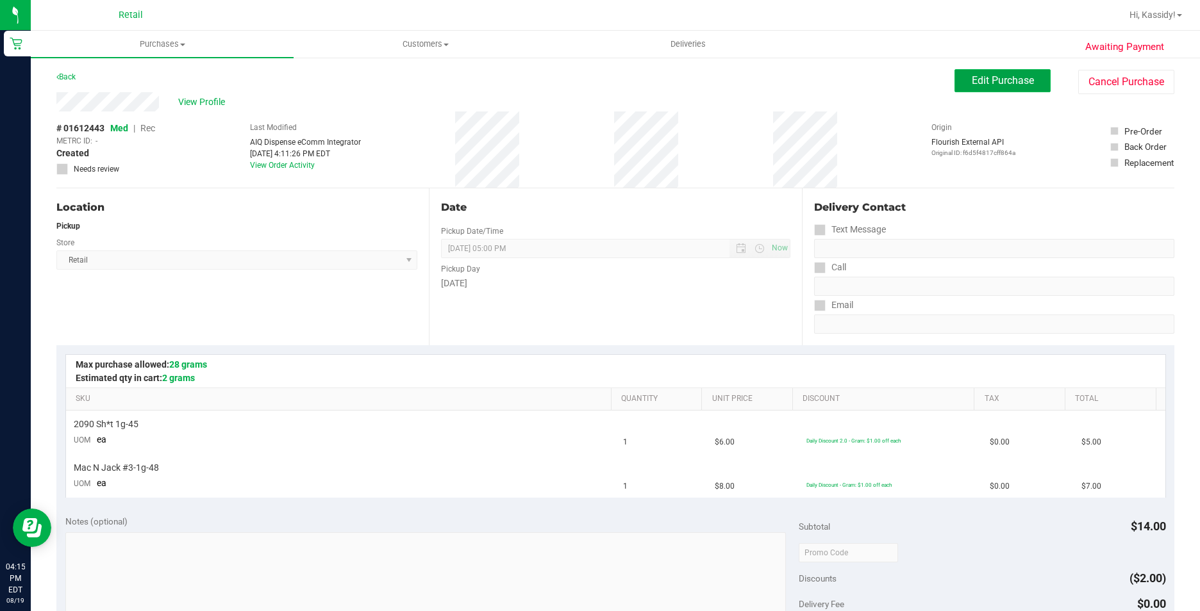
click at [1025, 92] on button "Edit Purchase" at bounding box center [1002, 80] width 96 height 23
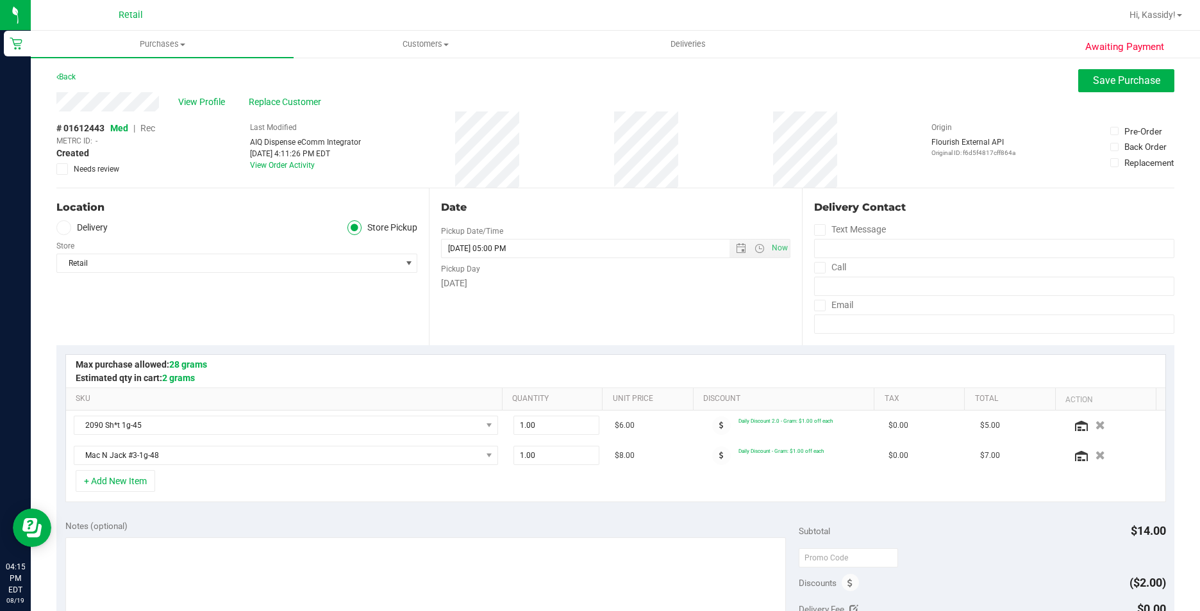
click at [151, 127] on span "Rec" at bounding box center [147, 128] width 15 height 10
click at [1081, 78] on button "Save Purchase" at bounding box center [1126, 80] width 96 height 23
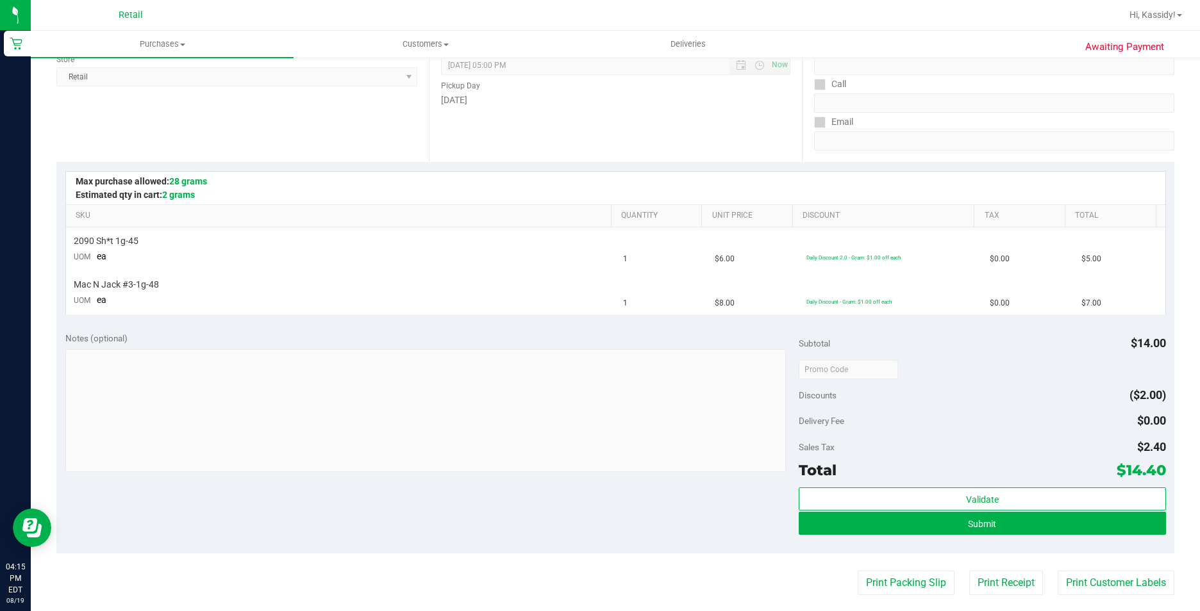
scroll to position [192, 0]
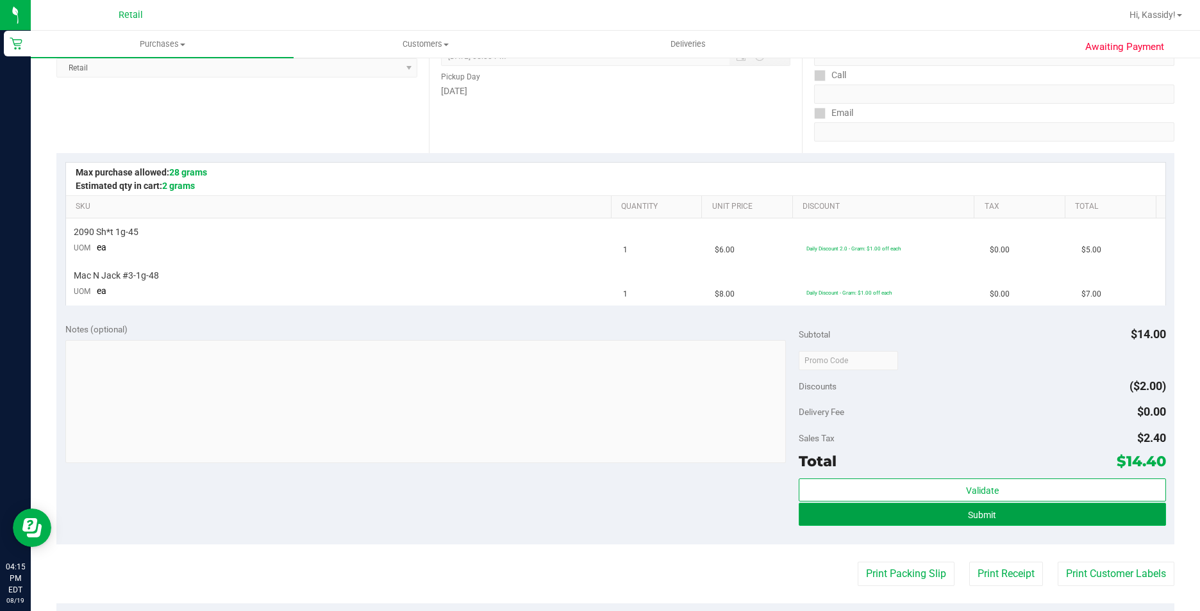
click at [831, 521] on button "Submit" at bounding box center [982, 514] width 367 height 23
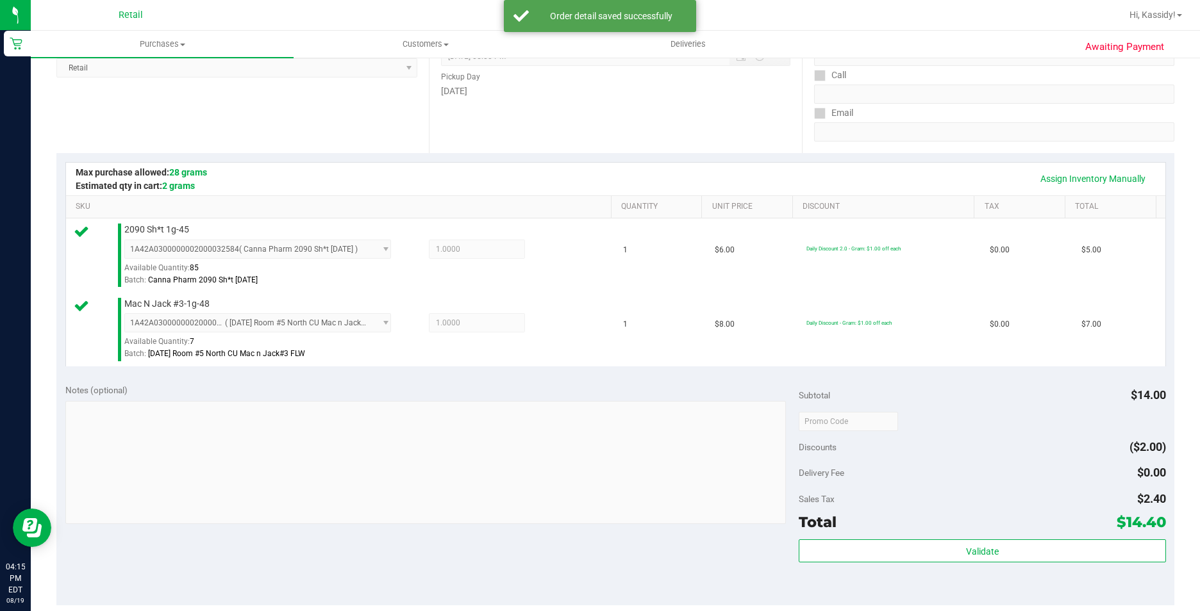
scroll to position [320, 0]
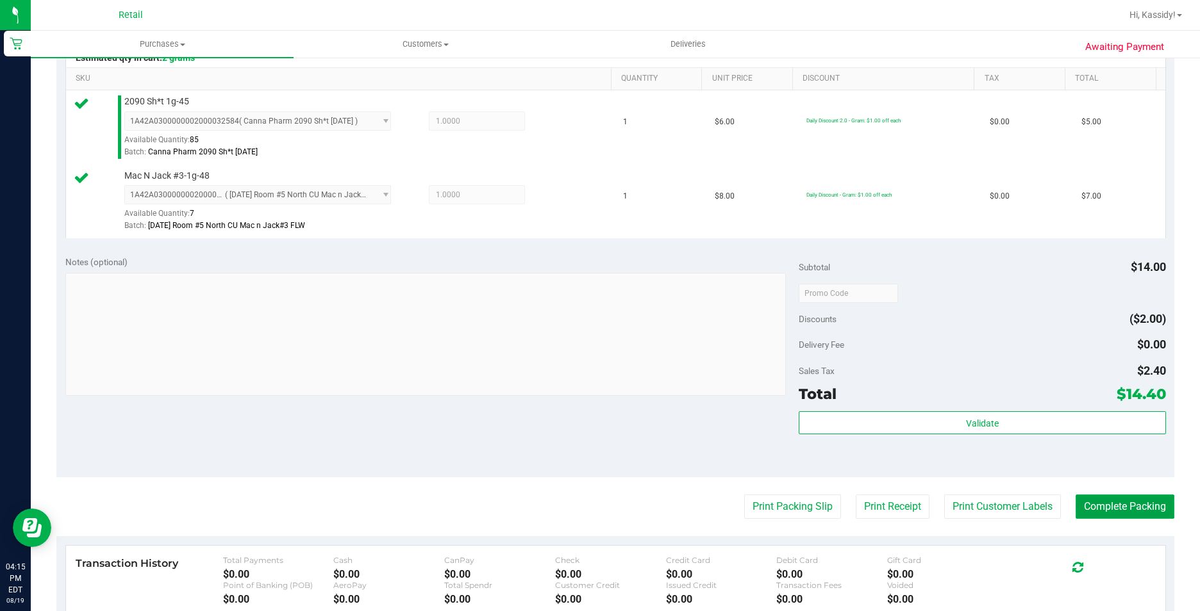
click at [1132, 507] on button "Complete Packing" at bounding box center [1124, 507] width 99 height 24
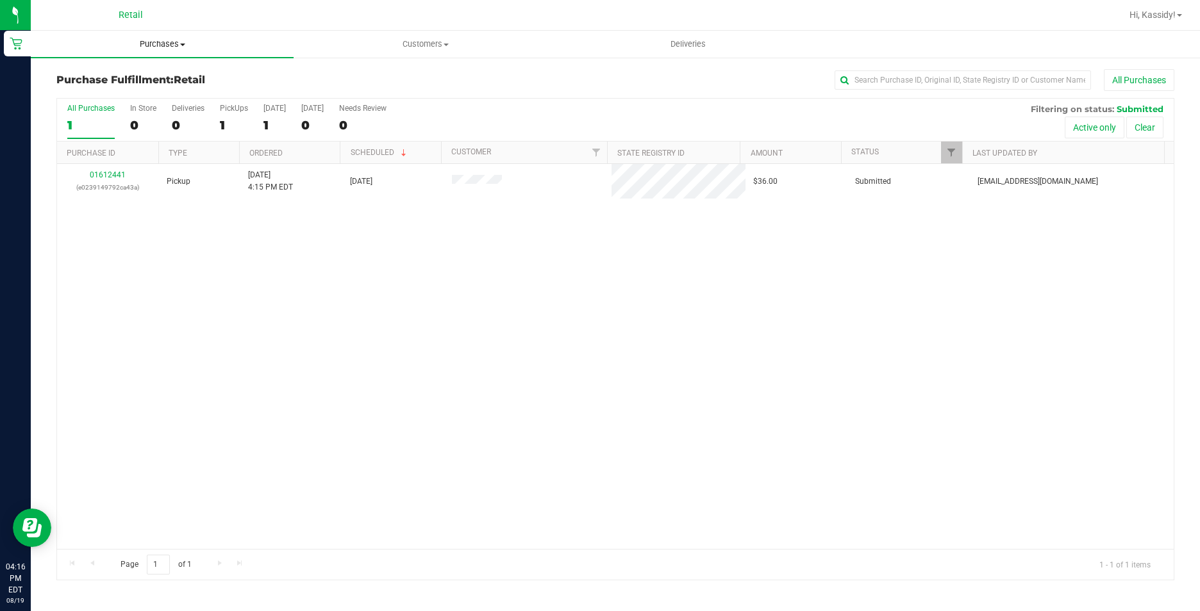
click at [147, 44] on span "Purchases" at bounding box center [162, 44] width 263 height 12
click at [134, 78] on span "Summary of purchases" at bounding box center [96, 77] width 131 height 11
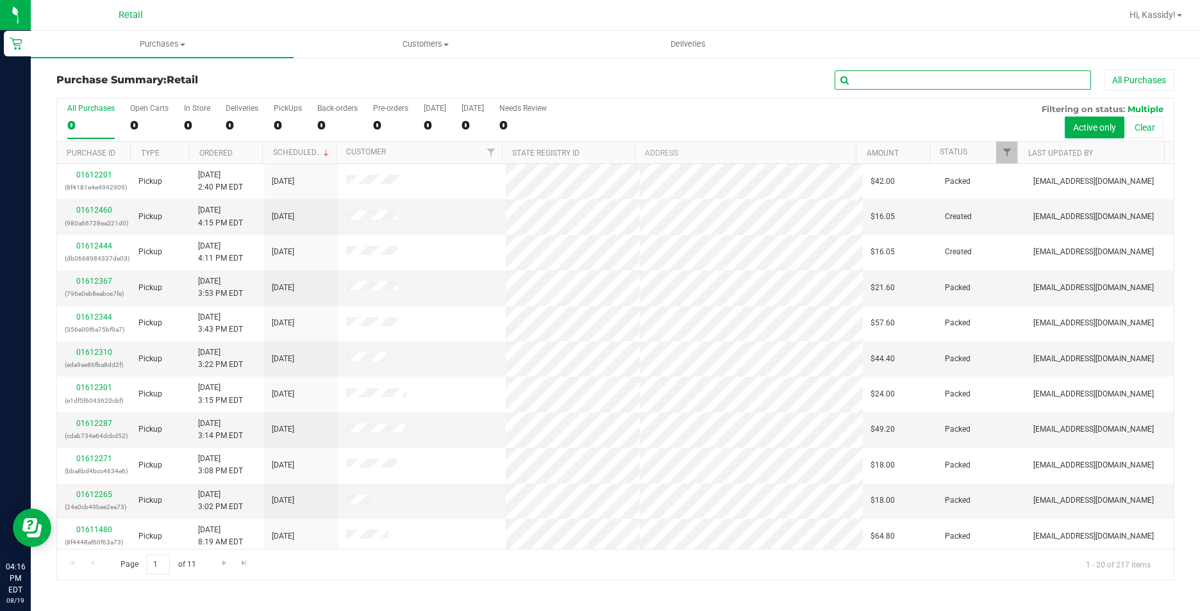
click at [883, 87] on input "text" at bounding box center [962, 79] width 256 height 19
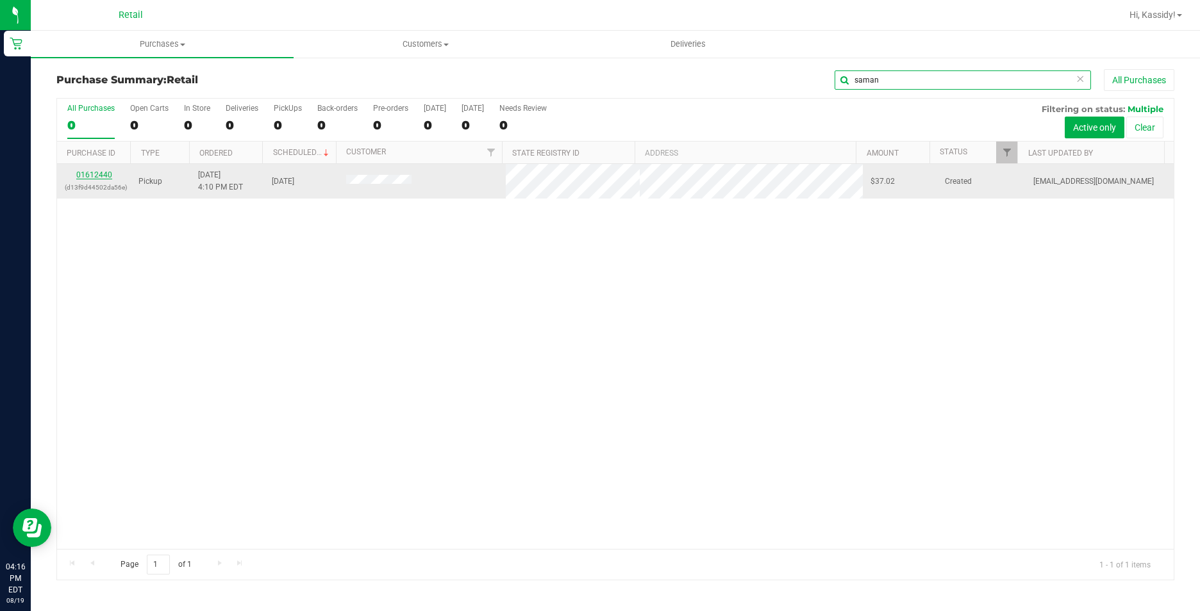
type input "saman"
click at [94, 174] on link "01612440" at bounding box center [94, 174] width 36 height 9
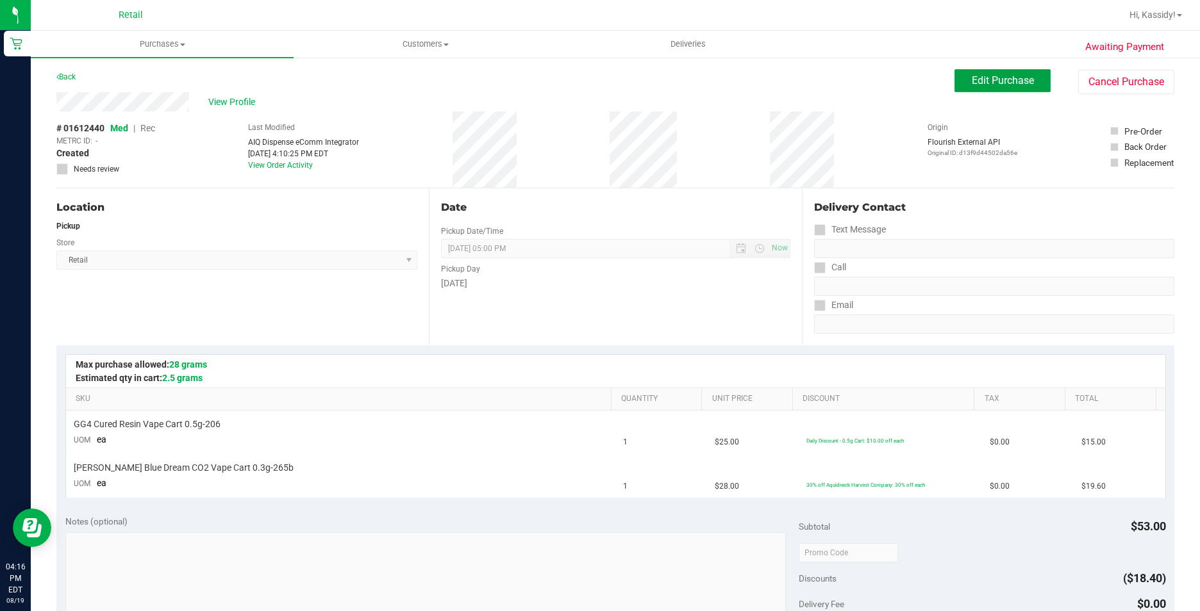
click at [1011, 80] on span "Edit Purchase" at bounding box center [1003, 80] width 62 height 12
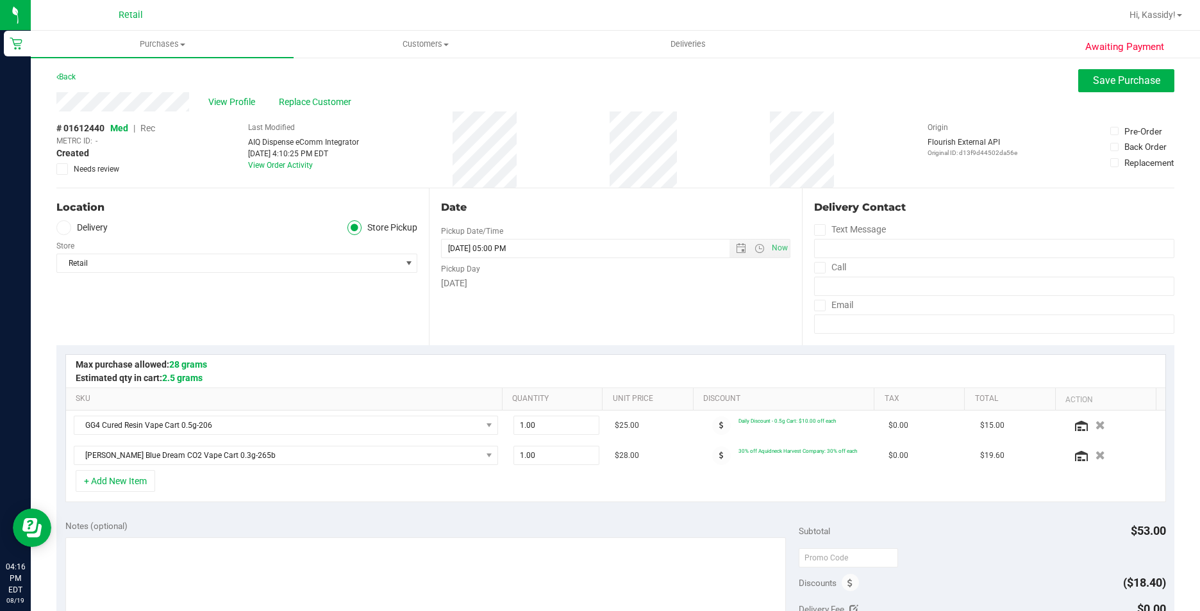
click at [153, 128] on span "Rec" at bounding box center [147, 128] width 15 height 10
click at [1147, 67] on div "Awaiting Payment Back Save Purchase View Profile Replace Customer # 01612440 Me…" at bounding box center [615, 561] width 1169 height 1010
click at [1131, 77] on span "Save Purchase" at bounding box center [1126, 80] width 67 height 12
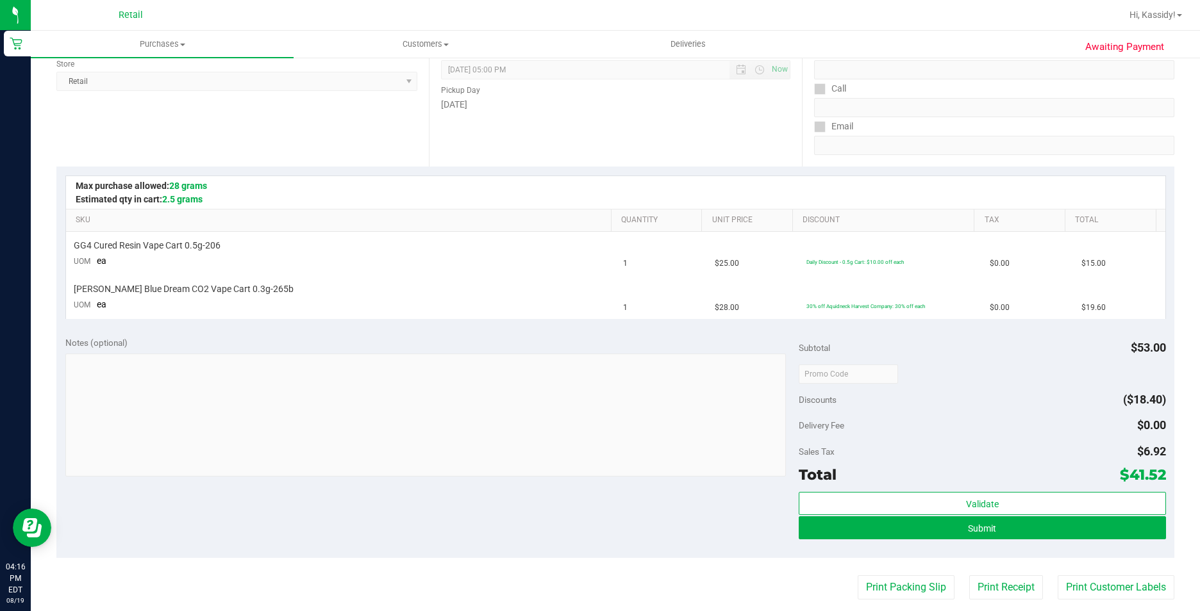
scroll to position [192, 0]
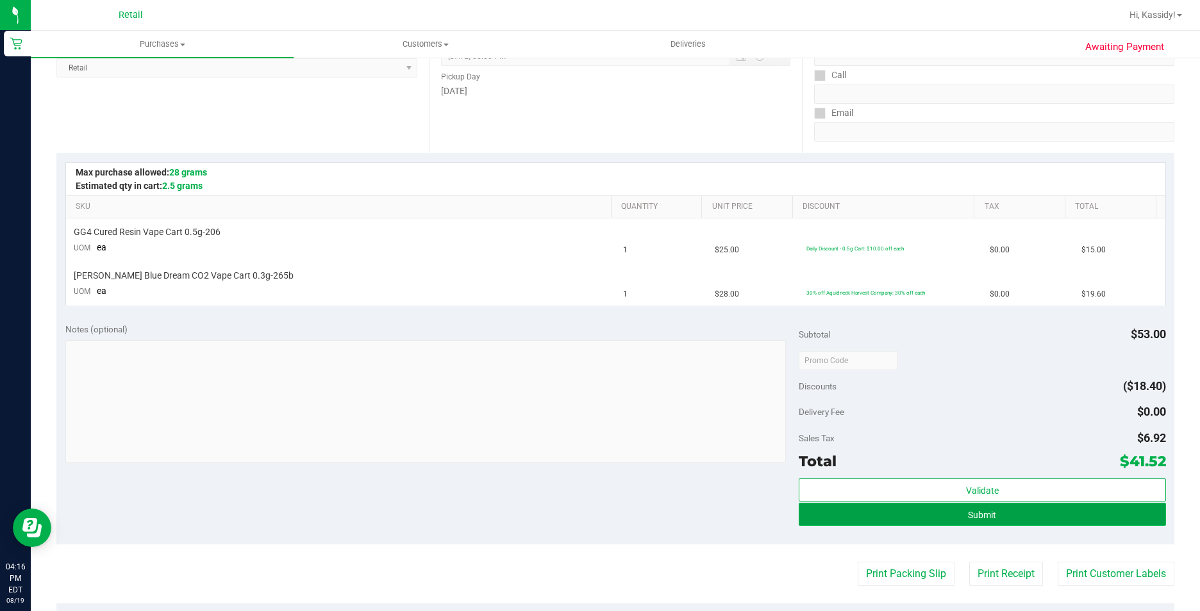
click at [820, 513] on button "Submit" at bounding box center [982, 514] width 367 height 23
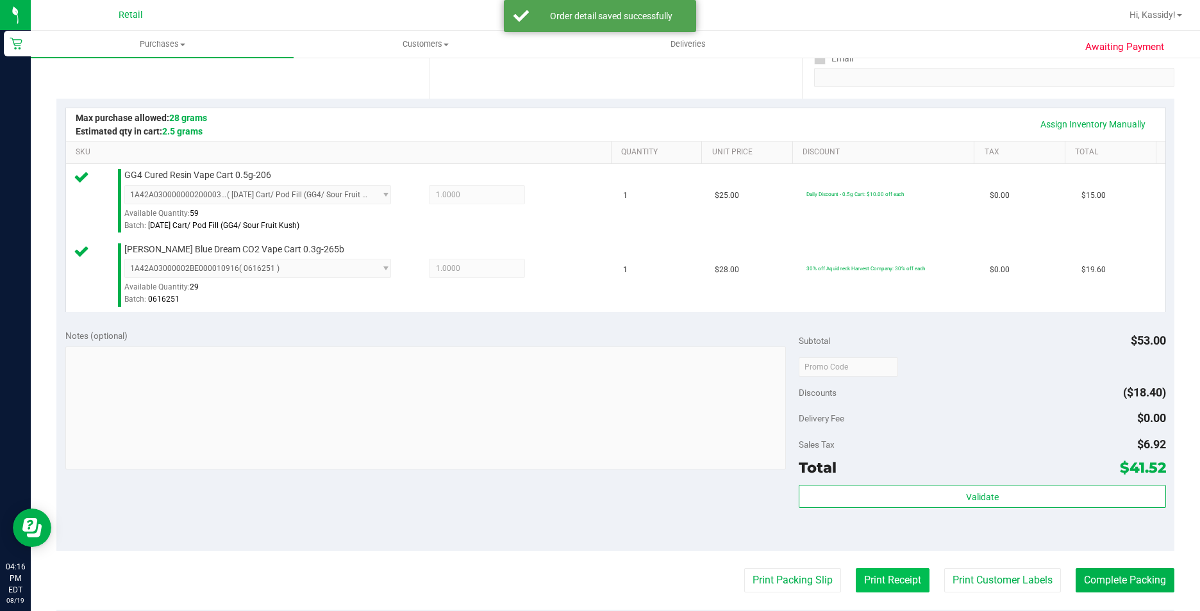
scroll to position [320, 0]
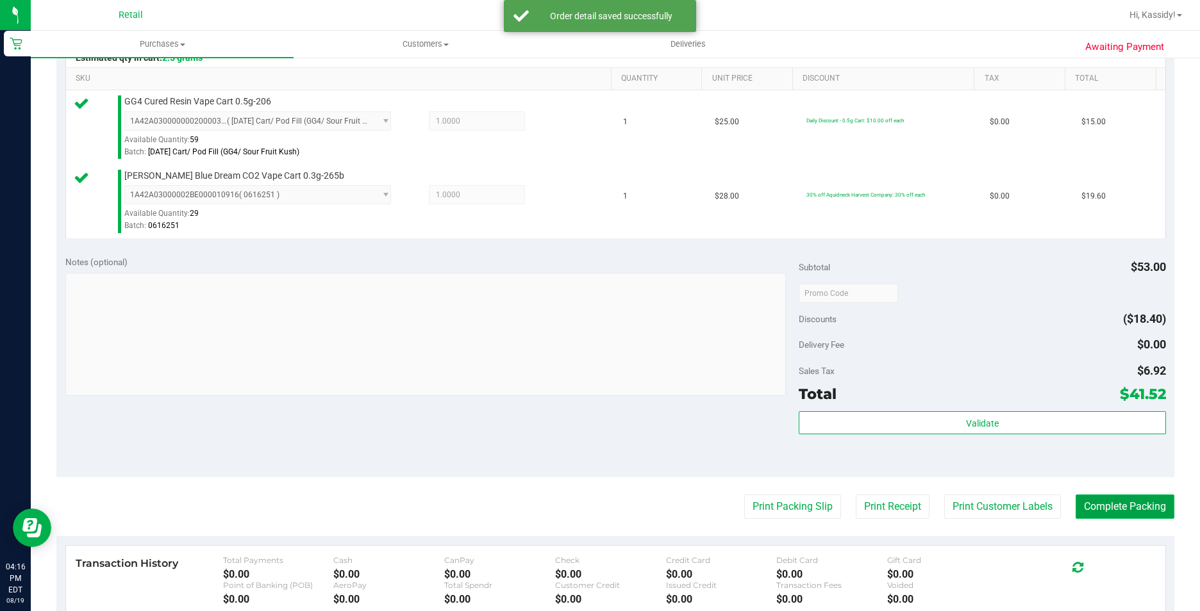
click at [1132, 509] on button "Complete Packing" at bounding box center [1124, 507] width 99 height 24
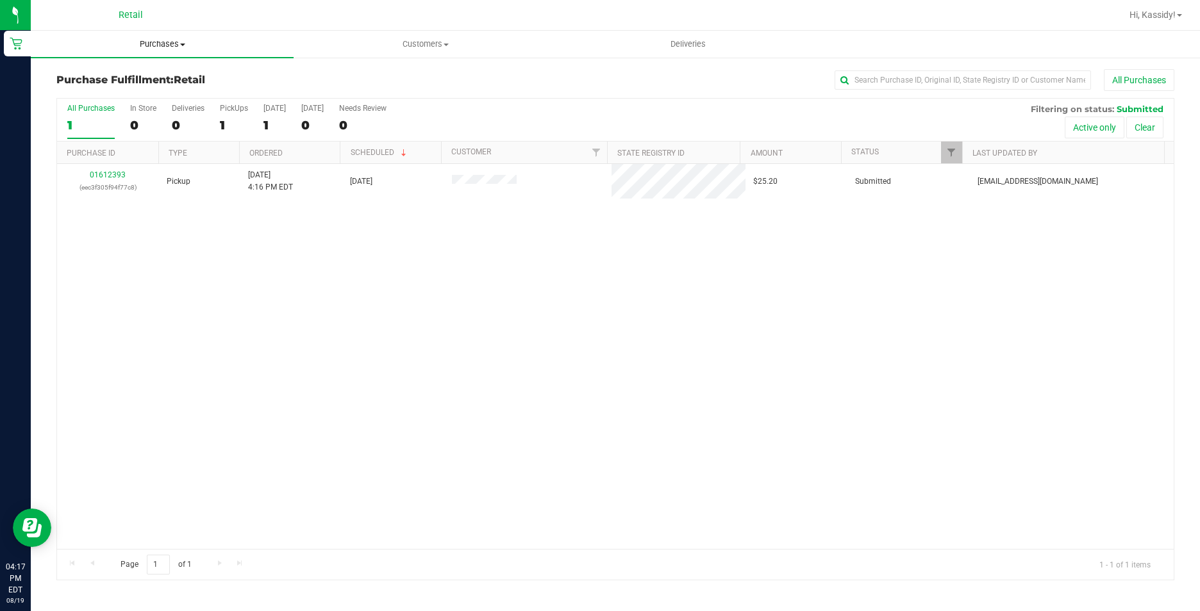
click at [170, 41] on span "Purchases" at bounding box center [162, 44] width 263 height 12
click at [164, 79] on li "Summary of purchases" at bounding box center [162, 77] width 263 height 15
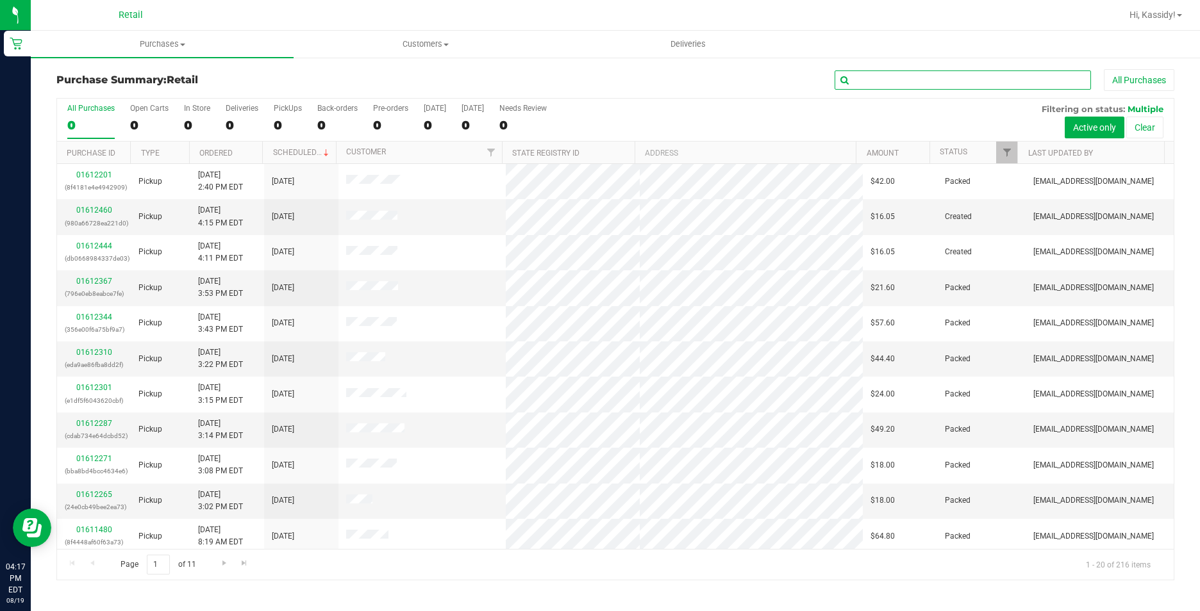
click at [892, 85] on input "text" at bounding box center [962, 79] width 256 height 19
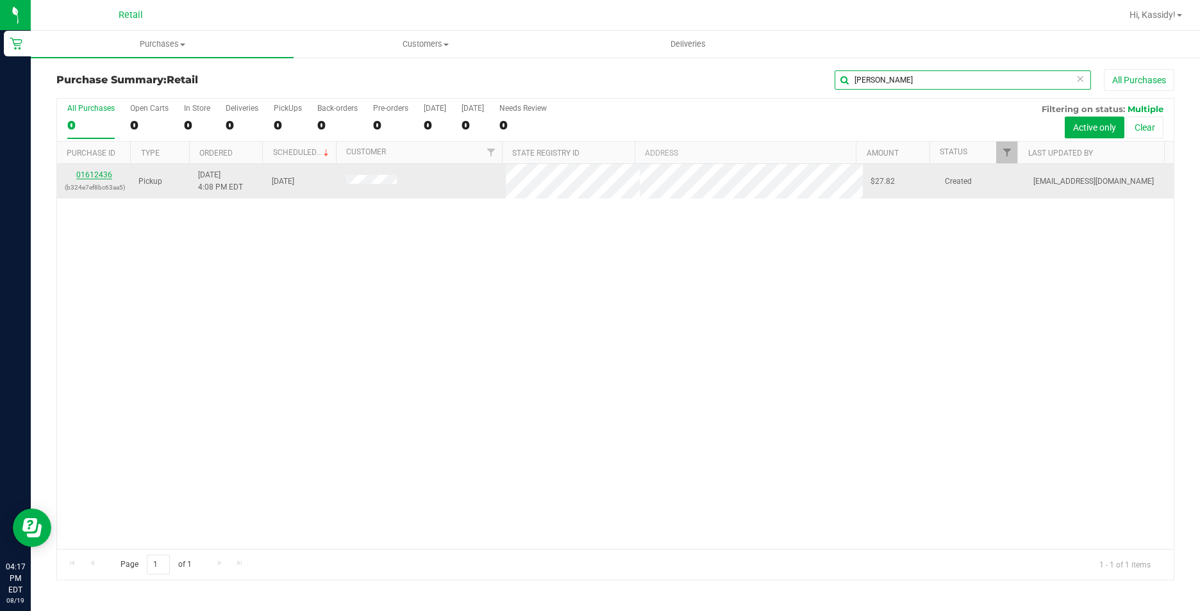
type input "jancy"
click at [92, 175] on link "01612436" at bounding box center [94, 174] width 36 height 9
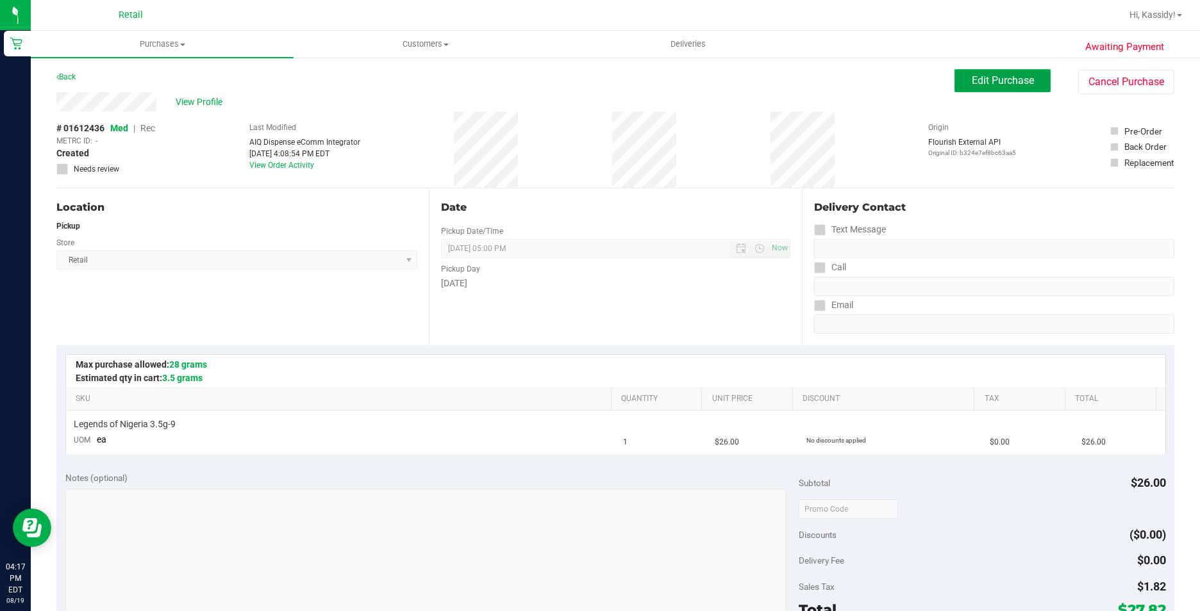
click at [1034, 84] on button "Edit Purchase" at bounding box center [1002, 80] width 96 height 23
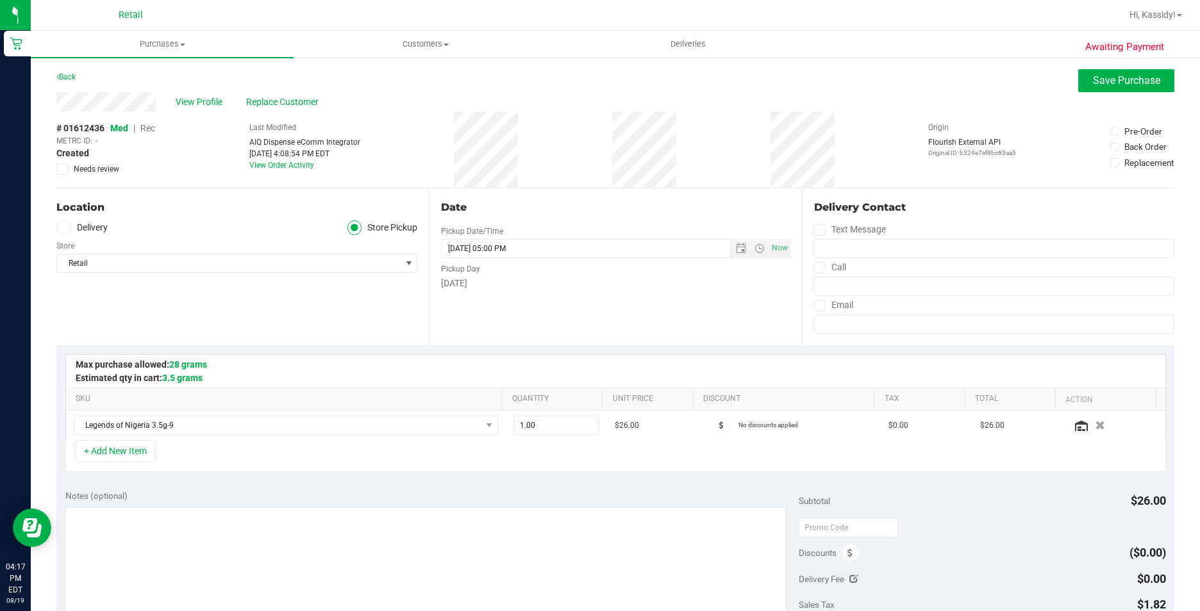
click at [147, 131] on span "Rec" at bounding box center [147, 128] width 15 height 10
click at [1109, 83] on span "Save Purchase" at bounding box center [1126, 80] width 67 height 12
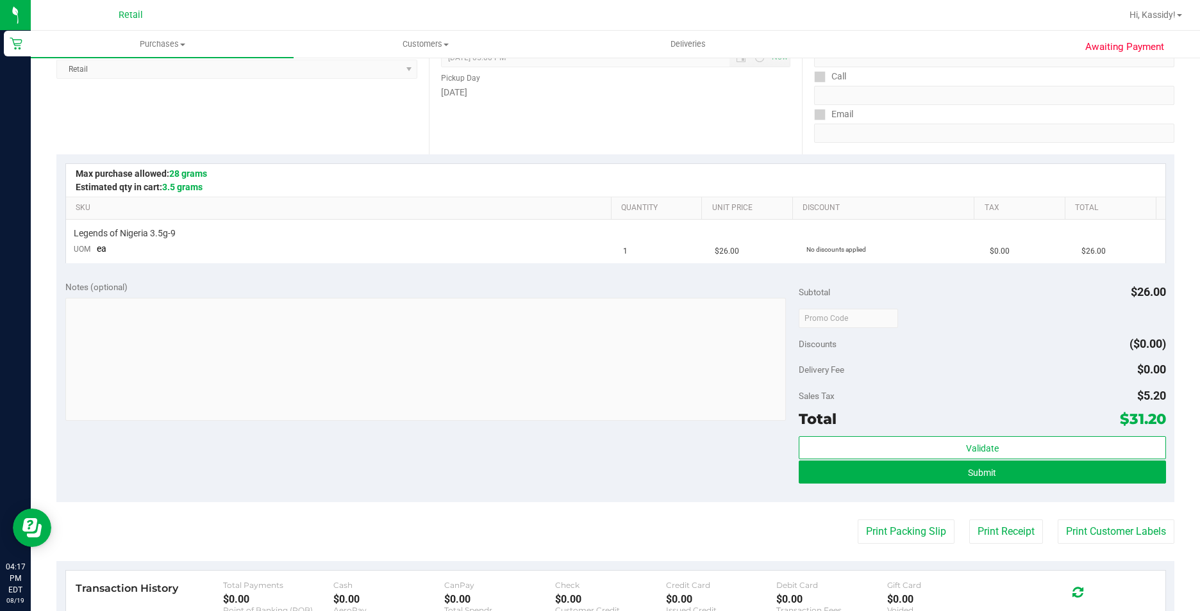
scroll to position [192, 0]
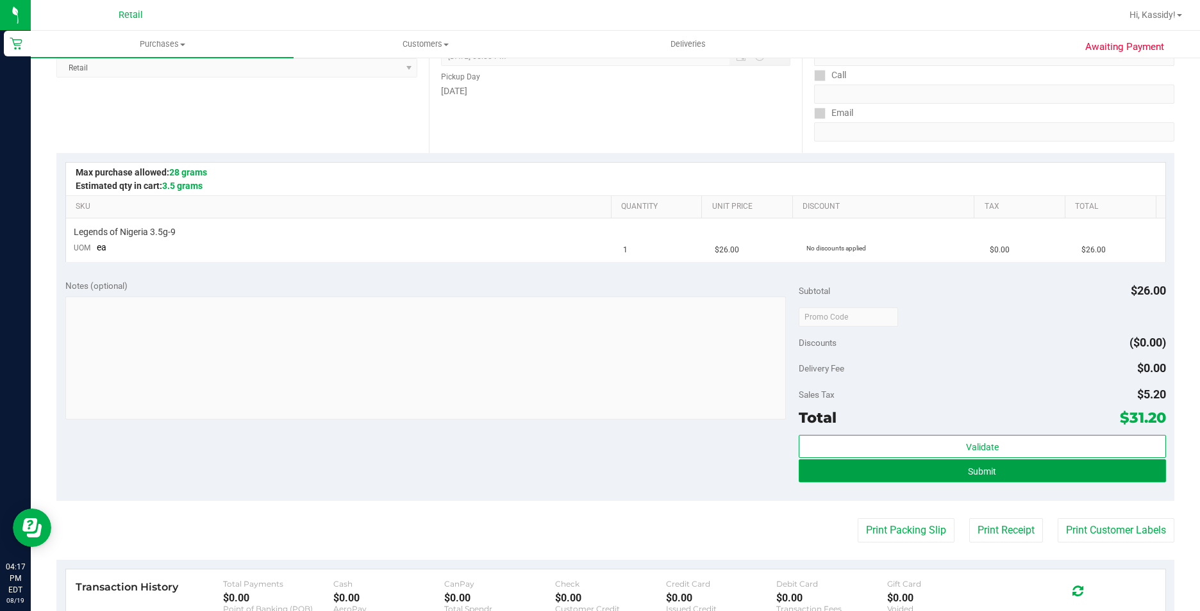
click at [818, 468] on button "Submit" at bounding box center [982, 471] width 367 height 23
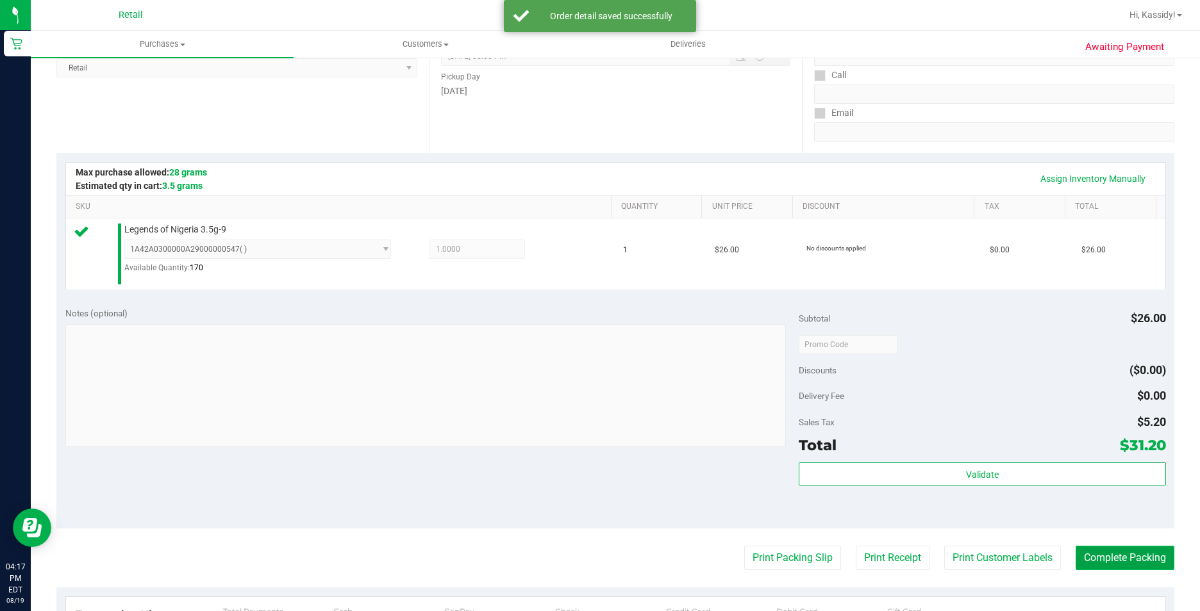
click at [1084, 554] on button "Complete Packing" at bounding box center [1124, 558] width 99 height 24
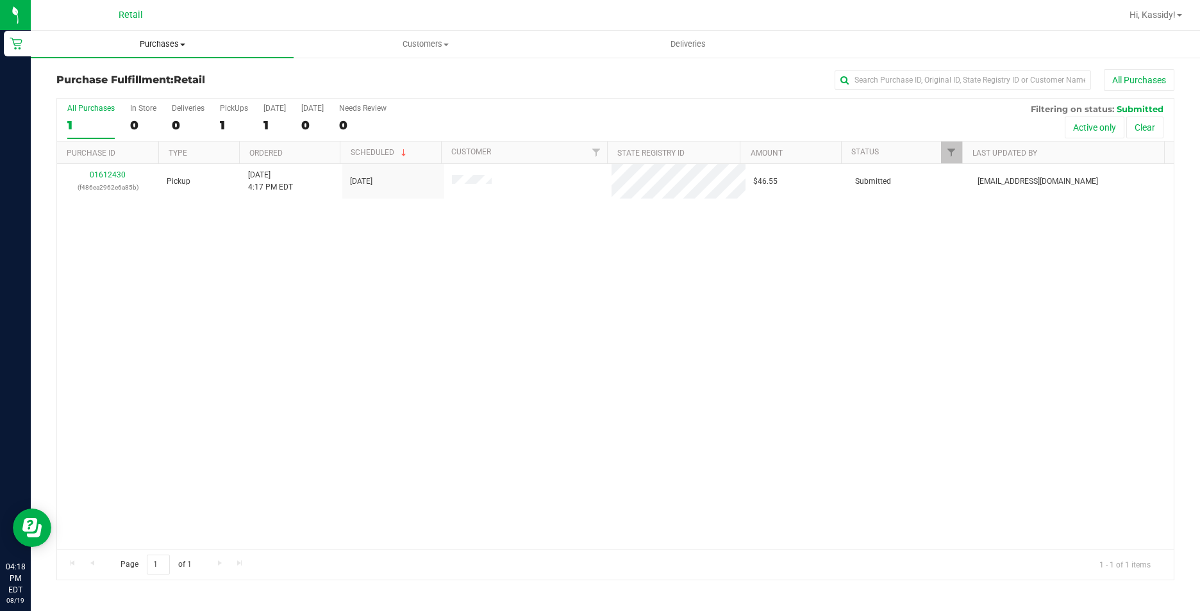
click at [133, 37] on uib-tab-heading "Purchases Summary of purchases Fulfillment All purchases" at bounding box center [162, 44] width 263 height 27
click at [160, 73] on span "Summary of purchases" at bounding box center [96, 77] width 131 height 11
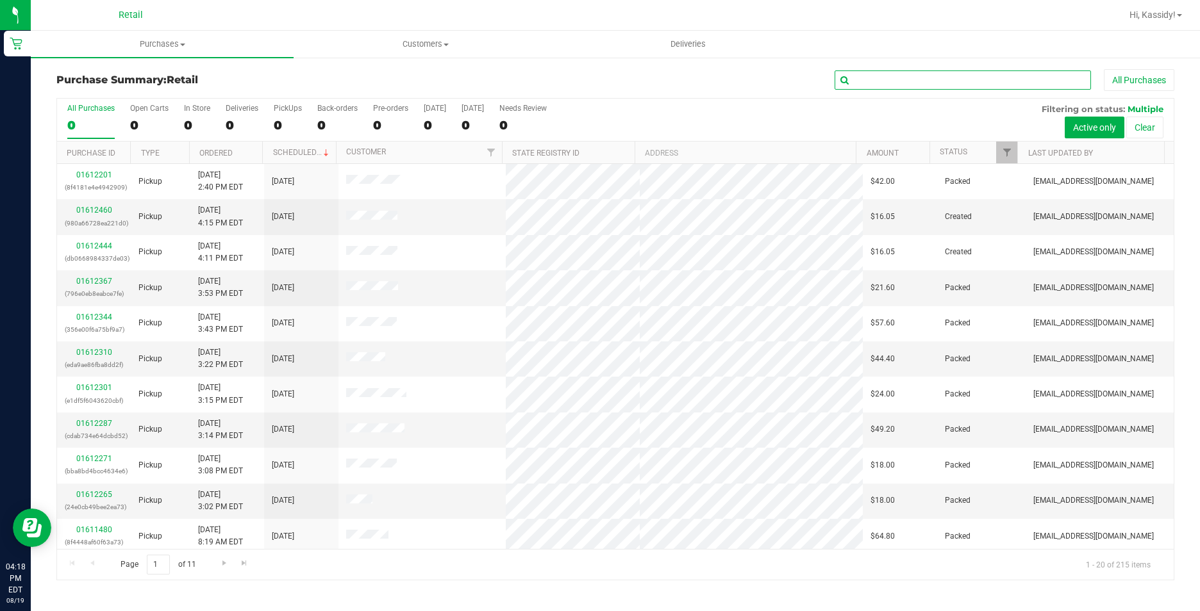
click at [906, 78] on input "text" at bounding box center [962, 79] width 256 height 19
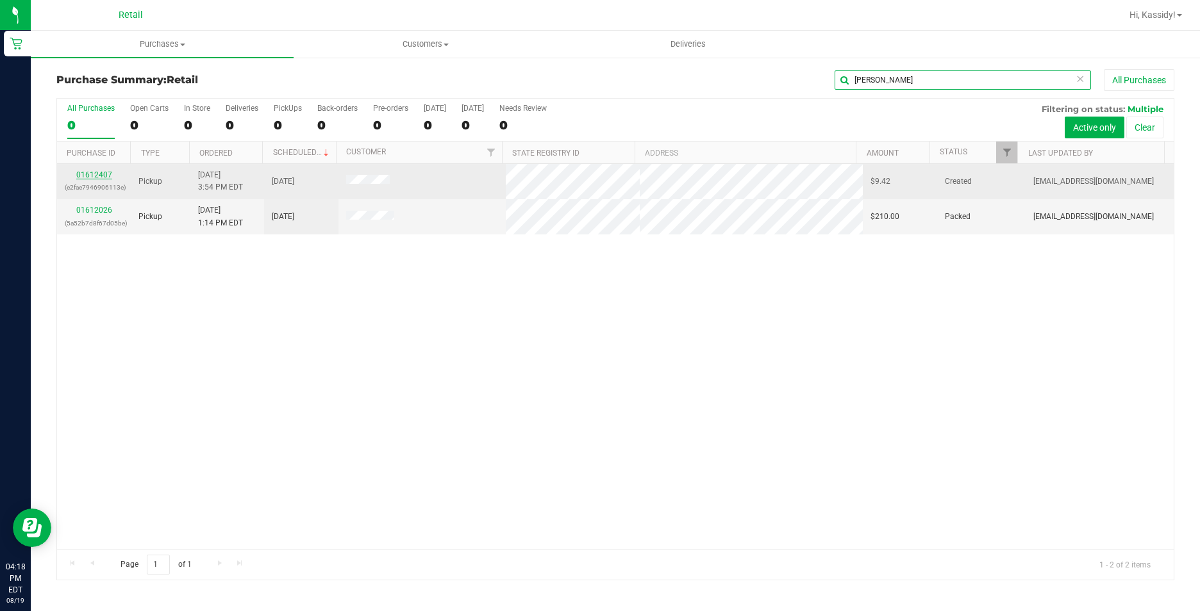
type input "donna"
click at [99, 178] on link "01612407" at bounding box center [94, 174] width 36 height 9
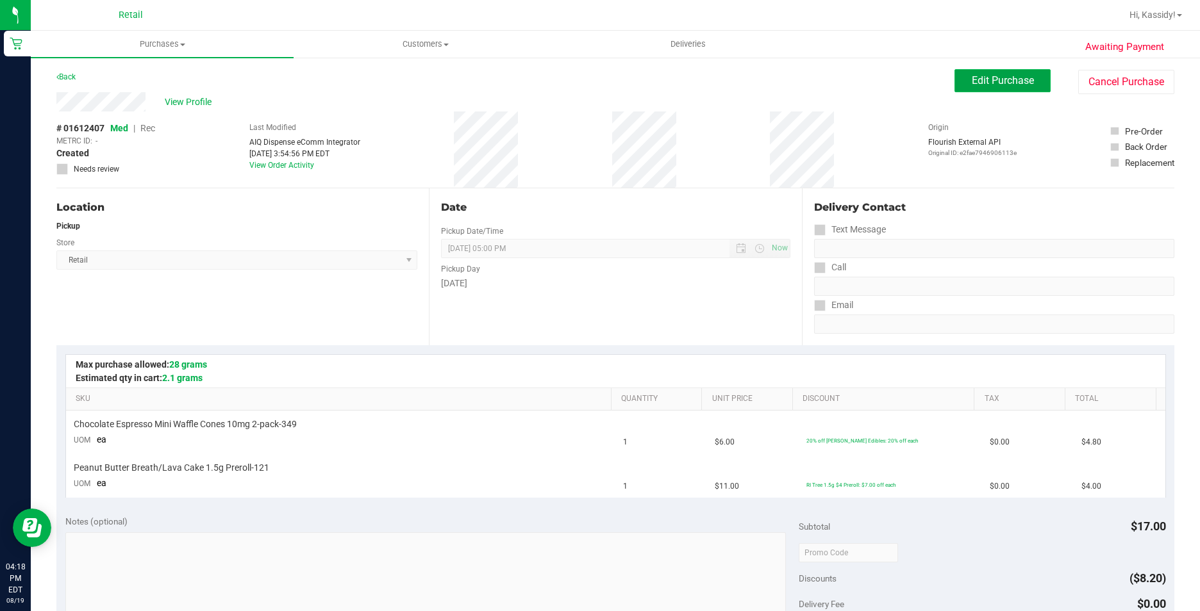
click at [977, 85] on span "Edit Purchase" at bounding box center [1003, 80] width 62 height 12
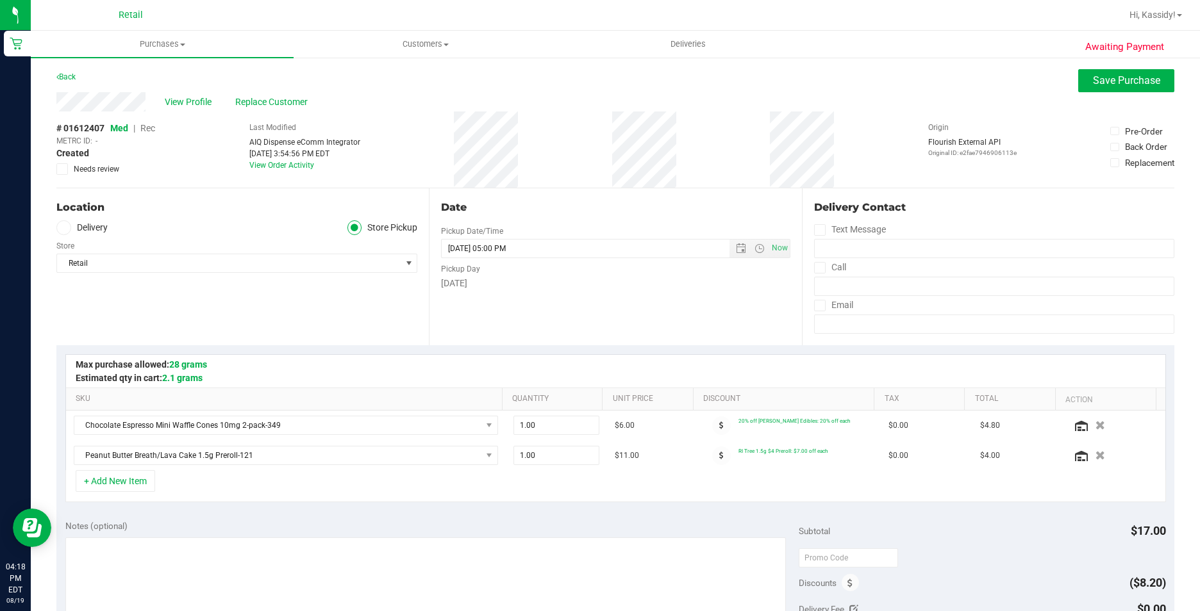
click at [146, 128] on span "Rec" at bounding box center [147, 128] width 15 height 10
click at [1101, 83] on span "Save Purchase" at bounding box center [1126, 80] width 67 height 12
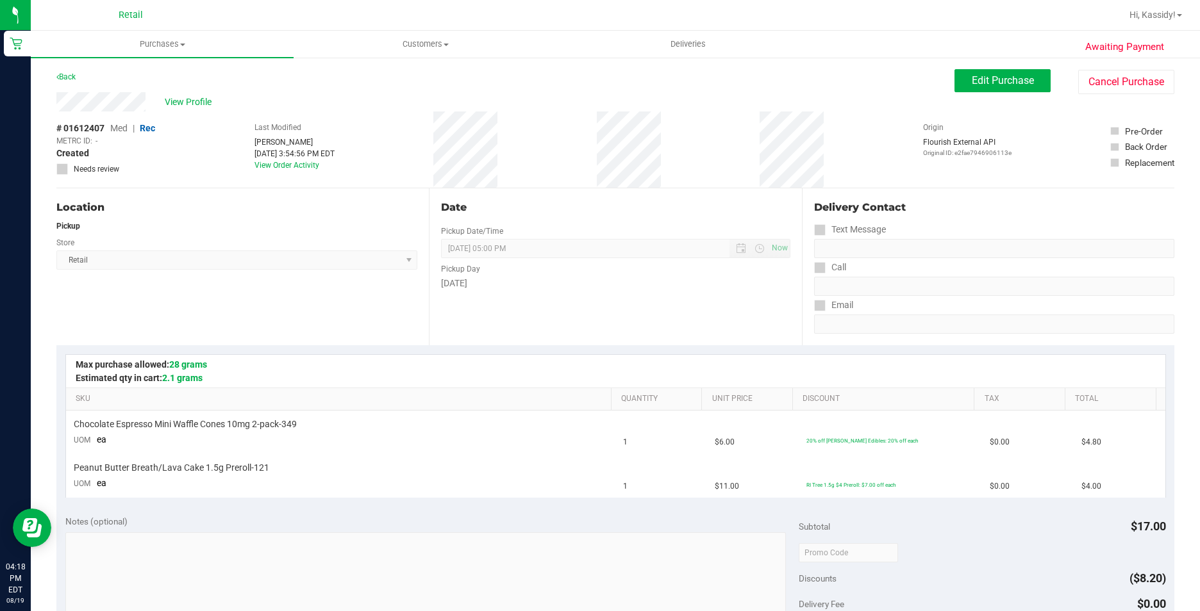
scroll to position [192, 0]
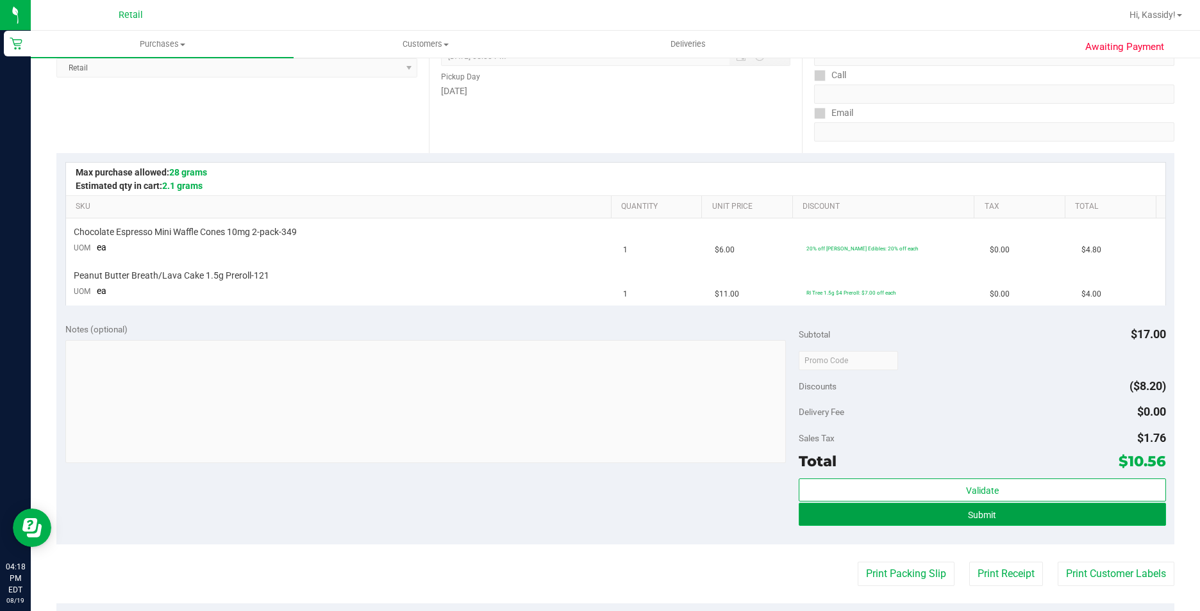
click at [803, 504] on button "Submit" at bounding box center [982, 514] width 367 height 23
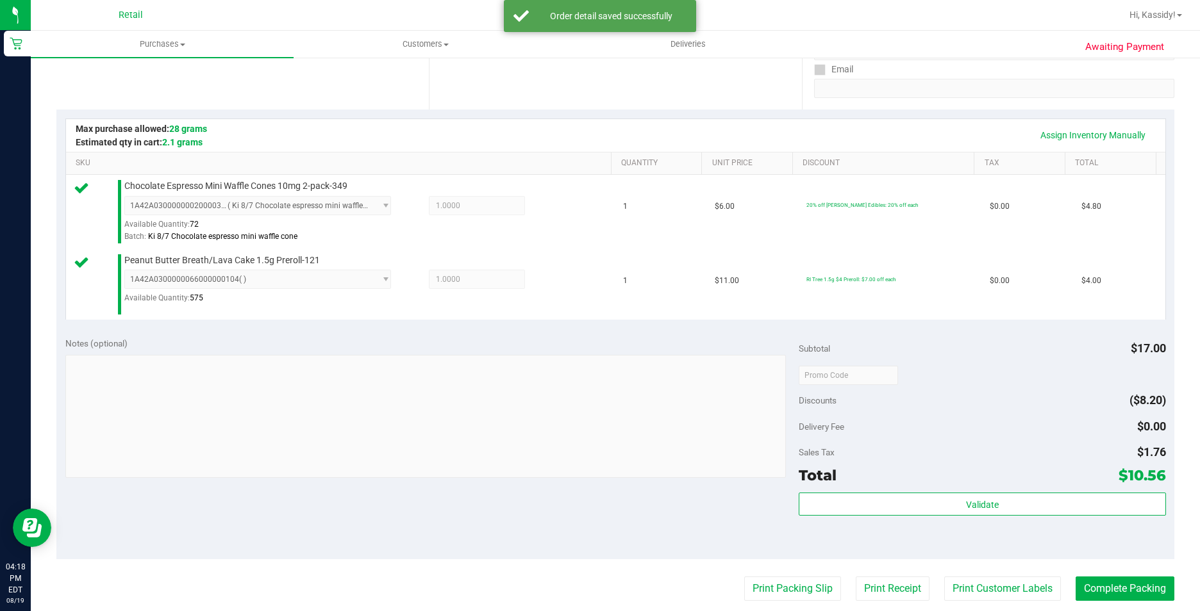
scroll to position [256, 0]
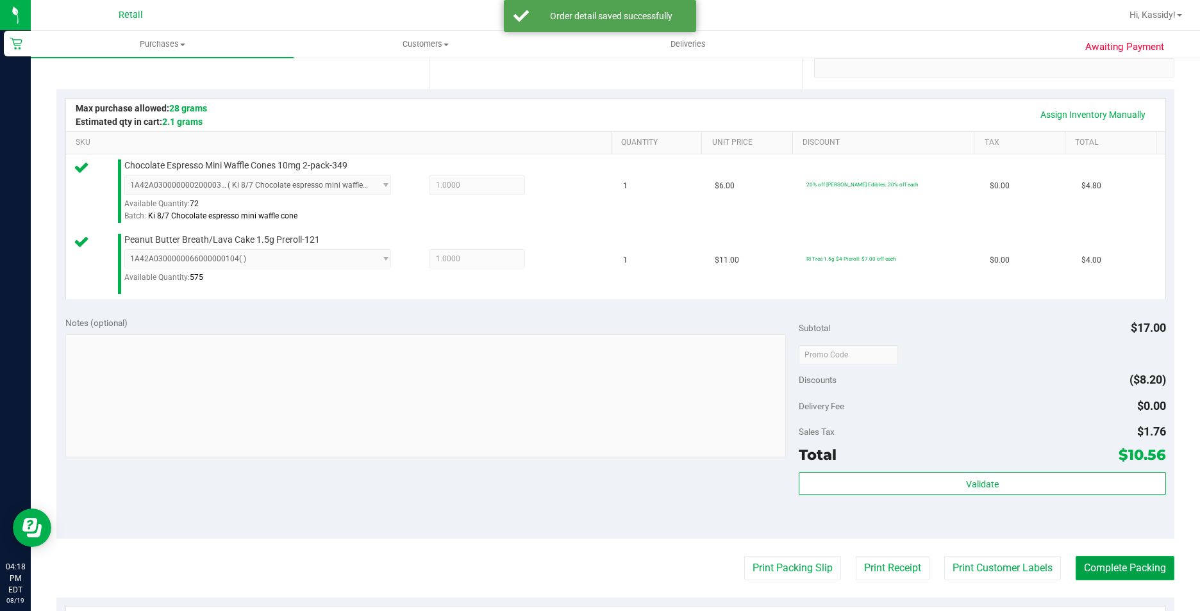
click at [1126, 575] on button "Complete Packing" at bounding box center [1124, 568] width 99 height 24
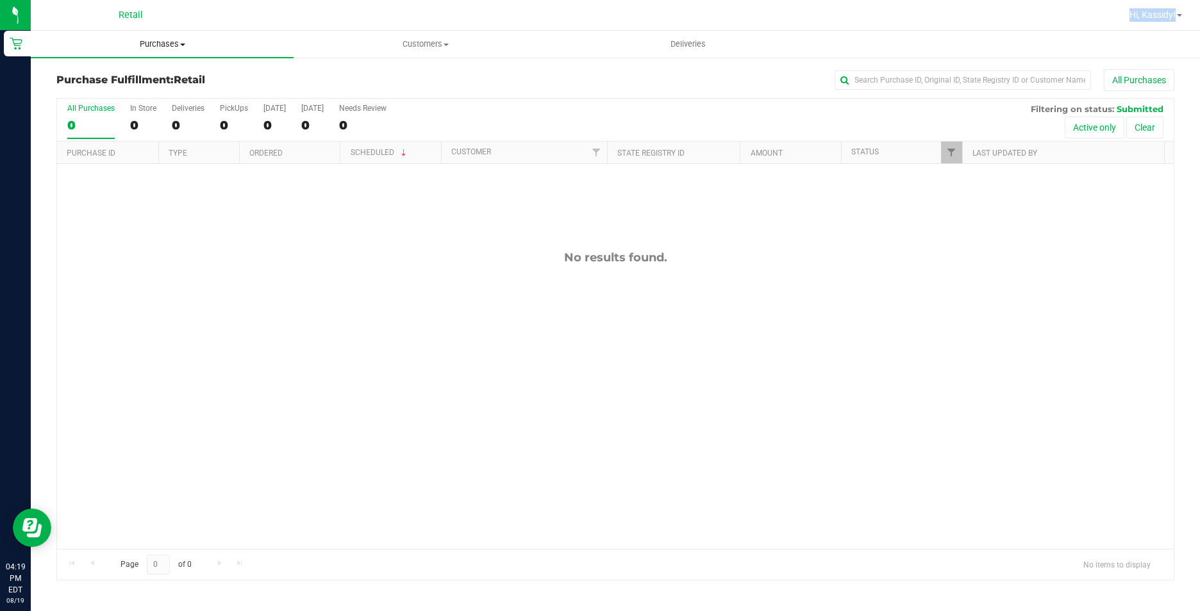
click at [140, 38] on div "Retail Hi, Kassidy! Purchases Summary of purchases Fulfillment All purchases Cu…" at bounding box center [615, 305] width 1169 height 611
click at [150, 47] on span "Purchases" at bounding box center [162, 44] width 263 height 12
click at [90, 76] on span "Summary of purchases" at bounding box center [96, 77] width 131 height 11
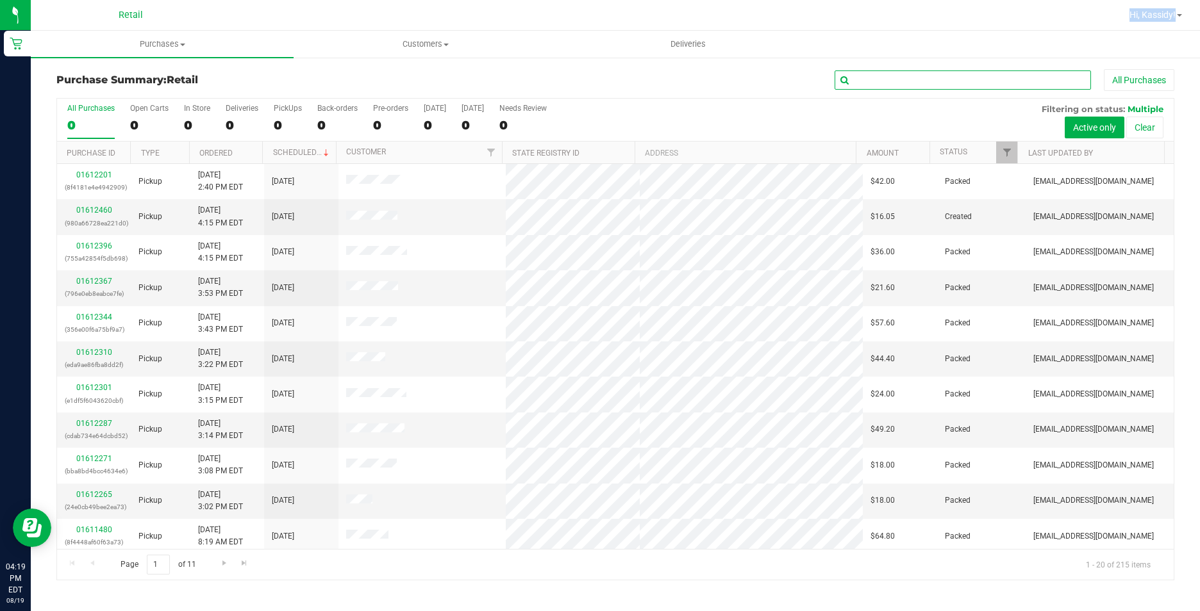
click at [900, 79] on input "text" at bounding box center [962, 79] width 256 height 19
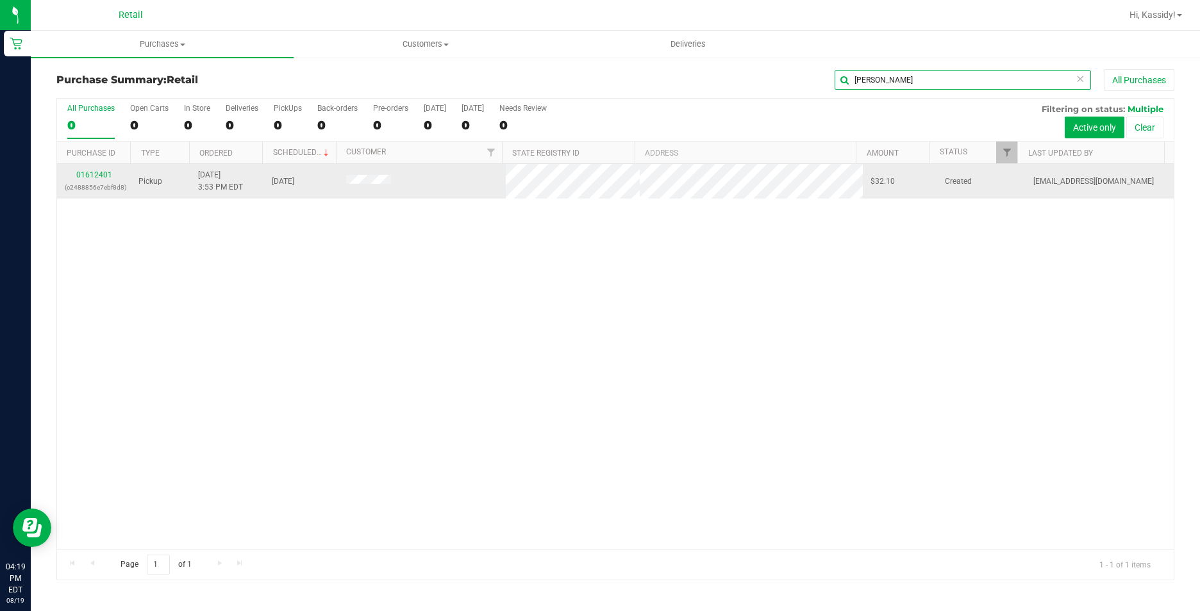
type input "laura"
click at [76, 172] on div "01612401 (c2488856e7ebf8d8)" at bounding box center [94, 181] width 58 height 24
click at [99, 178] on link "01612401" at bounding box center [94, 174] width 36 height 9
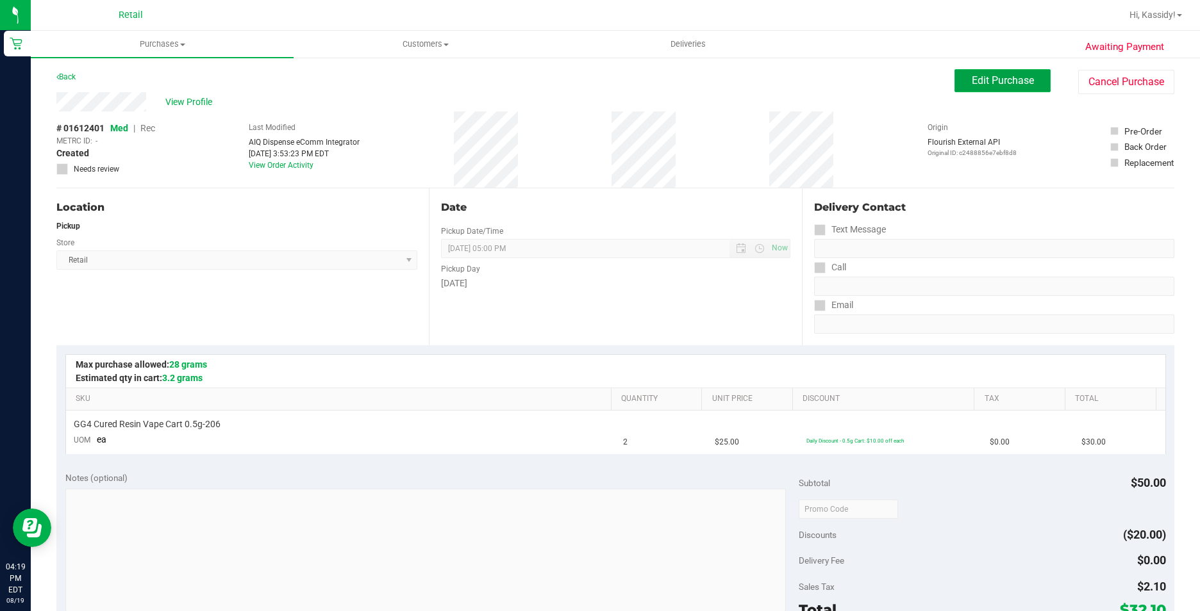
click at [982, 69] on button "Edit Purchase" at bounding box center [1002, 80] width 96 height 23
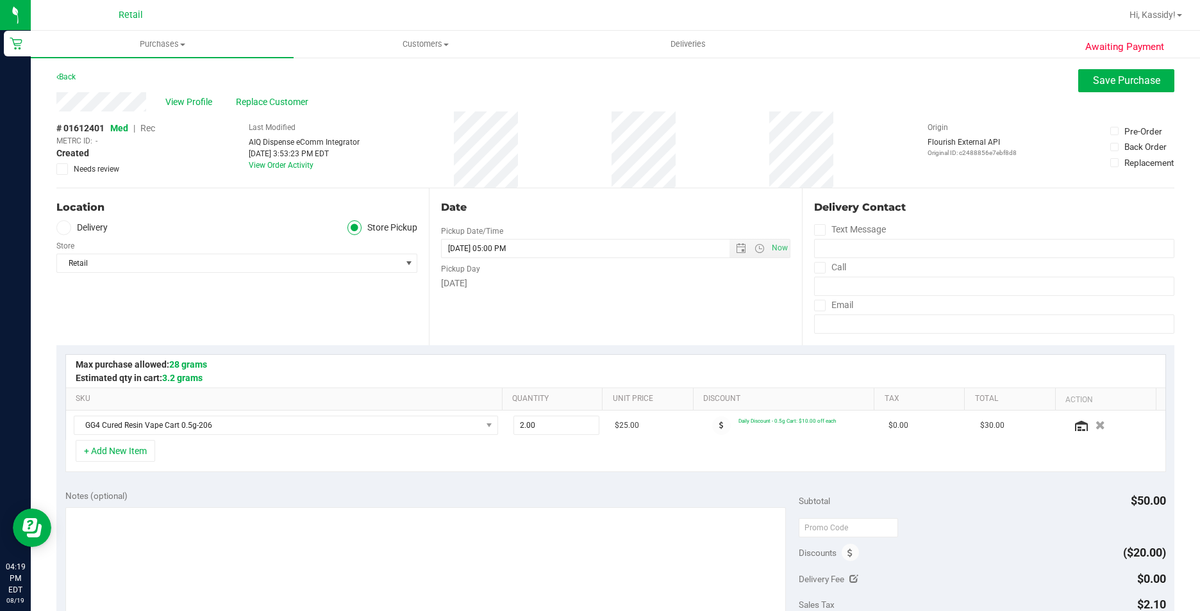
click at [147, 127] on span "Rec" at bounding box center [147, 128] width 15 height 10
click at [1130, 79] on span "Save Purchase" at bounding box center [1126, 80] width 67 height 12
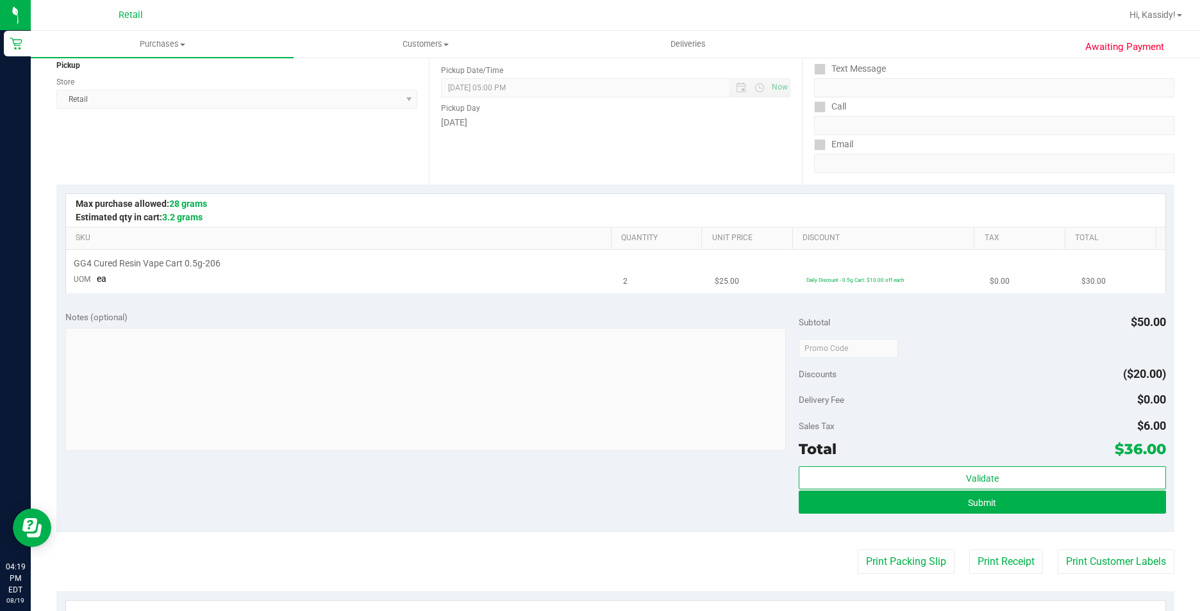
scroll to position [192, 0]
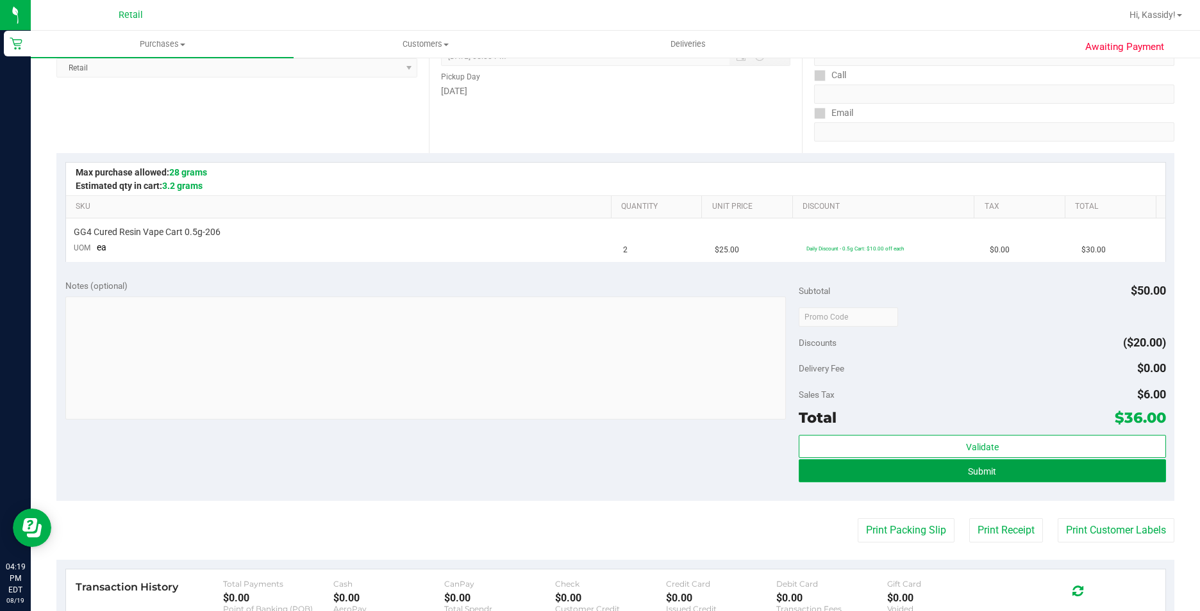
click at [891, 466] on button "Submit" at bounding box center [982, 471] width 367 height 23
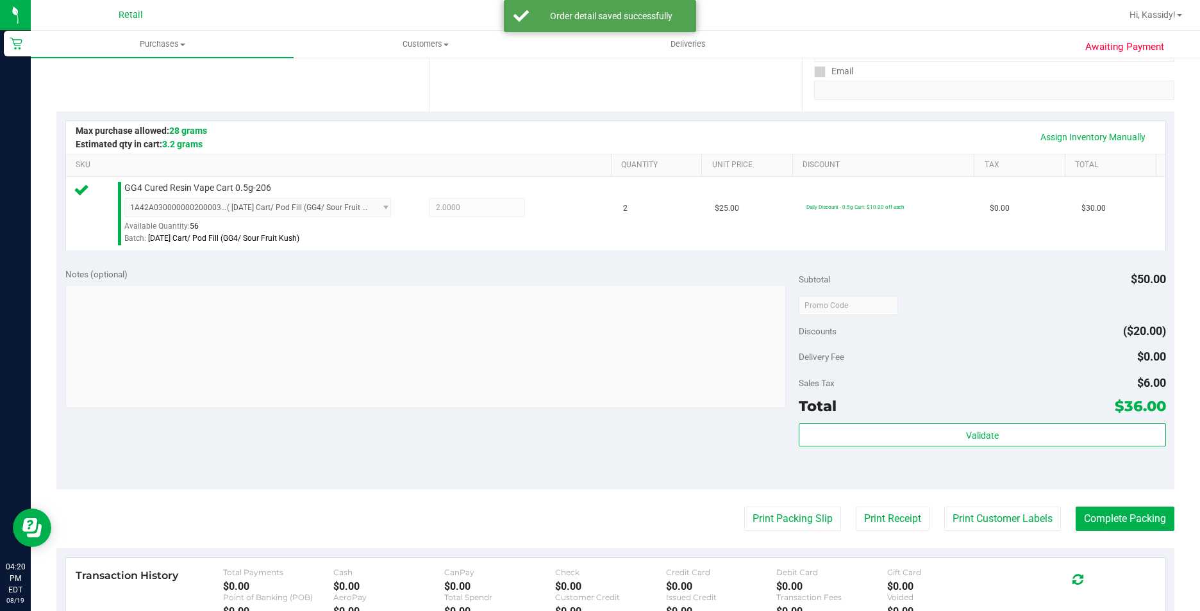
scroll to position [256, 0]
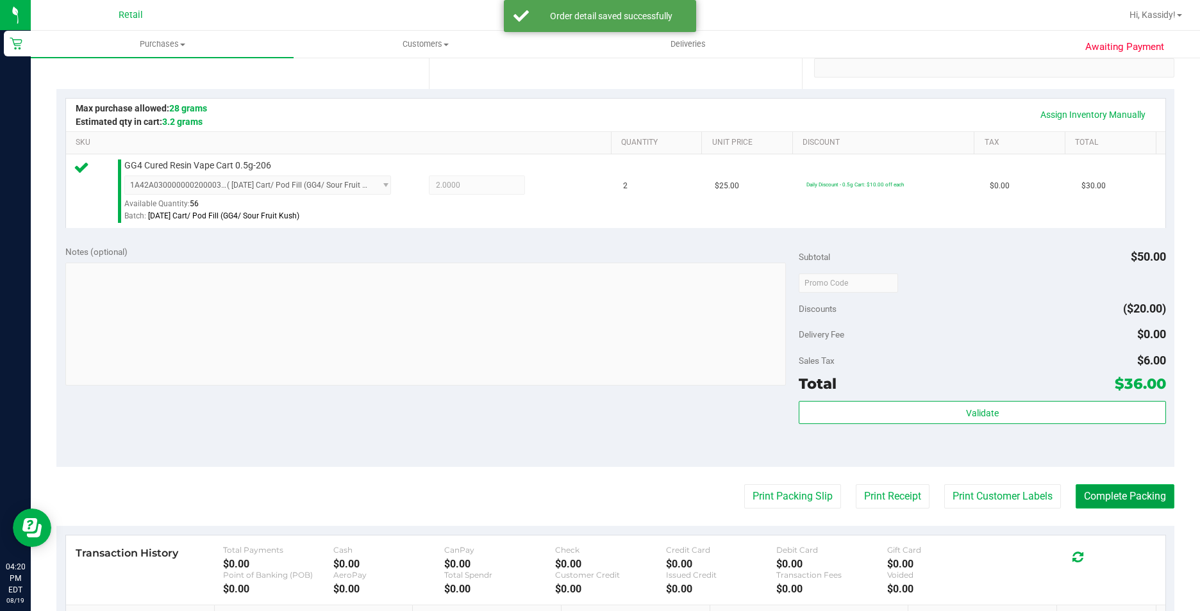
click at [1116, 507] on button "Complete Packing" at bounding box center [1124, 497] width 99 height 24
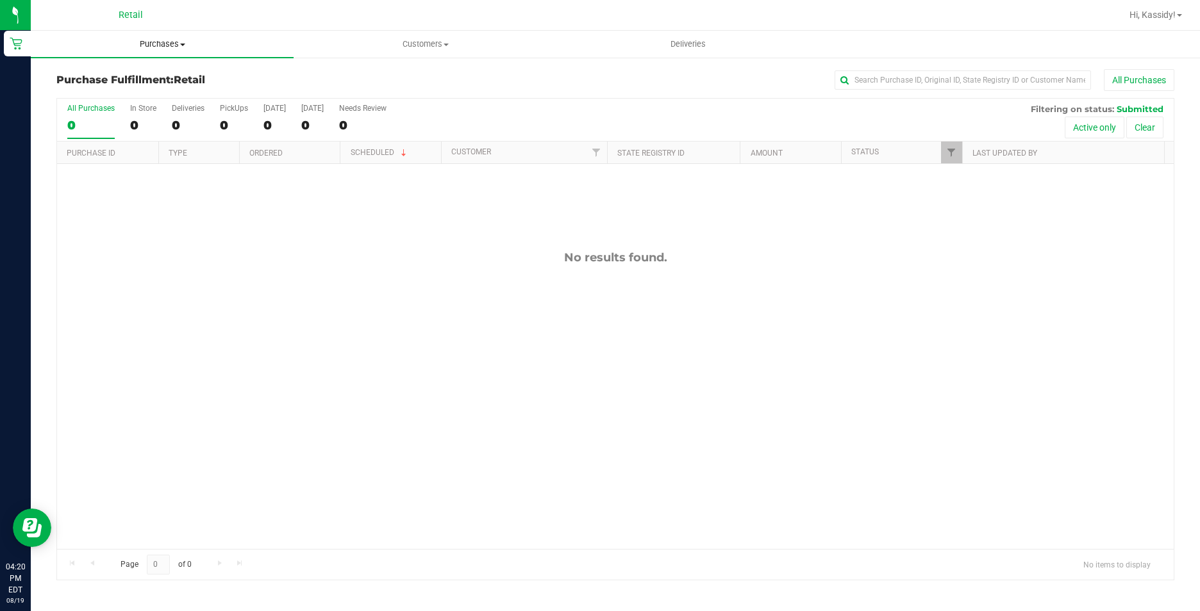
click at [165, 48] on span "Purchases" at bounding box center [162, 44] width 263 height 12
click at [119, 72] on span "Summary of purchases" at bounding box center [96, 77] width 131 height 11
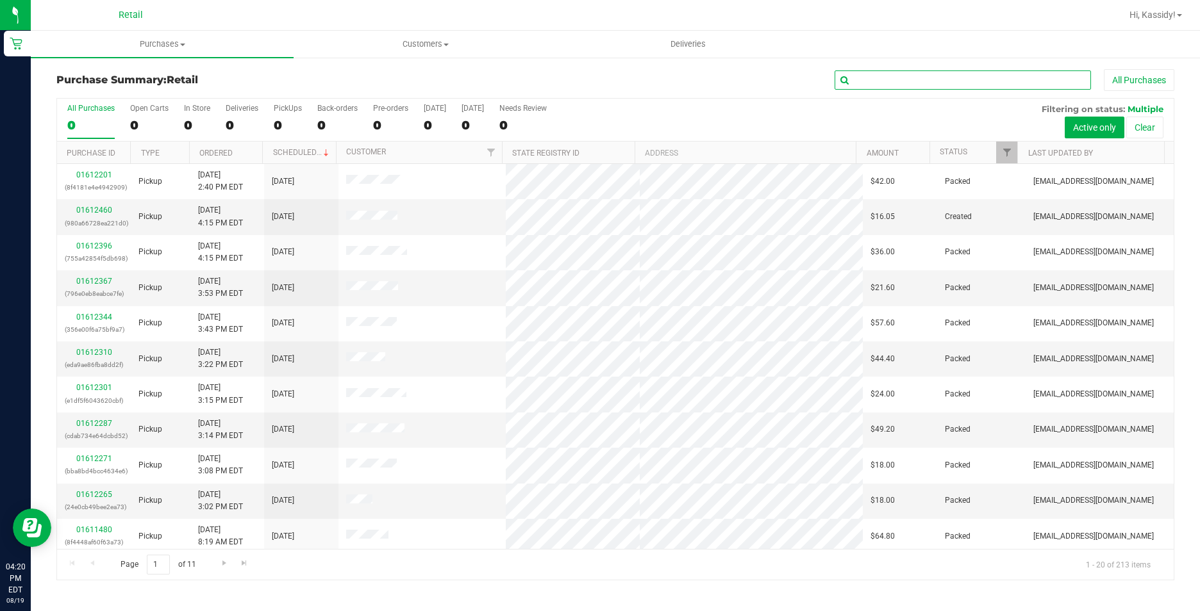
click at [863, 76] on input "text" at bounding box center [962, 79] width 256 height 19
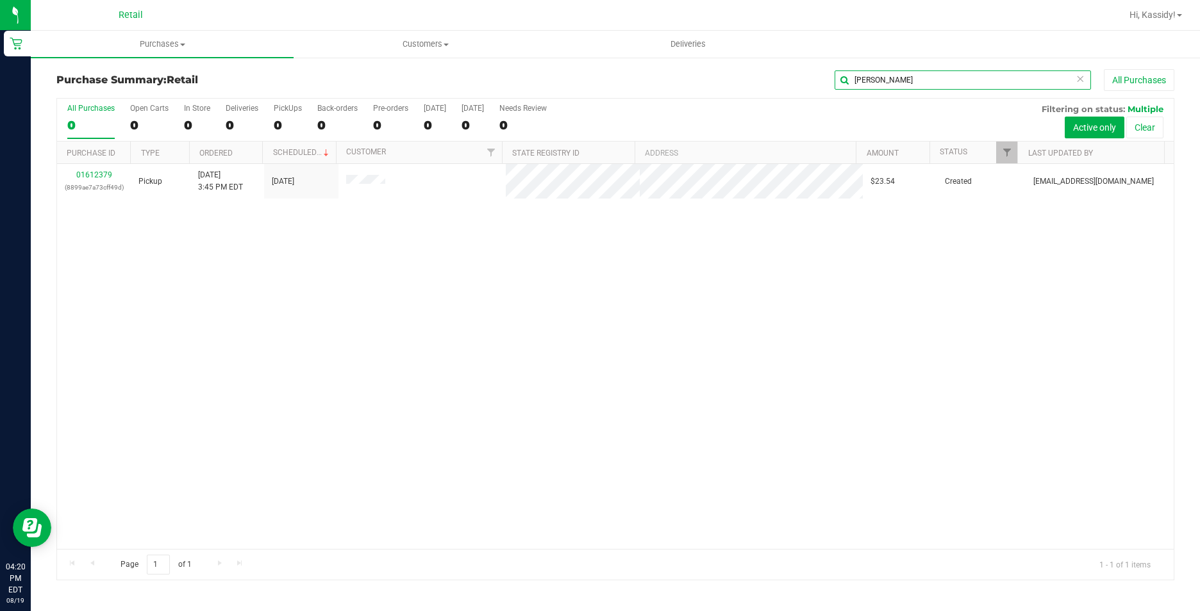
type input "isabel"
click at [92, 179] on link "01612379" at bounding box center [94, 174] width 36 height 9
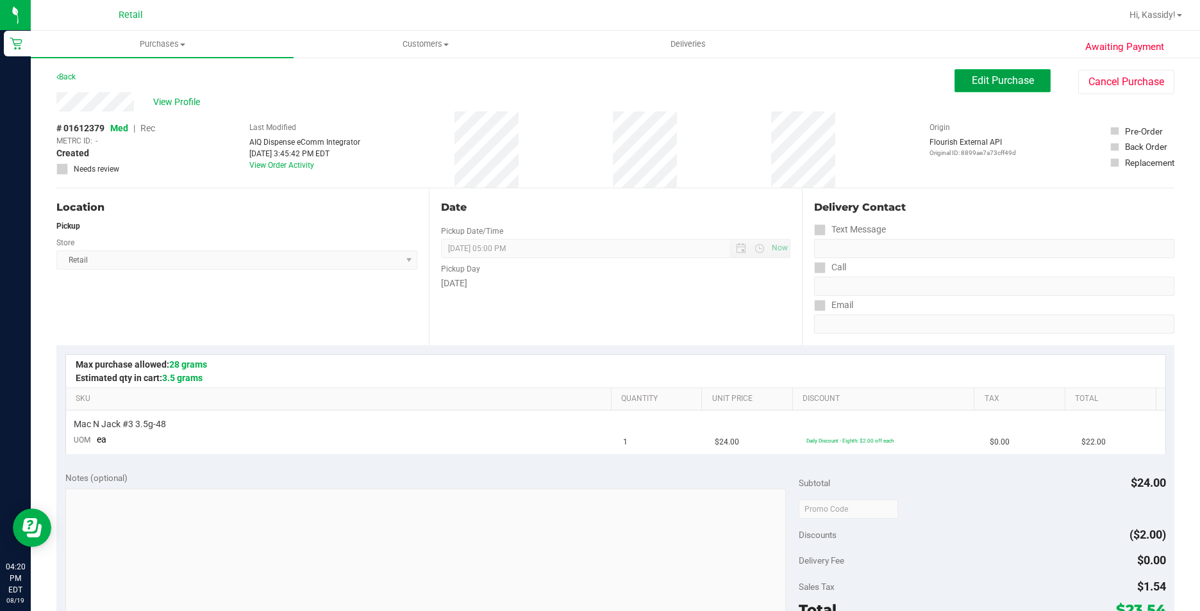
click at [1002, 84] on span "Edit Purchase" at bounding box center [1003, 80] width 62 height 12
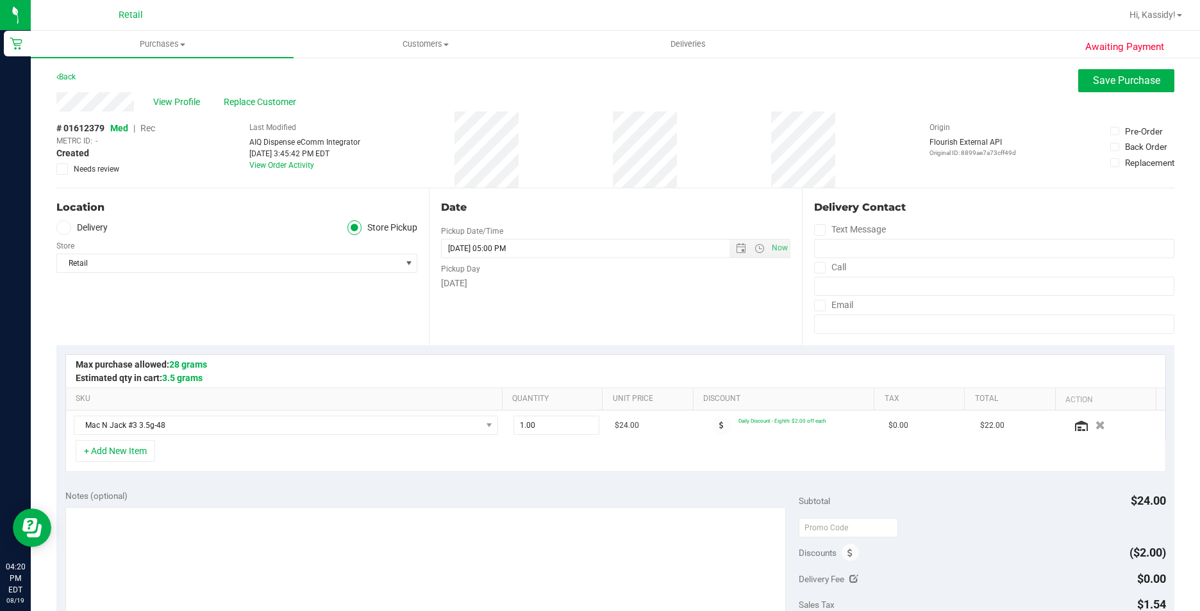
click at [154, 127] on span "Rec" at bounding box center [147, 128] width 15 height 10
click at [1110, 83] on span "Save Purchase" at bounding box center [1126, 80] width 67 height 12
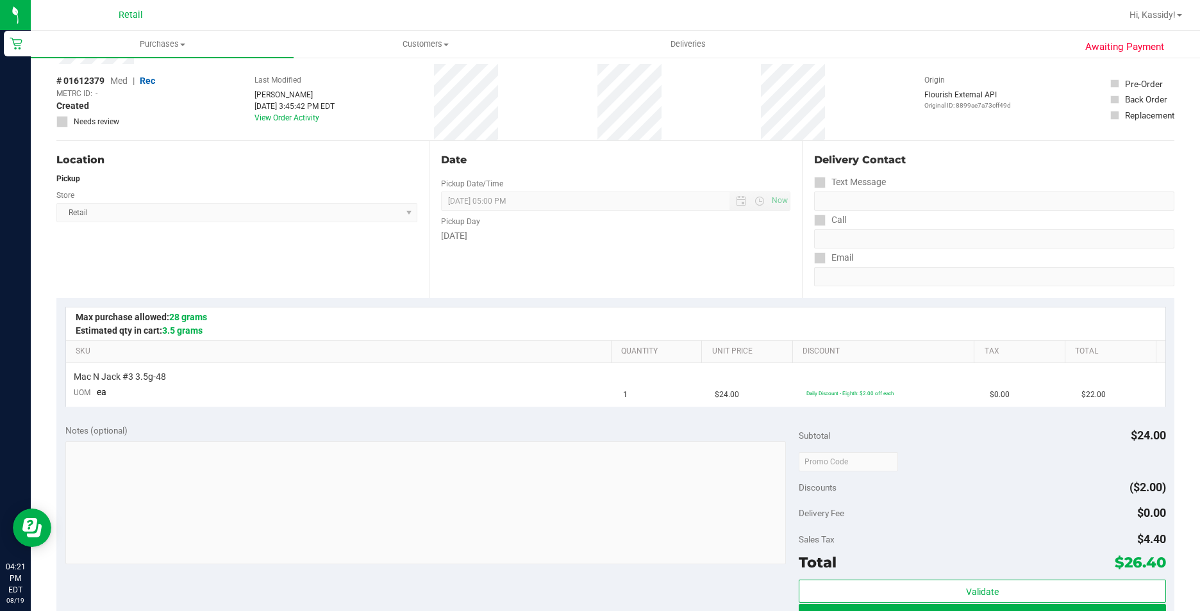
scroll to position [128, 0]
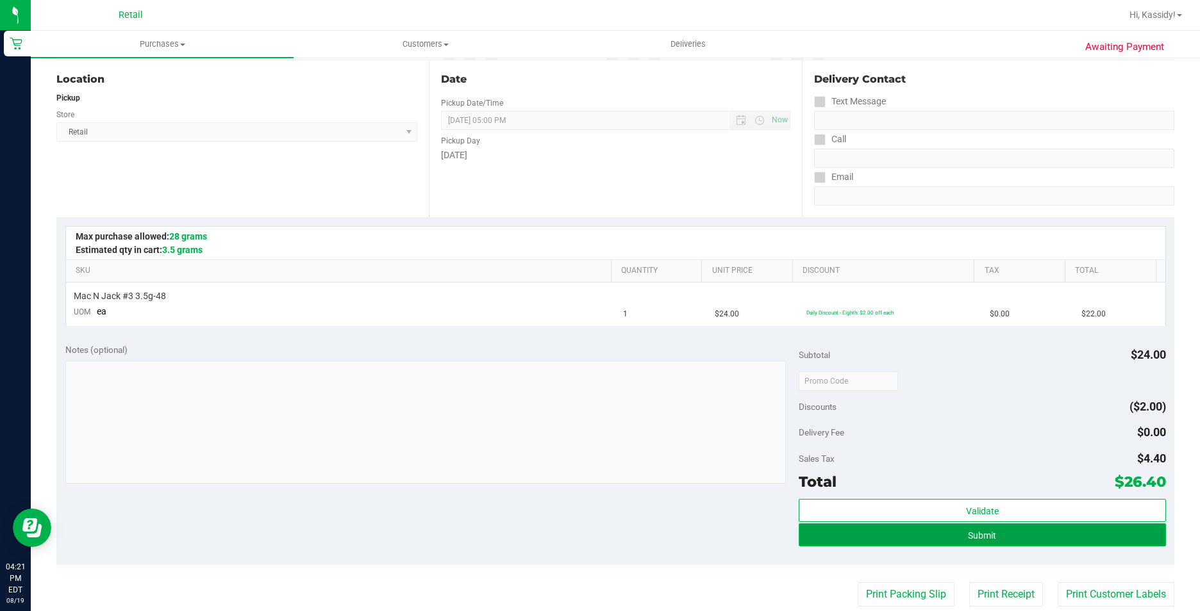
click at [849, 544] on button "Submit" at bounding box center [982, 535] width 367 height 23
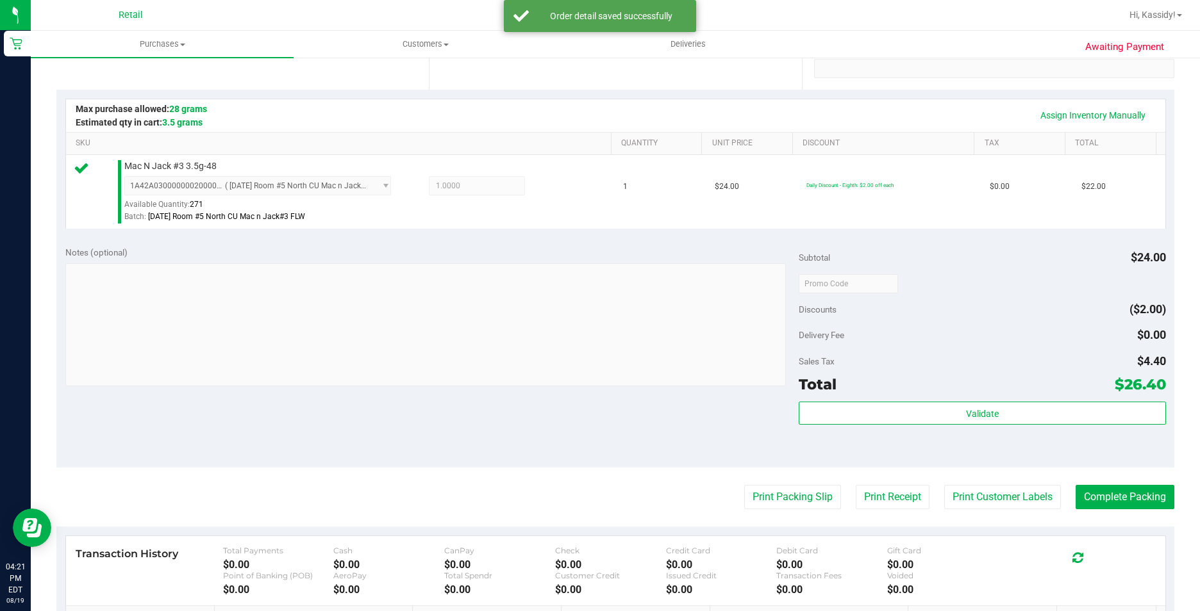
scroll to position [256, 0]
click at [1109, 495] on button "Complete Packing" at bounding box center [1124, 497] width 99 height 24
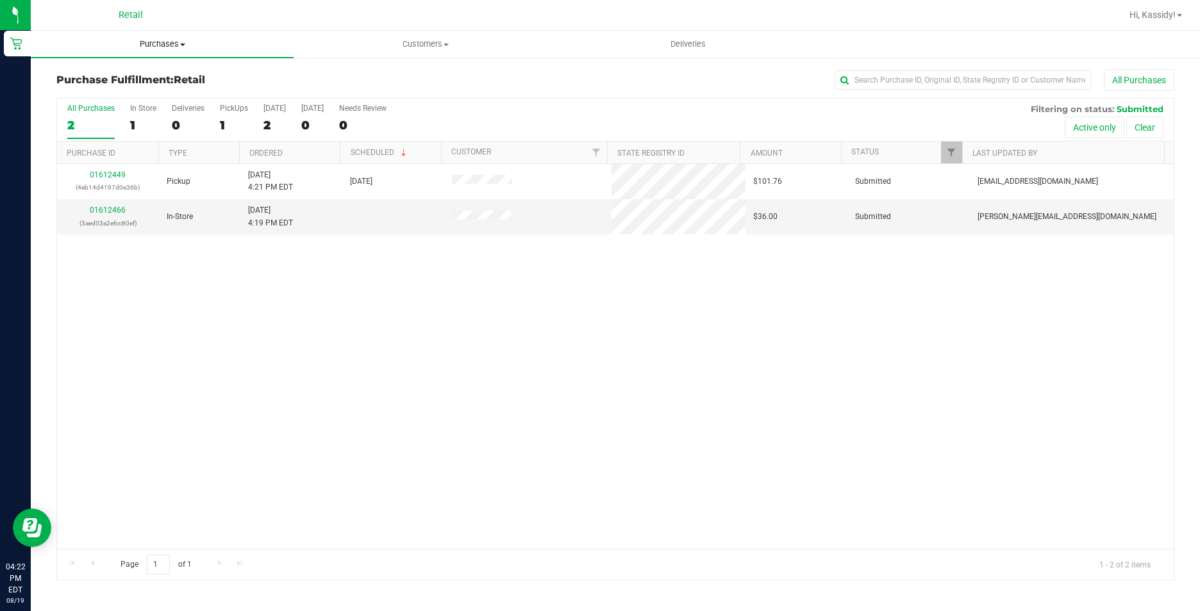
click at [175, 55] on uib-tab-heading "Purchases Summary of purchases Fulfillment All purchases" at bounding box center [162, 44] width 263 height 27
click at [165, 67] on ul "Summary of purchases Fulfillment All purchases" at bounding box center [162, 92] width 263 height 69
click at [161, 51] on uib-tab-heading "Purchases Summary of purchases Fulfillment All purchases" at bounding box center [162, 44] width 263 height 27
click at [126, 72] on span "Summary of purchases" at bounding box center [96, 77] width 131 height 11
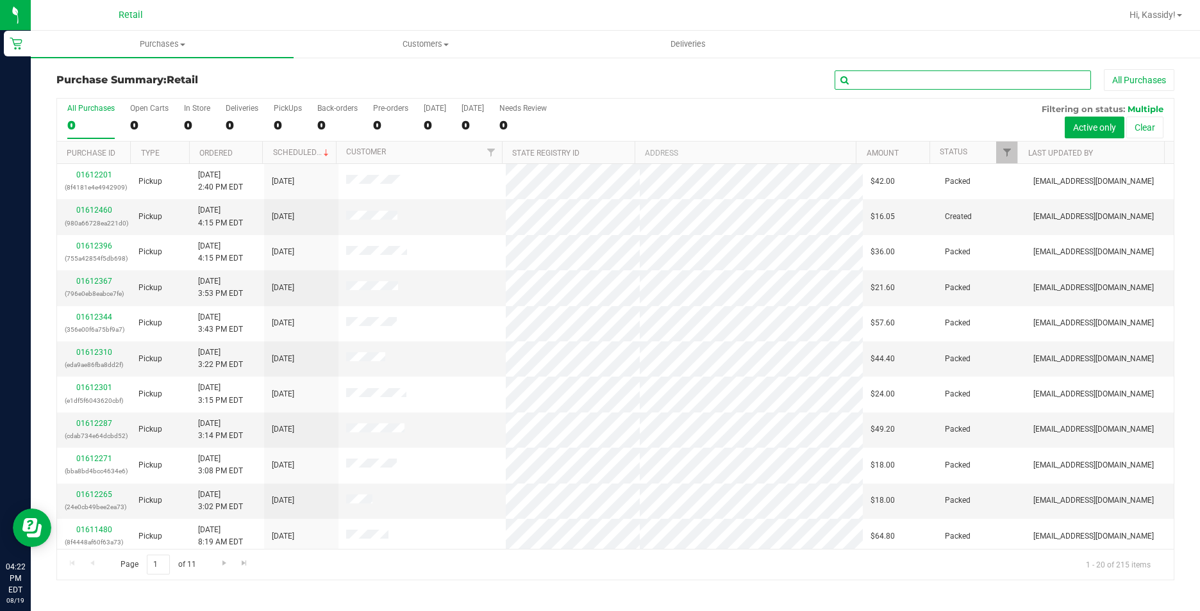
click at [868, 80] on input "text" at bounding box center [962, 79] width 256 height 19
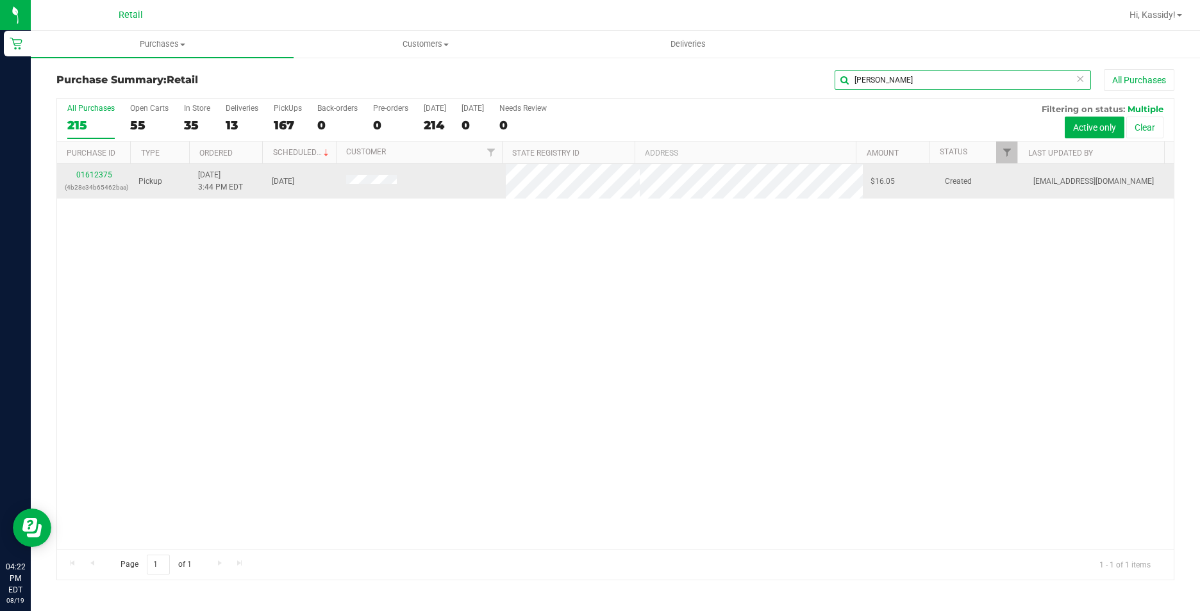
type input "brandyn"
click at [92, 180] on div "01612375 (4b28e34b65462baa)" at bounding box center [94, 181] width 58 height 24
click at [99, 172] on link "01612375" at bounding box center [94, 174] width 36 height 9
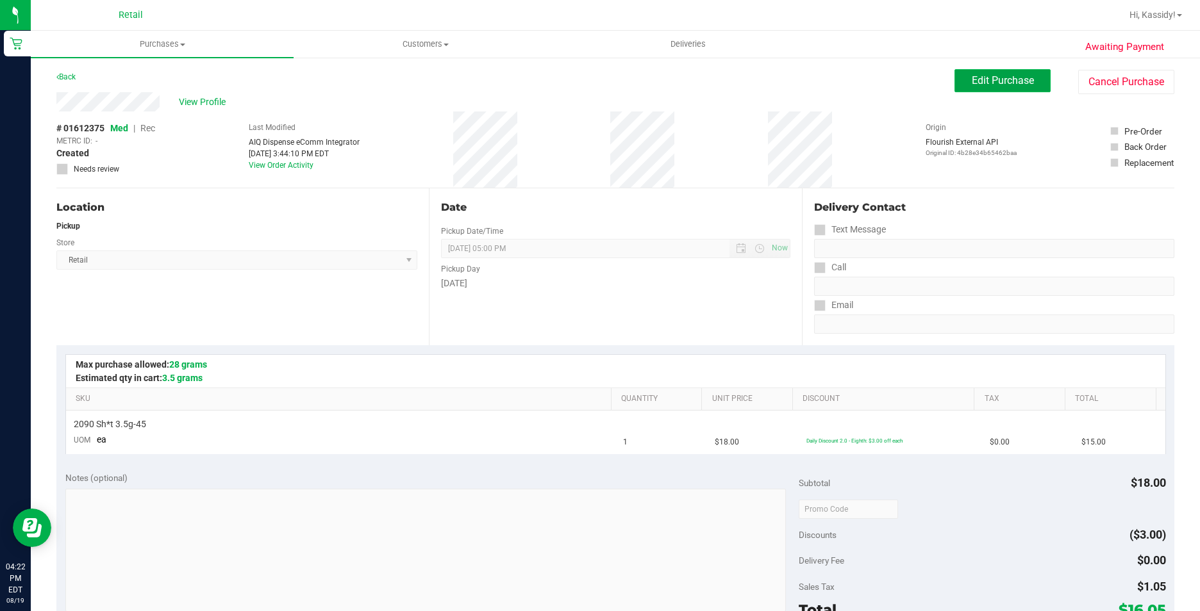
click at [968, 88] on button "Edit Purchase" at bounding box center [1002, 80] width 96 height 23
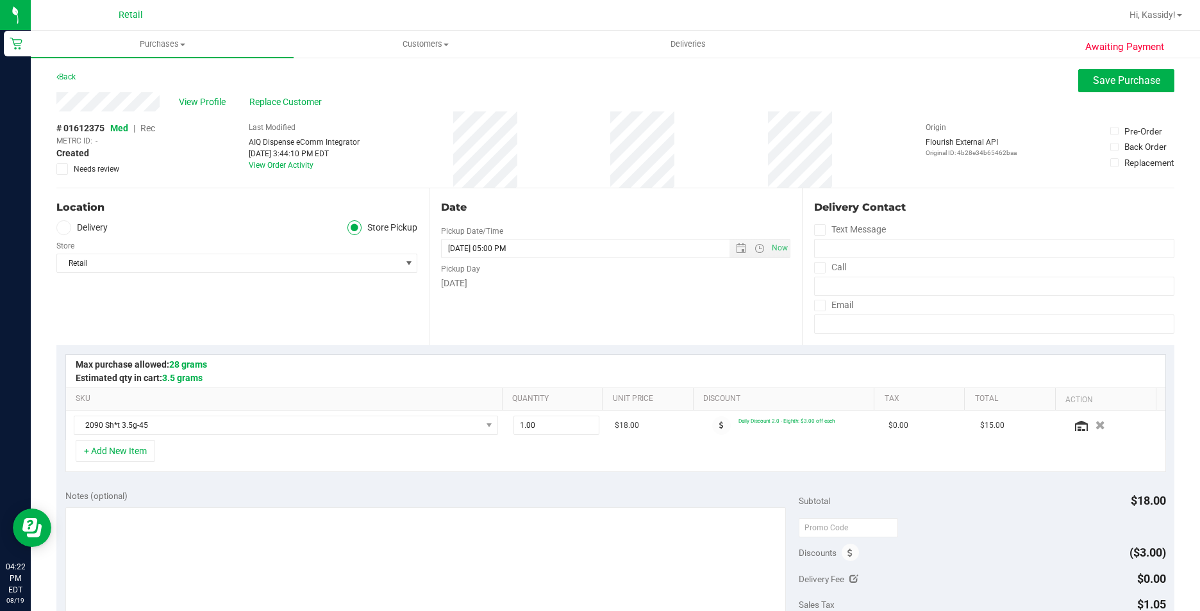
click at [144, 129] on span "Rec" at bounding box center [147, 128] width 15 height 10
click at [1109, 85] on span "Save Purchase" at bounding box center [1126, 80] width 67 height 12
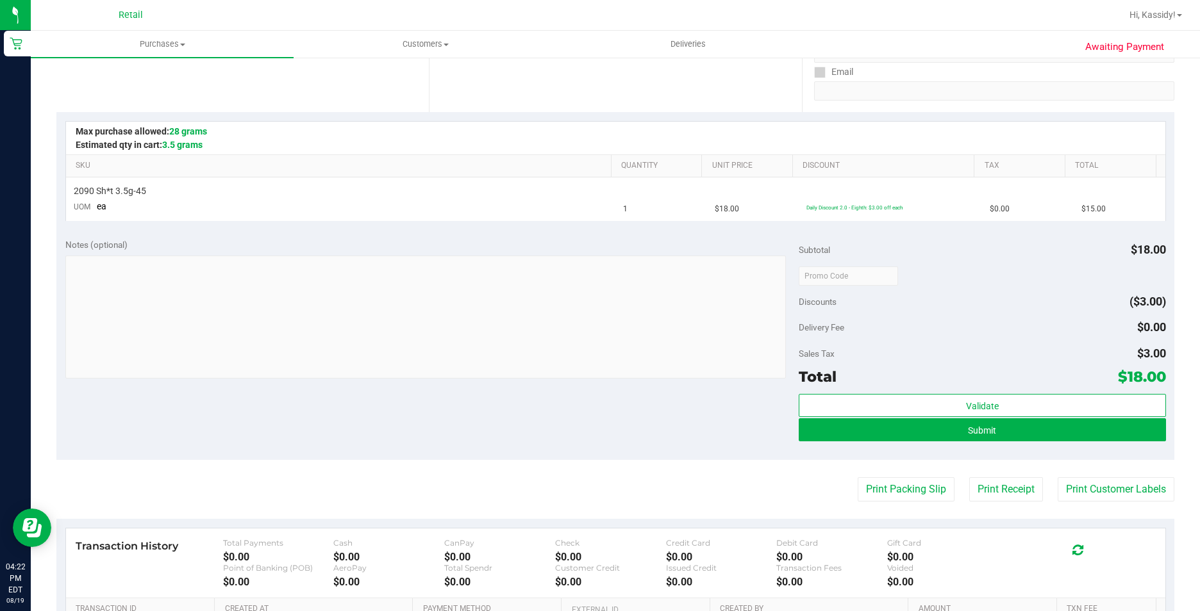
scroll to position [256, 0]
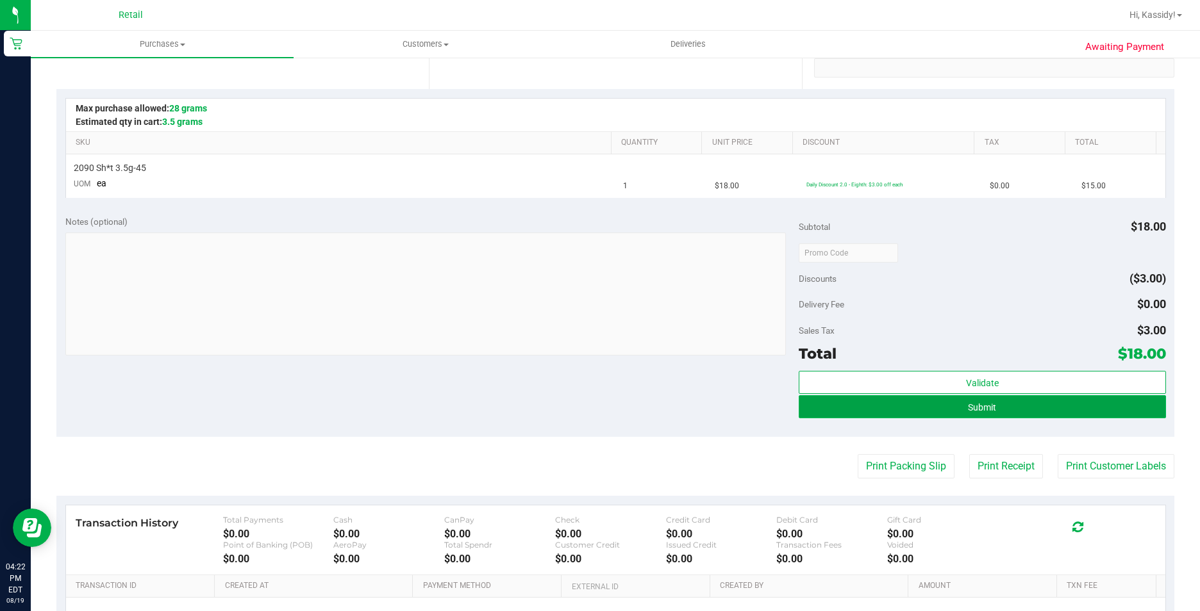
click at [831, 413] on button "Submit" at bounding box center [982, 406] width 367 height 23
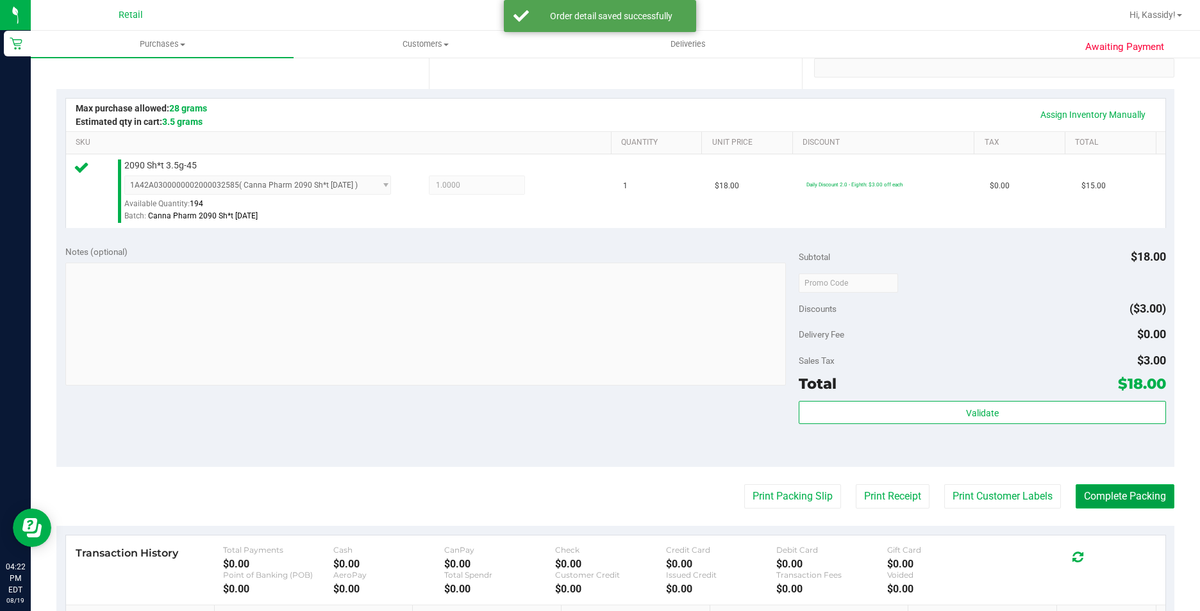
click at [1109, 502] on button "Complete Packing" at bounding box center [1124, 497] width 99 height 24
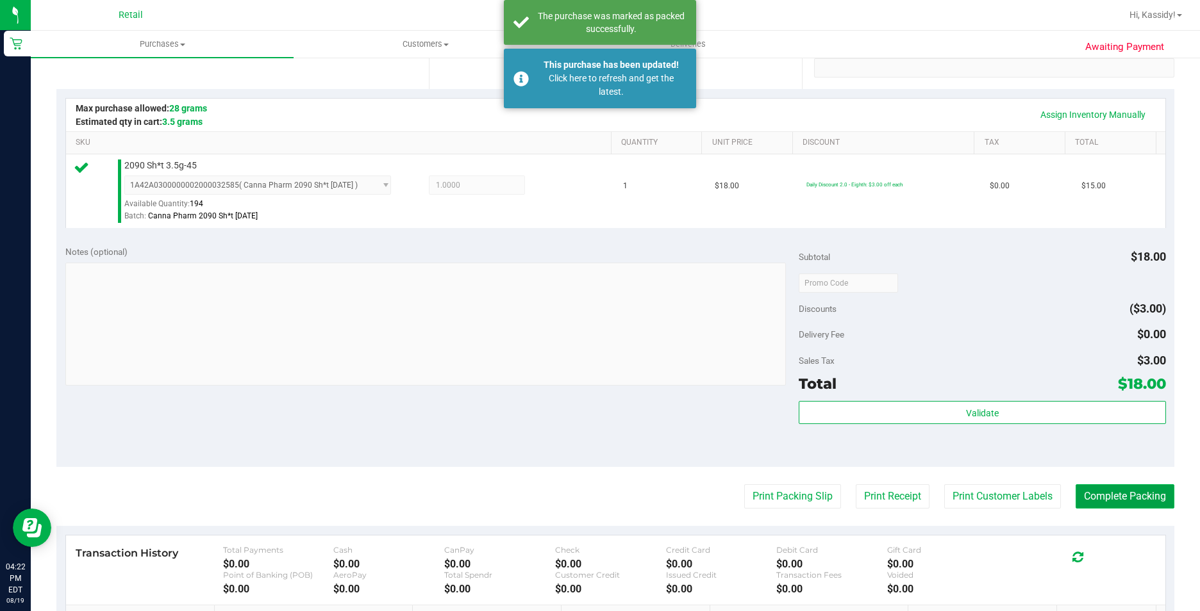
click at [1116, 495] on button "Complete Packing" at bounding box center [1124, 497] width 99 height 24
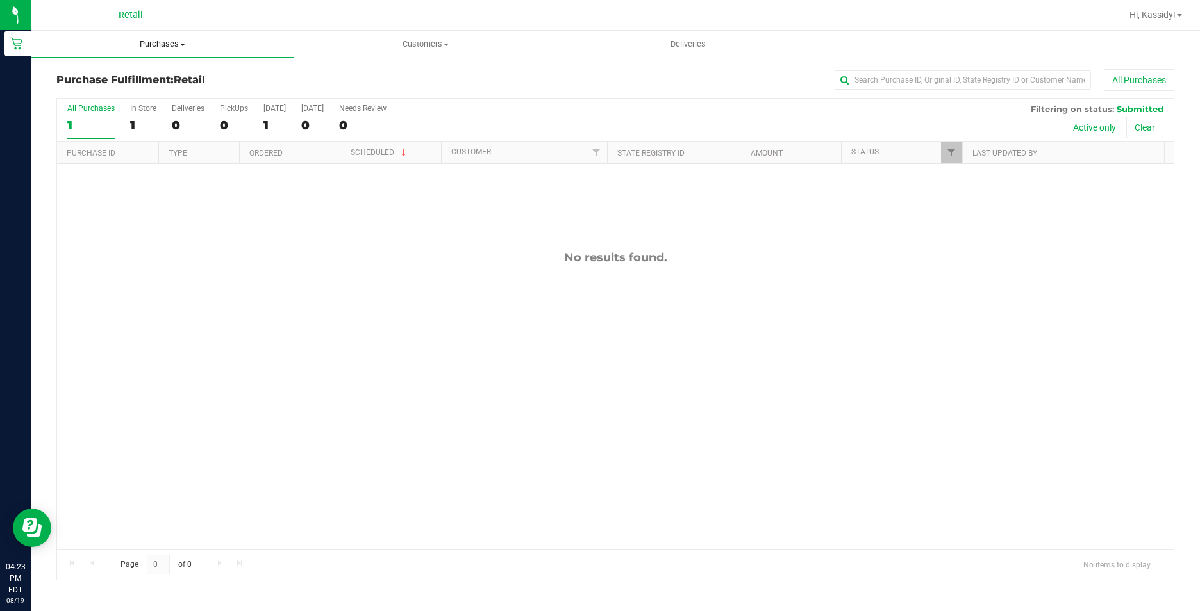
click at [175, 49] on span "Purchases" at bounding box center [162, 44] width 263 height 12
click at [182, 72] on li "Summary of purchases" at bounding box center [162, 77] width 263 height 15
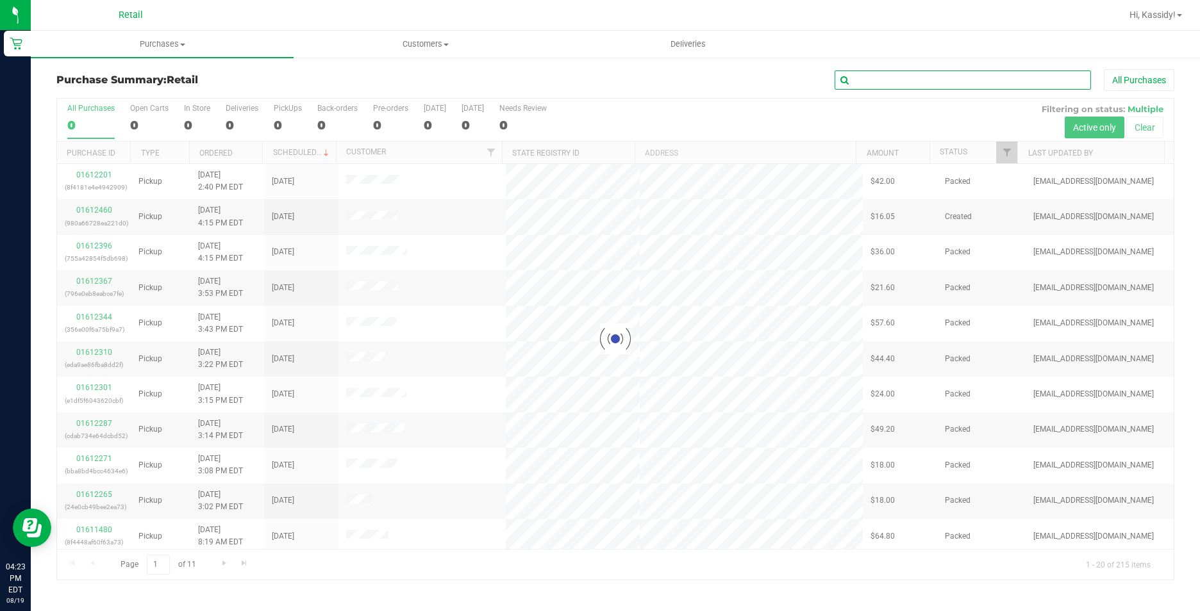
click at [934, 71] on input "text" at bounding box center [962, 79] width 256 height 19
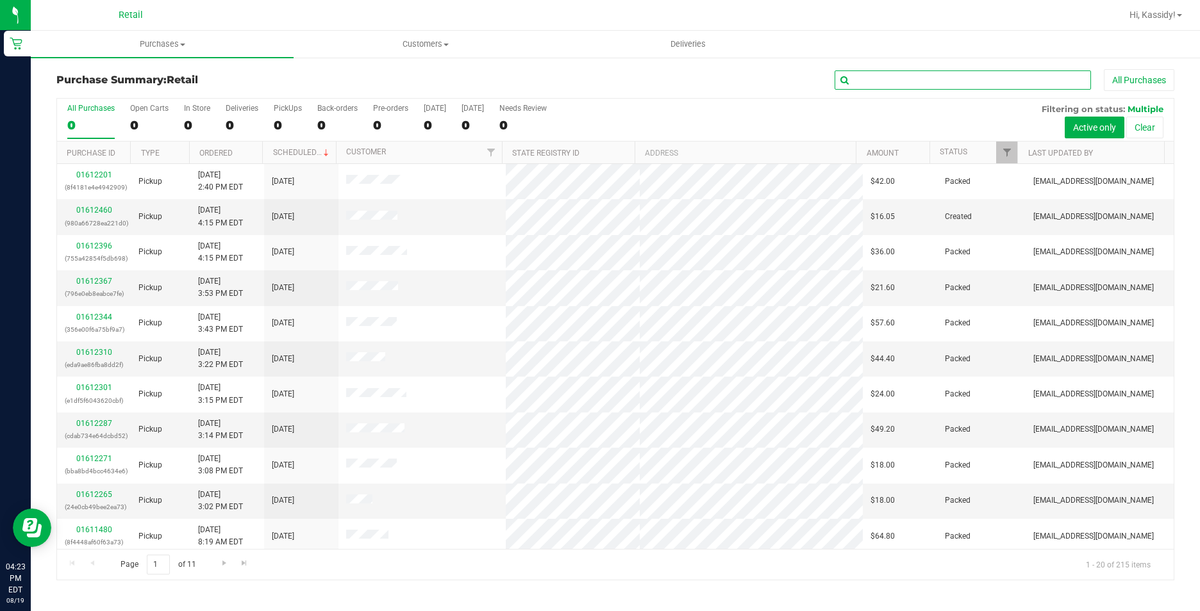
type input "b"
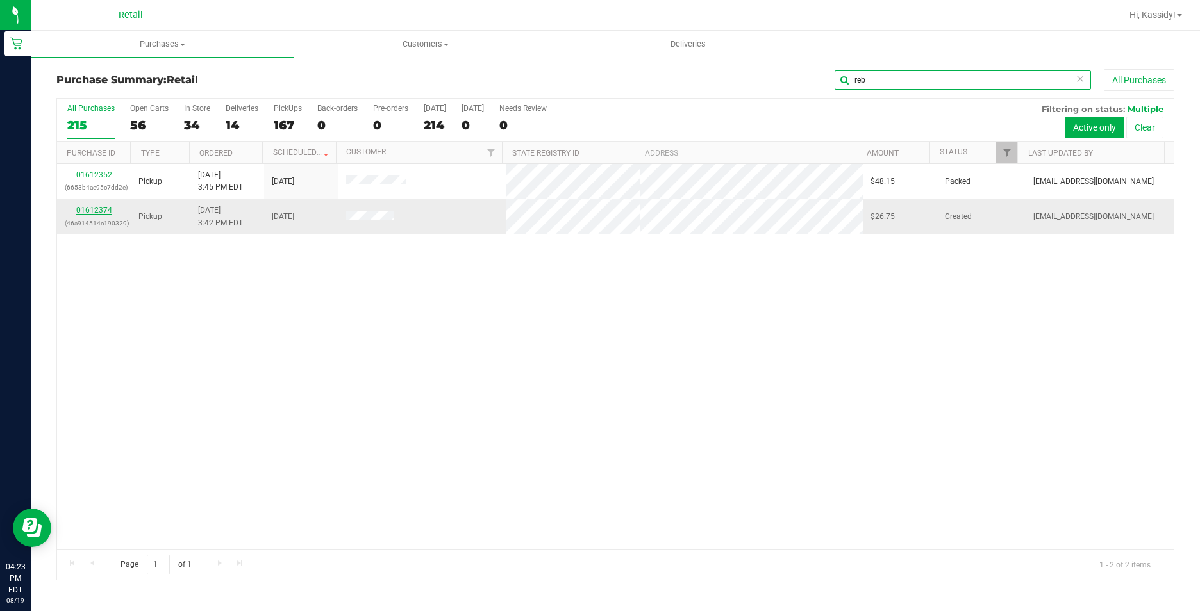
type input "reb"
click at [101, 207] on link "01612374" at bounding box center [94, 210] width 36 height 9
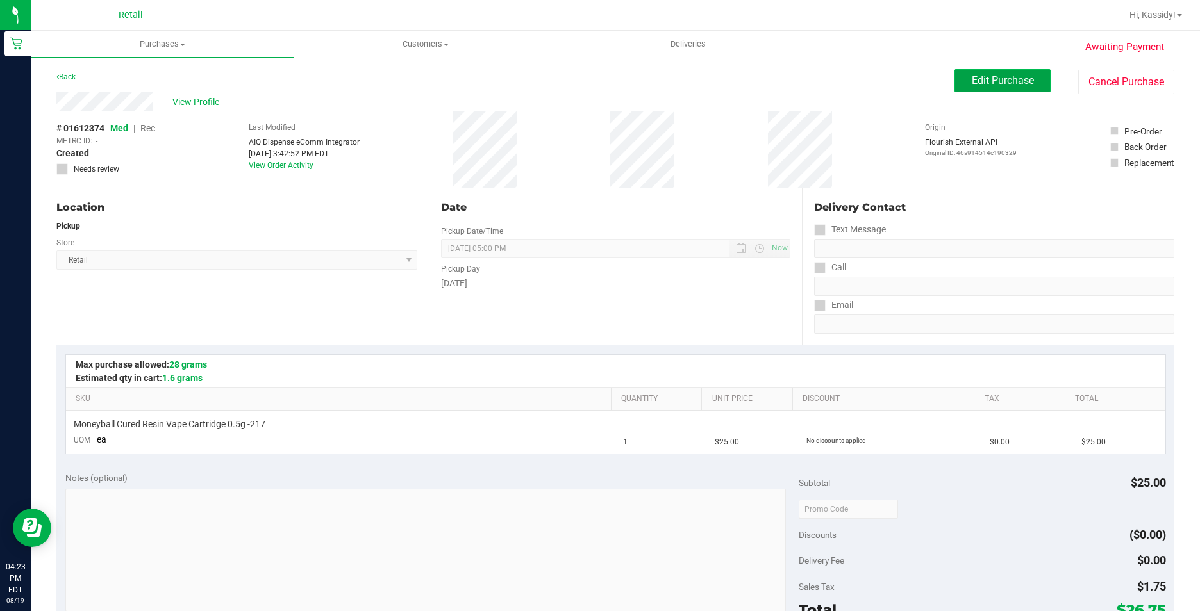
click at [1011, 77] on span "Edit Purchase" at bounding box center [1003, 80] width 62 height 12
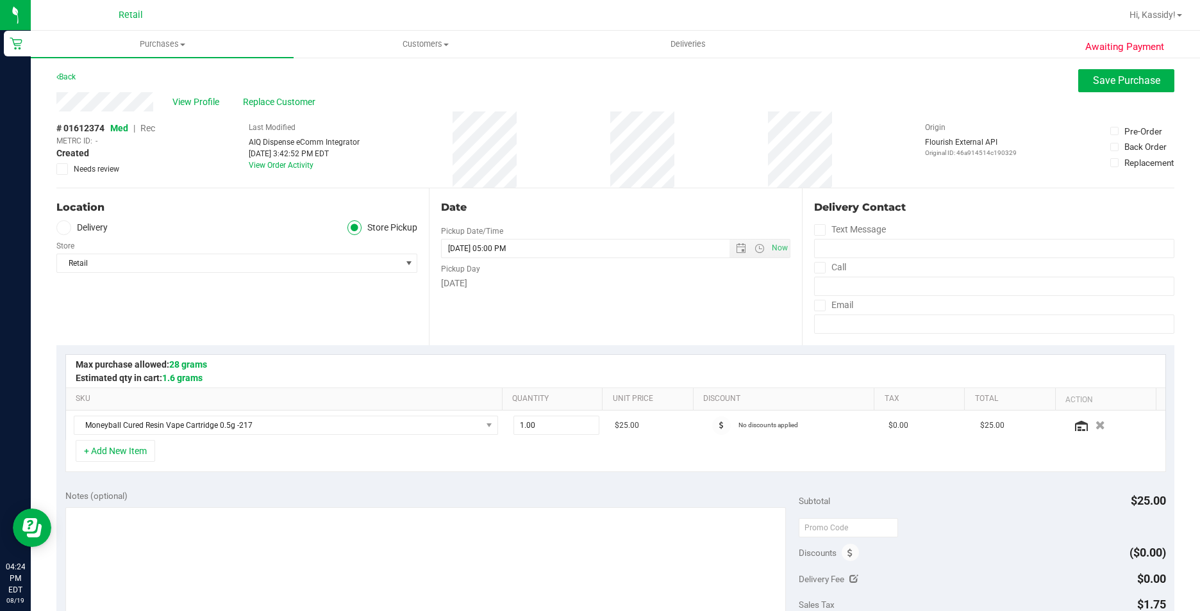
click at [149, 128] on span "Rec" at bounding box center [147, 128] width 15 height 10
click at [1091, 97] on div "View Profile Replace Customer" at bounding box center [615, 101] width 1118 height 19
click at [1086, 90] on button "Save Purchase" at bounding box center [1126, 80] width 96 height 23
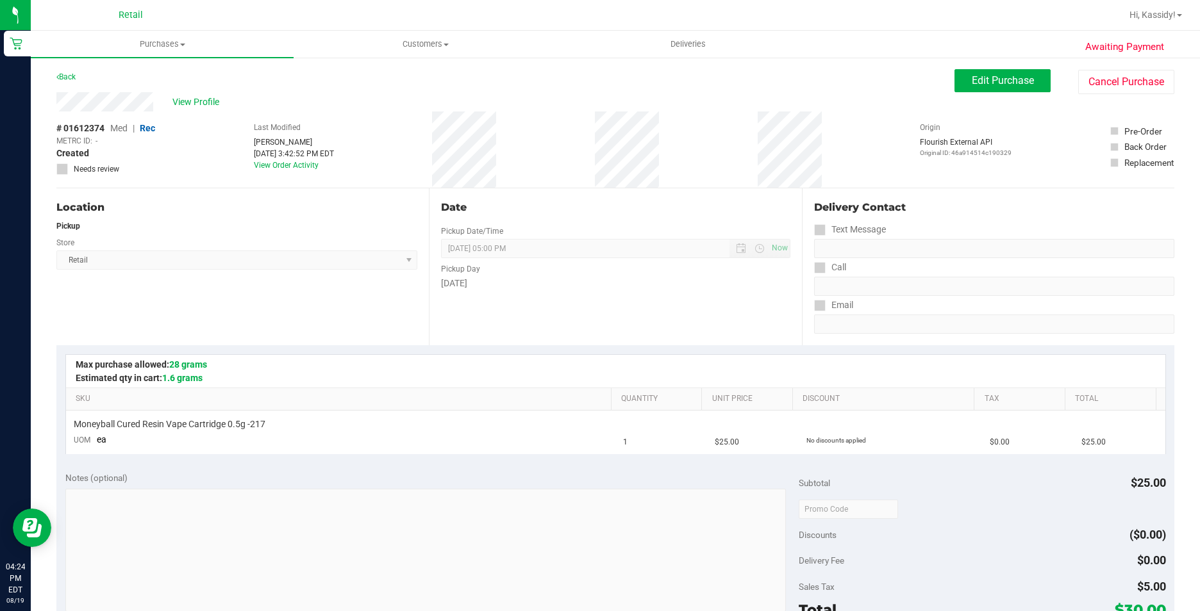
scroll to position [128, 0]
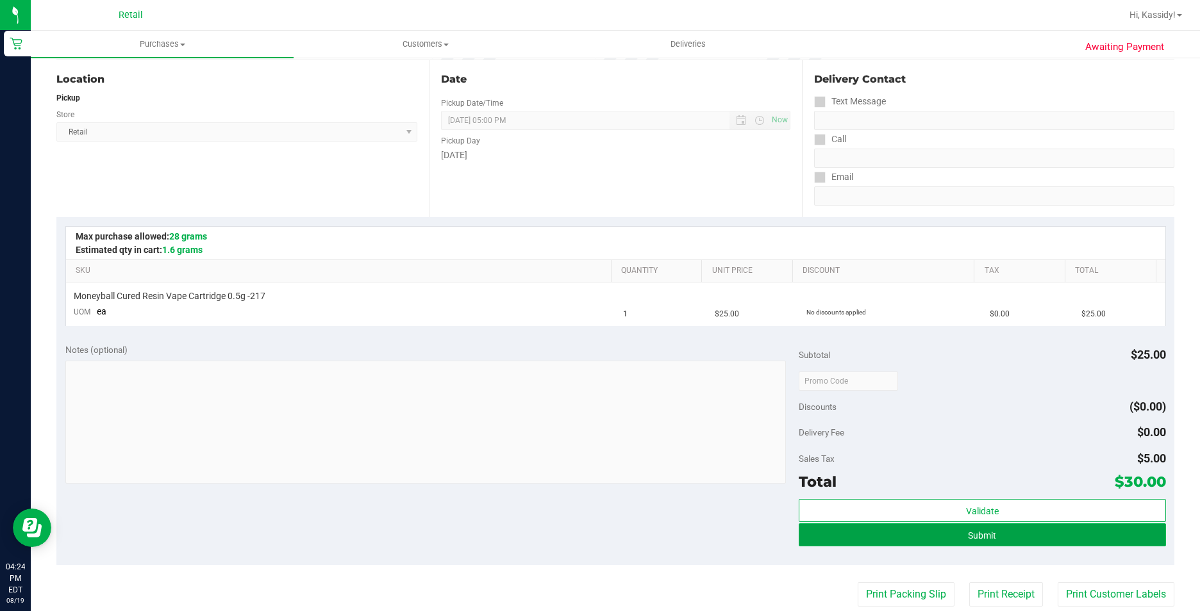
click at [896, 527] on button "Submit" at bounding box center [982, 535] width 367 height 23
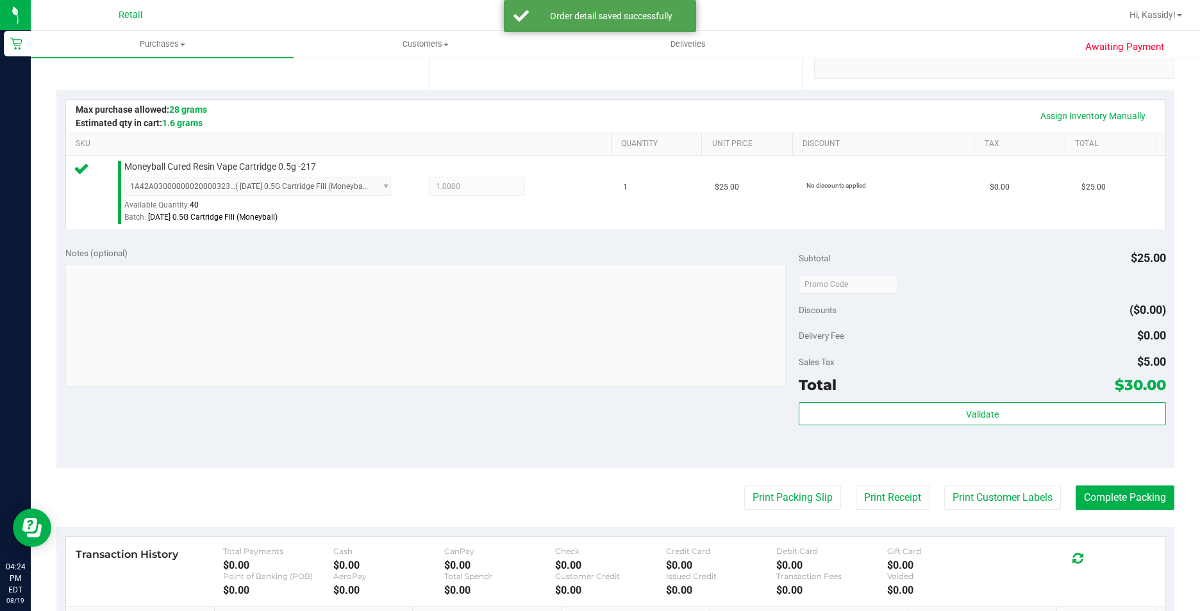
scroll to position [256, 0]
click at [1109, 504] on button "Complete Packing" at bounding box center [1124, 497] width 99 height 24
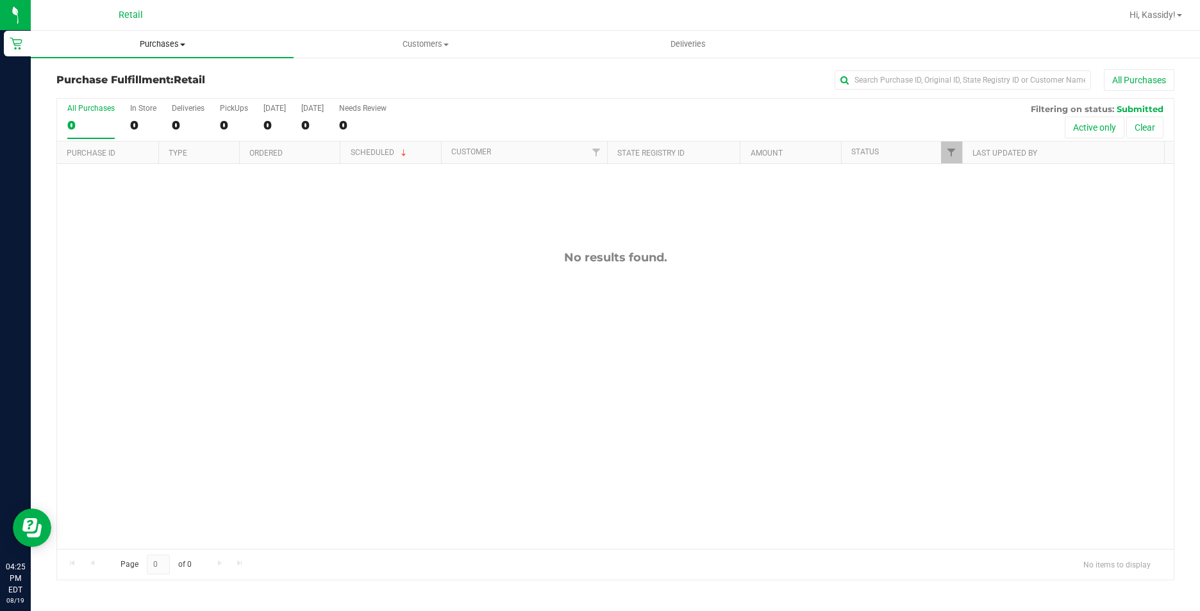
click at [170, 54] on uib-tab-heading "Purchases Summary of purchases Fulfillment All purchases" at bounding box center [162, 44] width 263 height 27
click at [153, 79] on span "Summary of purchases" at bounding box center [96, 77] width 131 height 11
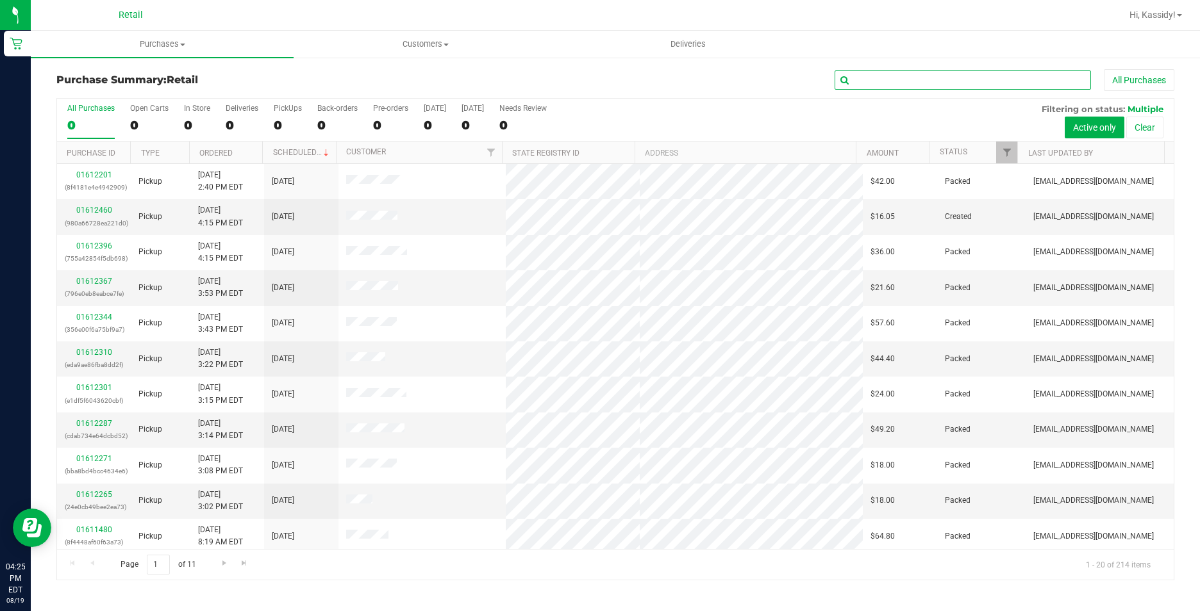
click at [868, 71] on input "text" at bounding box center [962, 79] width 256 height 19
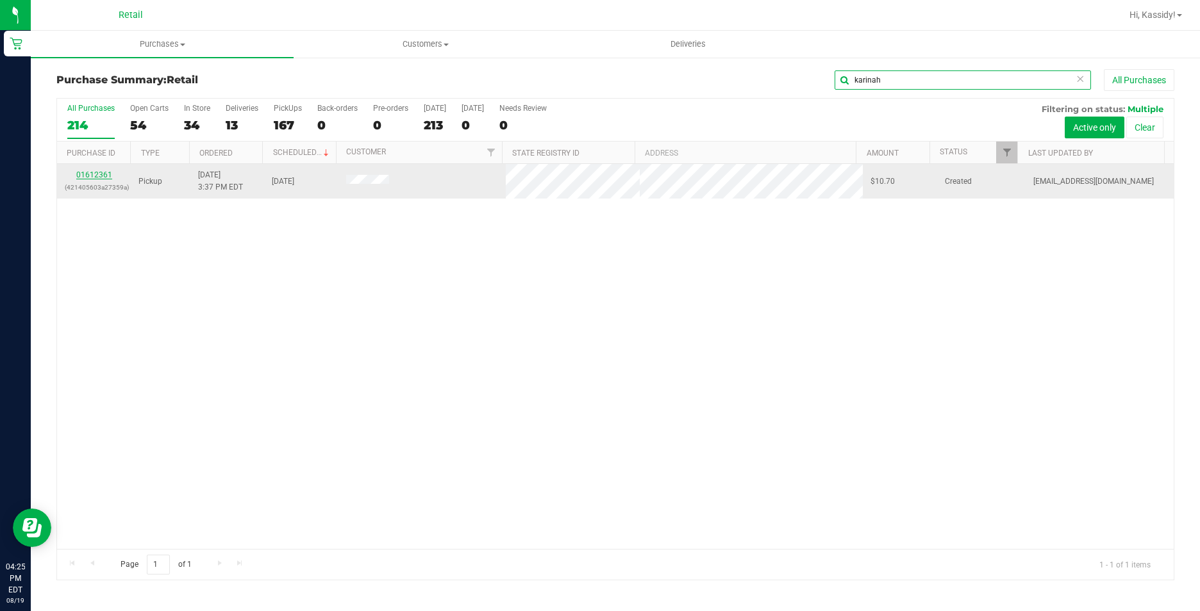
type input "karinah"
click at [94, 176] on link "01612361" at bounding box center [94, 174] width 36 height 9
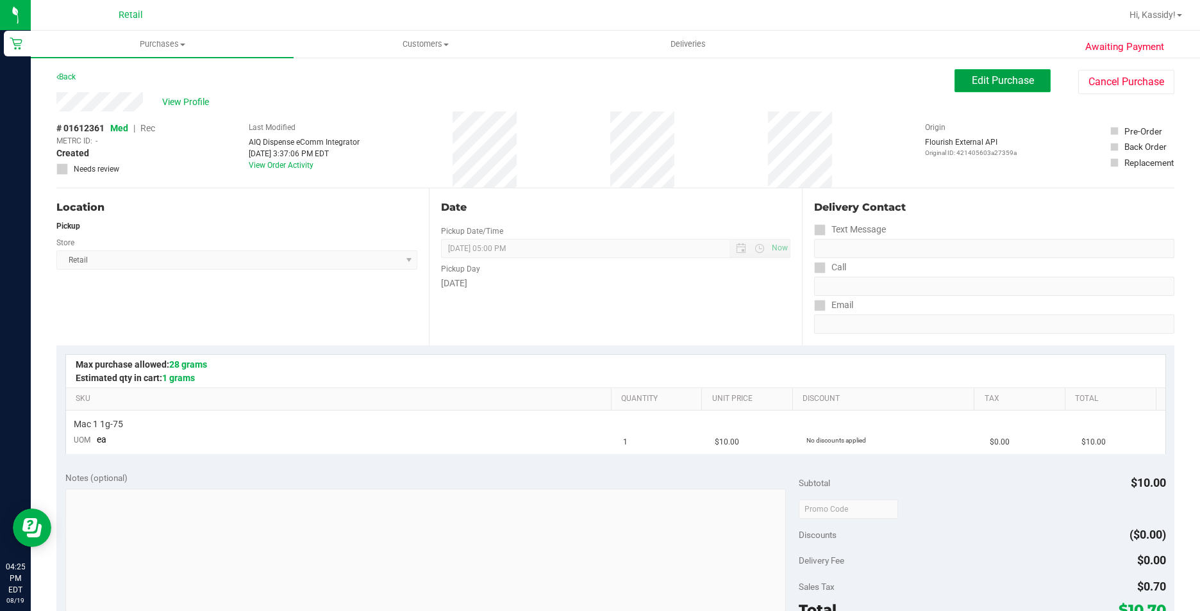
click at [976, 78] on span "Edit Purchase" at bounding box center [1003, 80] width 62 height 12
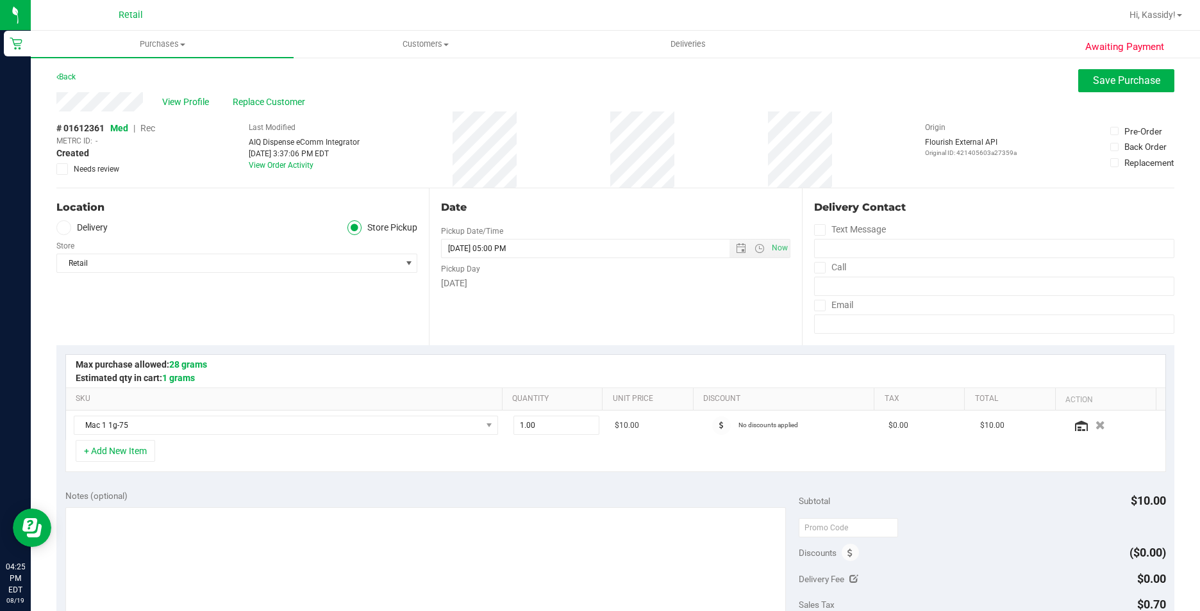
click at [146, 131] on span "Rec" at bounding box center [147, 128] width 15 height 10
click at [1081, 80] on button "Save Purchase" at bounding box center [1126, 80] width 96 height 23
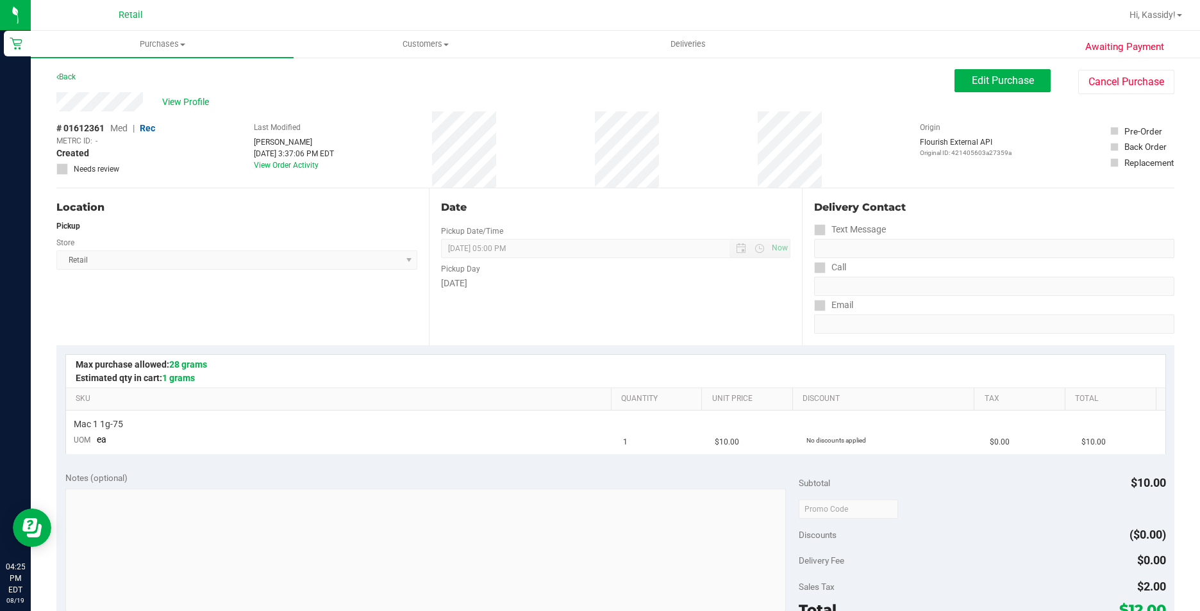
scroll to position [128, 0]
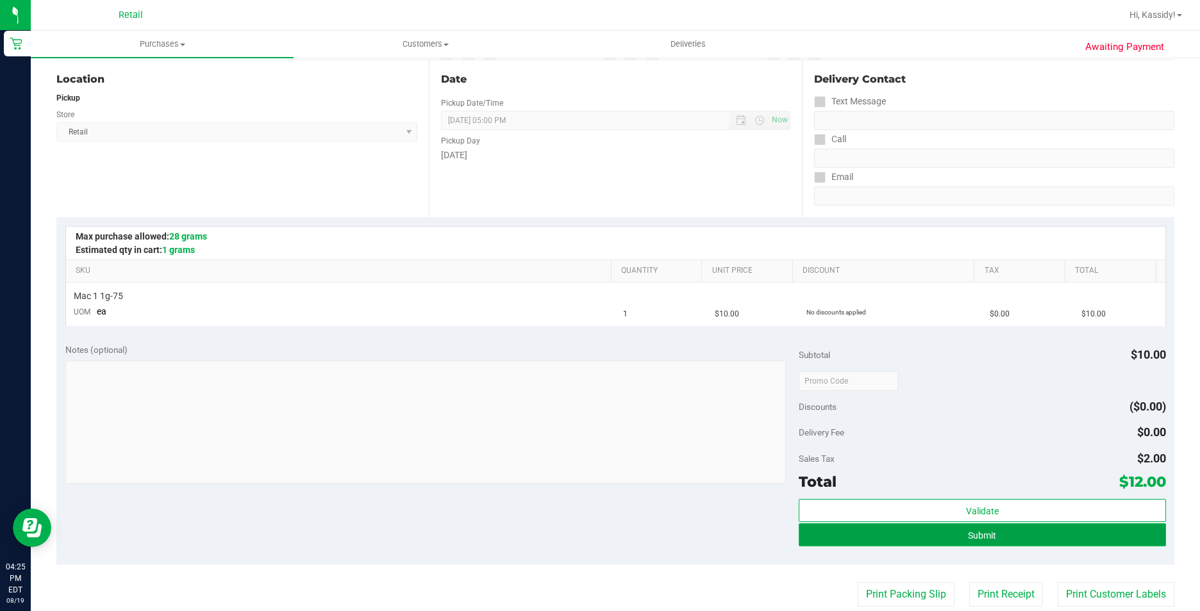
click at [934, 535] on button "Submit" at bounding box center [982, 535] width 367 height 23
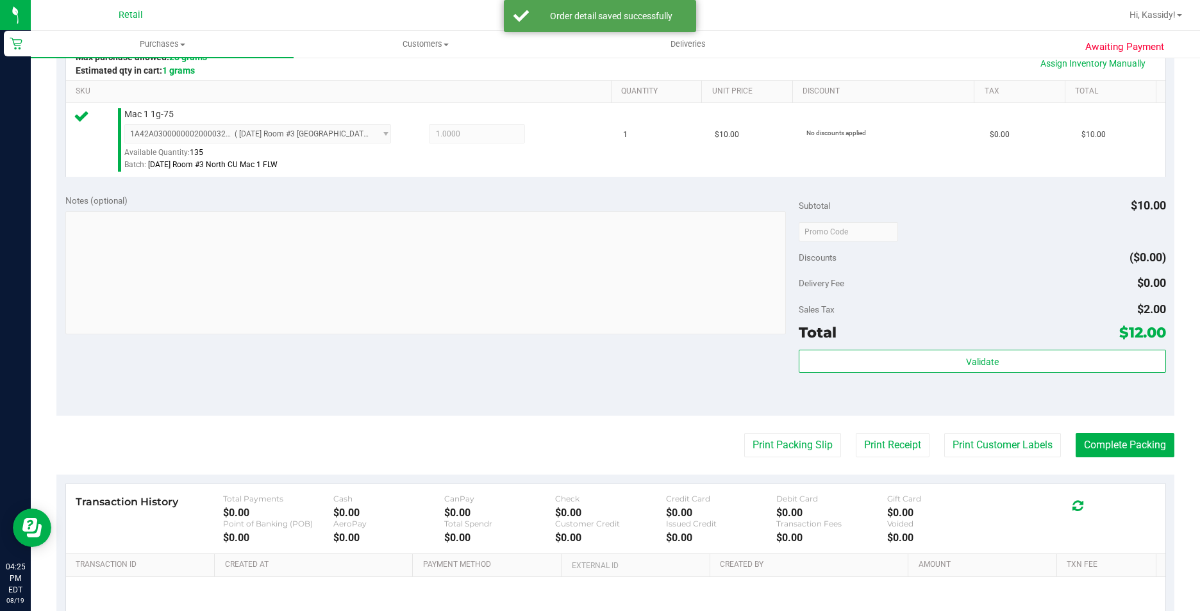
scroll to position [320, 0]
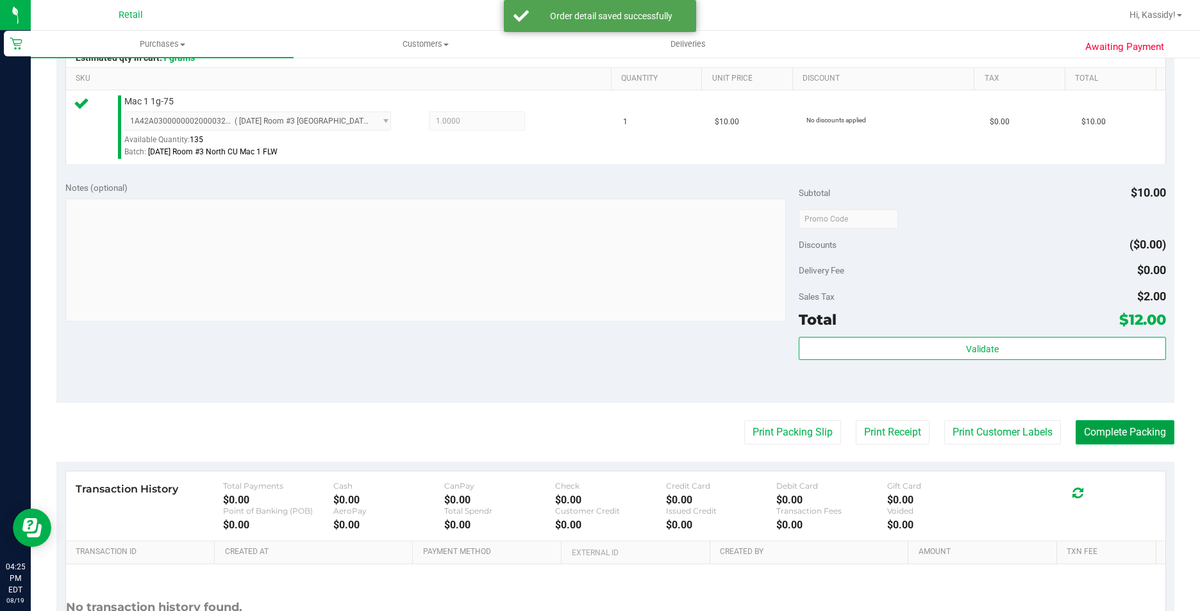
click at [1100, 432] on button "Complete Packing" at bounding box center [1124, 432] width 99 height 24
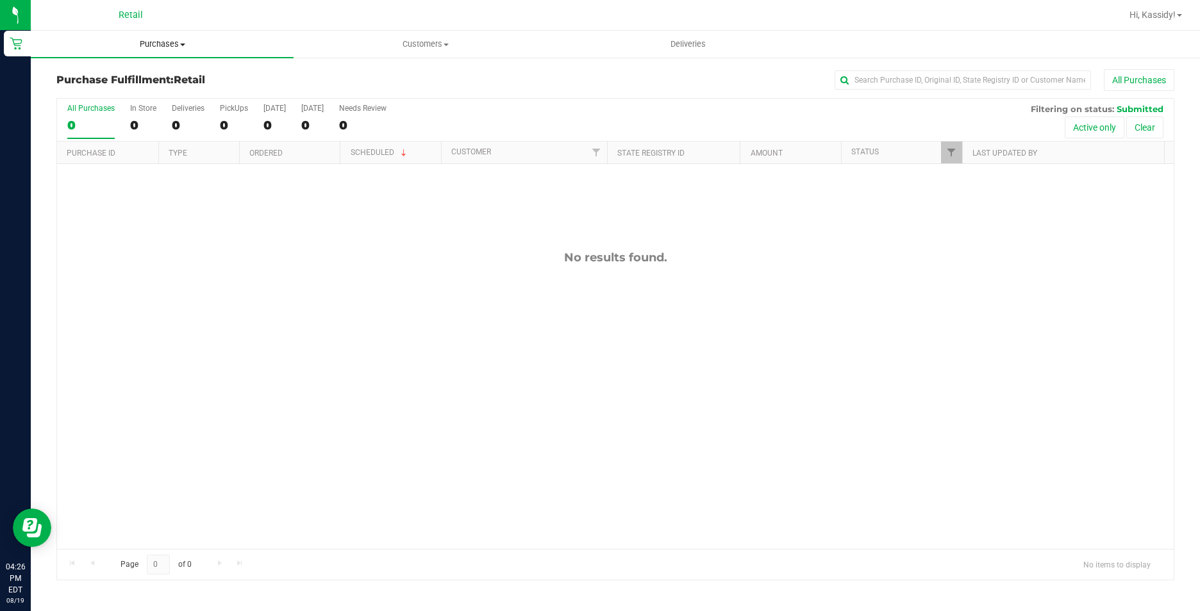
click at [185, 42] on span "Purchases" at bounding box center [162, 44] width 263 height 12
click at [172, 77] on li "Summary of purchases" at bounding box center [162, 77] width 263 height 15
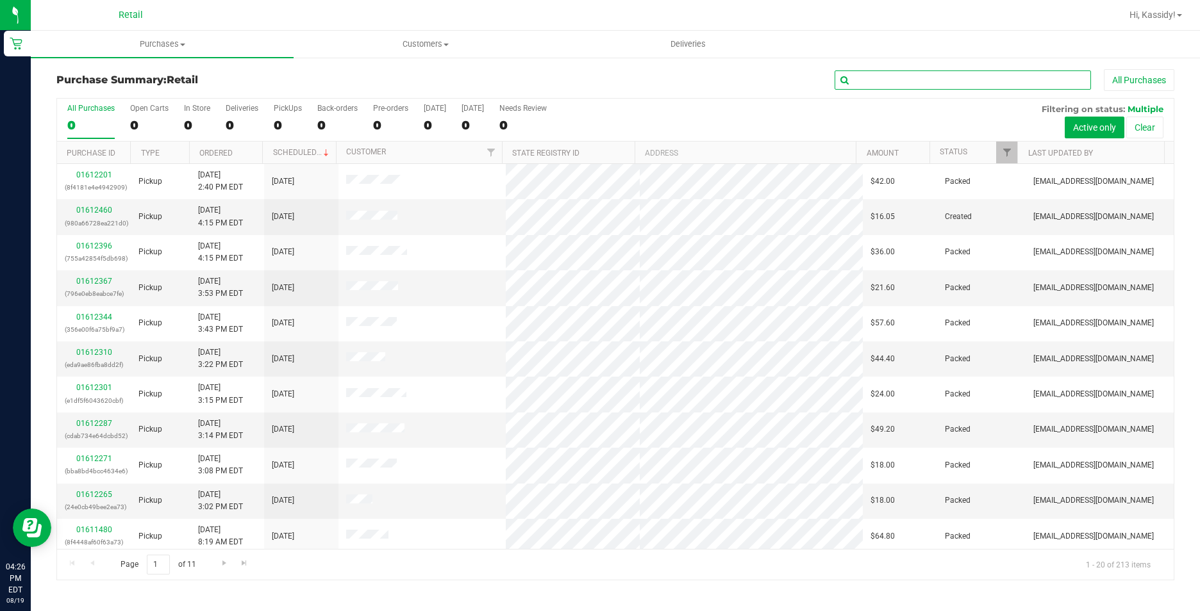
click at [902, 84] on input "text" at bounding box center [962, 79] width 256 height 19
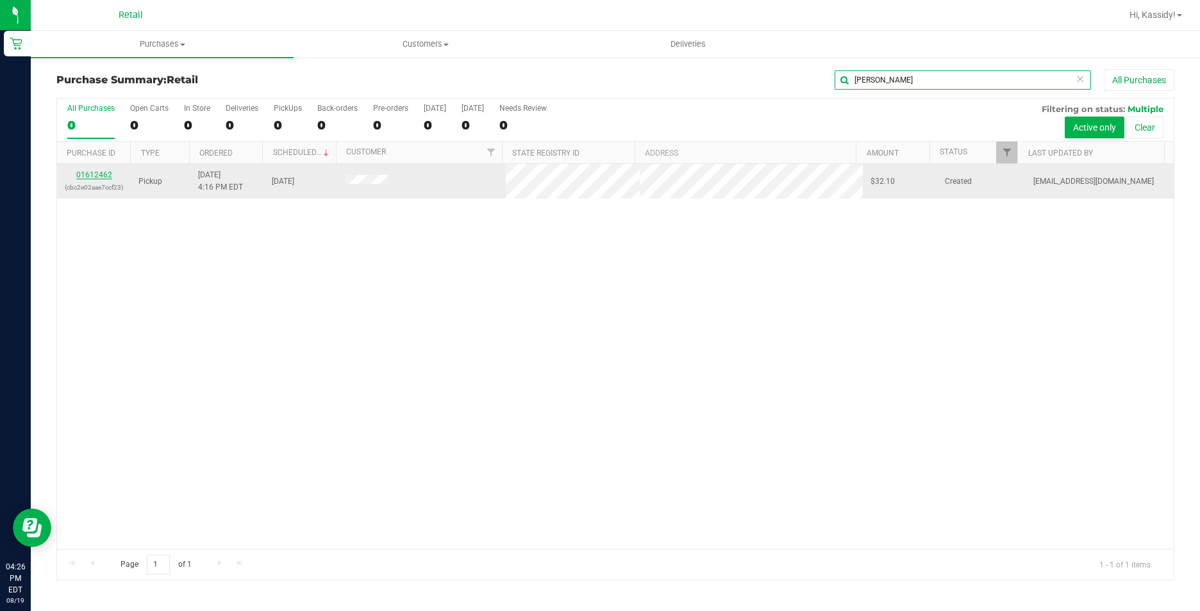
type input "tyrone"
click at [80, 179] on link "01612462" at bounding box center [94, 174] width 36 height 9
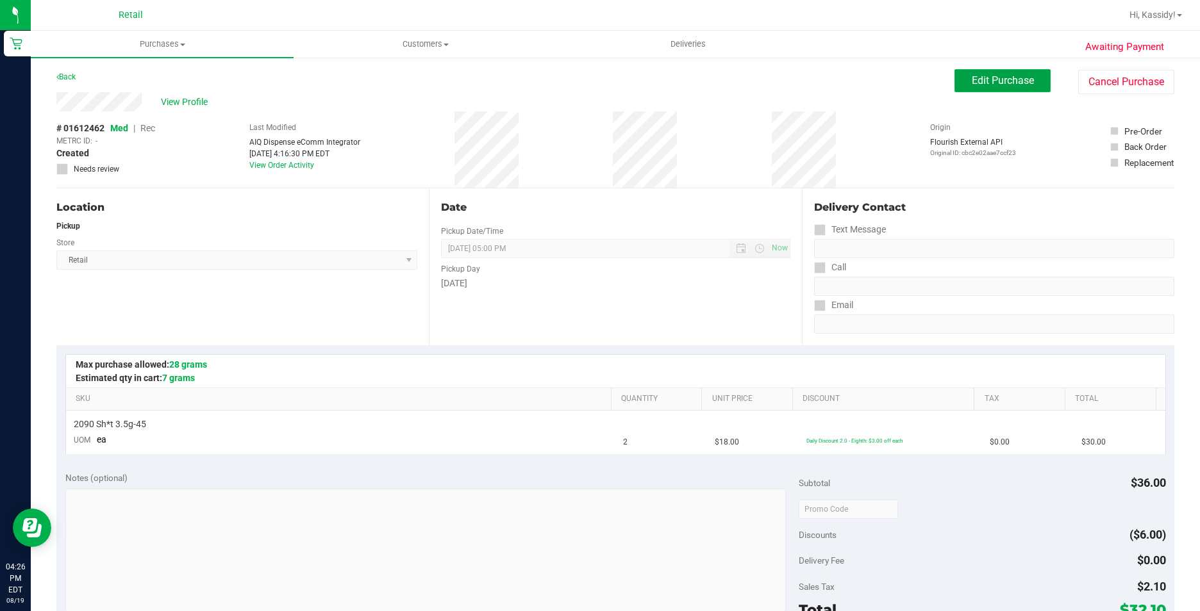
click at [1014, 69] on button "Edit Purchase" at bounding box center [1002, 80] width 96 height 23
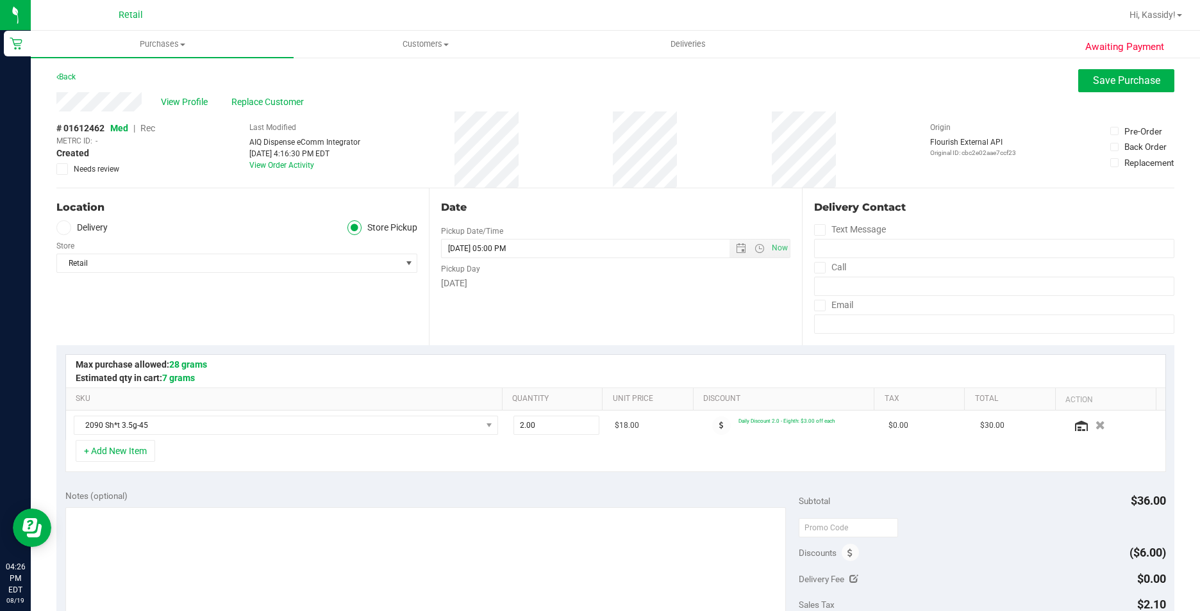
click at [148, 126] on span "Rec" at bounding box center [147, 128] width 15 height 10
click at [1107, 81] on span "Save Purchase" at bounding box center [1126, 80] width 67 height 12
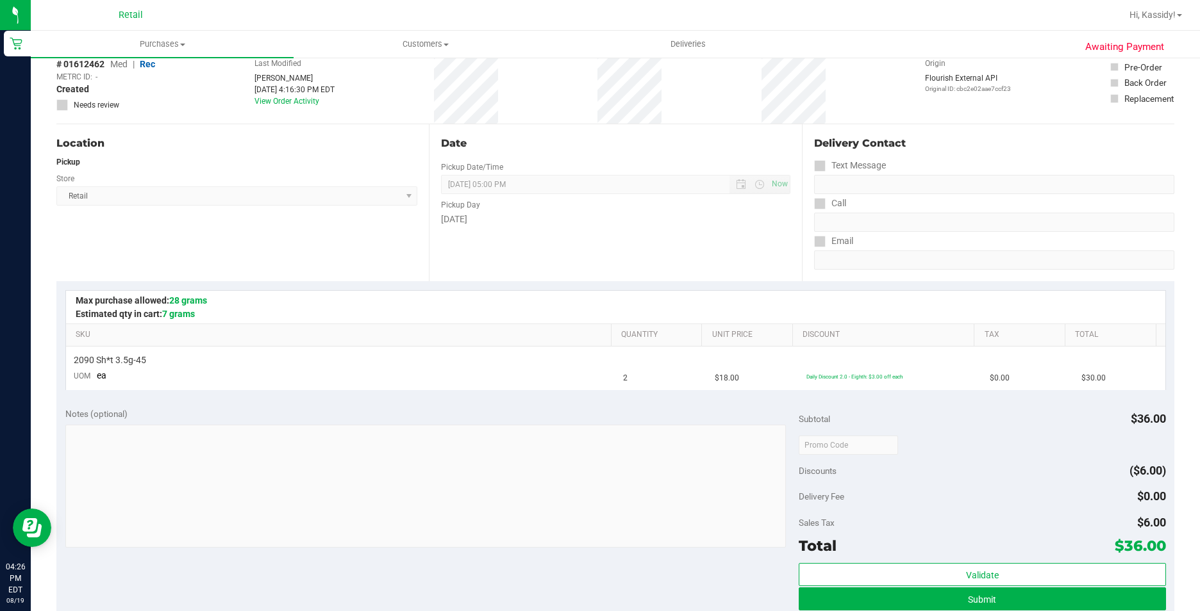
scroll to position [192, 0]
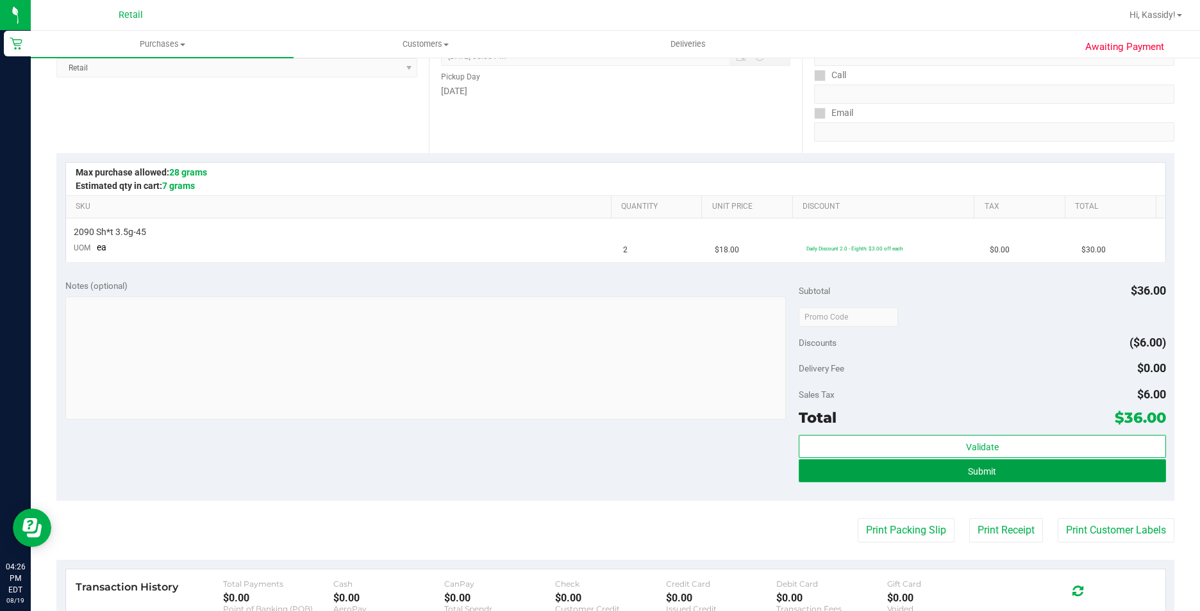
click at [896, 474] on button "Submit" at bounding box center [982, 471] width 367 height 23
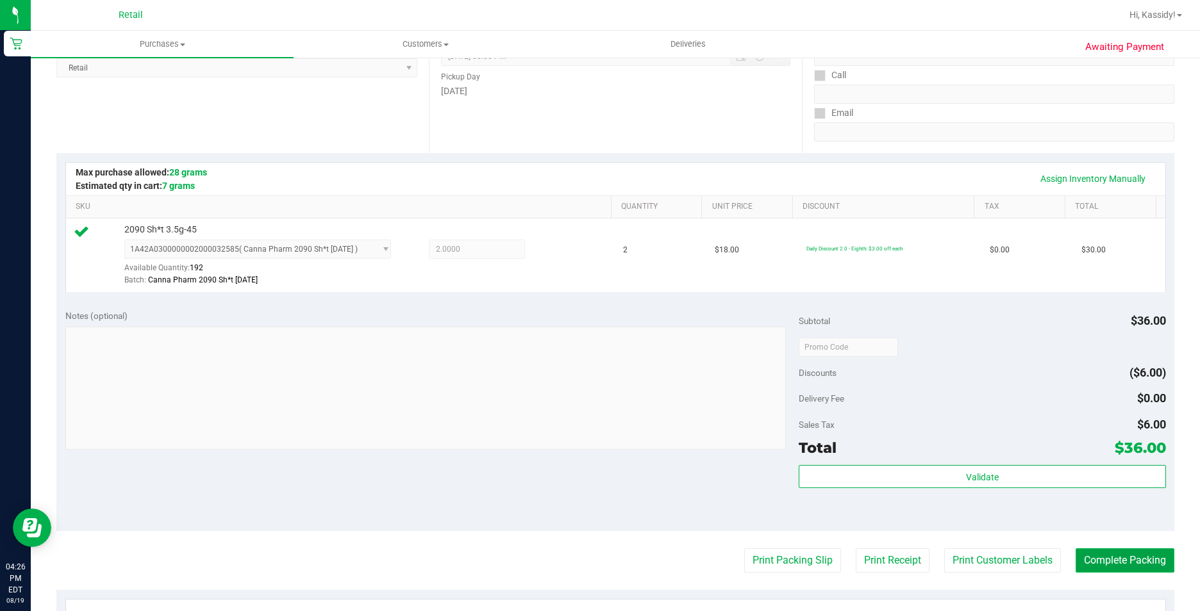
click at [1079, 552] on button "Complete Packing" at bounding box center [1124, 561] width 99 height 24
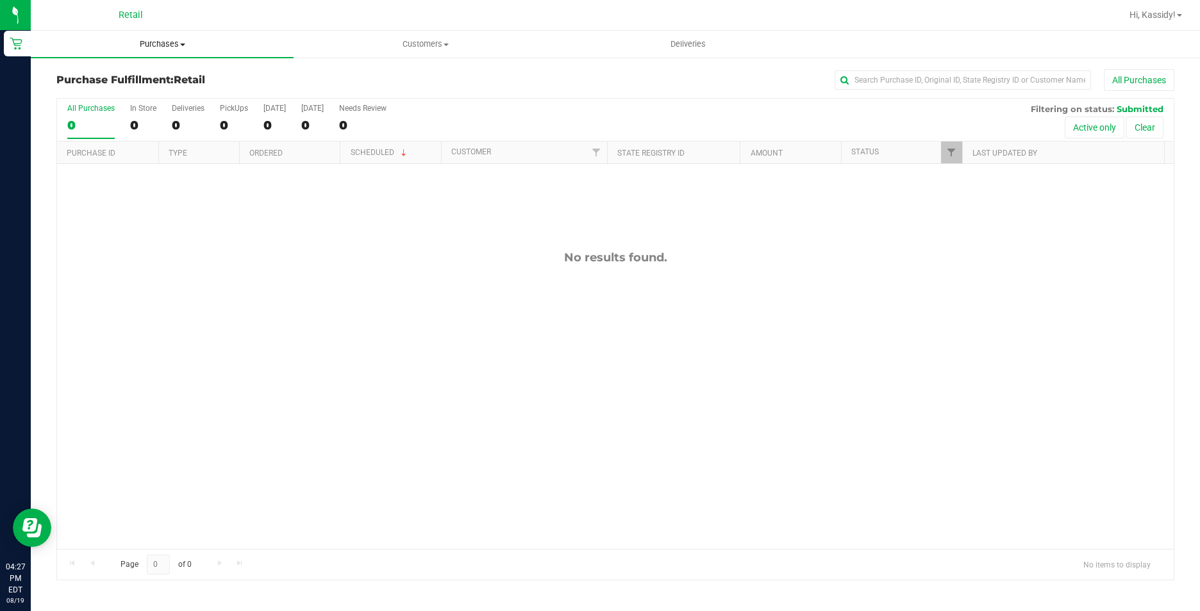
click at [151, 38] on uib-tab-heading "Purchases Summary of purchases Fulfillment All purchases" at bounding box center [162, 44] width 263 height 27
click at [145, 78] on span "Summary of purchases" at bounding box center [96, 77] width 131 height 11
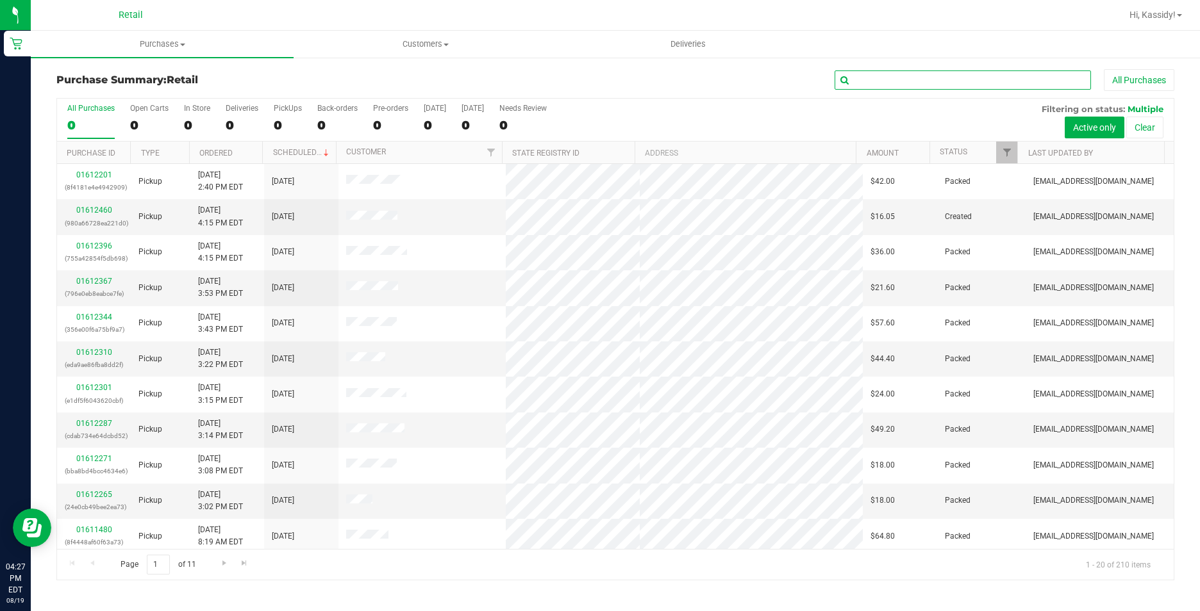
click at [875, 77] on input "text" at bounding box center [962, 79] width 256 height 19
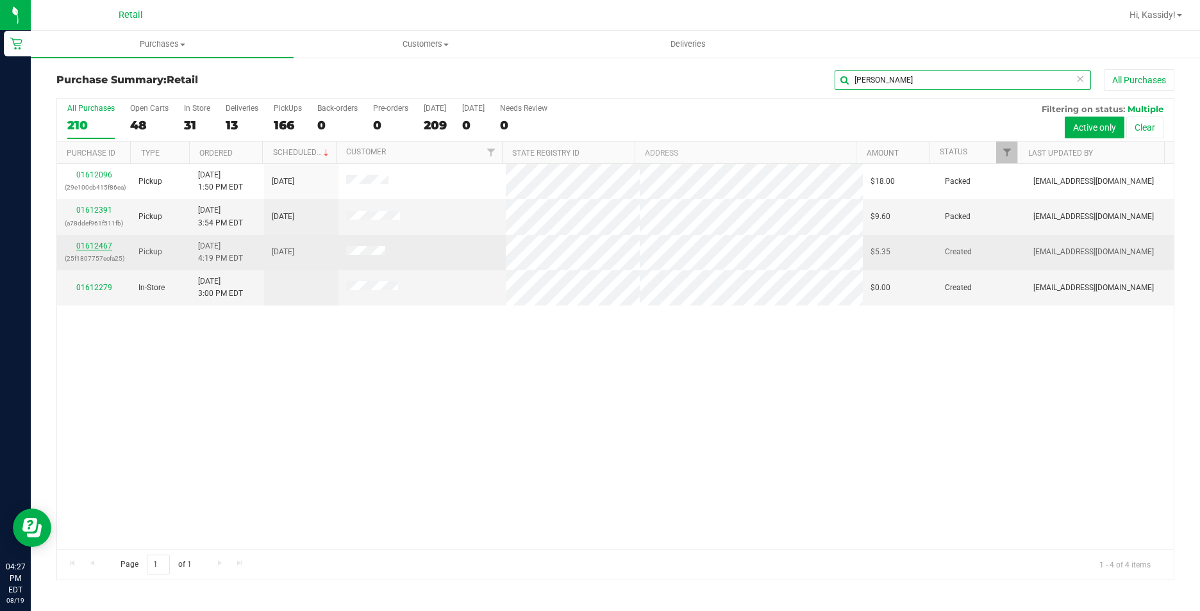
type input "jose"
click at [102, 244] on link "01612467" at bounding box center [94, 246] width 36 height 9
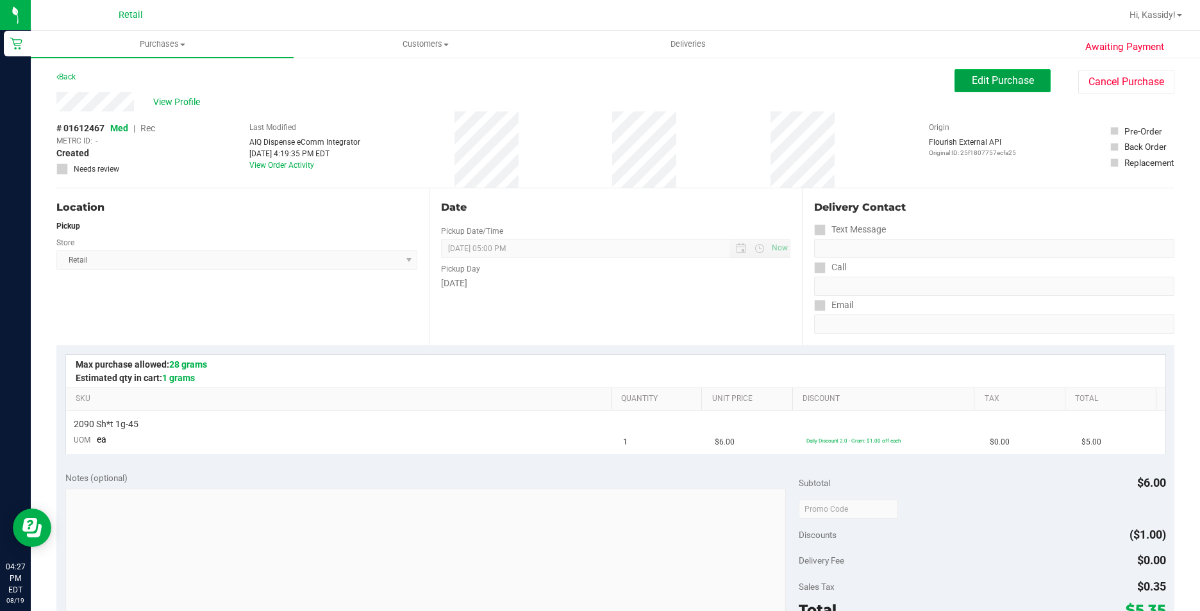
click at [954, 82] on button "Edit Purchase" at bounding box center [1002, 80] width 96 height 23
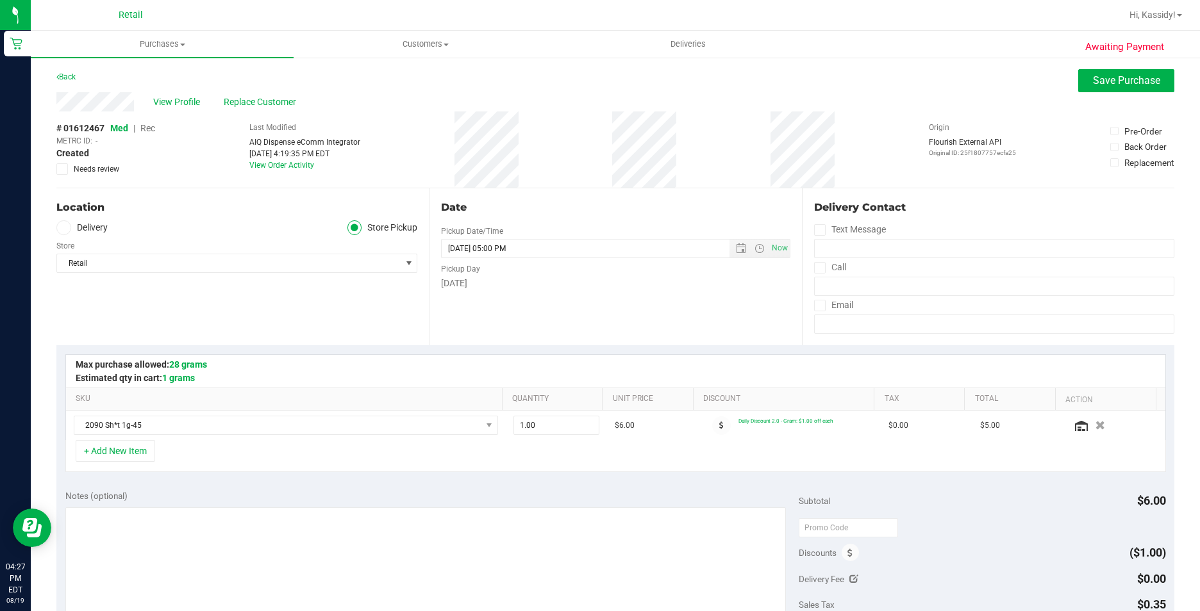
click at [144, 128] on span "Rec" at bounding box center [147, 128] width 15 height 10
click at [1104, 78] on span "Save Purchase" at bounding box center [1126, 80] width 67 height 12
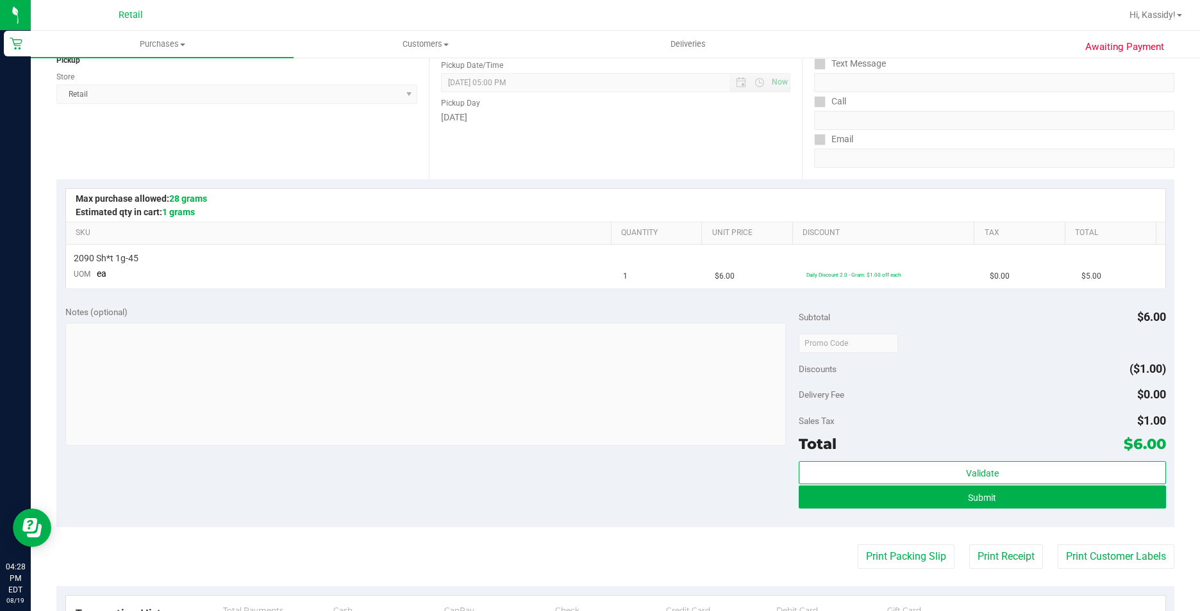
scroll to position [192, 0]
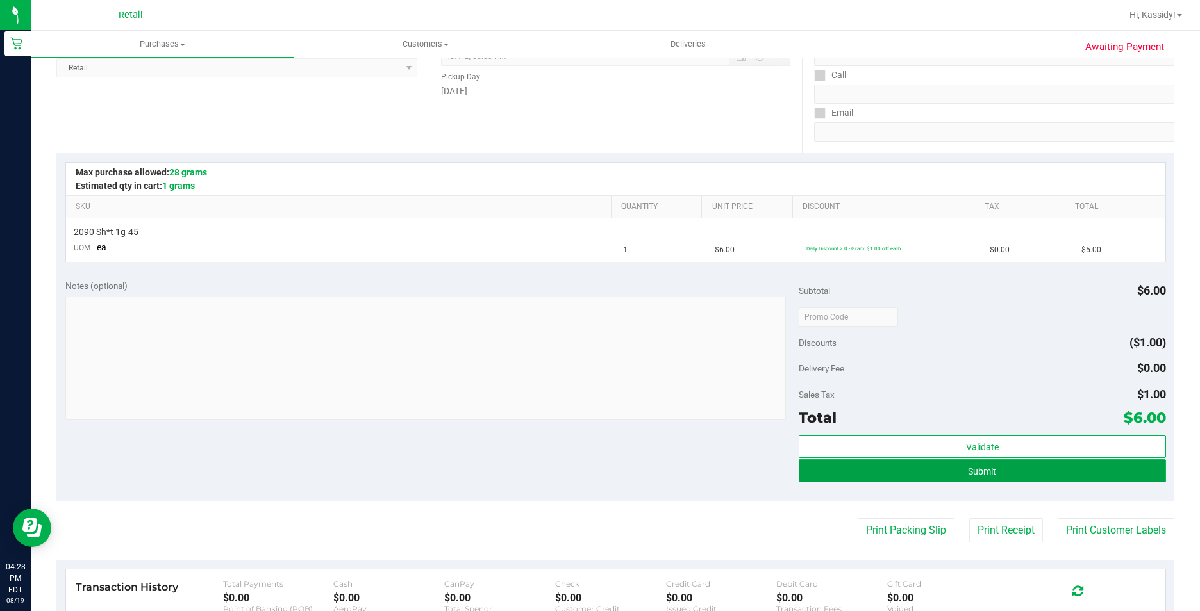
click at [845, 470] on button "Submit" at bounding box center [982, 471] width 367 height 23
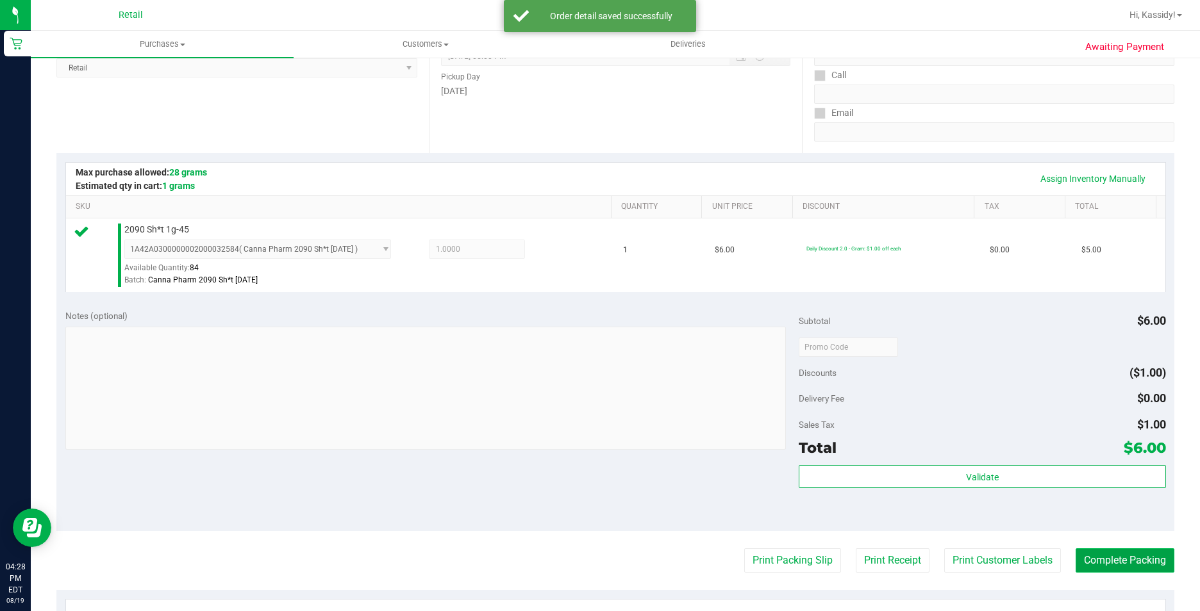
click at [1102, 553] on button "Complete Packing" at bounding box center [1124, 561] width 99 height 24
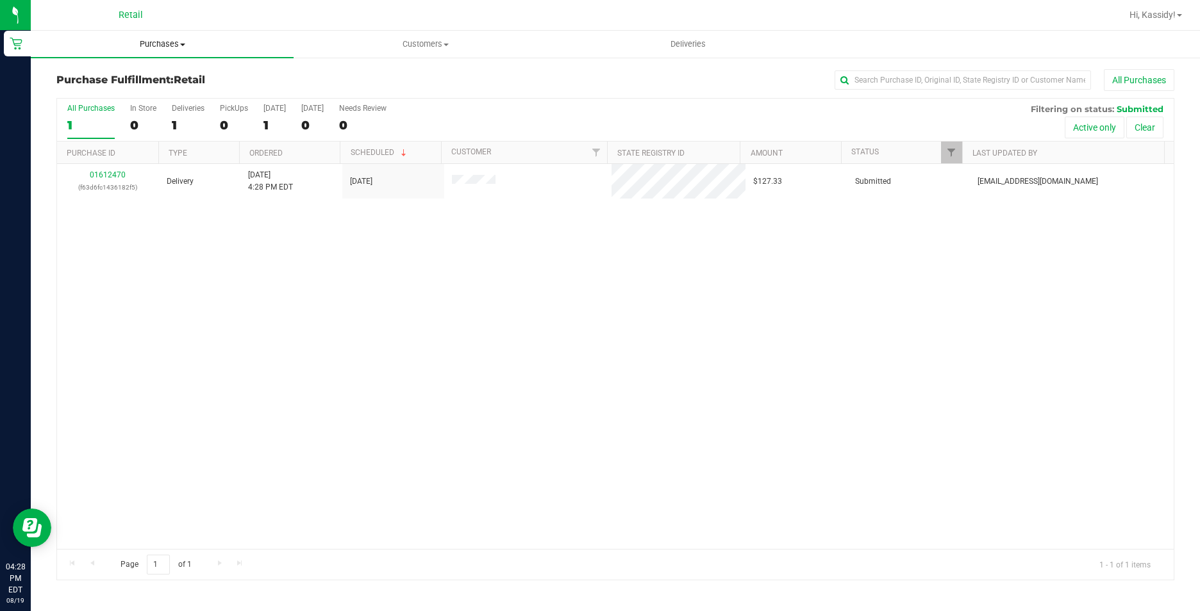
click at [195, 42] on span "Purchases" at bounding box center [162, 44] width 263 height 12
click at [179, 73] on li "Summary of purchases" at bounding box center [162, 77] width 263 height 15
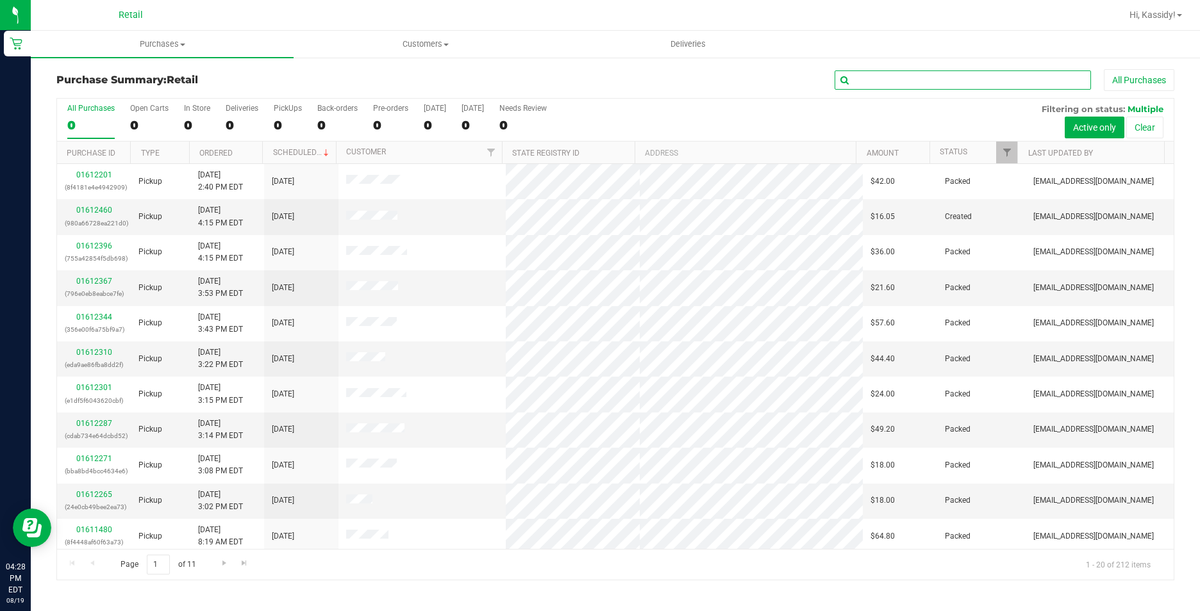
click at [935, 78] on input "text" at bounding box center [962, 79] width 256 height 19
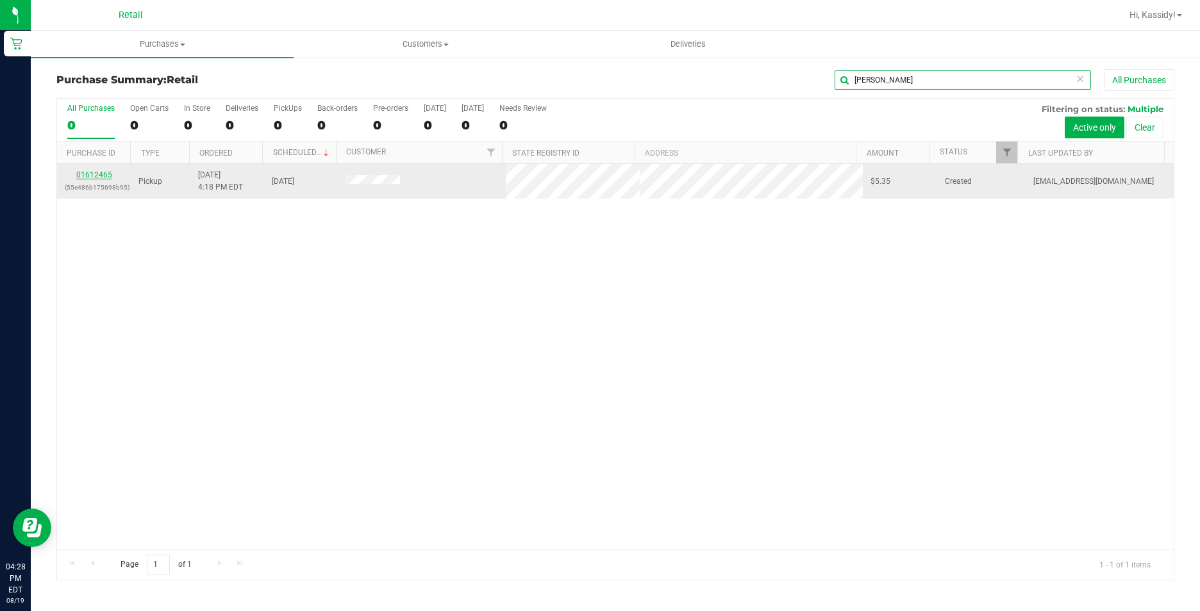
type input "ann mon"
click at [94, 175] on link "01612465" at bounding box center [94, 174] width 36 height 9
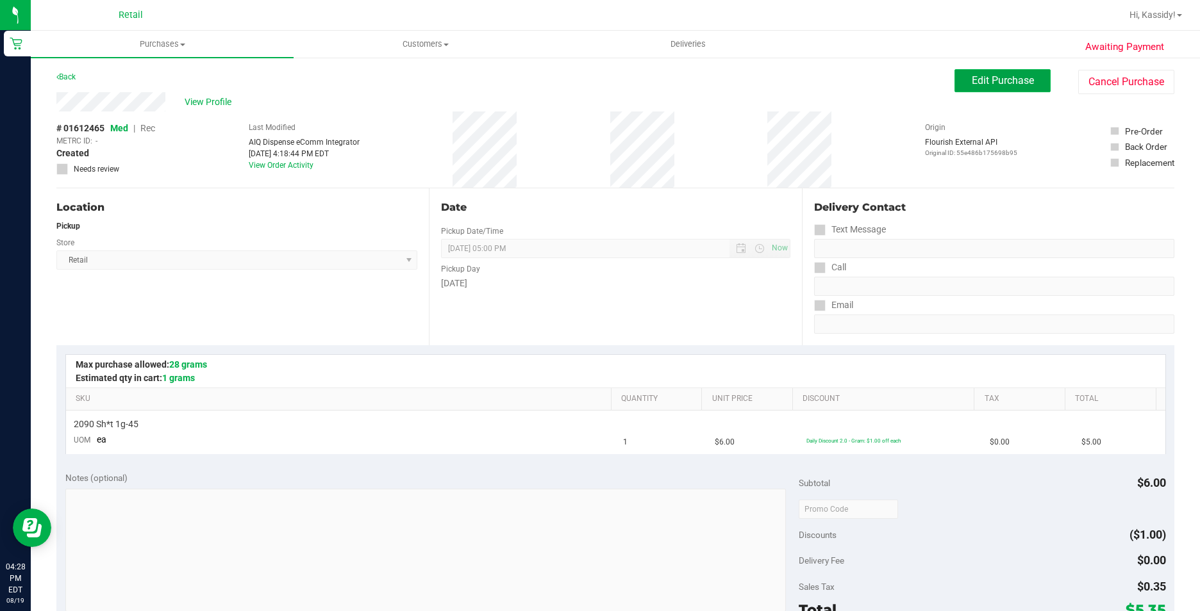
click at [1014, 79] on span "Edit Purchase" at bounding box center [1003, 80] width 62 height 12
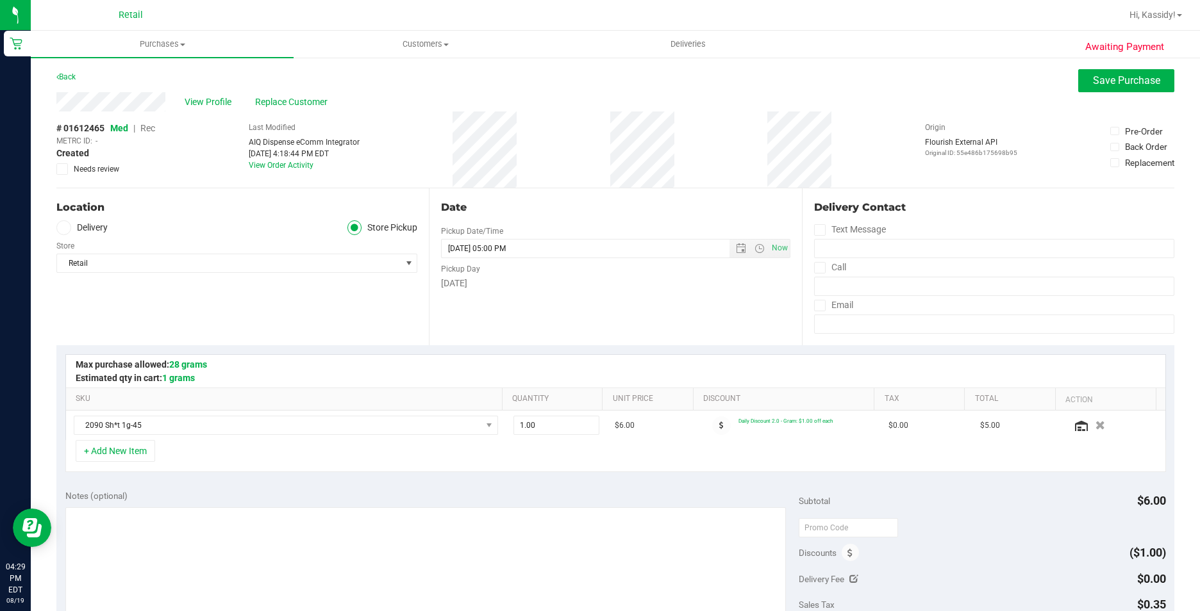
click at [150, 127] on span "Rec" at bounding box center [147, 128] width 15 height 10
click at [1105, 77] on span "Save Purchase" at bounding box center [1126, 80] width 67 height 12
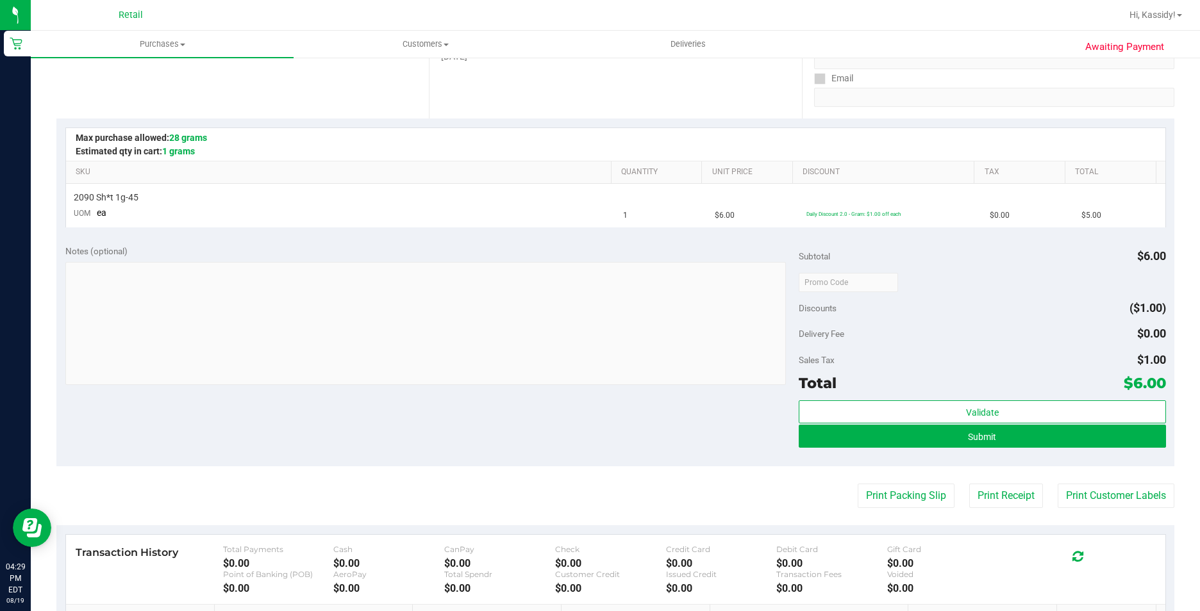
scroll to position [256, 0]
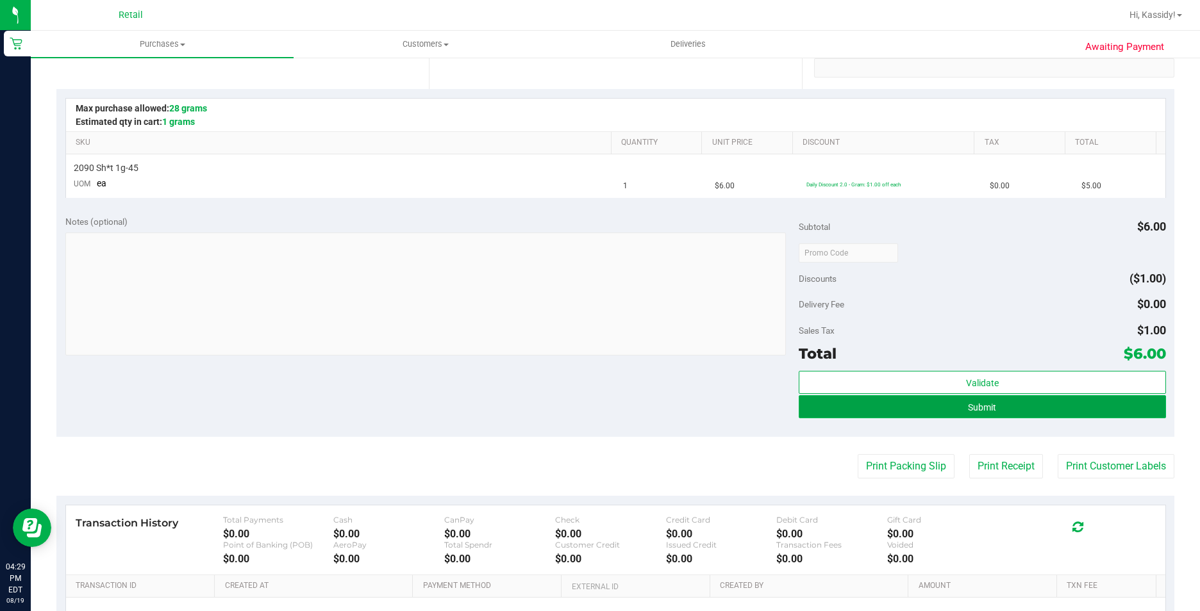
click at [825, 402] on button "Submit" at bounding box center [982, 406] width 367 height 23
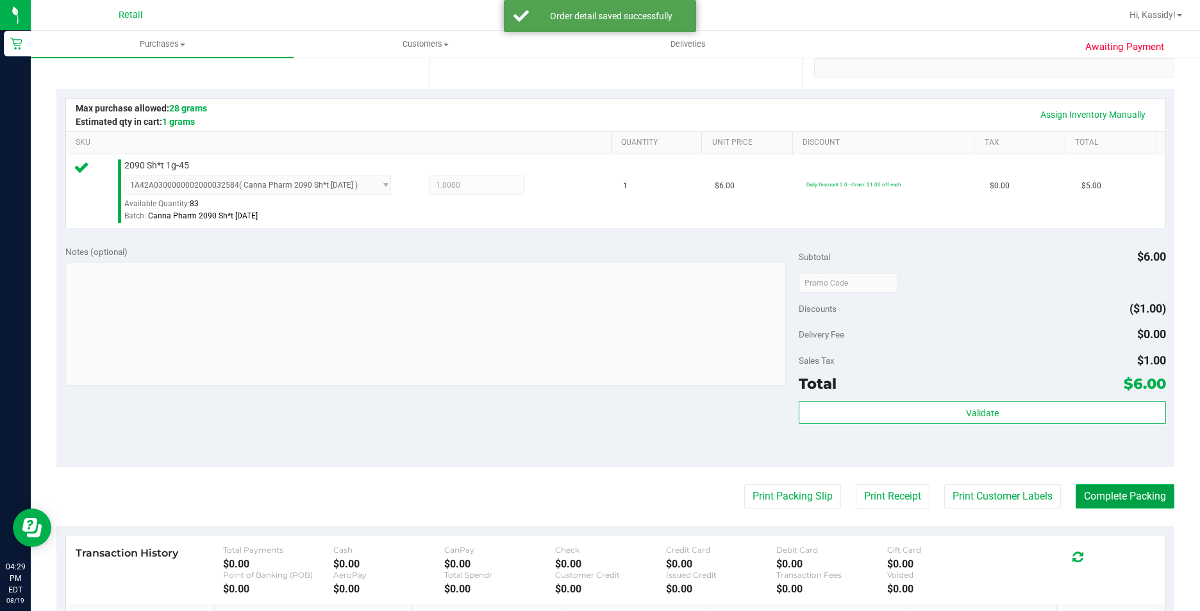
click at [1120, 494] on button "Complete Packing" at bounding box center [1124, 497] width 99 height 24
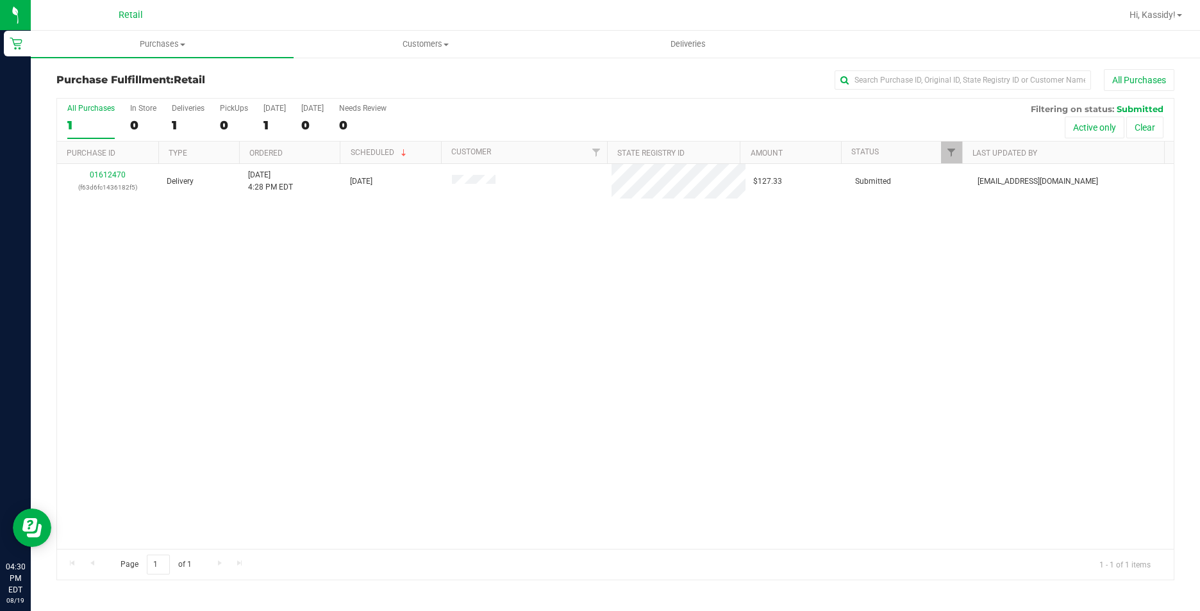
click at [162, 29] on nav "Retail Hi, Kassidy!" at bounding box center [615, 15] width 1169 height 31
click at [160, 42] on span "Purchases" at bounding box center [162, 44] width 263 height 12
click at [140, 73] on span "Summary of purchases" at bounding box center [96, 77] width 131 height 11
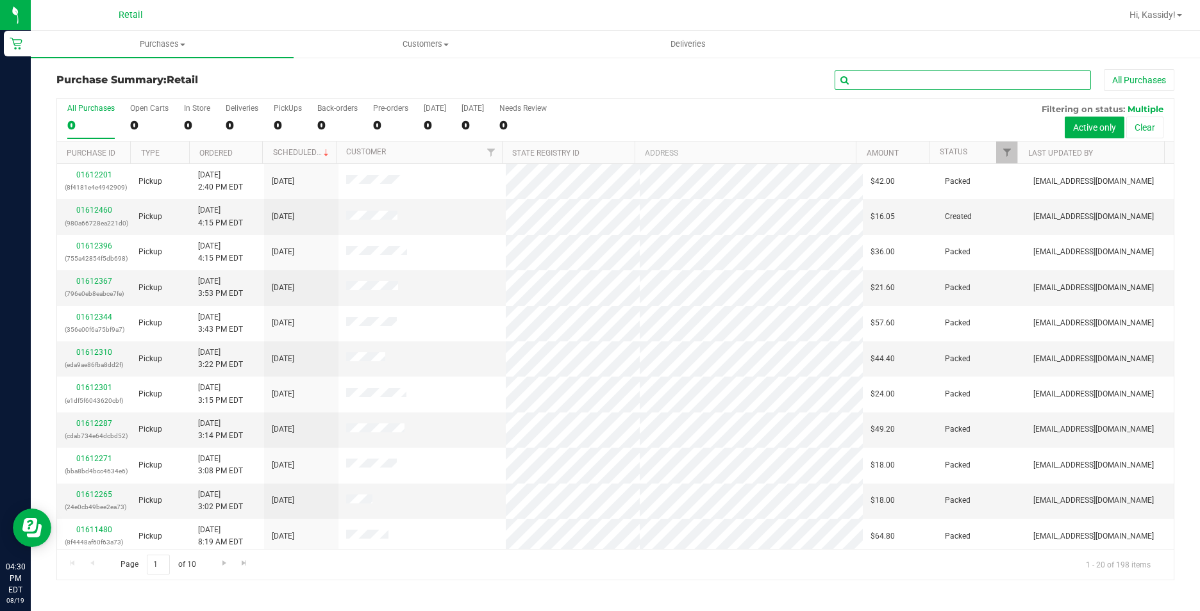
click at [883, 83] on input "text" at bounding box center [962, 79] width 256 height 19
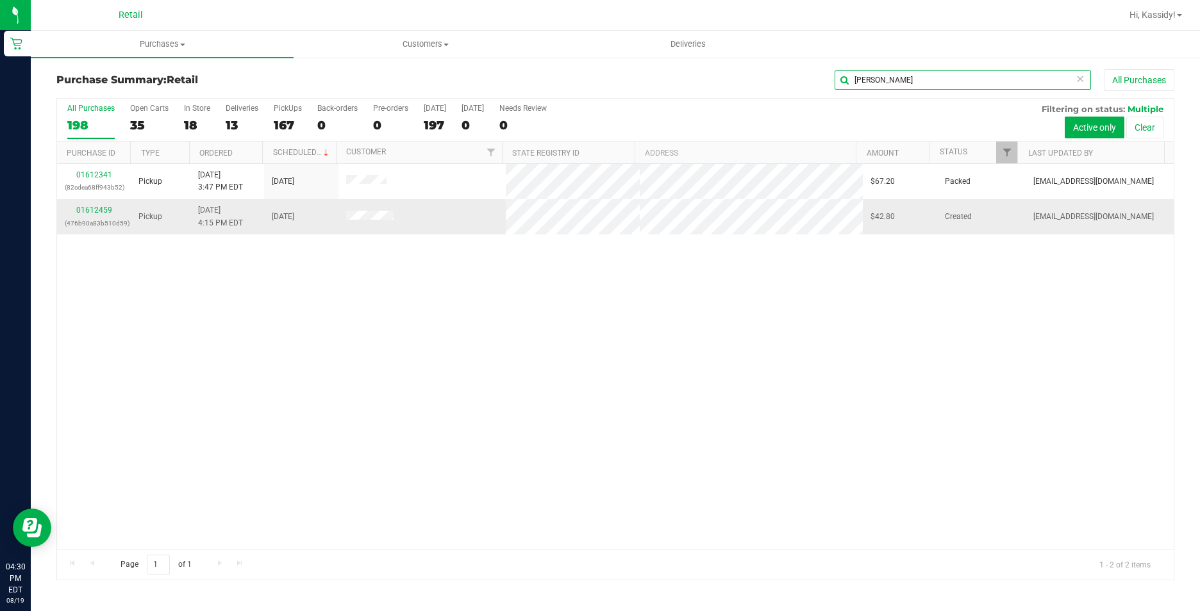
type input "lydia"
click at [101, 215] on div "01612459 (476b90a83b510d59)" at bounding box center [94, 216] width 58 height 24
click at [89, 208] on link "01612459" at bounding box center [94, 210] width 36 height 9
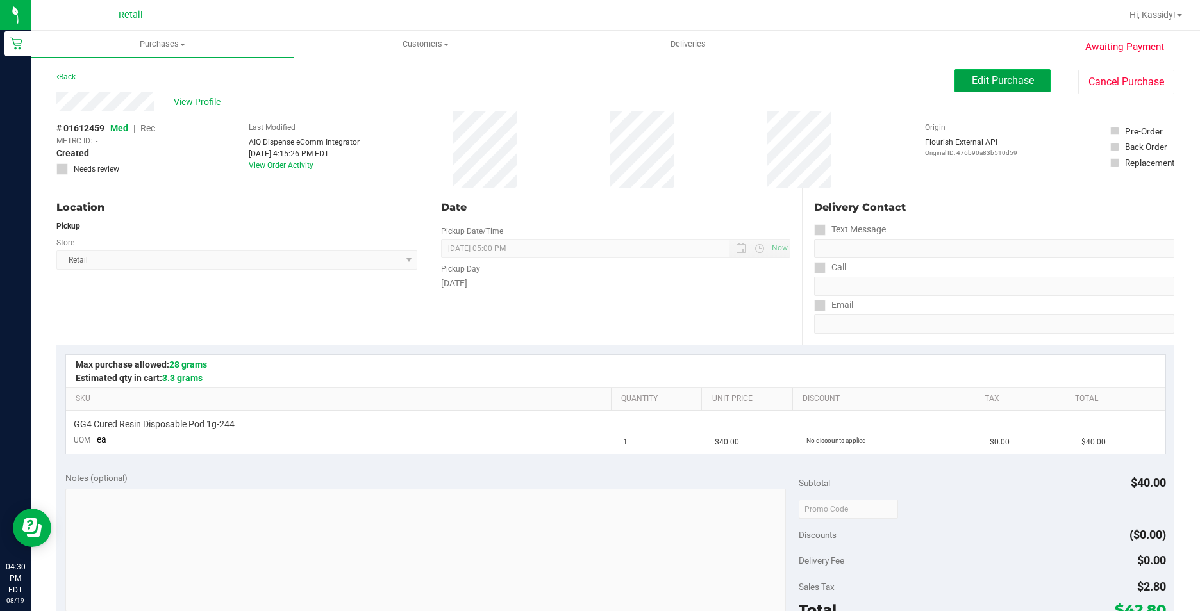
click at [975, 83] on span "Edit Purchase" at bounding box center [1003, 80] width 62 height 12
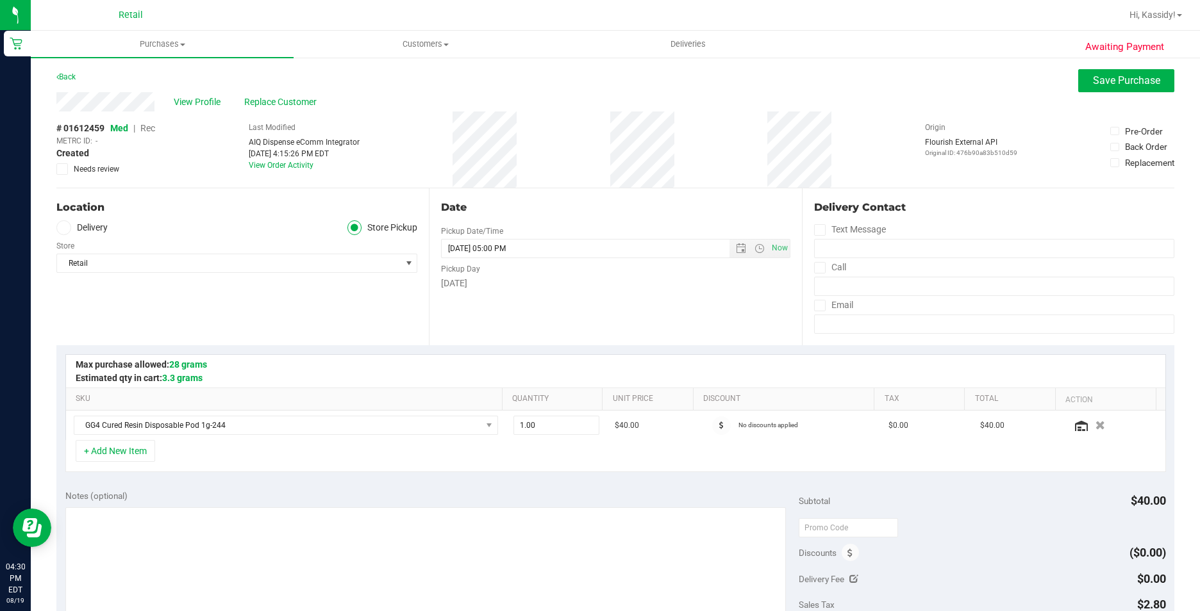
click at [150, 128] on span "Rec" at bounding box center [147, 128] width 15 height 10
click at [1110, 76] on span "Save Purchase" at bounding box center [1126, 80] width 67 height 12
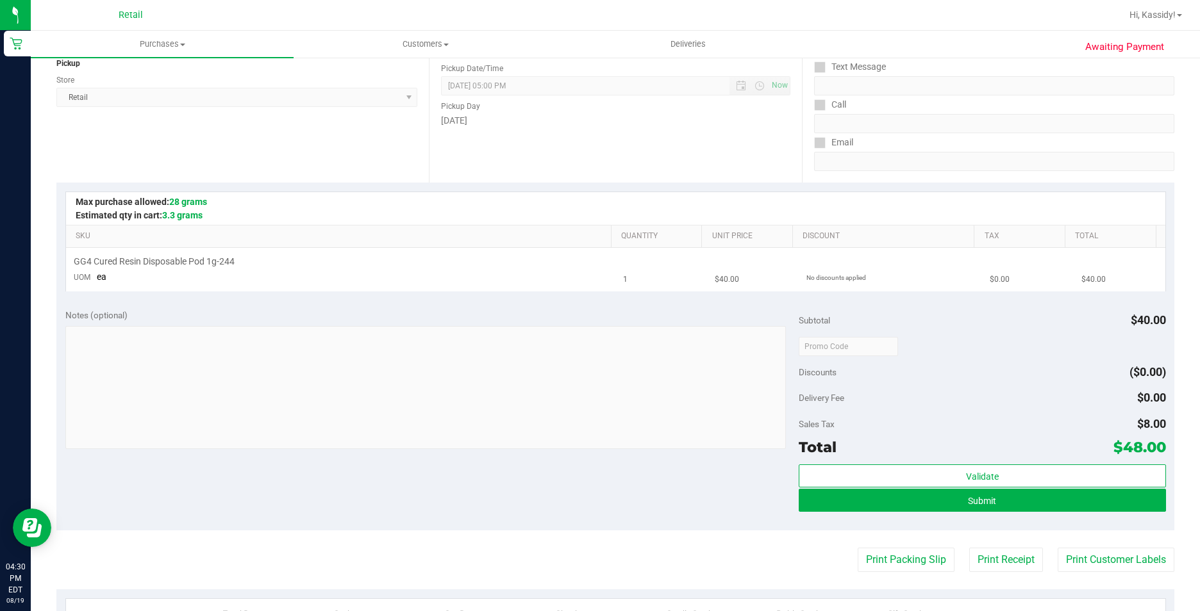
scroll to position [192, 0]
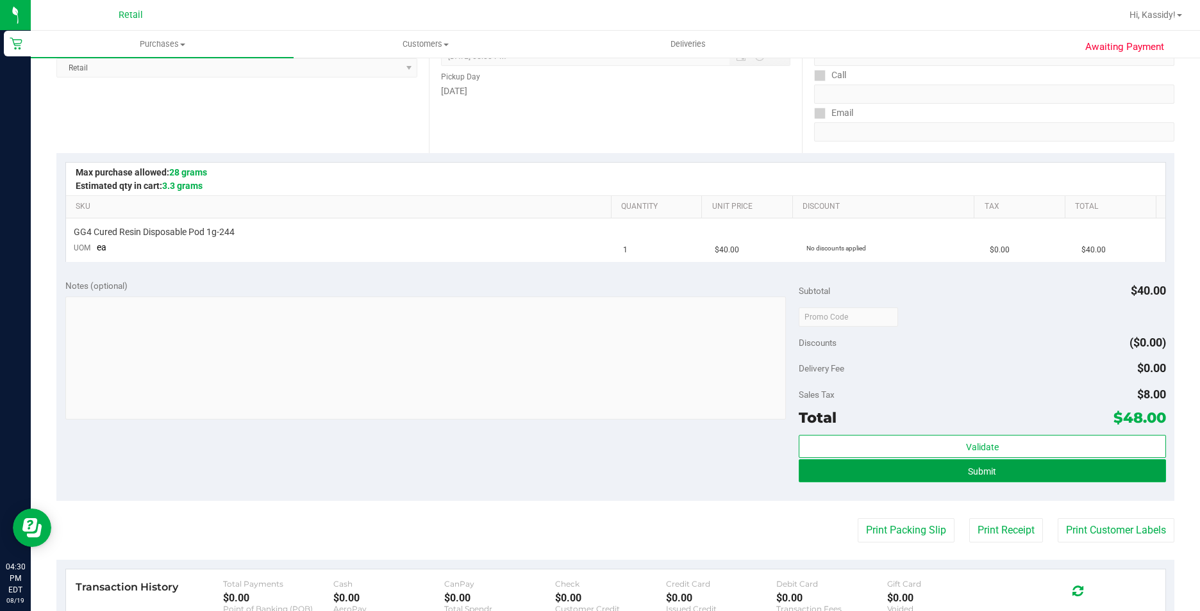
click at [833, 475] on button "Submit" at bounding box center [982, 471] width 367 height 23
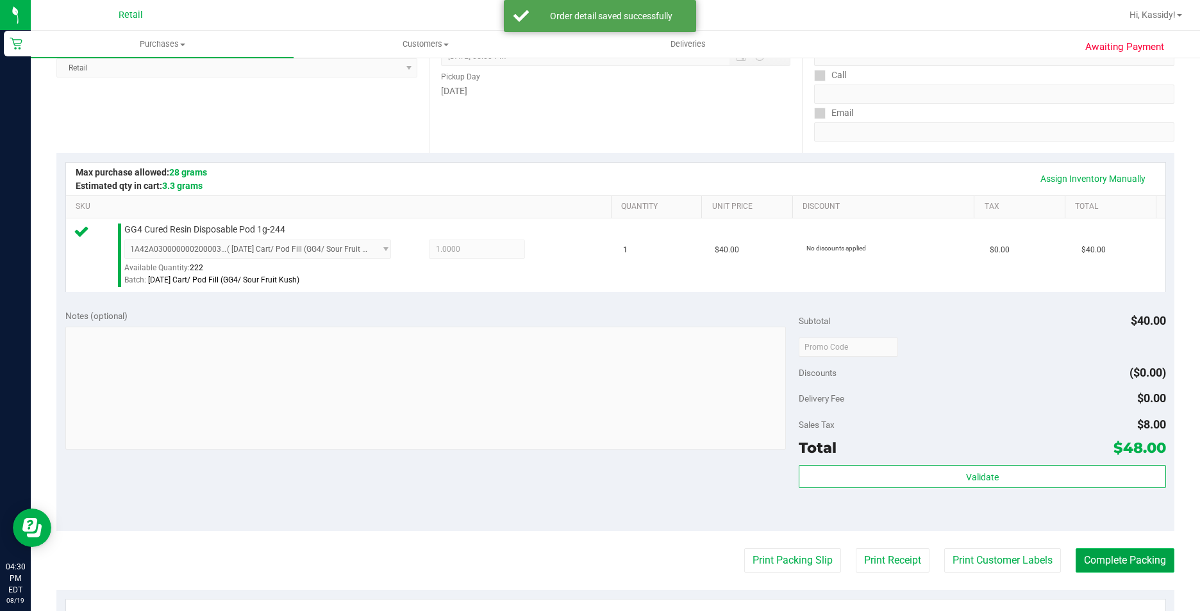
click at [1092, 549] on button "Complete Packing" at bounding box center [1124, 561] width 99 height 24
